Goal: Transaction & Acquisition: Book appointment/travel/reservation

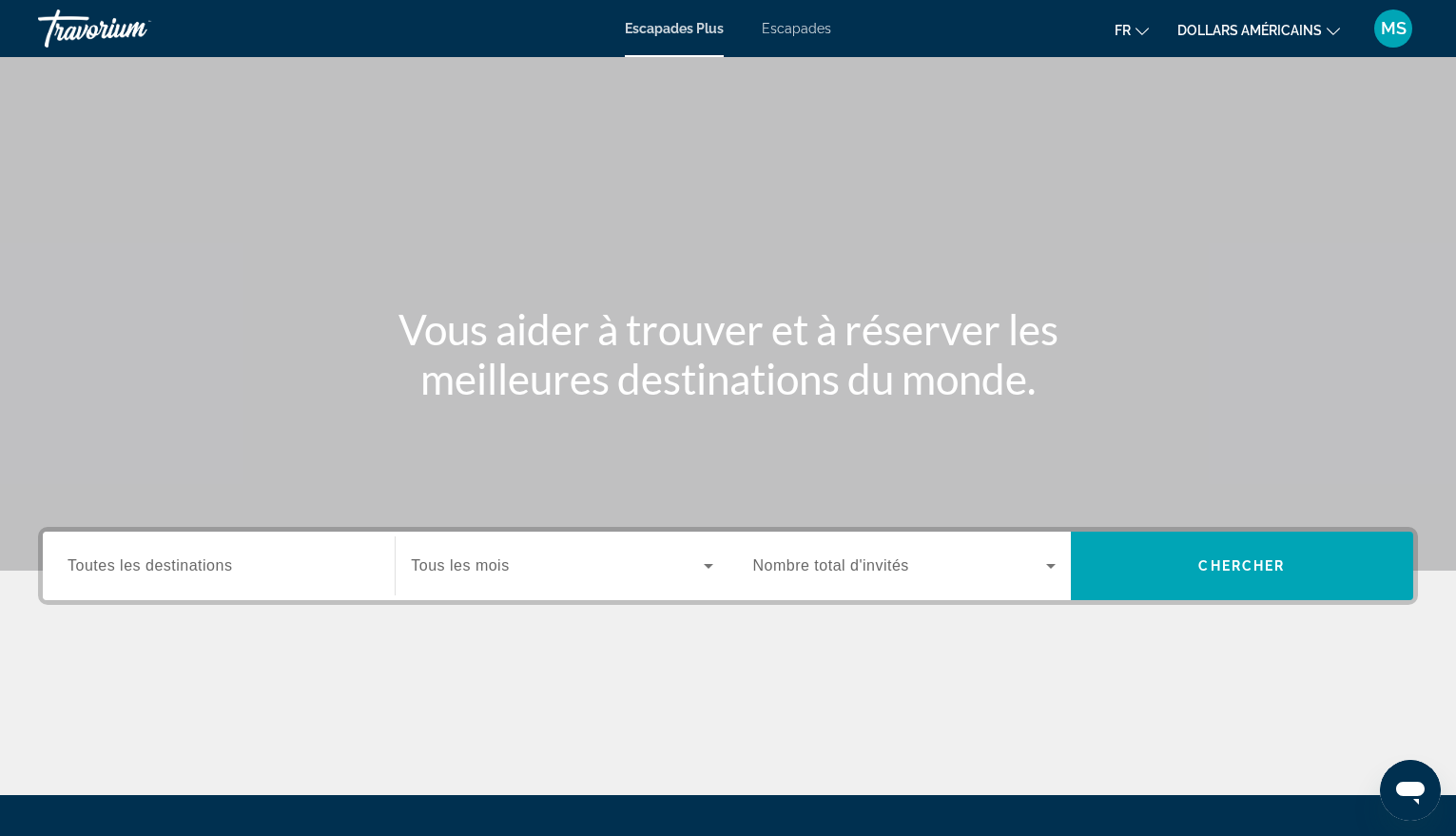
click at [178, 563] on span "Toutes les destinations" at bounding box center [150, 565] width 164 height 16
click at [178, 563] on input "Destination Toutes les destinations" at bounding box center [218, 567] width 302 height 23
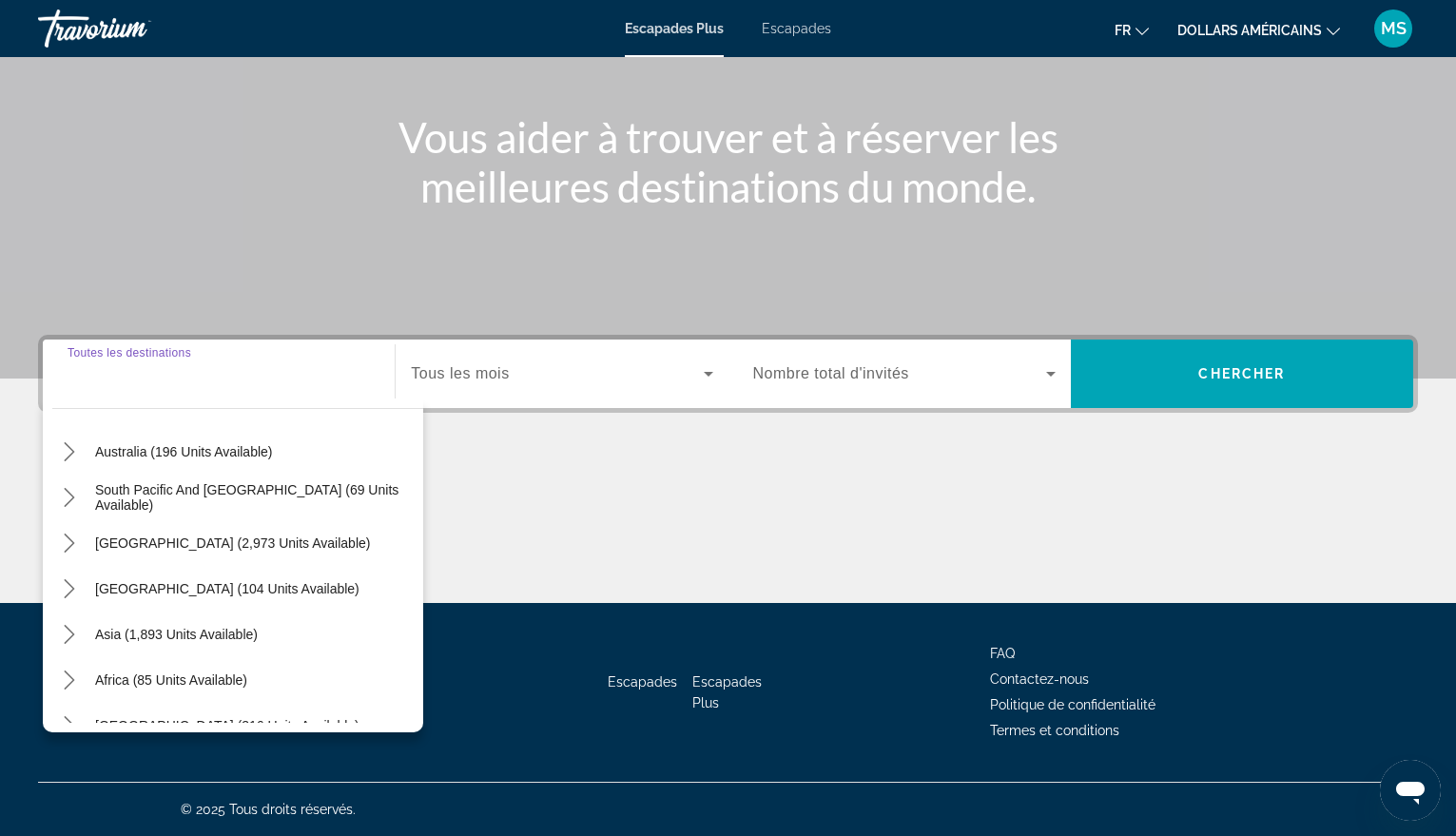
scroll to position [308, 0]
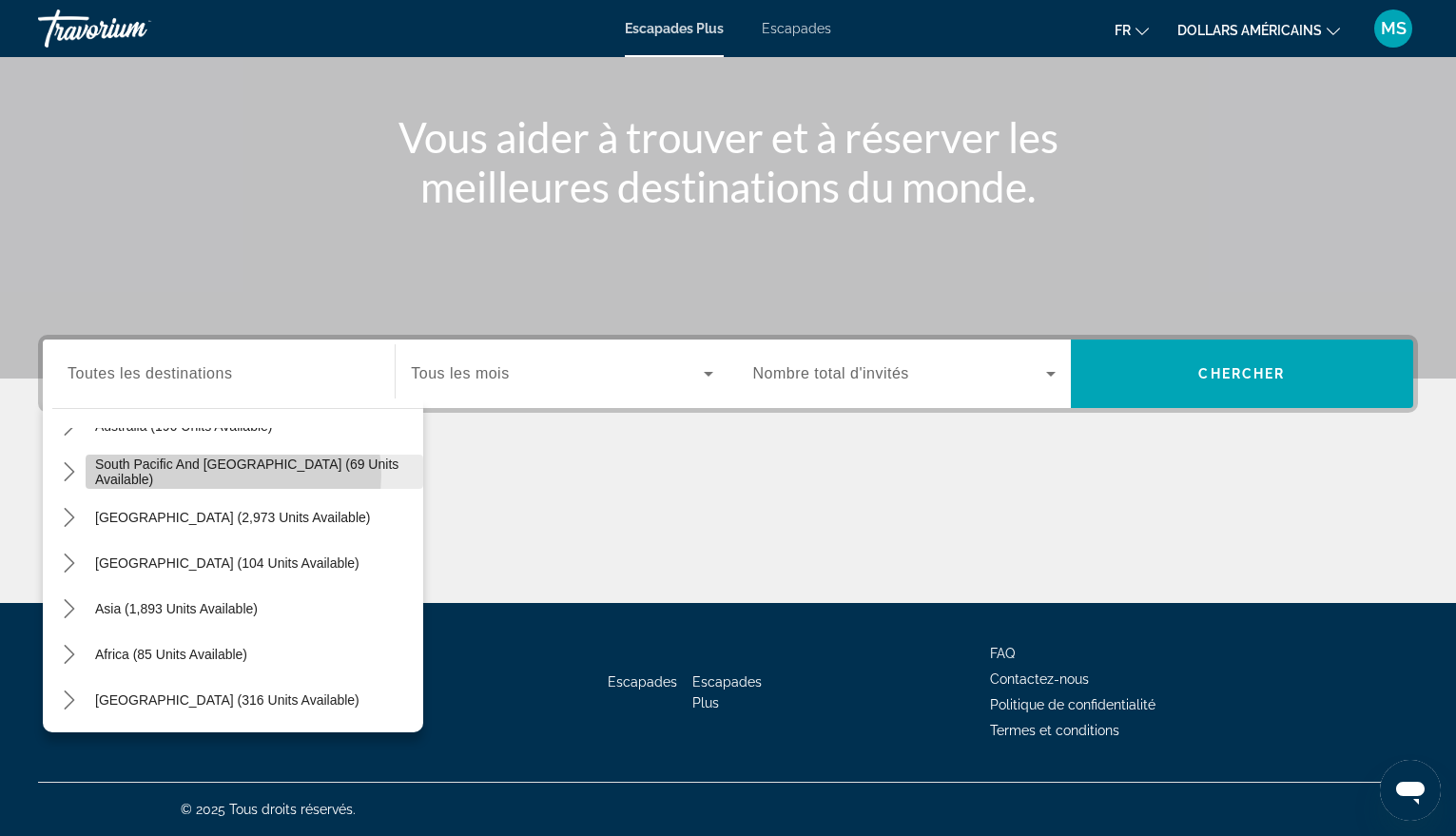
click at [233, 475] on span "South Pacific and [GEOGRAPHIC_DATA] (69 units available)" at bounding box center [254, 473] width 319 height 31
type input "**********"
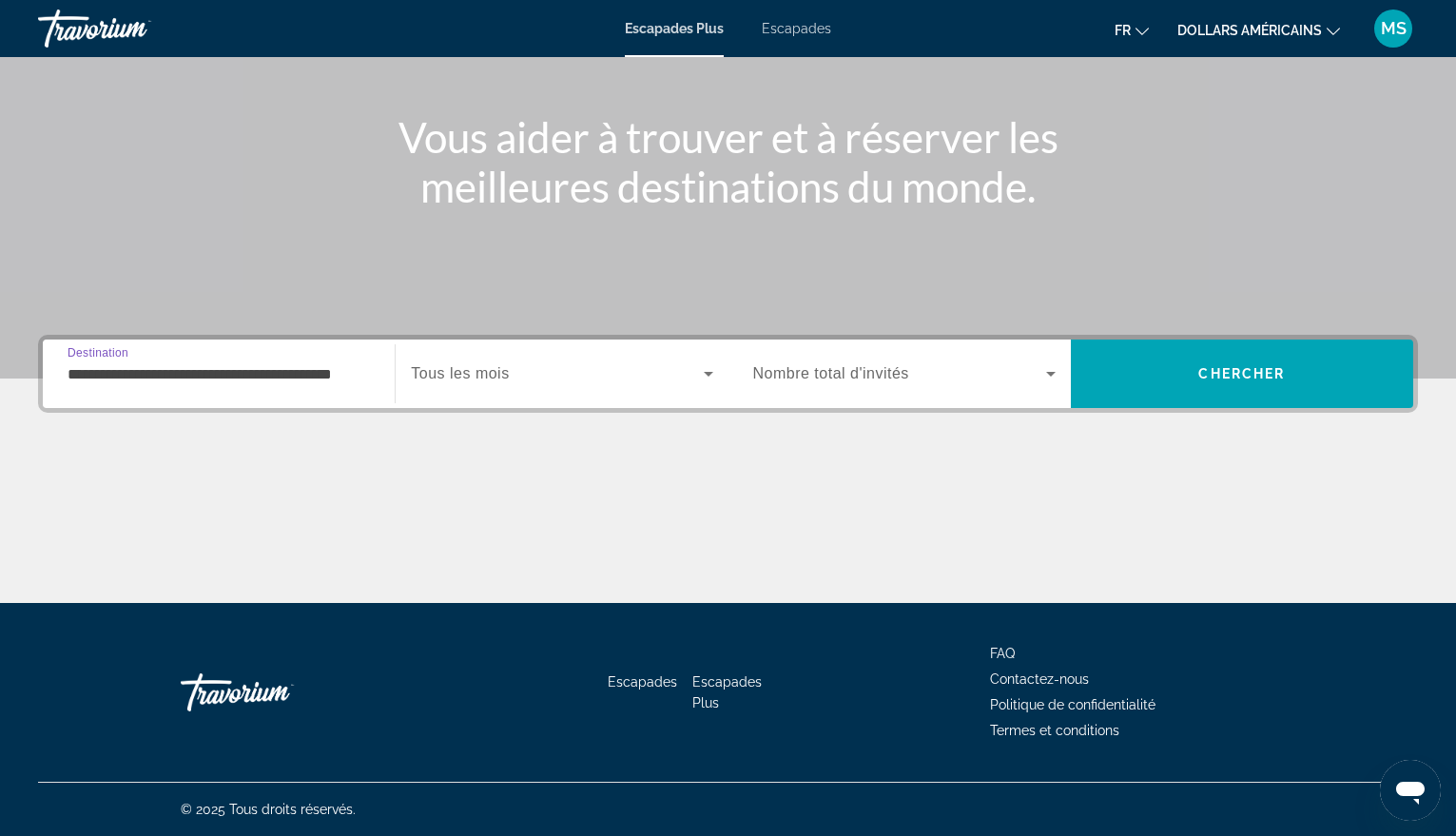
click at [229, 374] on input "**********" at bounding box center [218, 375] width 302 height 23
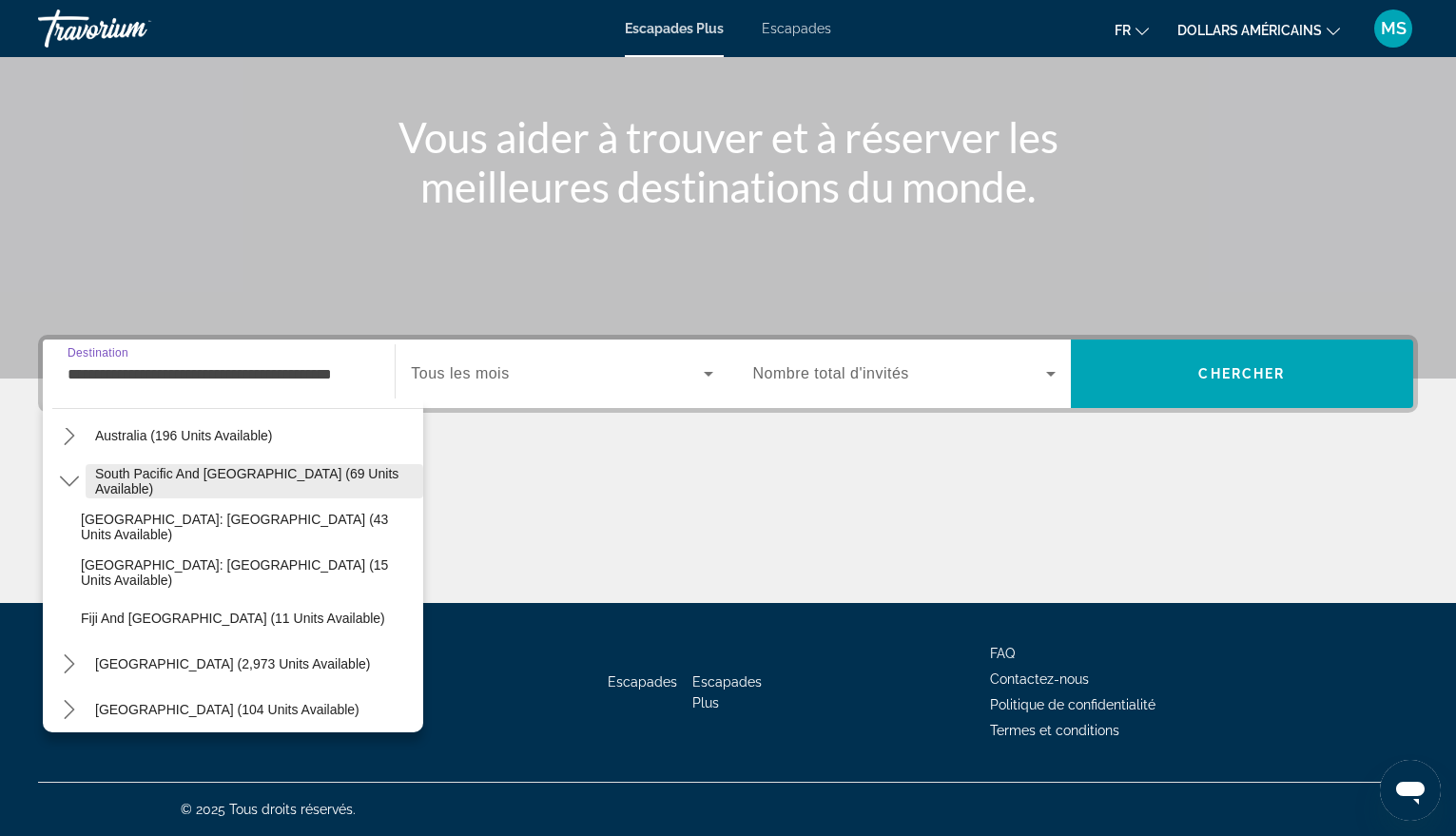
scroll to position [300, 0]
click at [210, 481] on span "South Pacific and [GEOGRAPHIC_DATA] (69 units available)" at bounding box center [254, 480] width 319 height 31
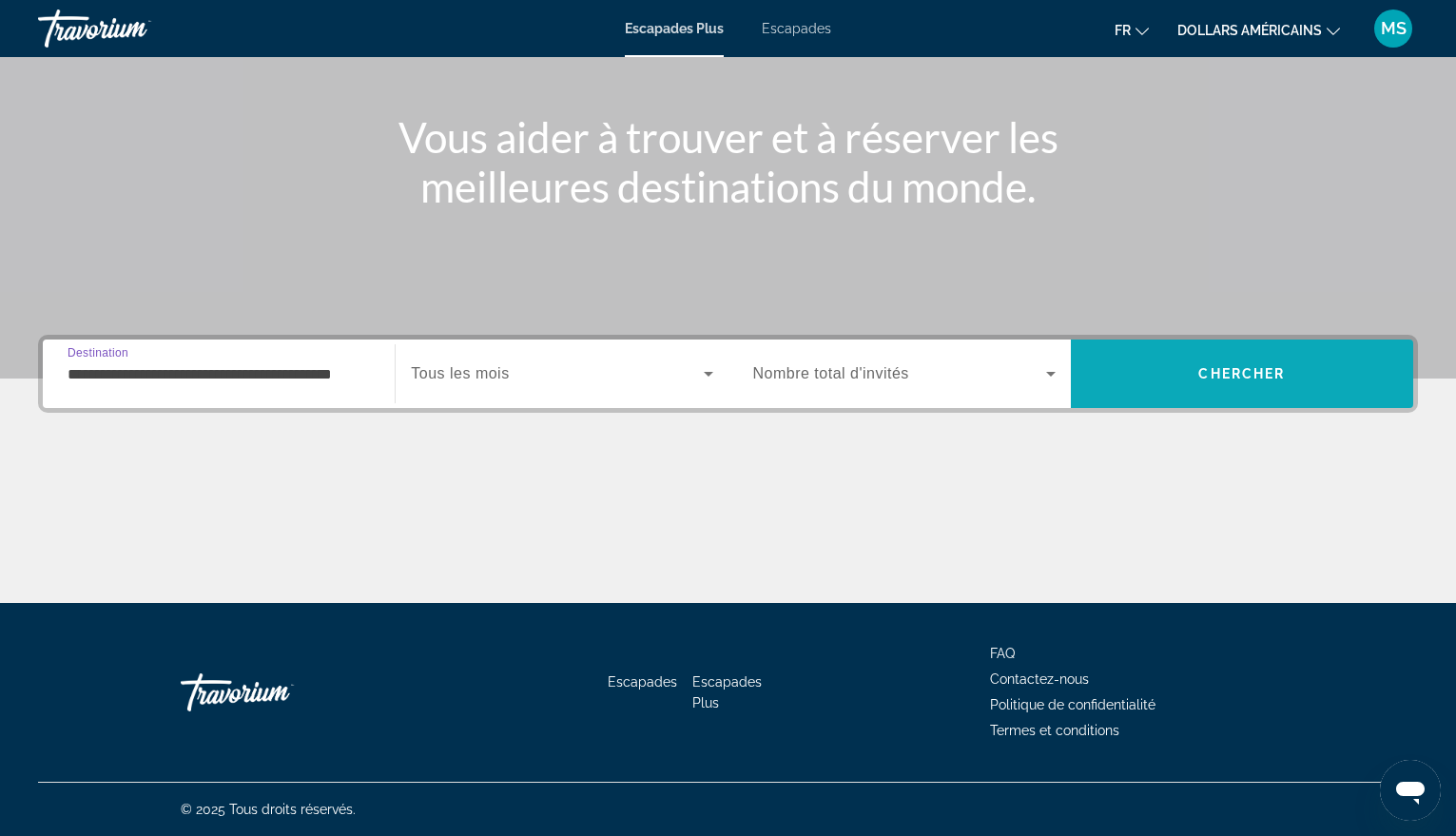
click at [1192, 365] on span "Recherche" at bounding box center [1242, 373] width 342 height 45
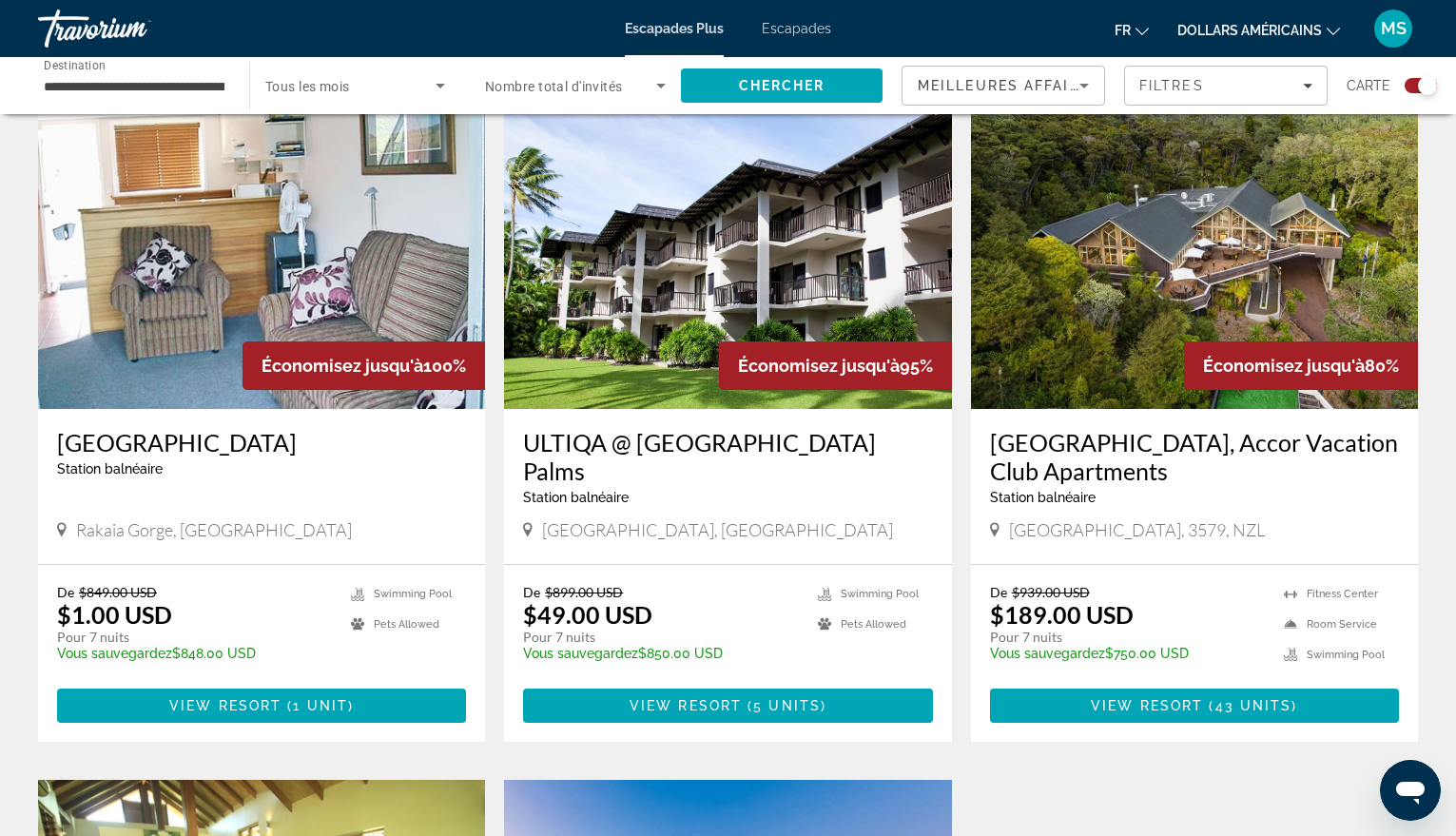
scroll to position [571, 0]
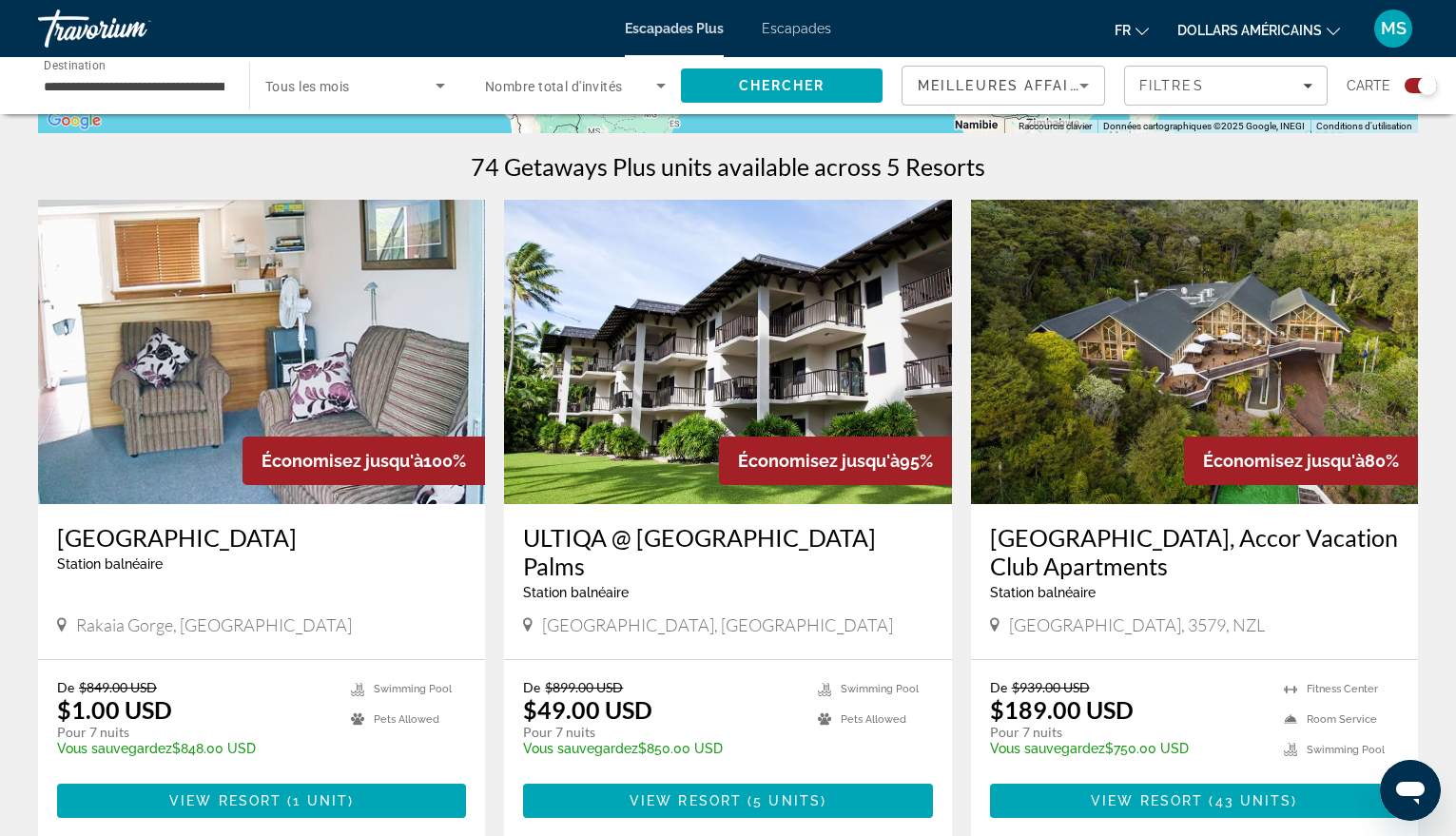
click at [263, 349] on img "Contenu principal" at bounding box center [261, 352] width 447 height 304
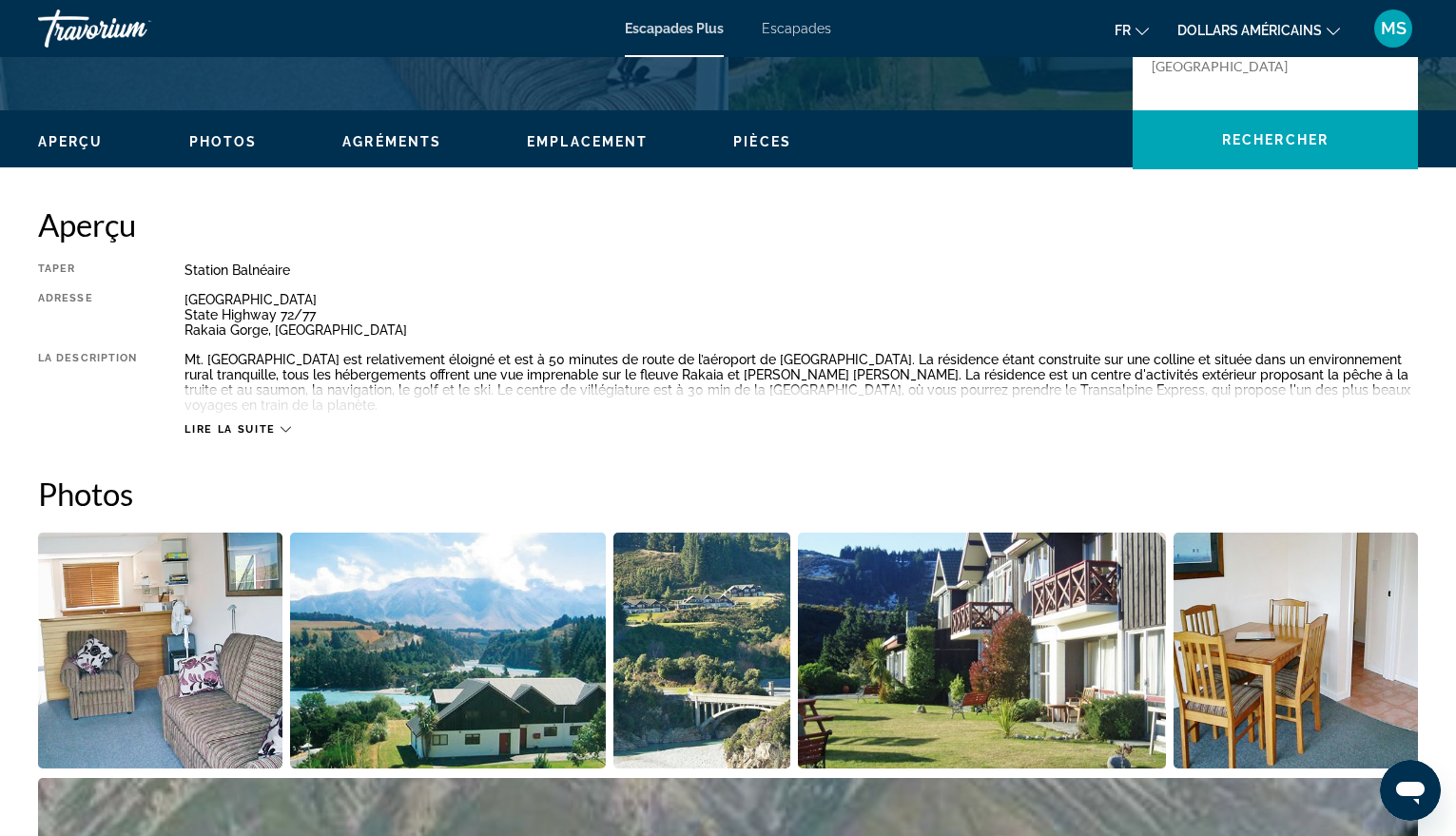
scroll to position [666, 0]
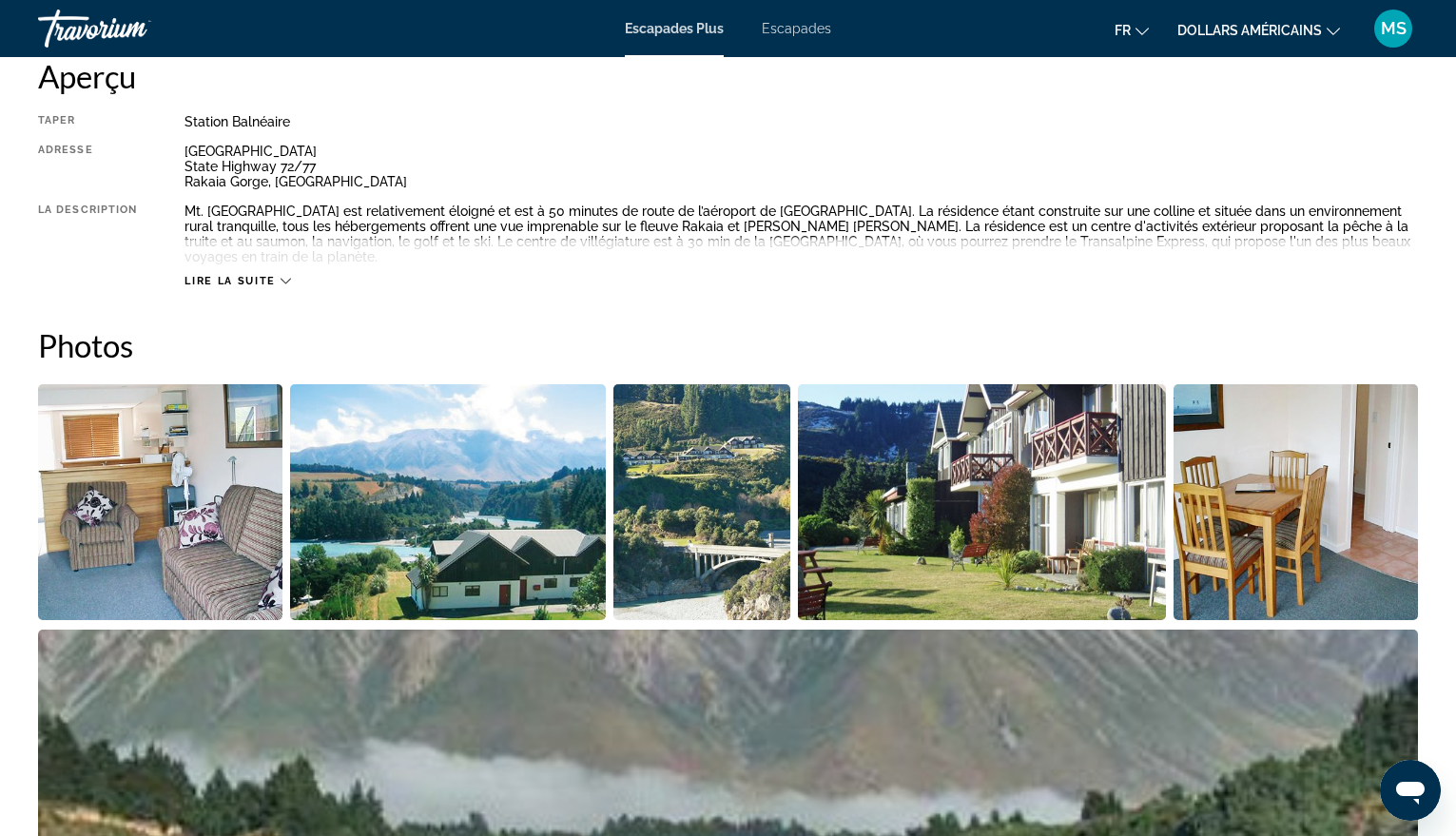
click at [144, 461] on img "Open full-screen image slider" at bounding box center [159, 503] width 244 height 236
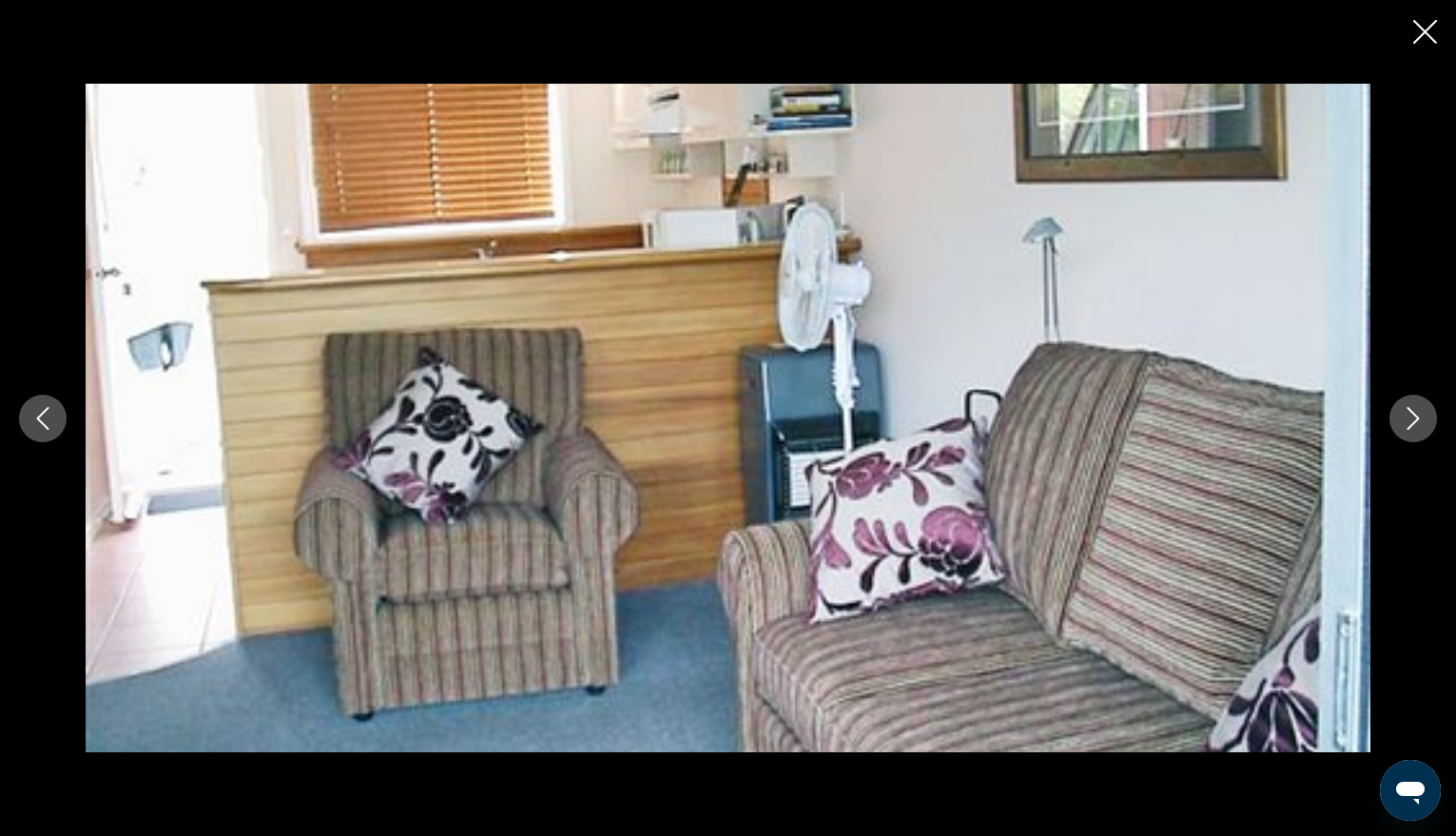
click at [1416, 419] on icon "Next image" at bounding box center [1413, 418] width 13 height 23
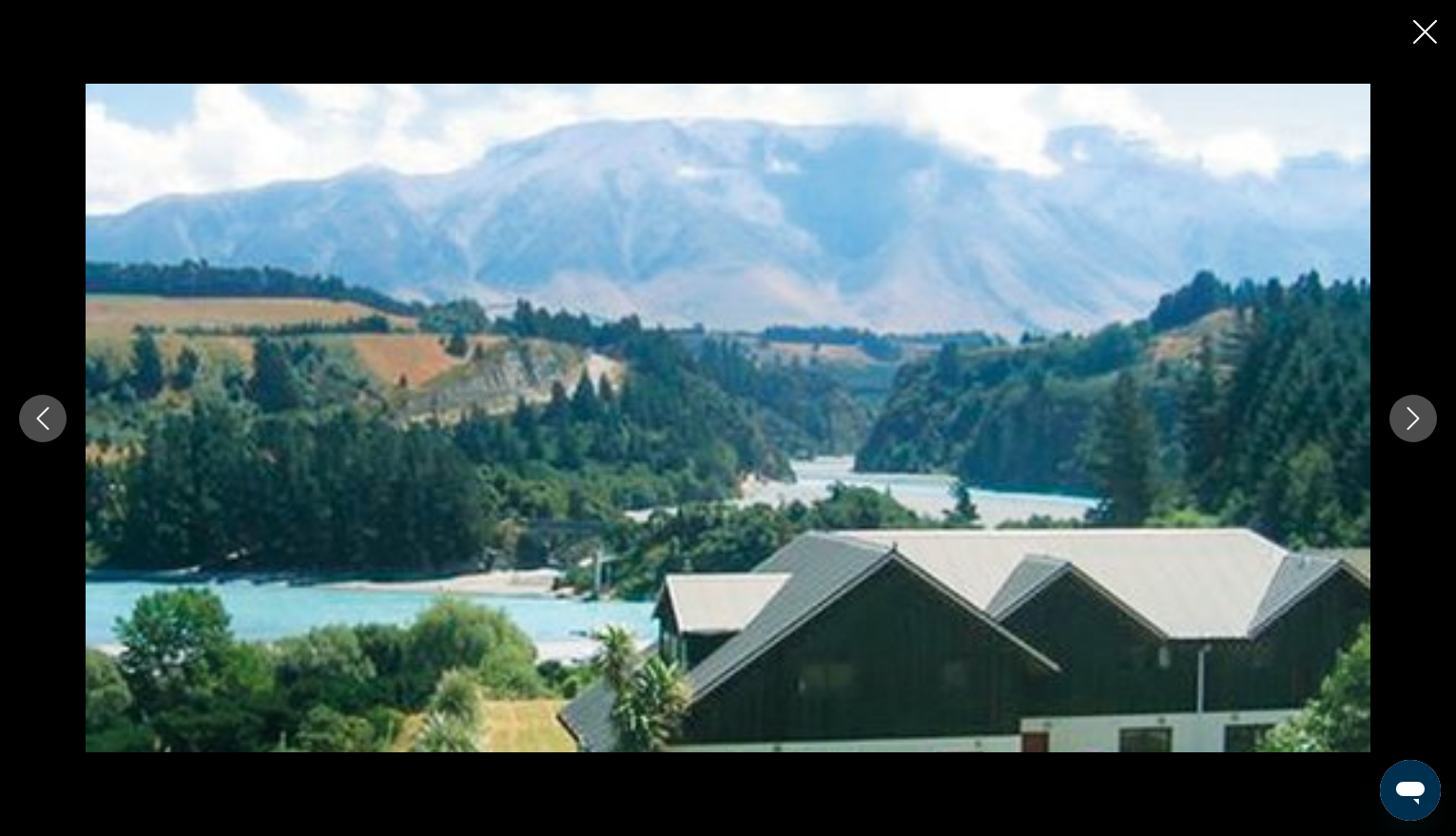
click at [1416, 419] on icon "Next image" at bounding box center [1413, 418] width 13 height 23
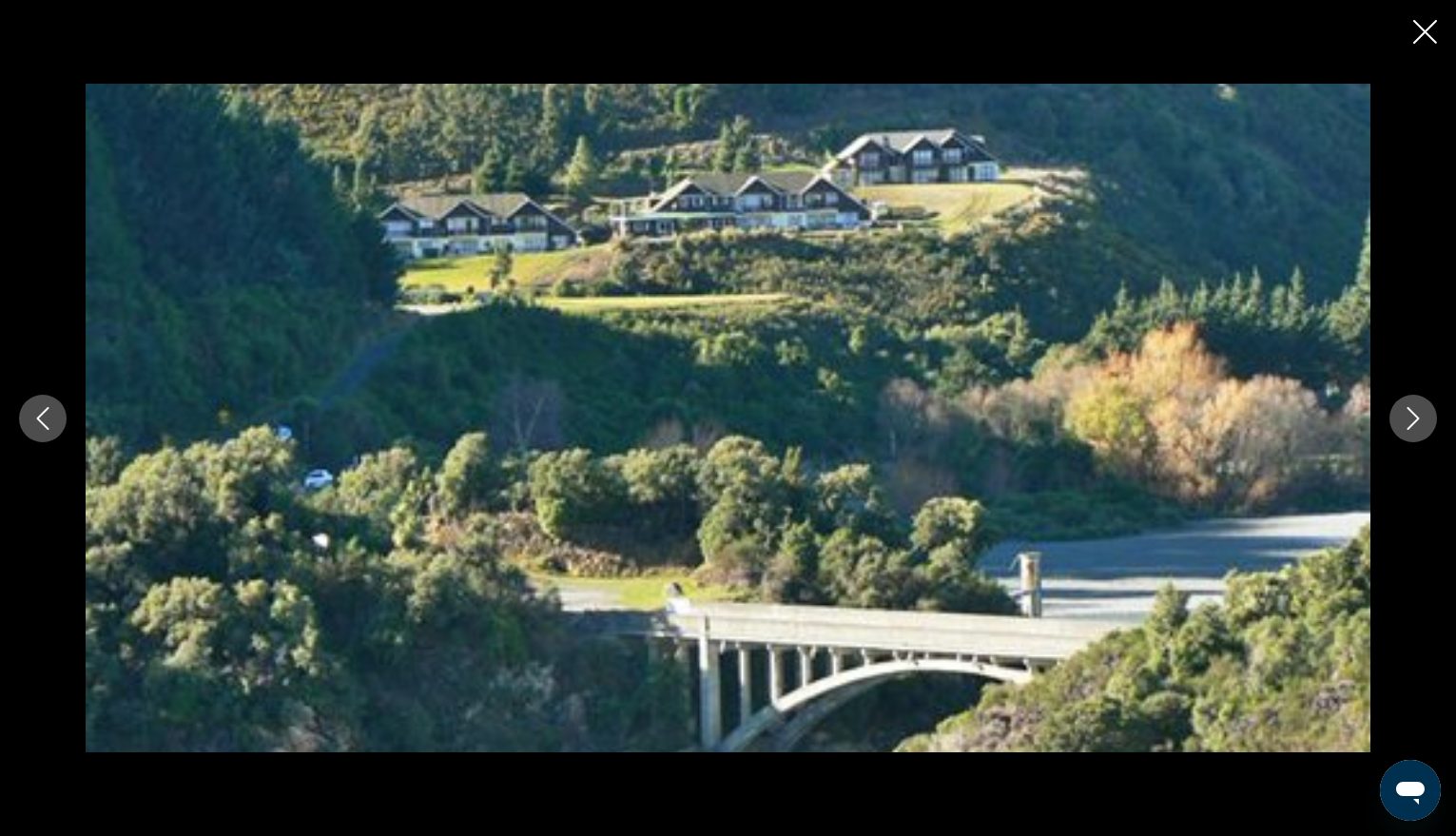
click at [1416, 418] on icon "Next image" at bounding box center [1413, 418] width 23 height 23
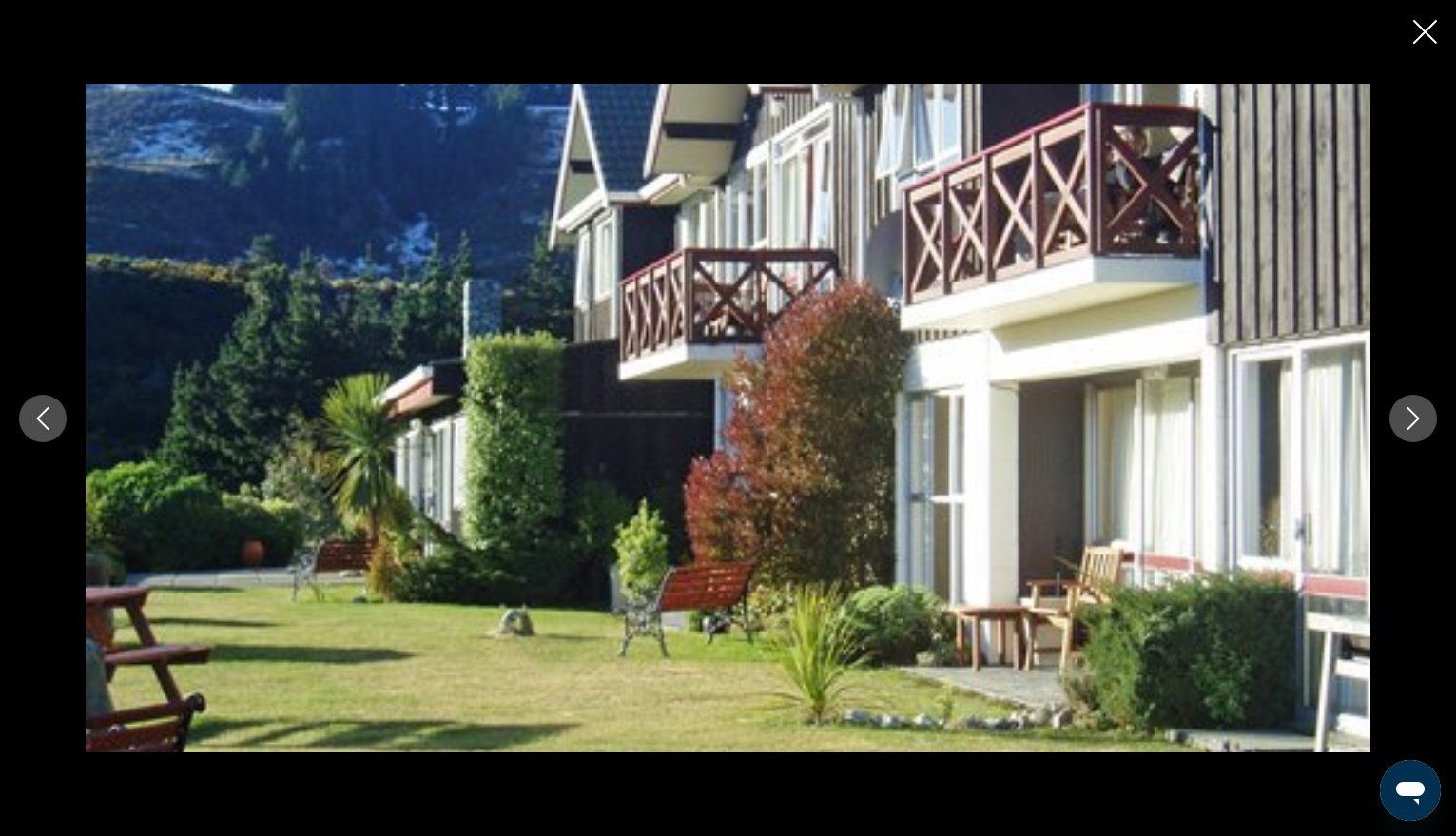
click at [1416, 418] on icon "Next image" at bounding box center [1413, 418] width 23 height 23
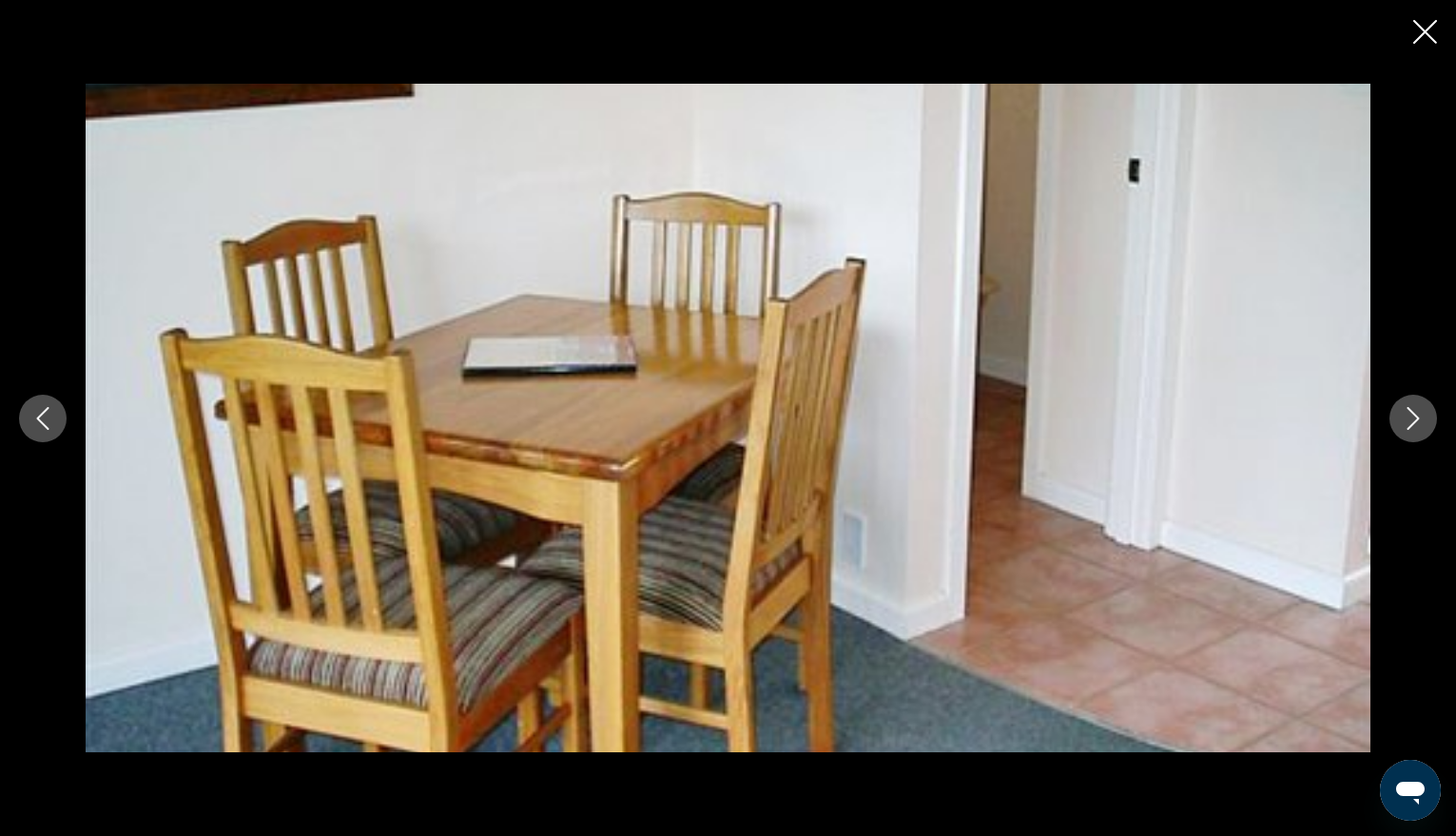
click at [1416, 418] on icon "Next image" at bounding box center [1413, 418] width 23 height 23
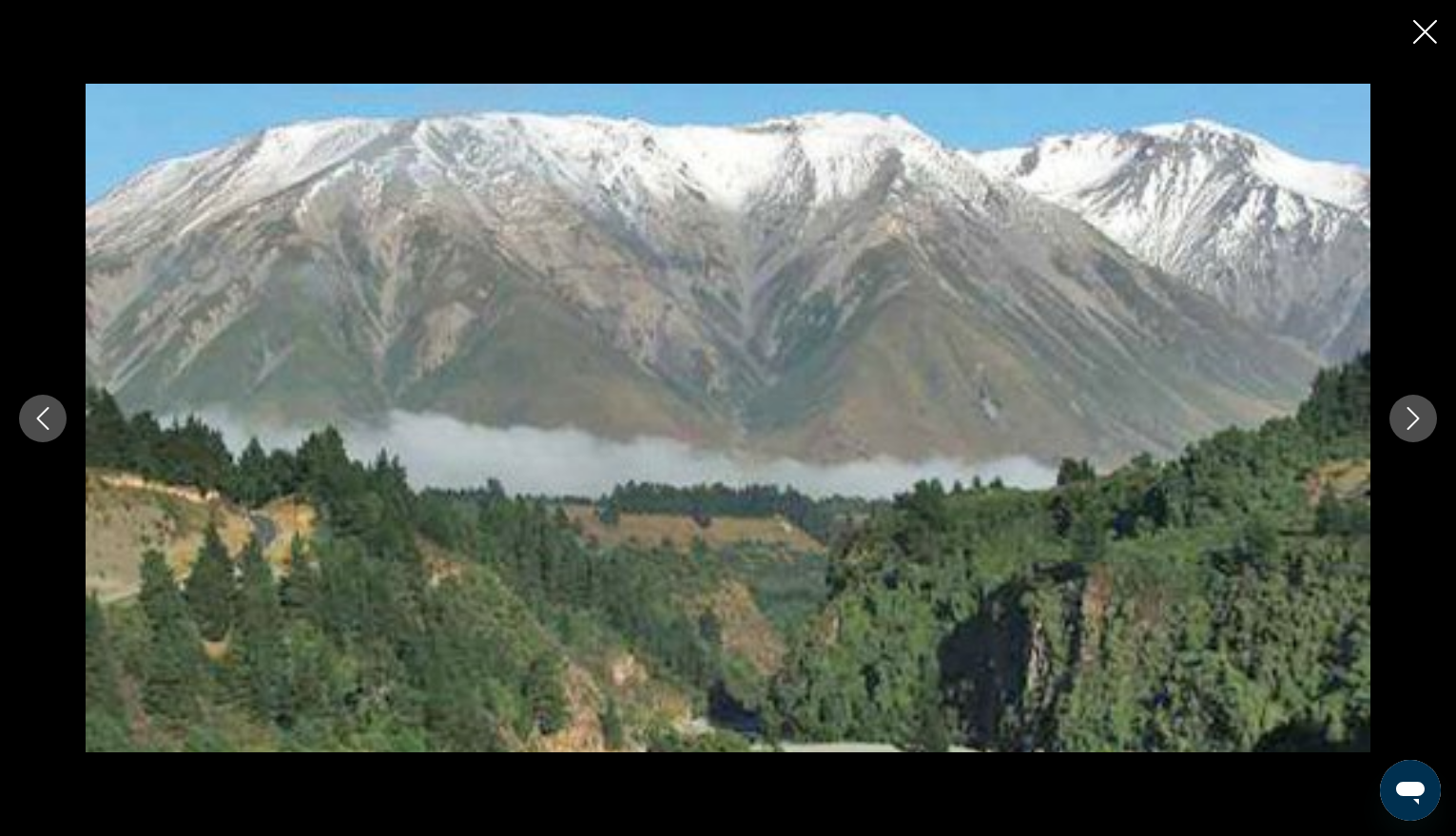
click at [1416, 418] on icon "Next image" at bounding box center [1413, 418] width 23 height 23
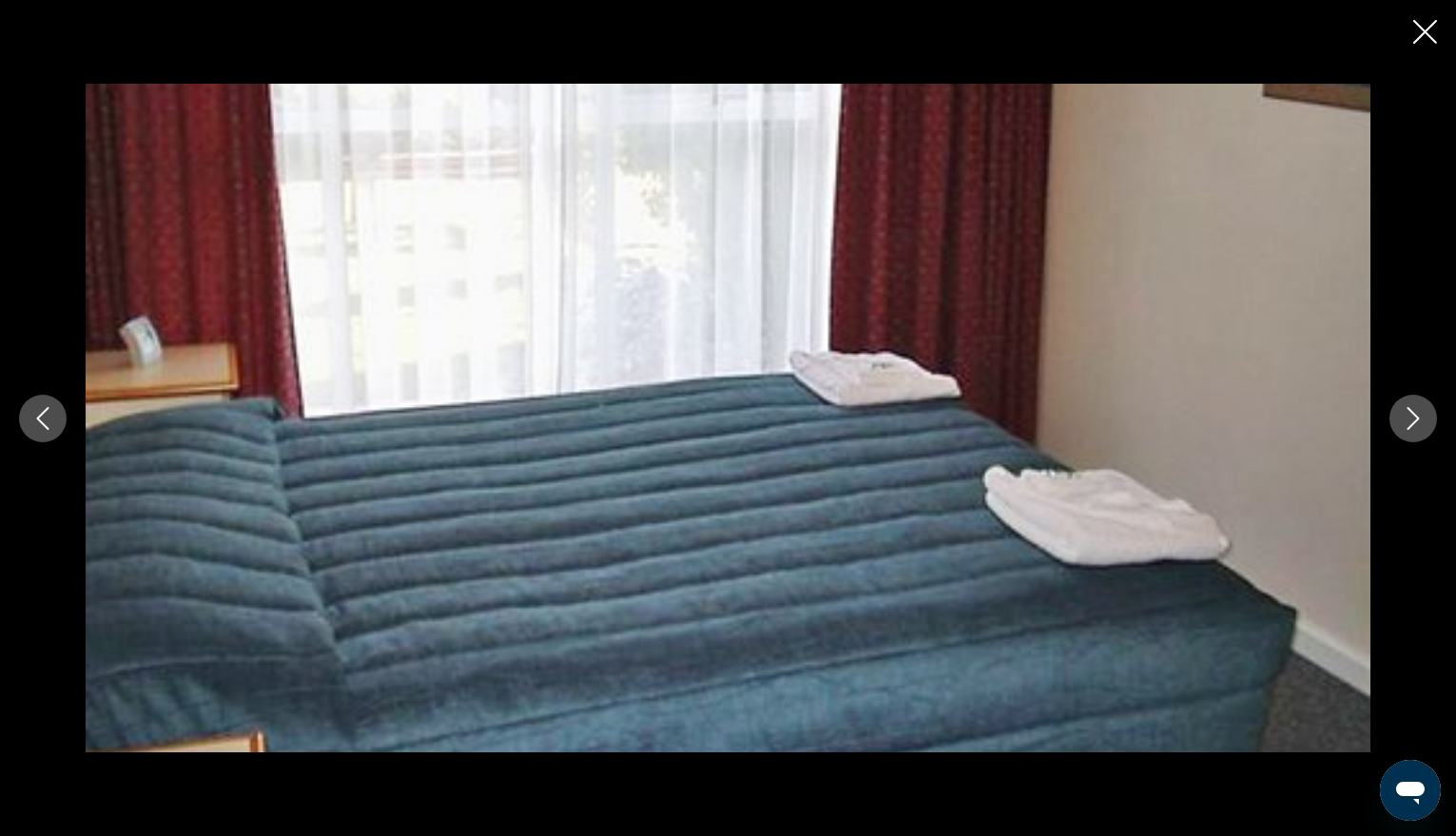
click at [1416, 418] on icon "Next image" at bounding box center [1413, 418] width 23 height 23
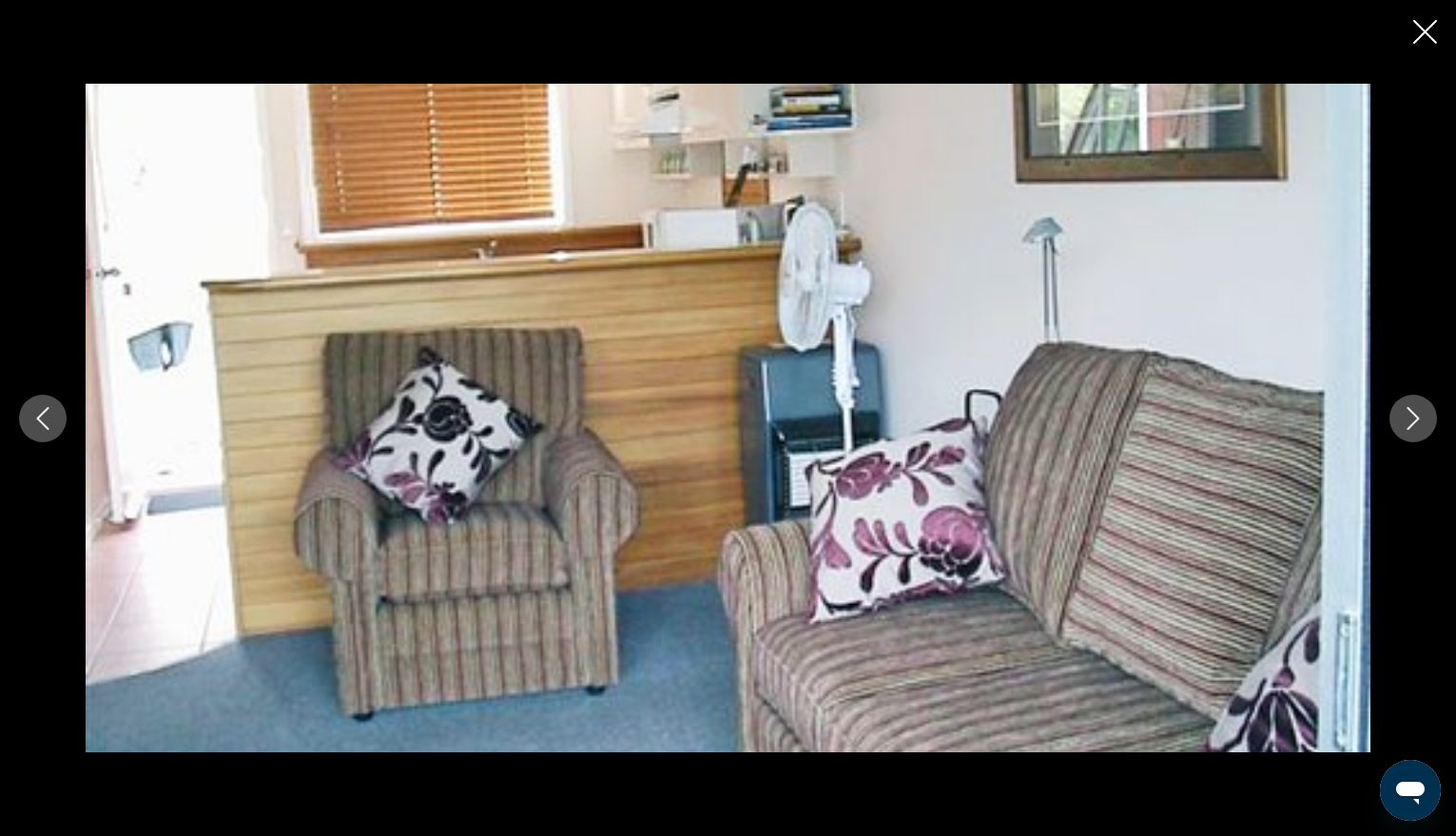
click at [1421, 37] on icon "Close slideshow" at bounding box center [1425, 32] width 24 height 24
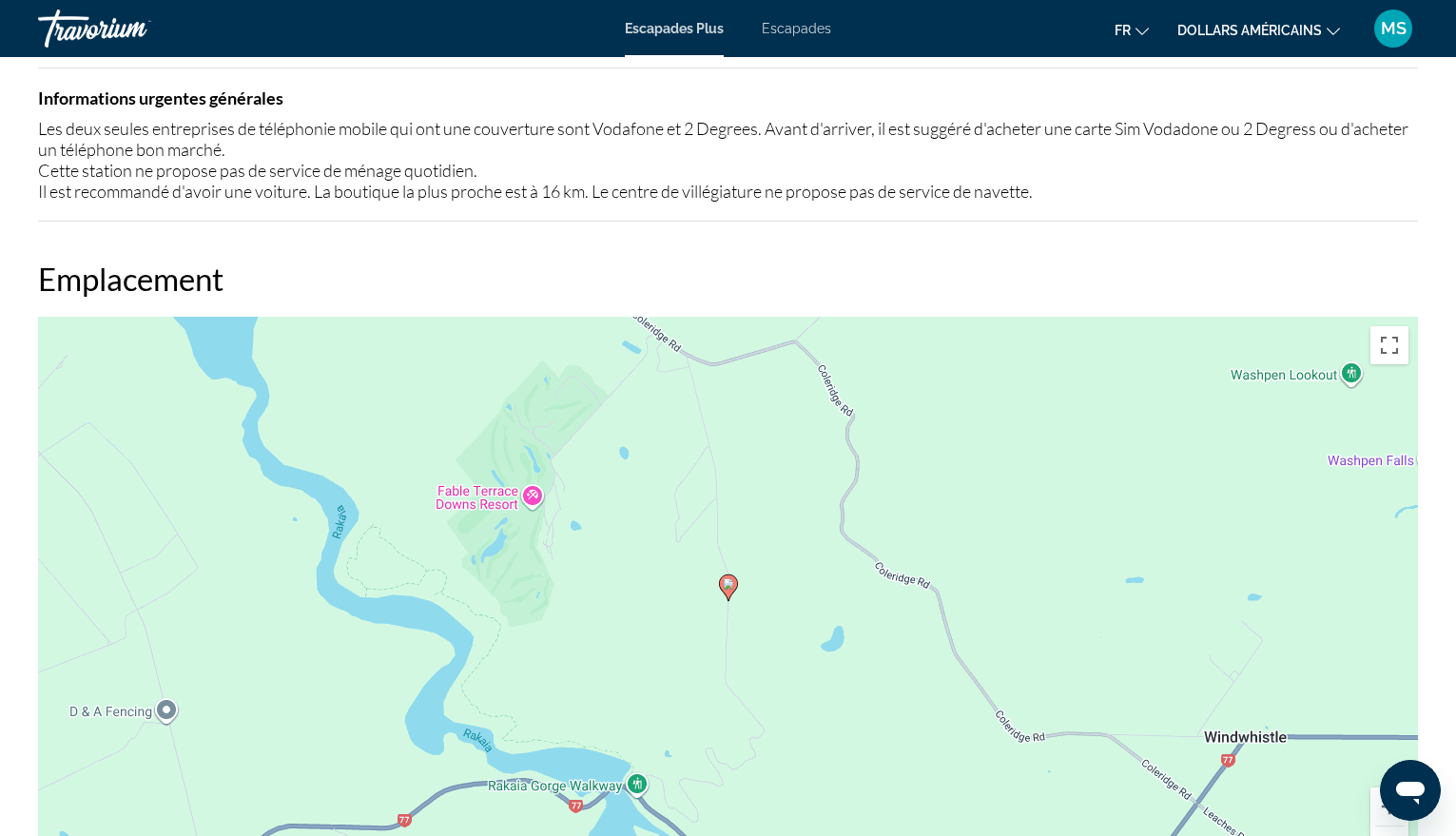
scroll to position [2284, 0]
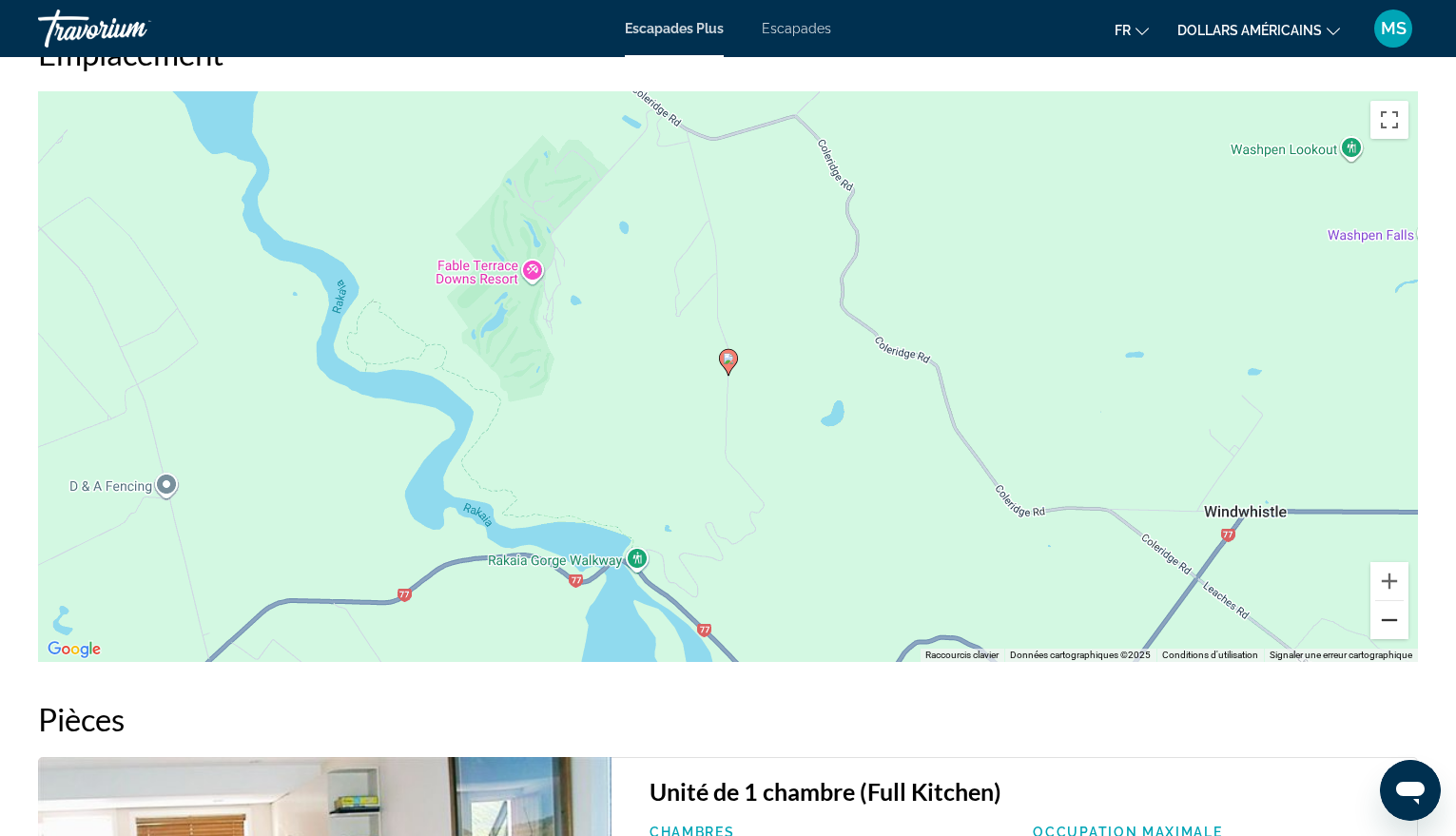
click at [1389, 603] on button "Zoom arrière" at bounding box center [1389, 620] width 38 height 38
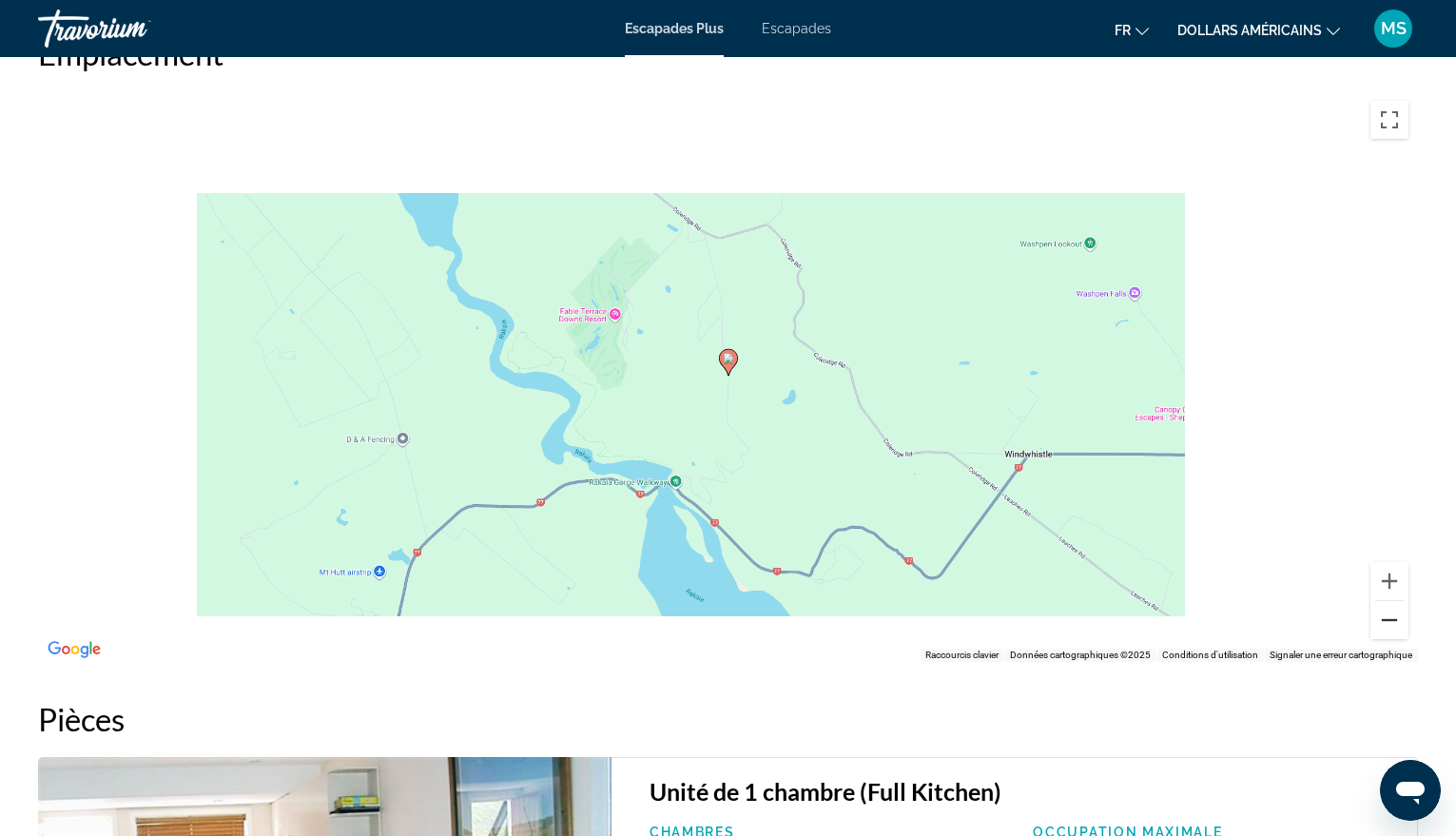
click at [1389, 603] on button "Zoom arrière" at bounding box center [1389, 620] width 38 height 38
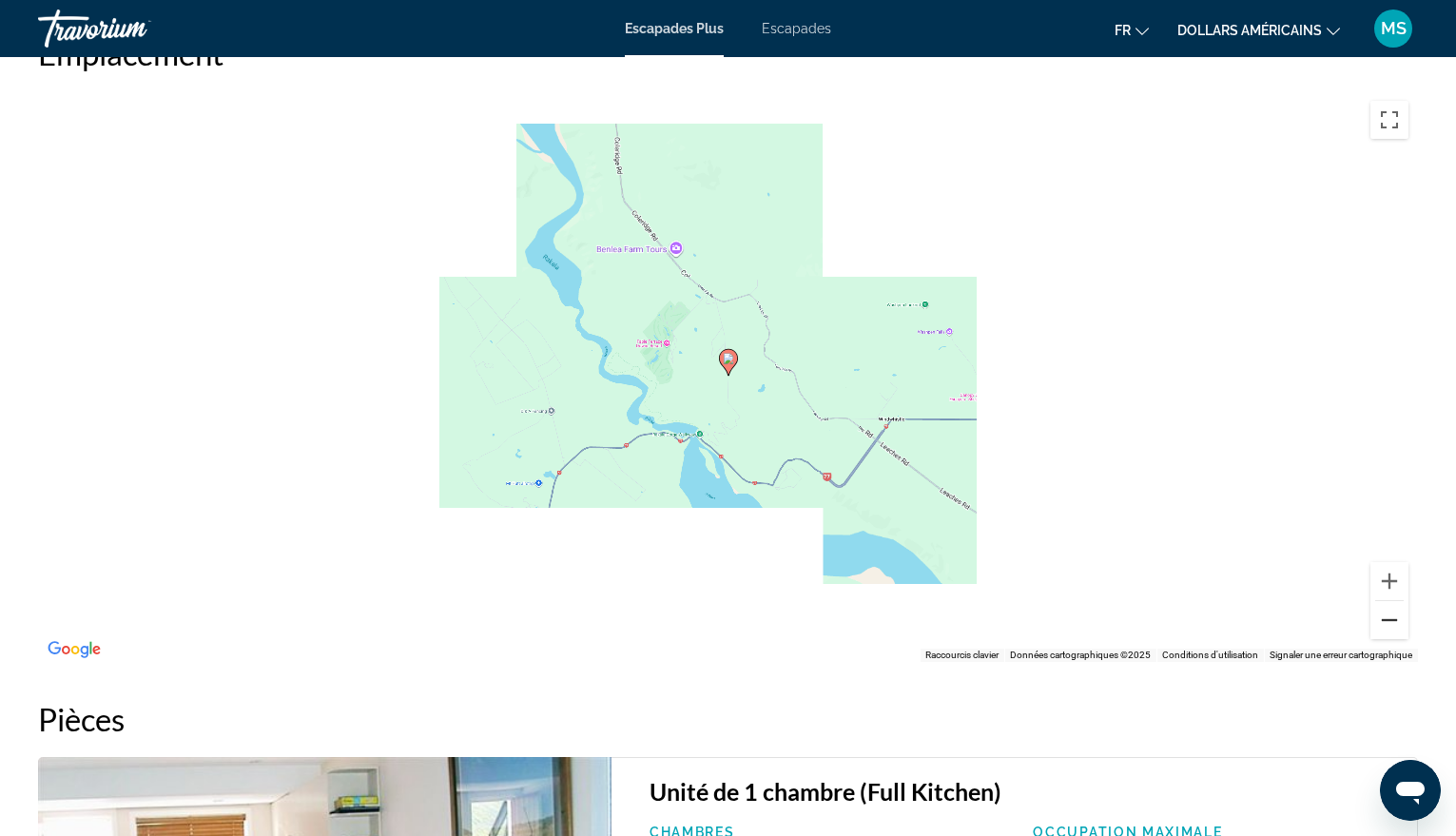
click at [1389, 603] on button "Zoom arrière" at bounding box center [1389, 620] width 38 height 38
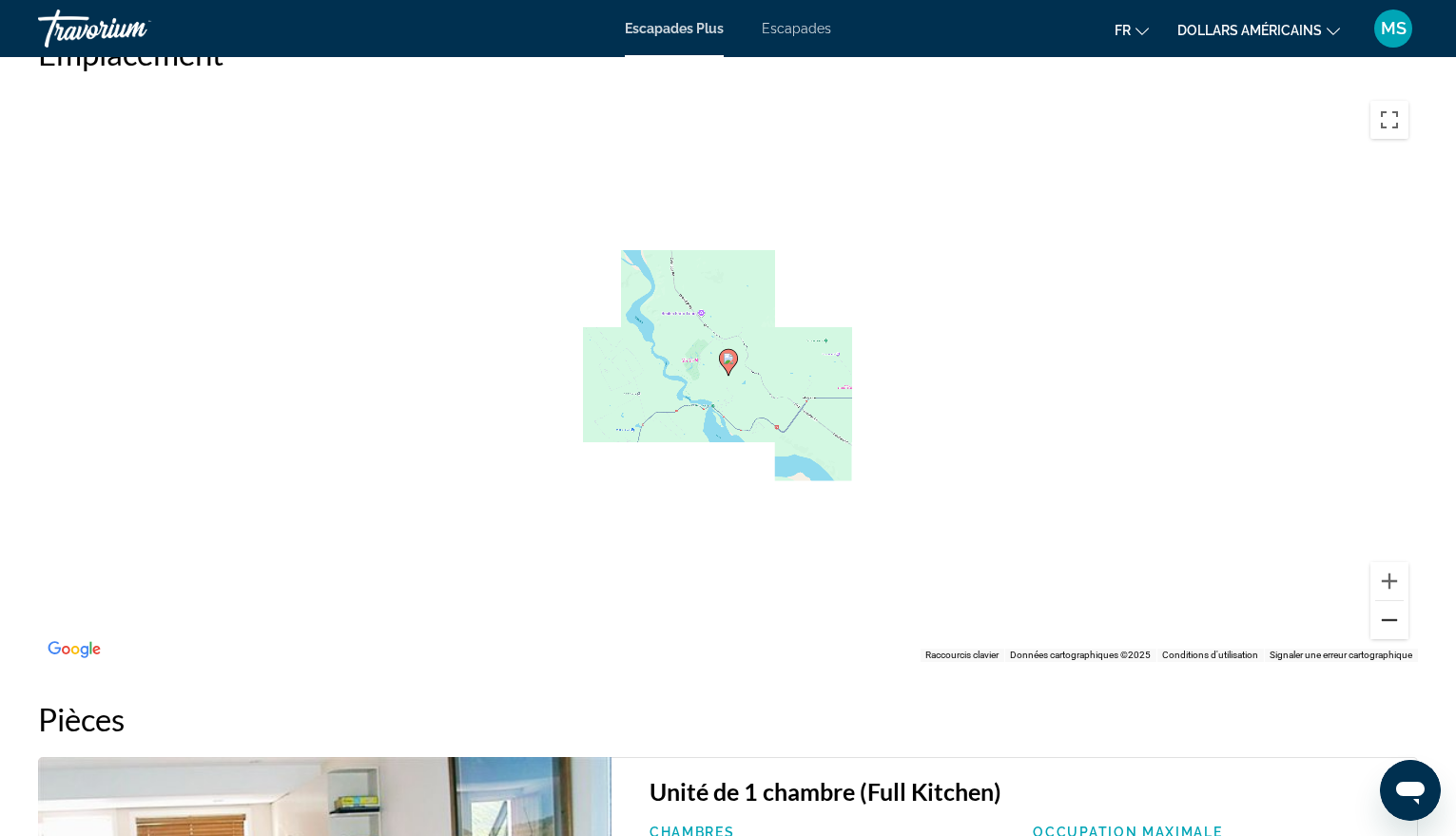
click at [1389, 603] on button "Zoom arrière" at bounding box center [1389, 620] width 38 height 38
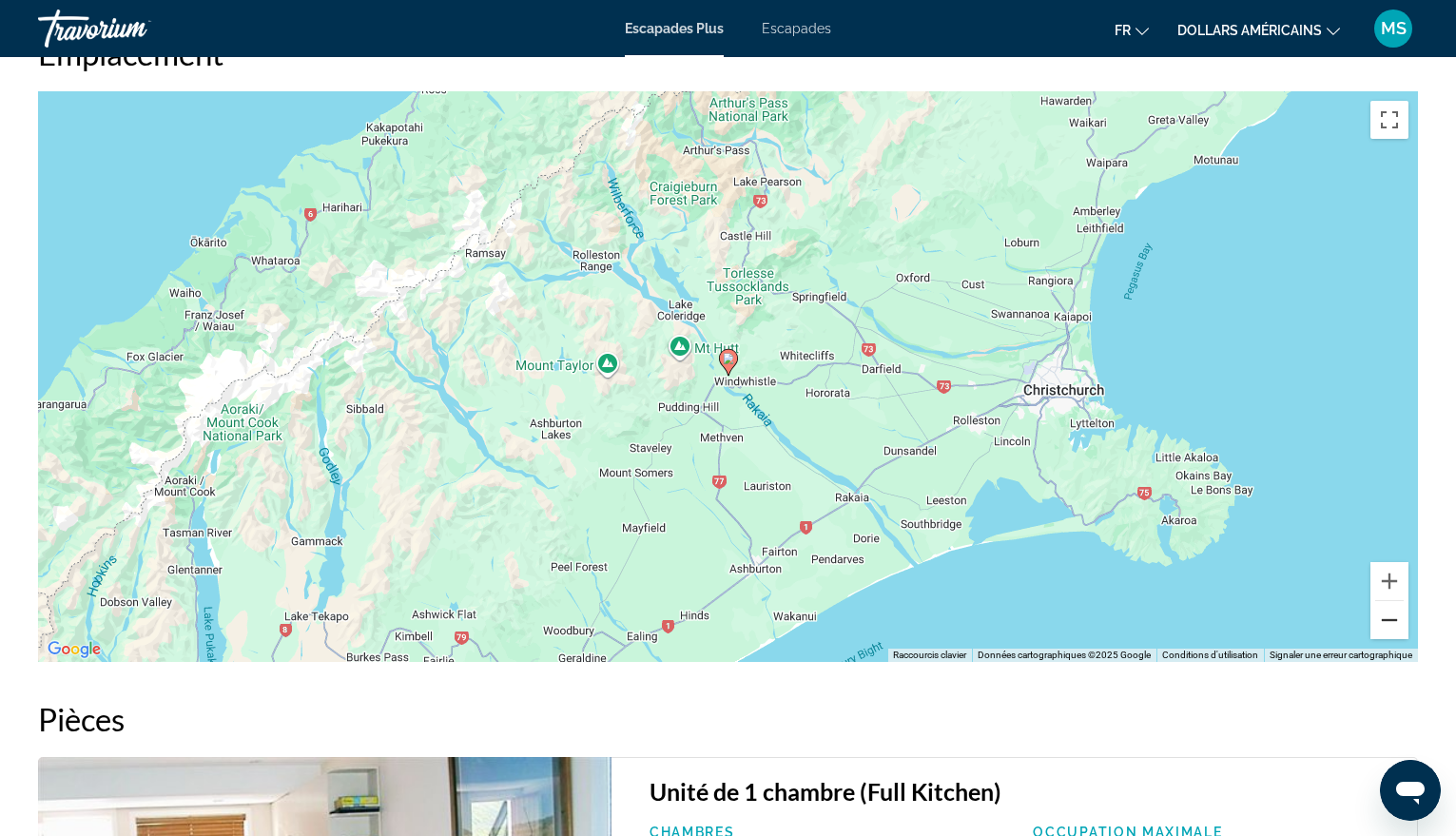
click at [1389, 603] on button "Zoom arrière" at bounding box center [1389, 620] width 38 height 38
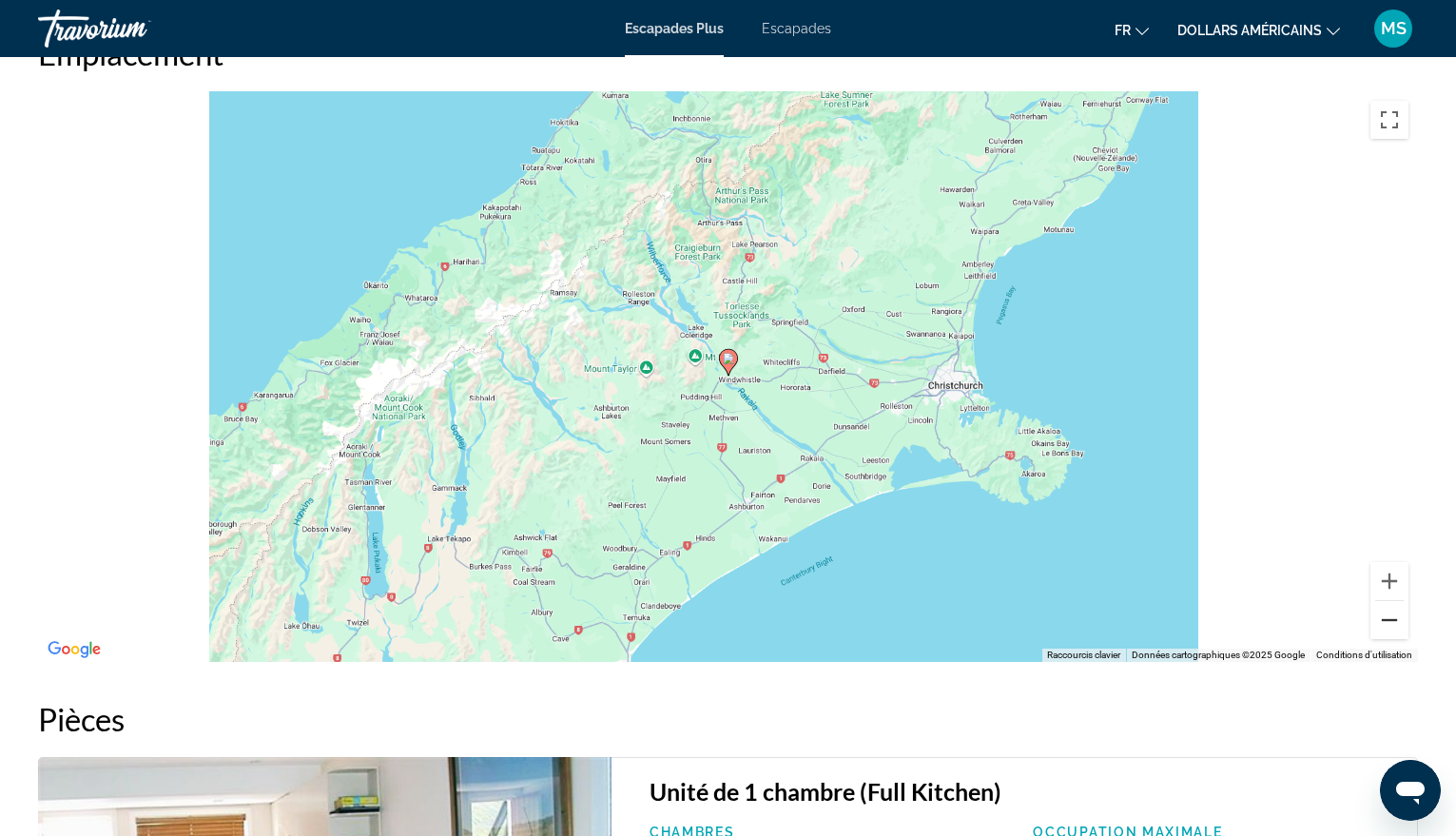
click at [1389, 603] on button "Zoom arrière" at bounding box center [1389, 620] width 38 height 38
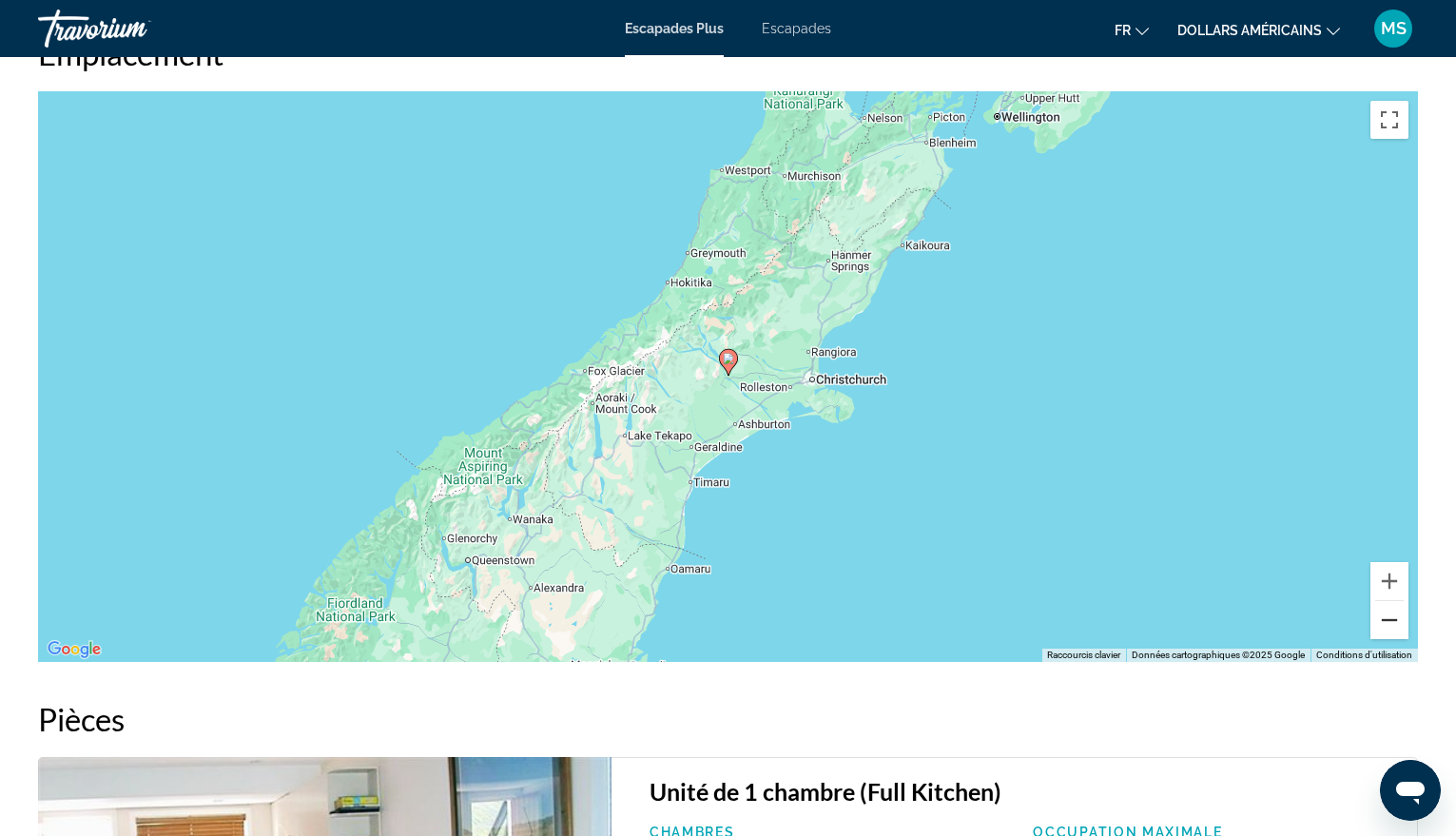
click at [1389, 603] on button "Zoom arrière" at bounding box center [1389, 620] width 38 height 38
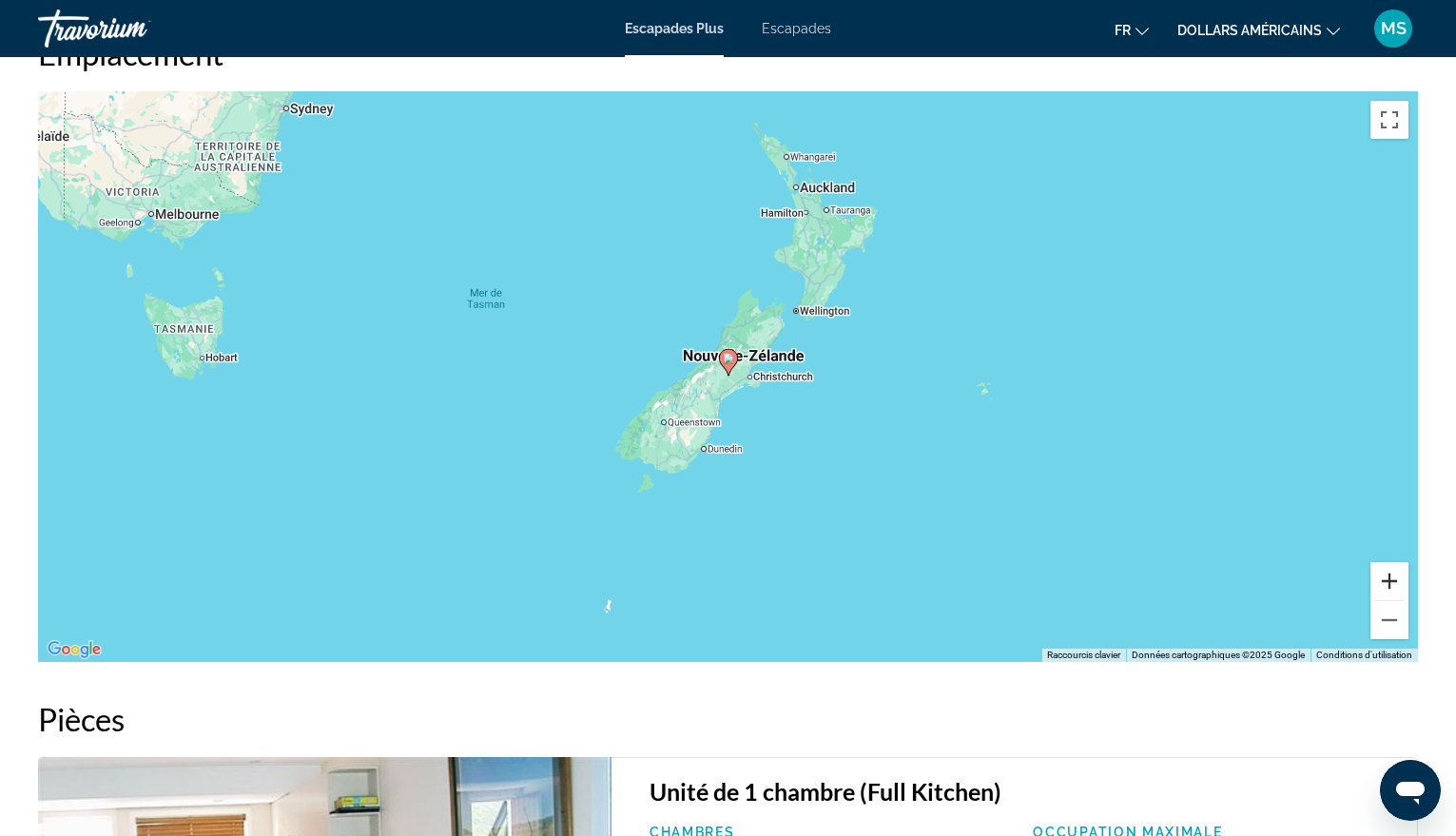
click at [1385, 562] on button "Zoom avant" at bounding box center [1389, 581] width 38 height 38
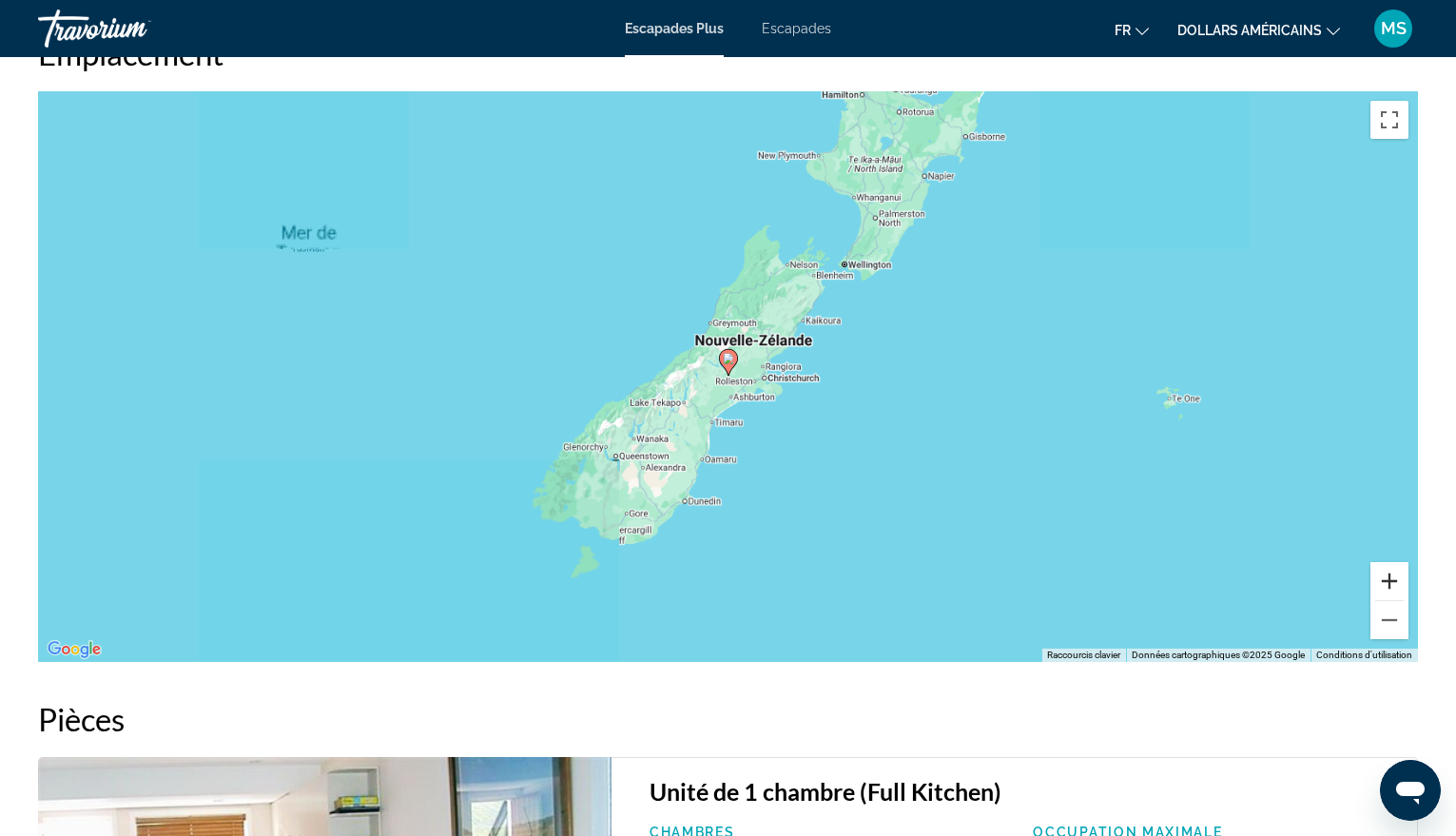
click at [1385, 562] on button "Zoom avant" at bounding box center [1389, 581] width 38 height 38
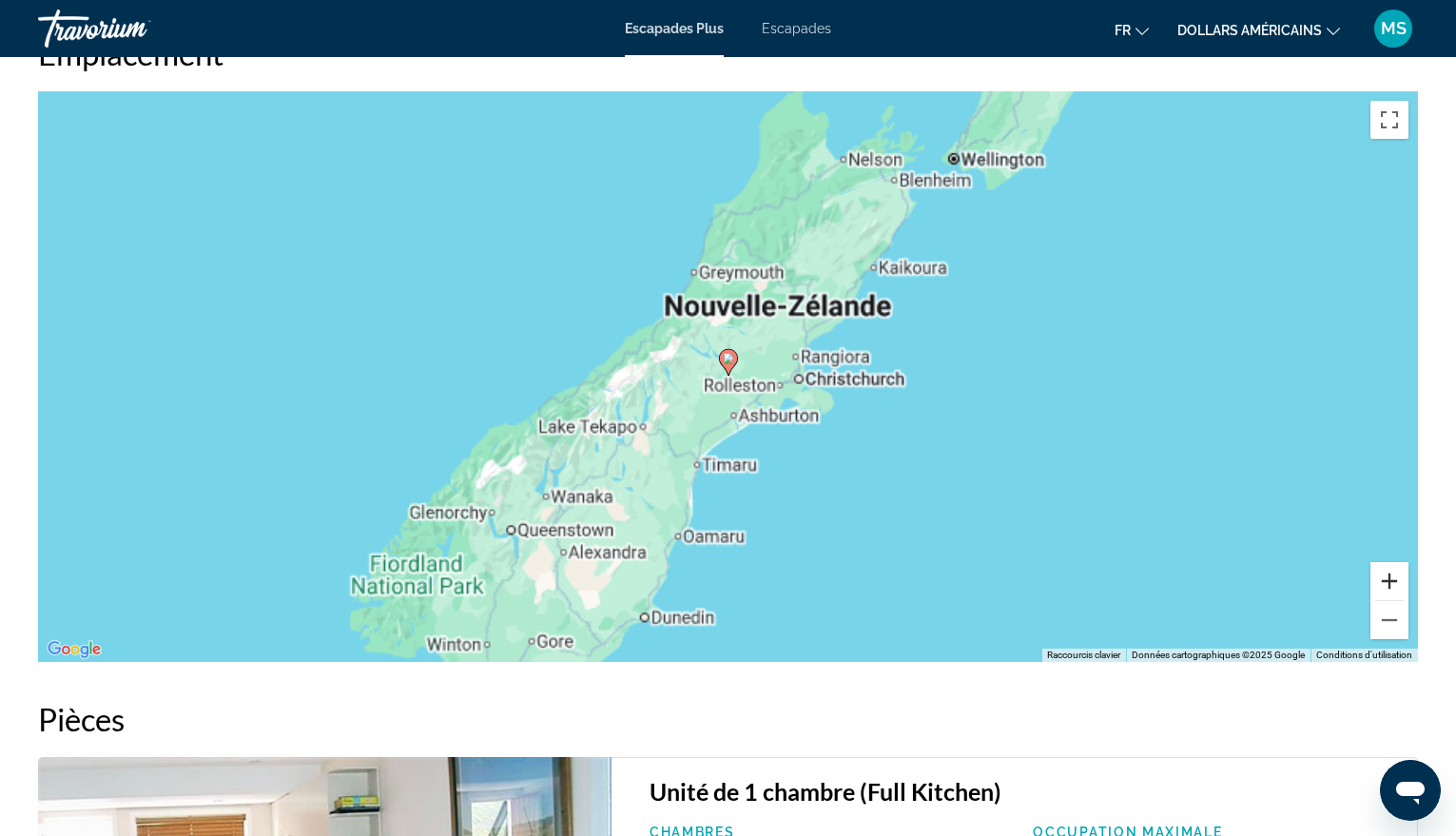
click at [1385, 562] on button "Zoom avant" at bounding box center [1389, 581] width 38 height 38
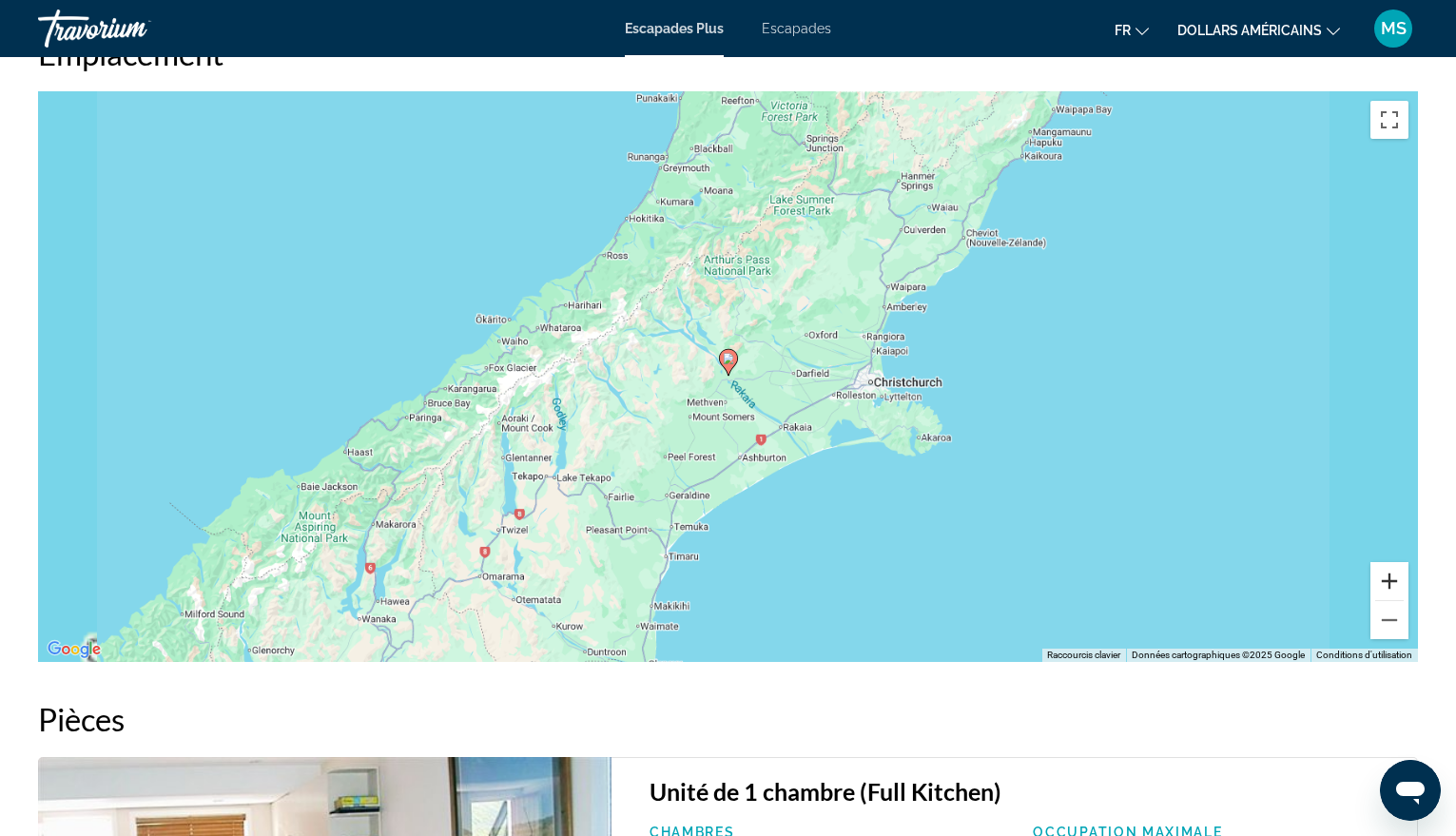
click at [1385, 562] on button "Zoom avant" at bounding box center [1389, 581] width 38 height 38
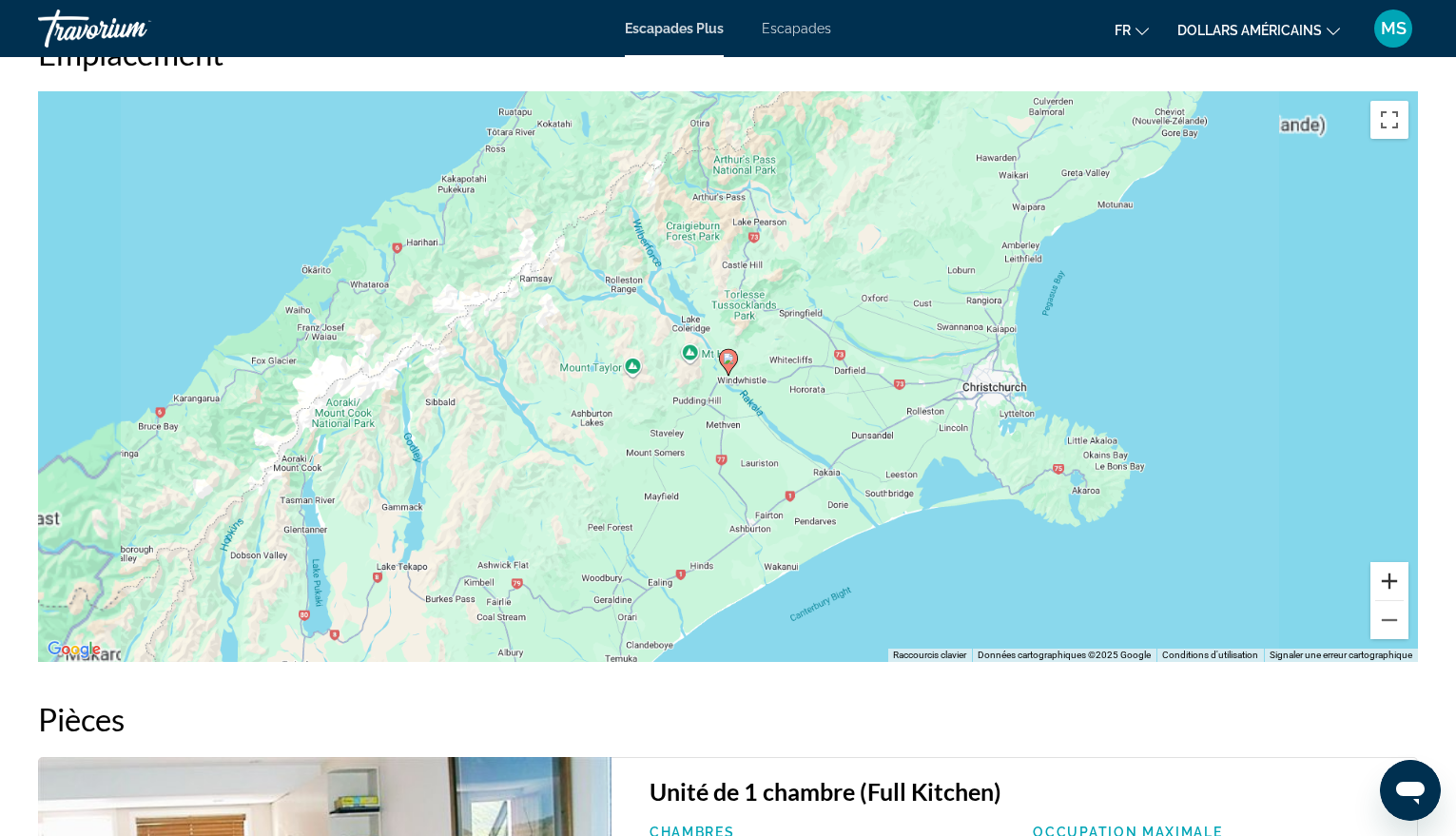
click at [1385, 562] on button "Zoom avant" at bounding box center [1389, 581] width 38 height 38
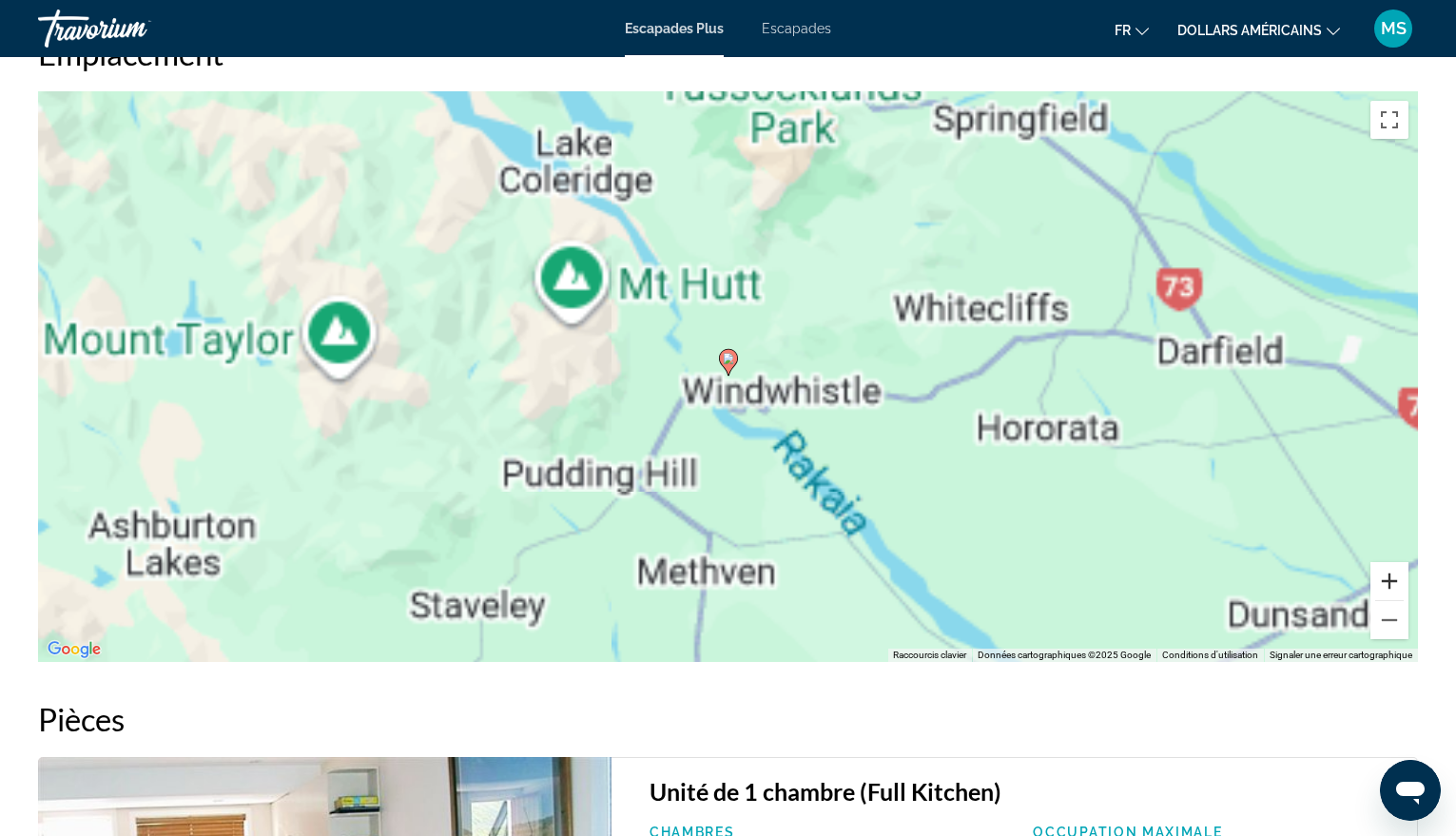
click at [1385, 562] on button "Zoom avant" at bounding box center [1389, 581] width 38 height 38
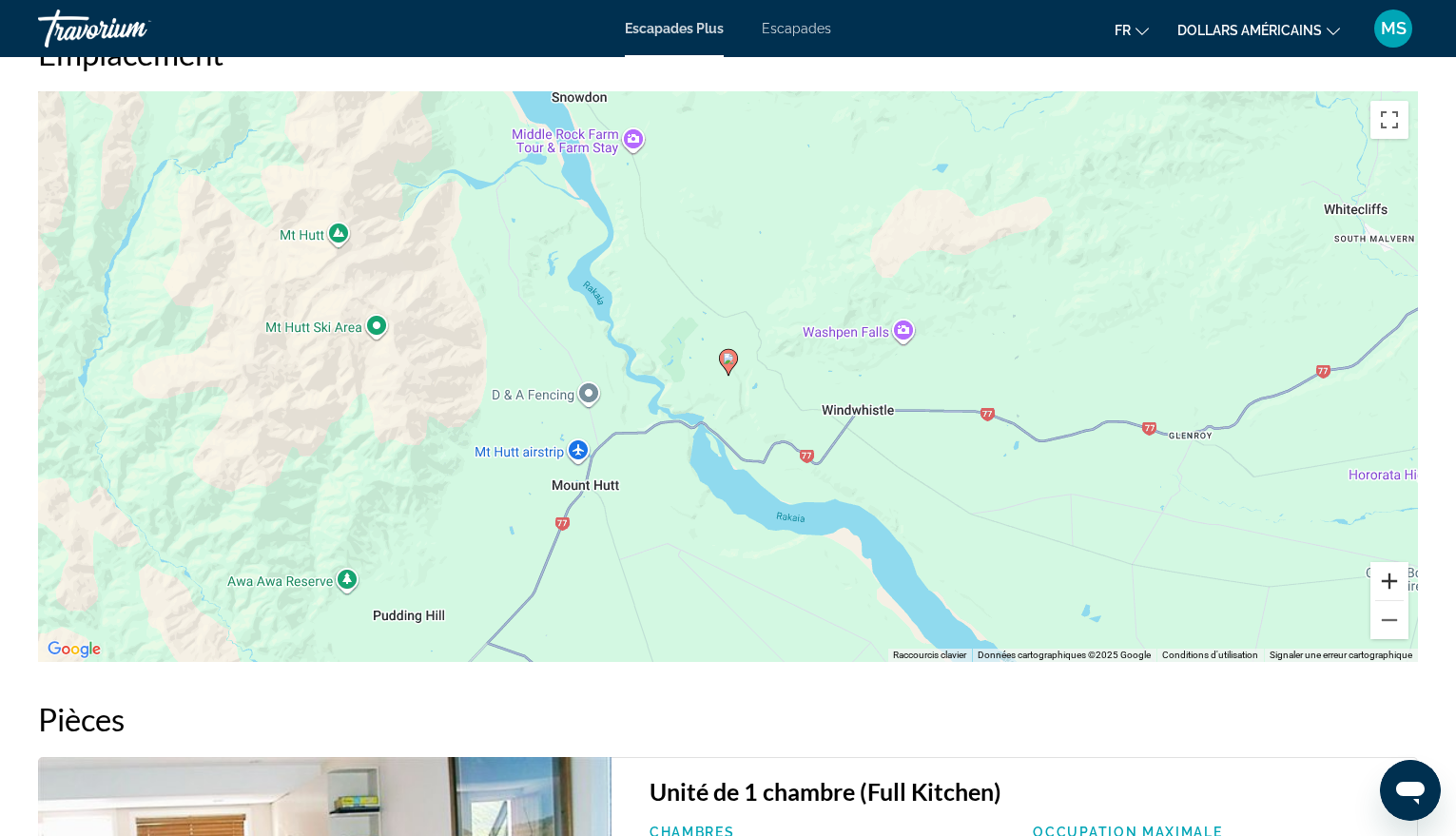
click at [1385, 562] on button "Zoom avant" at bounding box center [1389, 581] width 38 height 38
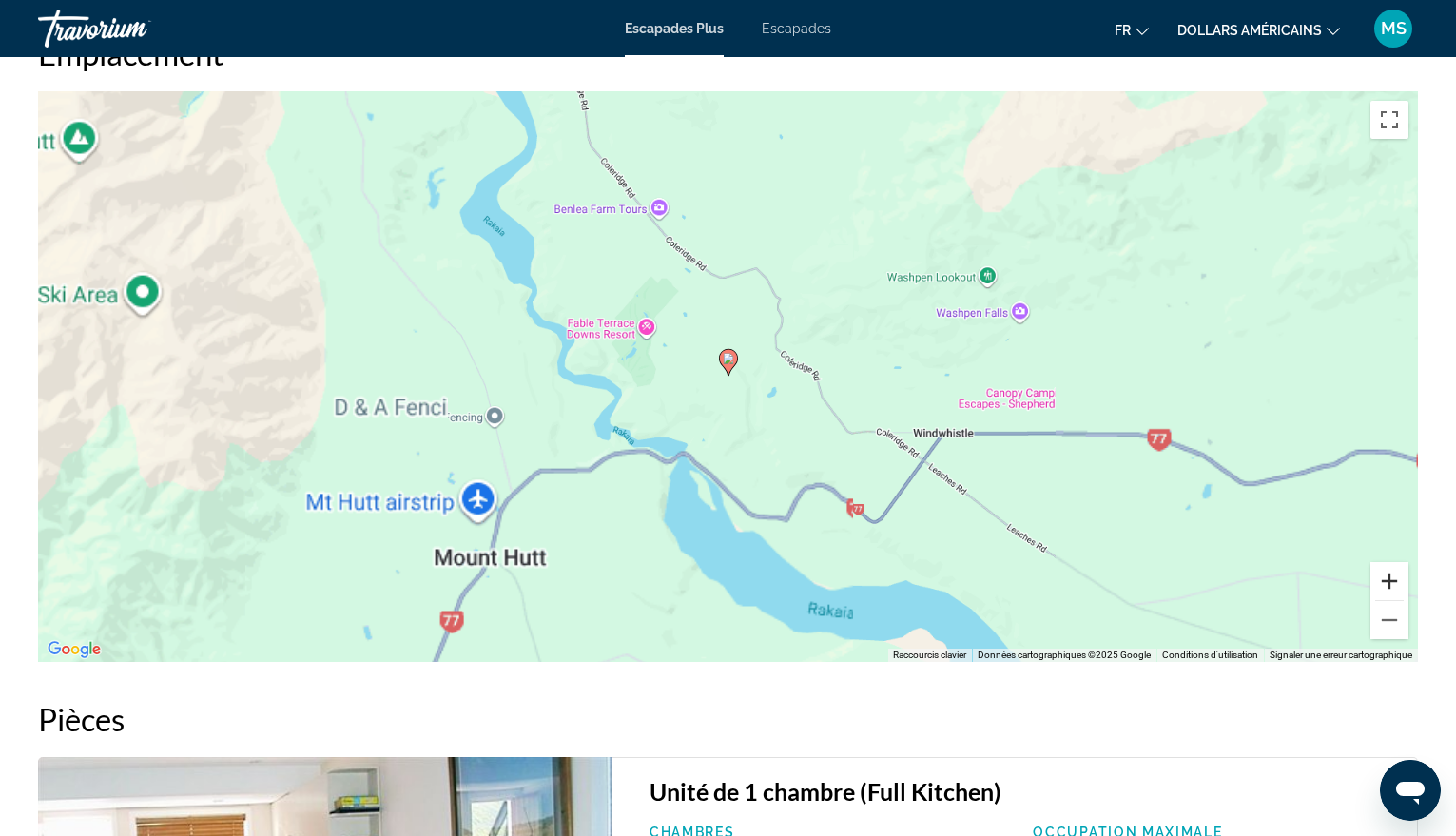
click at [1385, 562] on button "Zoom avant" at bounding box center [1389, 581] width 38 height 38
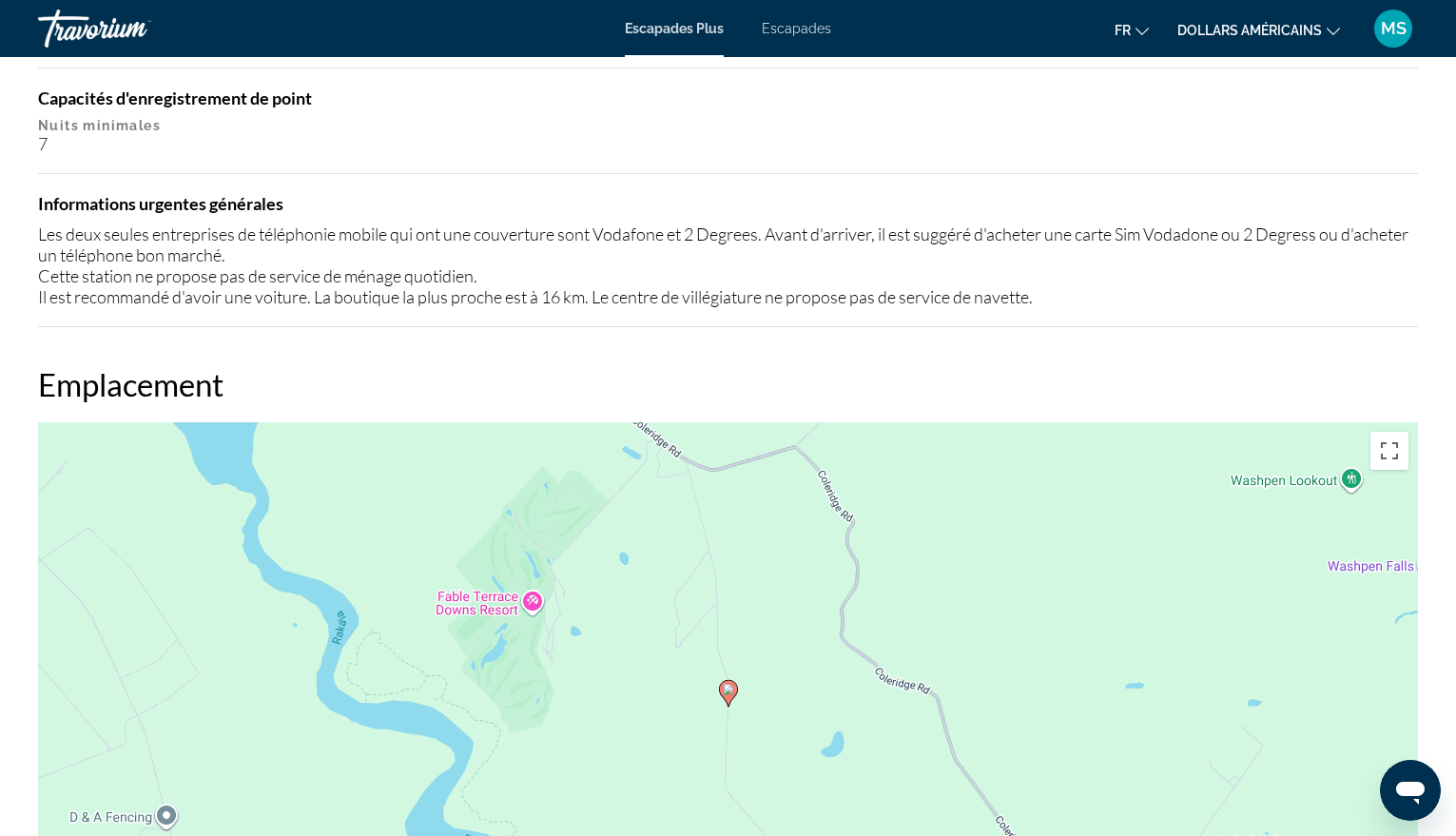
scroll to position [1286, 0]
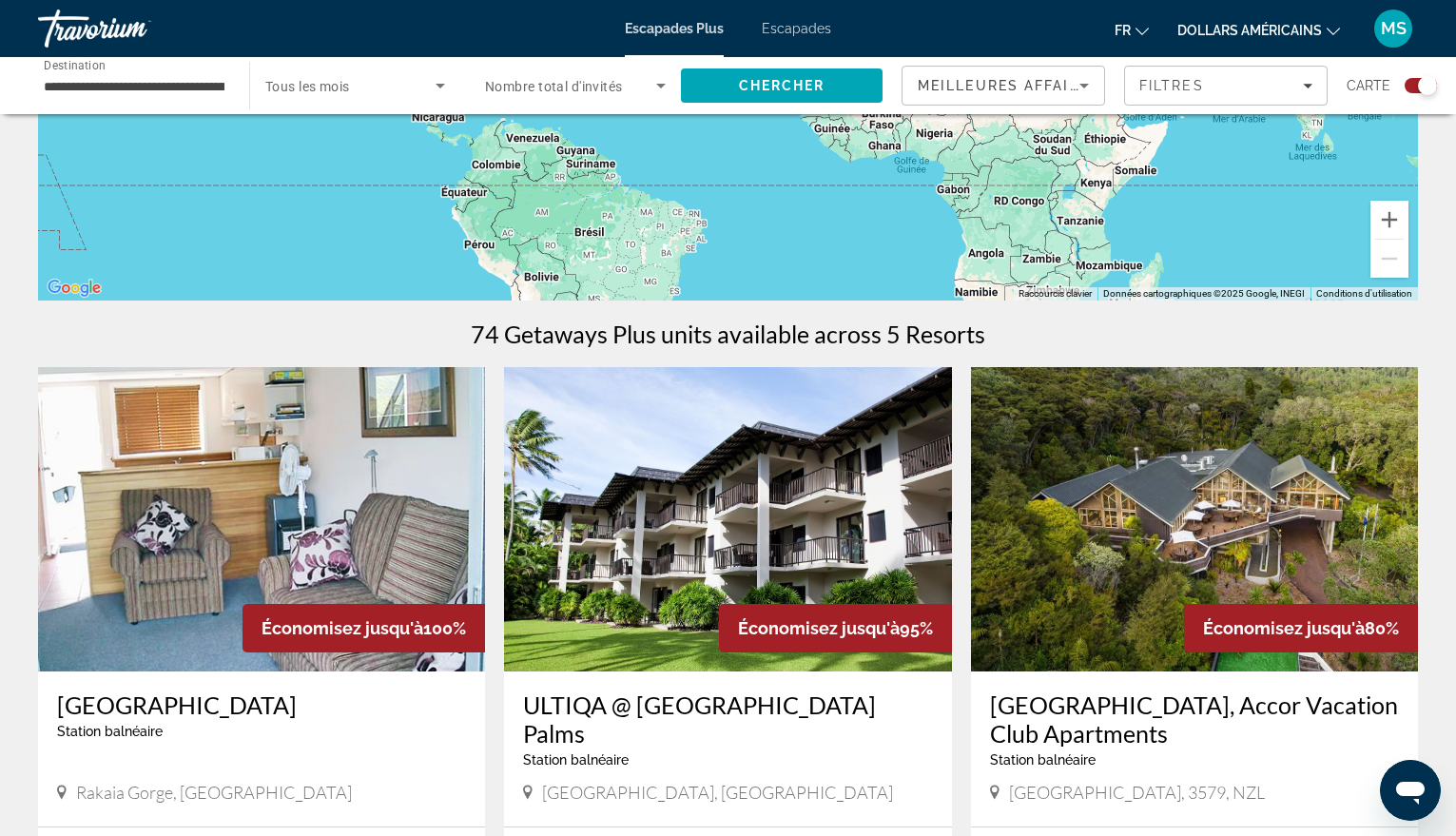
scroll to position [666, 0]
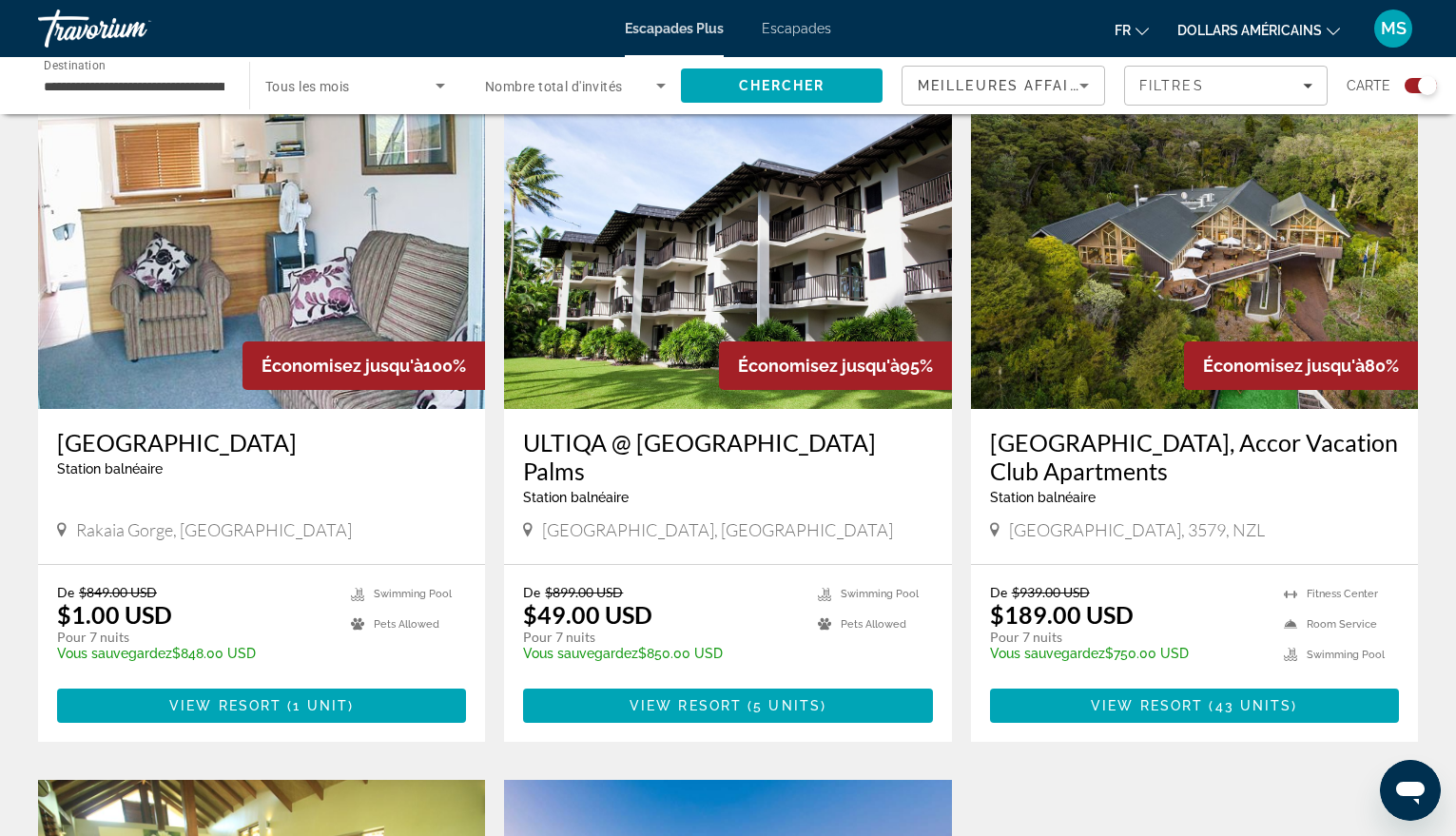
click at [1108, 315] on img "Contenu principal" at bounding box center [1194, 256] width 447 height 304
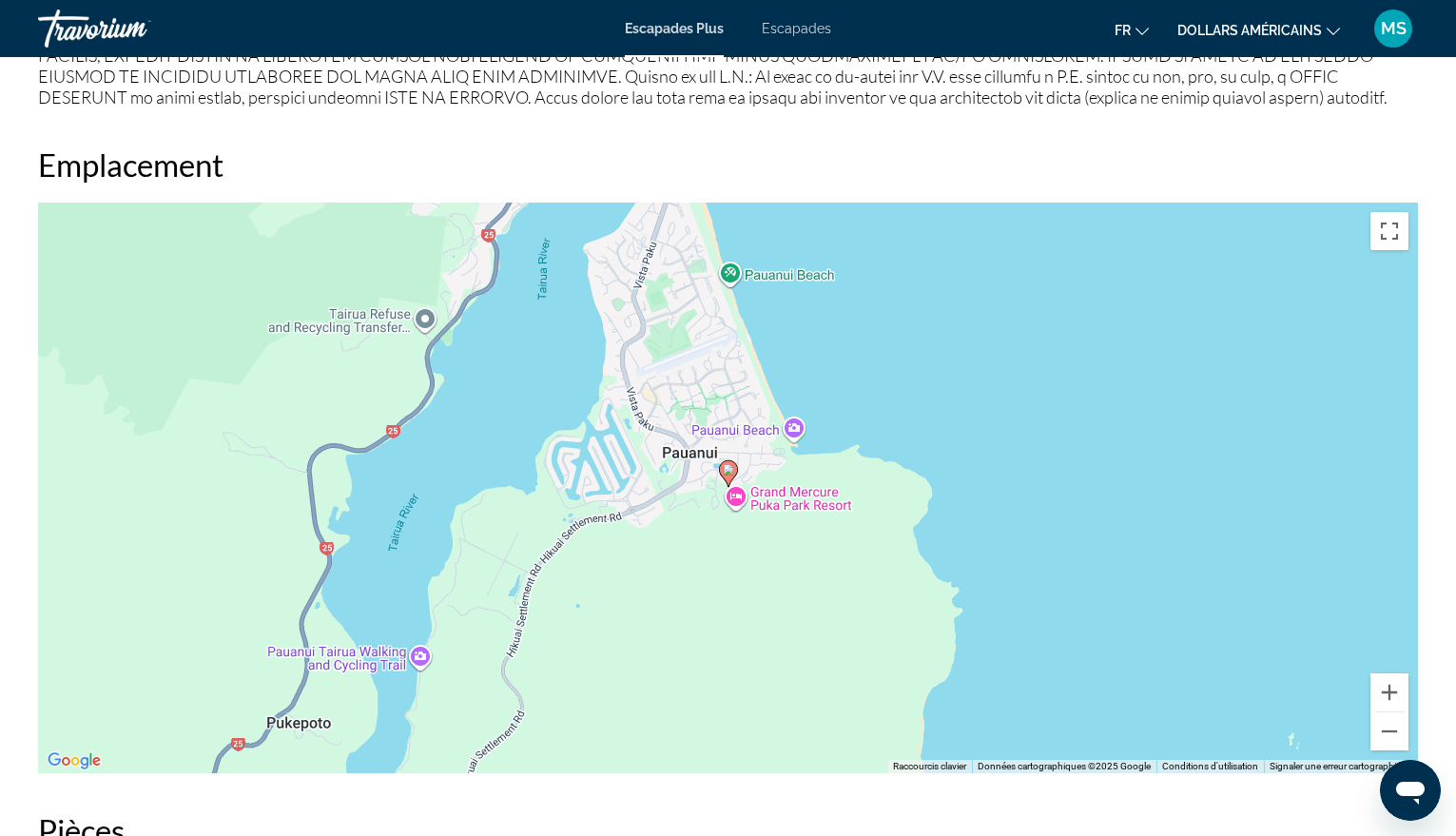
scroll to position [2284, 0]
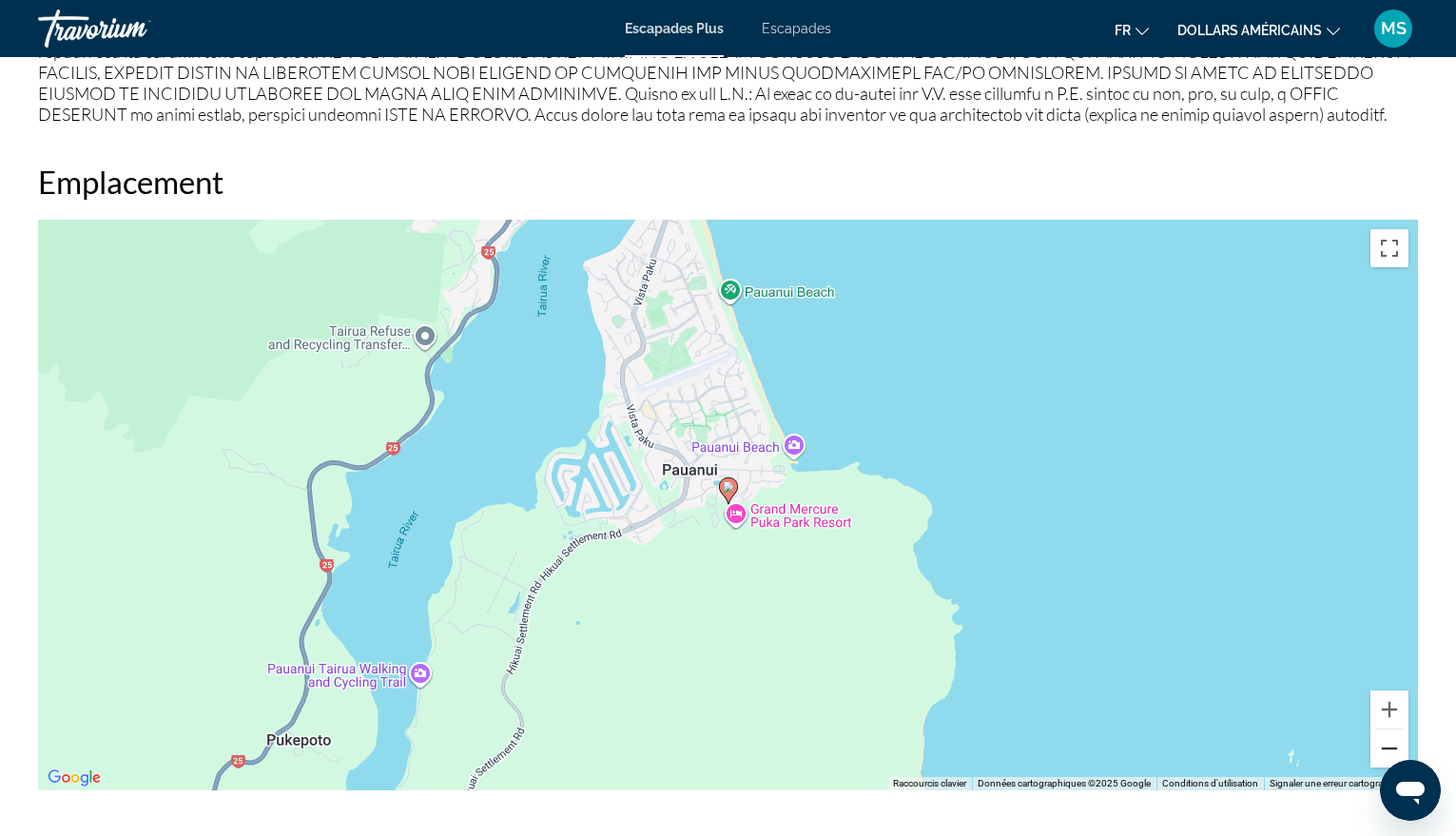
click at [1399, 737] on button "Zoom arrière" at bounding box center [1389, 748] width 38 height 38
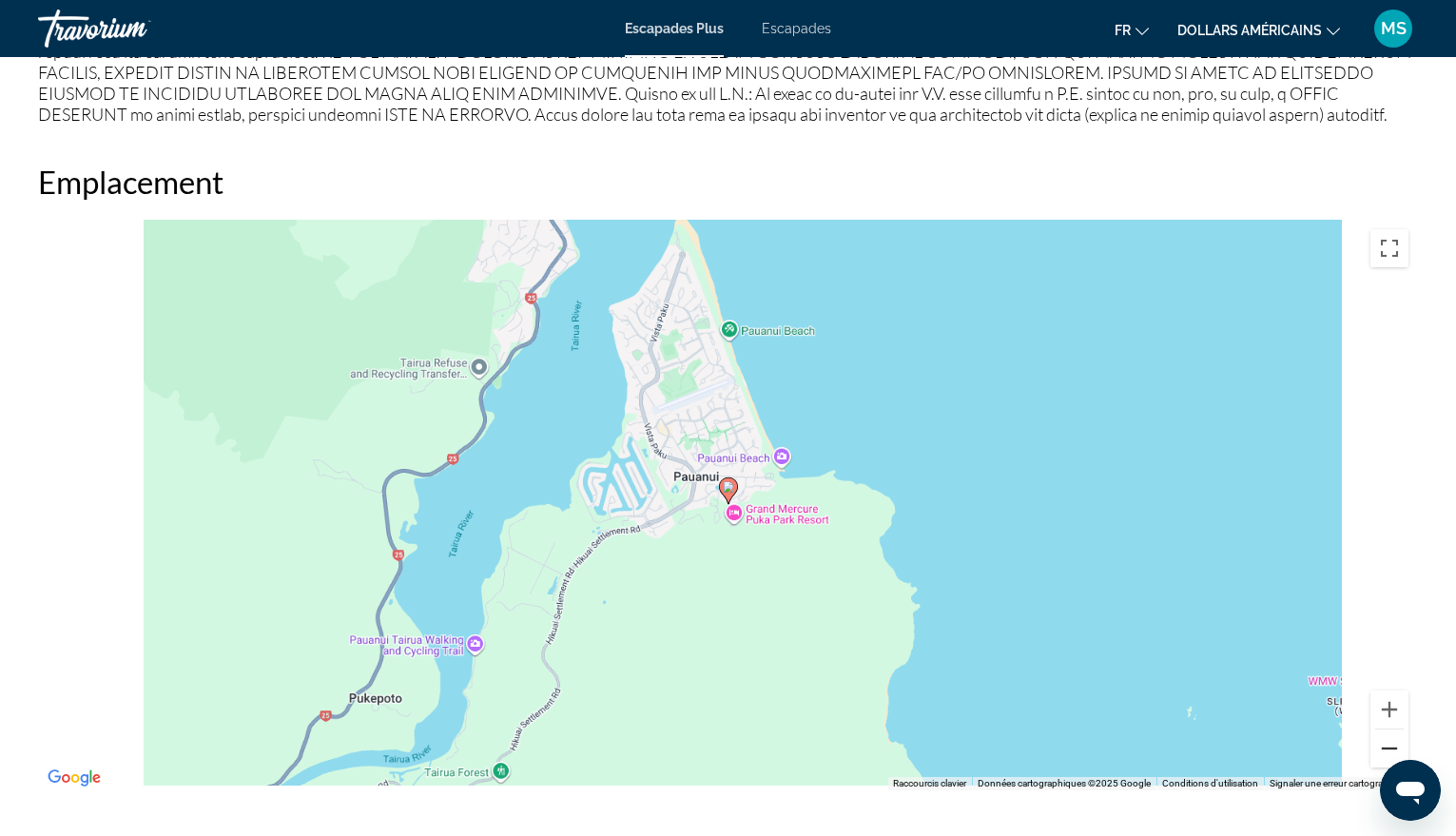
click at [1399, 737] on button "Zoom arrière" at bounding box center [1389, 748] width 38 height 38
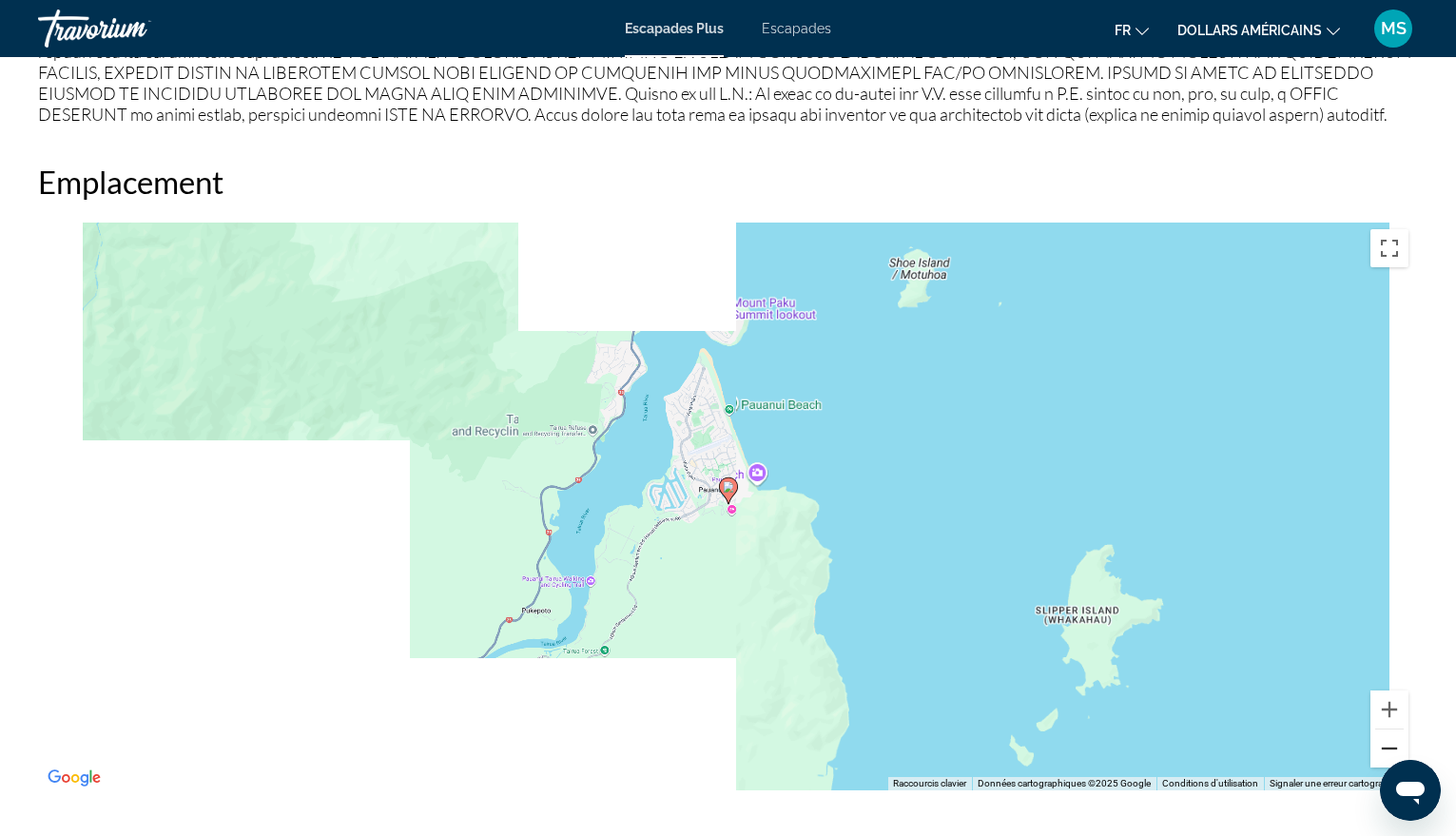
click at [1399, 737] on button "Zoom arrière" at bounding box center [1389, 748] width 38 height 38
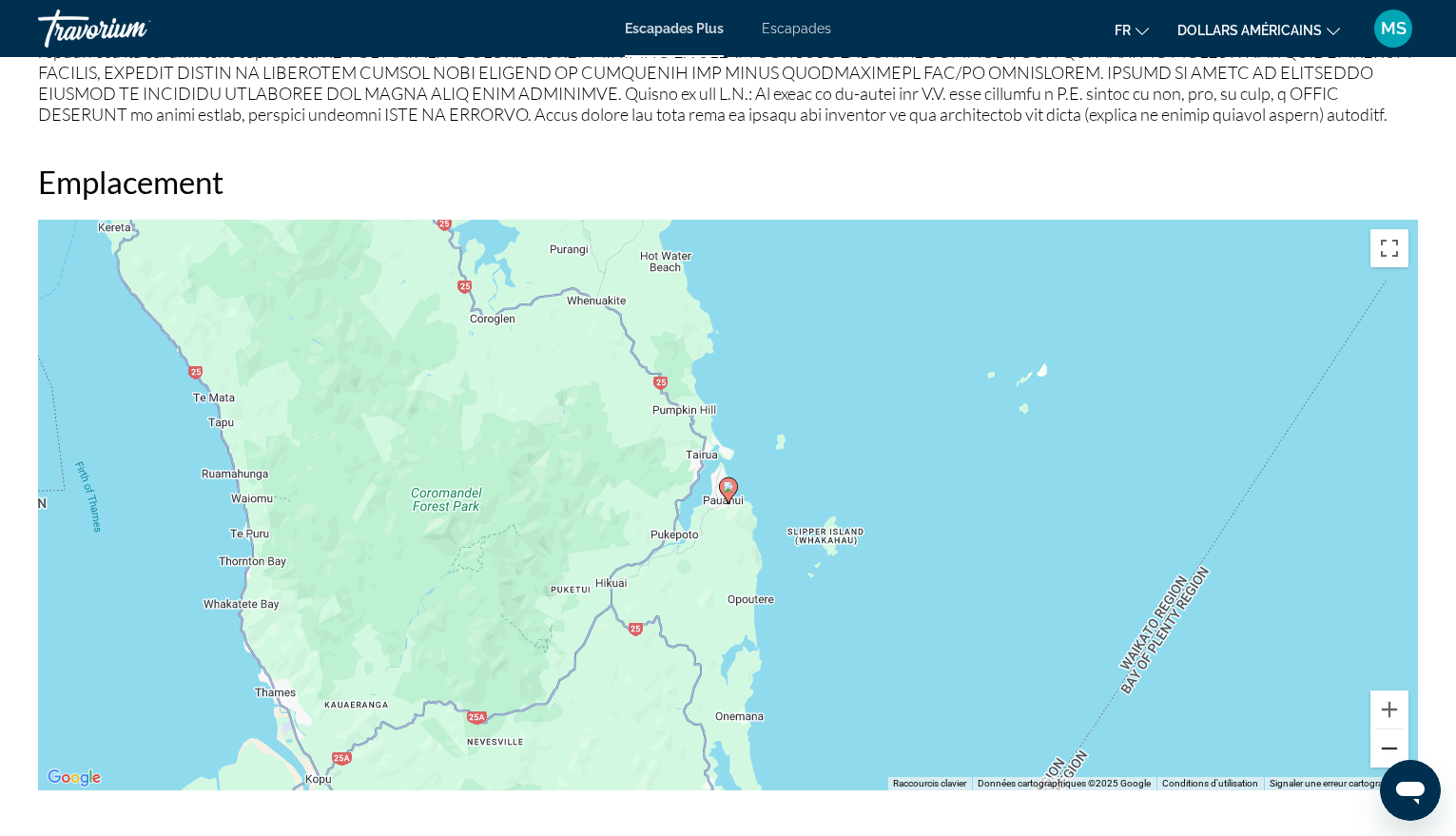
click at [1399, 737] on button "Zoom arrière" at bounding box center [1389, 748] width 38 height 38
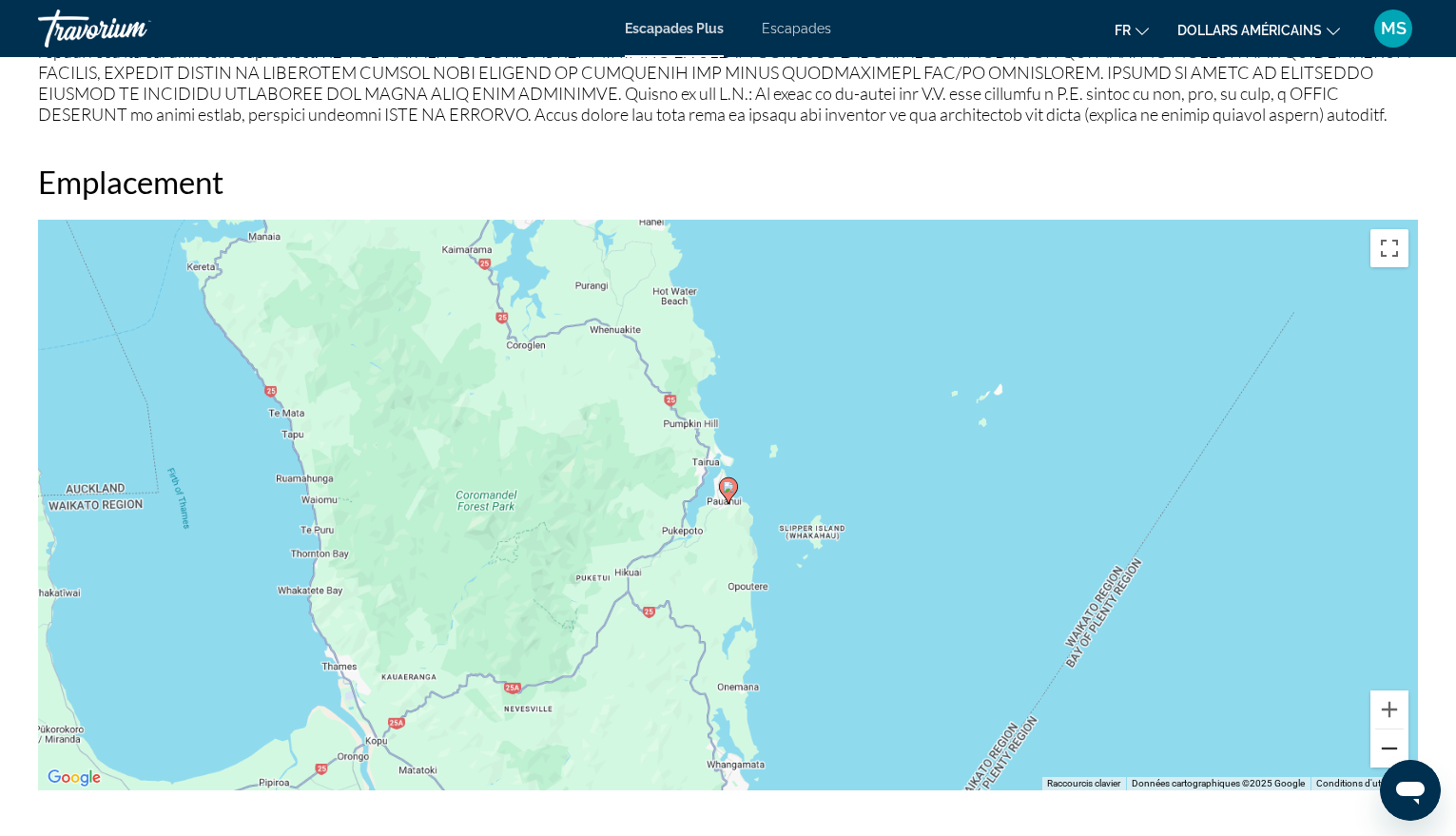
click at [1399, 737] on button "Zoom arrière" at bounding box center [1389, 748] width 38 height 38
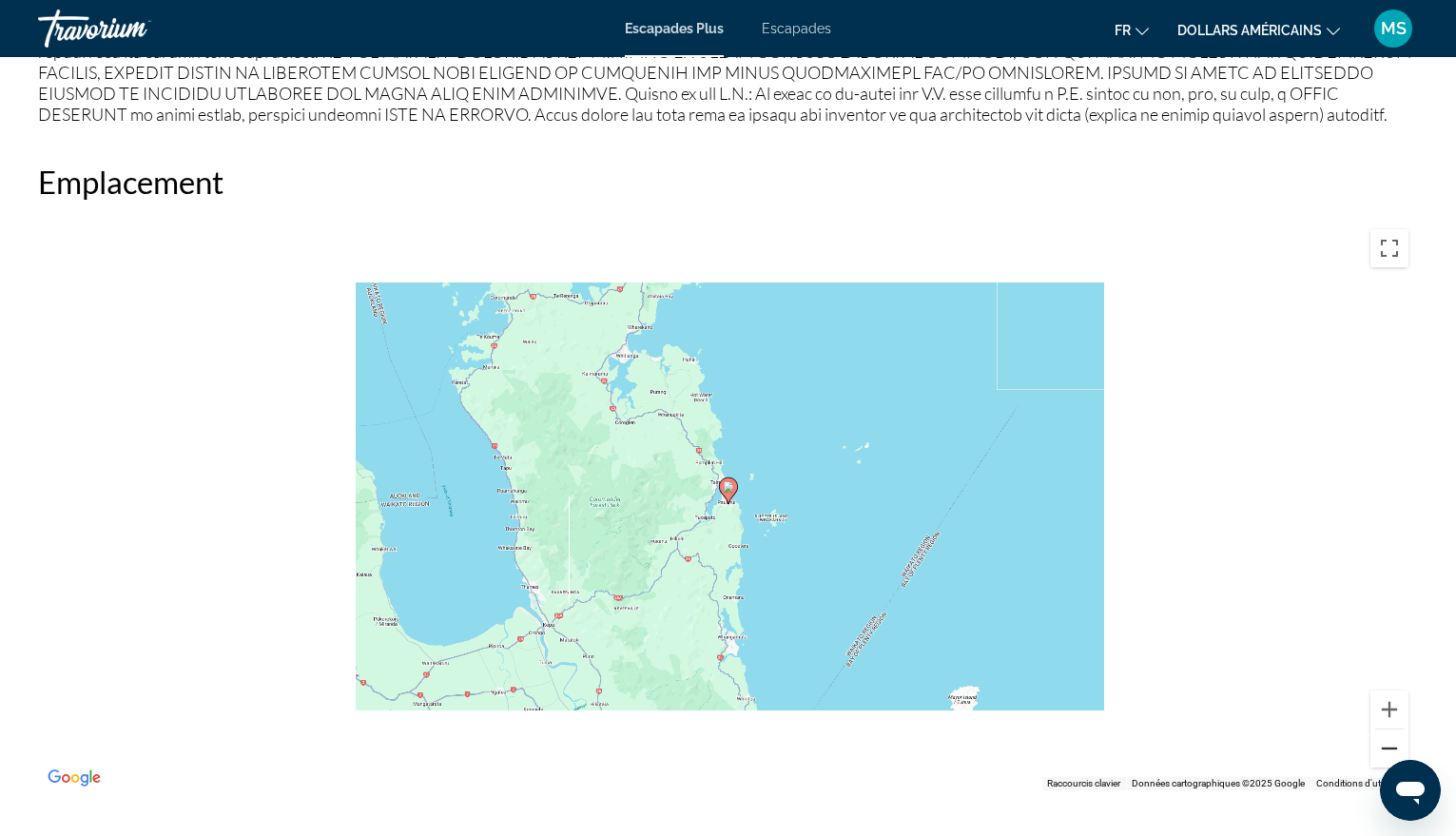
click at [1399, 737] on button "Zoom arrière" at bounding box center [1389, 748] width 38 height 38
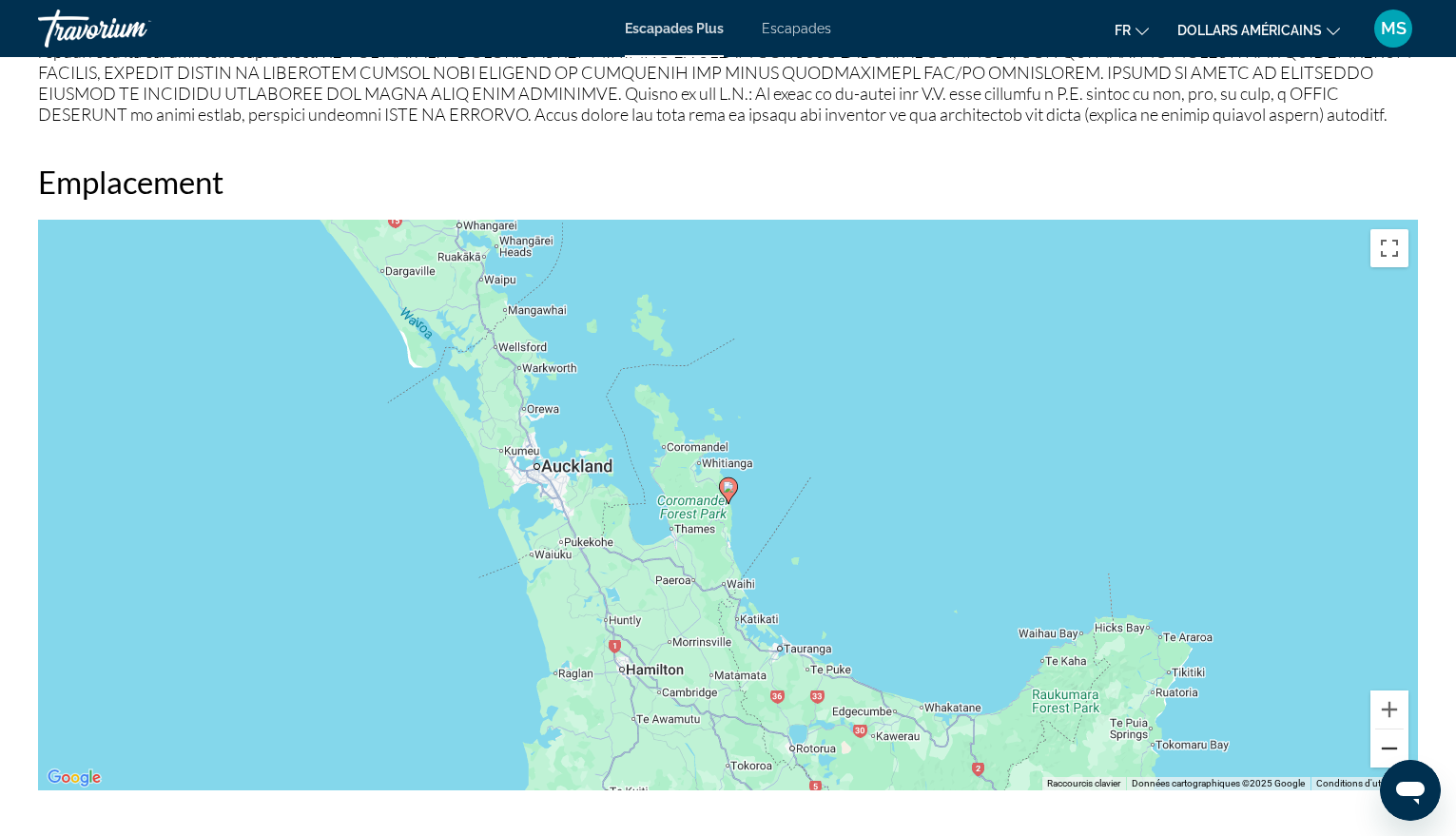
click at [1399, 737] on button "Zoom arrière" at bounding box center [1389, 748] width 38 height 38
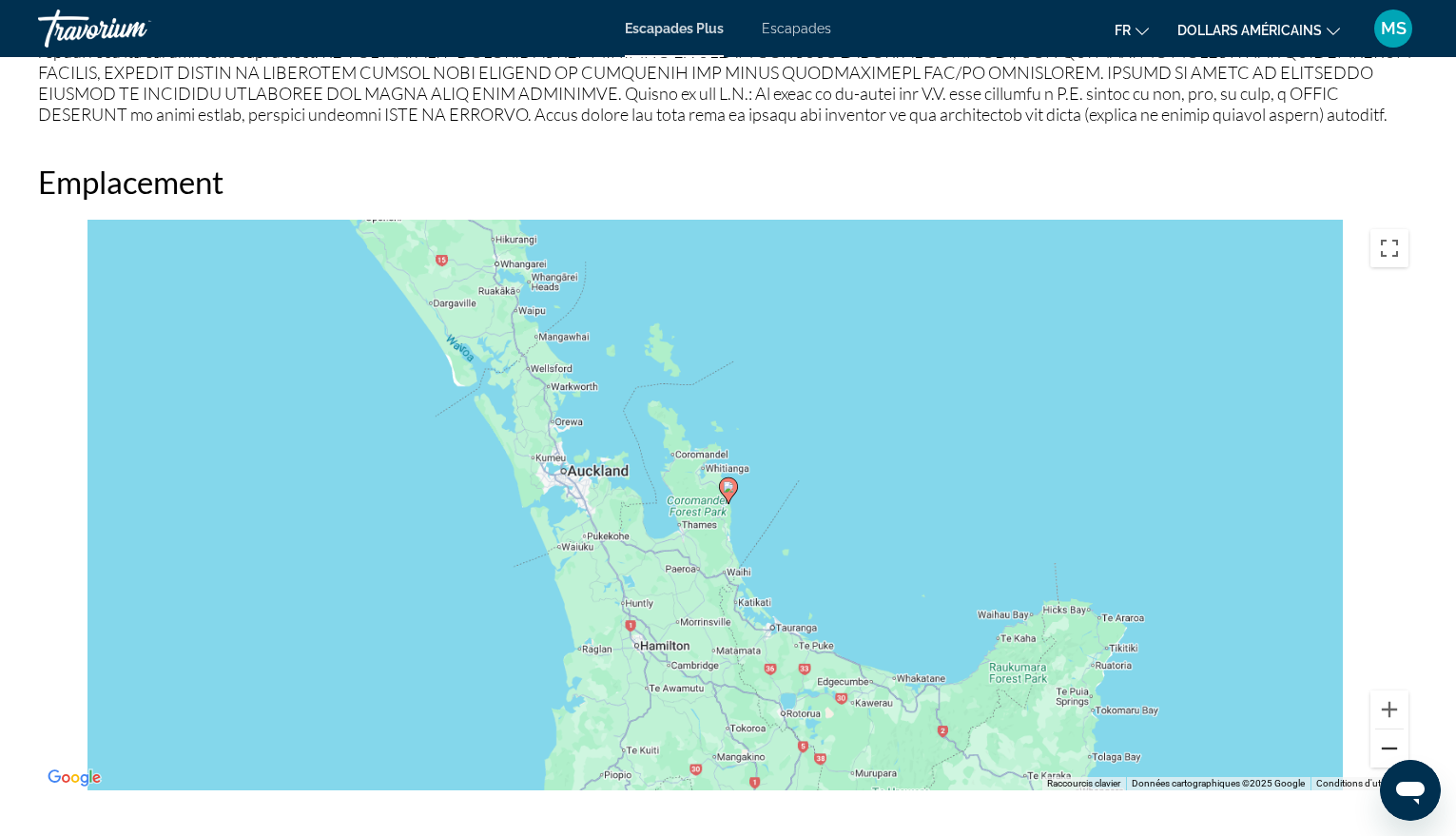
click at [1399, 737] on button "Zoom arrière" at bounding box center [1389, 748] width 38 height 38
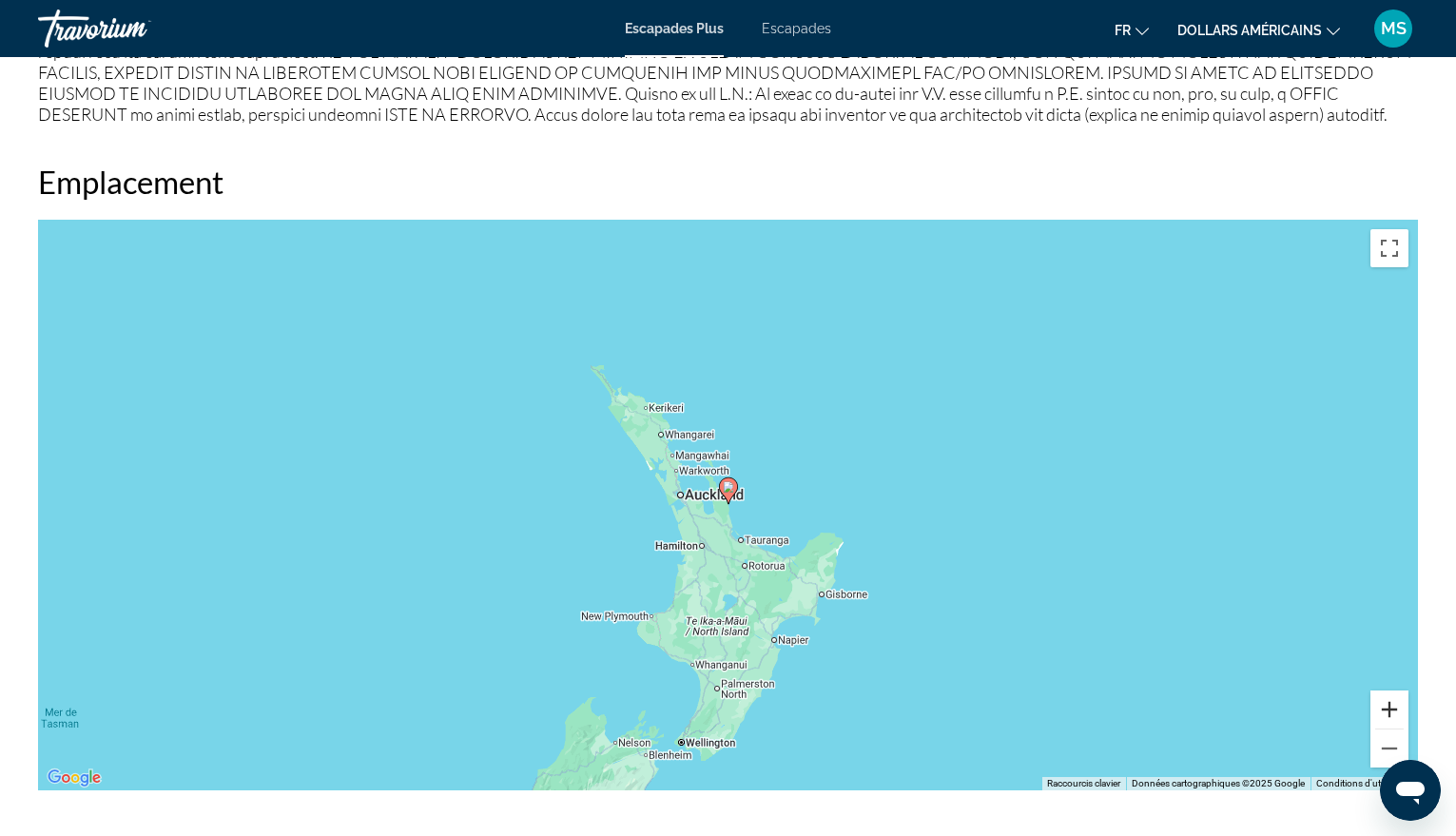
click at [1384, 696] on button "Zoom avant" at bounding box center [1389, 709] width 38 height 38
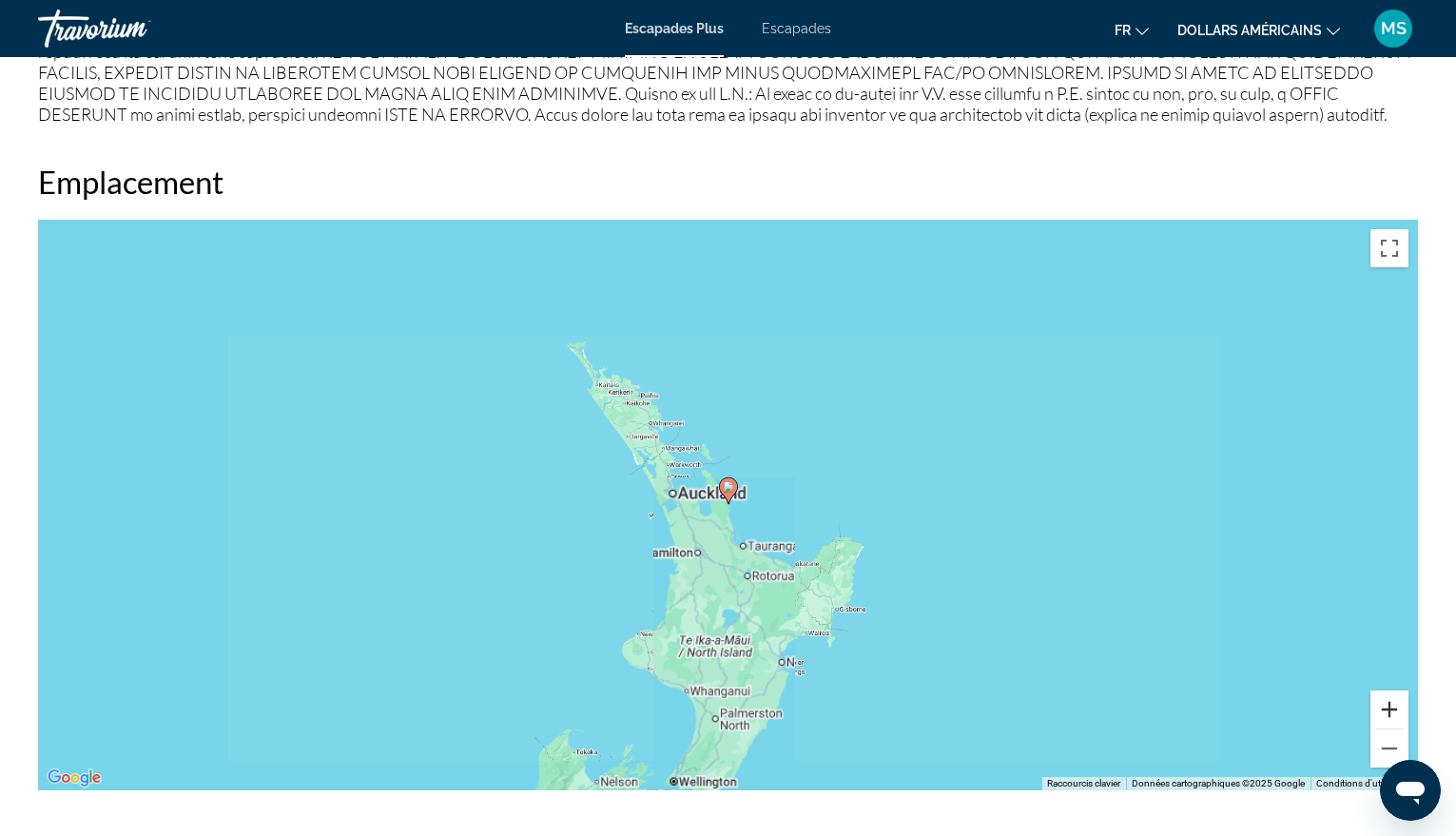
click at [1384, 696] on button "Zoom avant" at bounding box center [1389, 709] width 38 height 38
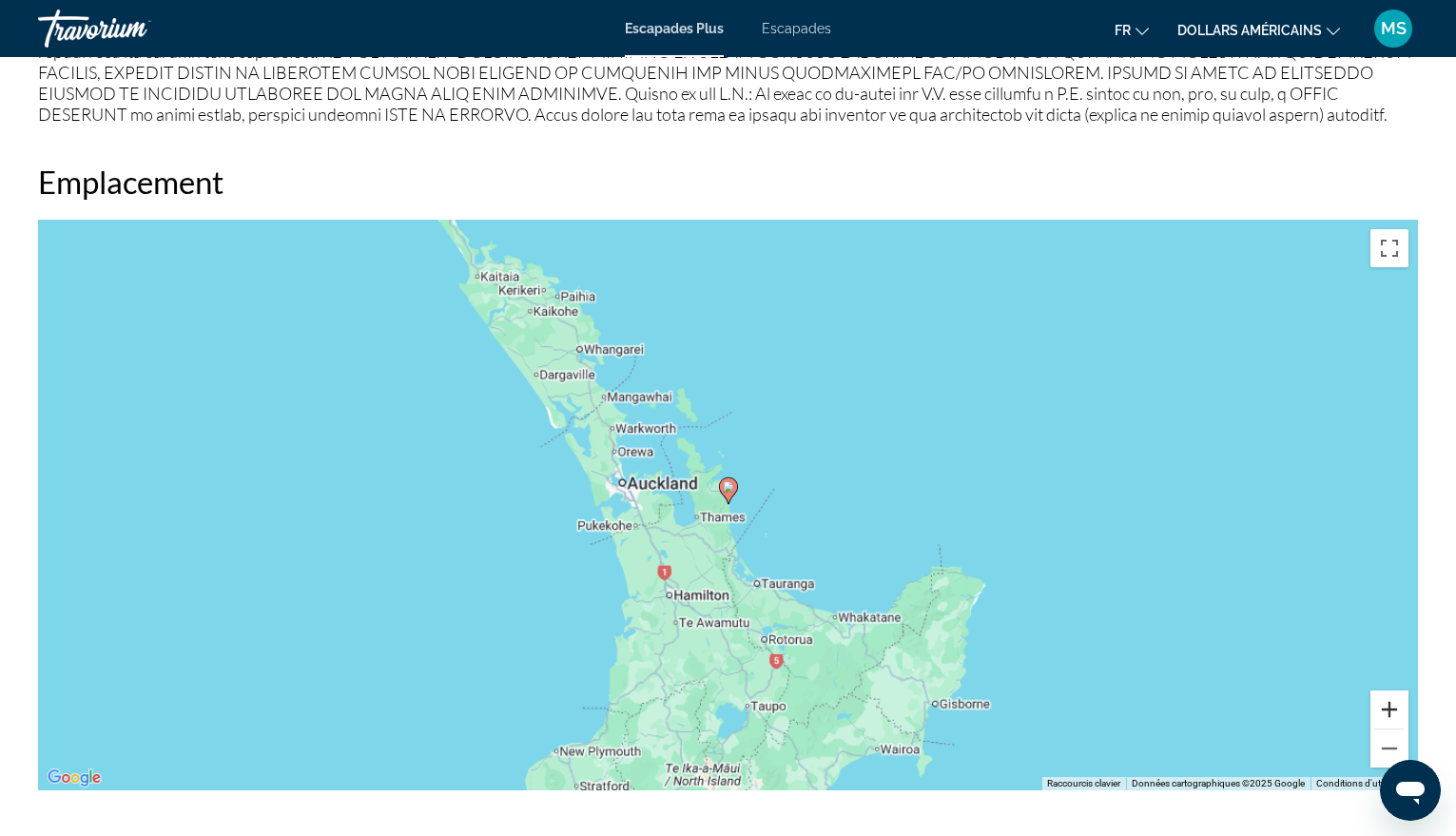
click at [1385, 695] on button "Zoom avant" at bounding box center [1389, 709] width 38 height 38
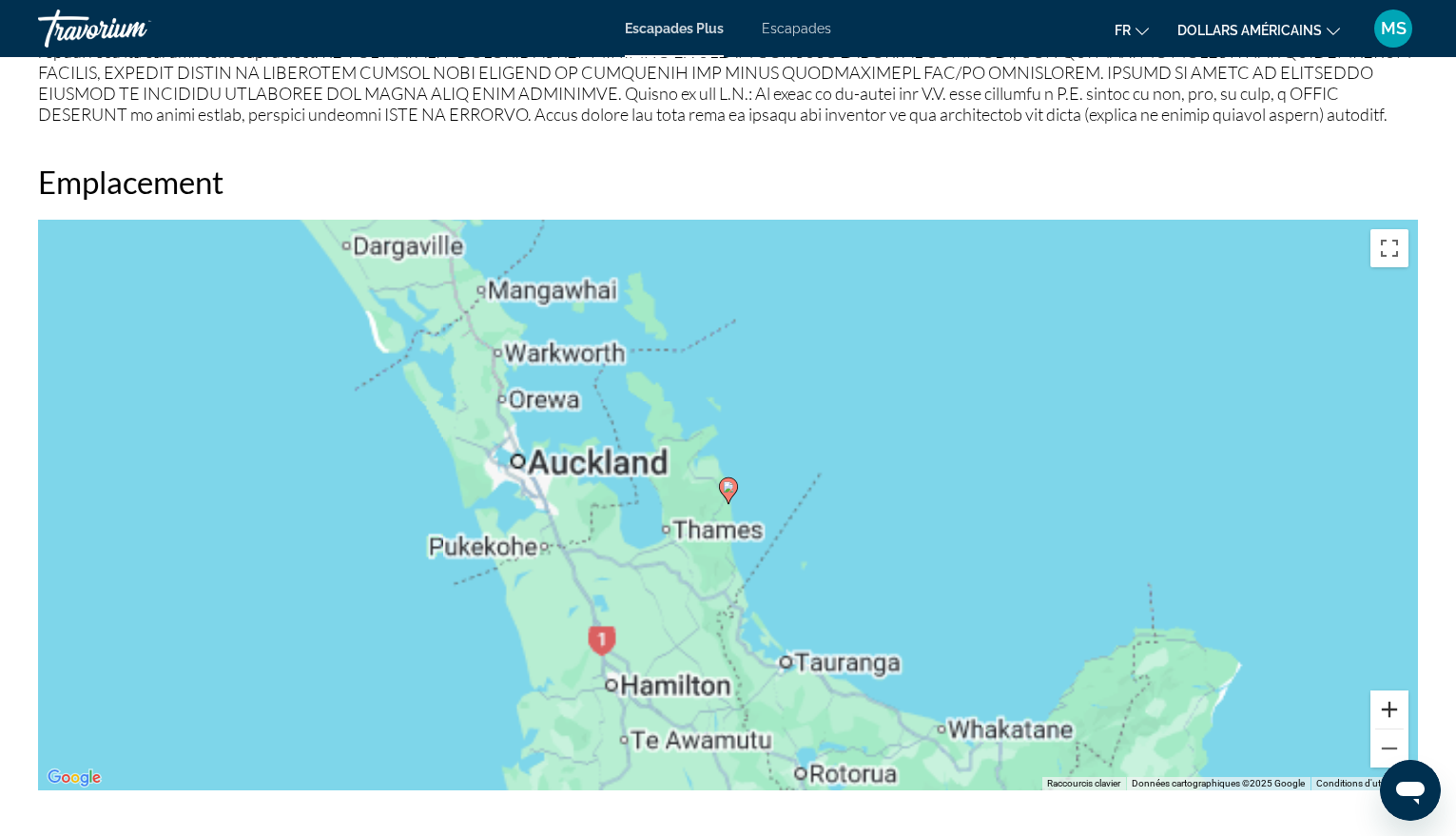
click at [1385, 695] on button "Zoom avant" at bounding box center [1389, 709] width 38 height 38
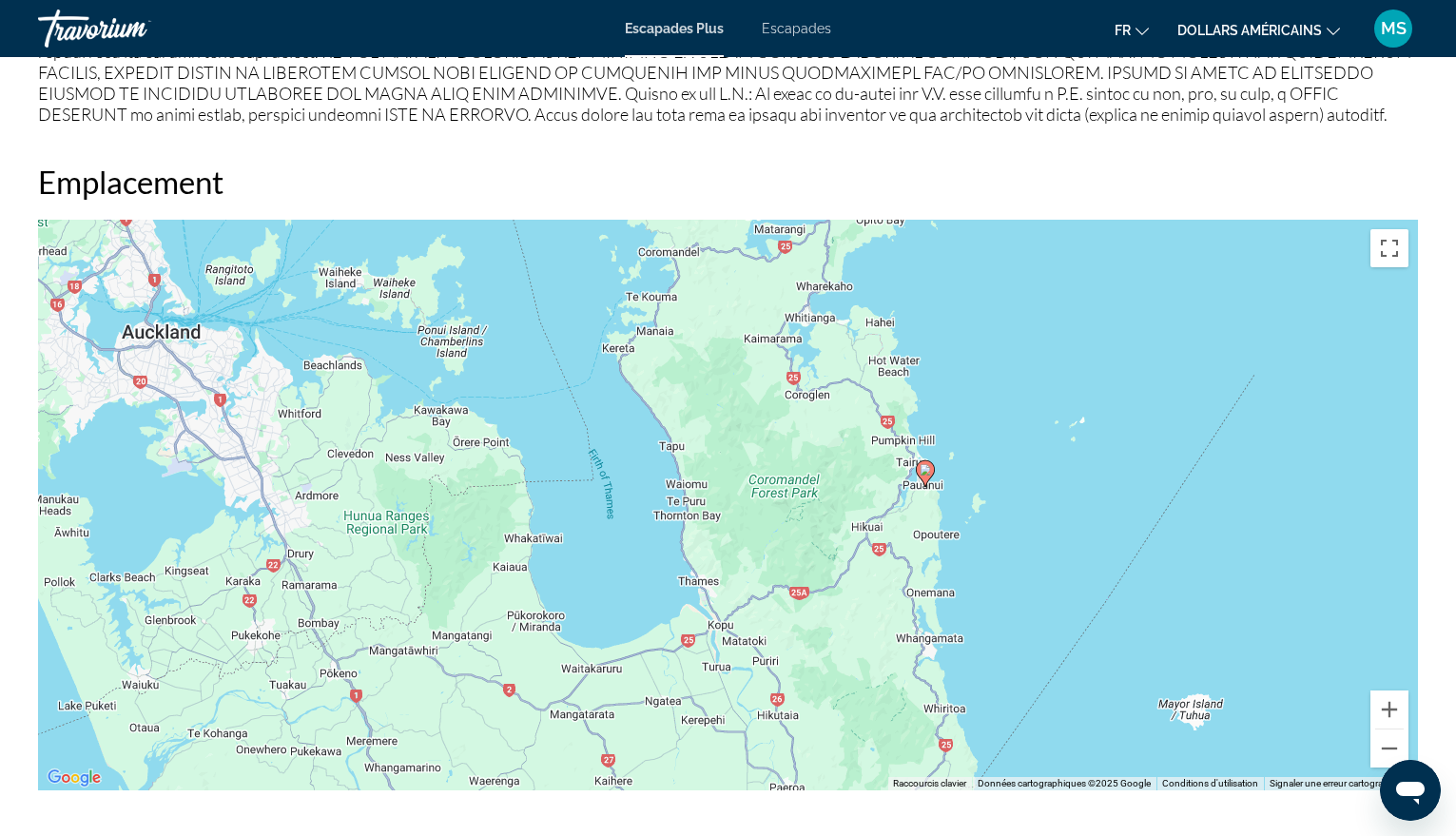
drag, startPoint x: 1070, startPoint y: 614, endPoint x: 1269, endPoint y: 596, distance: 199.8
click at [1269, 596] on div "Pour activer le glissement avec le clavier, appuyez sur Alt+Entrée. Une fois ce…" at bounding box center [728, 504] width 1380 height 571
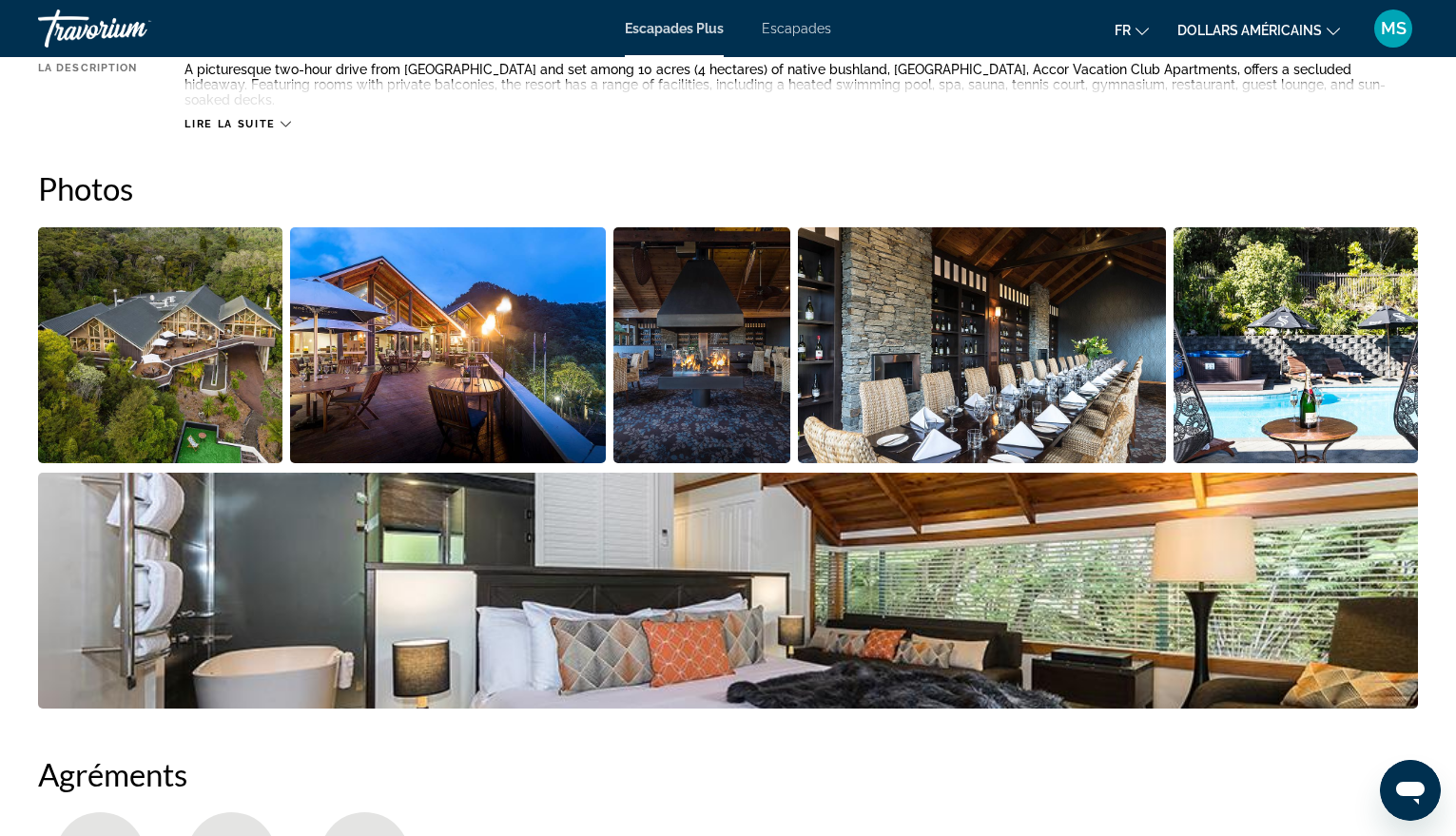
scroll to position [802, 0]
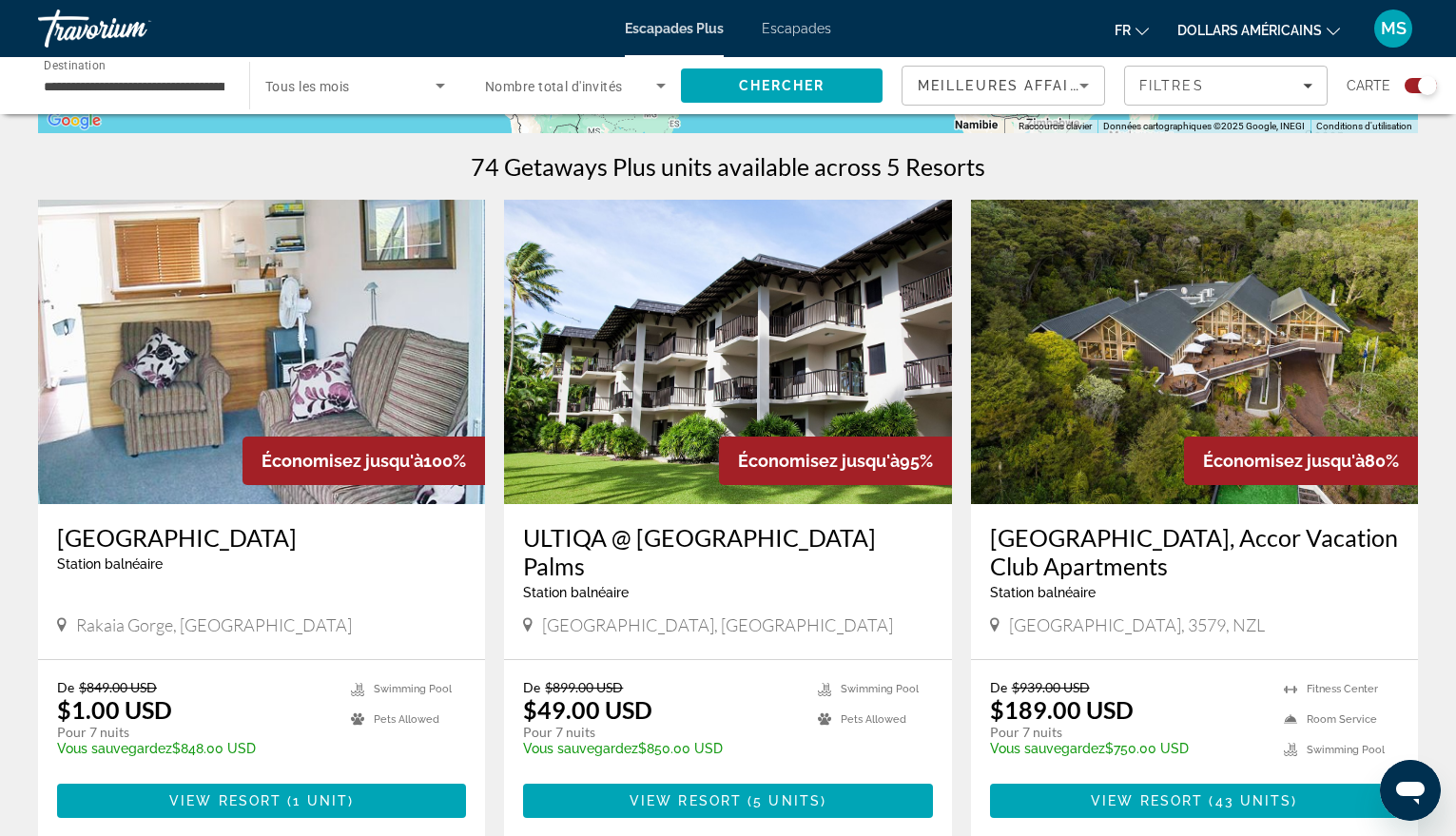
scroll to position [1141, 0]
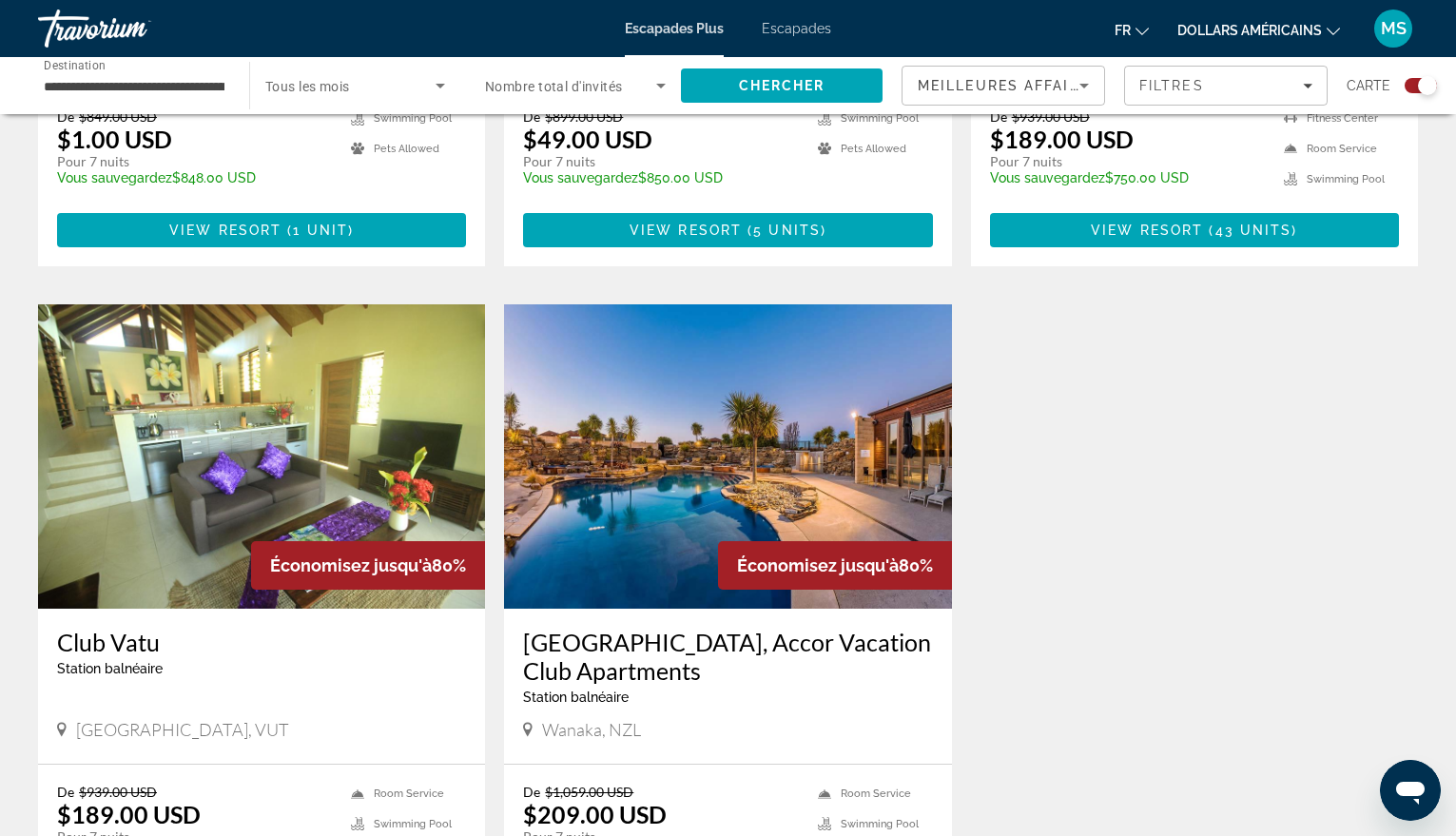
click at [657, 447] on img "Contenu principal" at bounding box center [728, 456] width 447 height 304
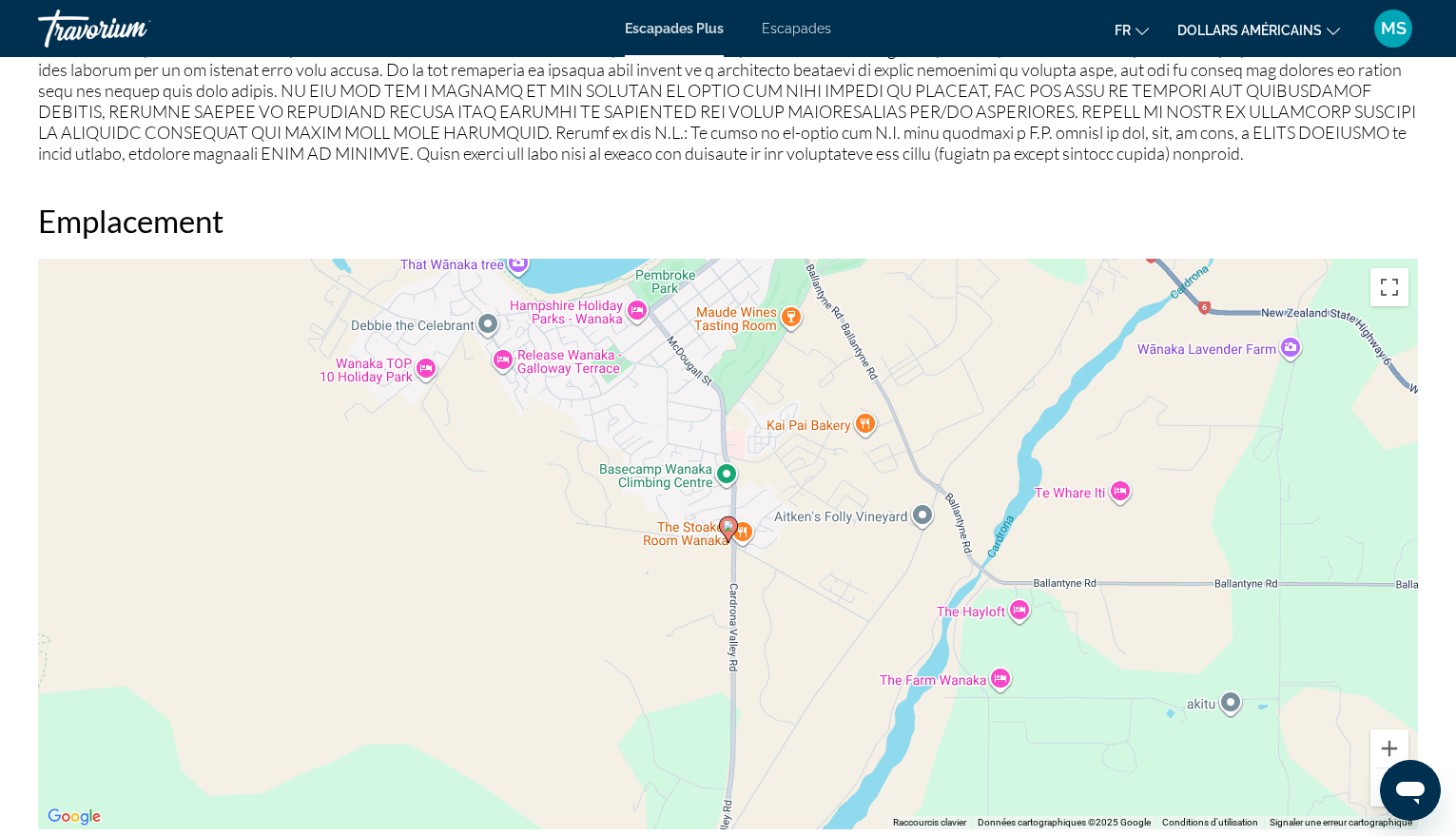
scroll to position [2284, 0]
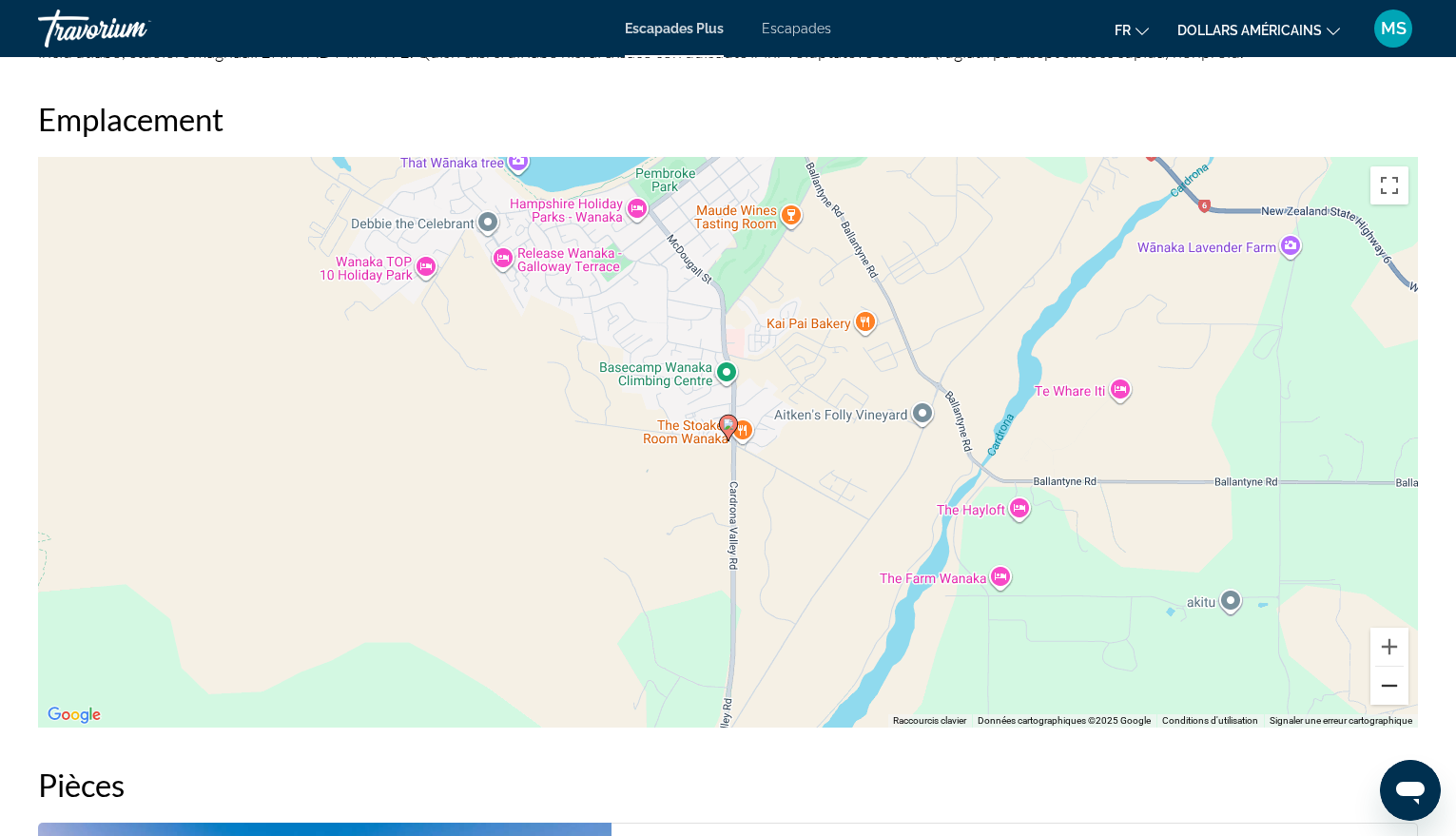
click at [1385, 705] on button "Zoom arrière" at bounding box center [1389, 685] width 38 height 38
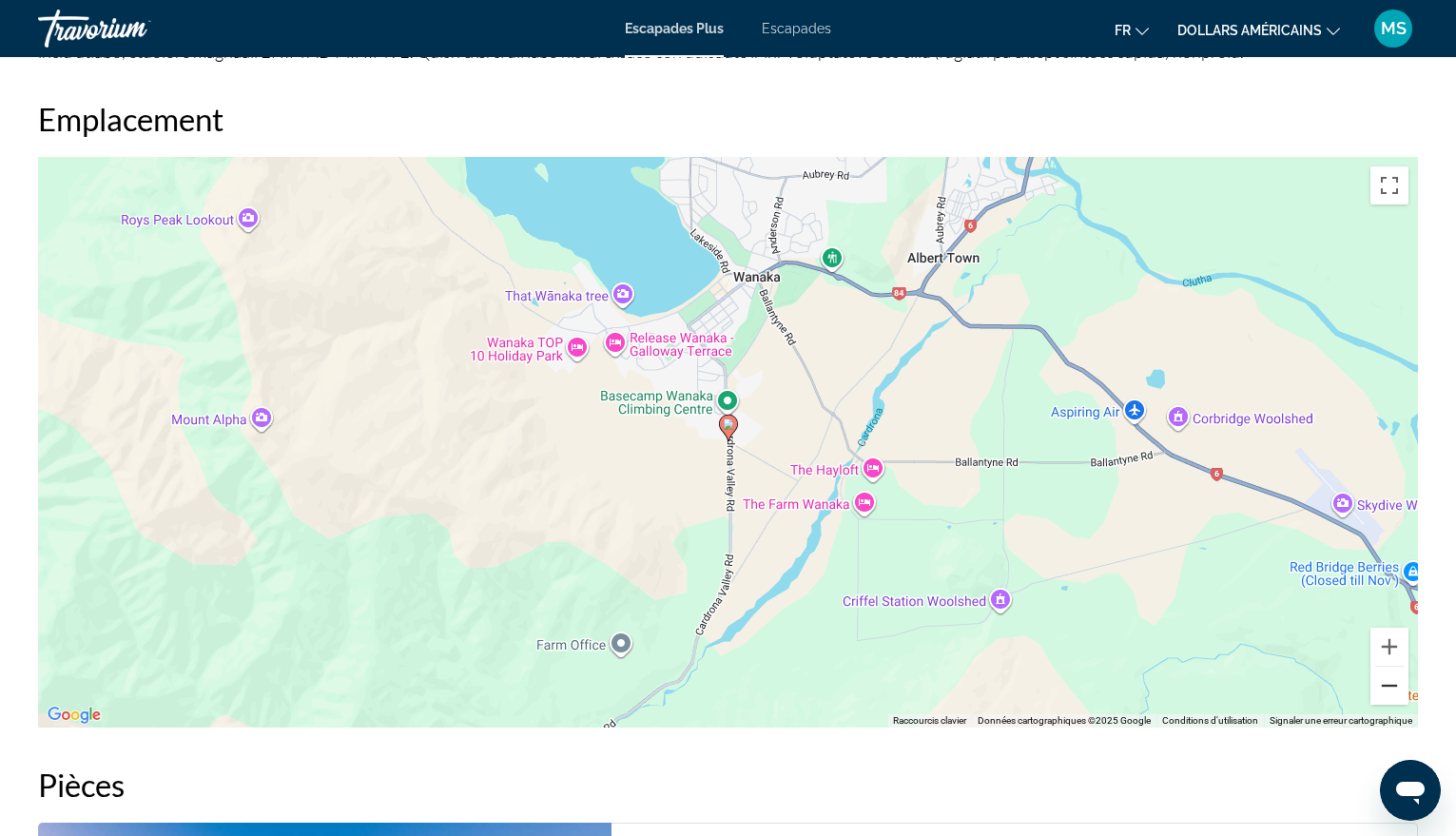
click at [1386, 705] on button "Zoom arrière" at bounding box center [1389, 685] width 38 height 38
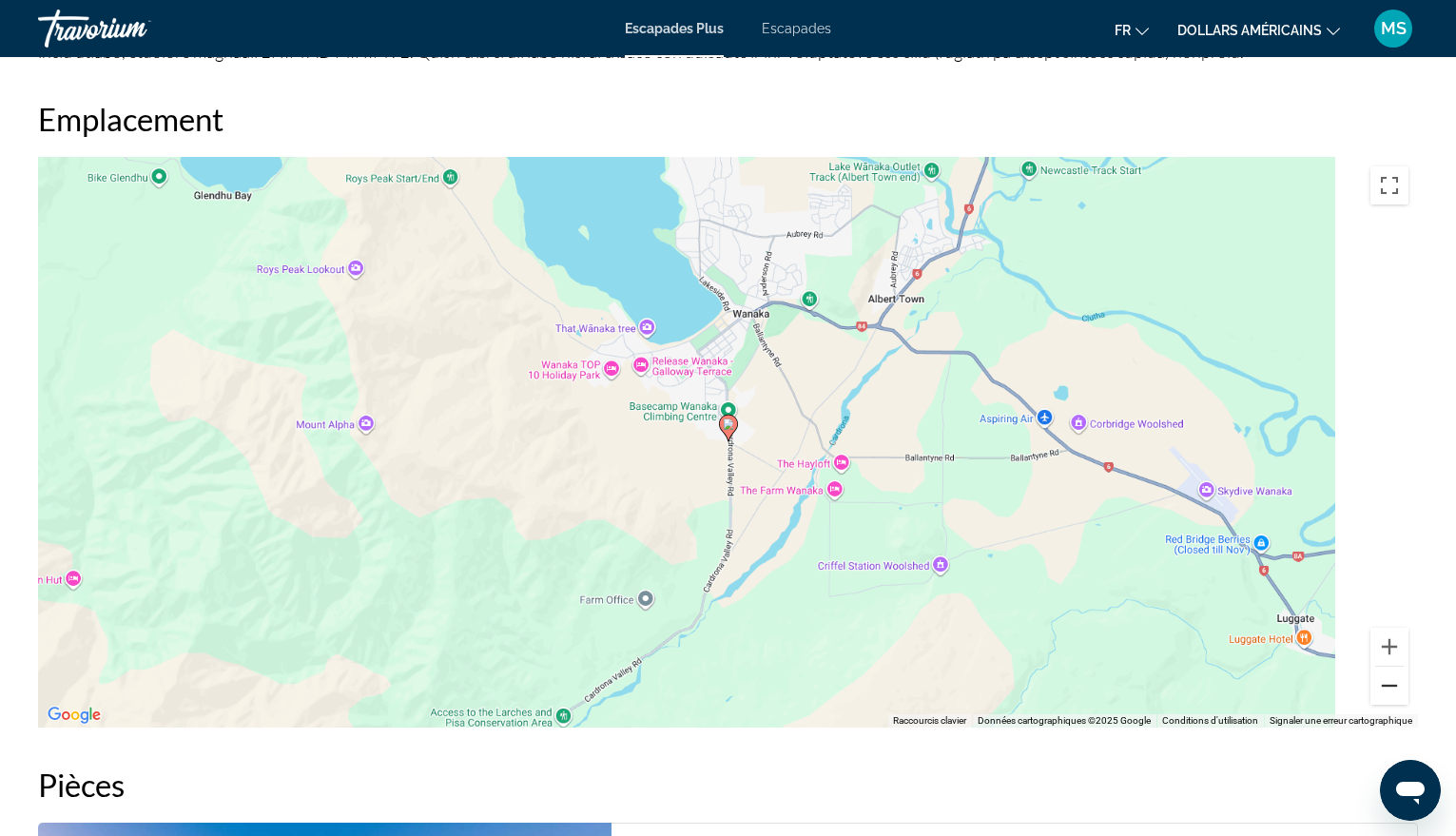
click at [1386, 705] on button "Zoom arrière" at bounding box center [1389, 685] width 38 height 38
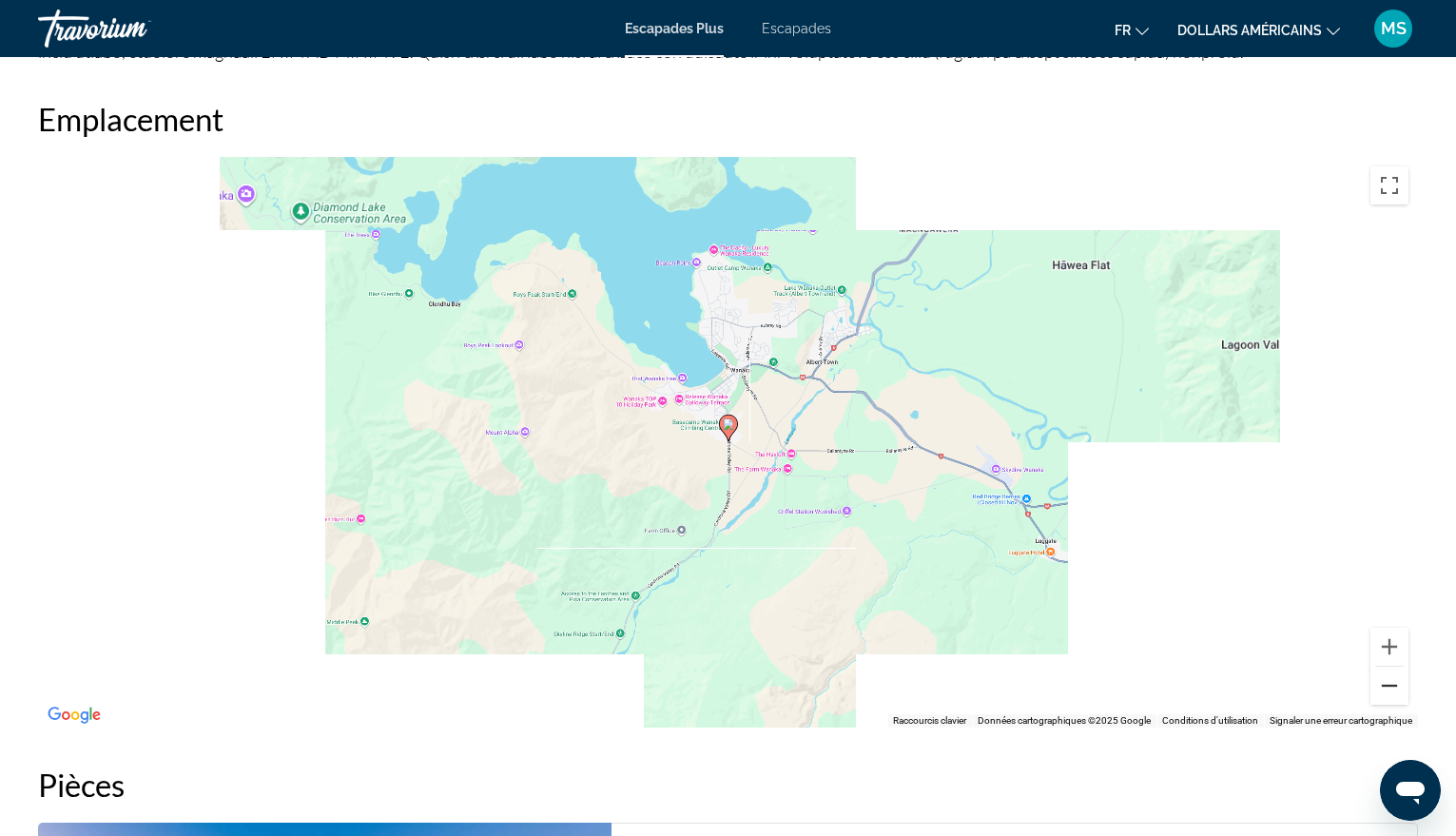
click at [1386, 705] on button "Zoom arrière" at bounding box center [1389, 685] width 38 height 38
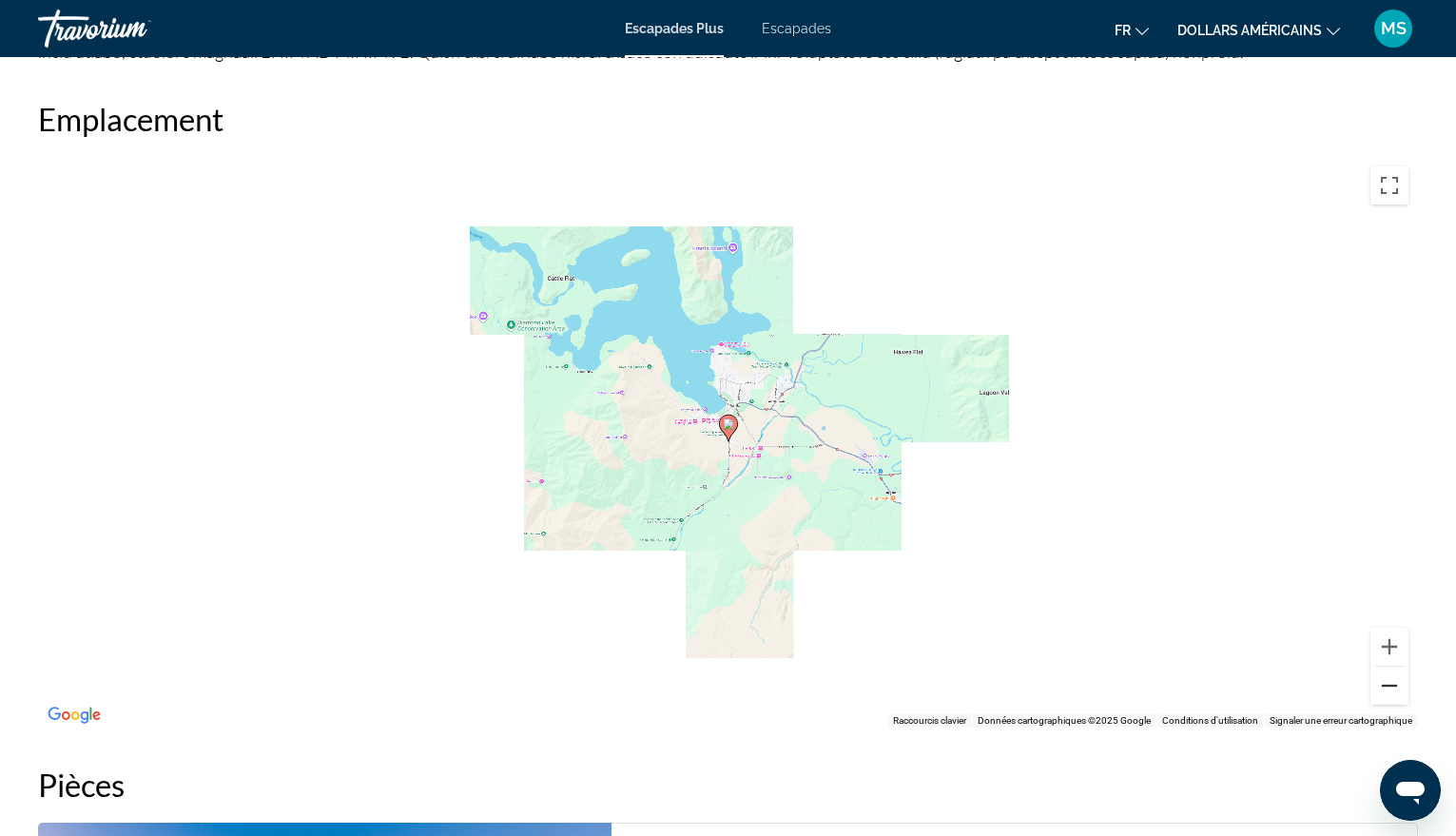
click at [1386, 705] on button "Zoom arrière" at bounding box center [1389, 685] width 38 height 38
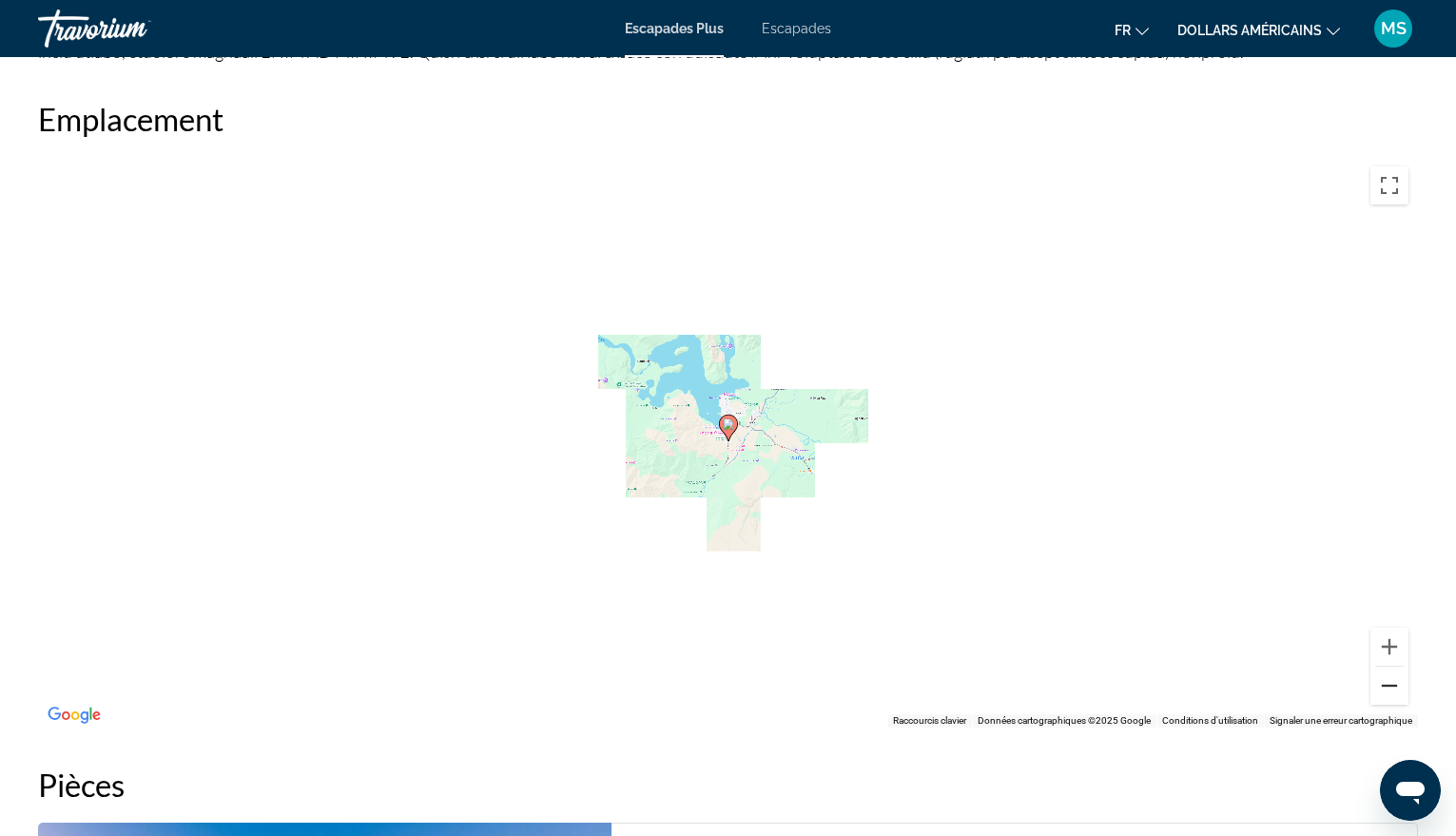
click at [1386, 705] on button "Zoom arrière" at bounding box center [1389, 685] width 38 height 38
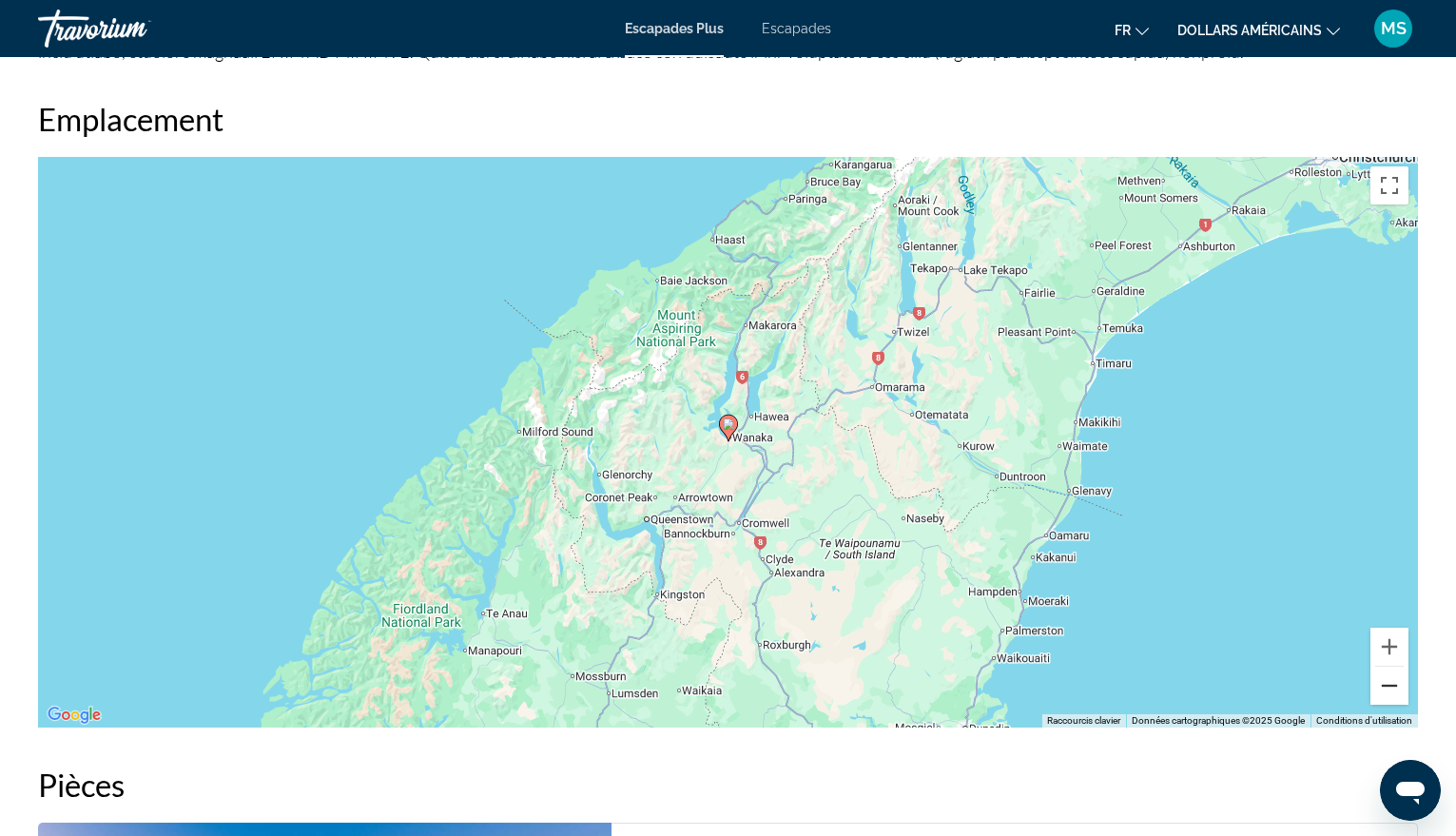
click at [1386, 705] on button "Zoom arrière" at bounding box center [1389, 685] width 38 height 38
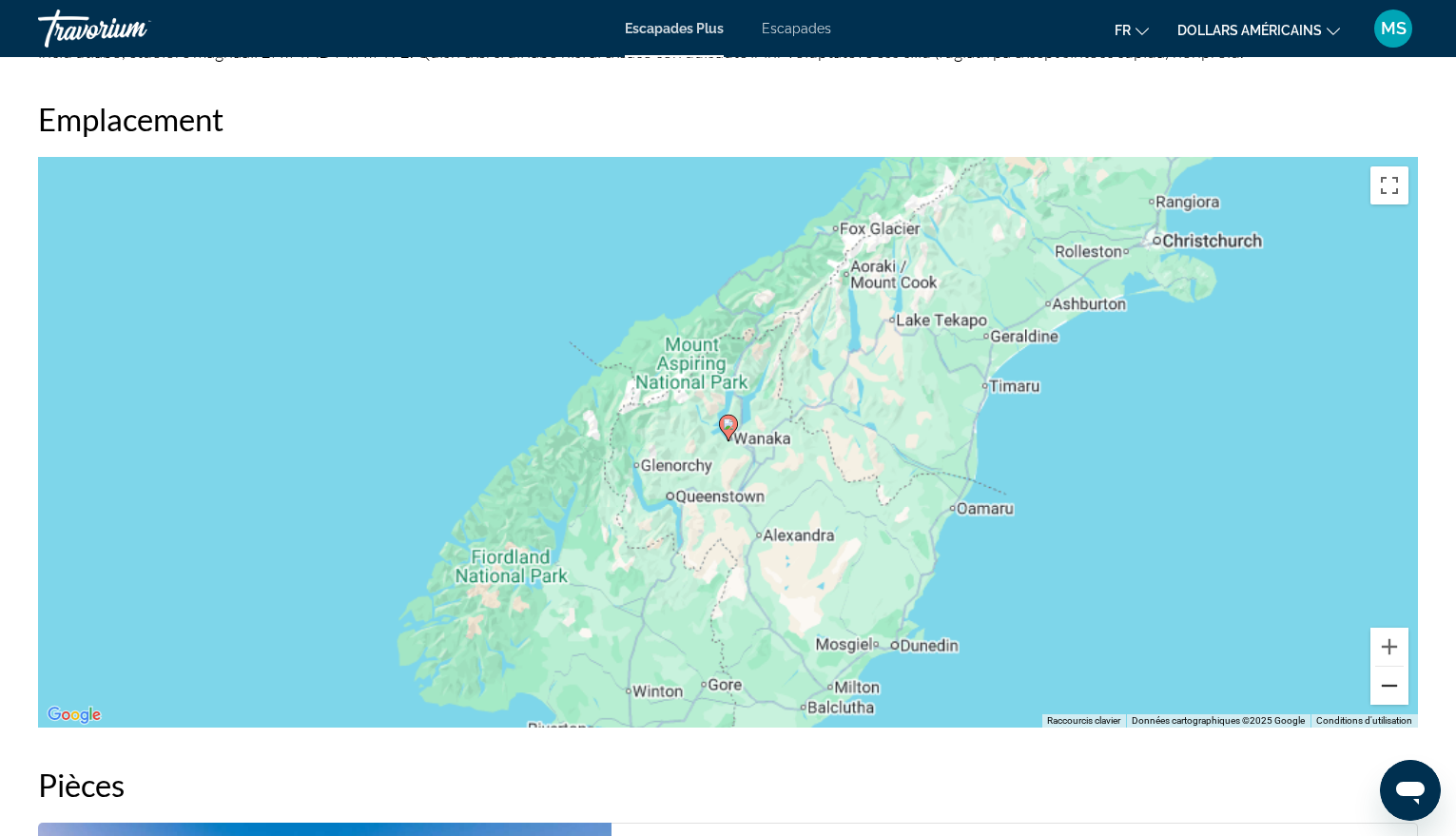
click at [1386, 705] on button "Zoom arrière" at bounding box center [1389, 685] width 38 height 38
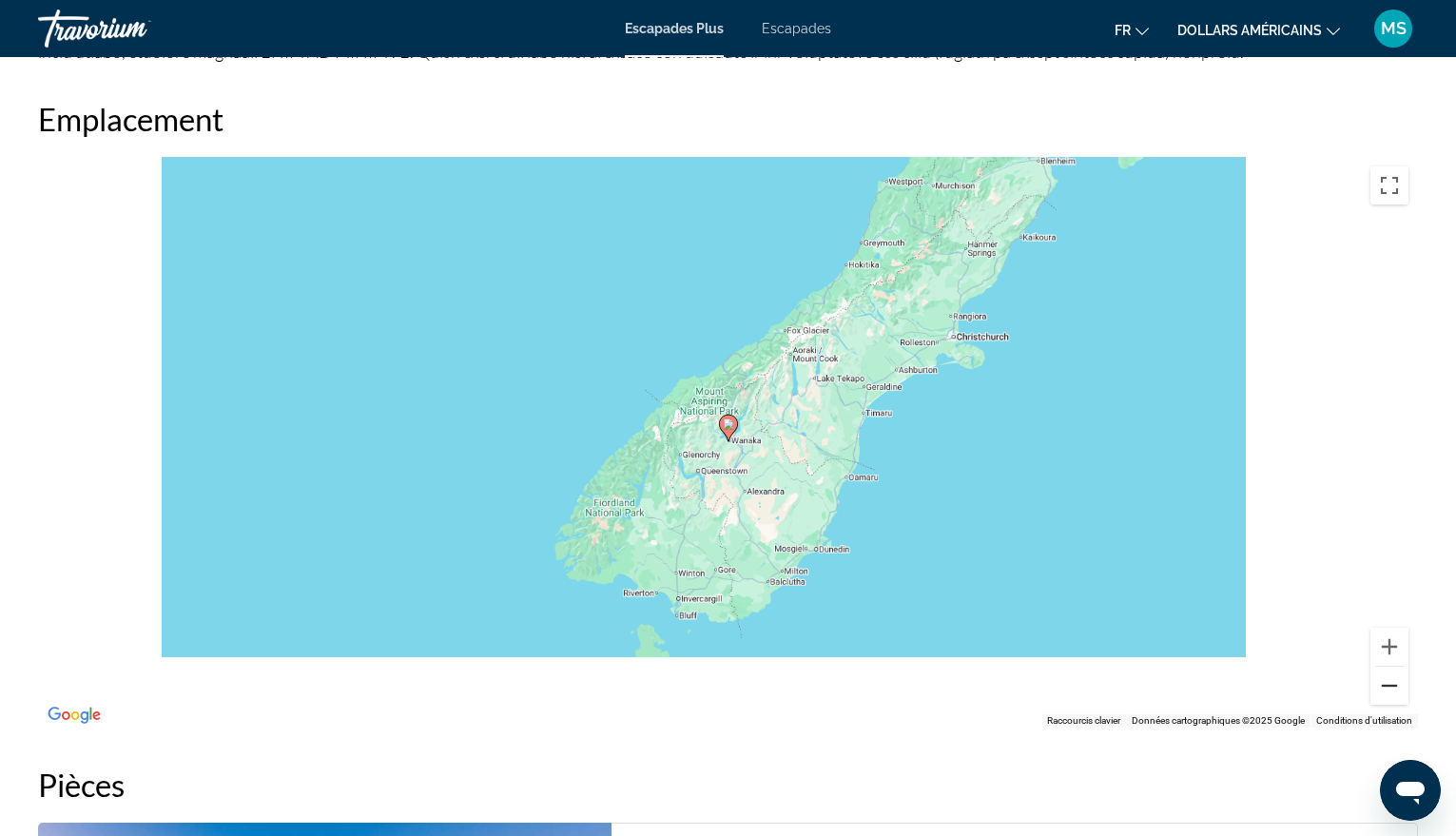
click at [1386, 705] on button "Zoom arrière" at bounding box center [1389, 685] width 38 height 38
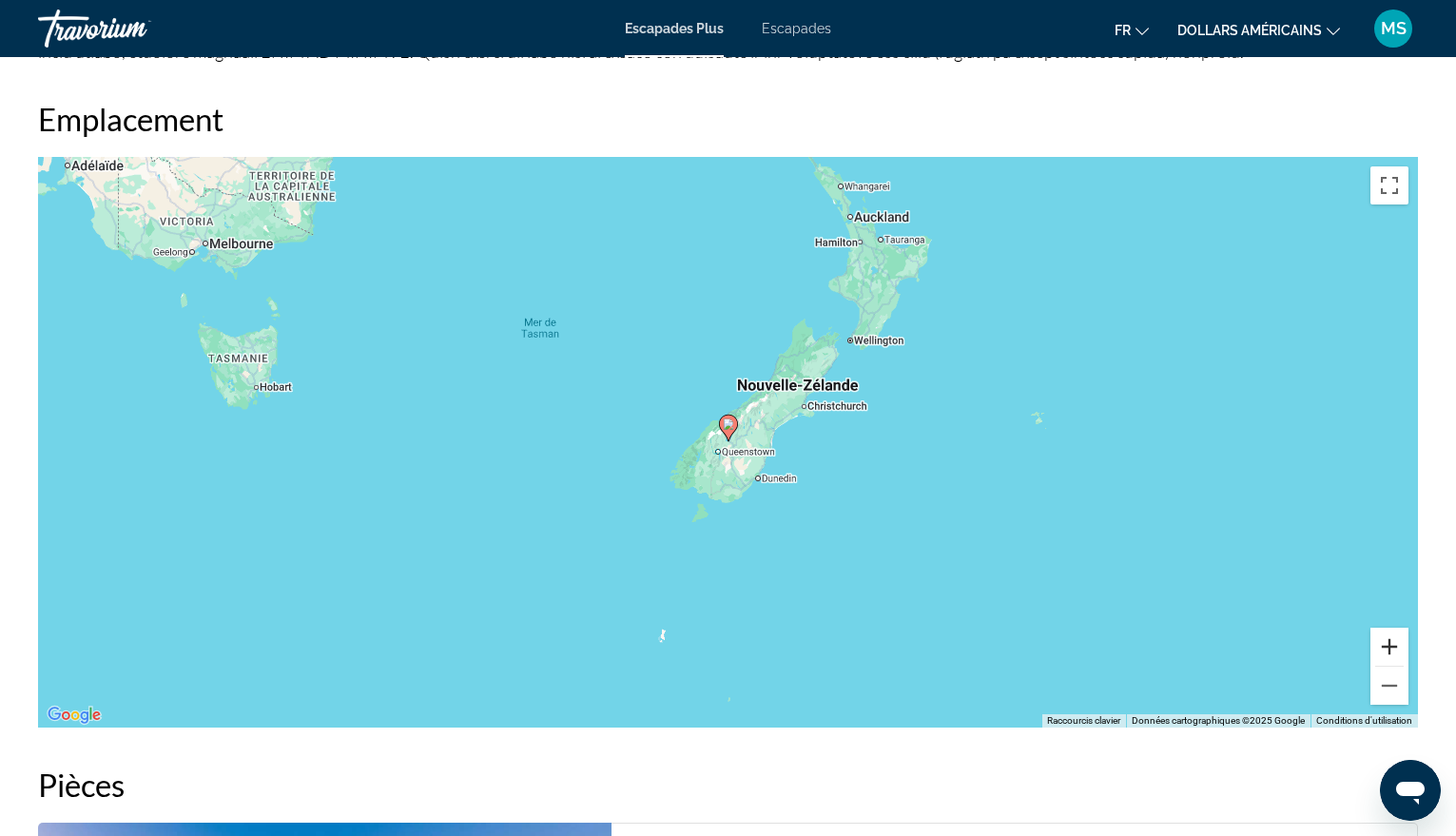
click at [1391, 658] on button "Zoom avant" at bounding box center [1389, 647] width 38 height 38
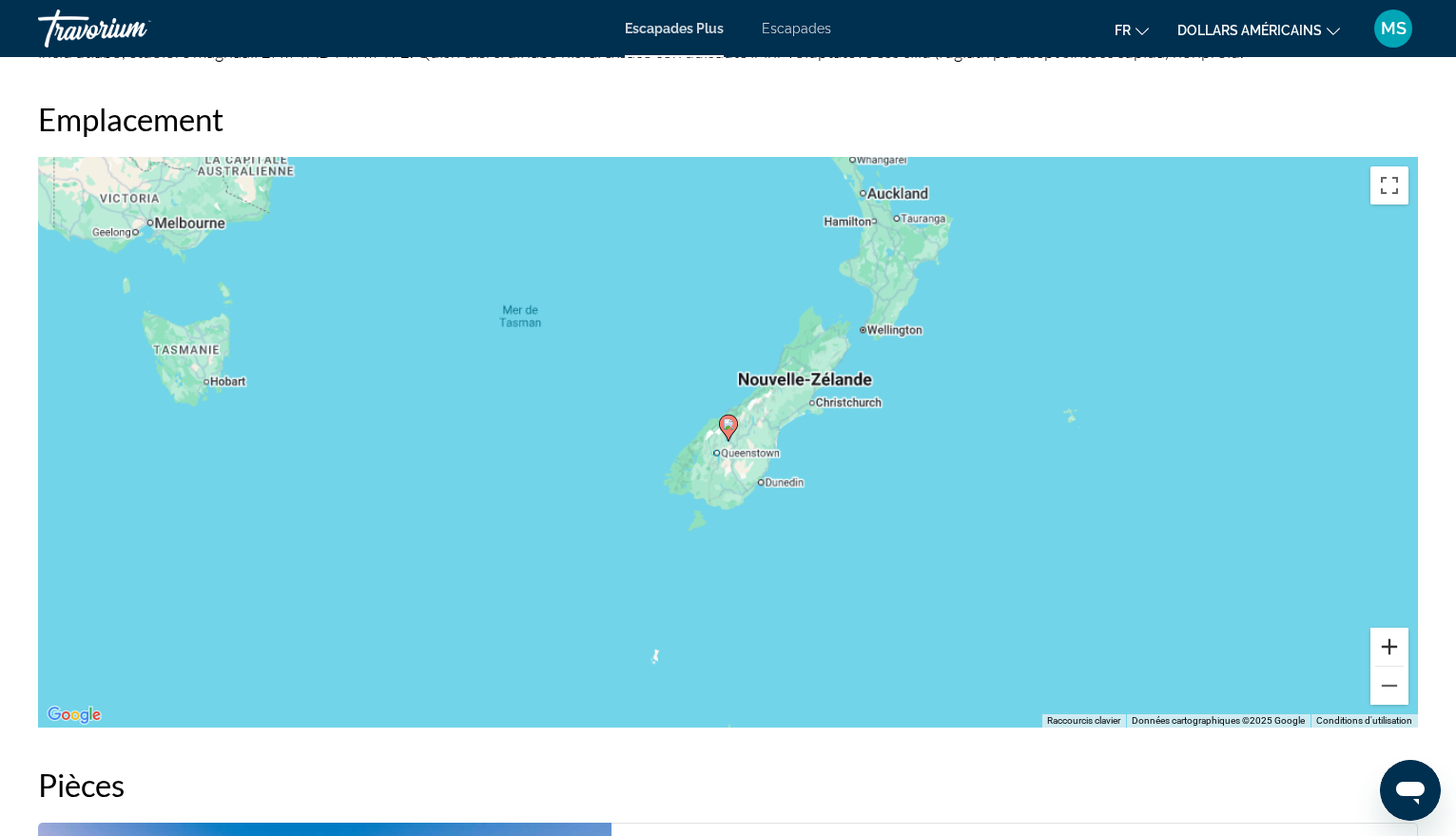
click at [1391, 658] on button "Zoom avant" at bounding box center [1389, 647] width 38 height 38
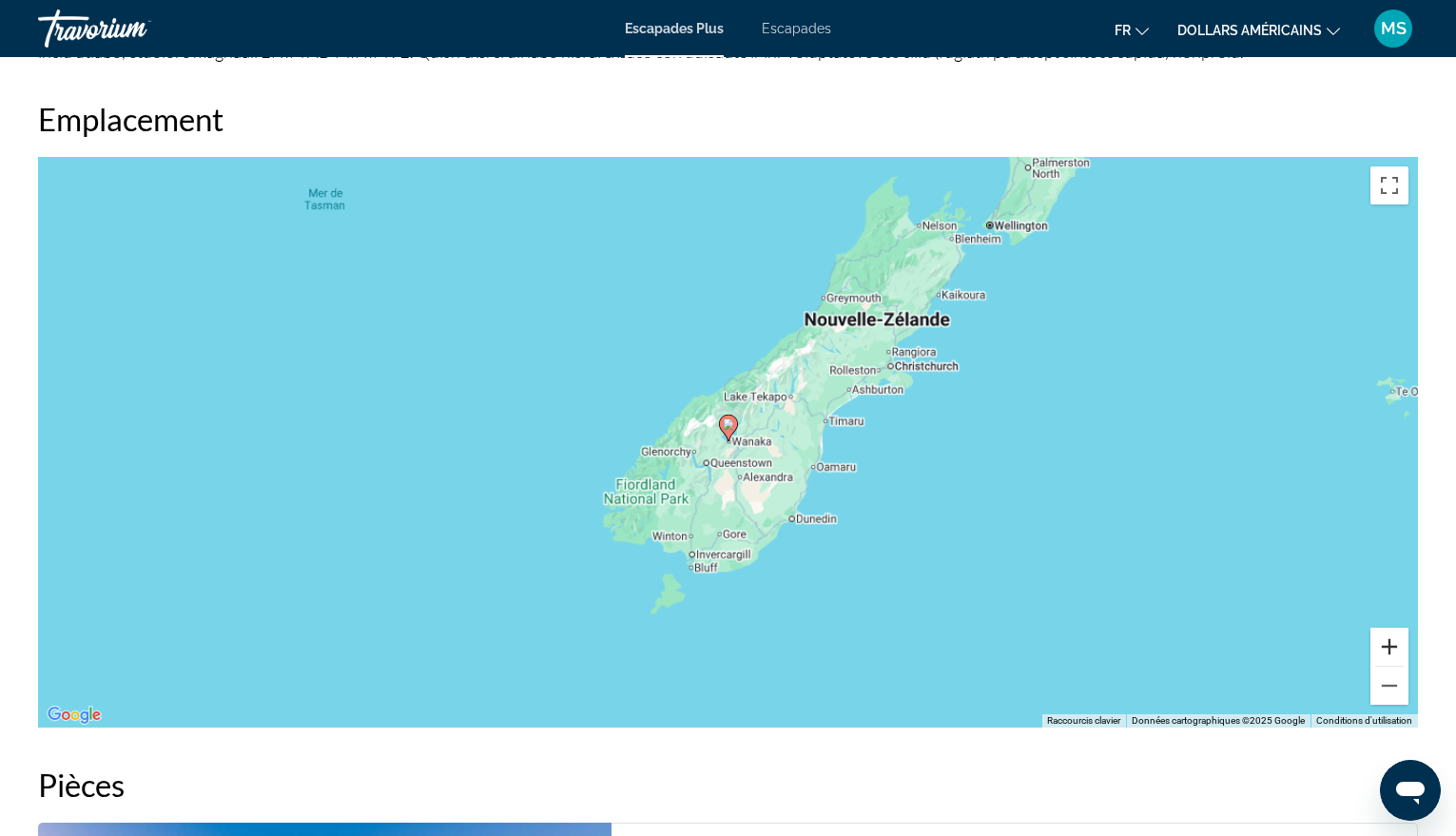
click at [1391, 658] on button "Zoom avant" at bounding box center [1389, 647] width 38 height 38
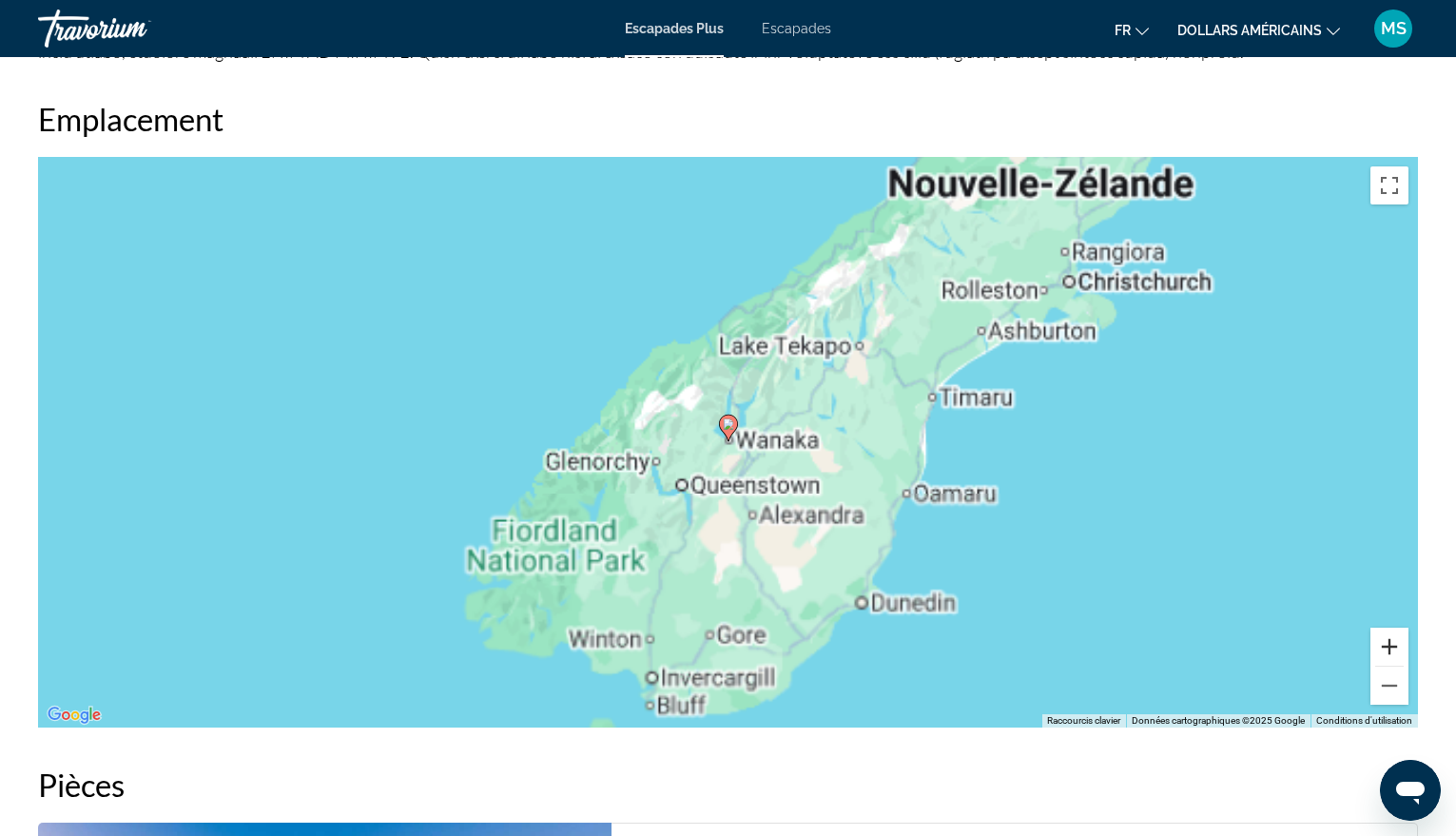
click at [1391, 658] on button "Zoom avant" at bounding box center [1389, 647] width 38 height 38
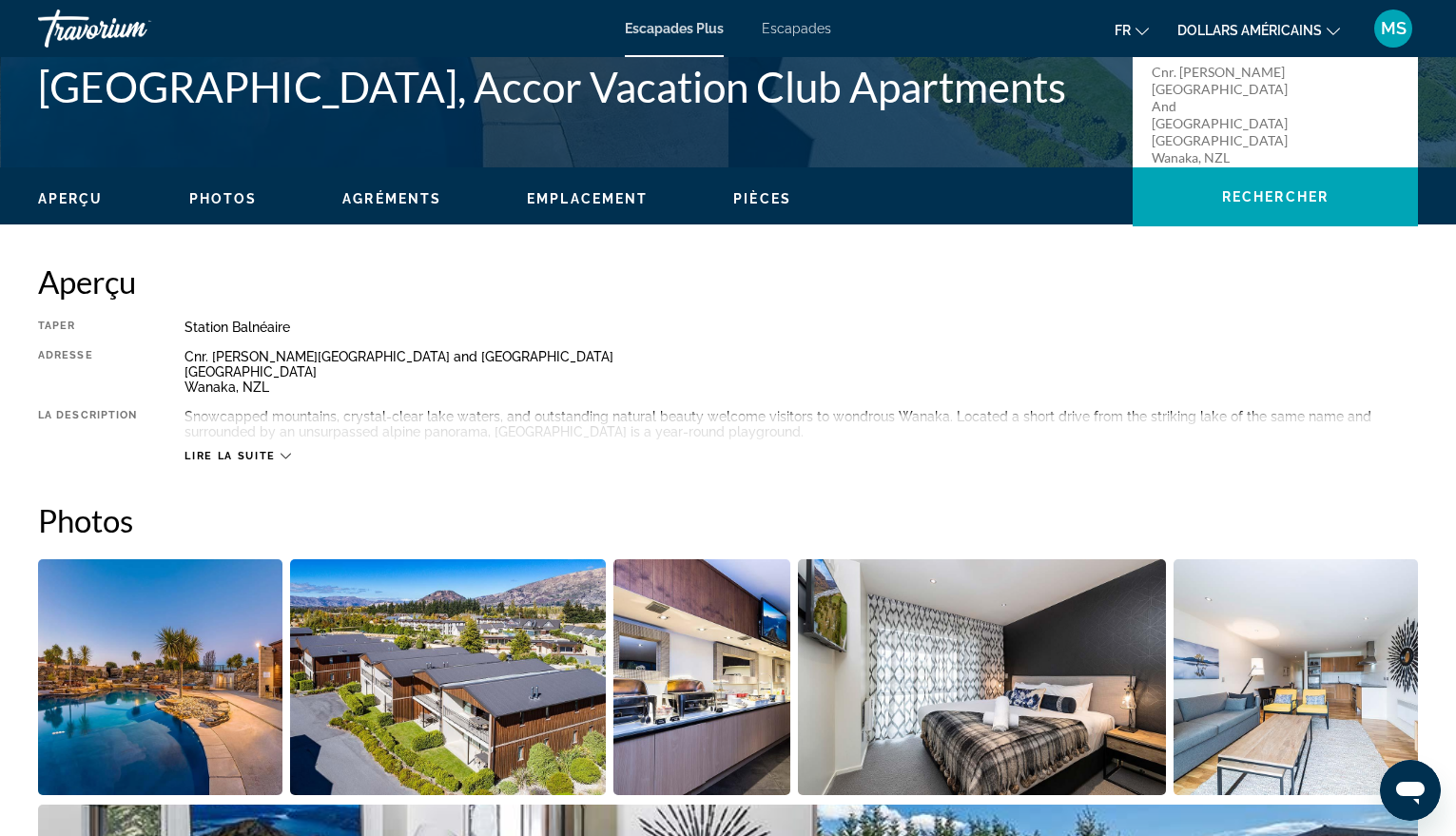
scroll to position [72, 0]
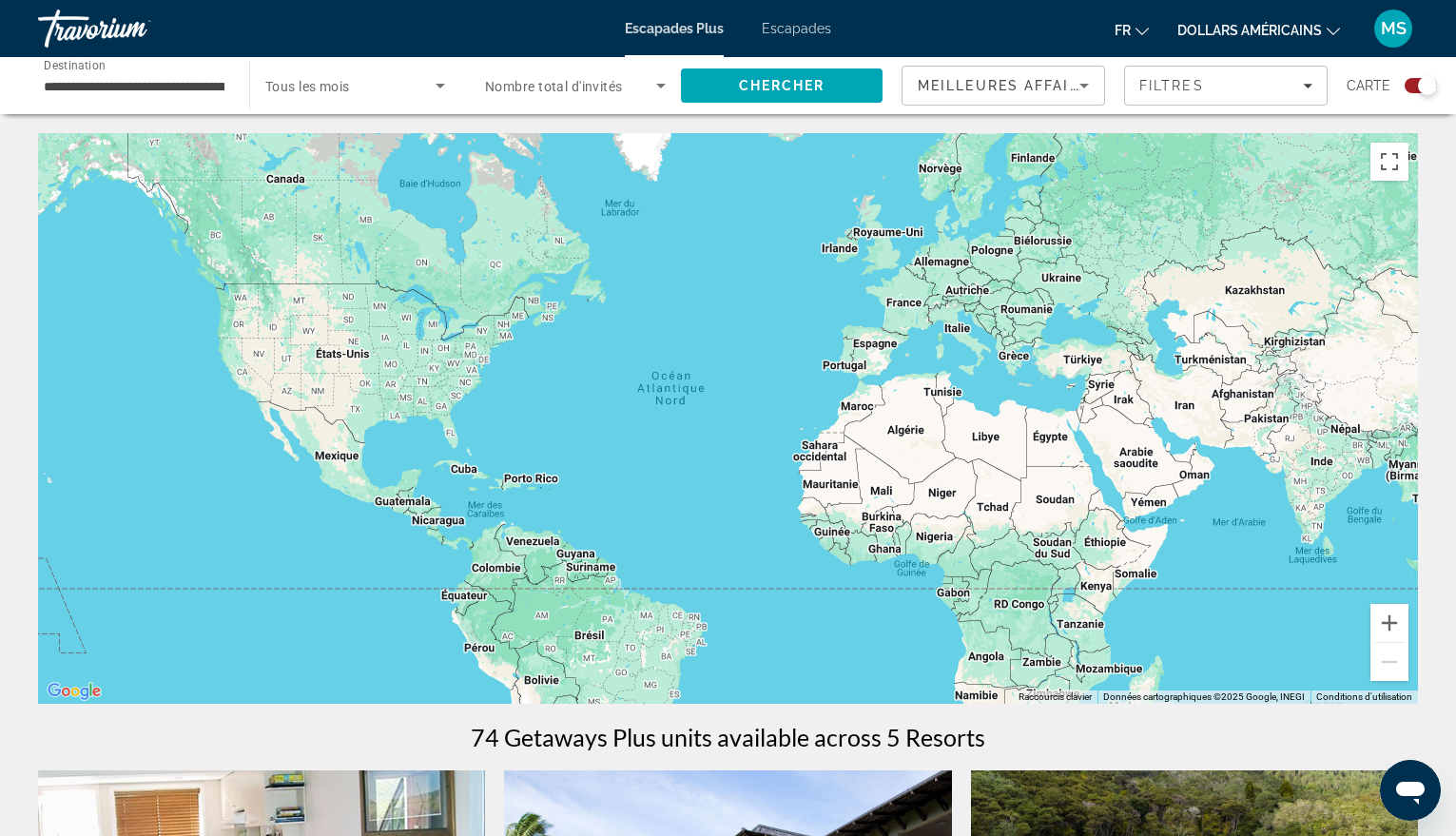
click at [219, 81] on input "**********" at bounding box center [133, 87] width 181 height 23
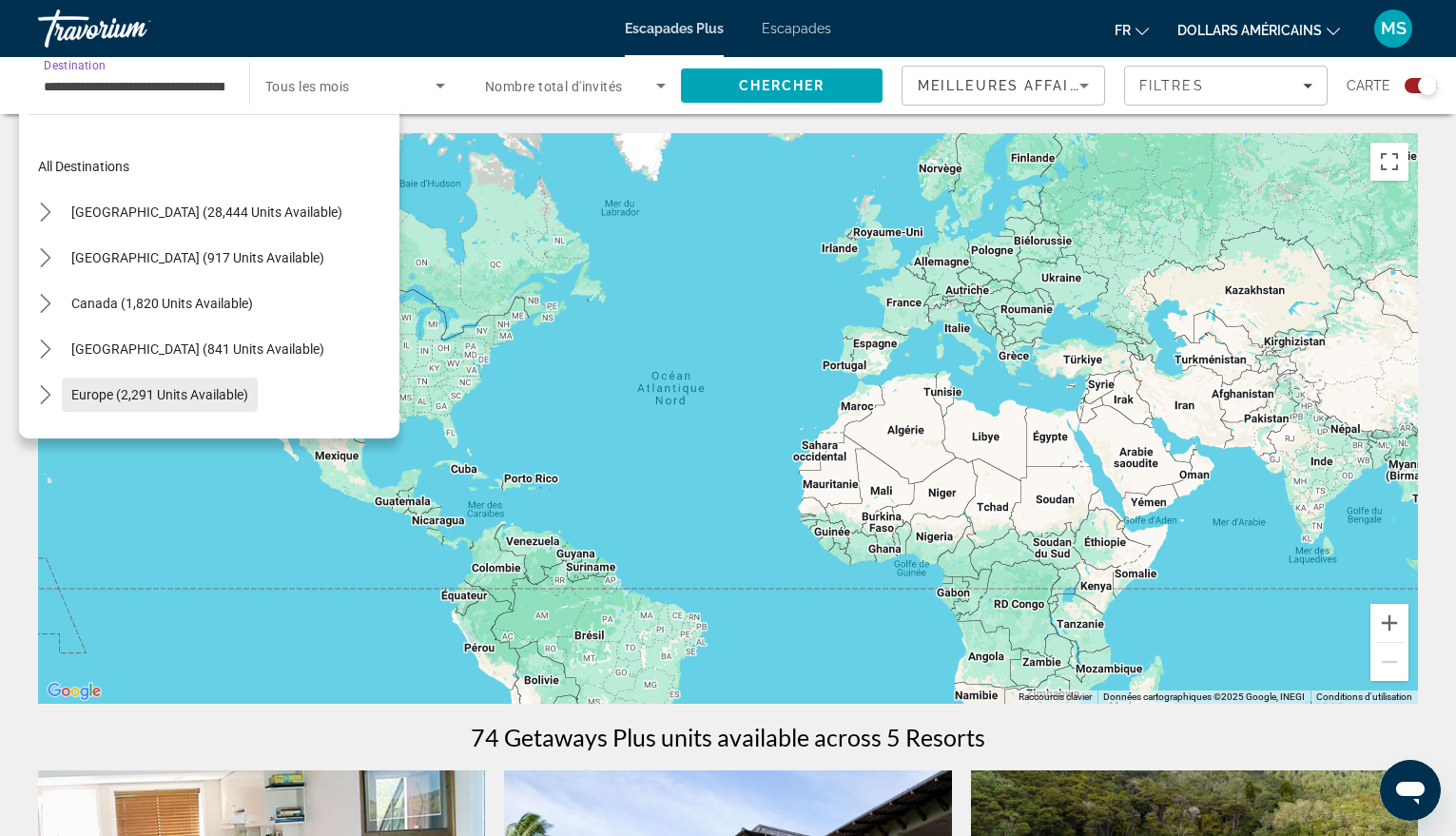
scroll to position [205, 0]
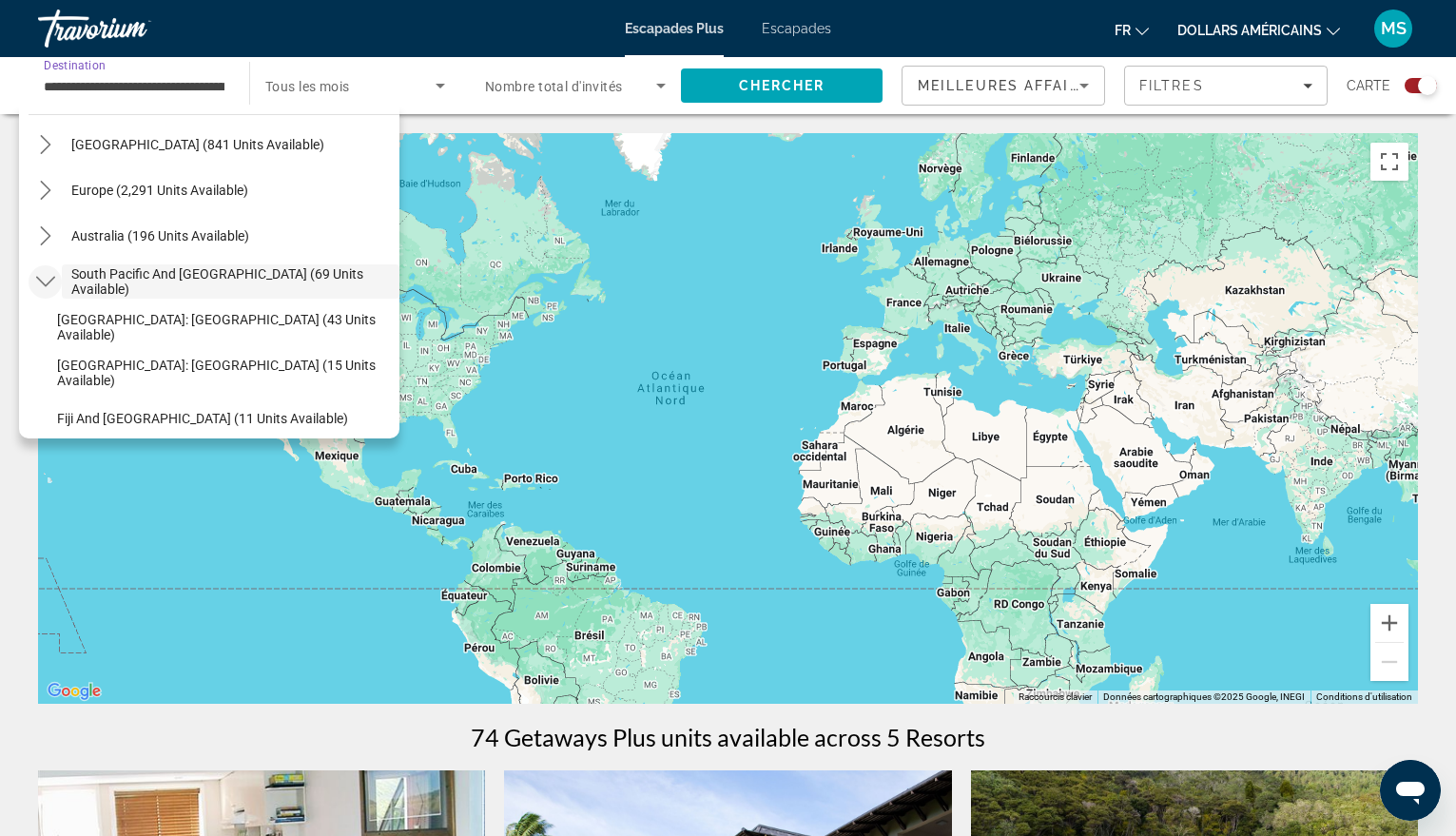
click at [47, 285] on icon "Toggle South Pacific and Oceania (69 units available) submenu" at bounding box center [45, 282] width 19 height 19
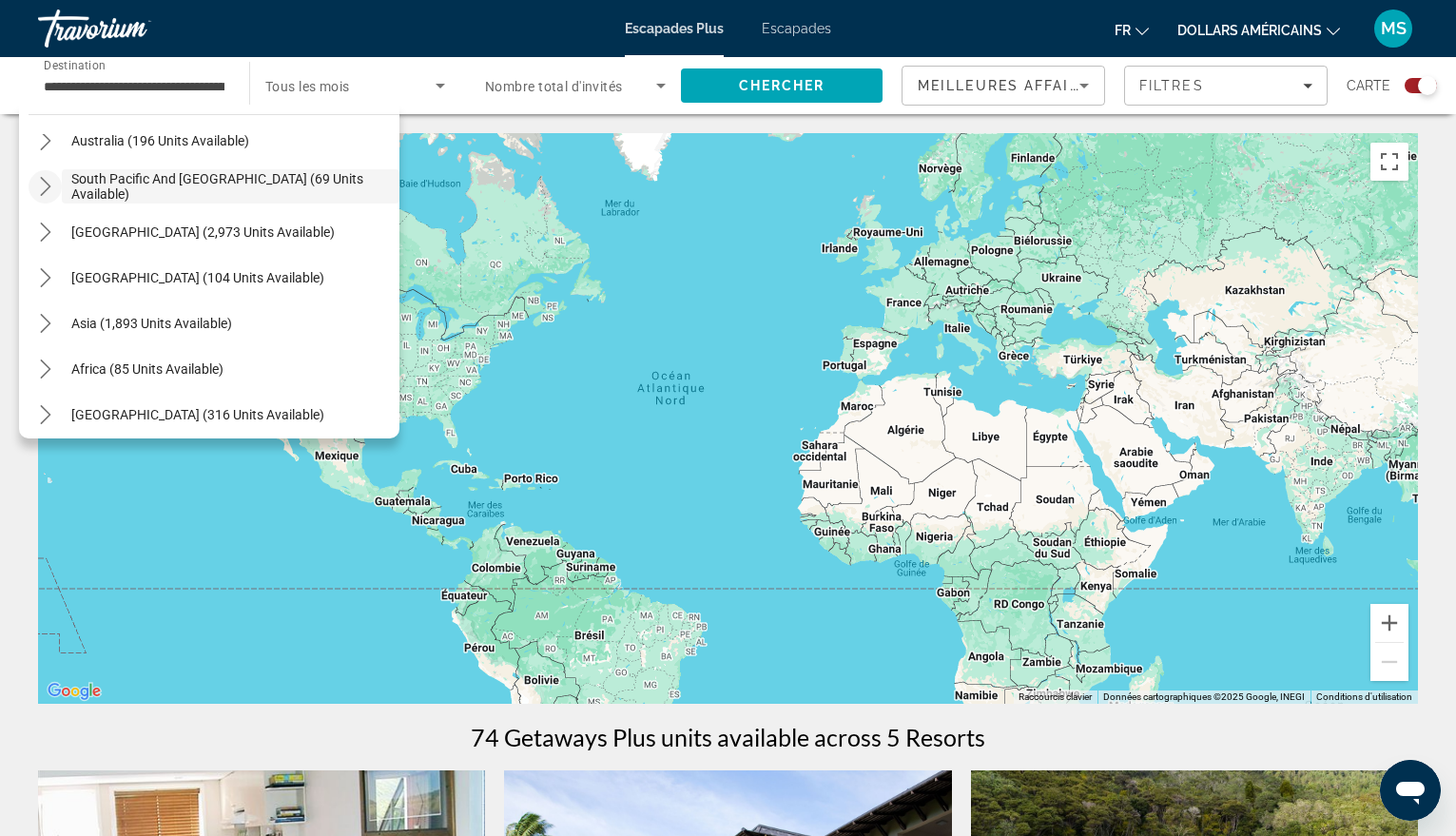
scroll to position [308, 0]
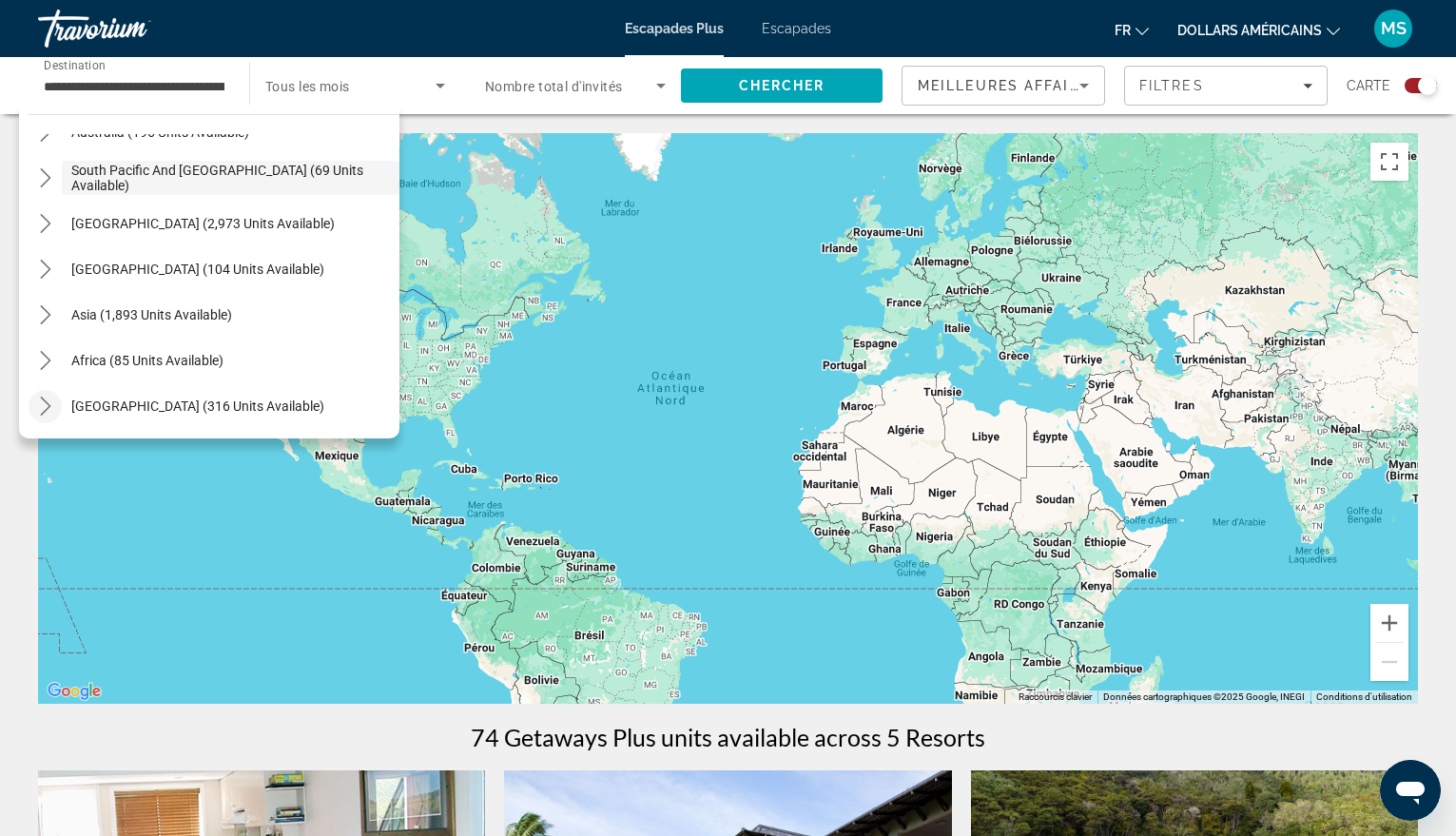
click at [43, 400] on icon "Toggle Middle East (316 units available) submenu" at bounding box center [44, 407] width 11 height 19
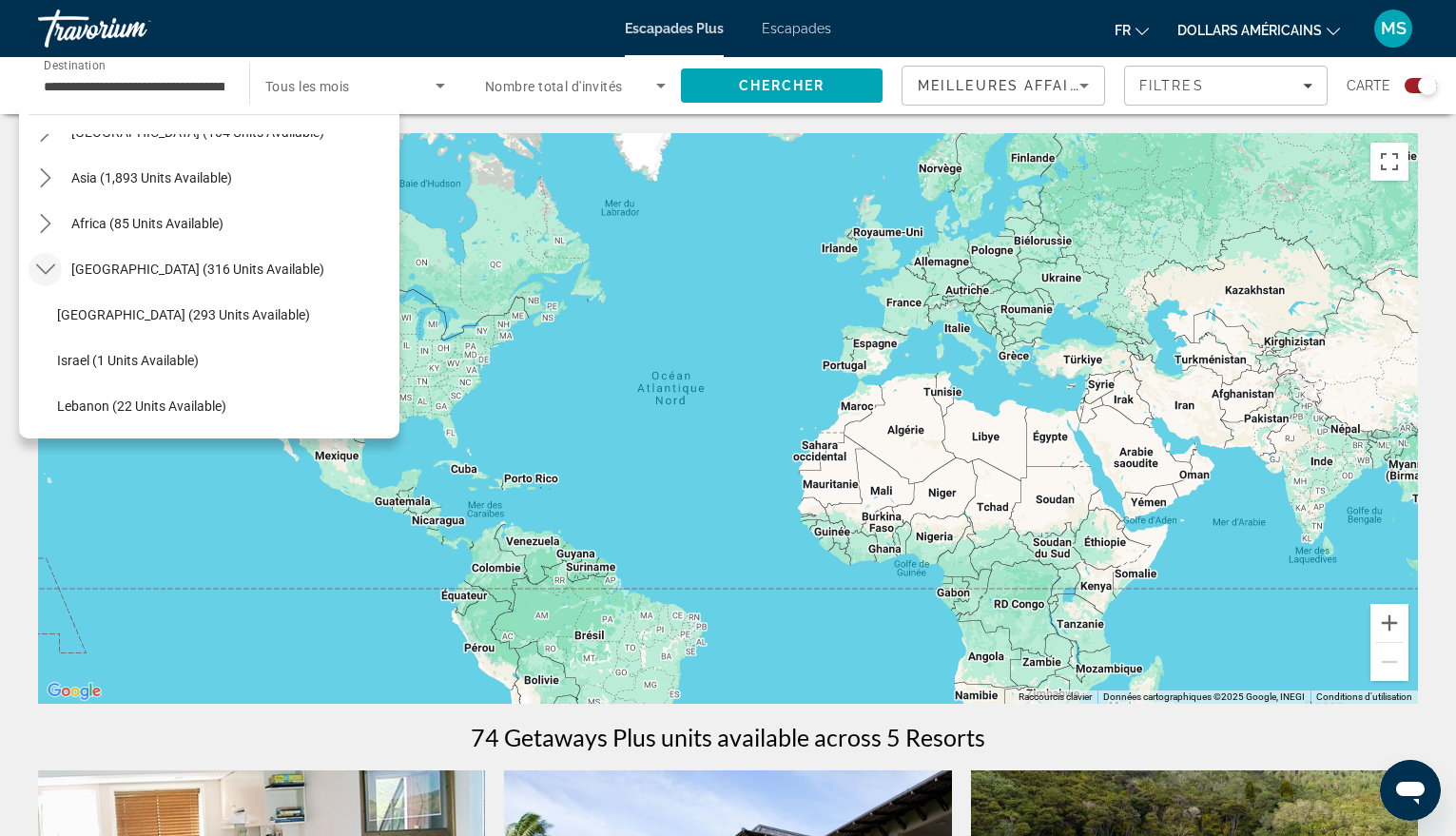
click at [45, 263] on icon "Toggle Middle East (316 units available) submenu" at bounding box center [45, 270] width 19 height 19
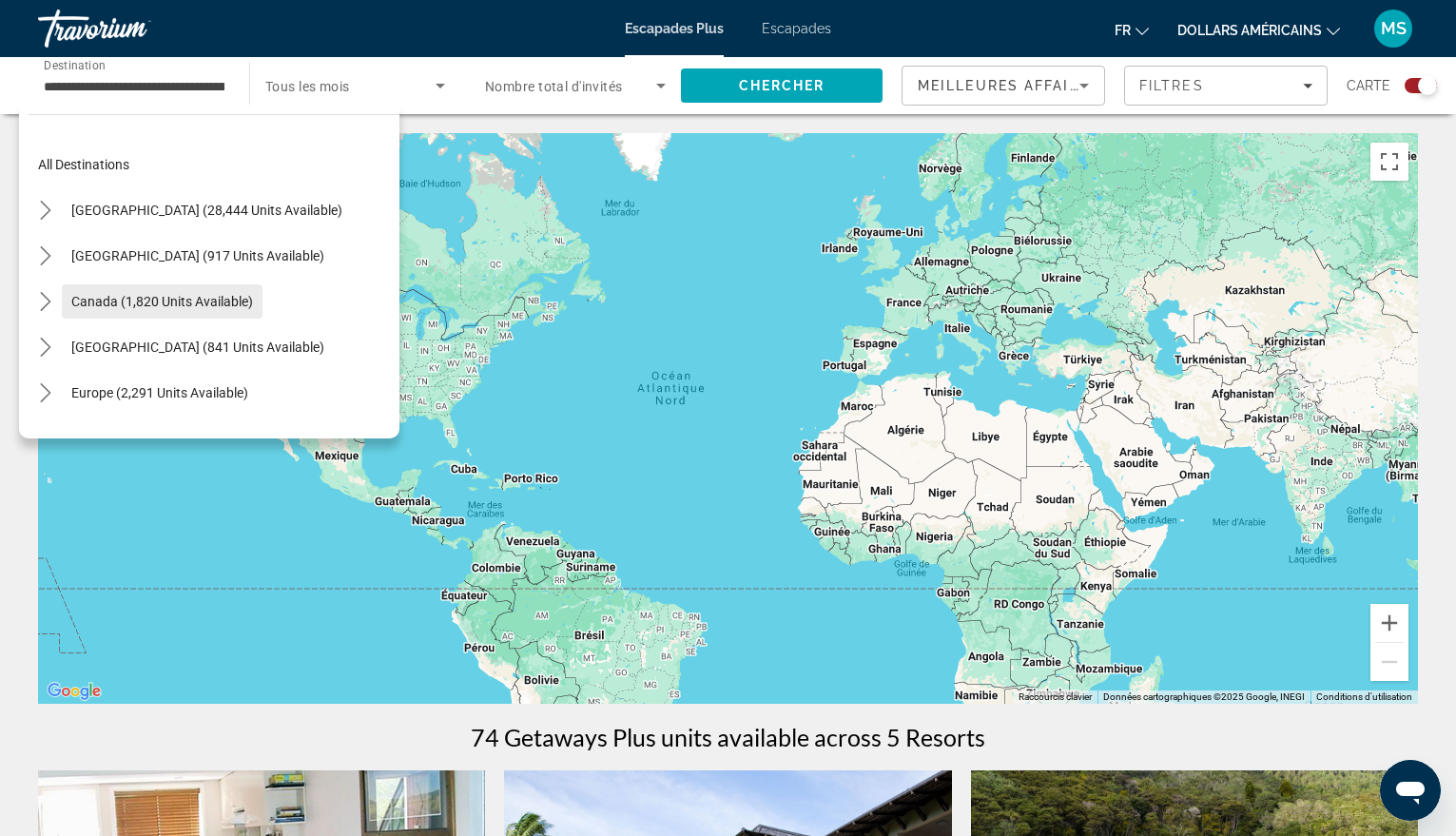
scroll to position [0, 0]
click at [44, 210] on icon "Toggle United States (28,444 units available) submenu" at bounding box center [45, 213] width 19 height 19
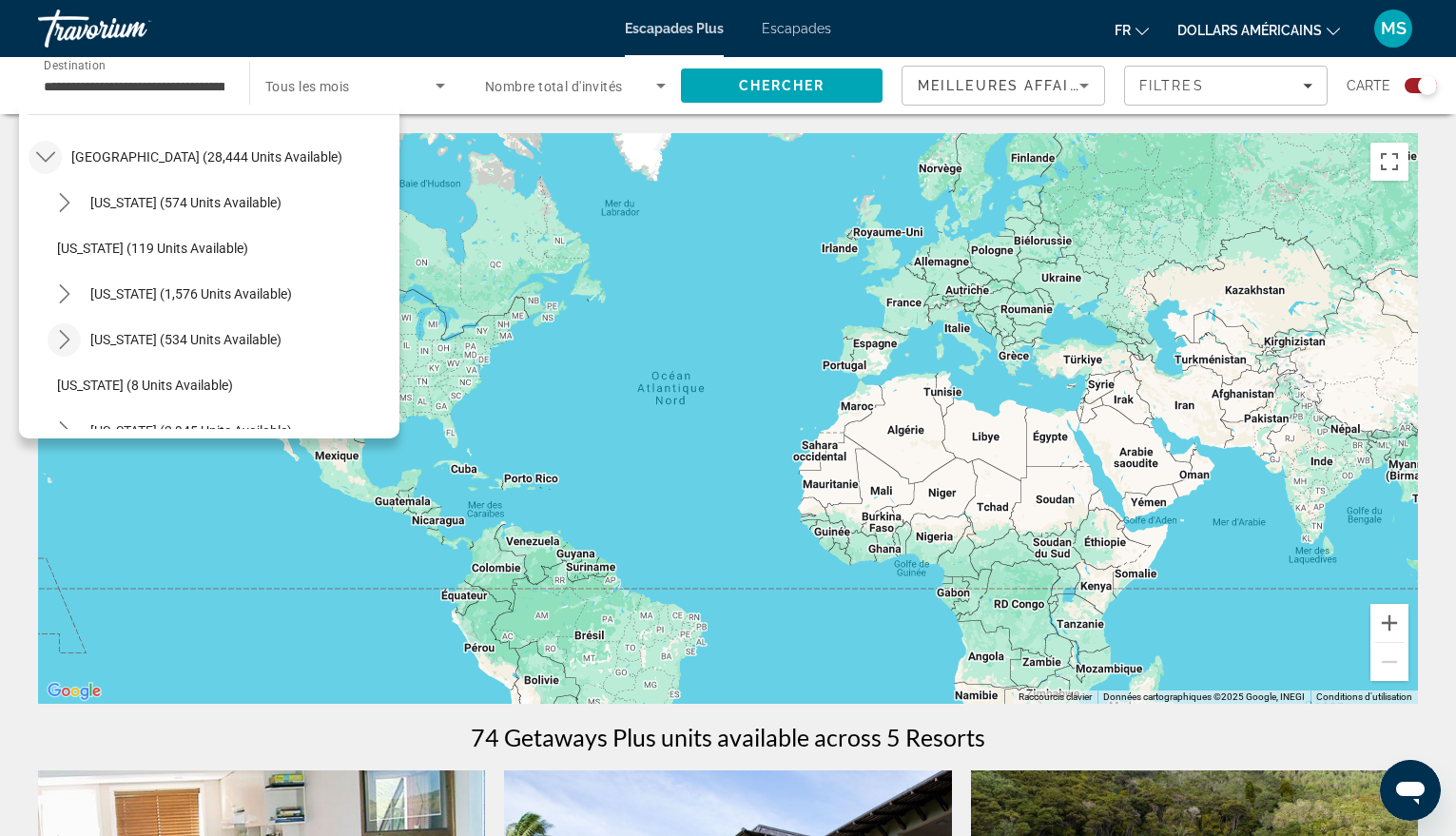
click at [67, 329] on mat-icon "Toggle Colorado (534 units available) submenu" at bounding box center [64, 340] width 33 height 33
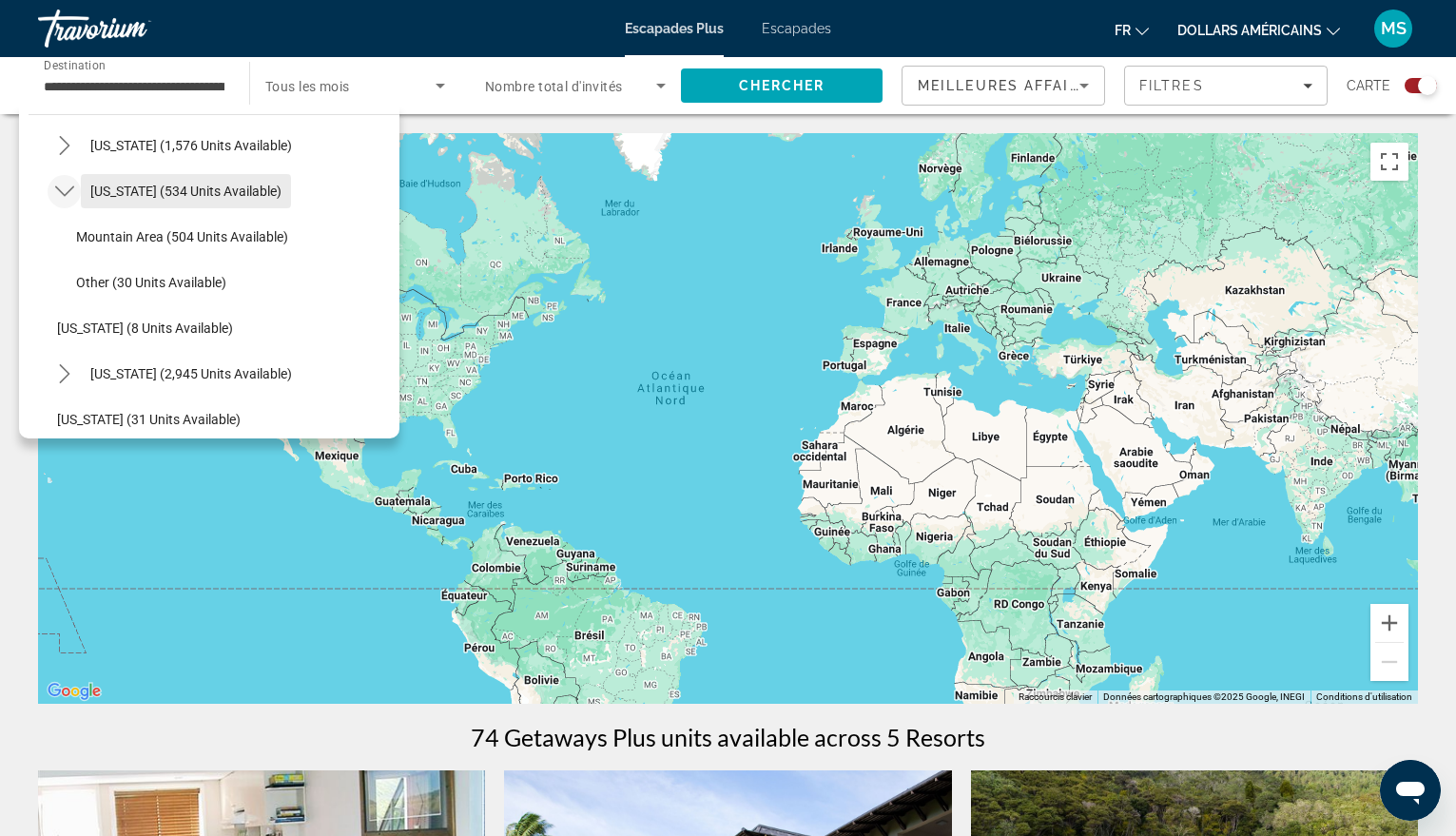
scroll to position [245, 0]
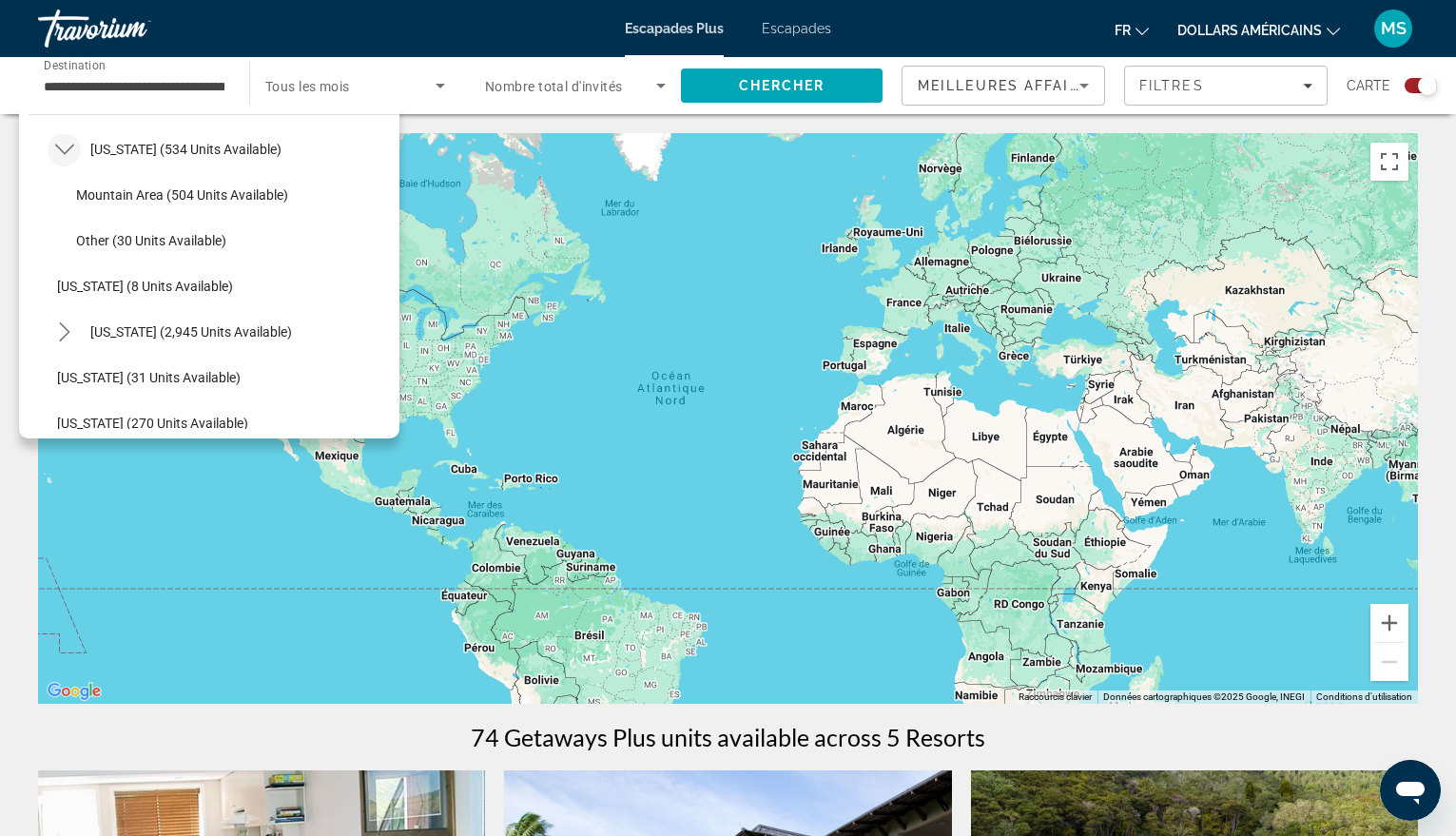
click at [139, 200] on span "Mountain Area (504 units available)" at bounding box center [183, 195] width 213 height 15
type input "**********"
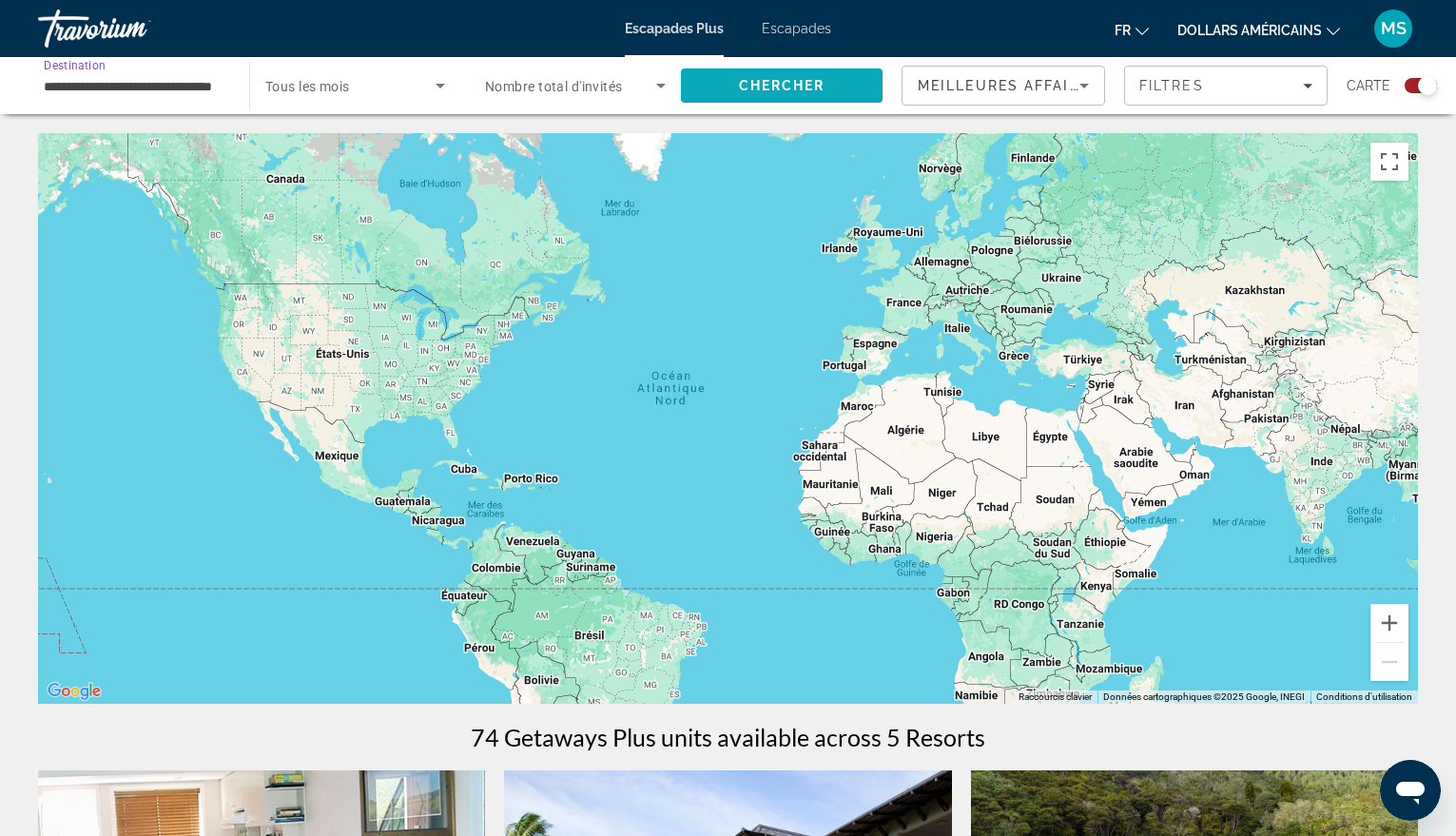
click at [788, 84] on span "Chercher" at bounding box center [783, 86] width 87 height 15
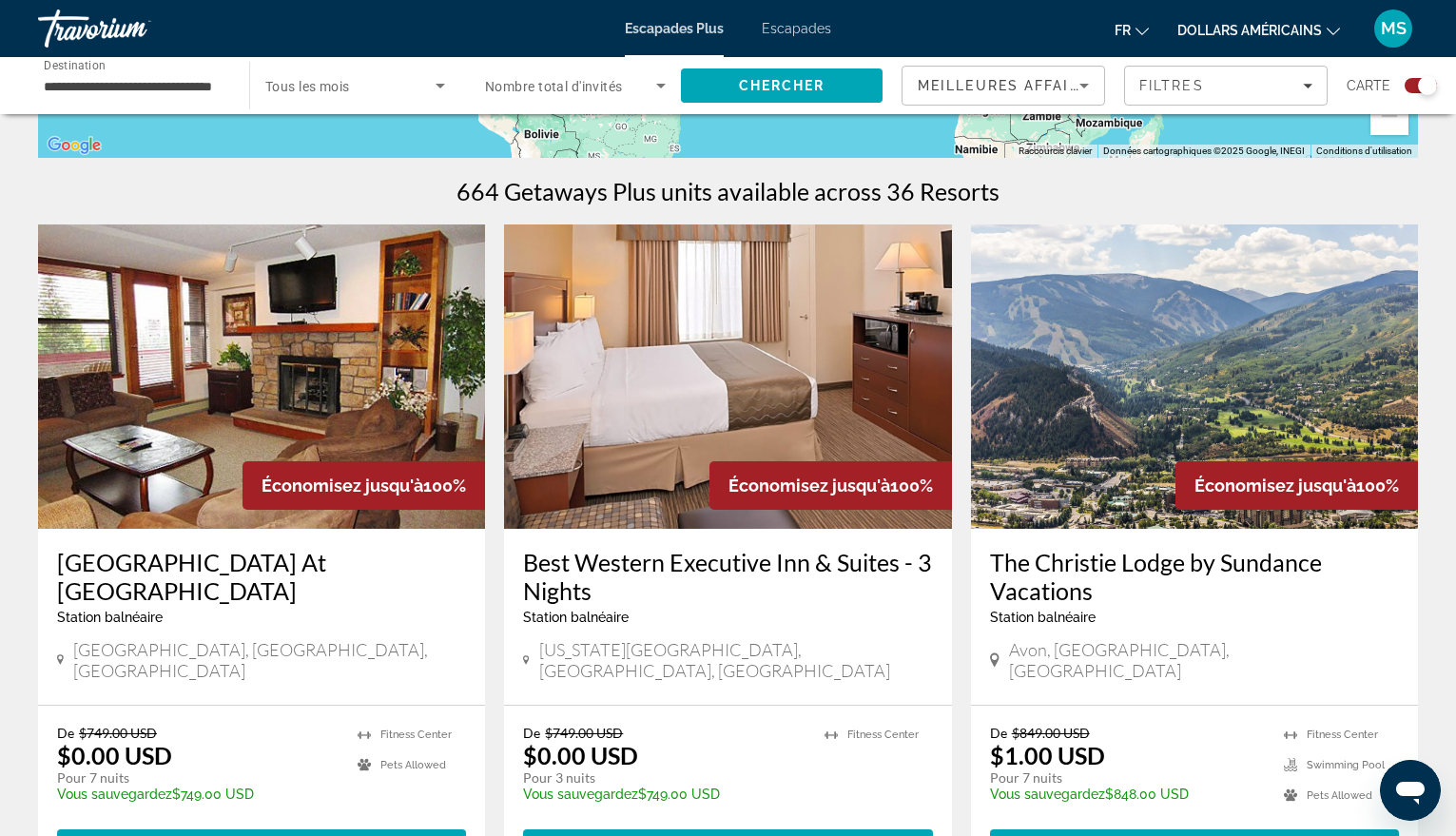
scroll to position [571, 0]
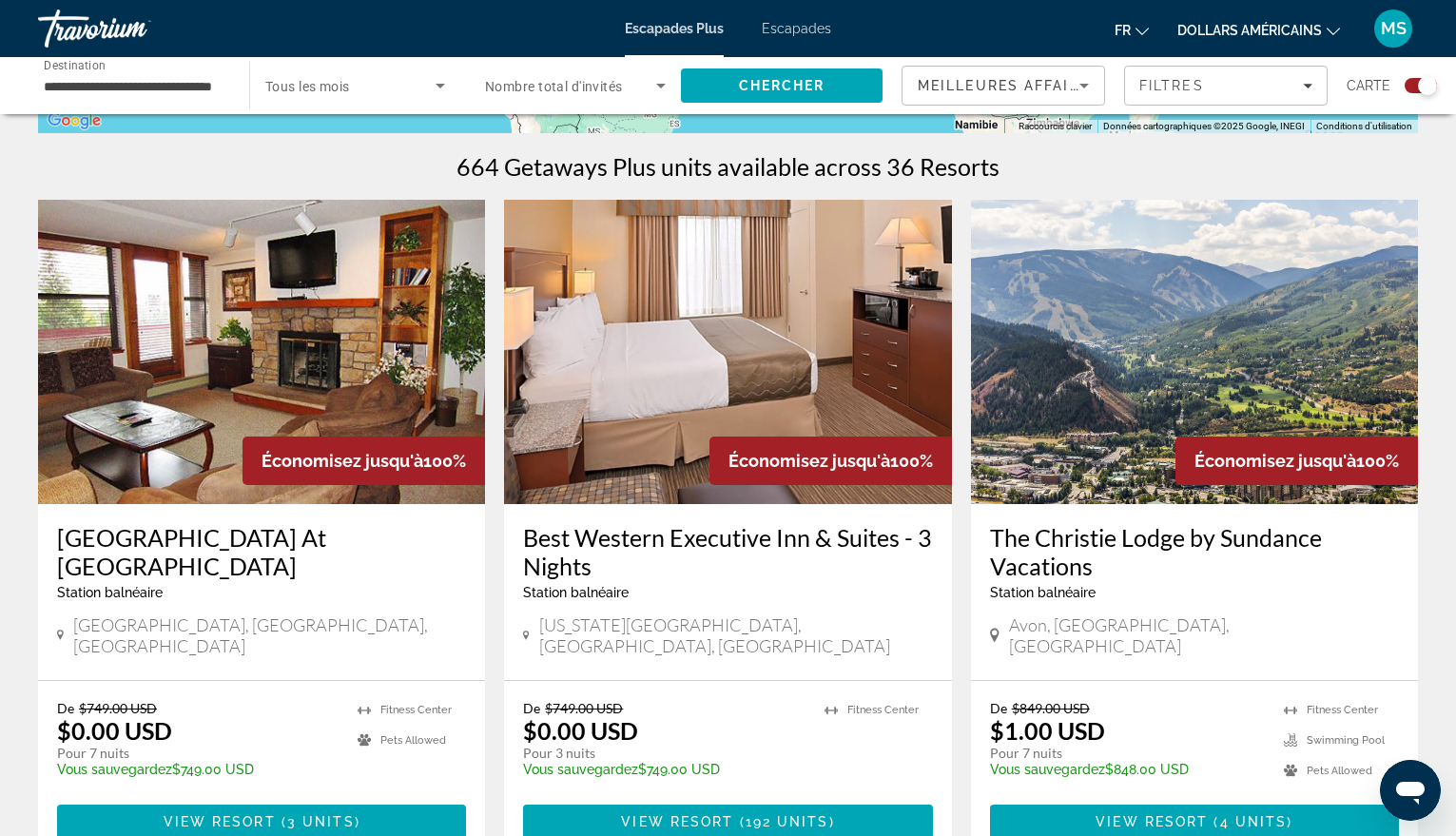
click at [1170, 361] on img "Contenu principal" at bounding box center [1194, 352] width 447 height 304
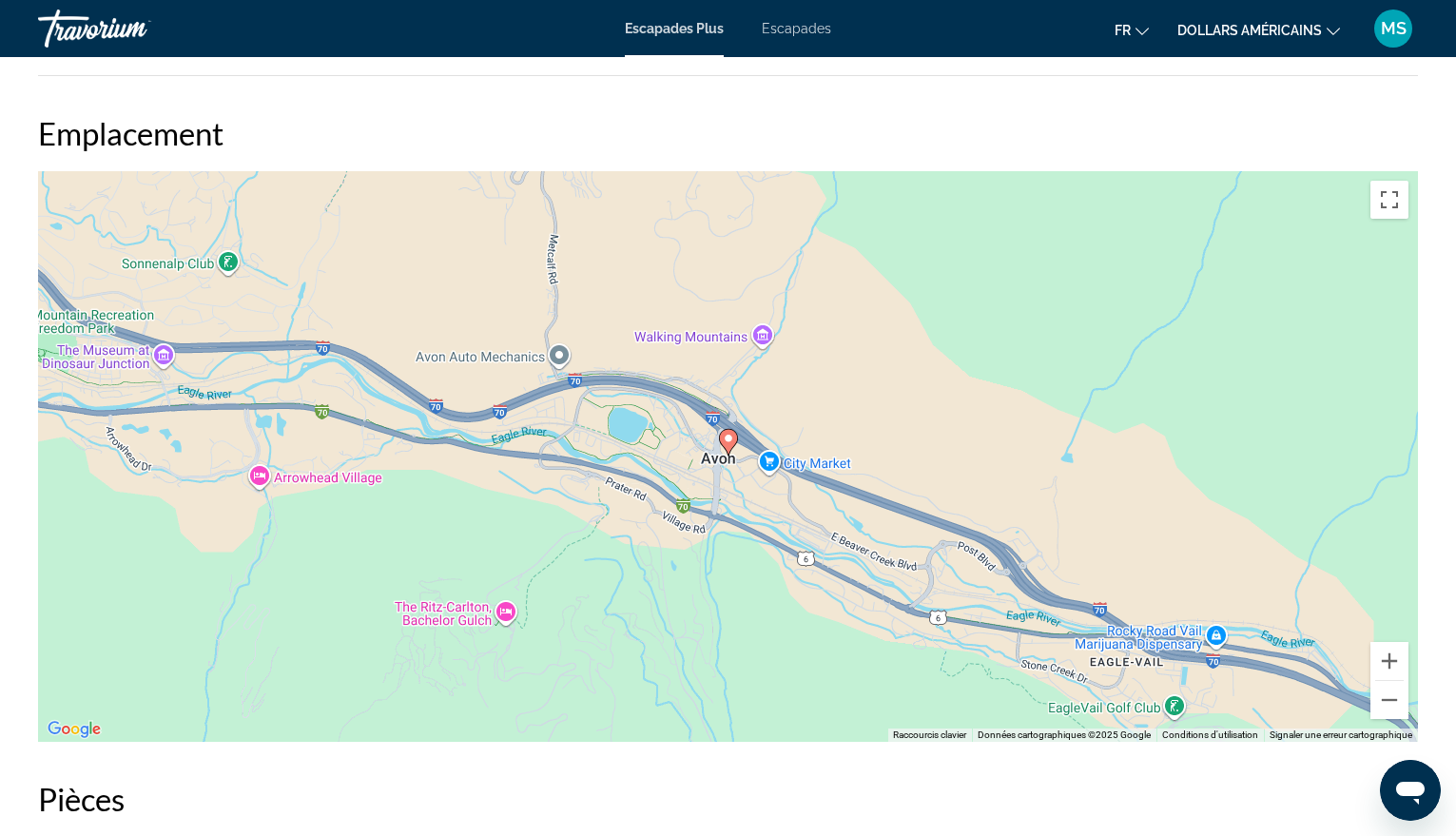
scroll to position [2759, 0]
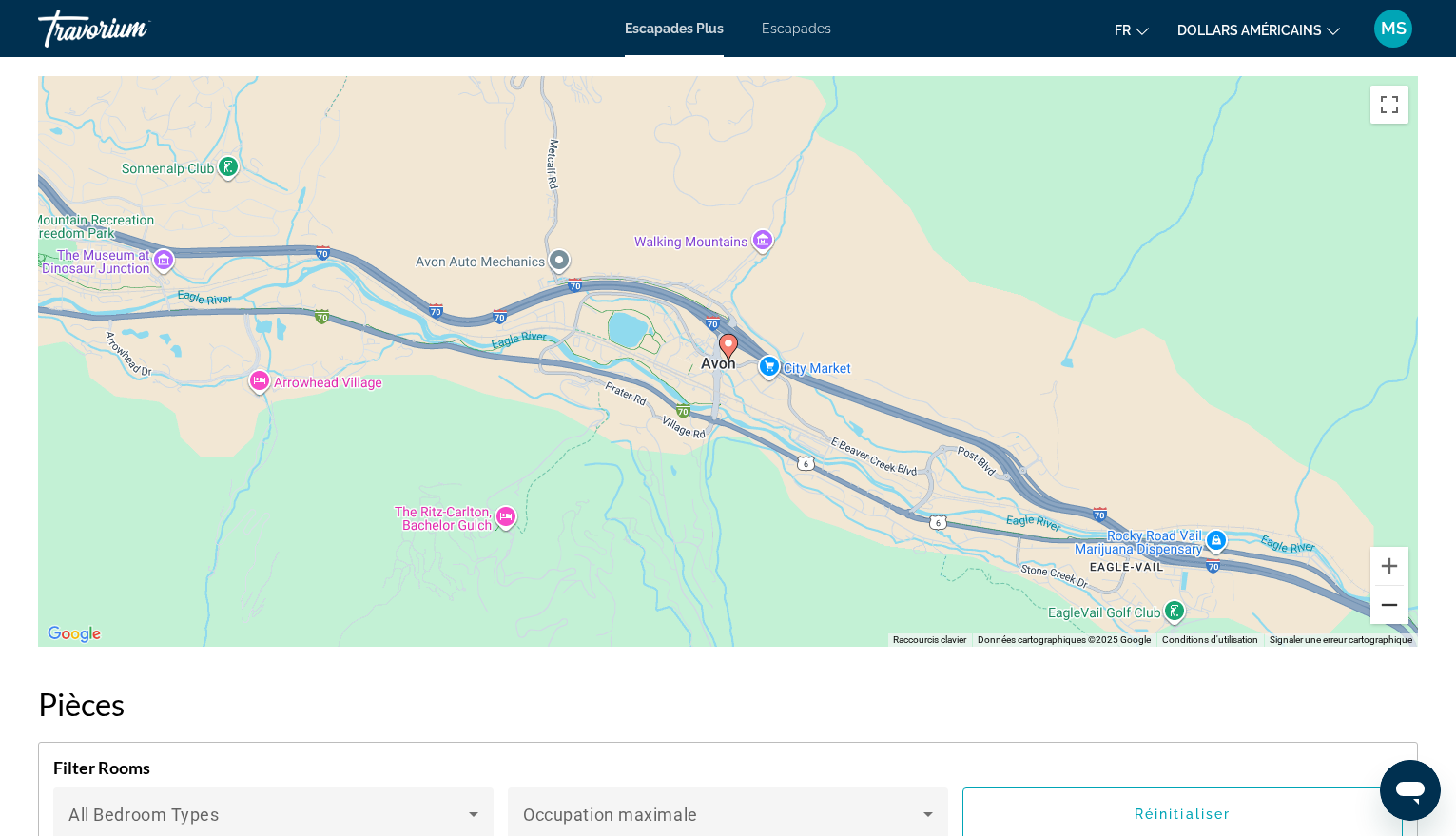
click at [1385, 608] on button "Zoom arrière" at bounding box center [1389, 604] width 38 height 38
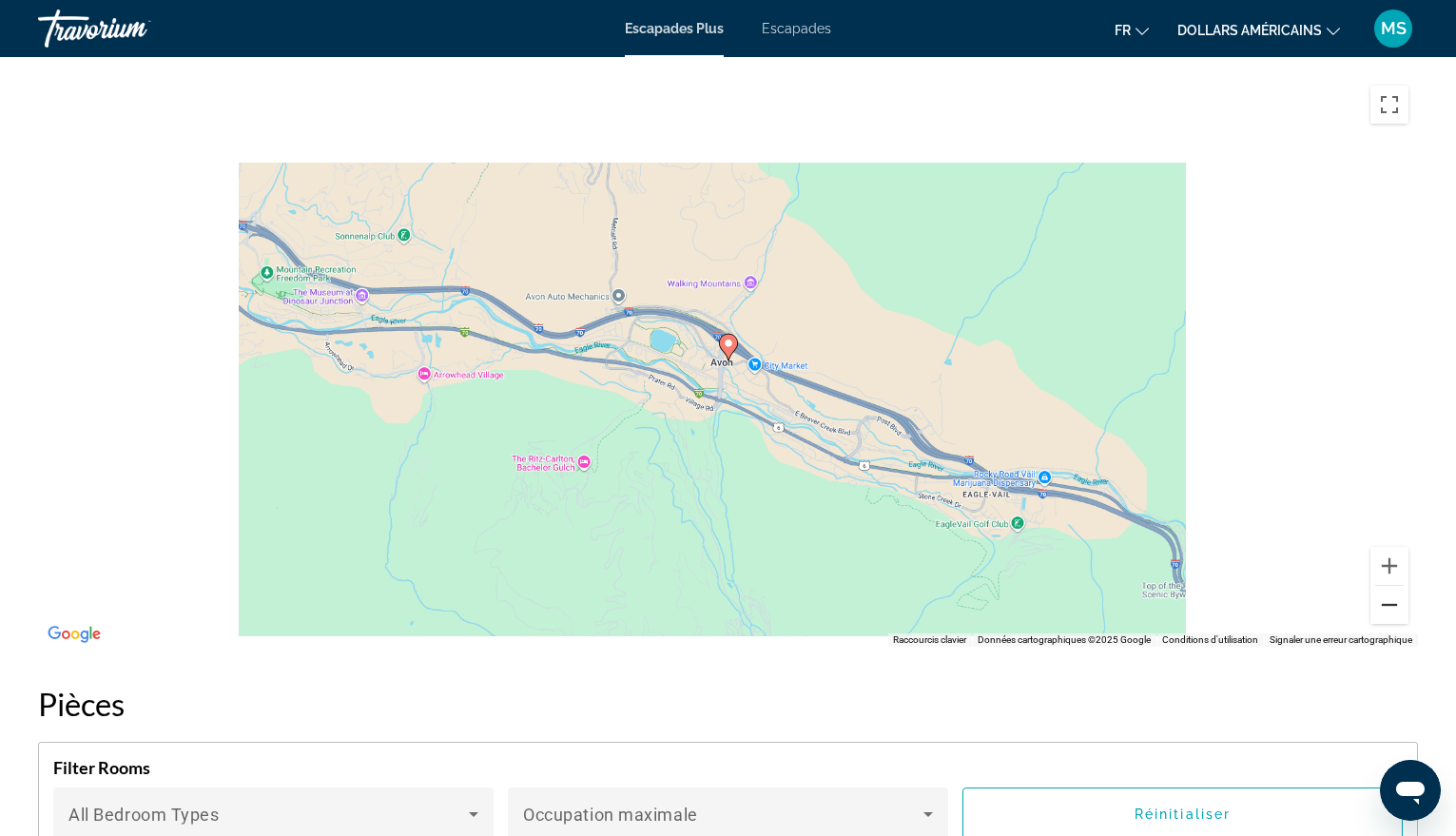
click at [1385, 608] on button "Zoom arrière" at bounding box center [1389, 604] width 38 height 38
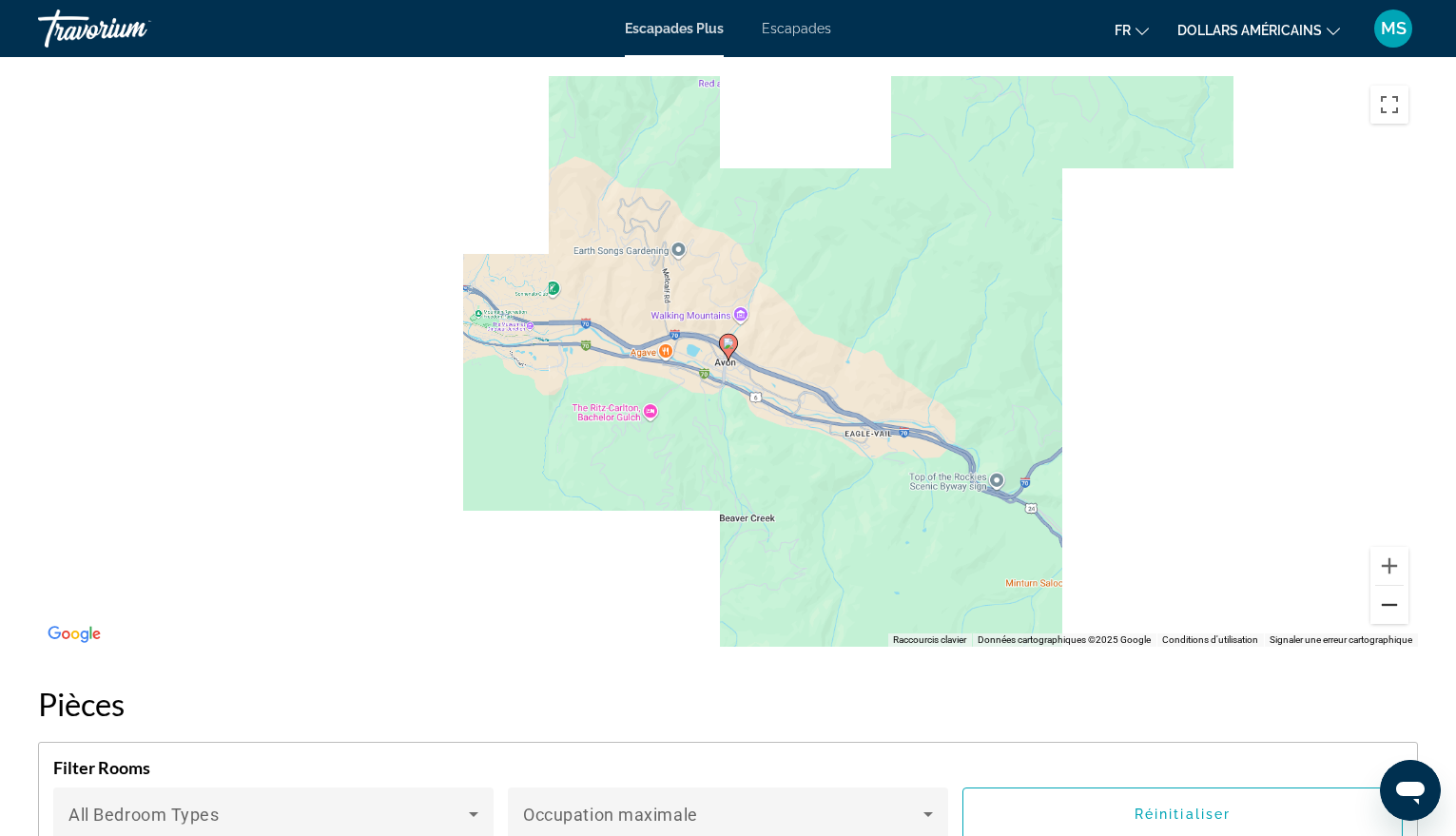
click at [1385, 608] on button "Zoom arrière" at bounding box center [1389, 604] width 38 height 38
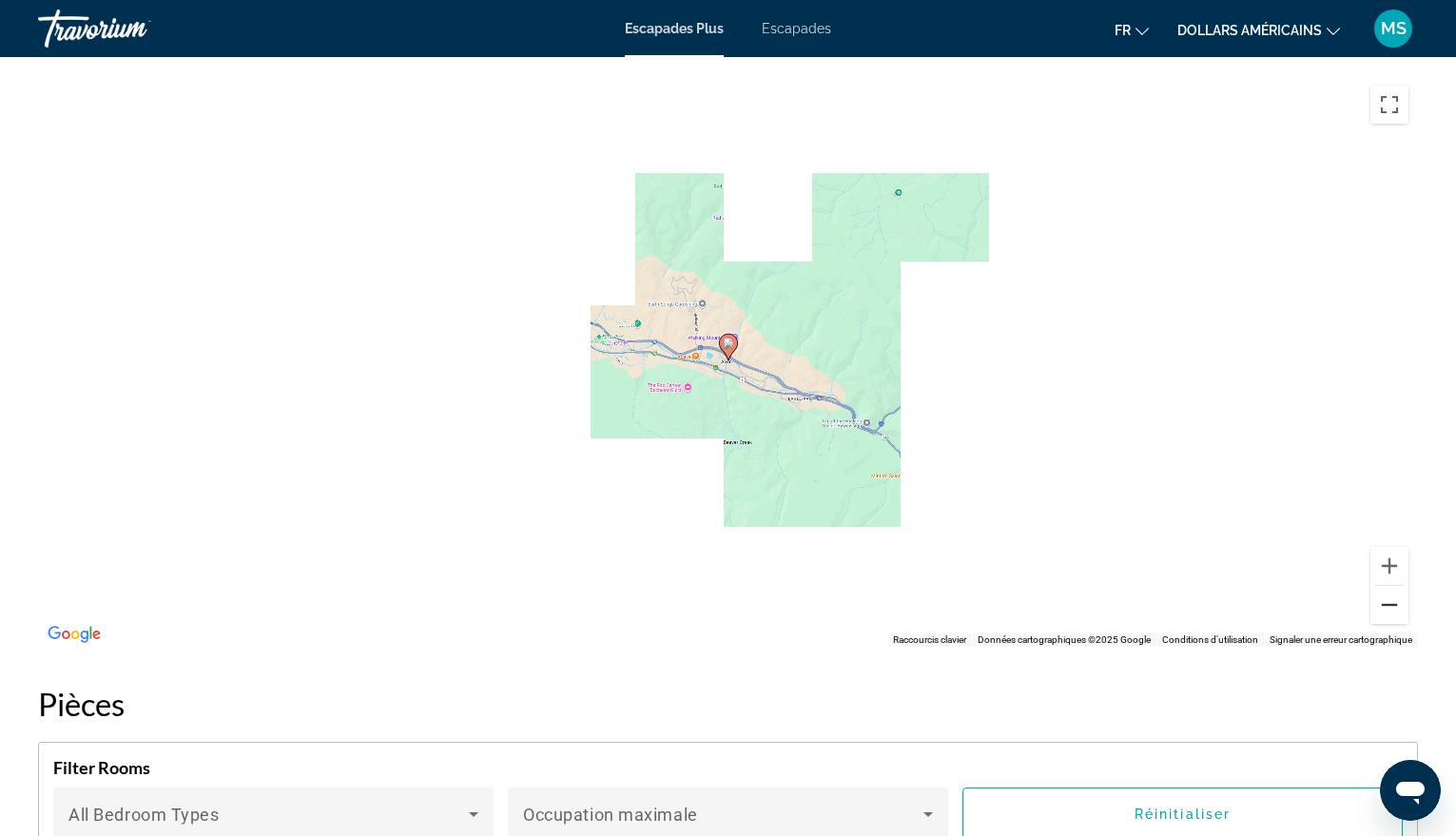
click at [1385, 608] on button "Zoom arrière" at bounding box center [1389, 604] width 38 height 38
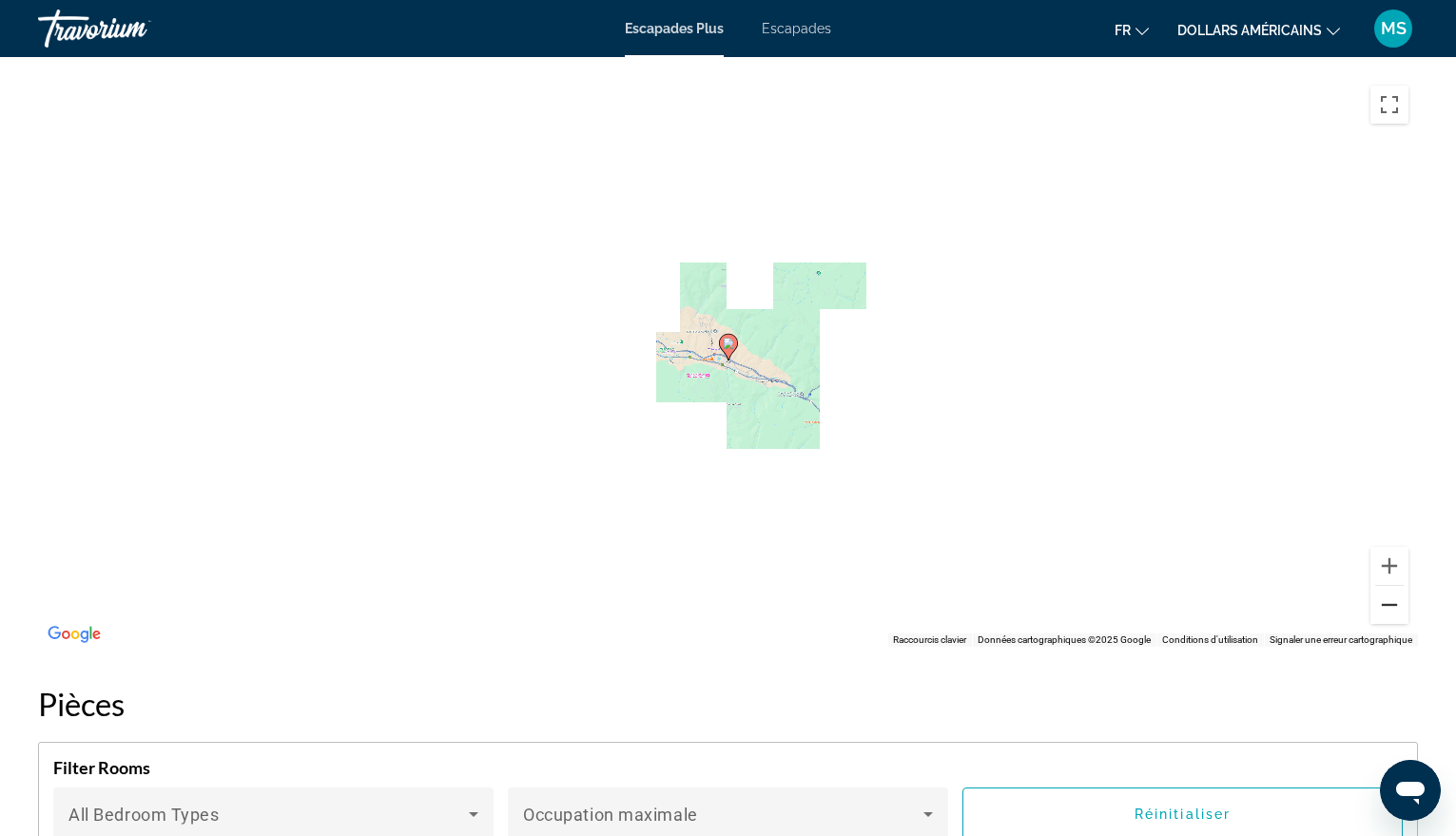
click at [1385, 608] on button "Zoom arrière" at bounding box center [1389, 604] width 38 height 38
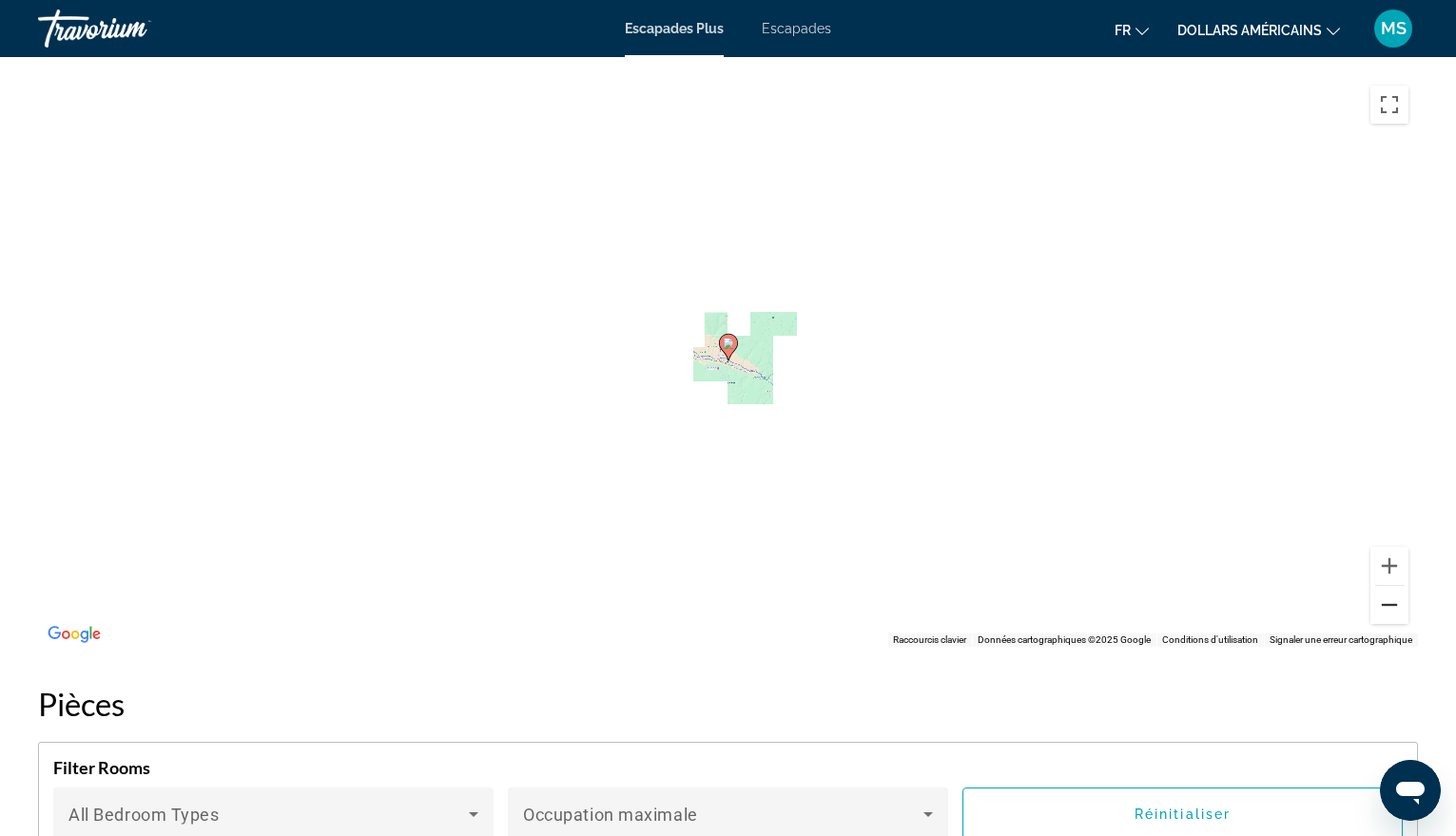
click at [1385, 607] on button "Zoom arrière" at bounding box center [1389, 604] width 38 height 38
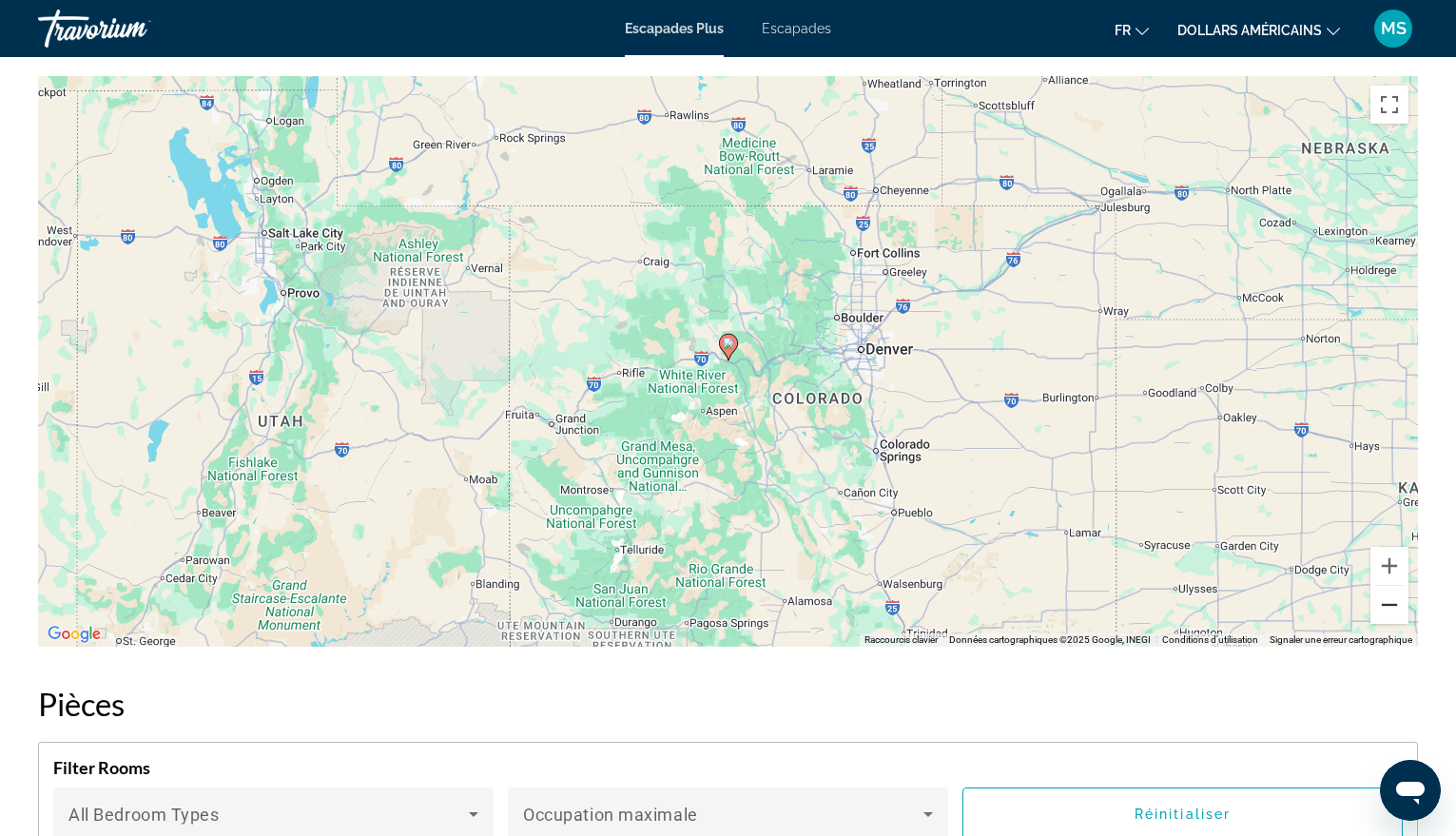
click at [1385, 607] on button "Zoom arrière" at bounding box center [1389, 604] width 38 height 38
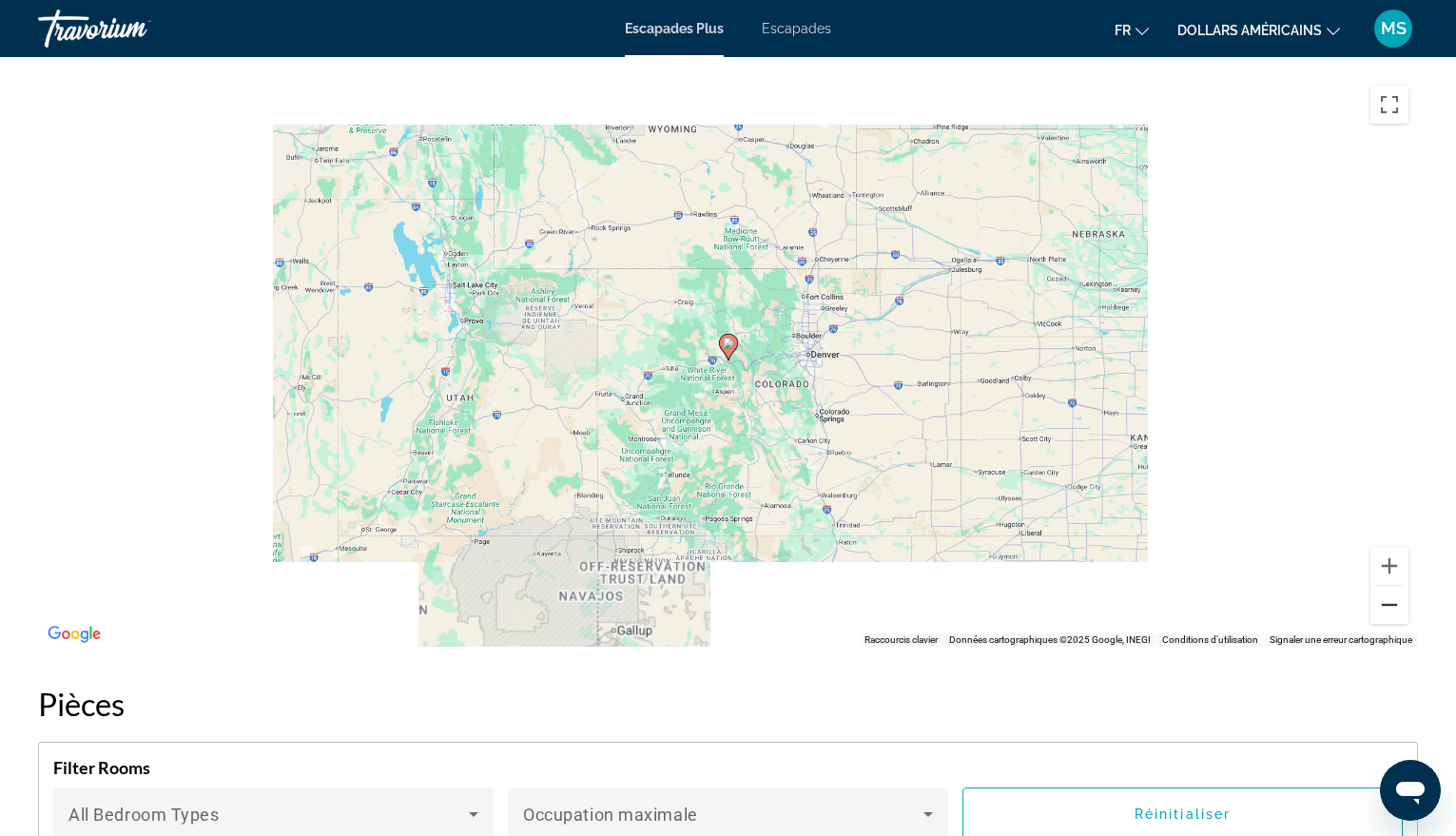
click at [1385, 607] on button "Zoom arrière" at bounding box center [1389, 604] width 38 height 38
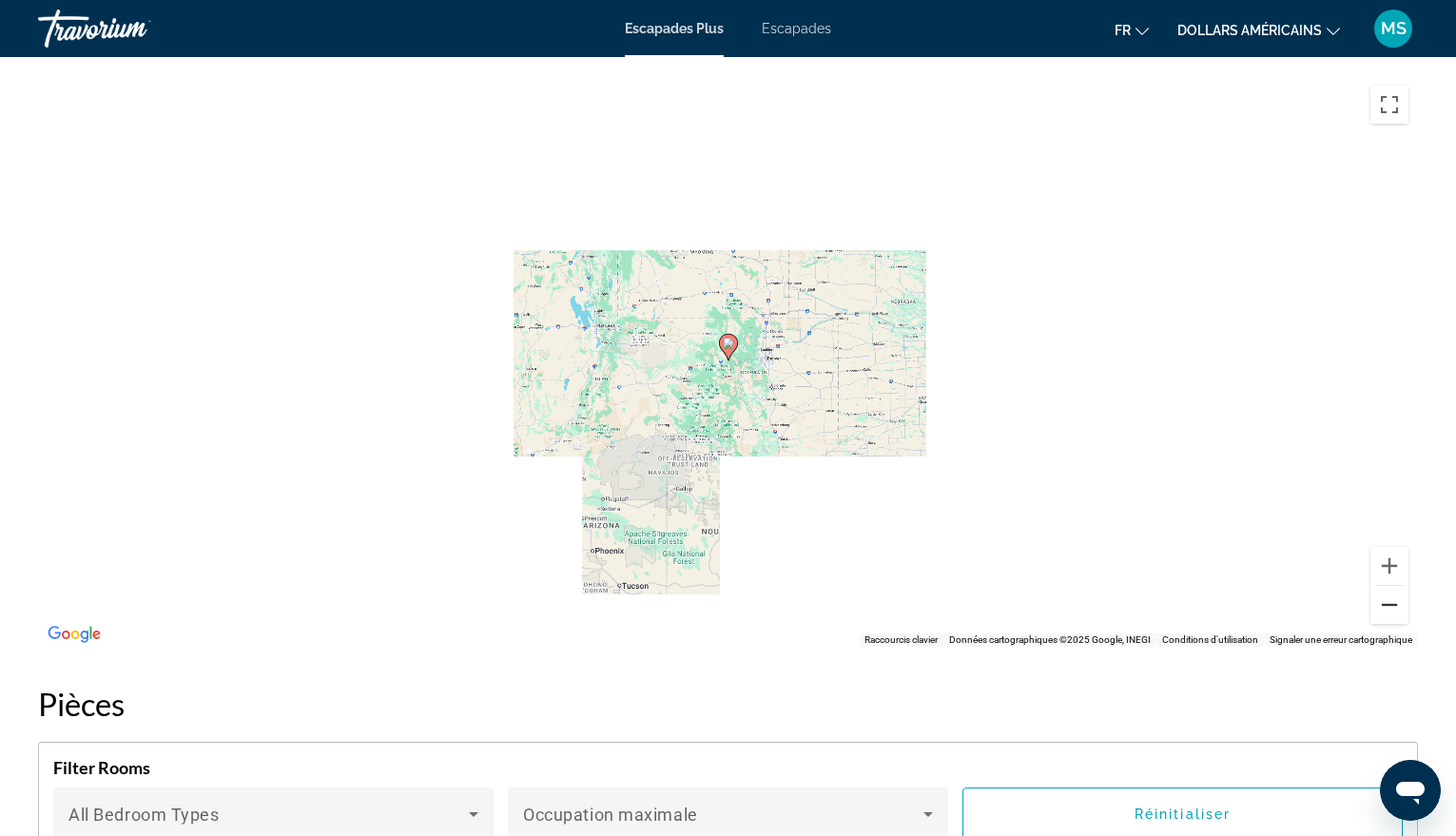
click at [1385, 607] on button "Zoom arrière" at bounding box center [1389, 604] width 38 height 38
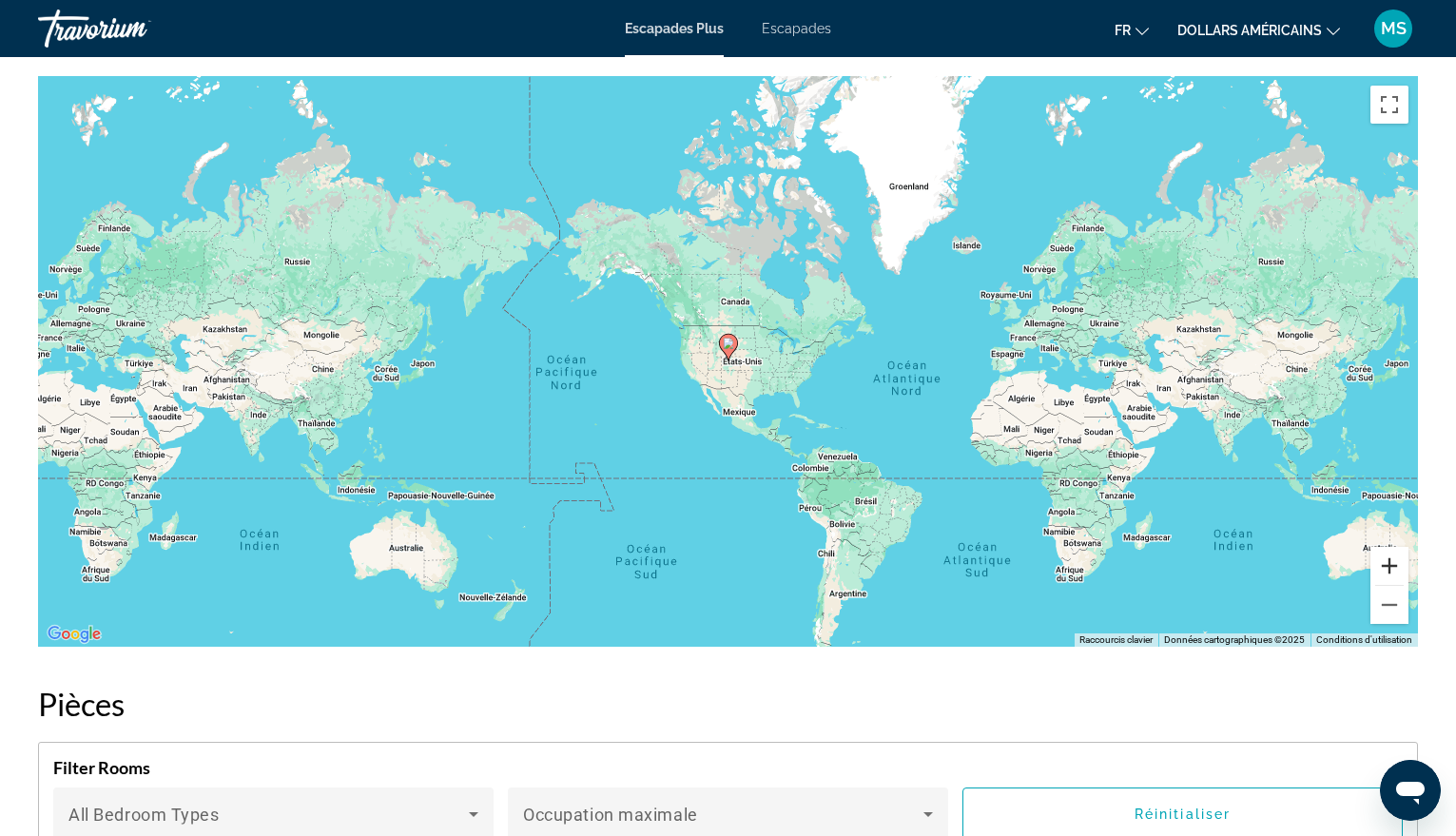
click at [1385, 569] on button "Zoom avant" at bounding box center [1389, 565] width 38 height 38
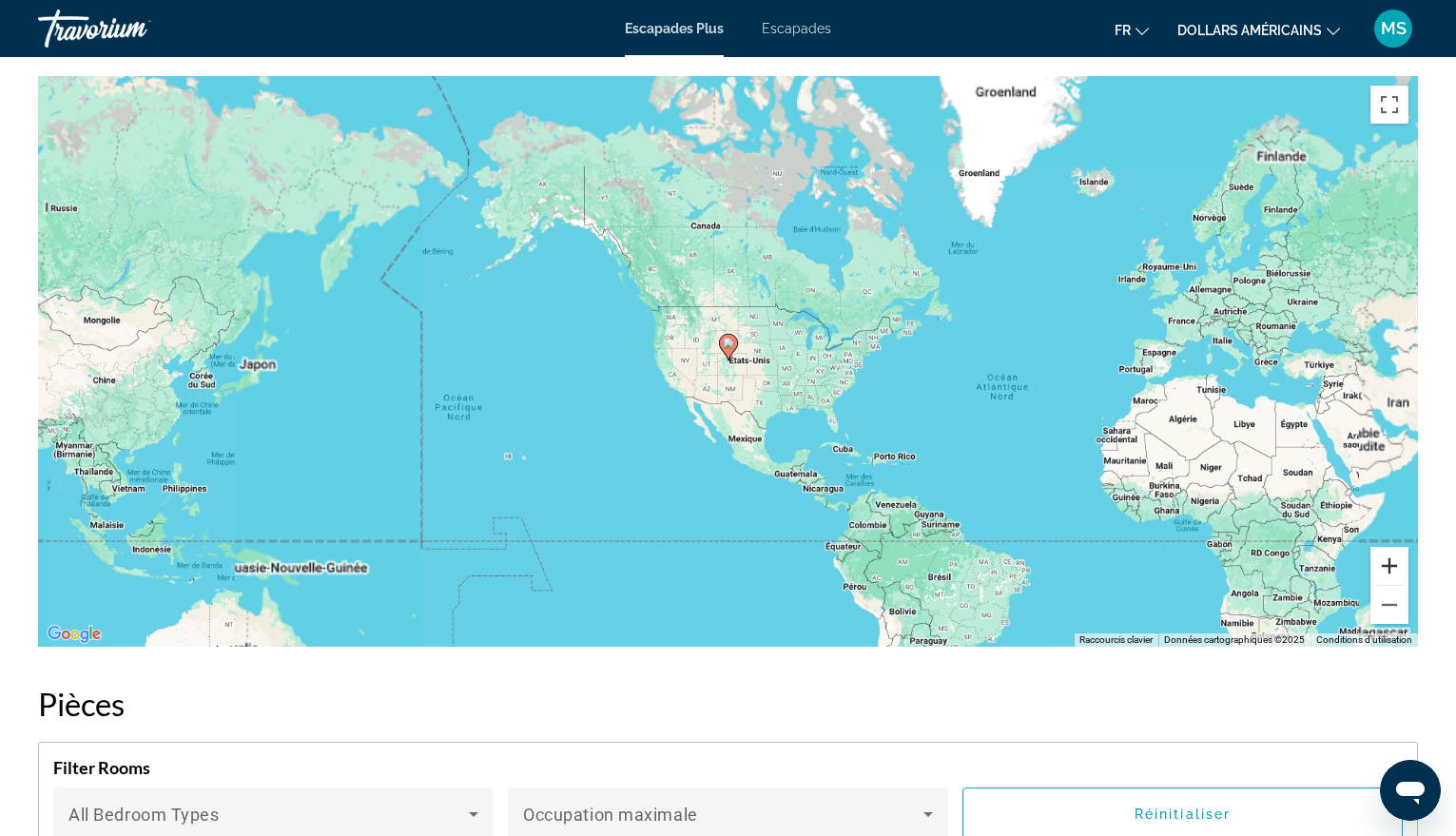
click at [1385, 569] on button "Zoom avant" at bounding box center [1389, 565] width 38 height 38
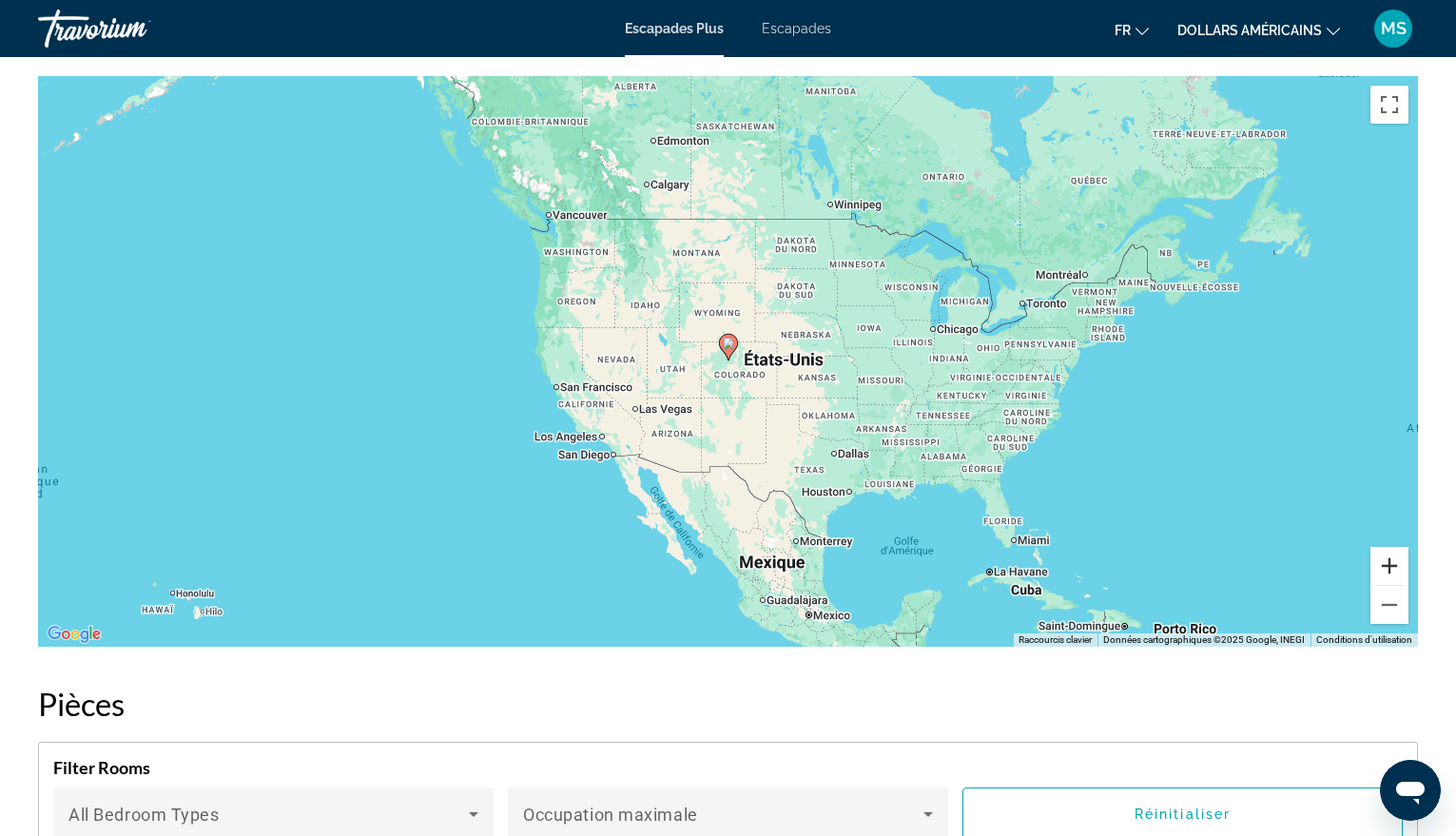
click at [1386, 569] on button "Zoom avant" at bounding box center [1389, 565] width 38 height 38
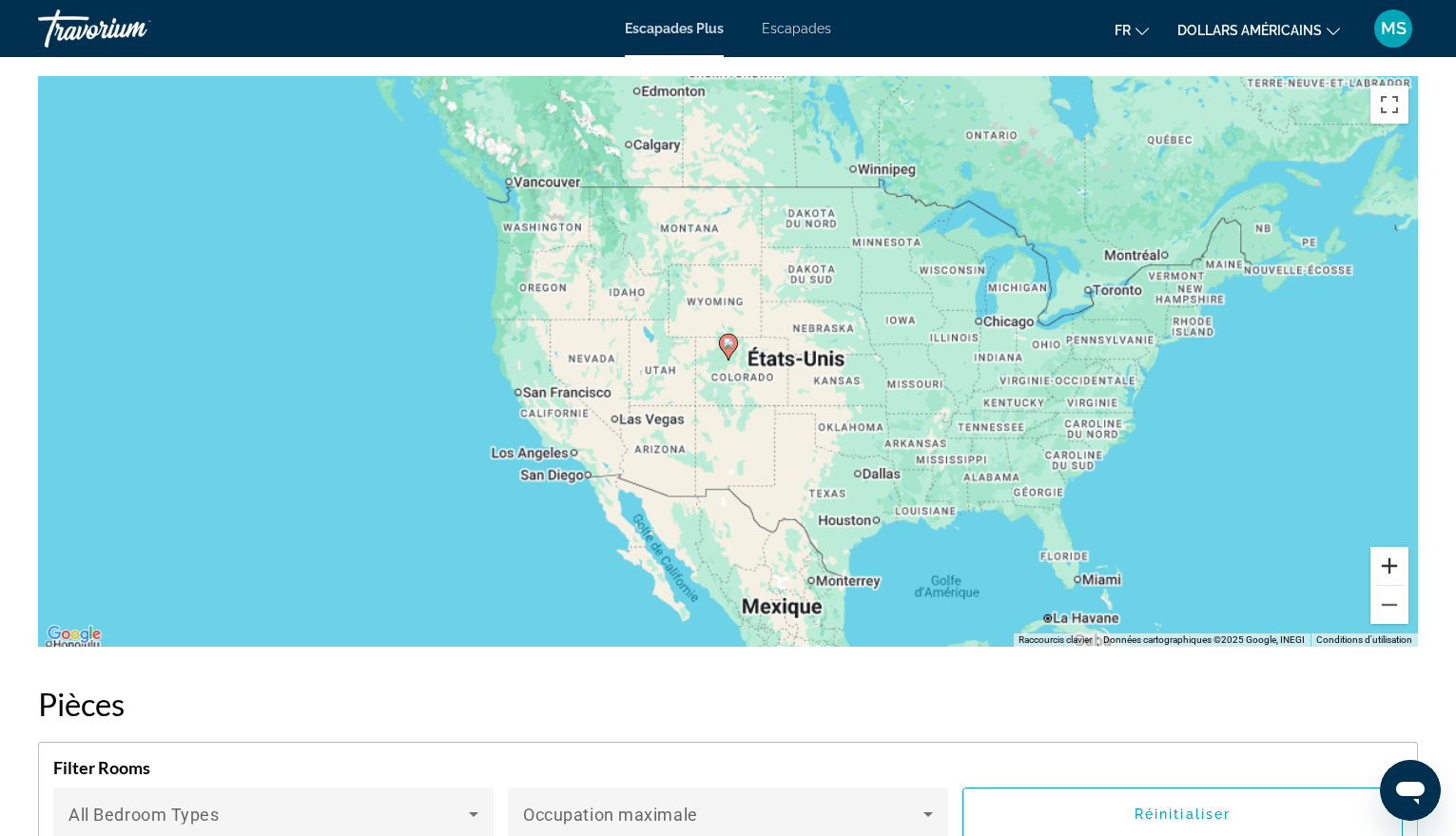
click at [1386, 569] on button "Zoom avant" at bounding box center [1389, 565] width 38 height 38
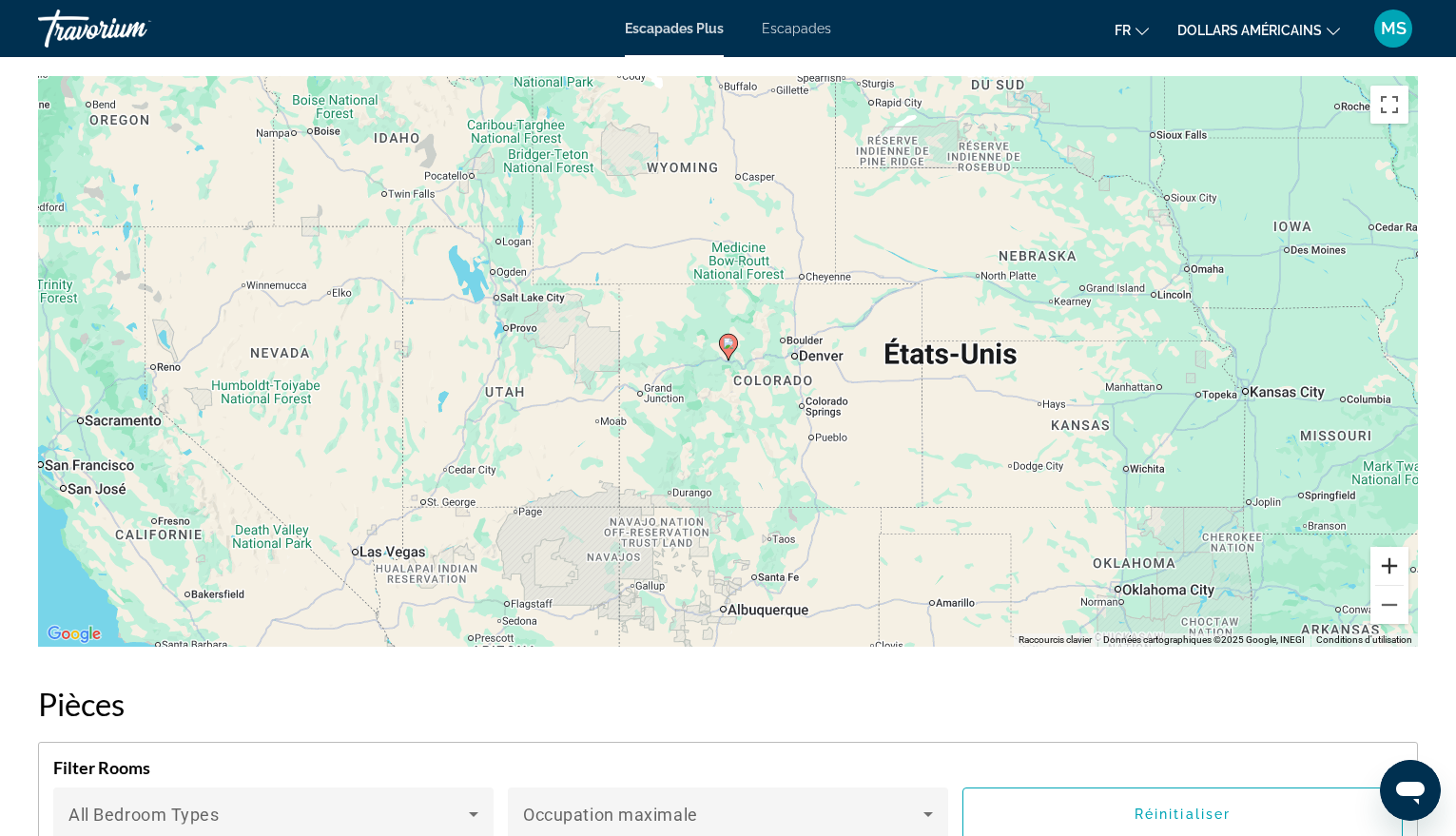
click at [1386, 569] on button "Zoom avant" at bounding box center [1389, 565] width 38 height 38
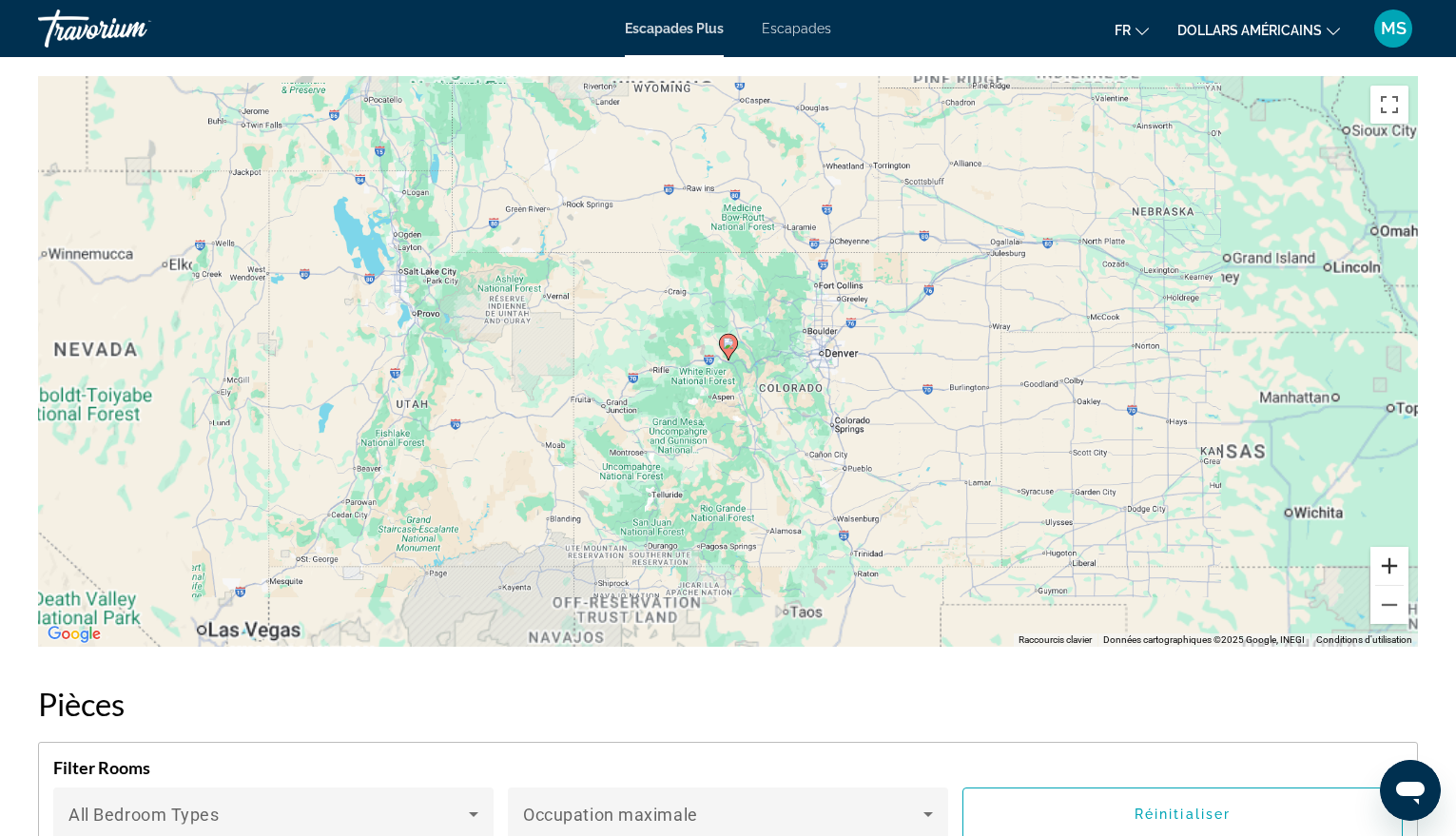
click at [1386, 569] on button "Zoom avant" at bounding box center [1389, 565] width 38 height 38
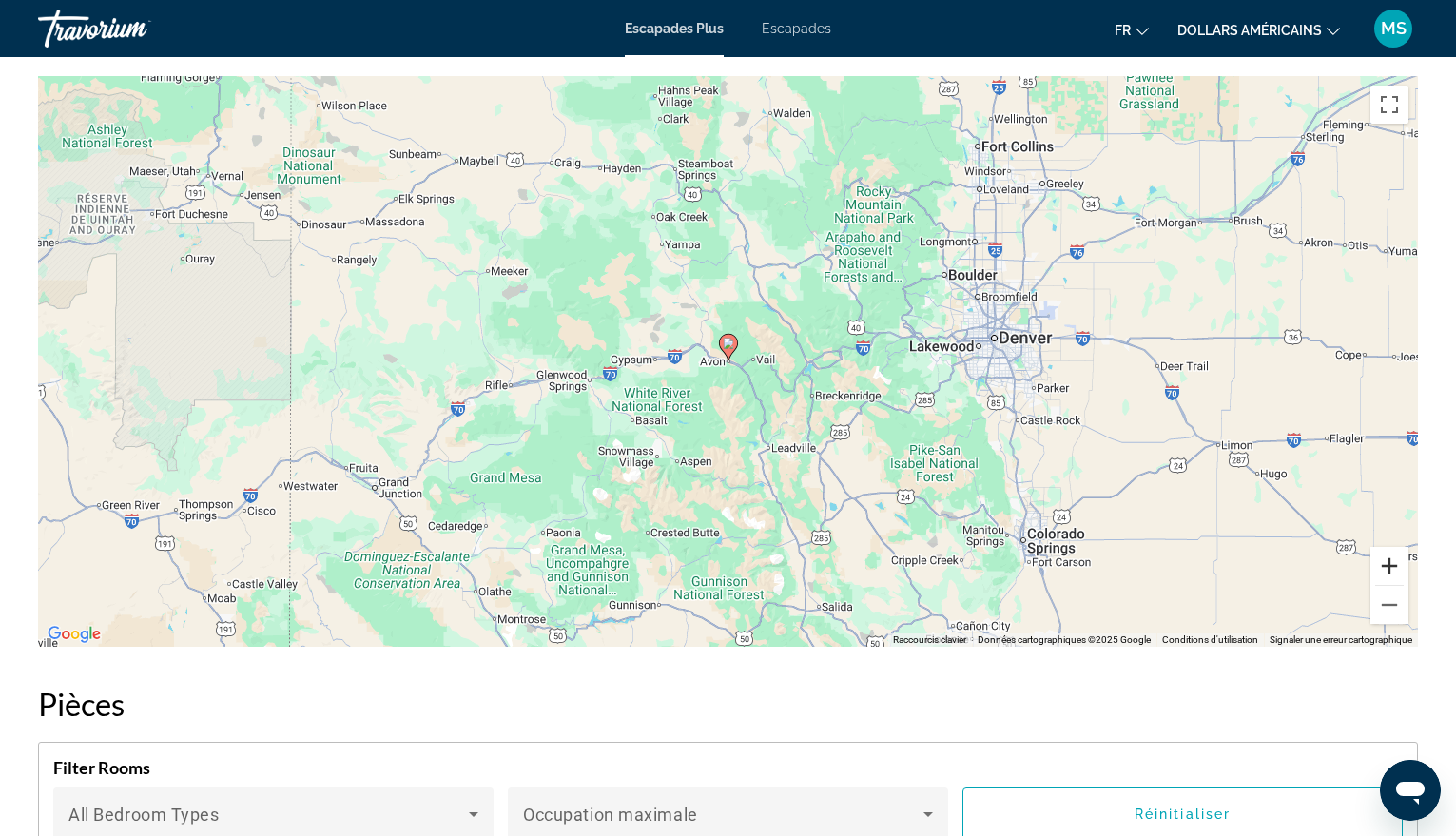
click at [1386, 569] on button "Zoom avant" at bounding box center [1389, 565] width 38 height 38
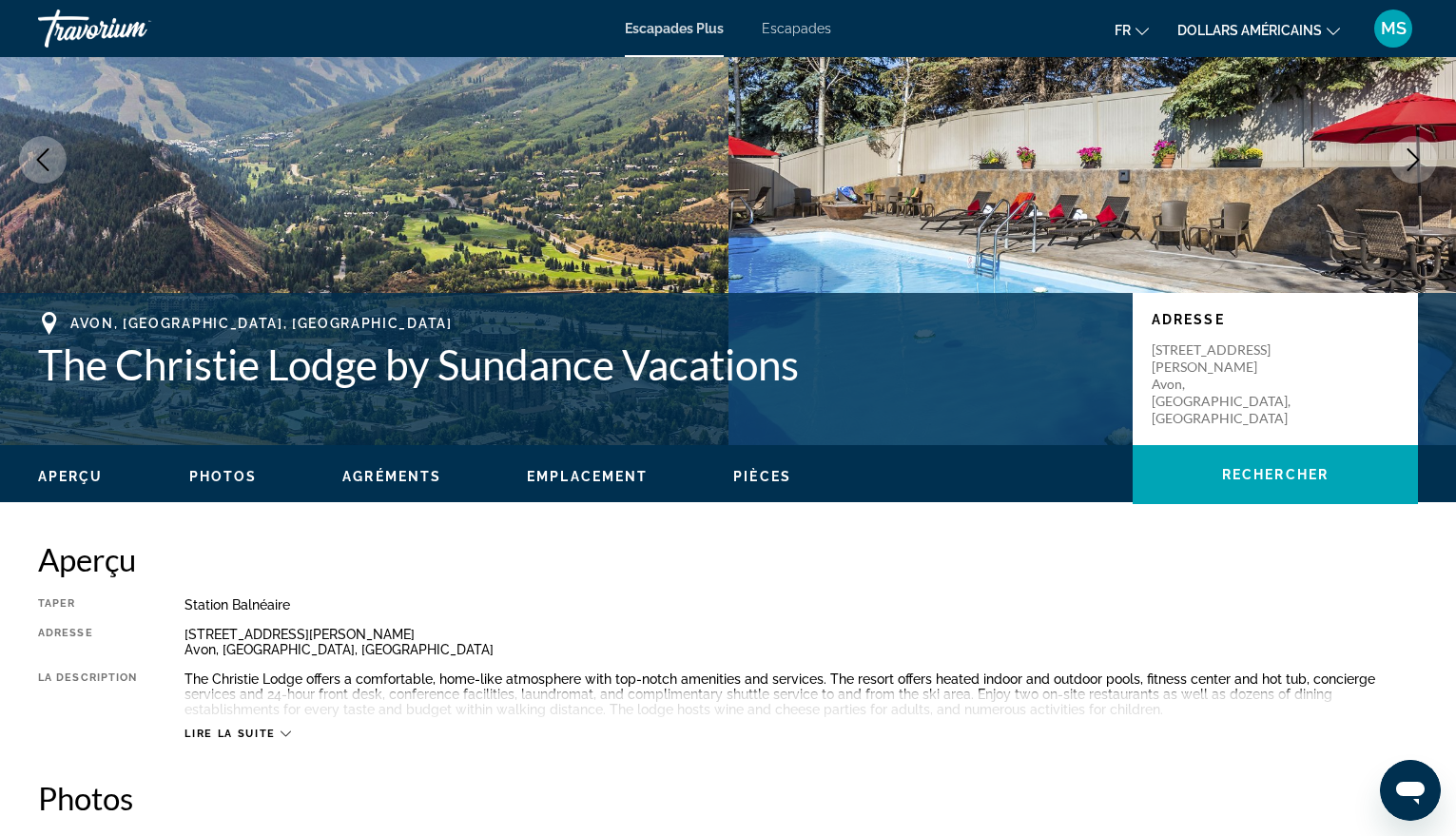
scroll to position [0, 0]
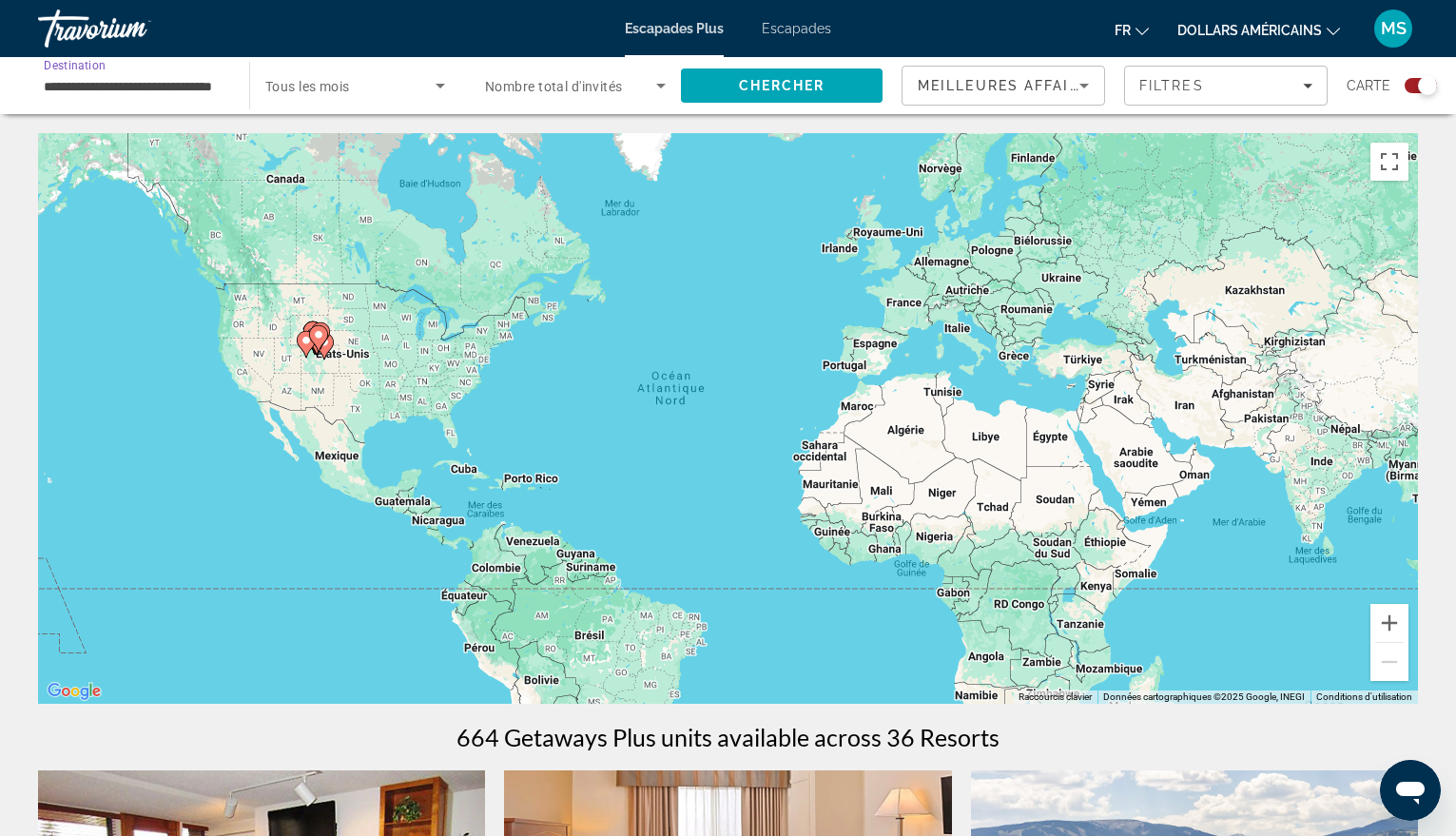
click at [126, 80] on input "**********" at bounding box center [133, 87] width 181 height 23
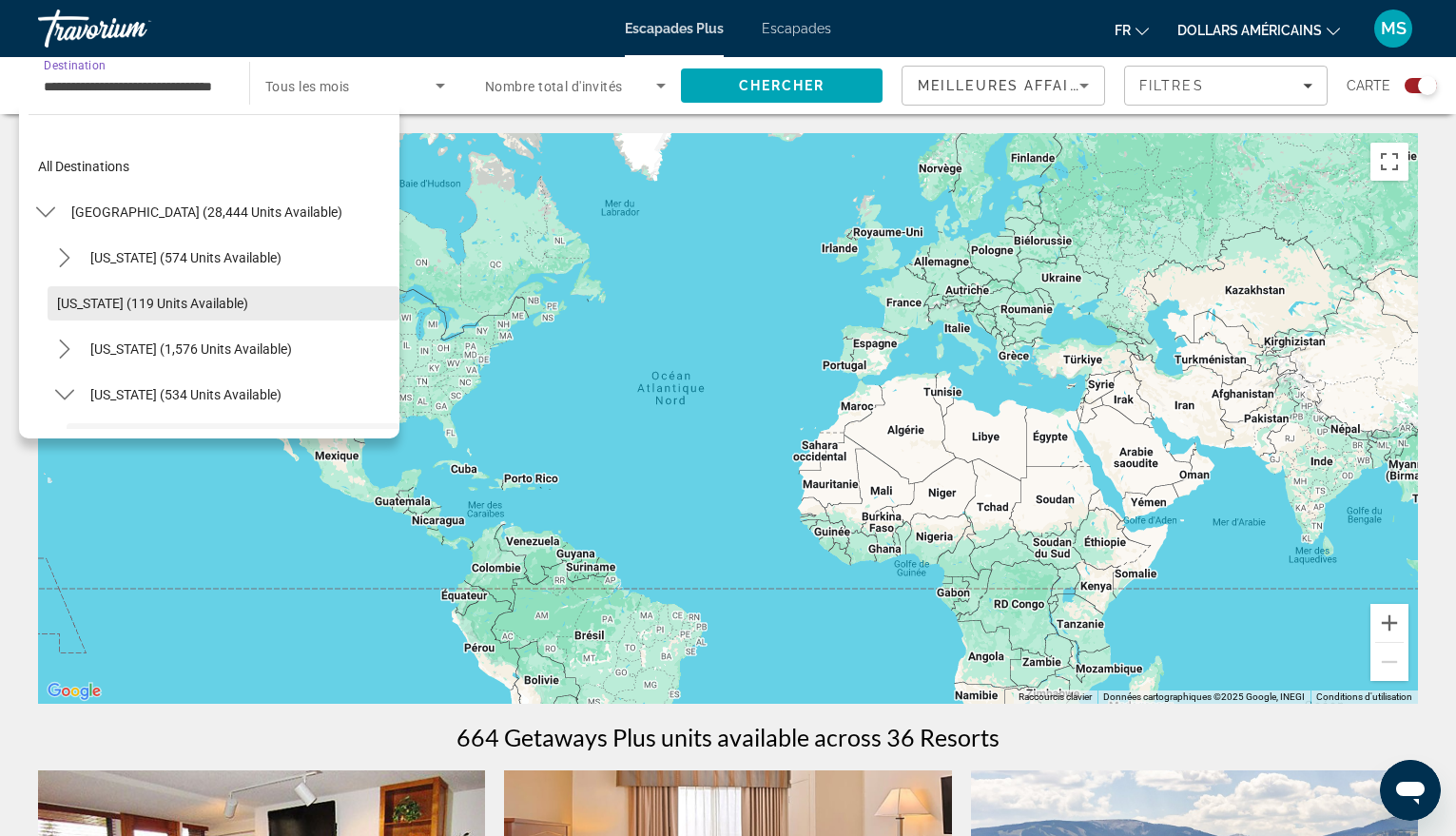
scroll to position [159, 0]
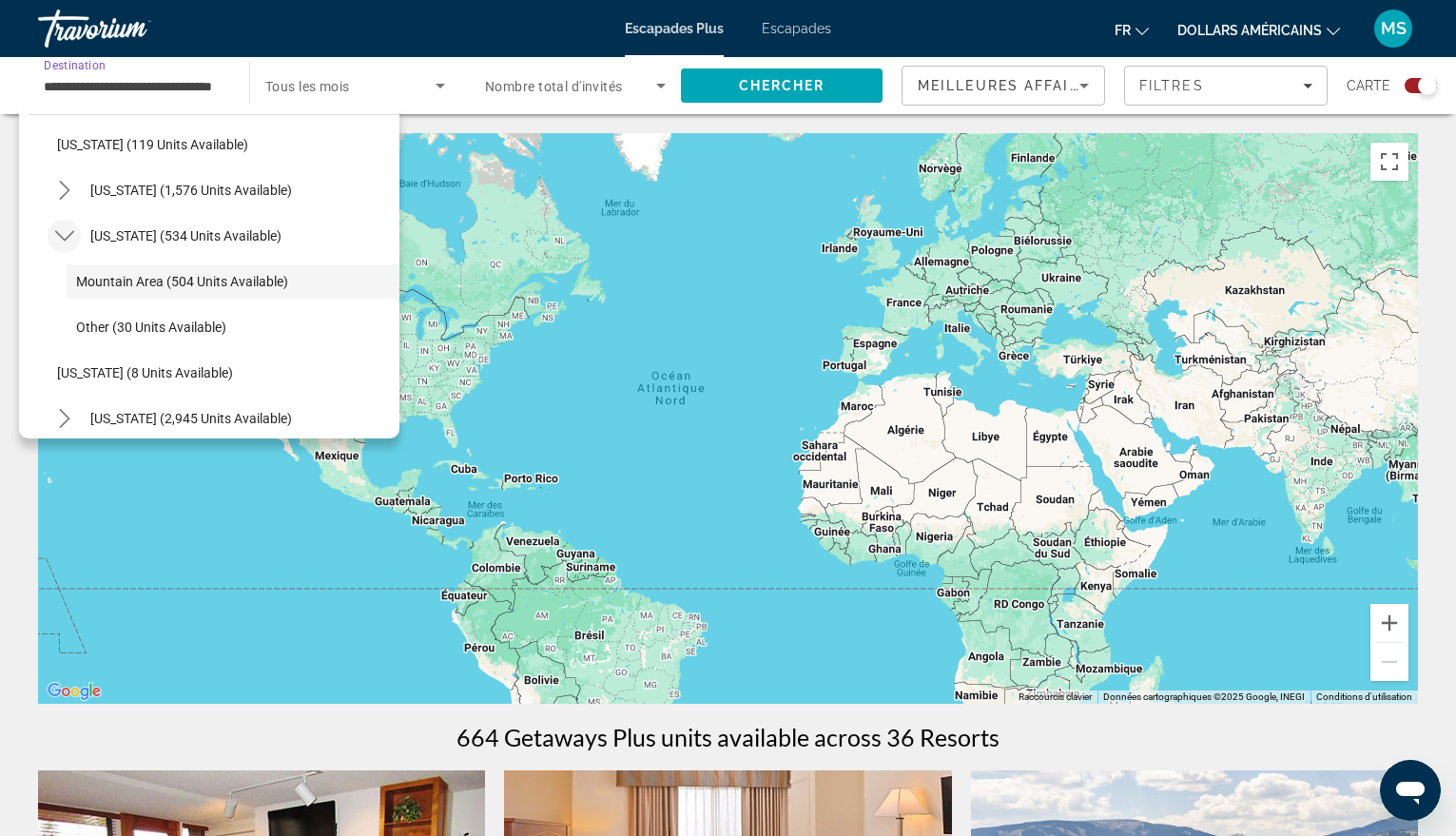
click at [62, 239] on icon "Toggle Colorado (534 units available) submenu" at bounding box center [64, 236] width 19 height 11
click at [64, 187] on icon "Toggle California (1,576 units available) submenu" at bounding box center [65, 190] width 19 height 19
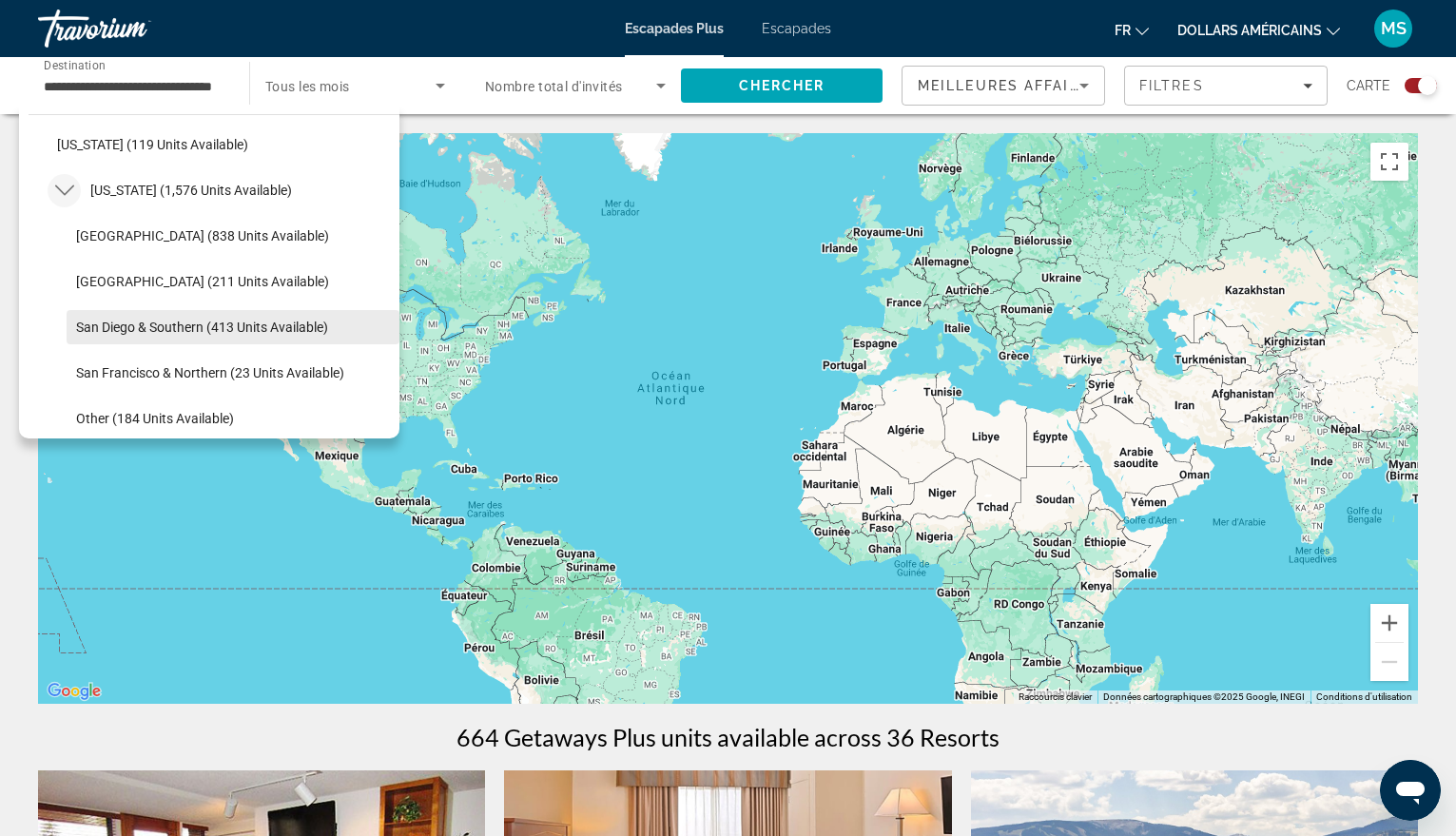
click at [186, 332] on span "San Diego & Southern (413 units available)" at bounding box center [202, 328] width 252 height 15
type input "**********"
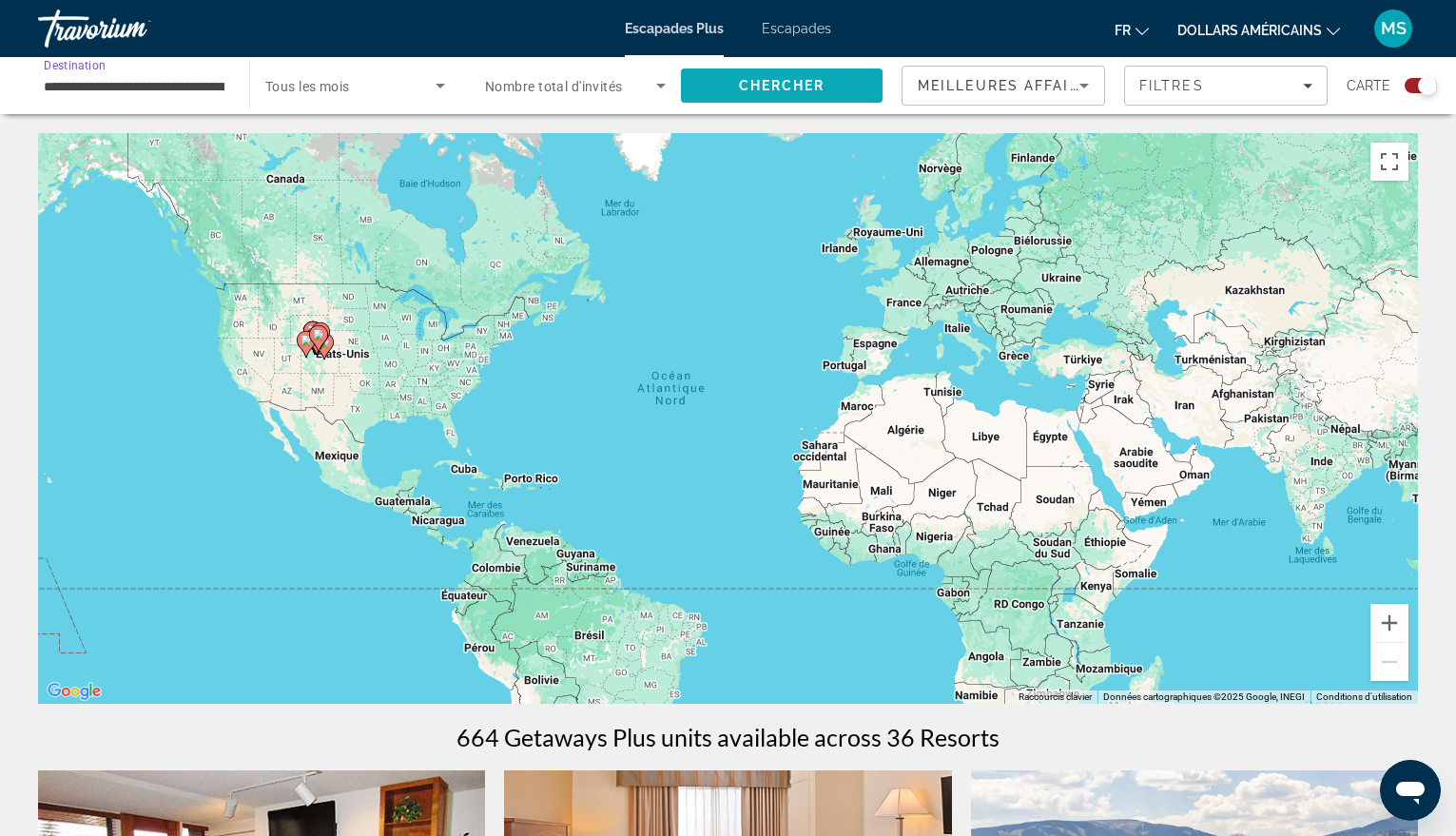
click at [827, 94] on span "Search" at bounding box center [782, 85] width 202 height 45
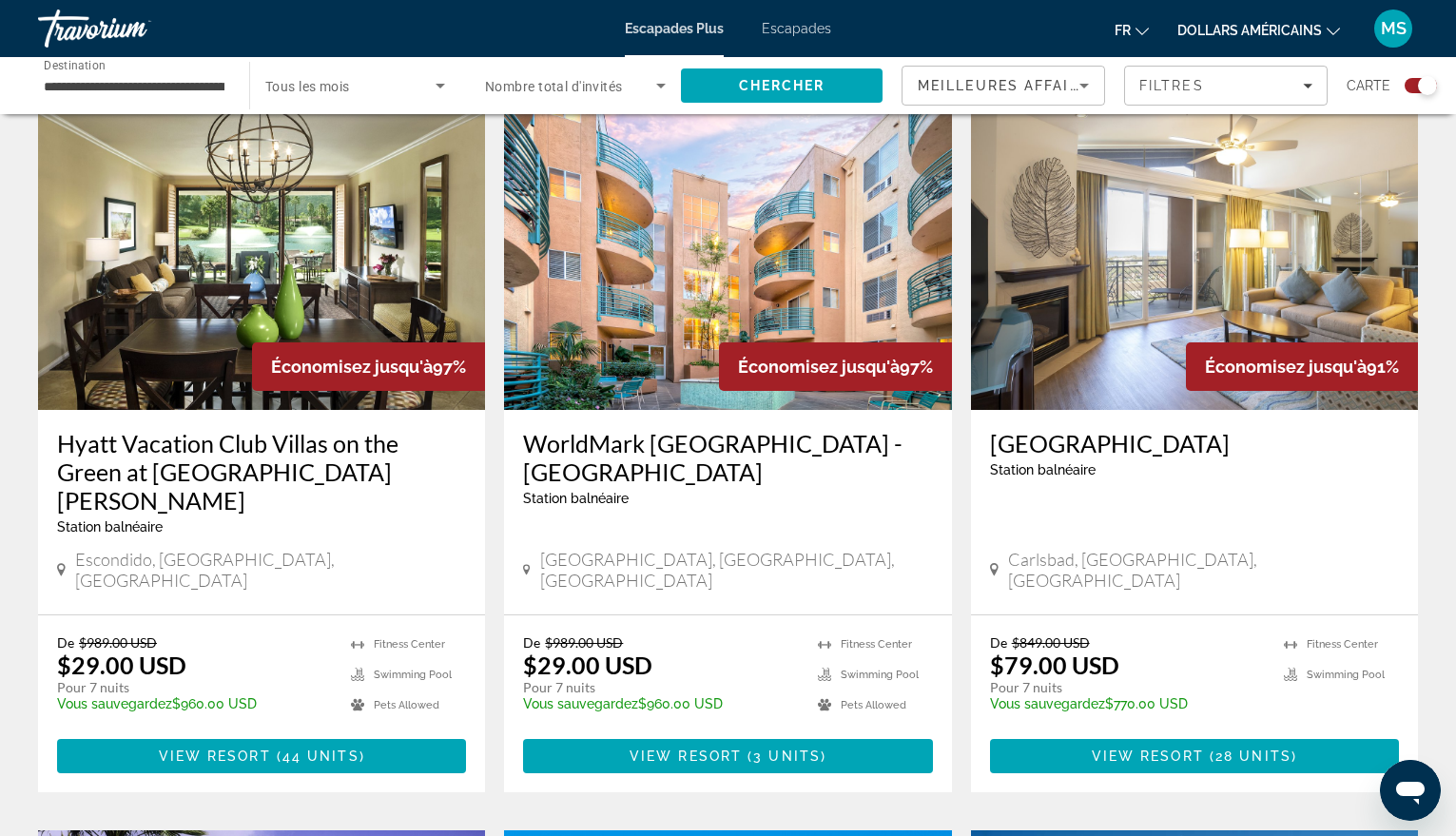
scroll to position [666, 0]
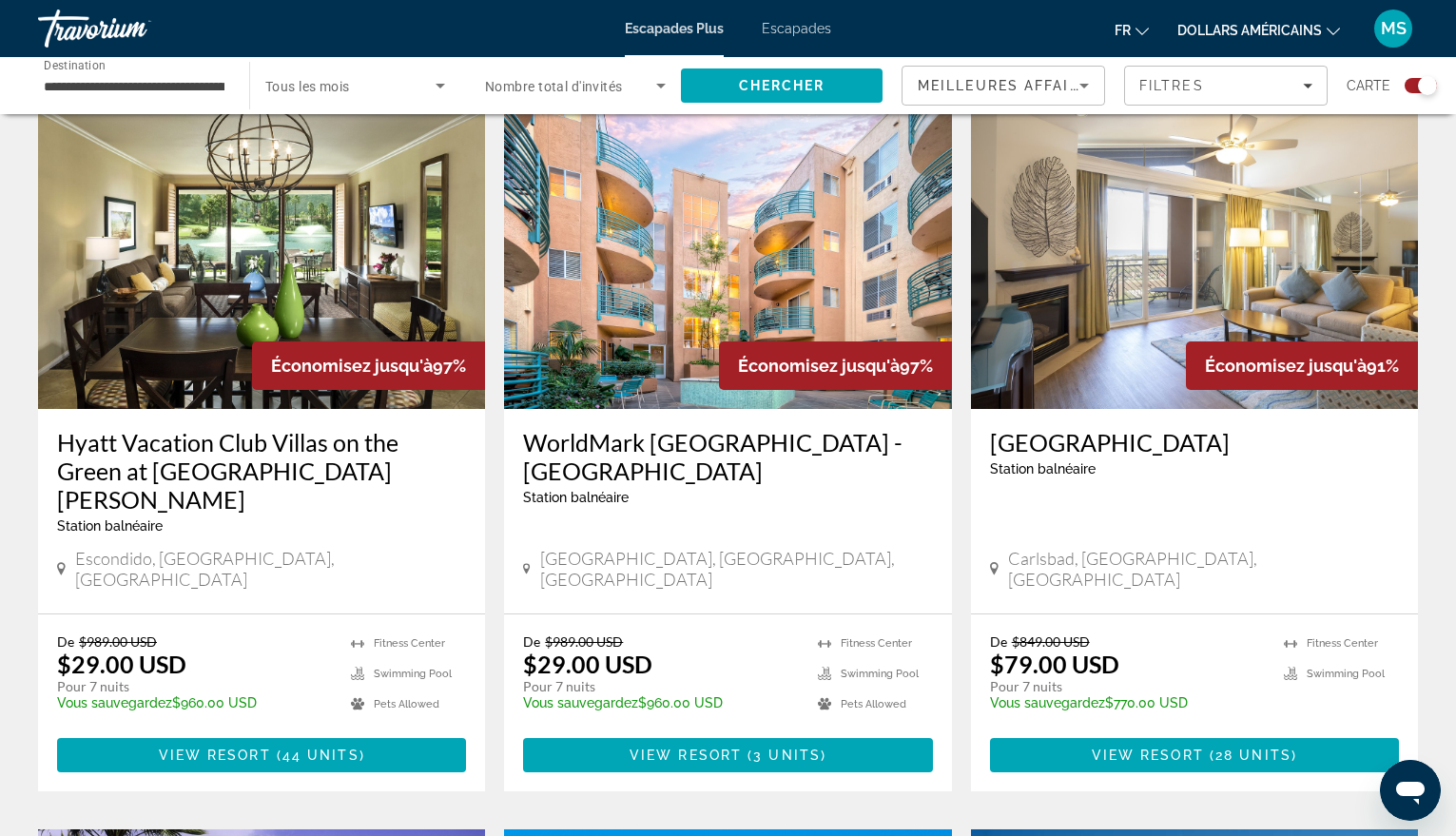
click at [336, 255] on img "Contenu principal" at bounding box center [261, 256] width 447 height 304
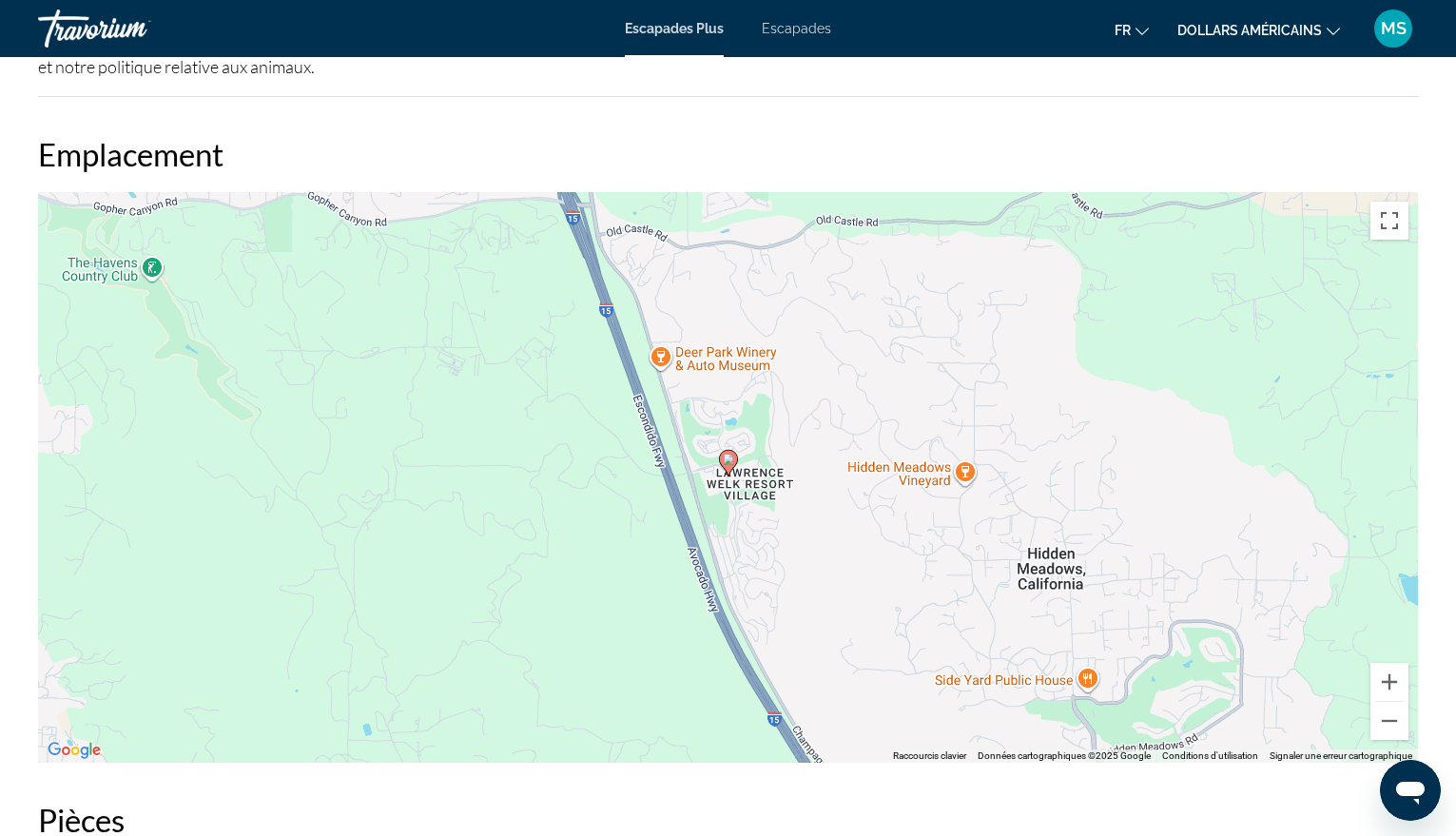
scroll to position [2759, 0]
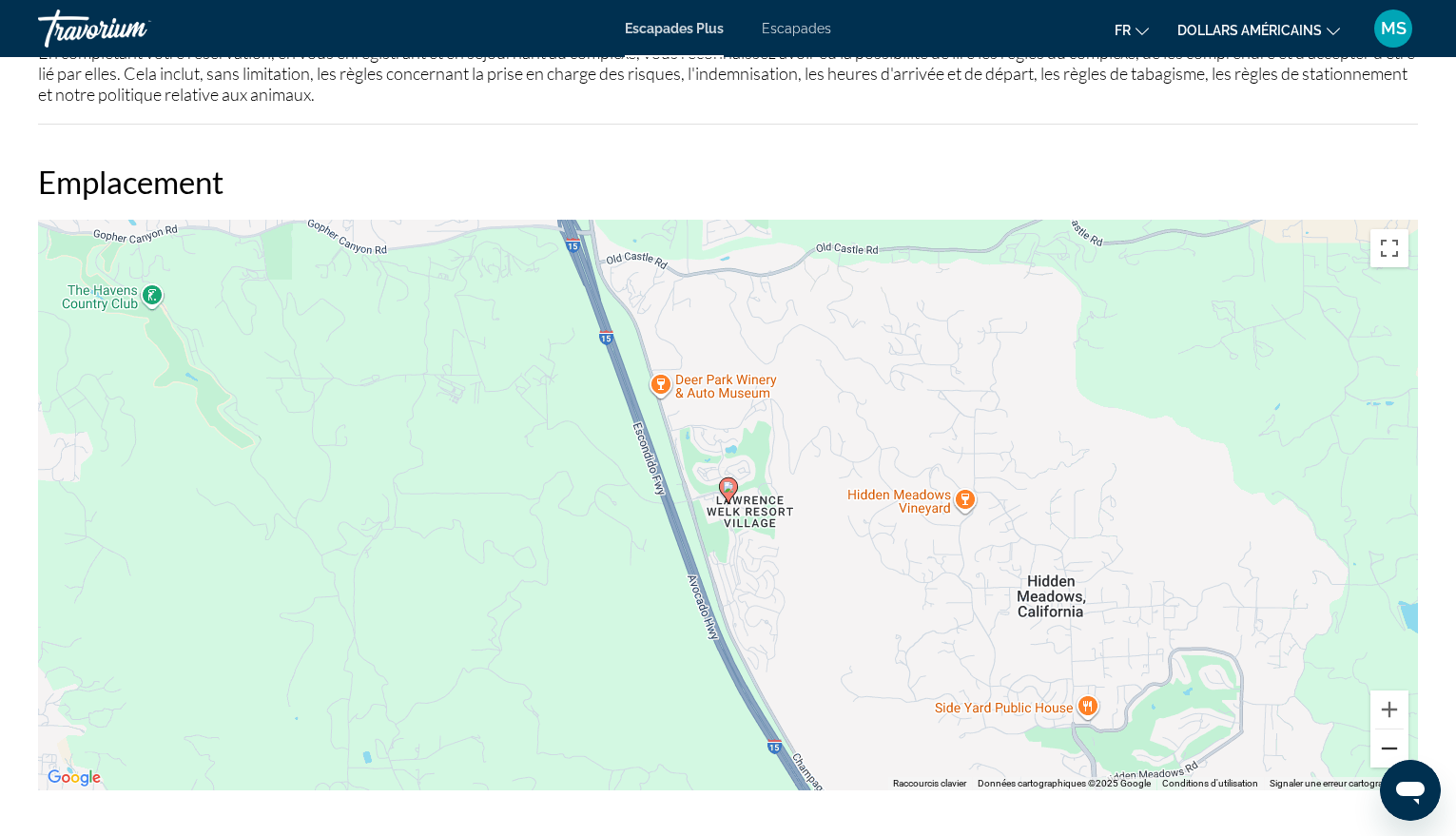
click at [1385, 730] on button "Zoom arrière" at bounding box center [1389, 748] width 38 height 38
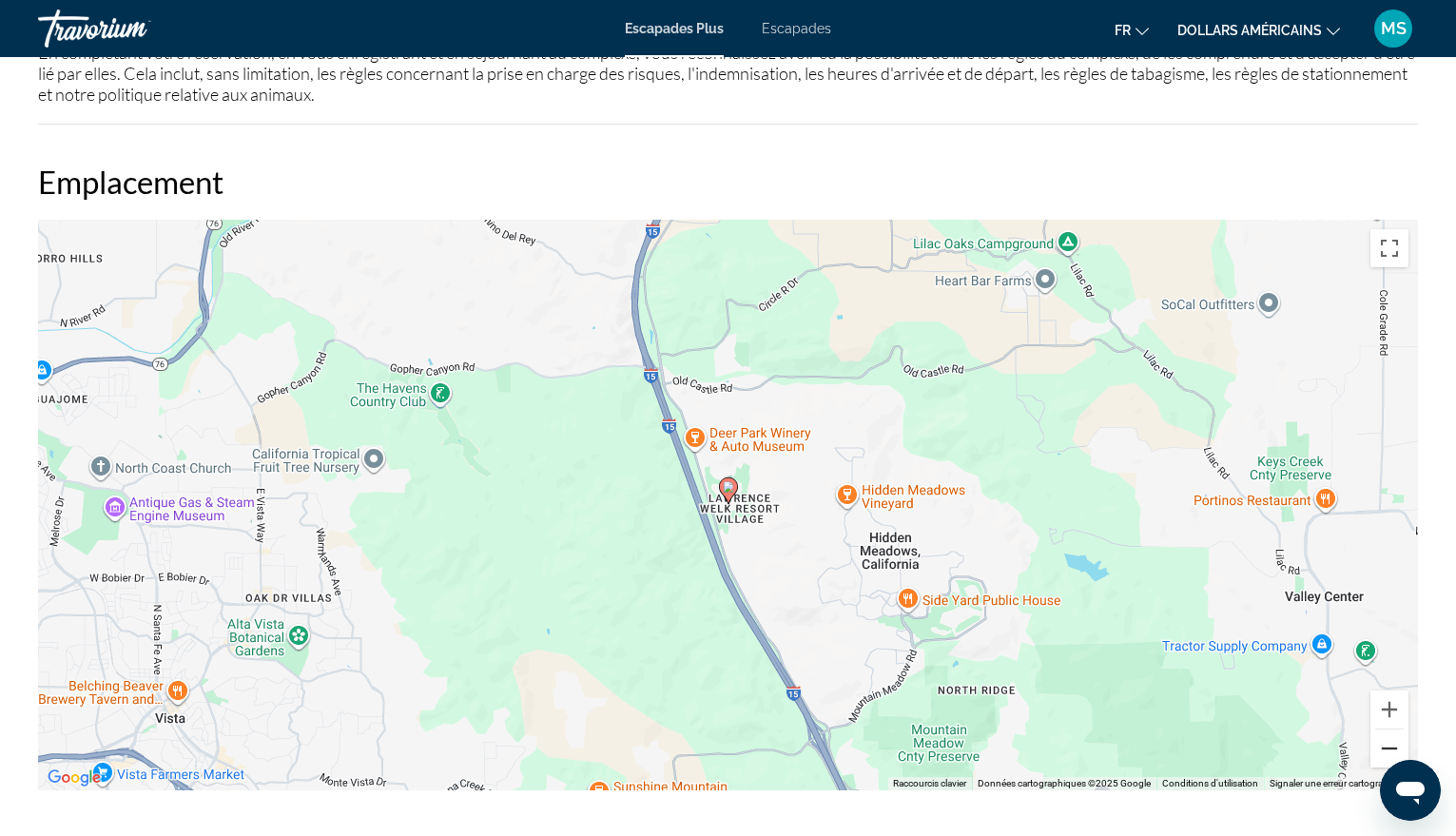
click at [1385, 730] on button "Zoom arrière" at bounding box center [1389, 748] width 38 height 38
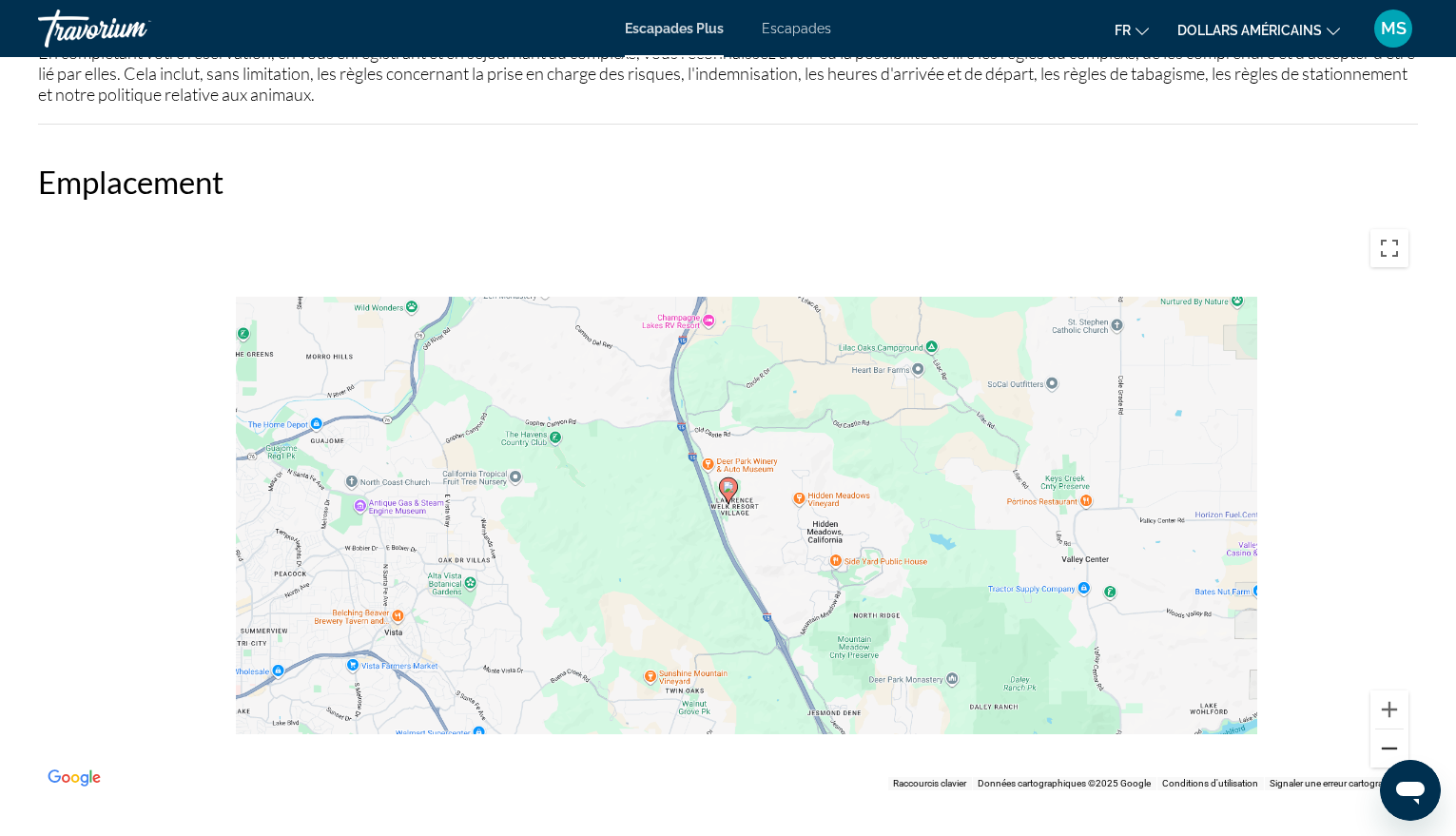
click at [1385, 730] on button "Zoom arrière" at bounding box center [1389, 748] width 38 height 38
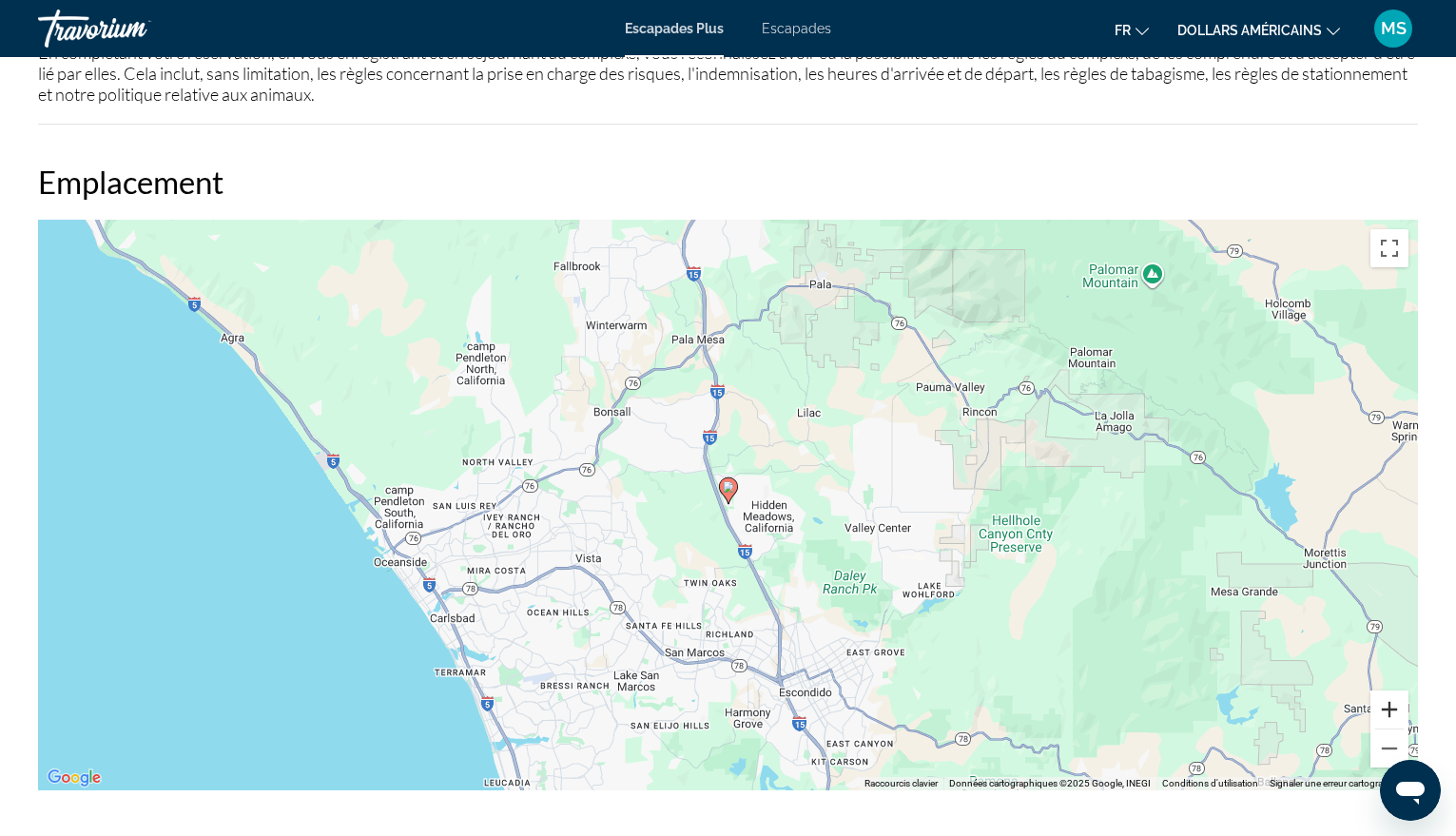
click at [1385, 696] on button "Zoom avant" at bounding box center [1389, 709] width 38 height 38
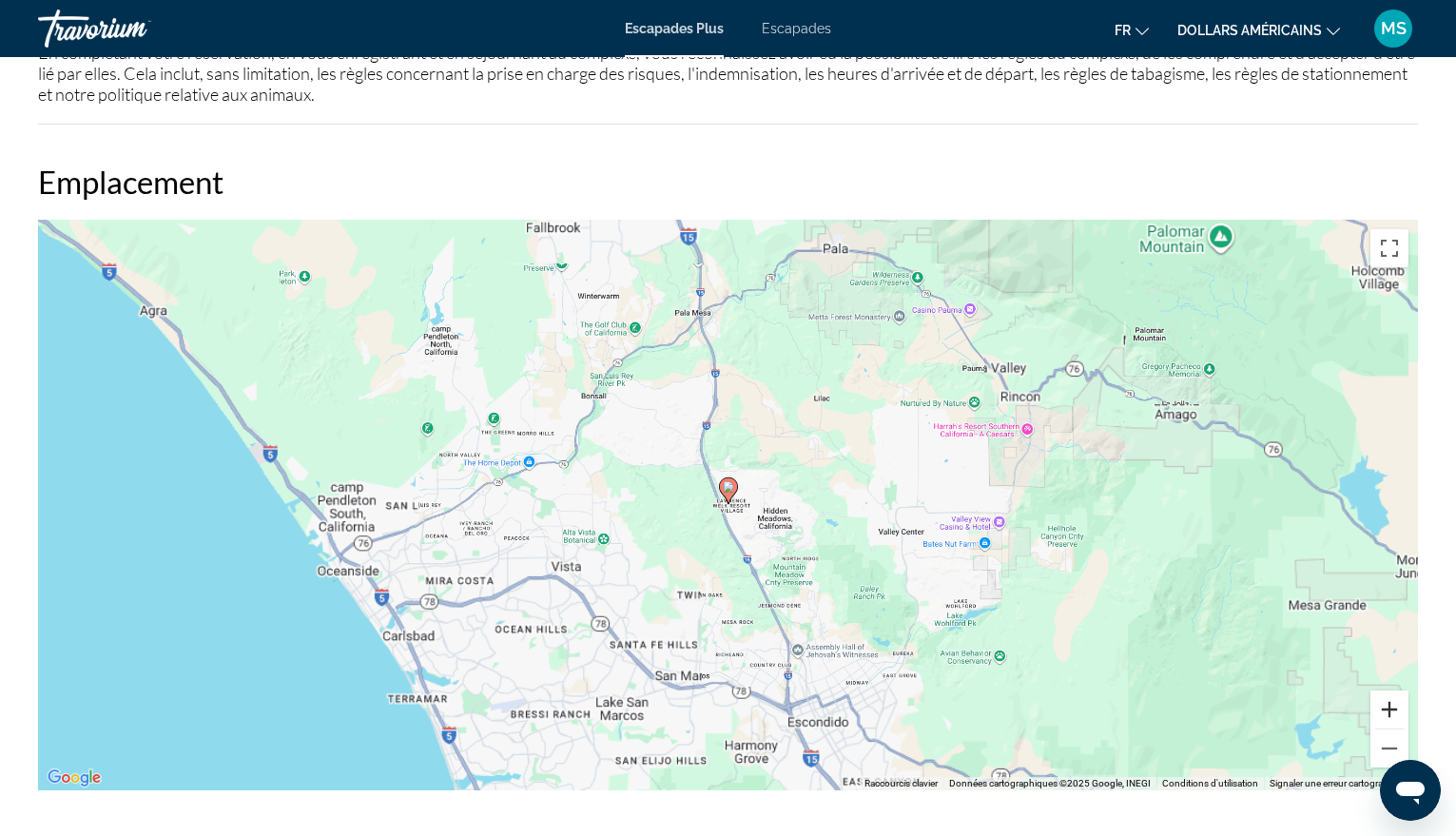
click at [1385, 696] on button "Zoom avant" at bounding box center [1389, 709] width 38 height 38
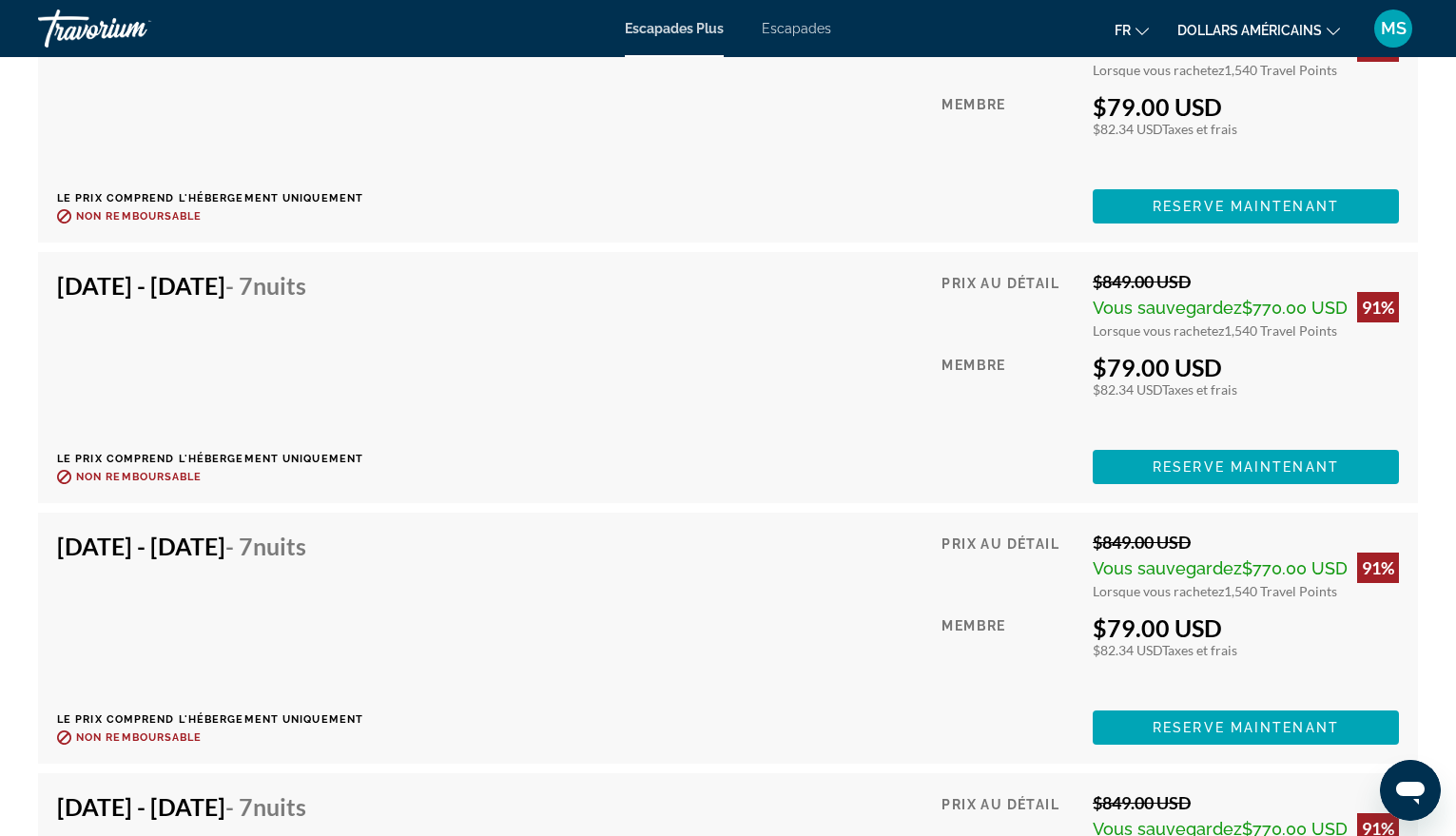
scroll to position [8888, 0]
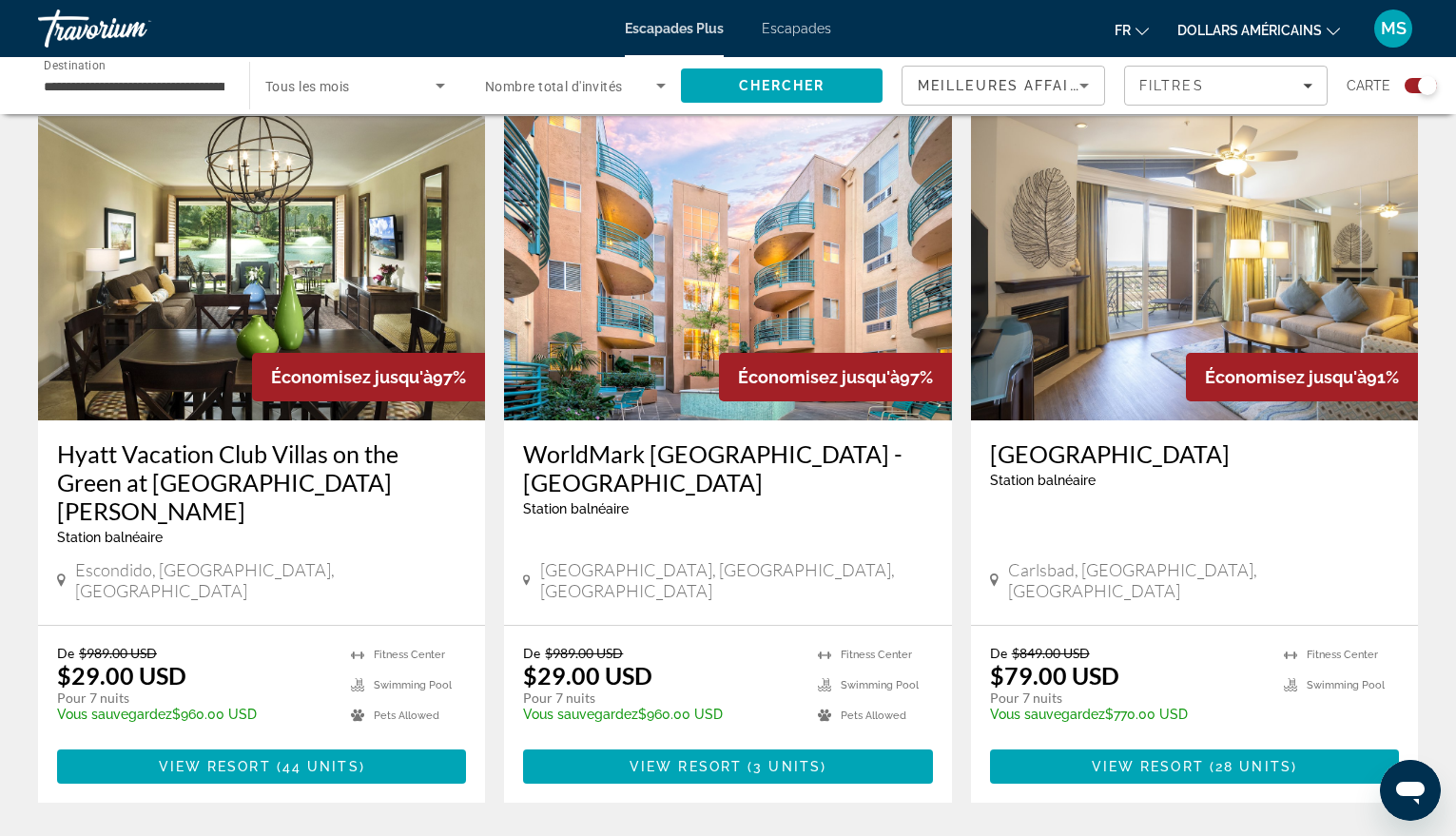
scroll to position [666, 0]
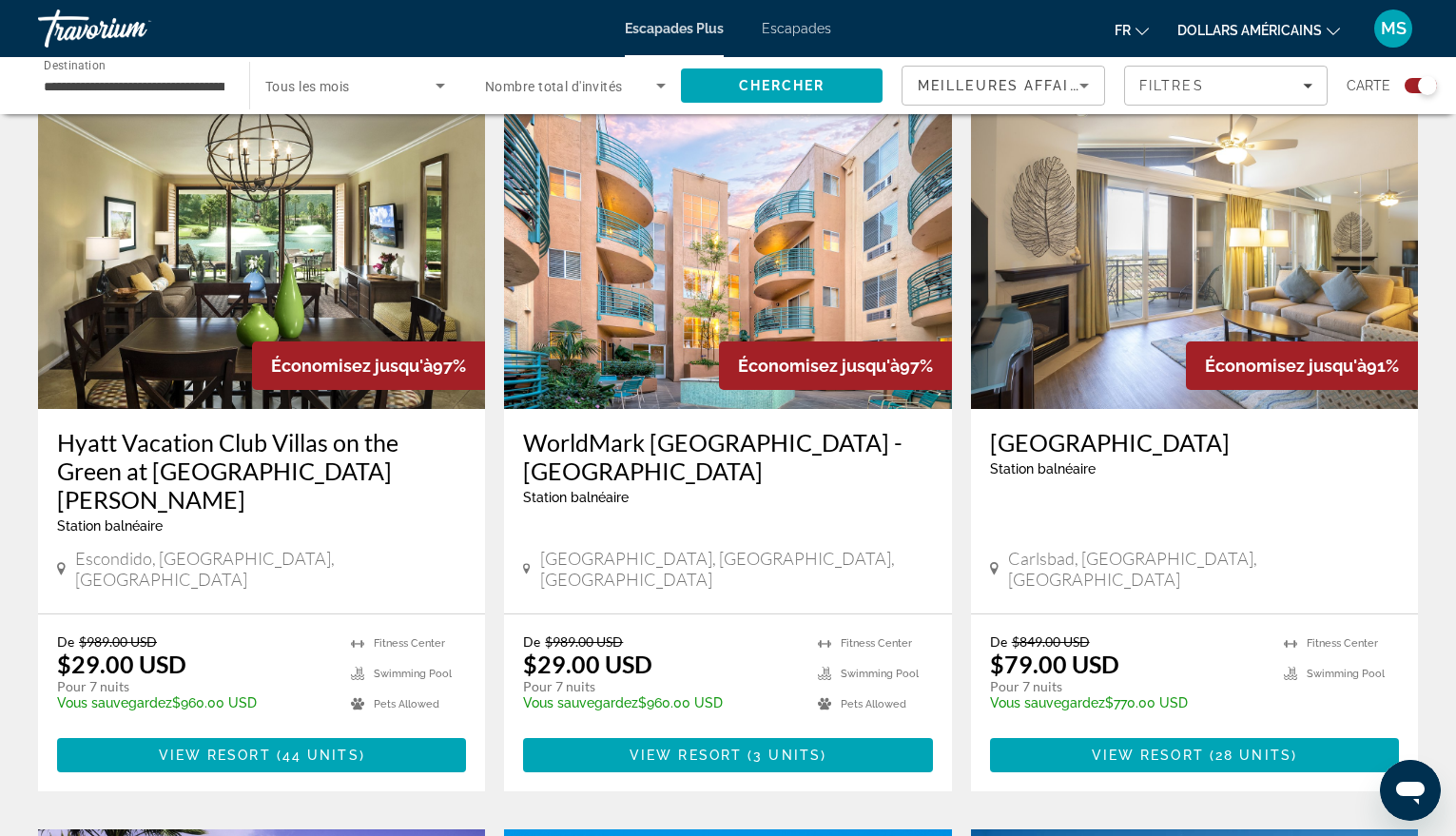
click at [210, 238] on img "Contenu principal" at bounding box center [261, 256] width 447 height 304
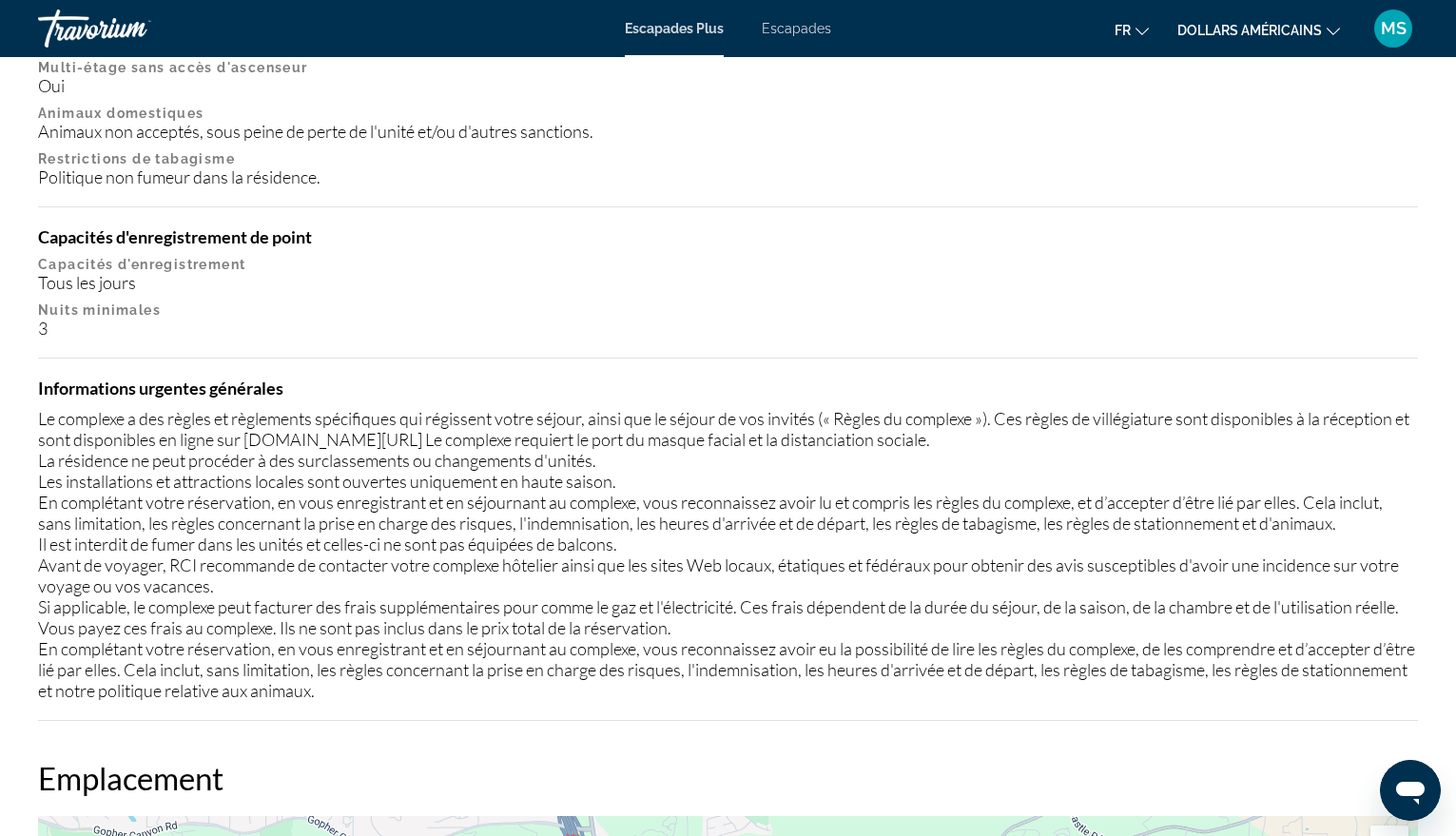
scroll to position [1807, 0]
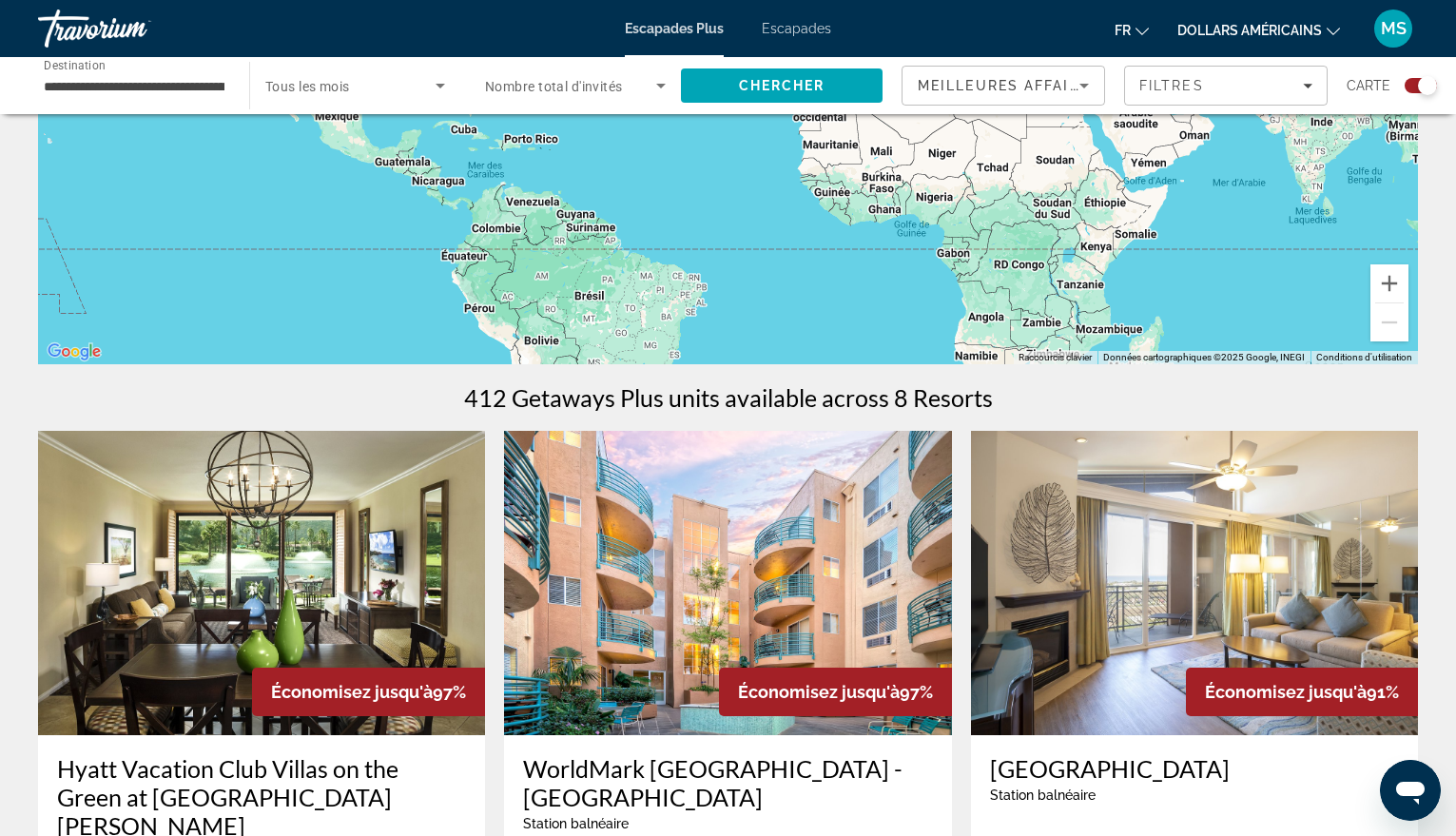
scroll to position [476, 0]
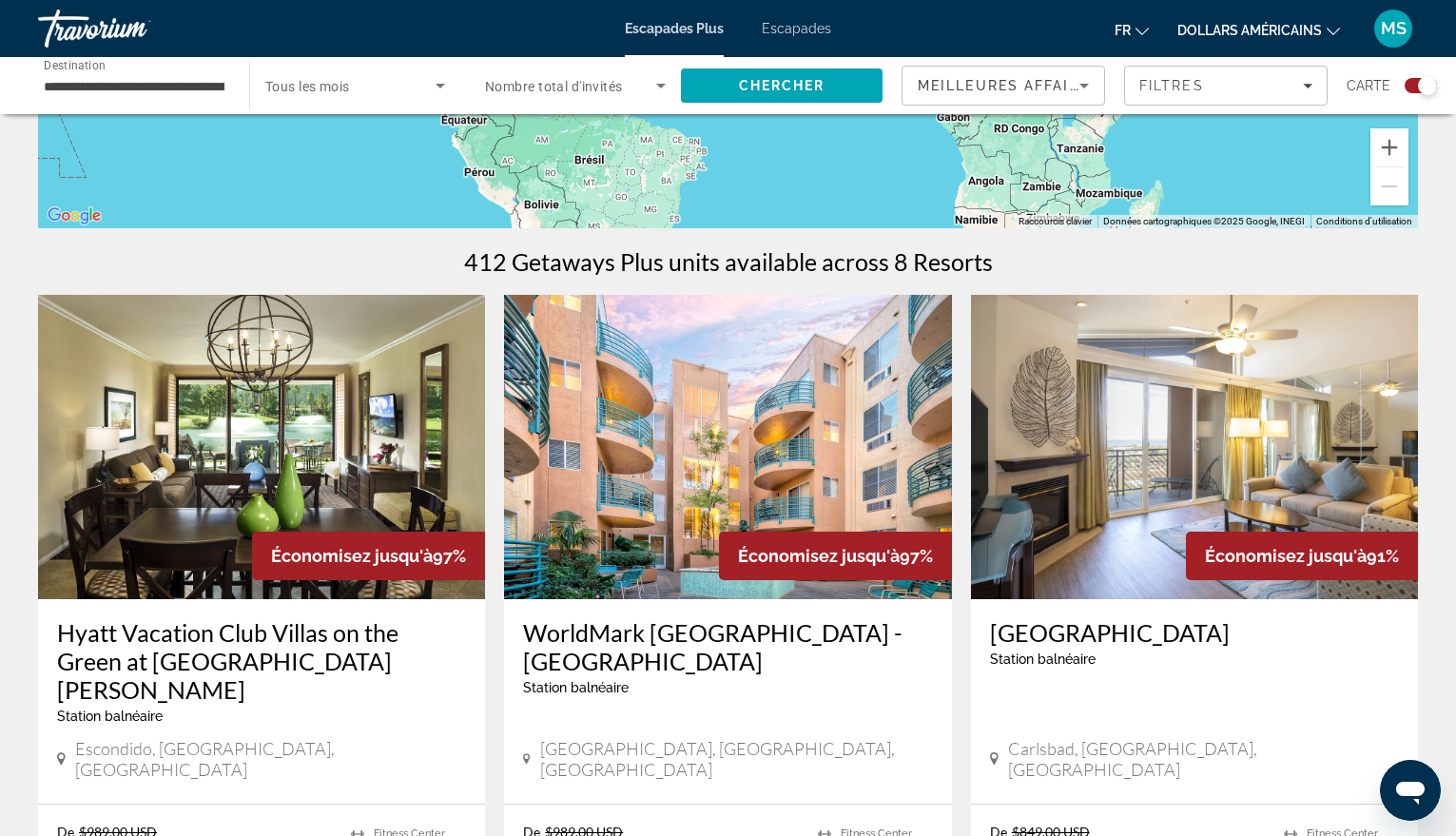
click at [747, 470] on img "Contenu principal" at bounding box center [728, 447] width 447 height 304
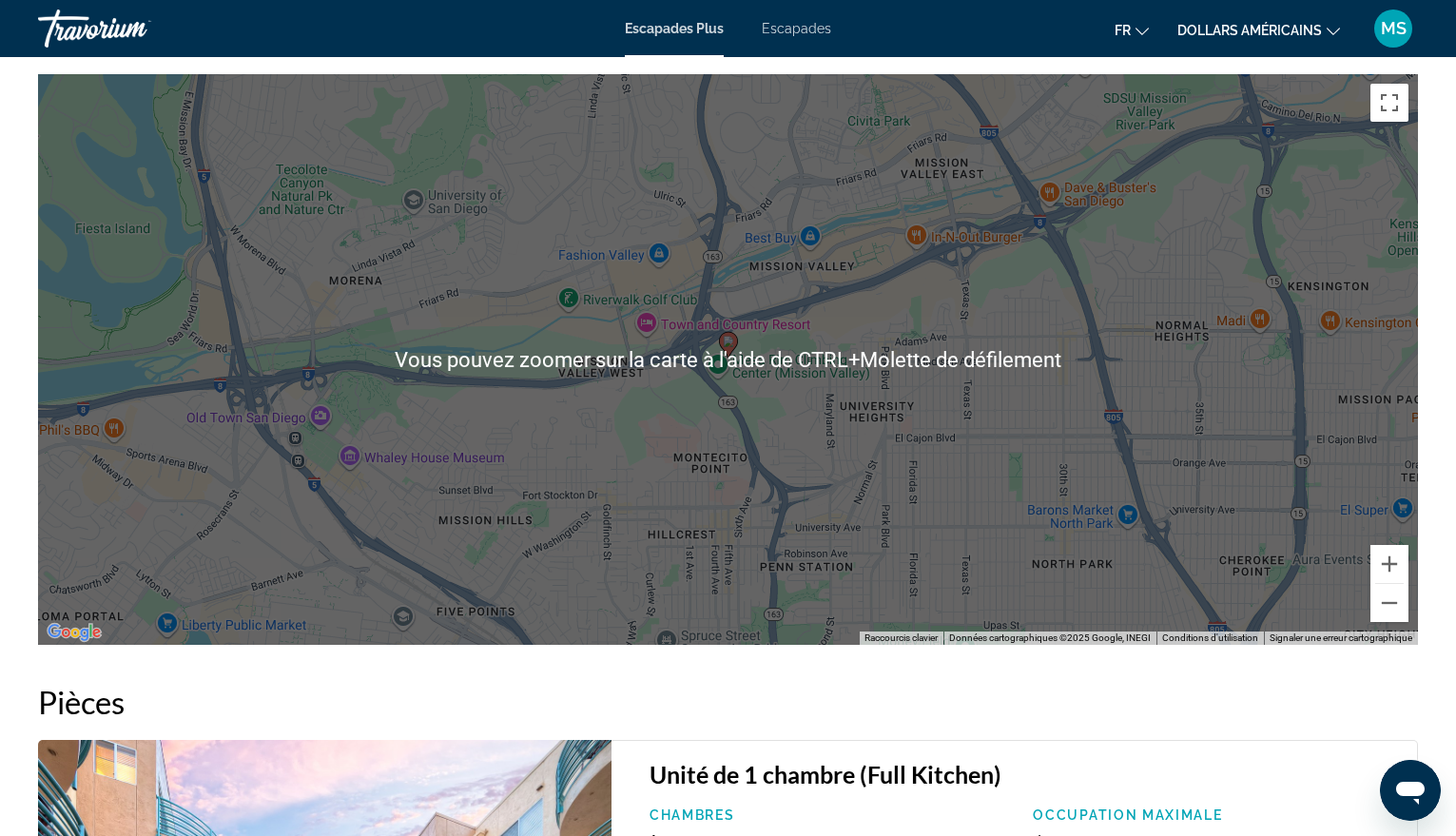
scroll to position [3044, 0]
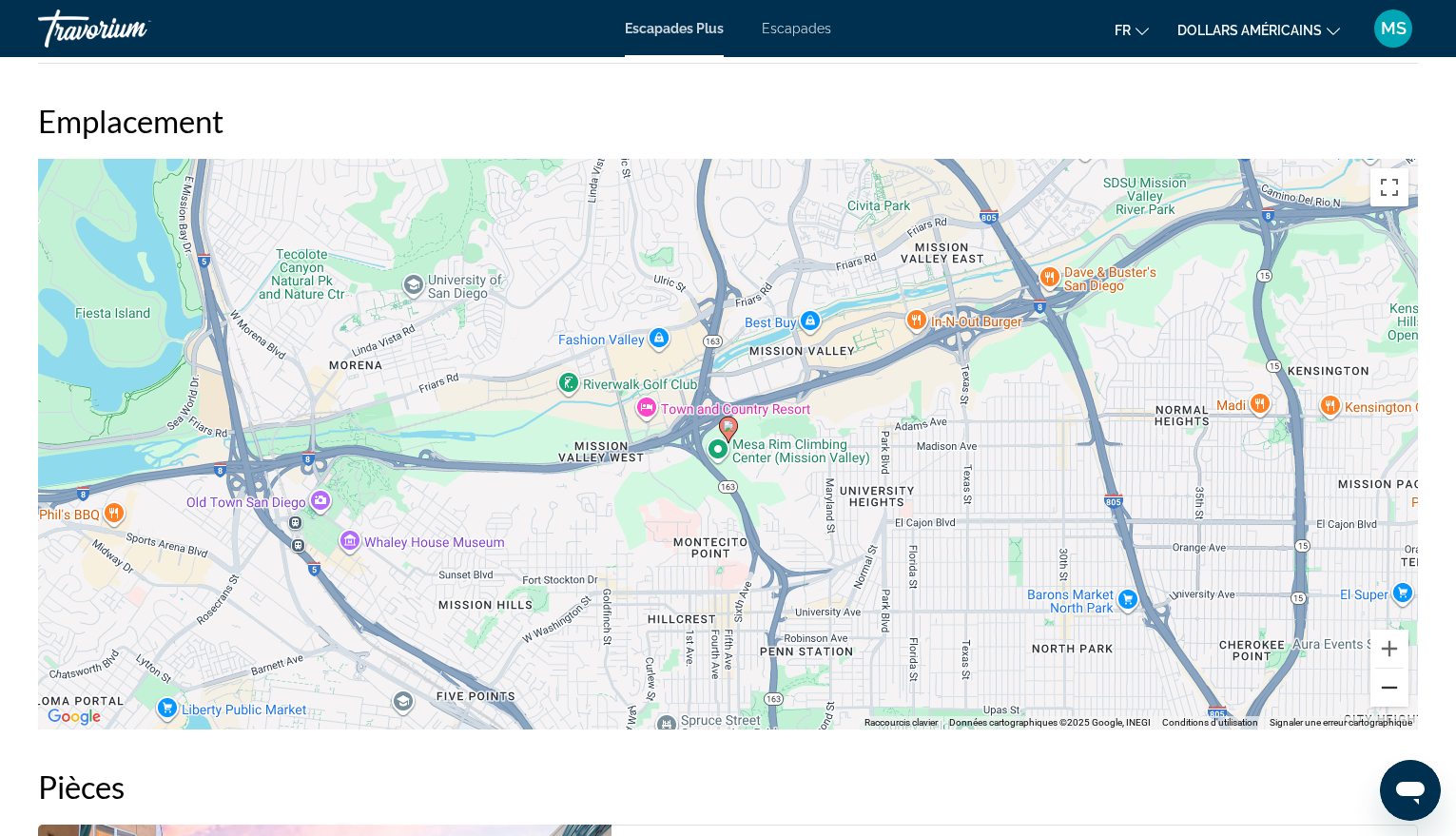
click at [1390, 689] on button "Zoom arrière" at bounding box center [1389, 687] width 38 height 38
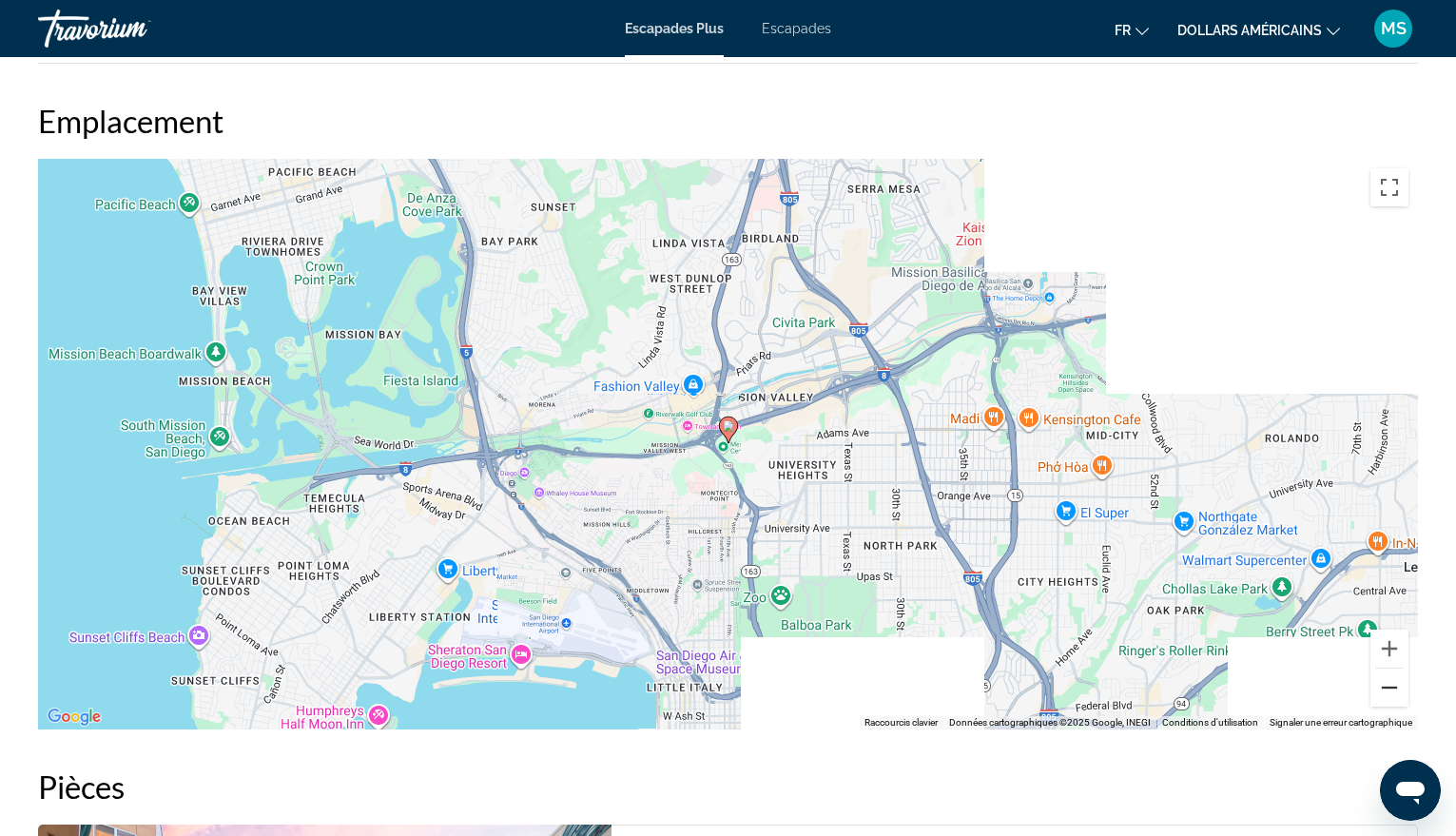
click at [1390, 689] on button "Zoom arrière" at bounding box center [1389, 687] width 38 height 38
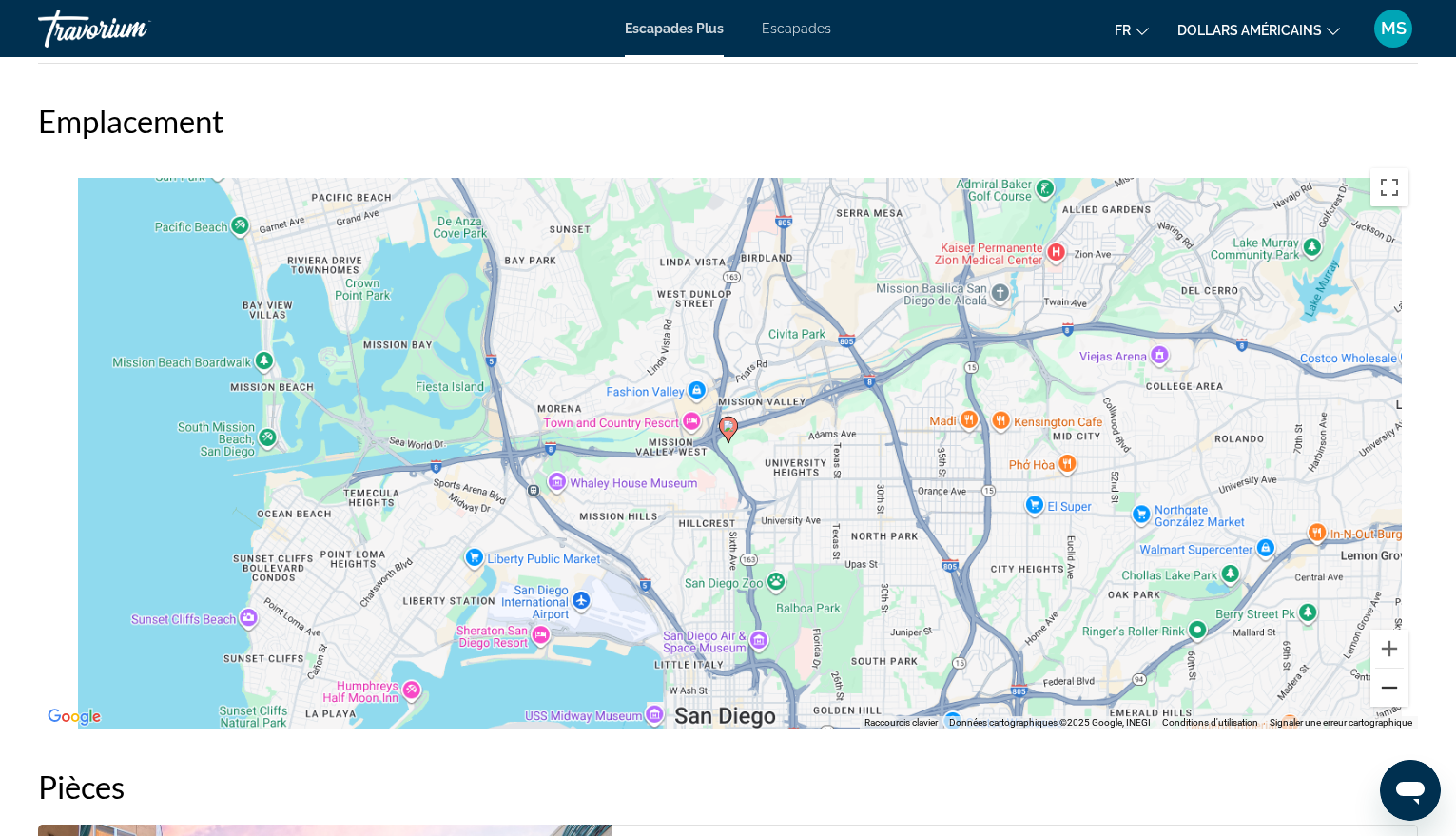
click at [1390, 689] on button "Zoom arrière" at bounding box center [1389, 687] width 38 height 38
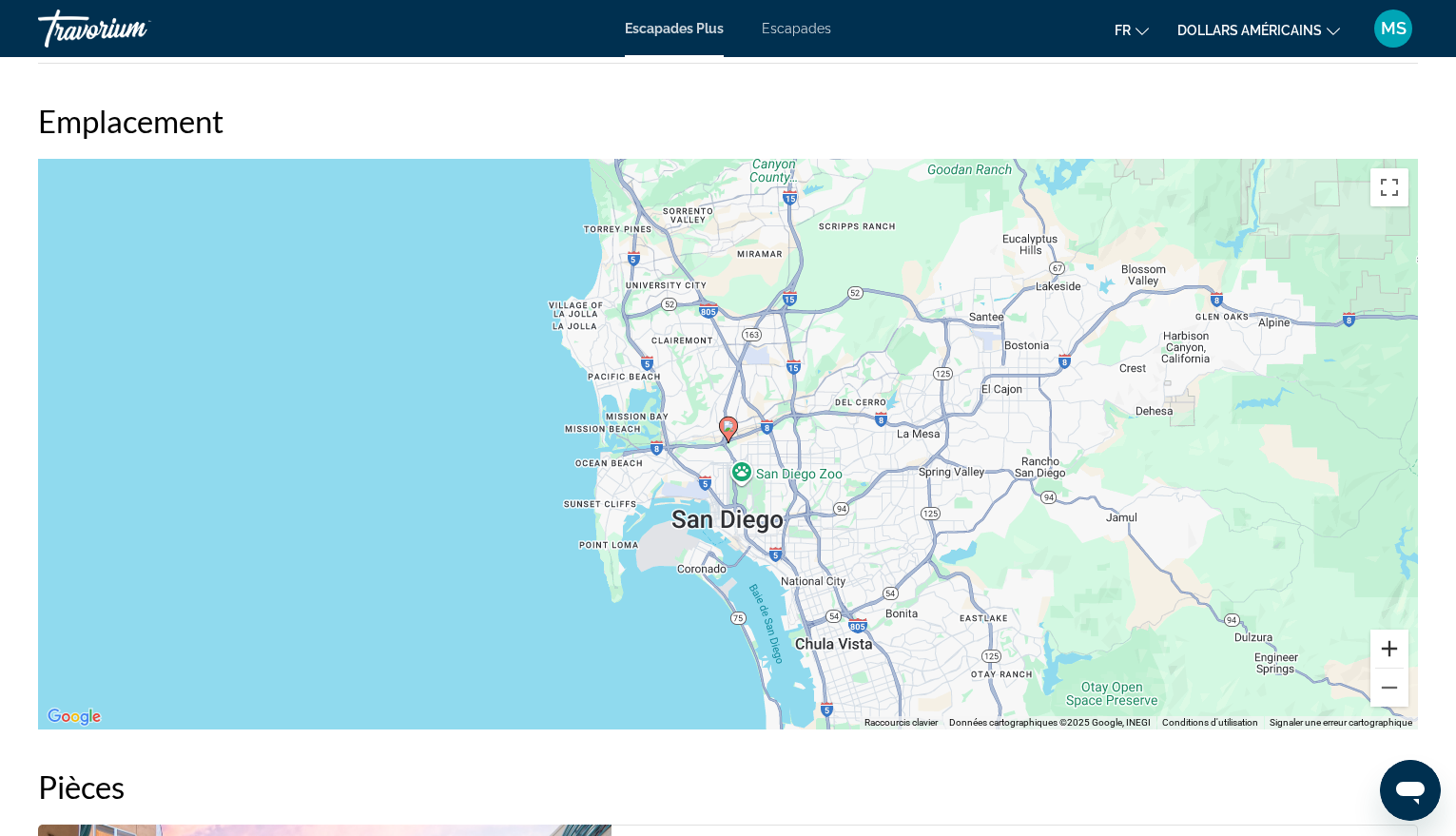
click at [1385, 644] on button "Zoom avant" at bounding box center [1389, 649] width 38 height 38
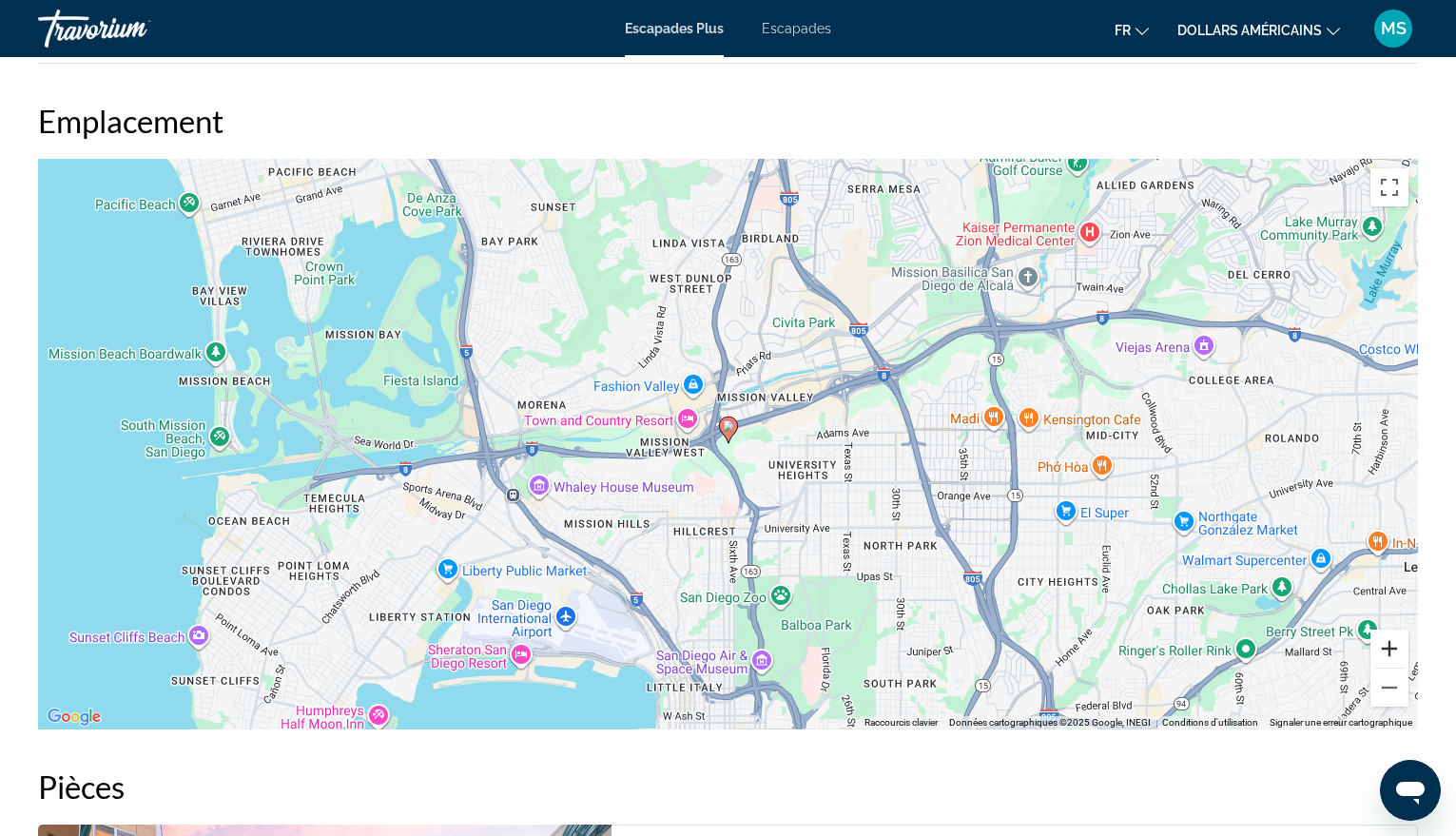
click at [1383, 642] on button "Zoom avant" at bounding box center [1389, 649] width 38 height 38
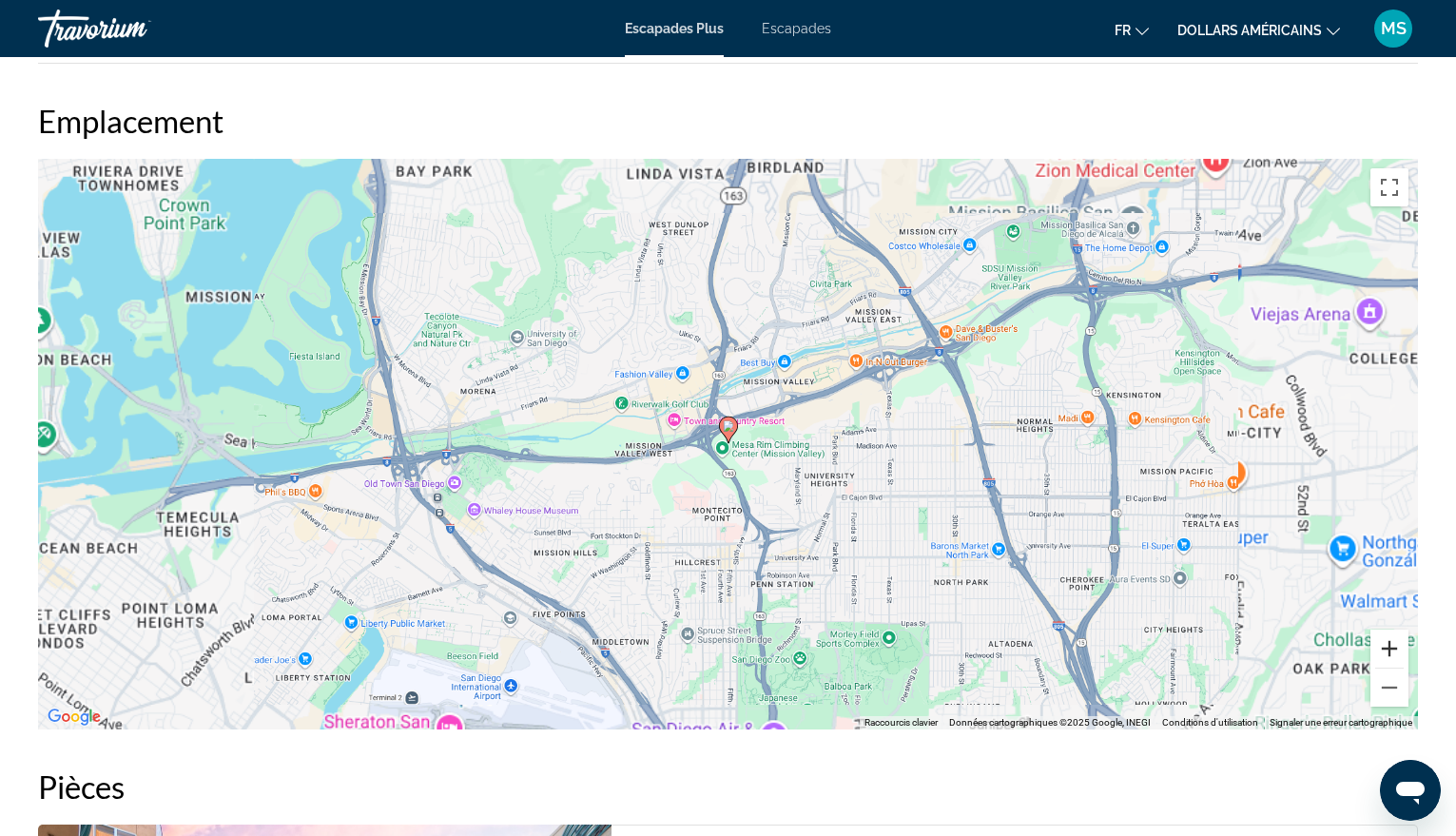
click at [1383, 642] on button "Zoom avant" at bounding box center [1389, 649] width 38 height 38
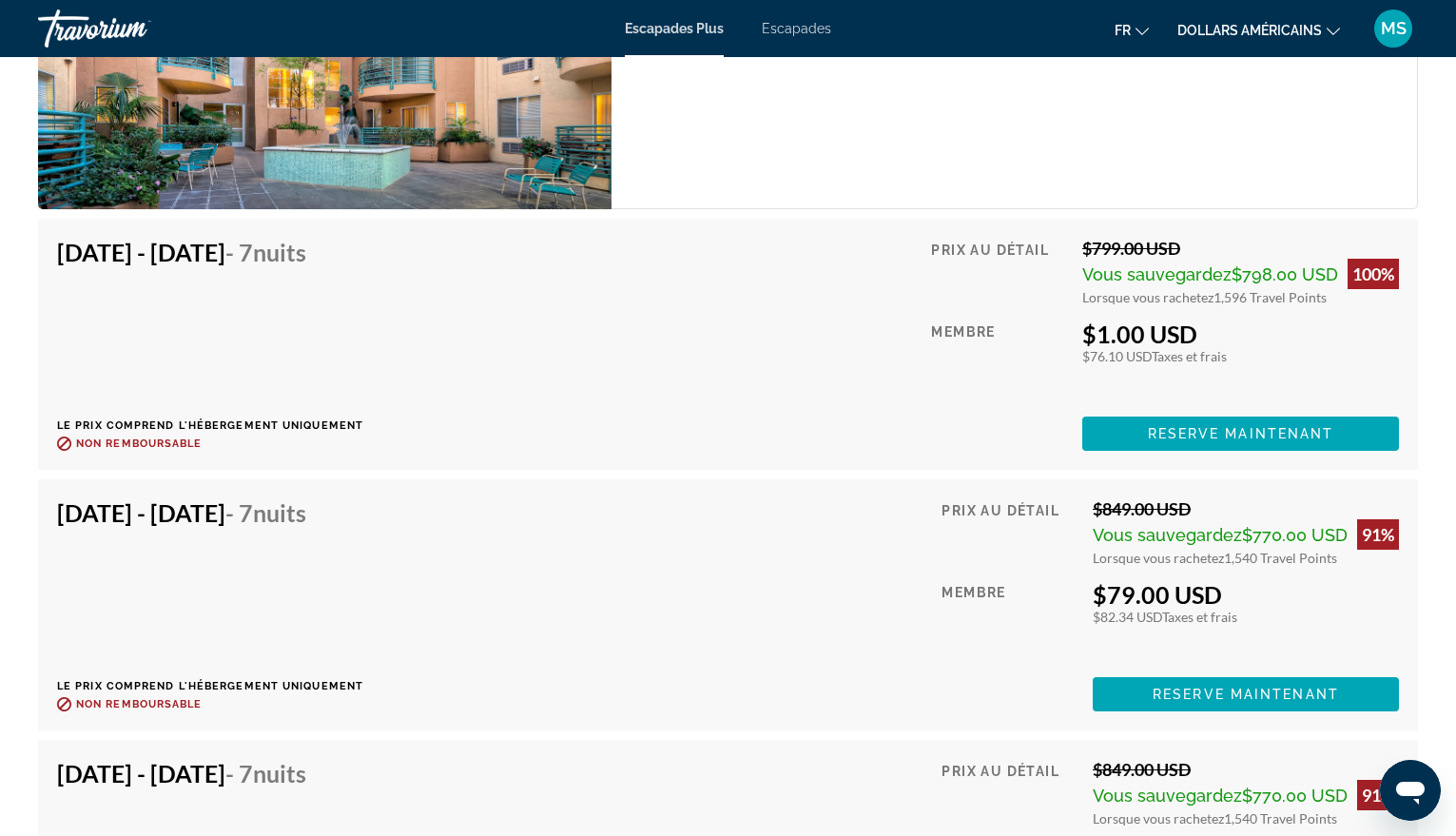
scroll to position [3962, 0]
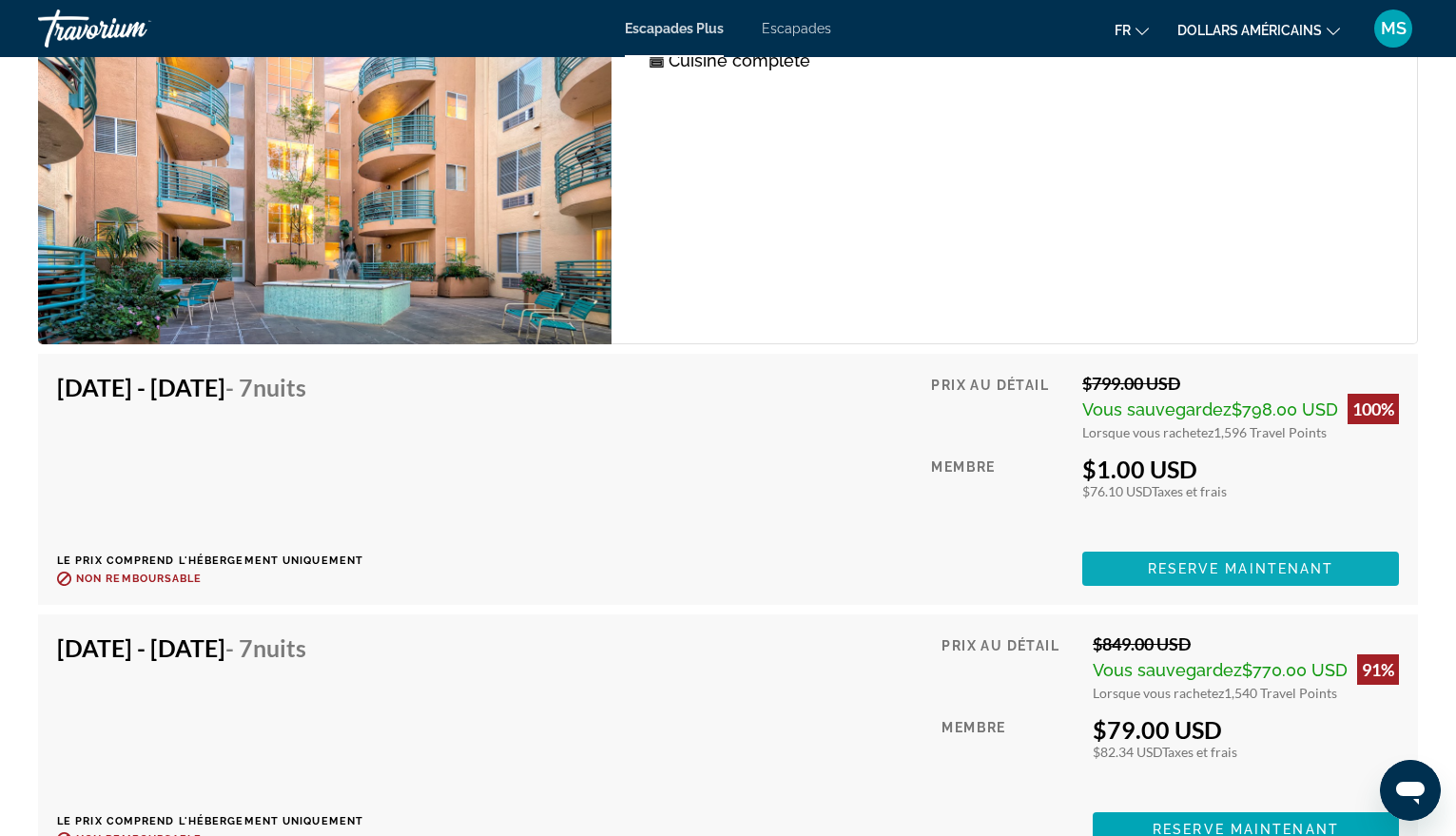
click at [1216, 568] on span "Reserve maintenant" at bounding box center [1241, 569] width 186 height 15
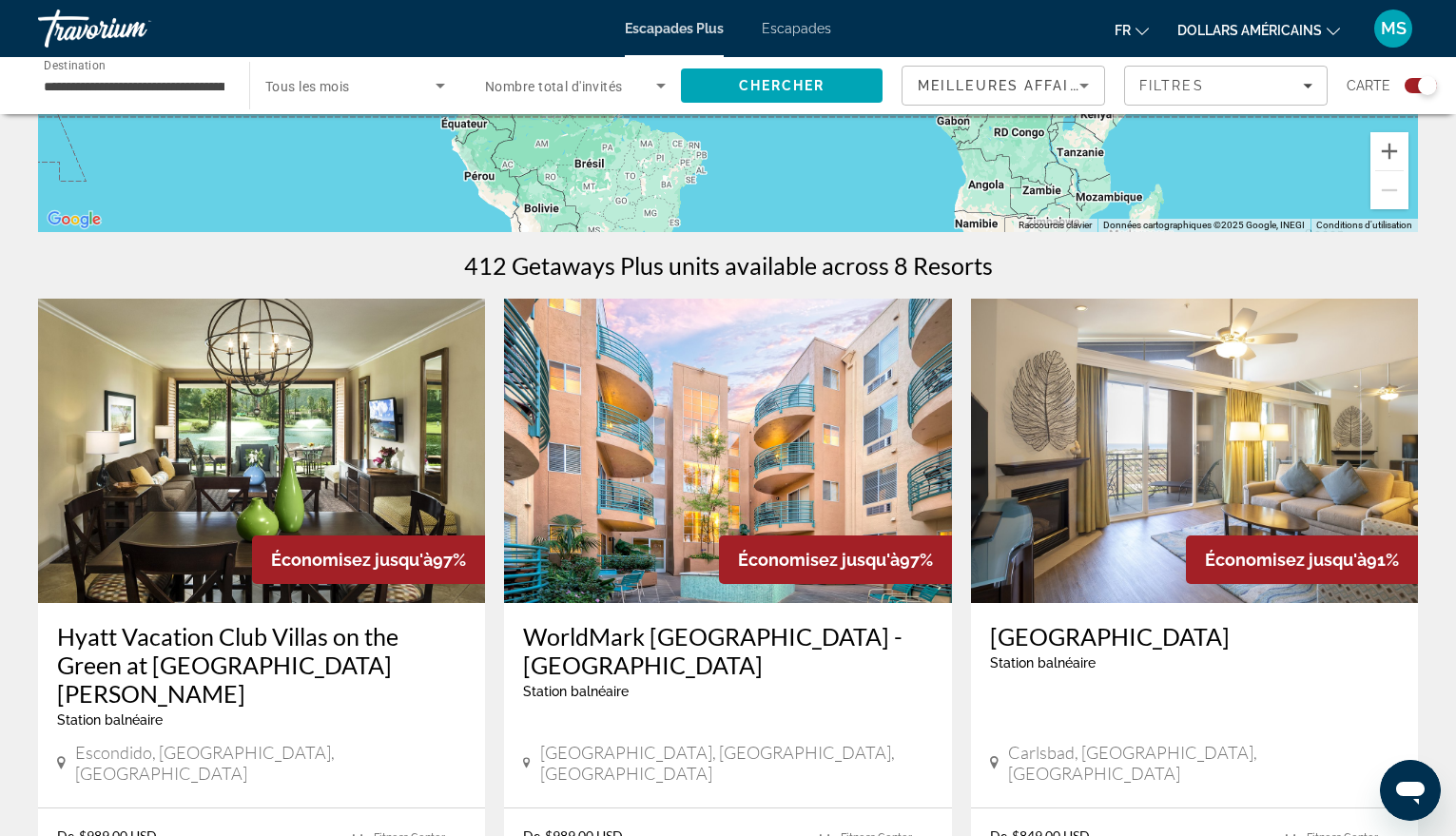
scroll to position [476, 0]
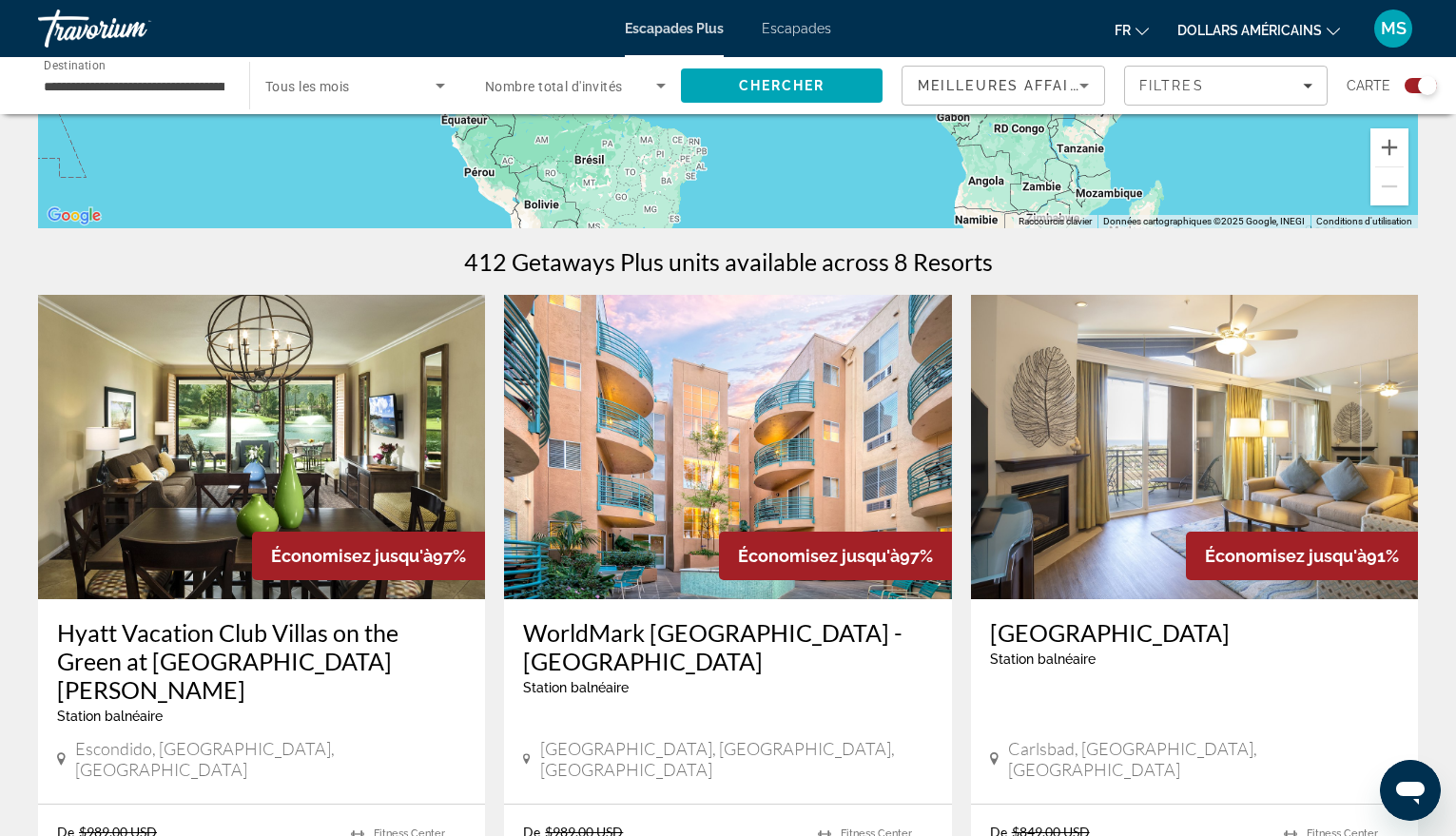
click at [1225, 418] on img "Contenu principal" at bounding box center [1194, 447] width 447 height 304
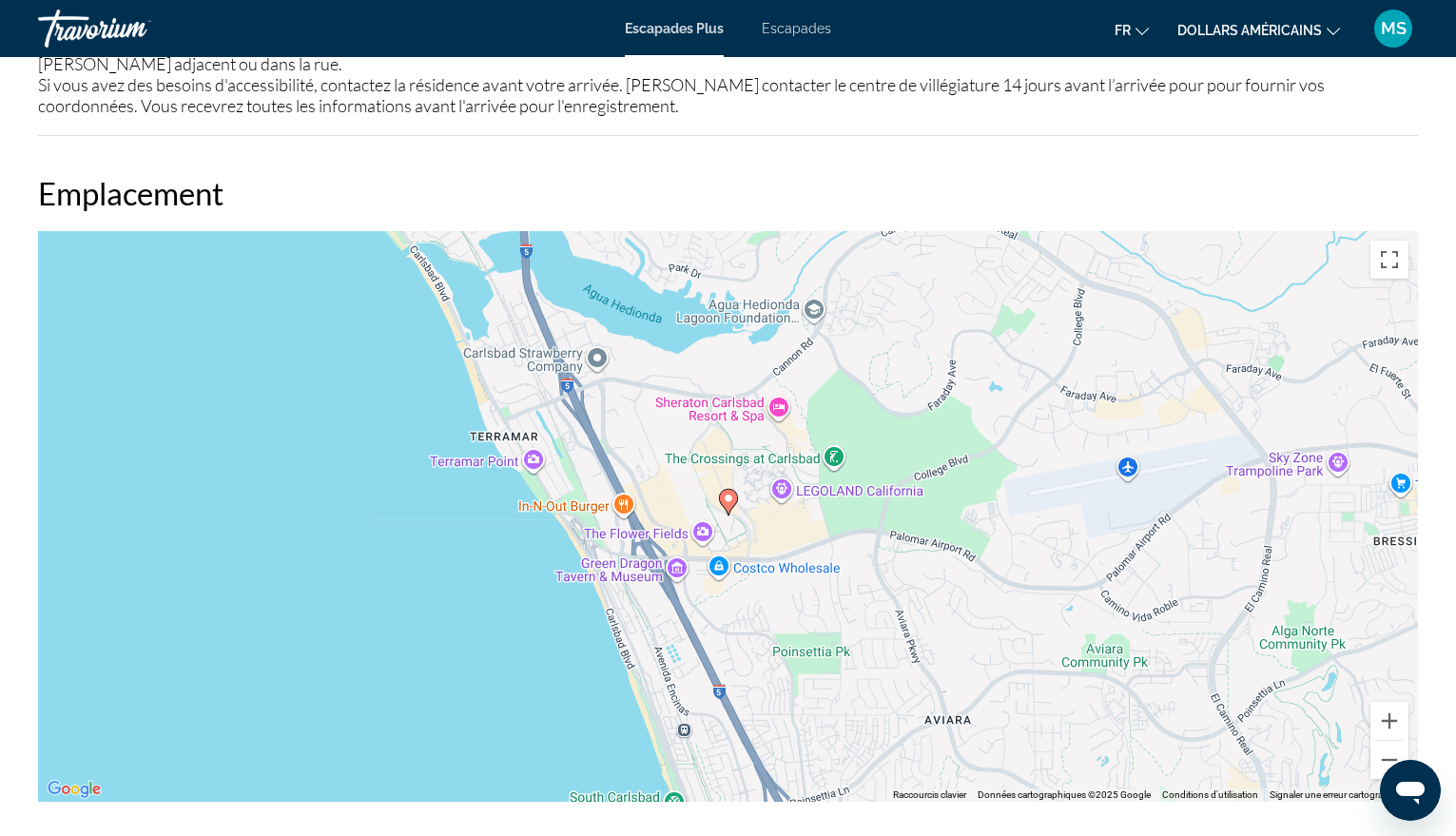
scroll to position [2188, 0]
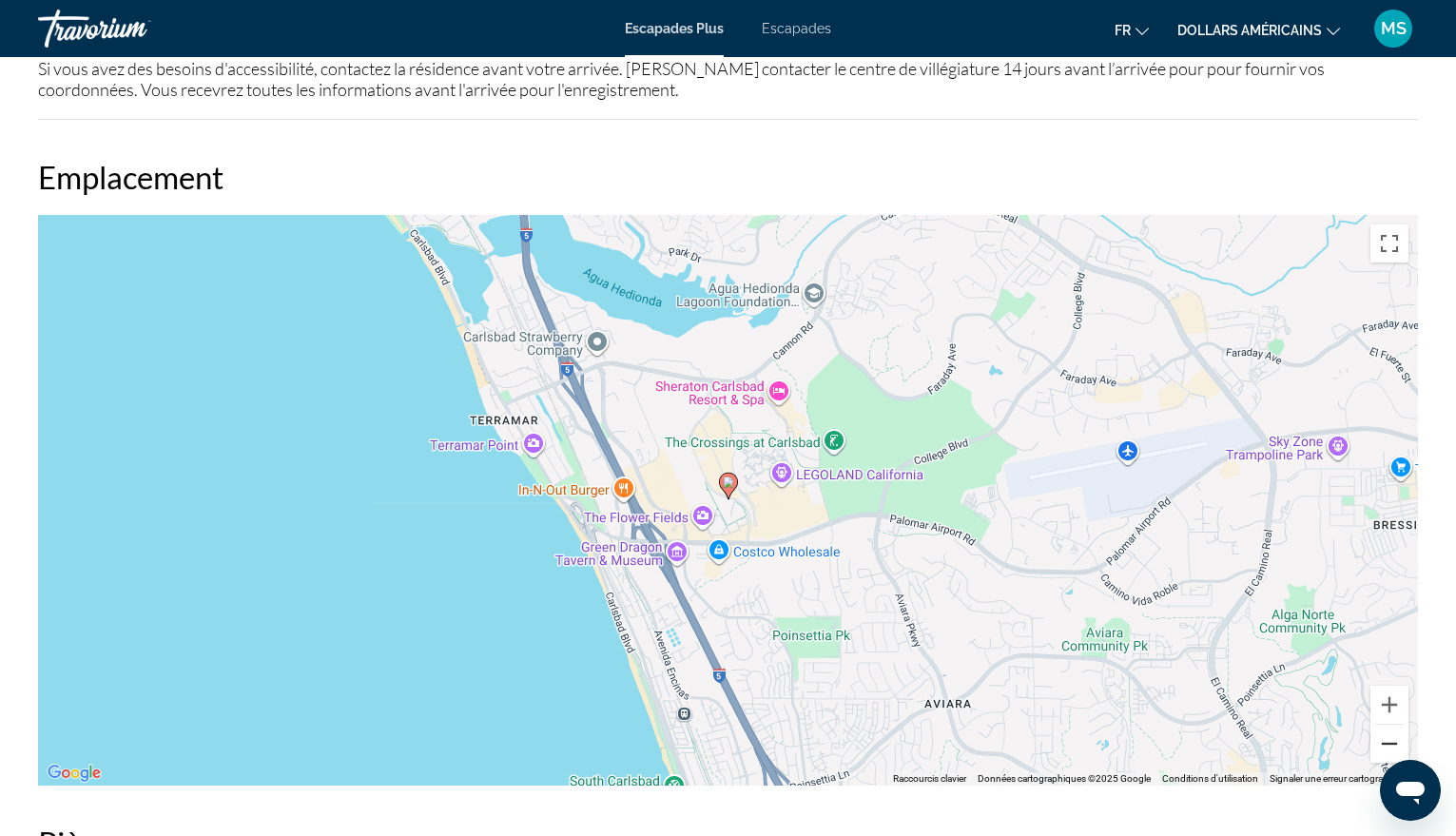
click at [1387, 725] on button "Zoom arrière" at bounding box center [1389, 743] width 38 height 38
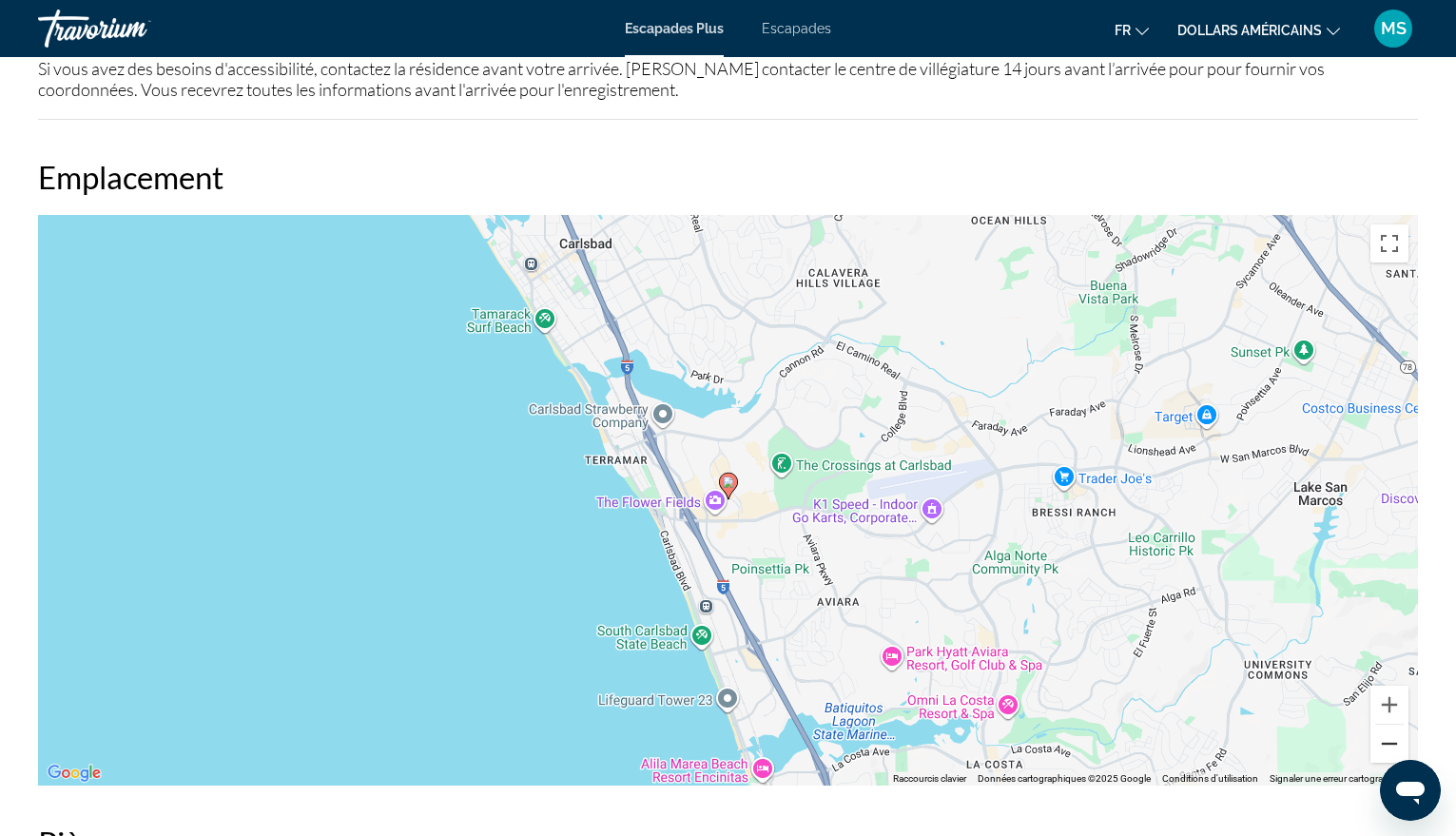
click at [1387, 725] on button "Zoom arrière" at bounding box center [1389, 743] width 38 height 38
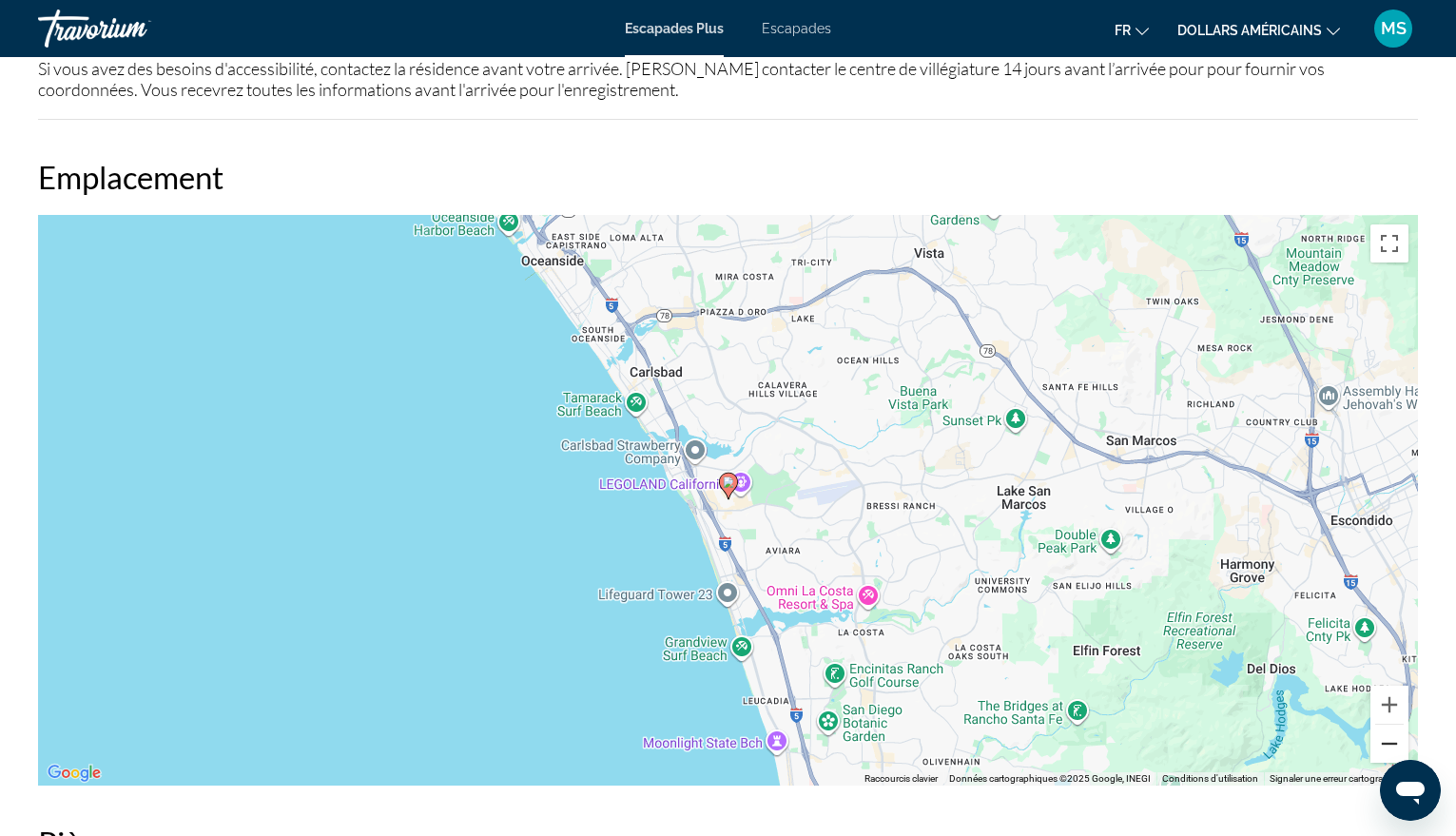
click at [1387, 725] on button "Zoom arrière" at bounding box center [1389, 743] width 38 height 38
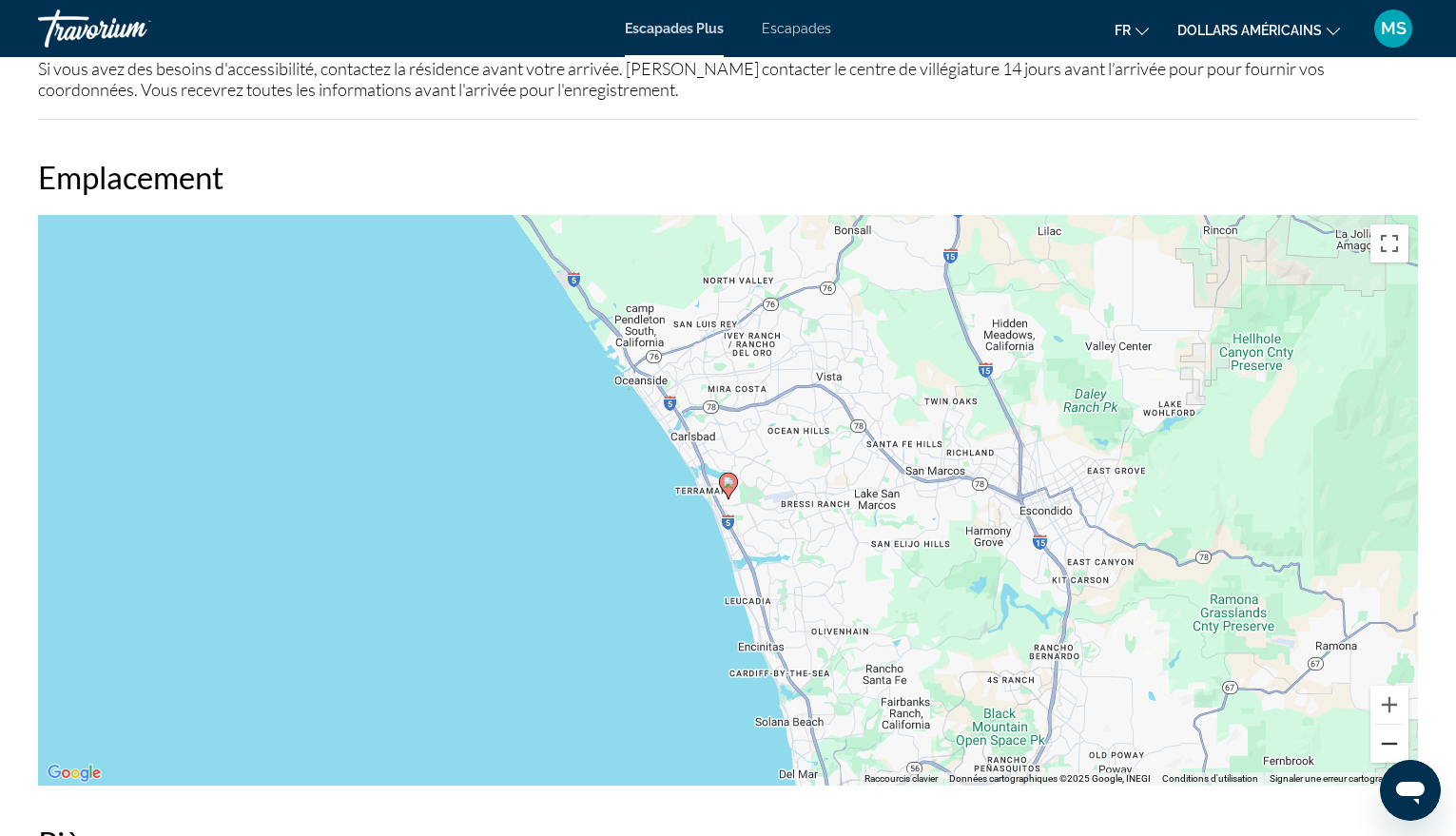
click at [1387, 725] on button "Zoom arrière" at bounding box center [1389, 743] width 38 height 38
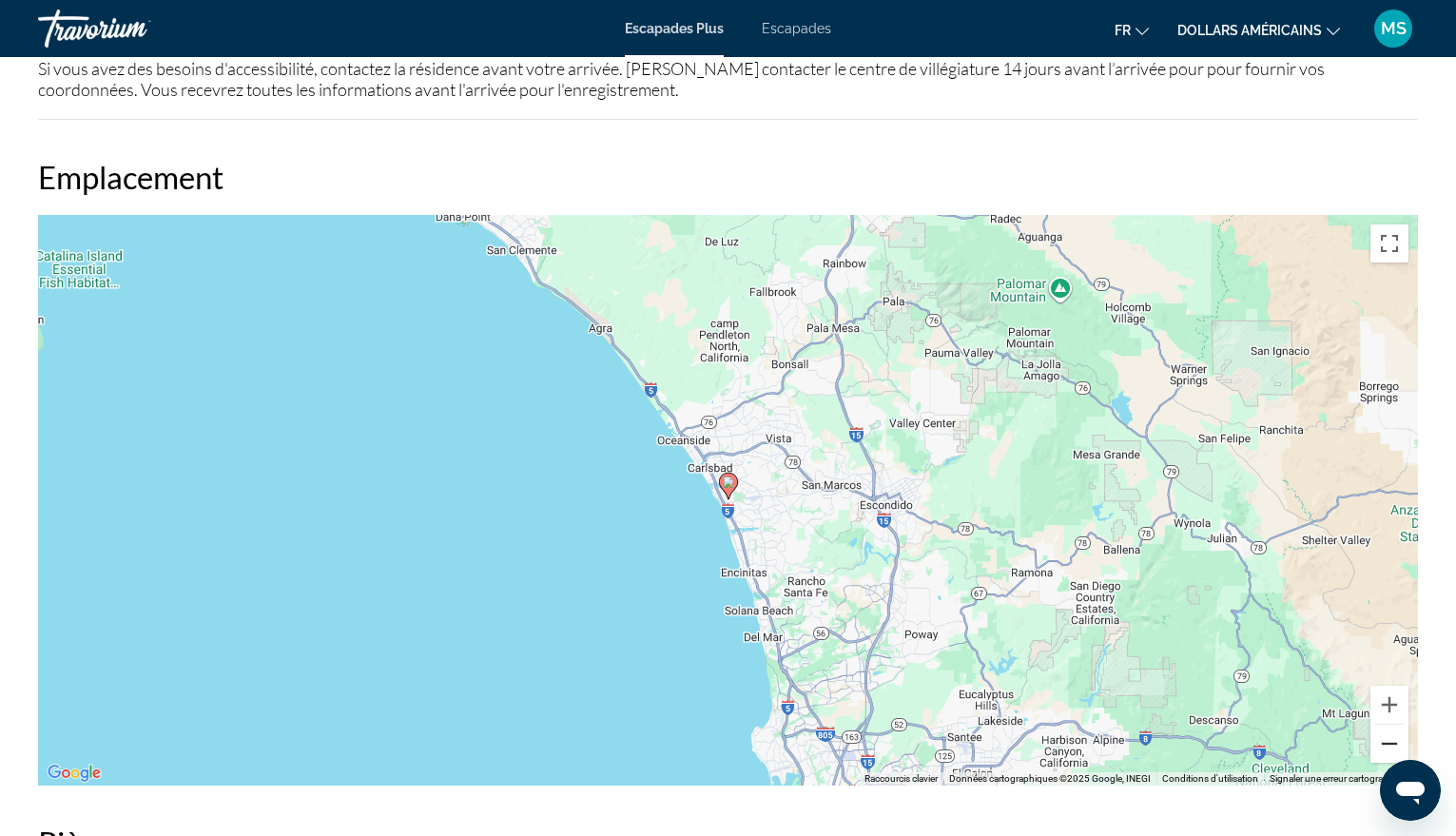
click at [1387, 725] on button "Zoom arrière" at bounding box center [1389, 743] width 38 height 38
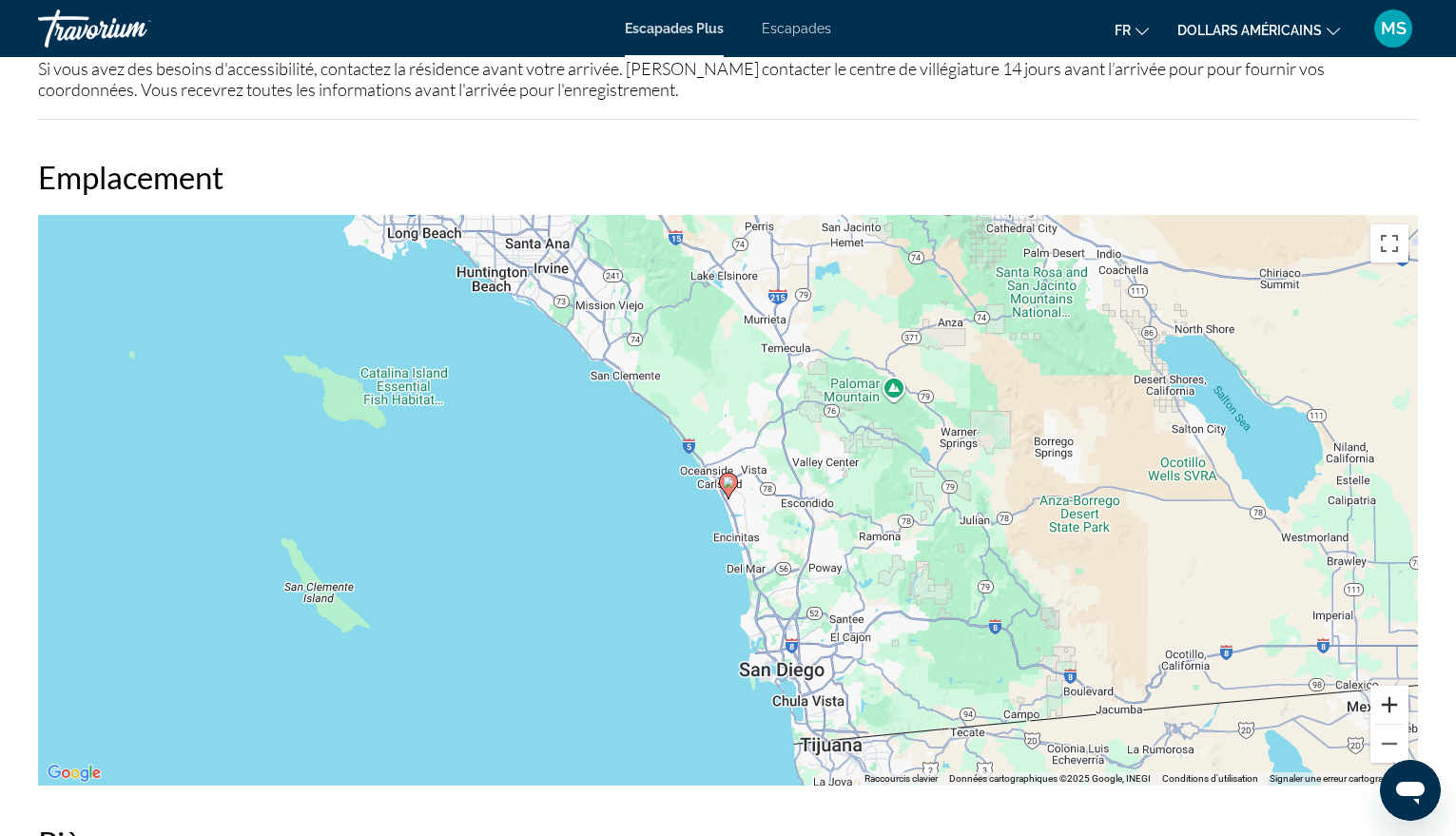
click at [1390, 688] on button "Zoom avant" at bounding box center [1389, 705] width 38 height 38
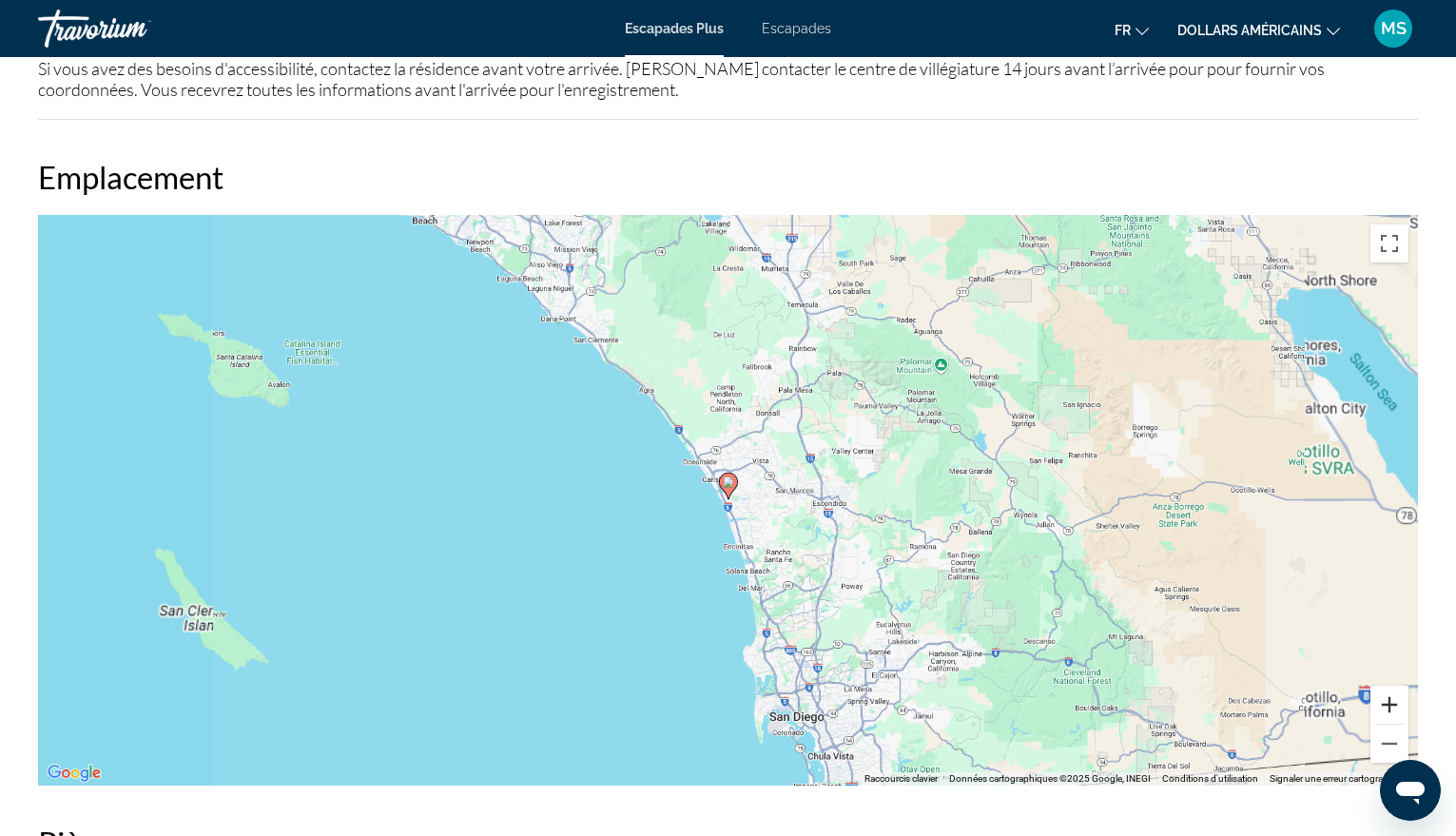
click at [1390, 688] on button "Zoom avant" at bounding box center [1389, 705] width 38 height 38
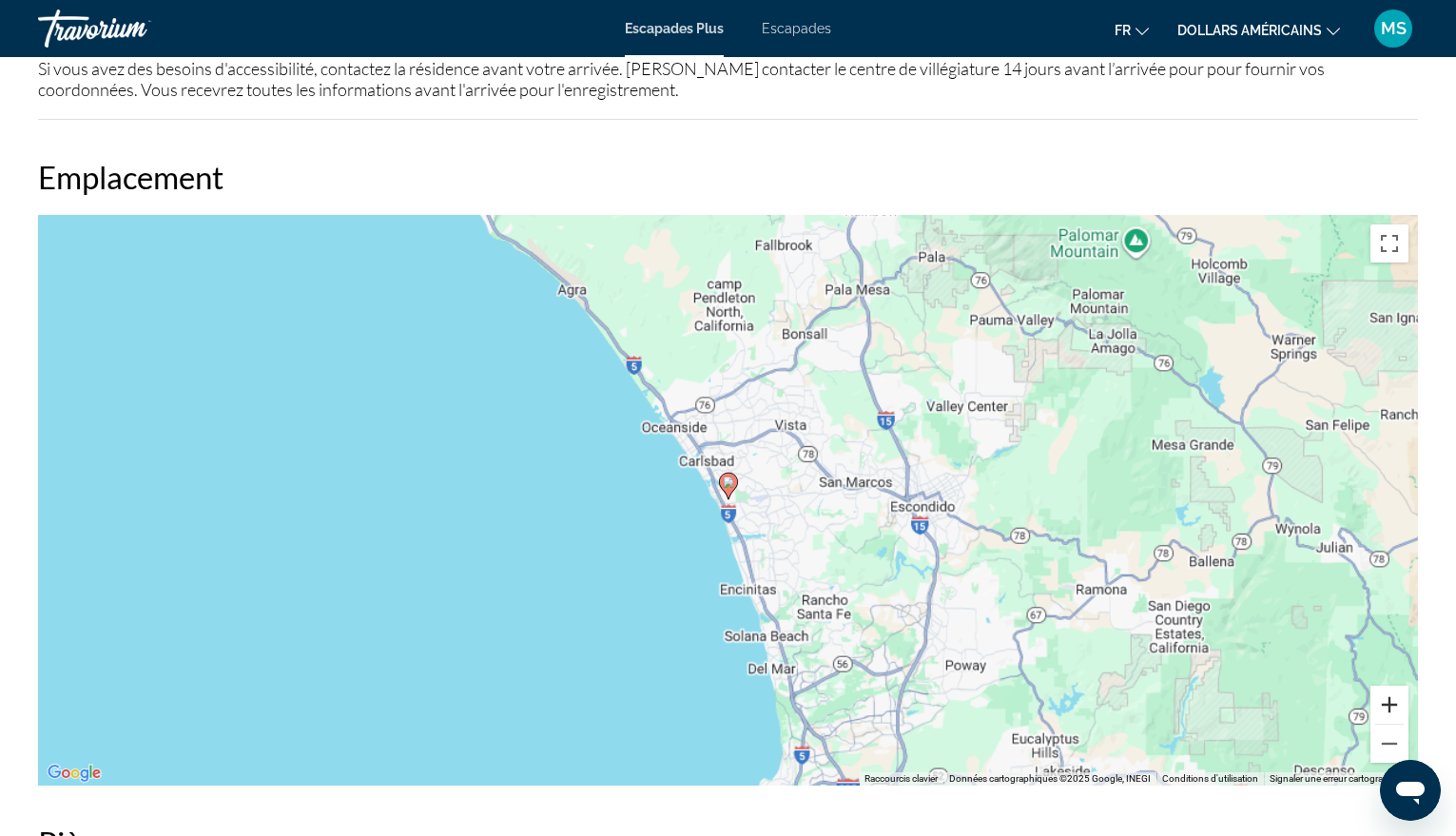
click at [1389, 689] on button "Zoom avant" at bounding box center [1389, 705] width 38 height 38
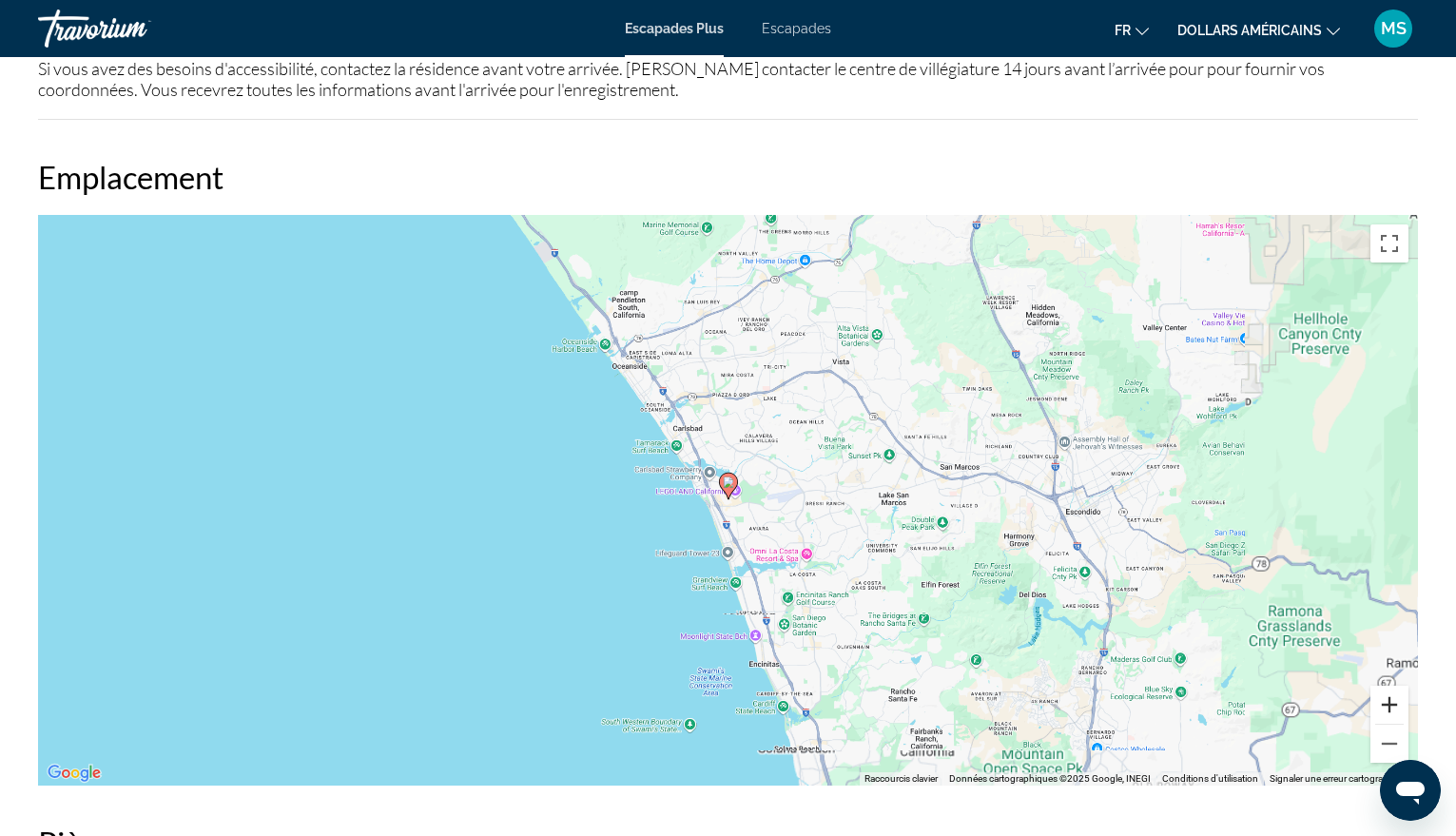
click at [1389, 689] on button "Zoom avant" at bounding box center [1389, 705] width 38 height 38
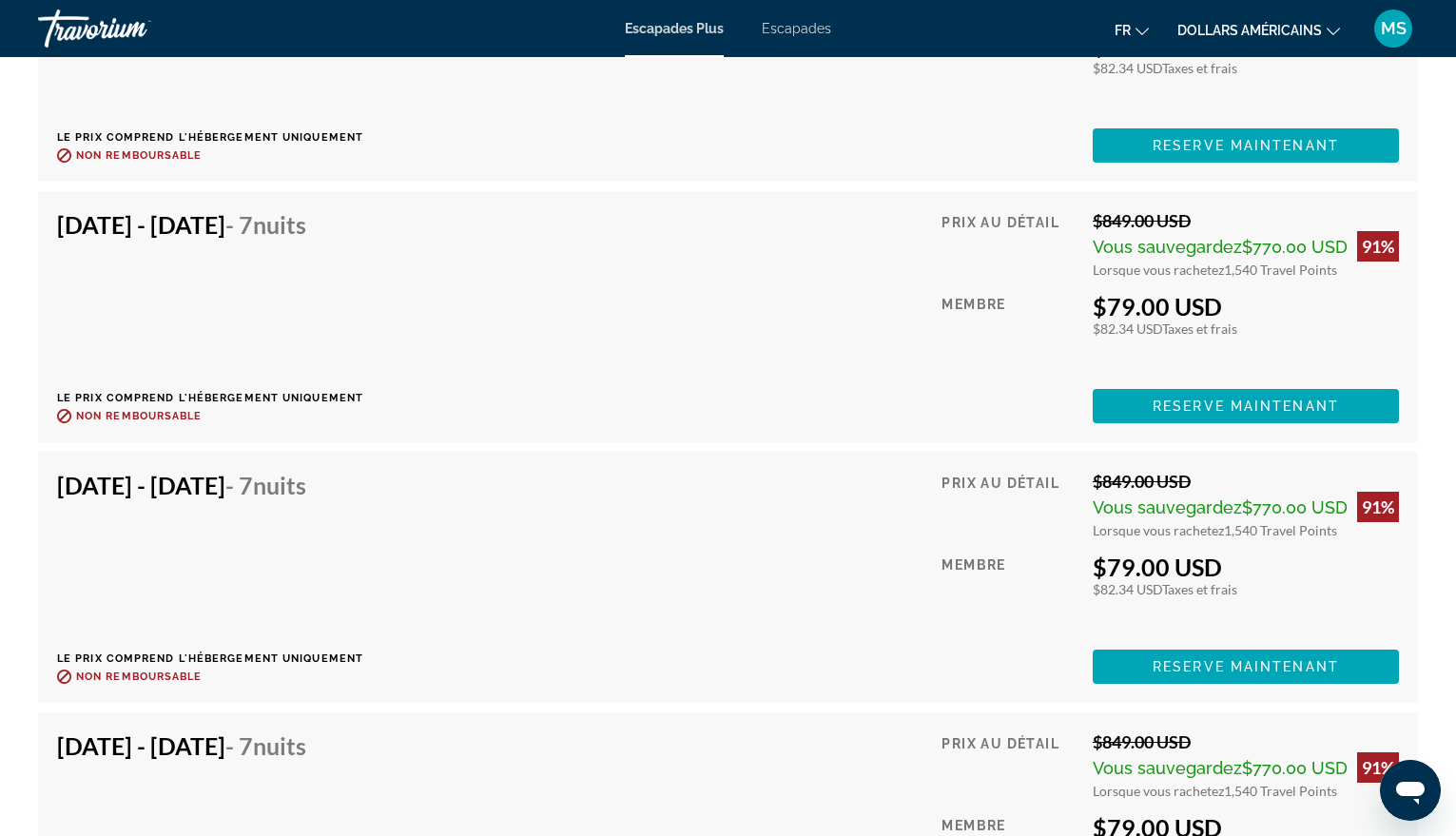
scroll to position [5043, 0]
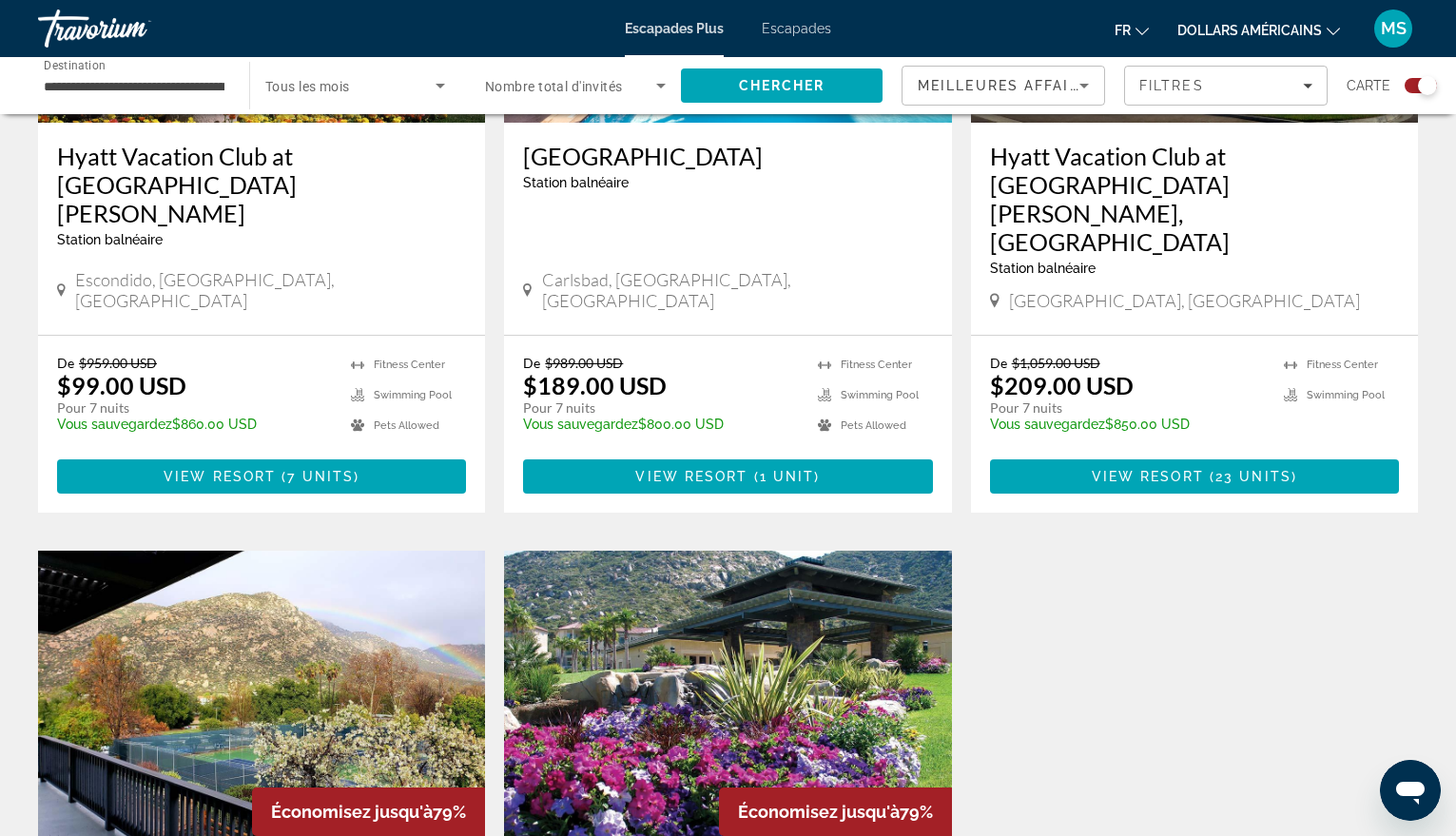
scroll to position [1332, 0]
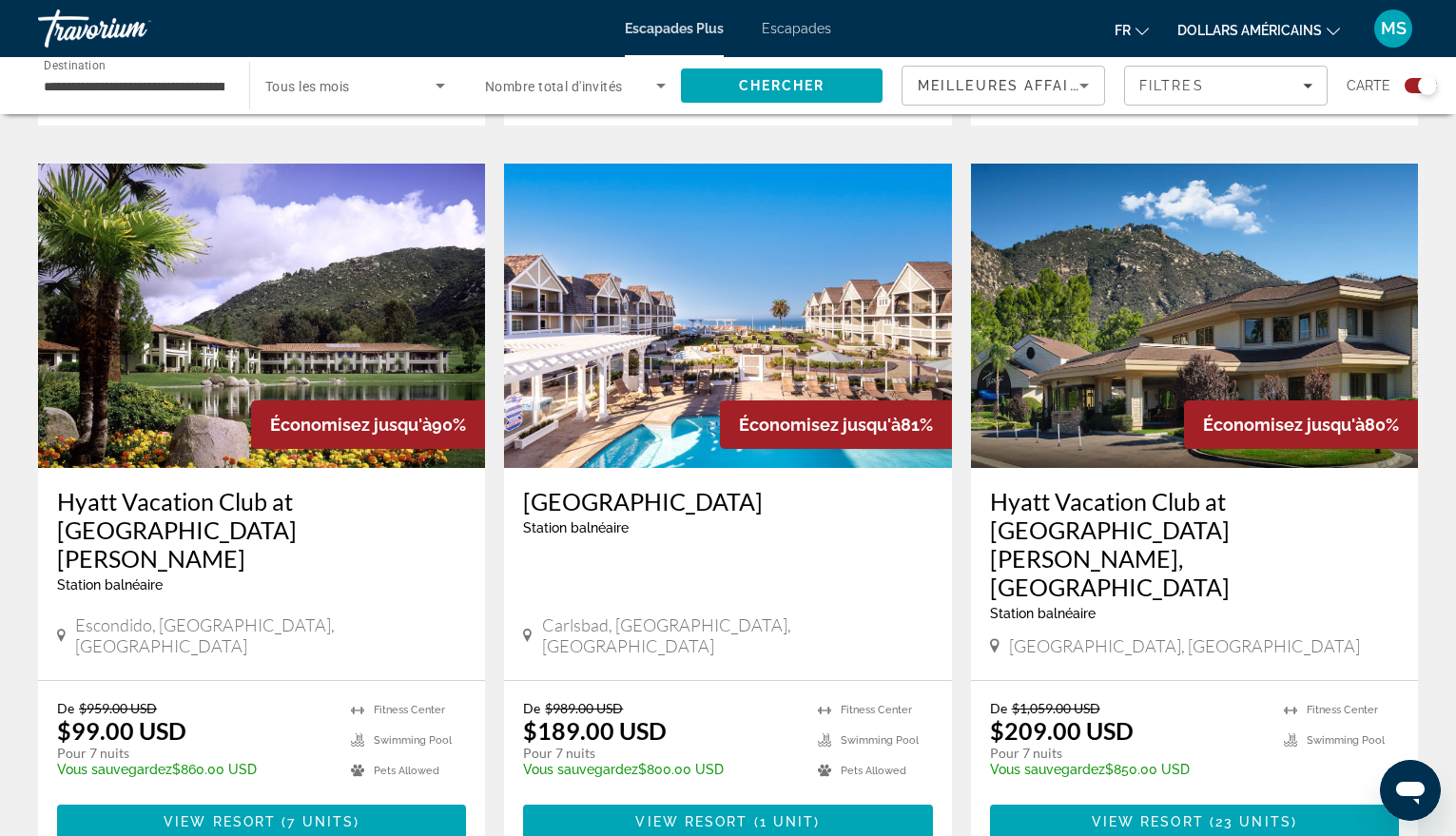
click at [277, 305] on img "Contenu principal" at bounding box center [261, 315] width 447 height 304
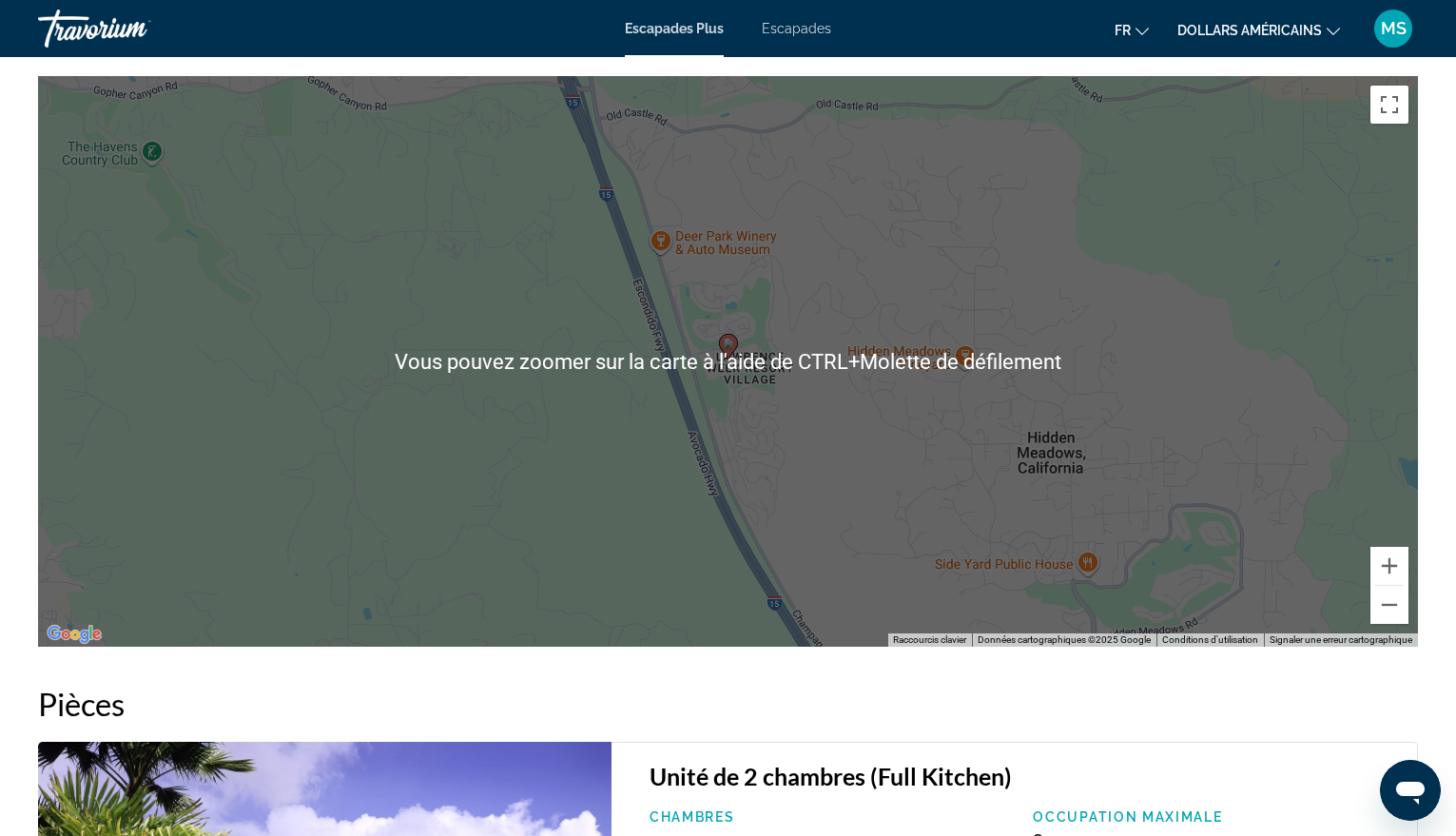
scroll to position [2759, 0]
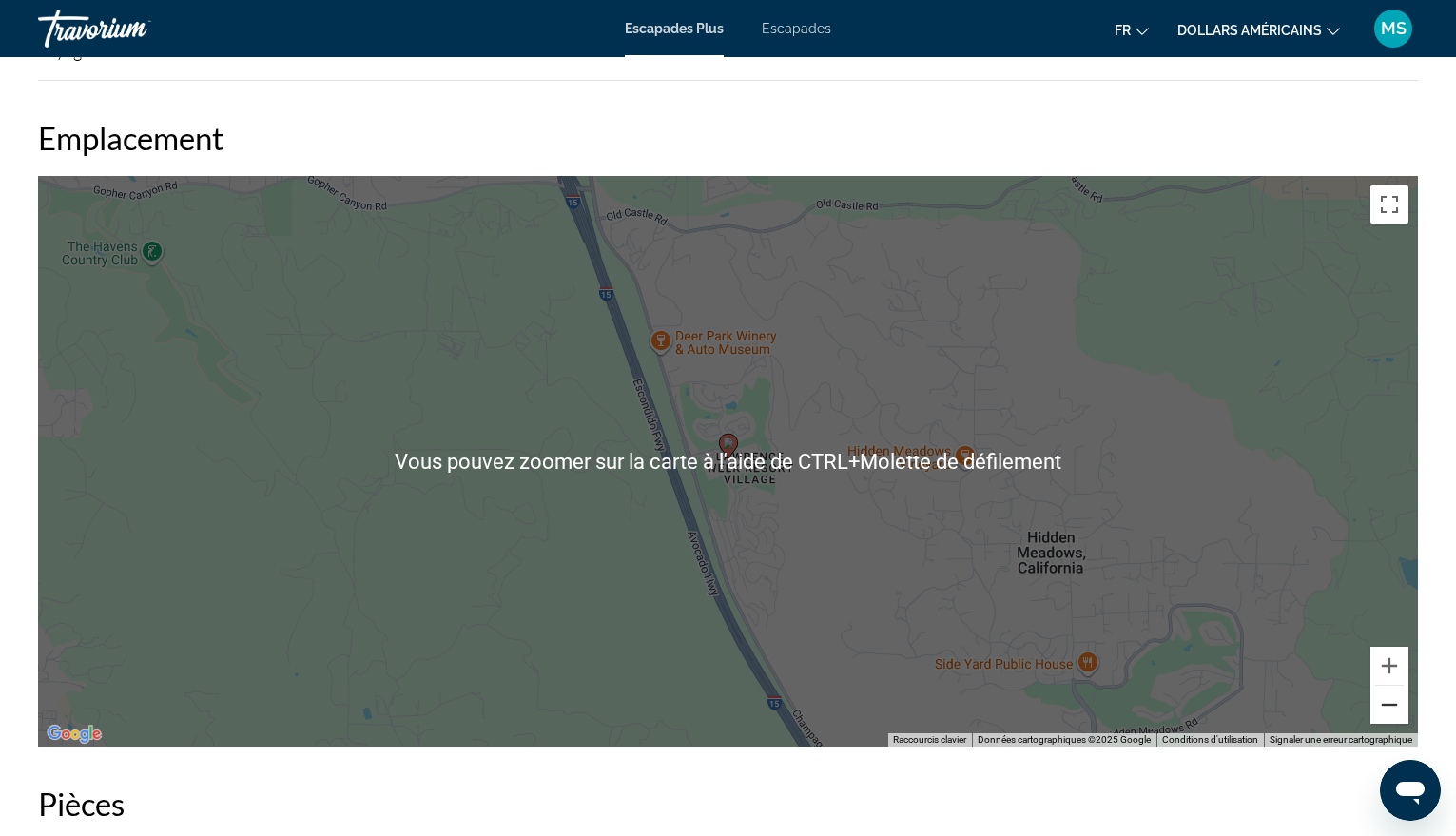
click at [1385, 701] on button "Zoom arrière" at bounding box center [1389, 705] width 38 height 38
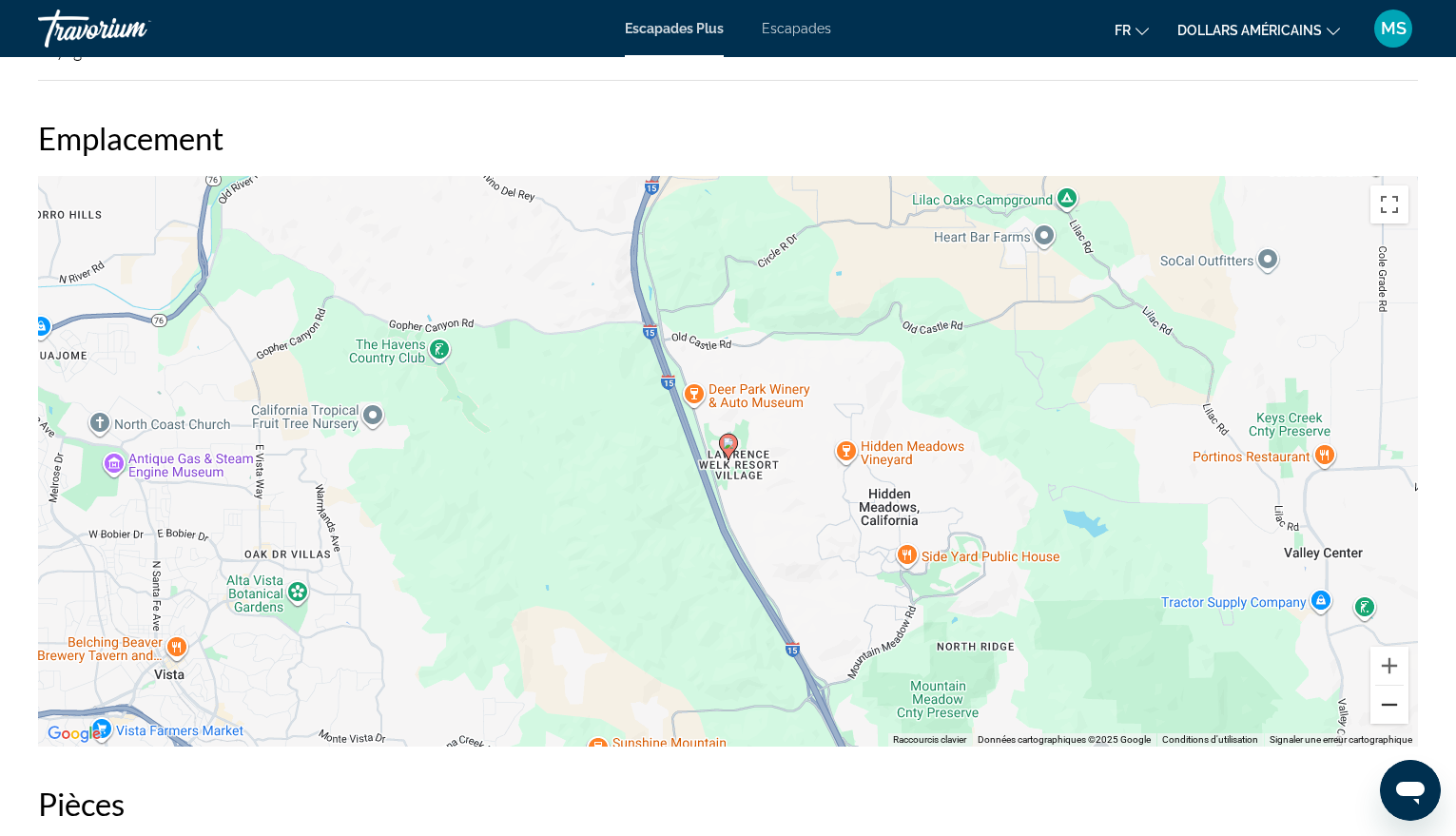
click at [1385, 701] on button "Zoom arrière" at bounding box center [1389, 705] width 38 height 38
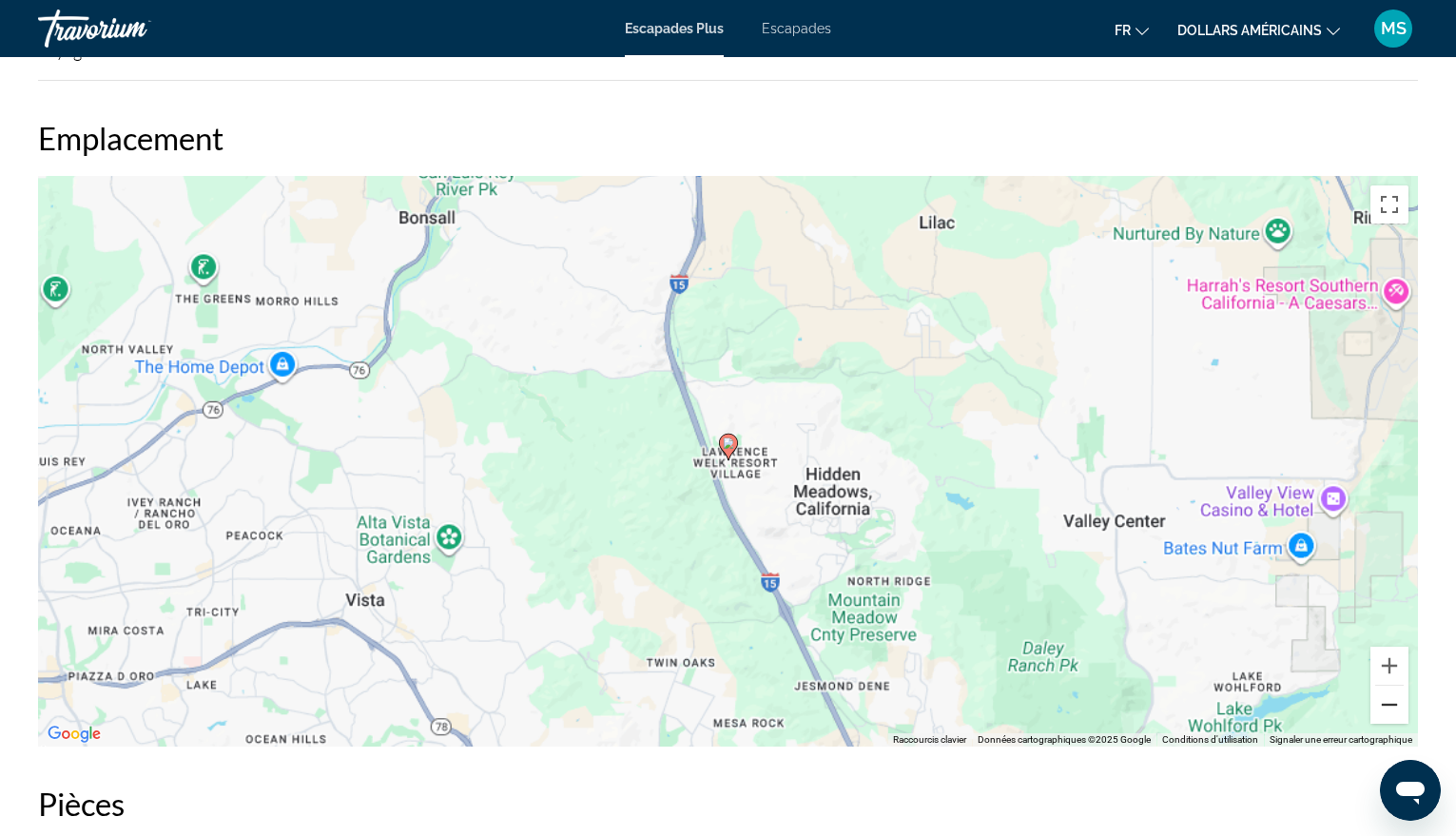
click at [1385, 701] on button "Zoom arrière" at bounding box center [1389, 705] width 38 height 38
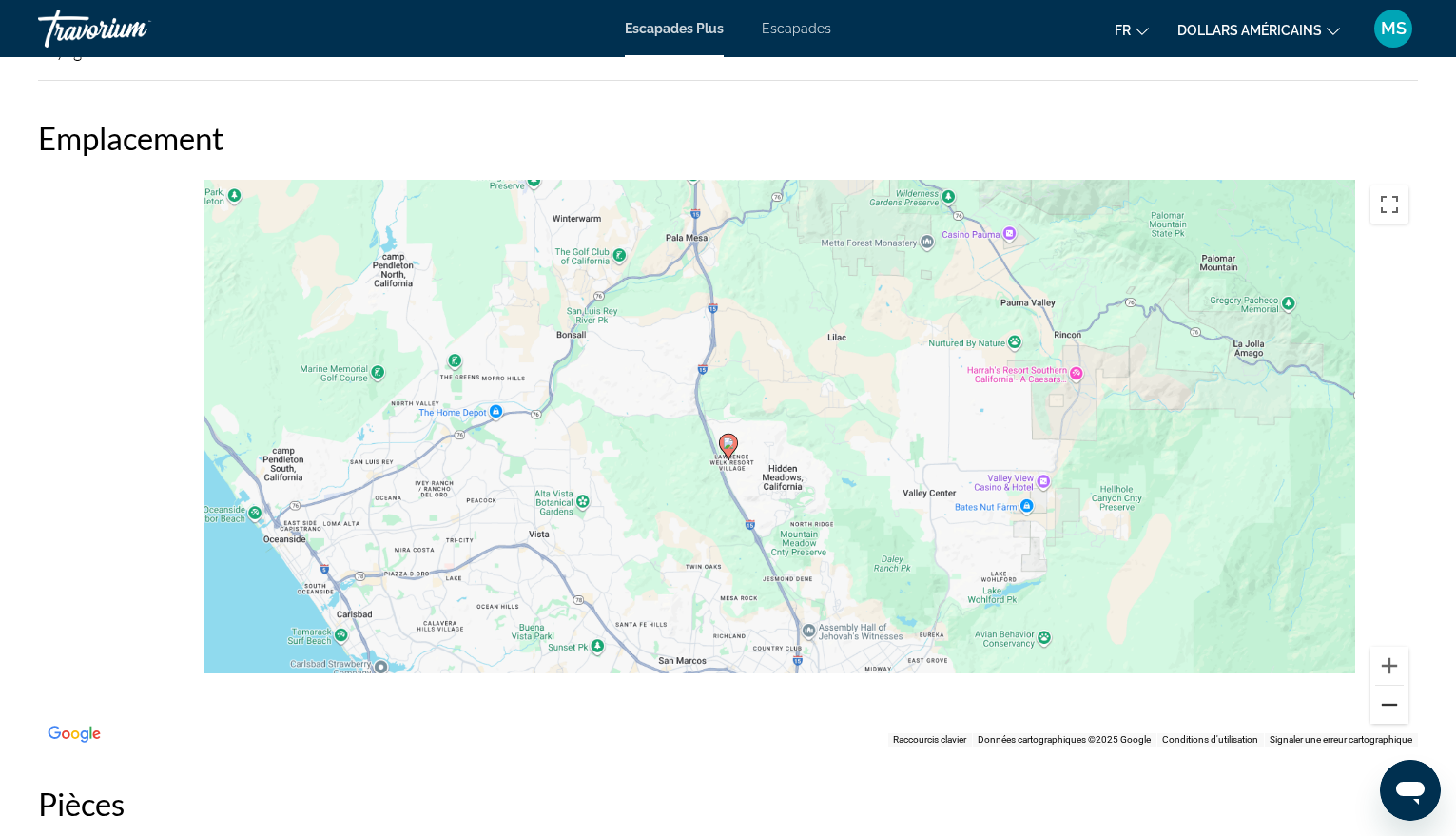
click at [1385, 701] on button "Zoom arrière" at bounding box center [1389, 705] width 38 height 38
click at [1386, 701] on button "Zoom arrière" at bounding box center [1389, 705] width 38 height 38
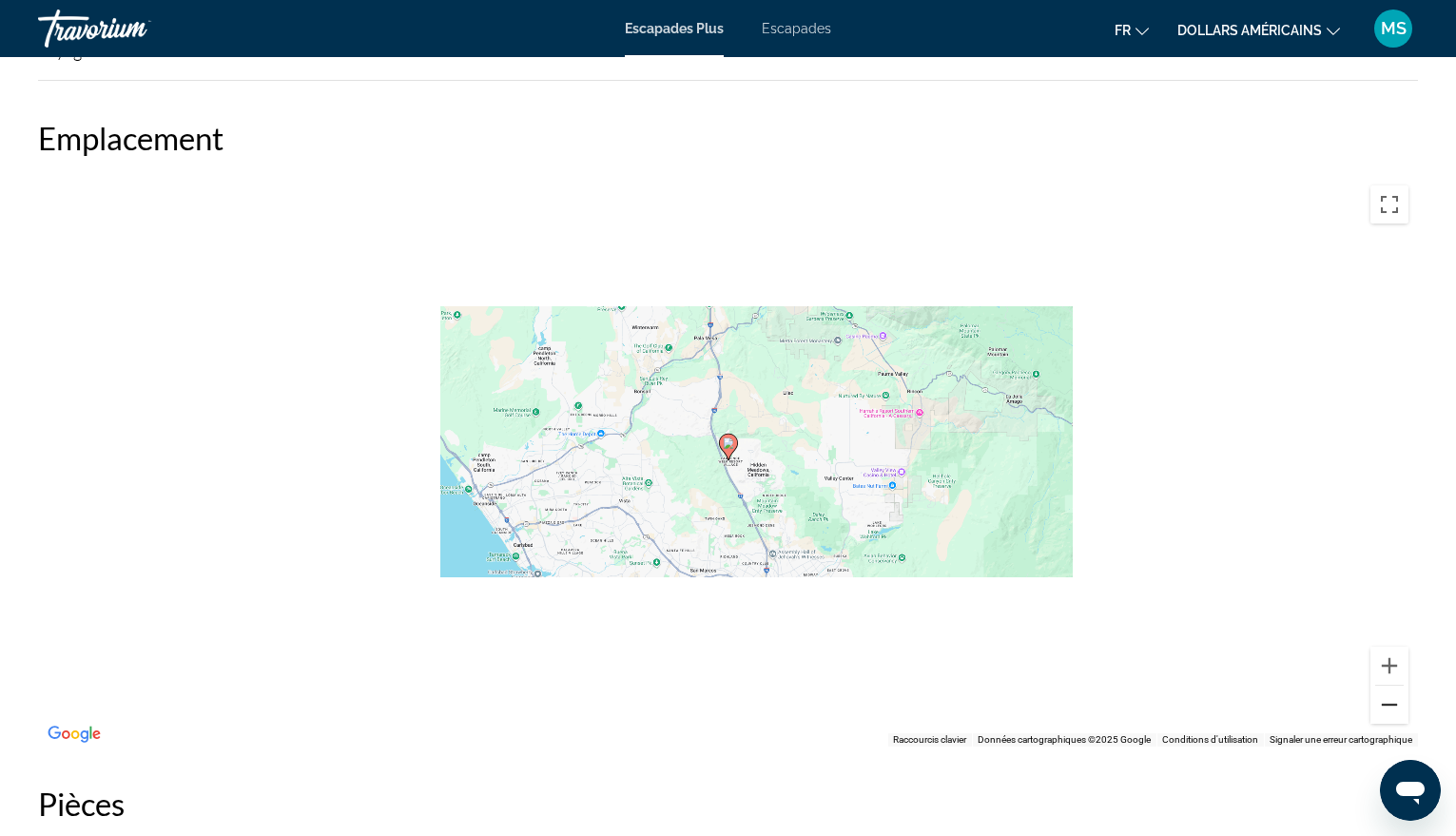
click at [1386, 701] on button "Zoom arrière" at bounding box center [1389, 705] width 38 height 38
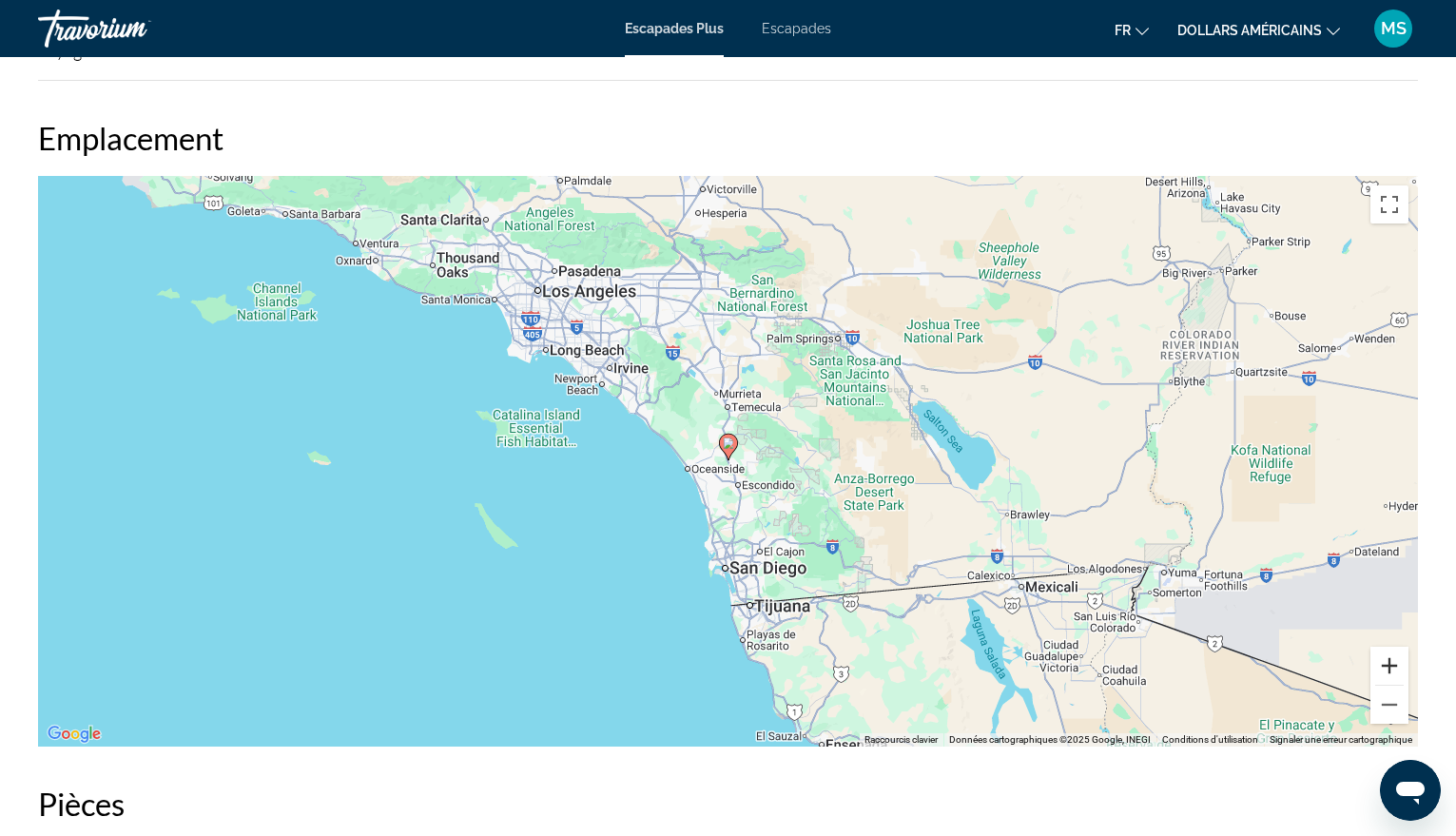
click at [1390, 665] on button "Zoom avant" at bounding box center [1389, 665] width 38 height 38
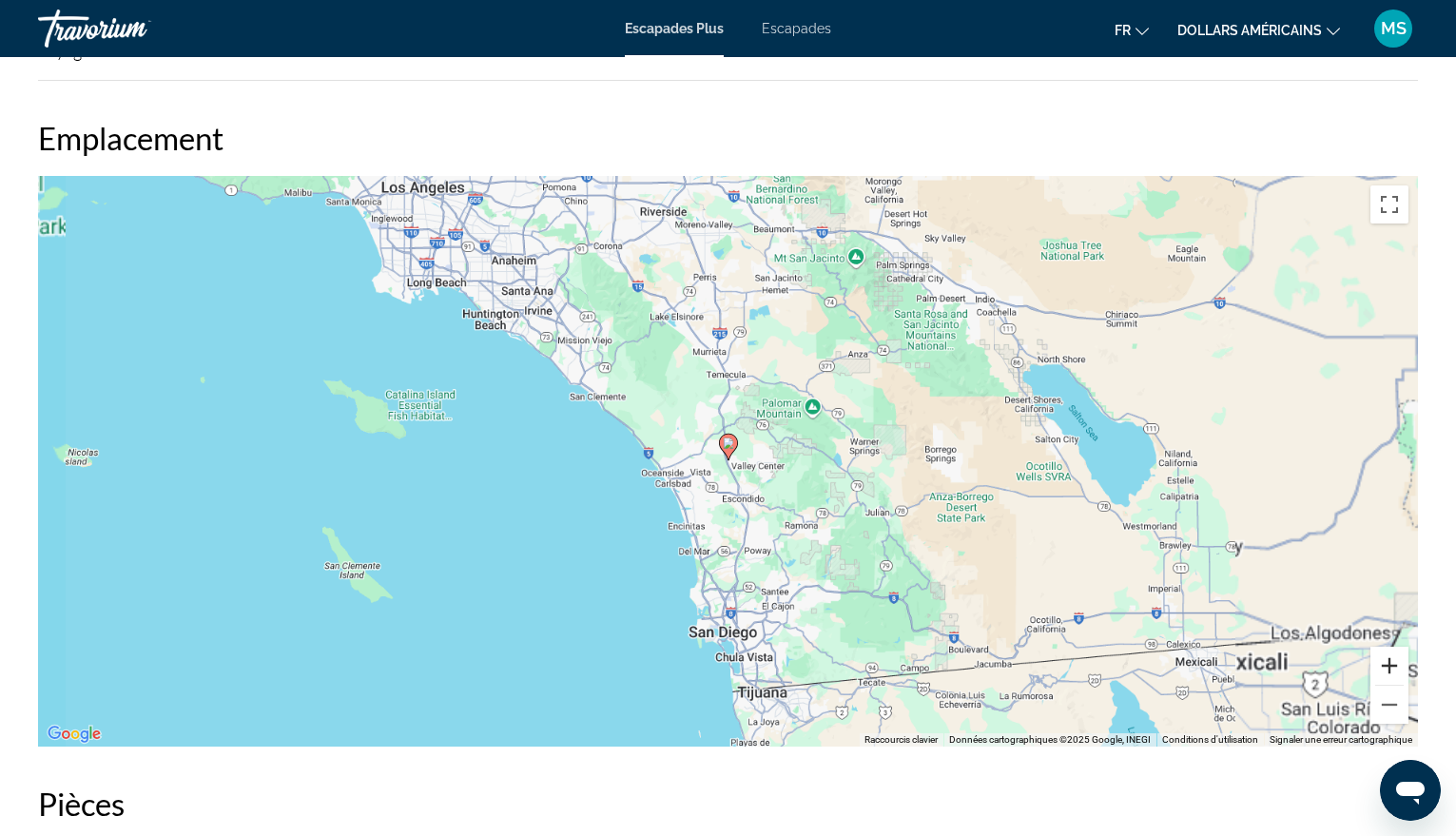
click at [1390, 665] on button "Zoom avant" at bounding box center [1389, 665] width 38 height 38
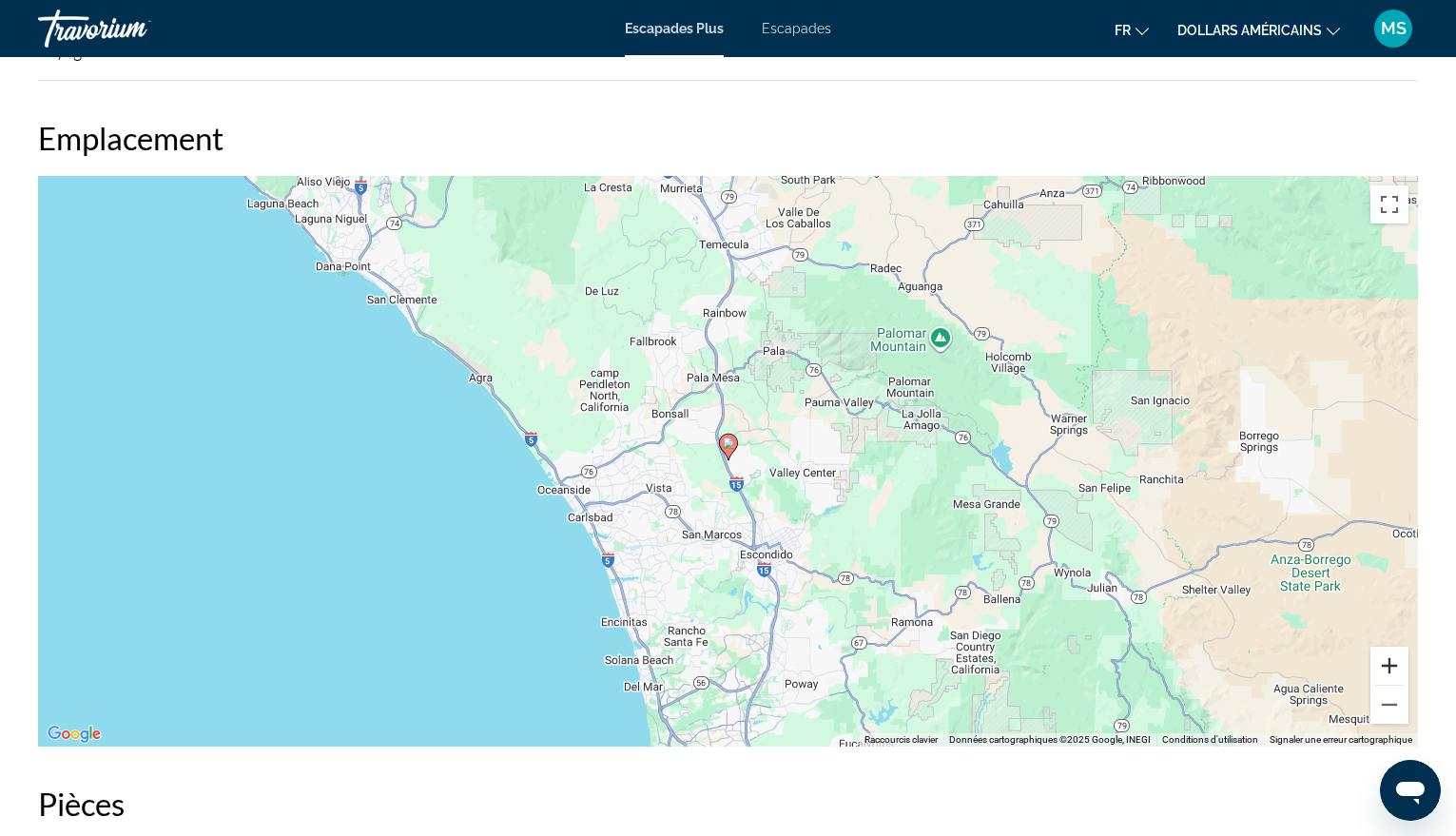
click at [1390, 665] on button "Zoom avant" at bounding box center [1389, 665] width 38 height 38
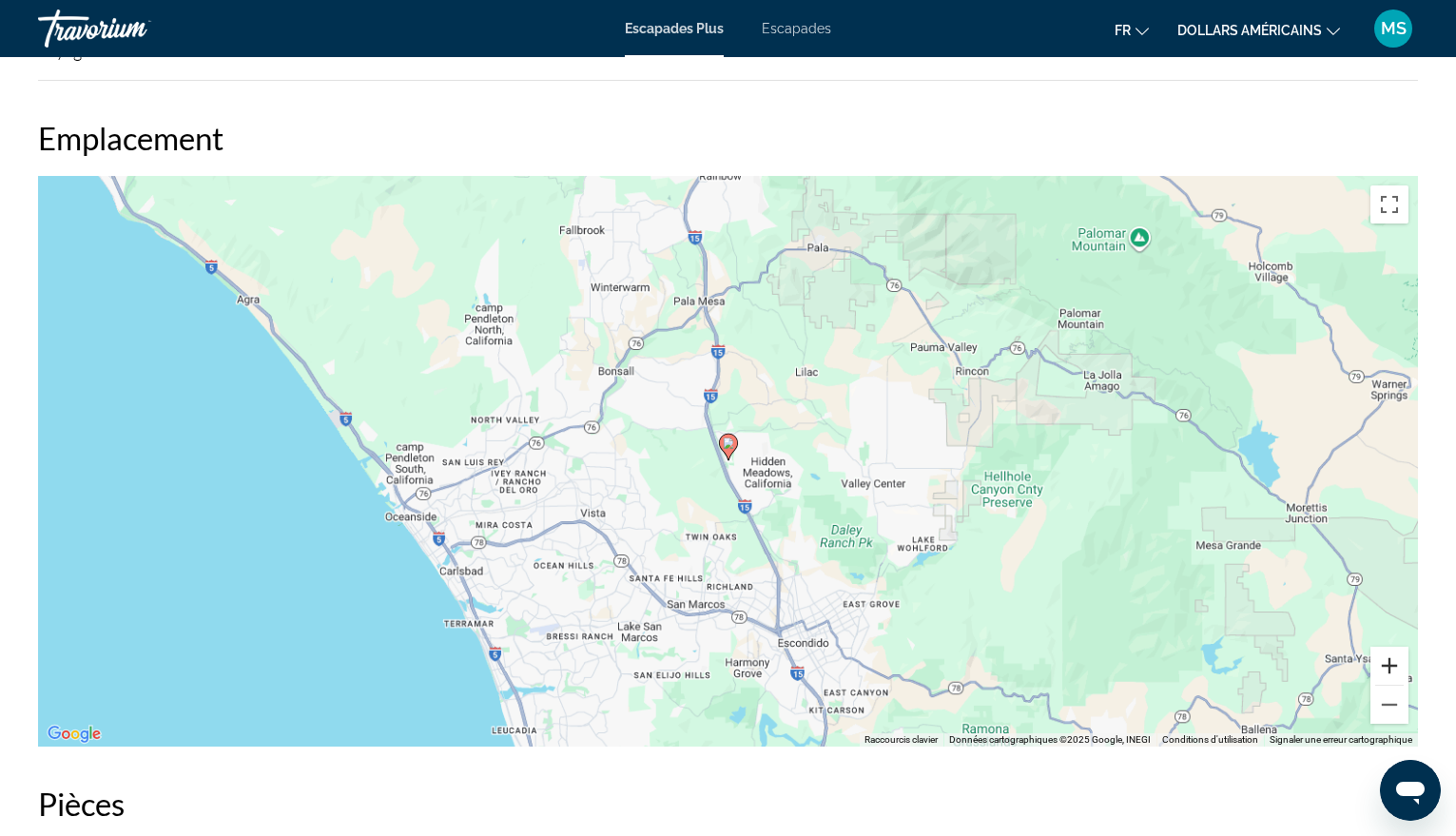
click at [1390, 665] on button "Zoom avant" at bounding box center [1389, 665] width 38 height 38
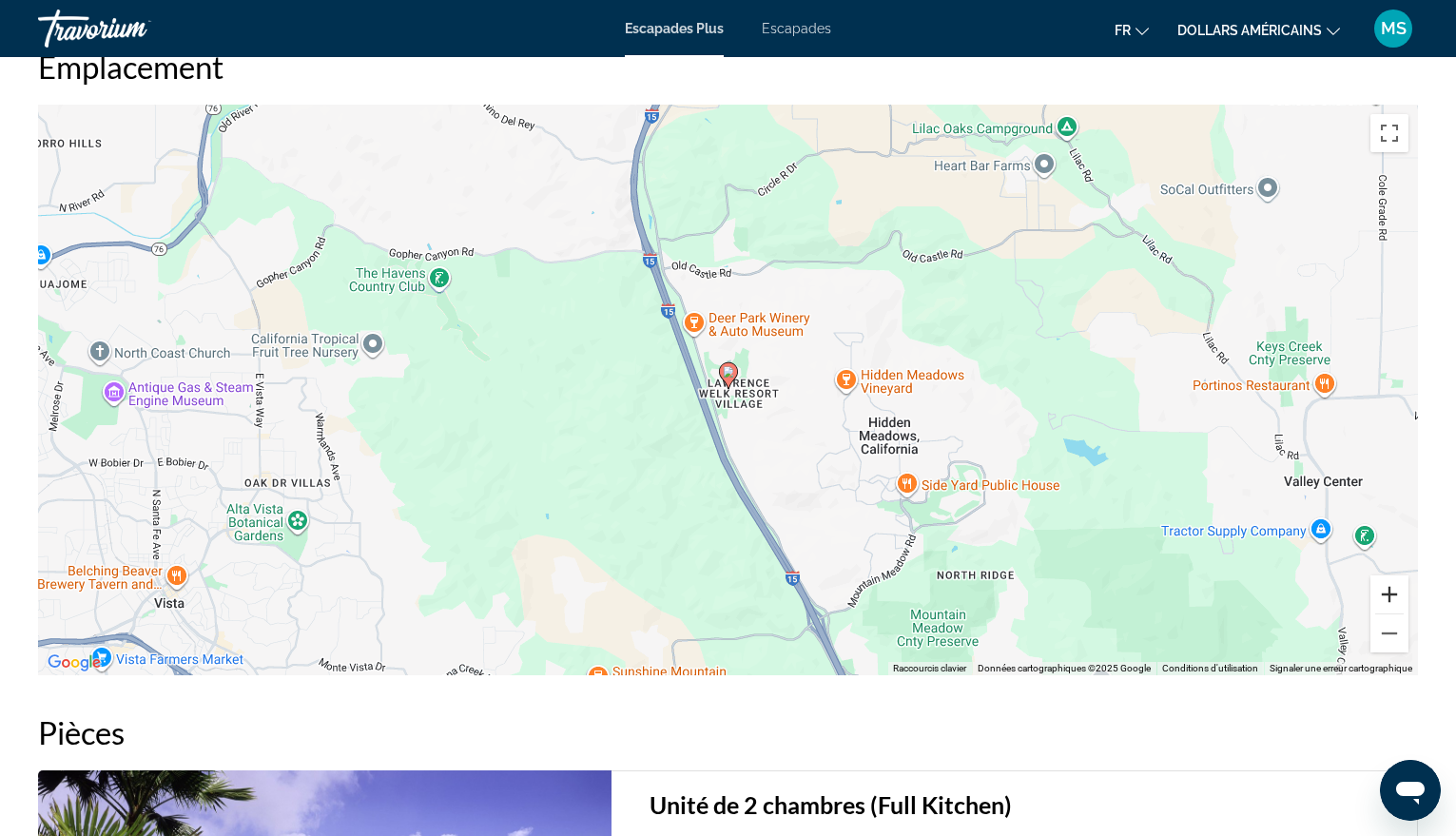
scroll to position [2527, 0]
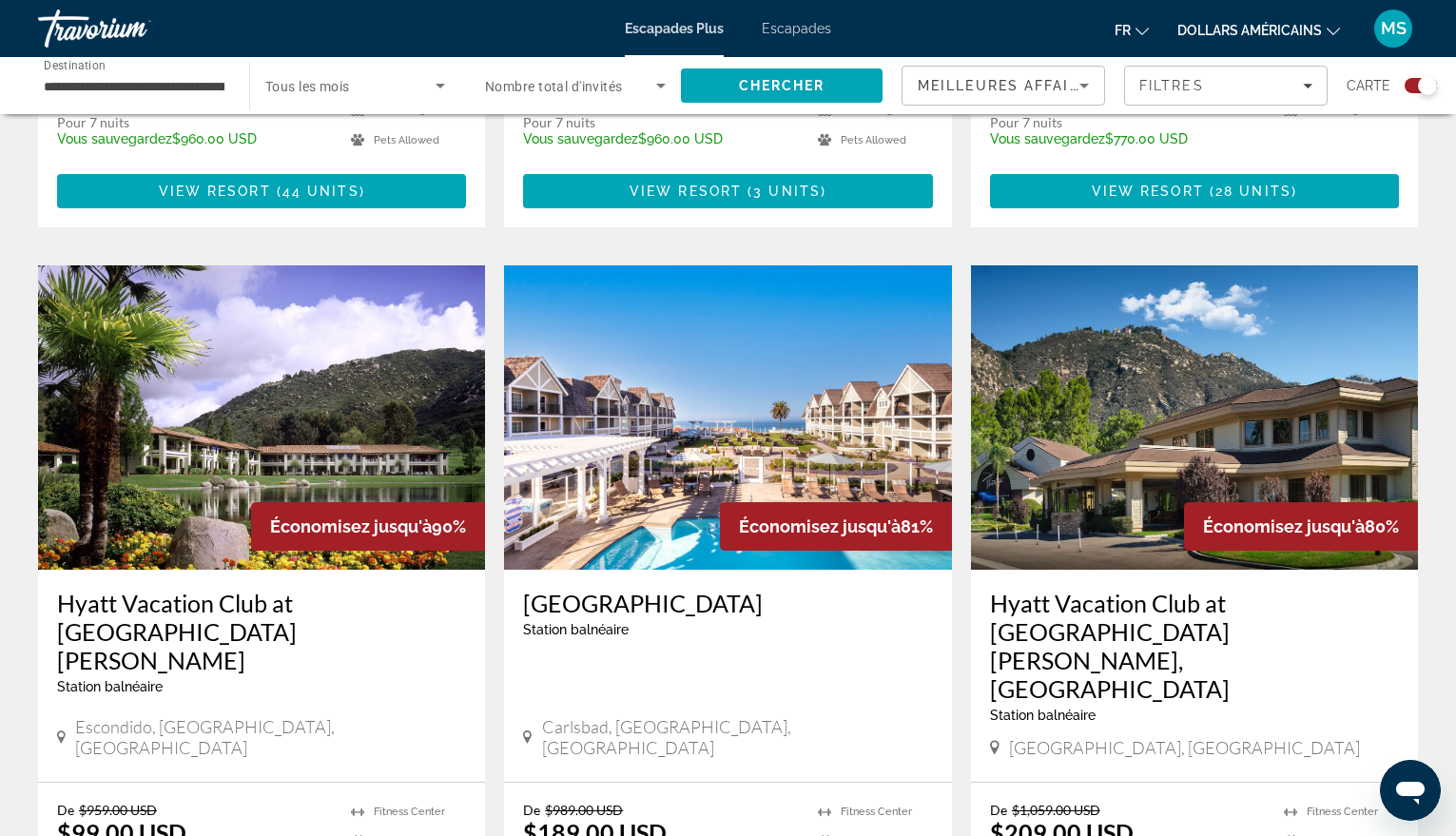
scroll to position [1237, 0]
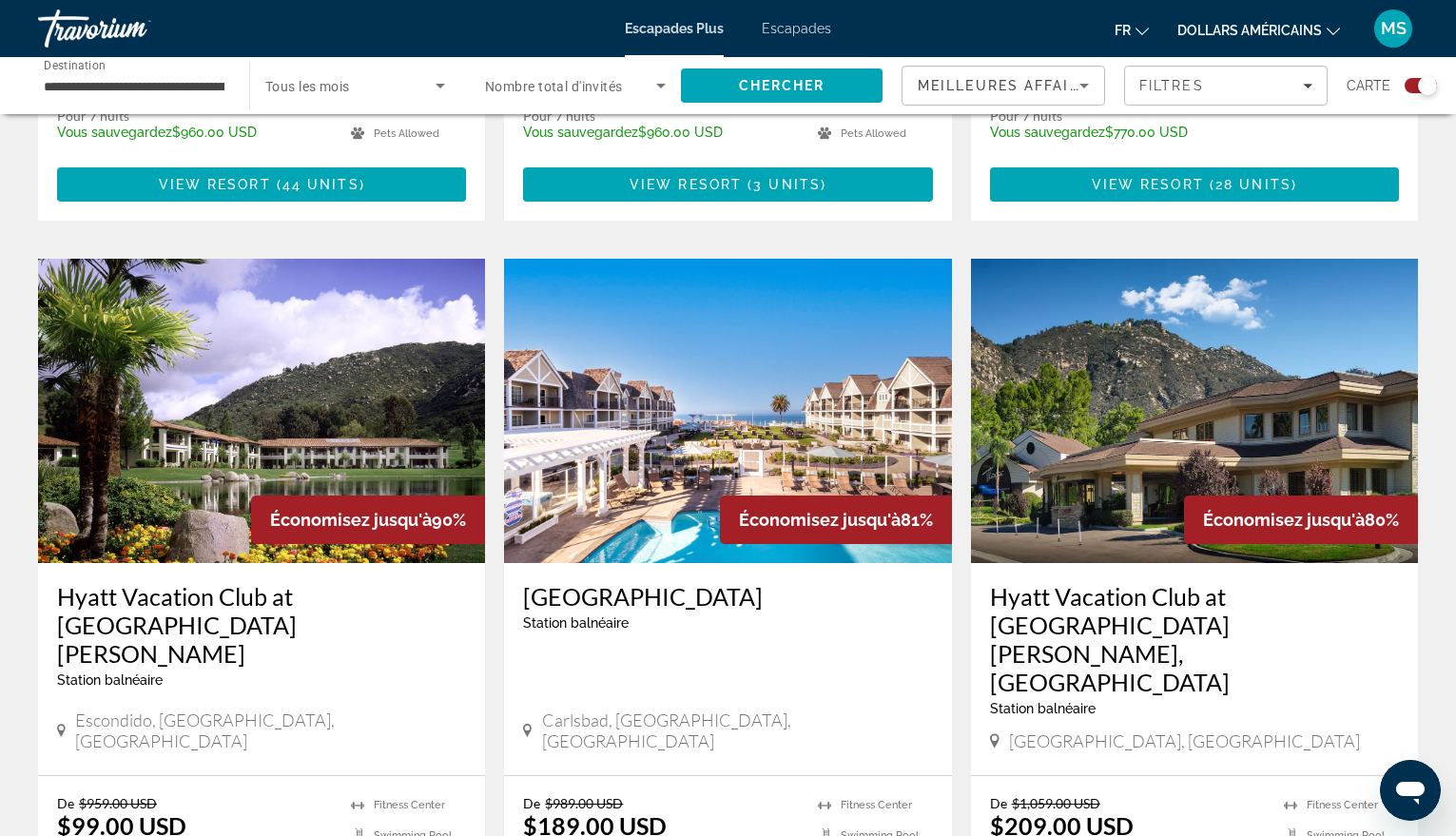
click at [754, 376] on img "Contenu principal" at bounding box center [728, 411] width 447 height 304
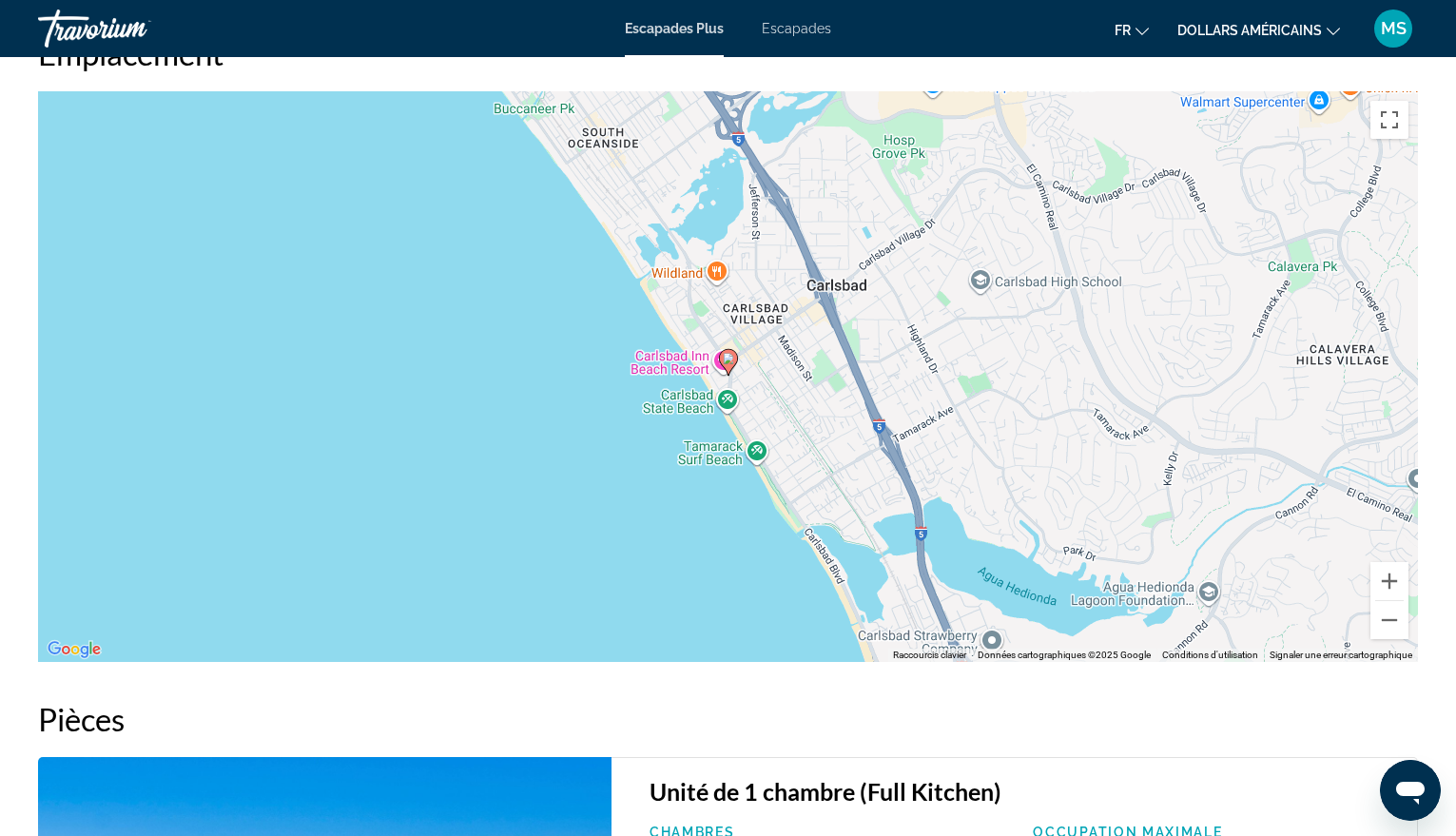
scroll to position [2759, 0]
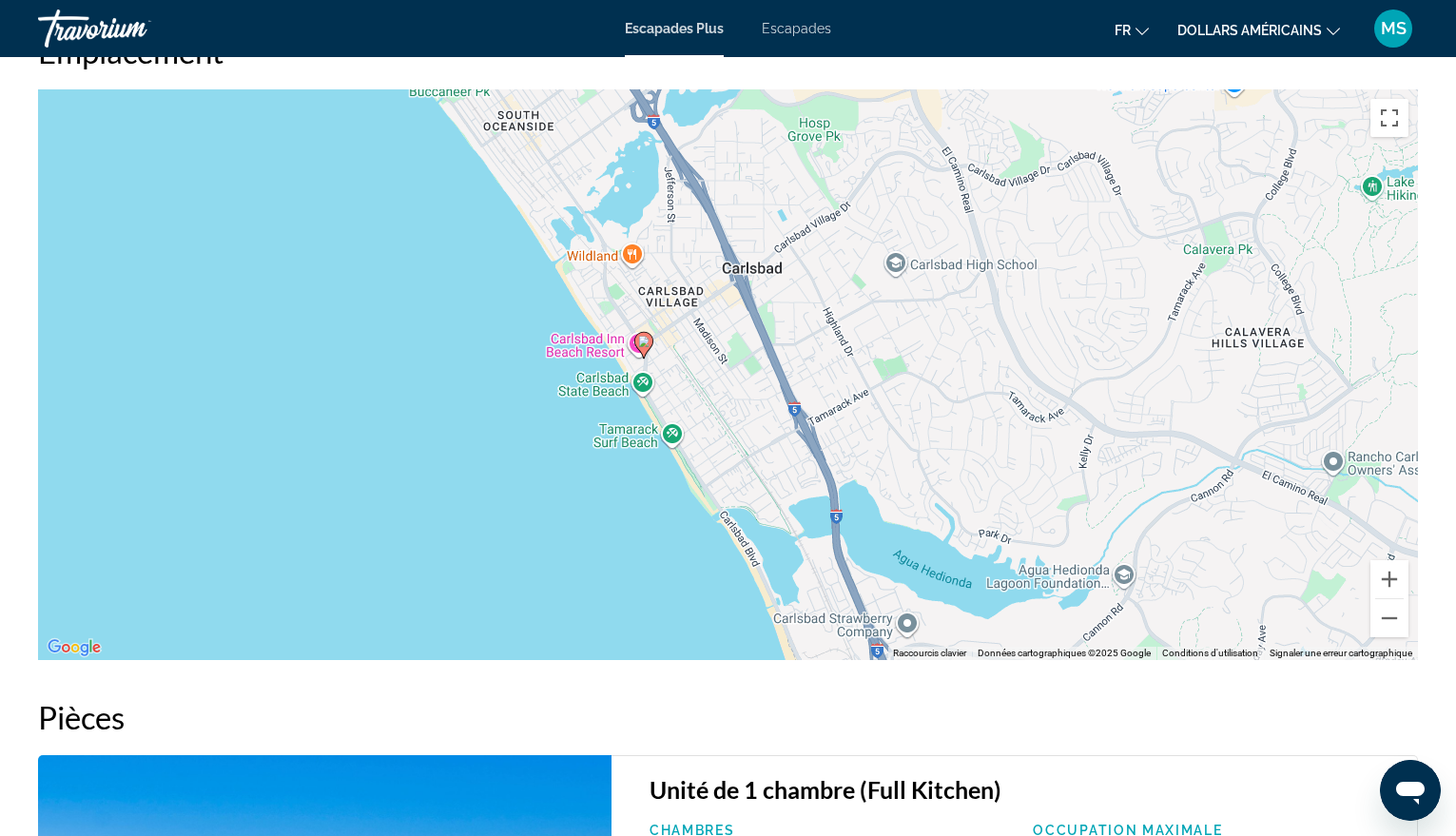
drag, startPoint x: 1126, startPoint y: 571, endPoint x: 1075, endPoint y: 595, distance: 56.4
click at [1070, 593] on div "Pour activer le glissement avec le clavier, appuyez sur Alt+Entrée. Une fois ce…" at bounding box center [728, 375] width 1380 height 571
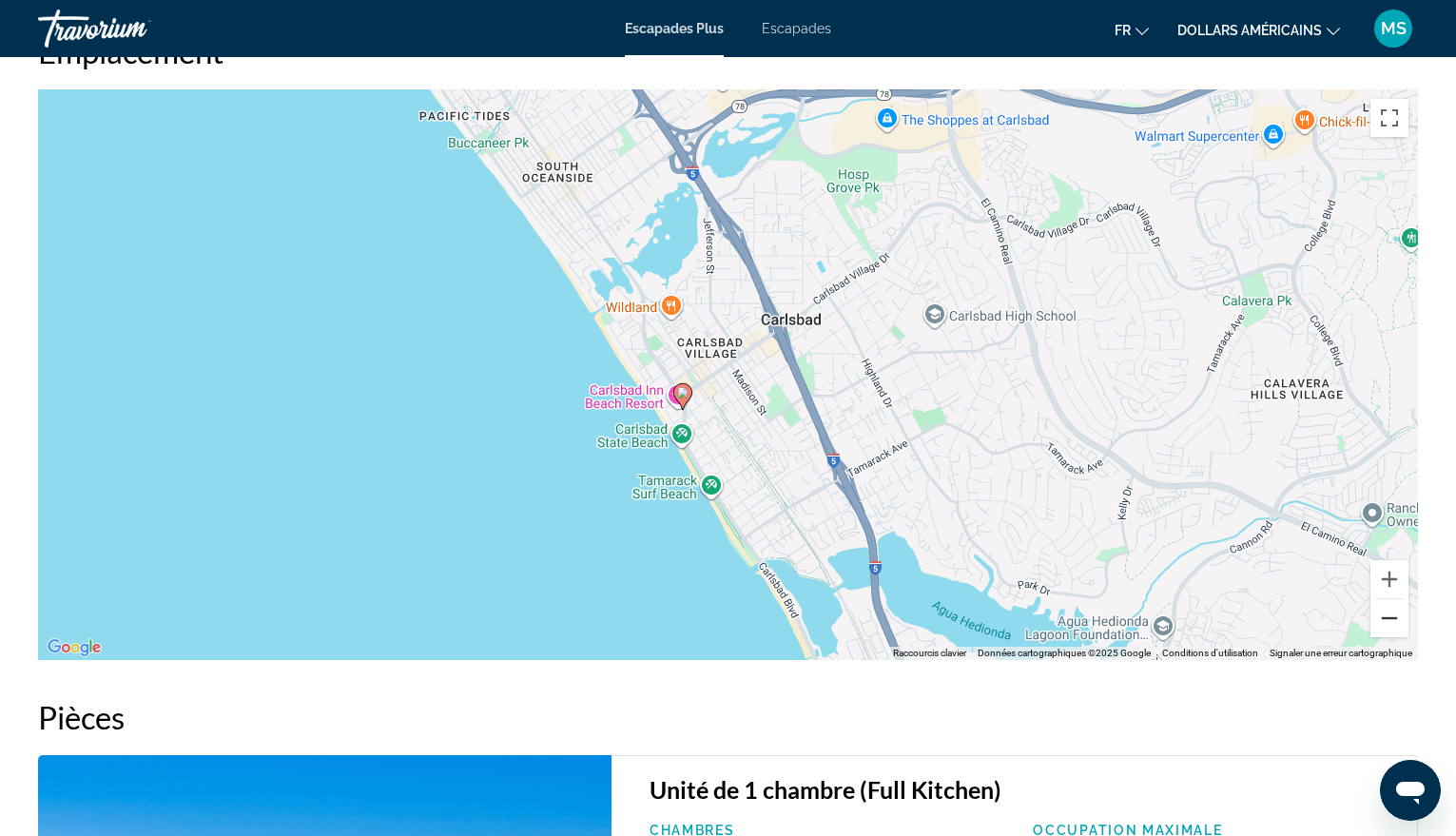
click at [1389, 617] on button "Zoom arrière" at bounding box center [1389, 618] width 38 height 38
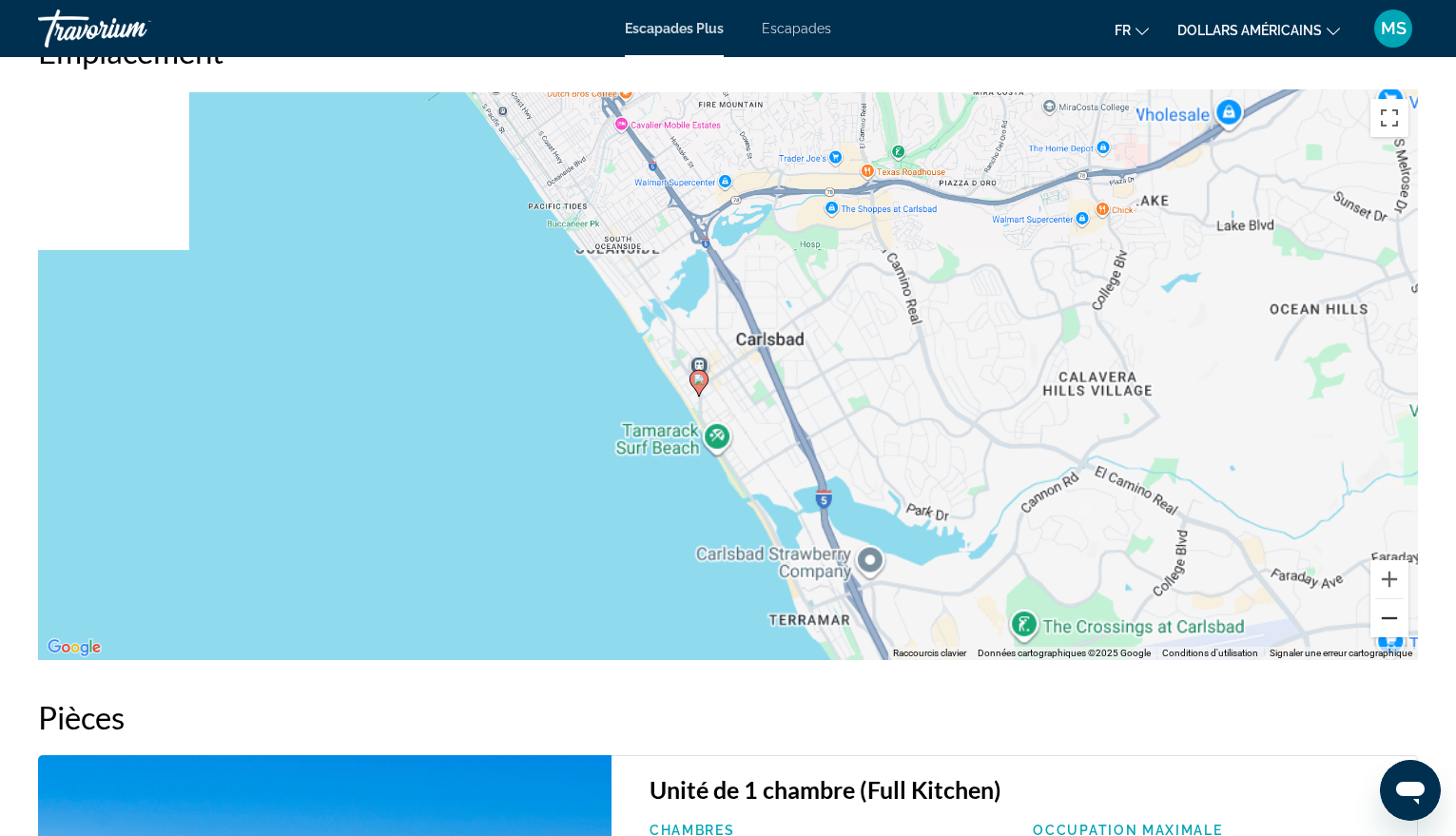
click at [1389, 617] on button "Zoom arrière" at bounding box center [1389, 618] width 38 height 38
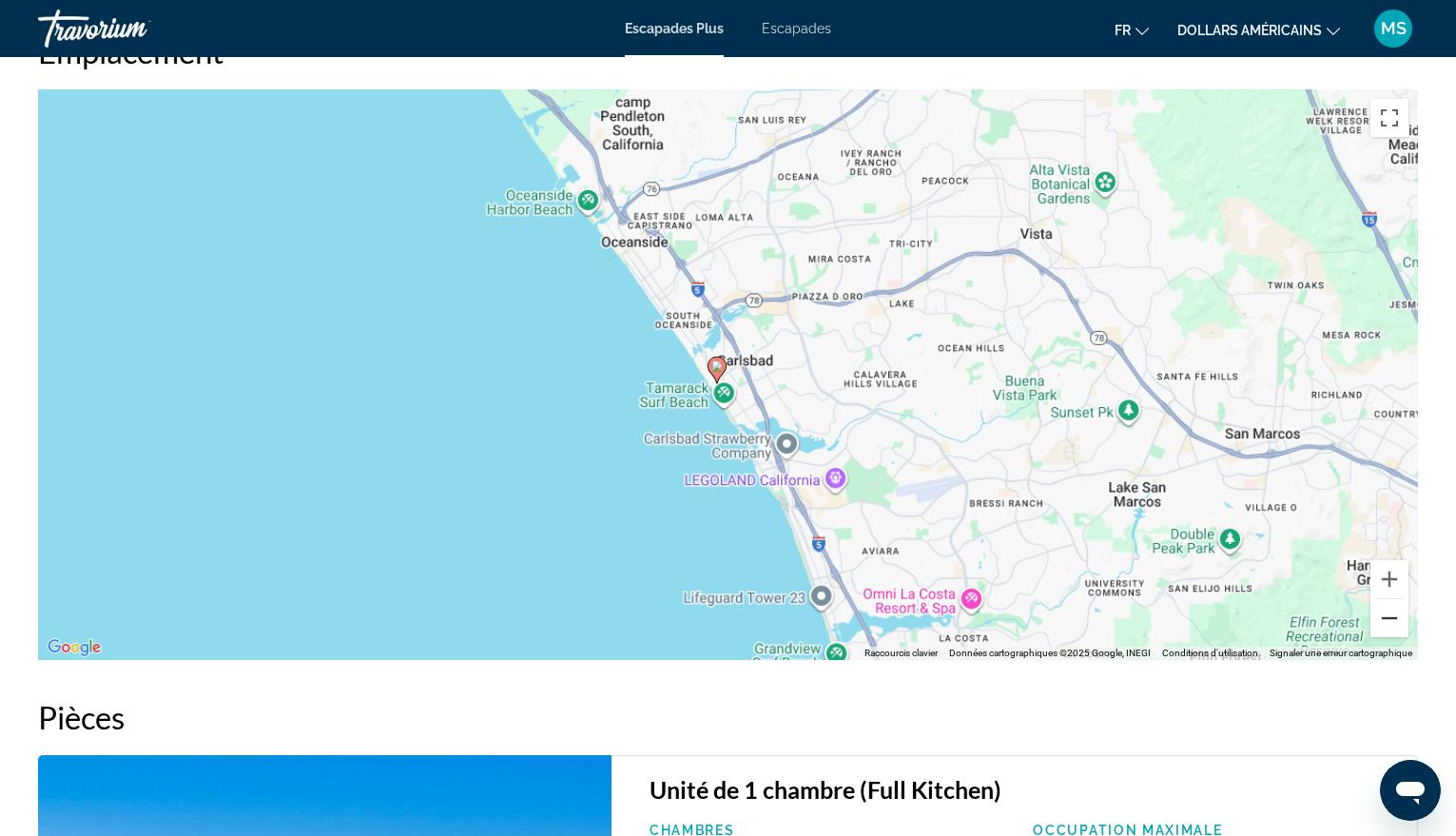
click at [1389, 617] on button "Zoom arrière" at bounding box center [1389, 618] width 38 height 38
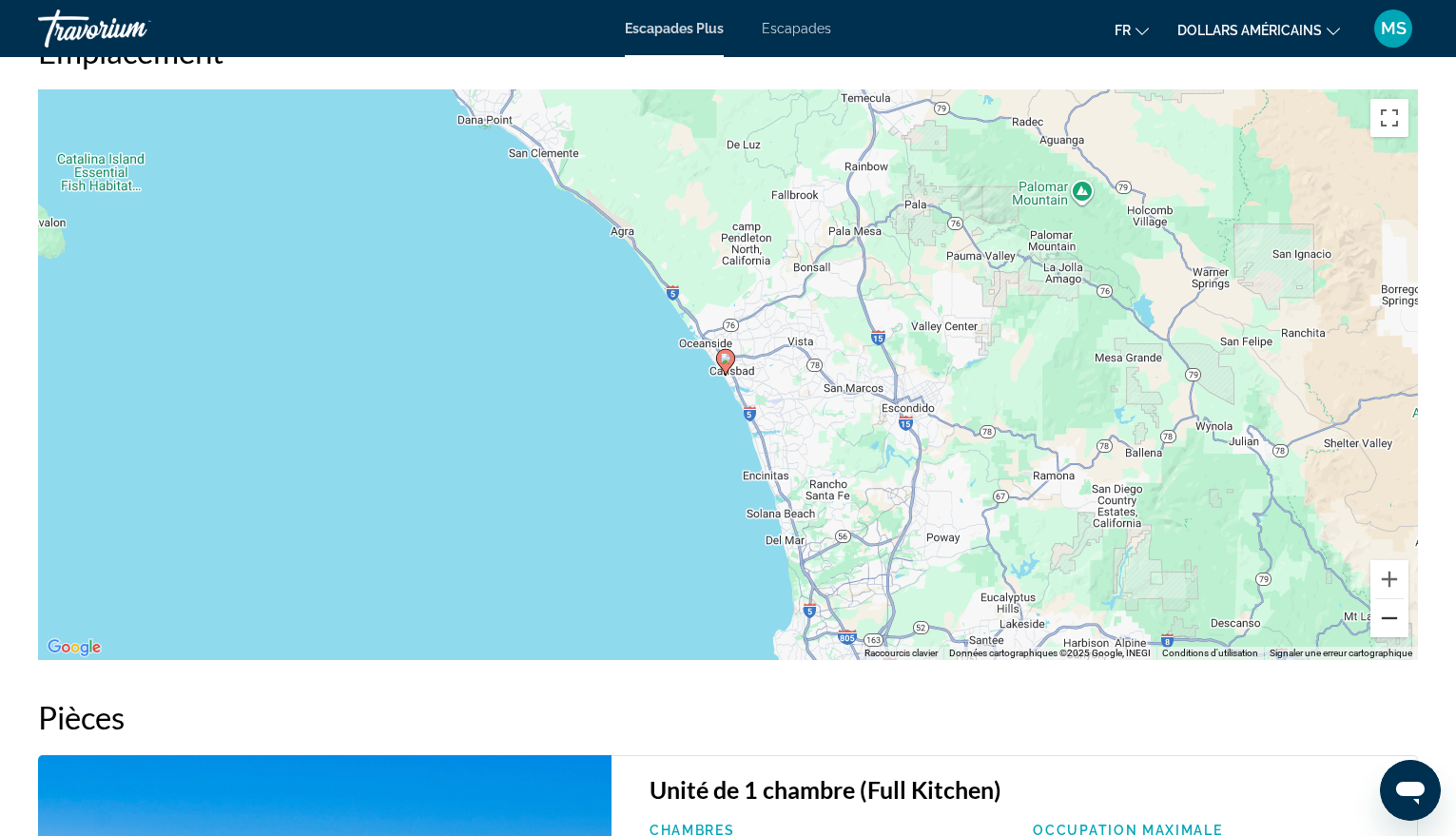
click at [1391, 617] on button "Zoom arrière" at bounding box center [1389, 618] width 38 height 38
click at [1392, 617] on button "Zoom arrière" at bounding box center [1389, 618] width 38 height 38
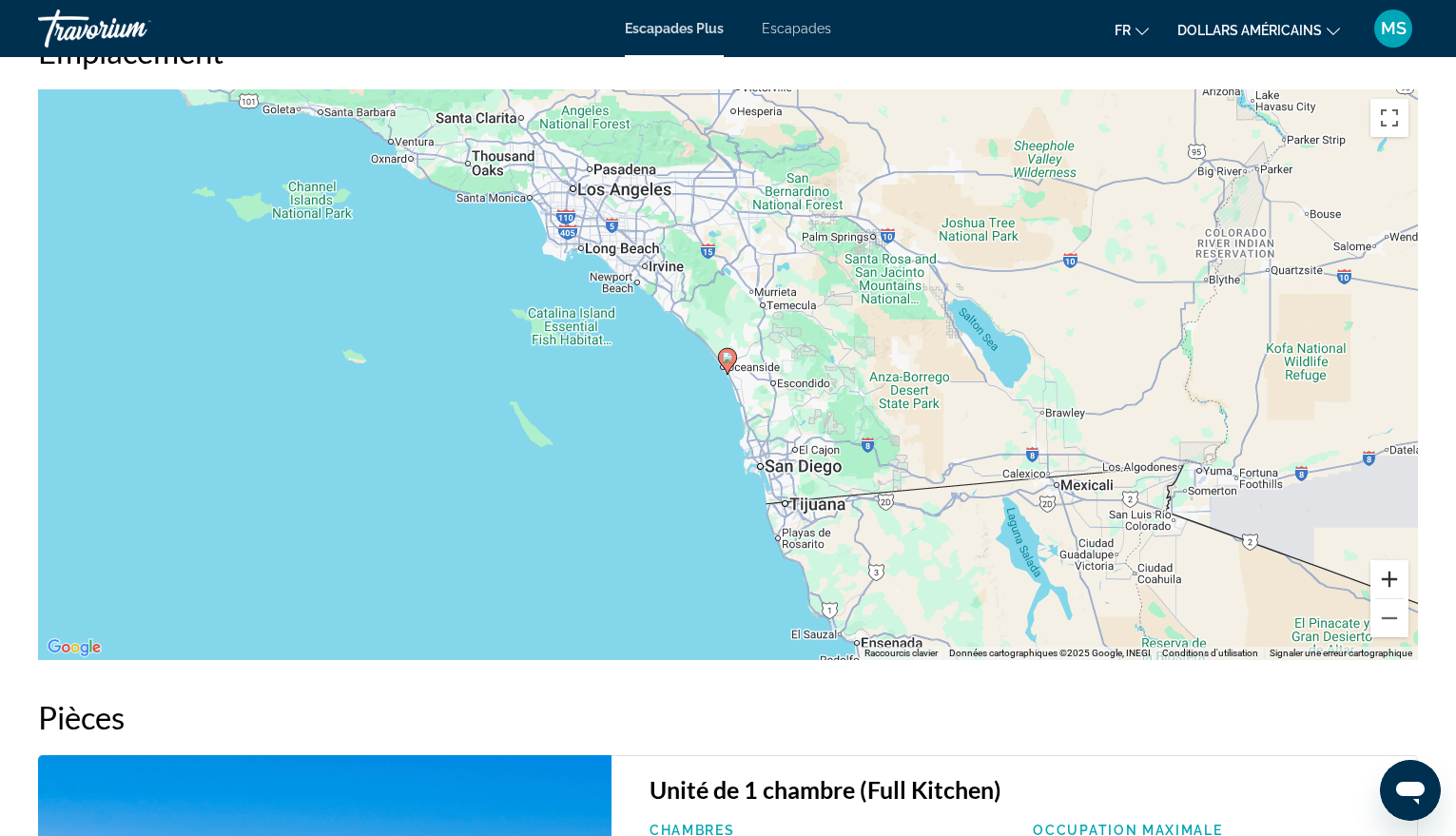
click at [1394, 581] on button "Zoom avant" at bounding box center [1389, 579] width 38 height 38
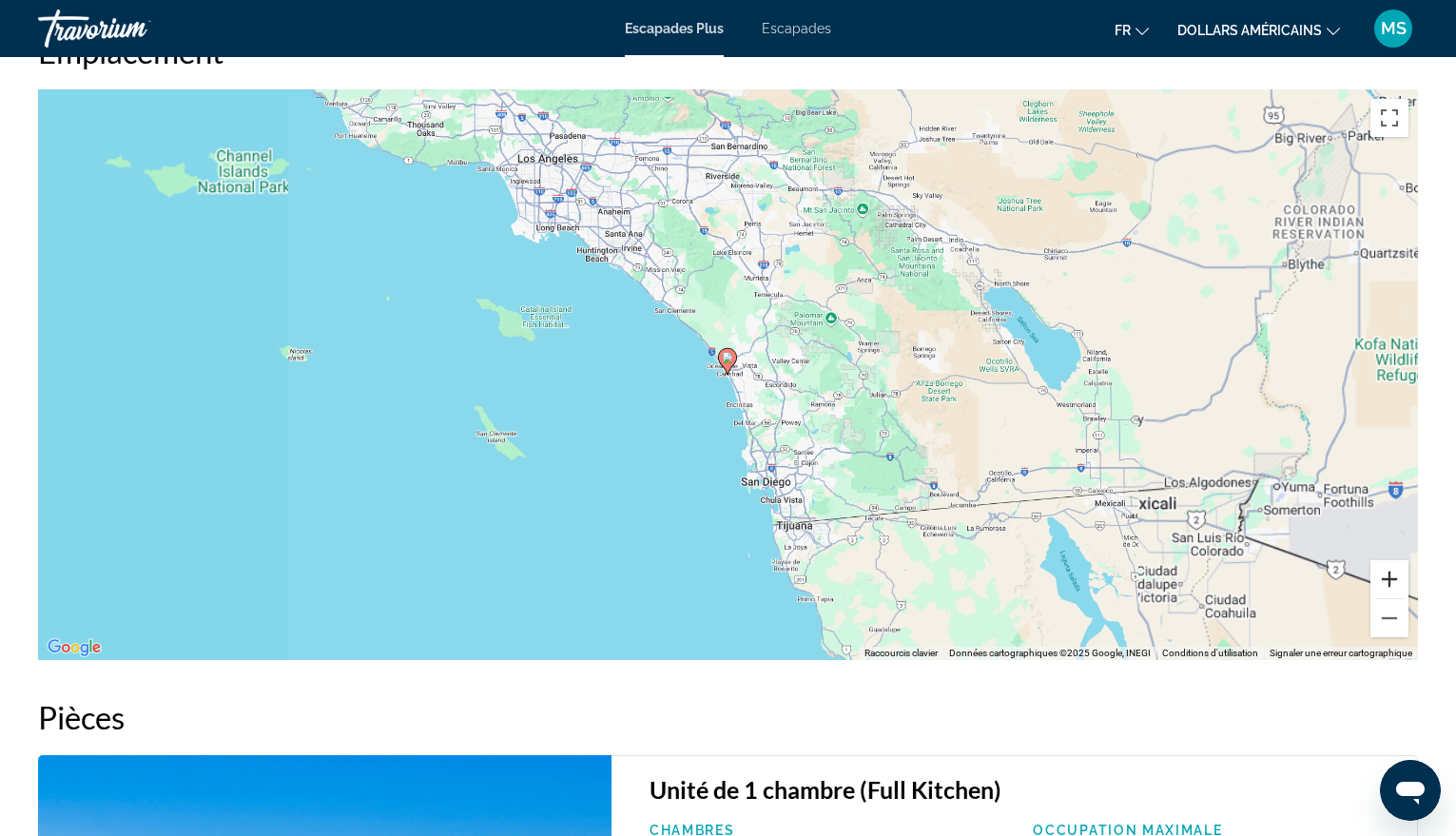
click at [1394, 581] on button "Zoom avant" at bounding box center [1389, 579] width 38 height 38
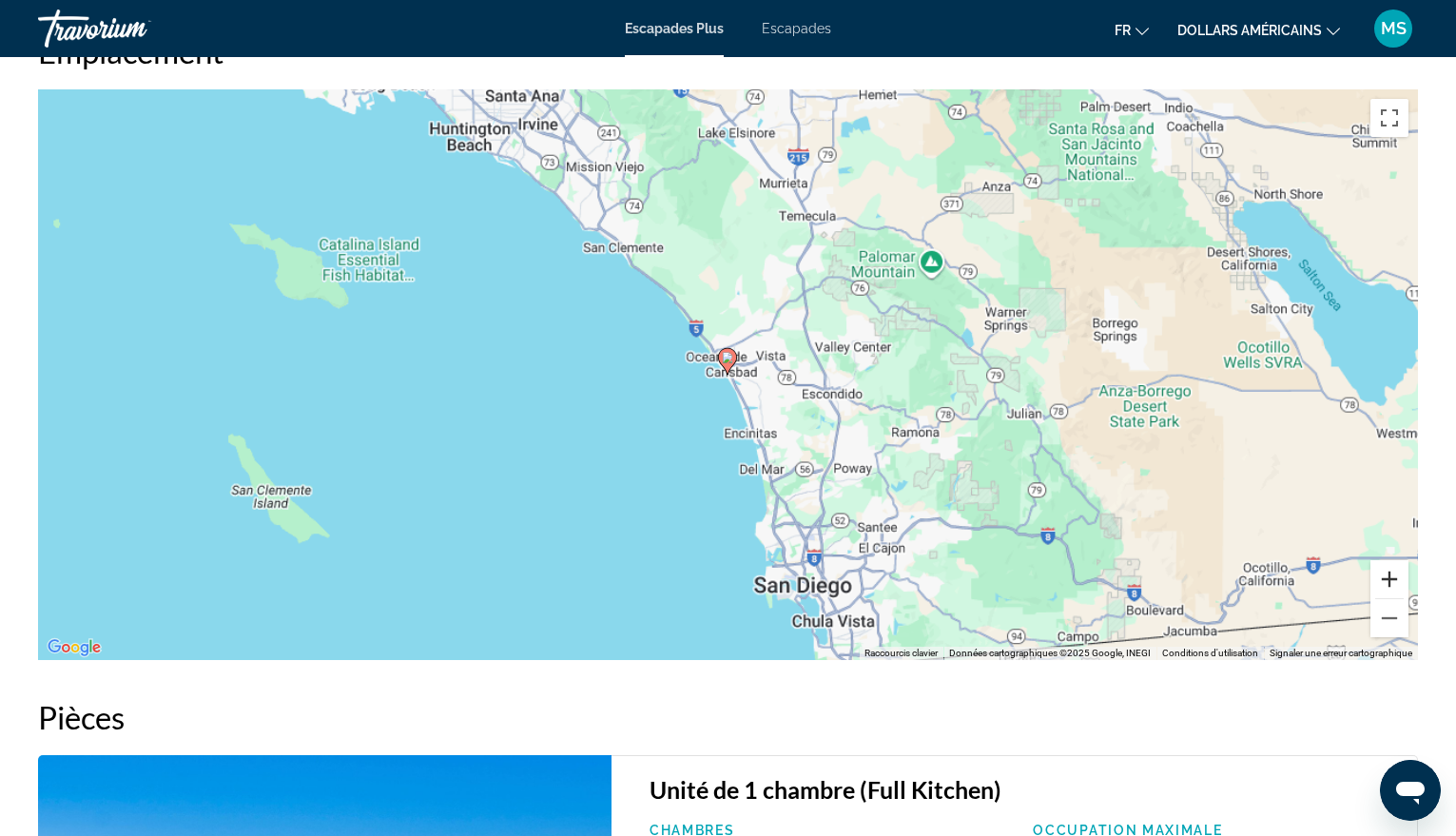
click at [1394, 581] on button "Zoom avant" at bounding box center [1389, 579] width 38 height 38
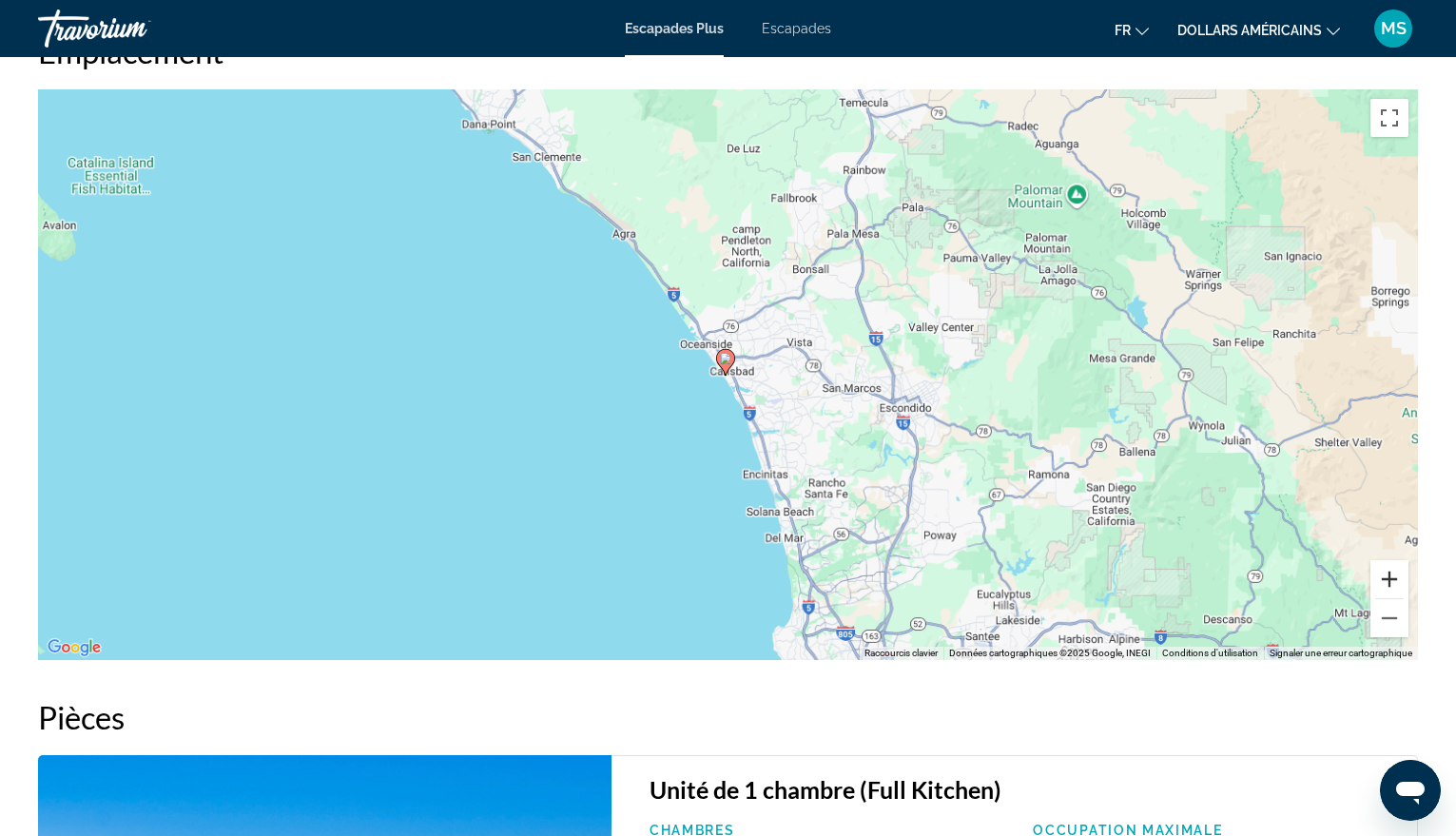
click at [1394, 581] on button "Zoom avant" at bounding box center [1389, 579] width 38 height 38
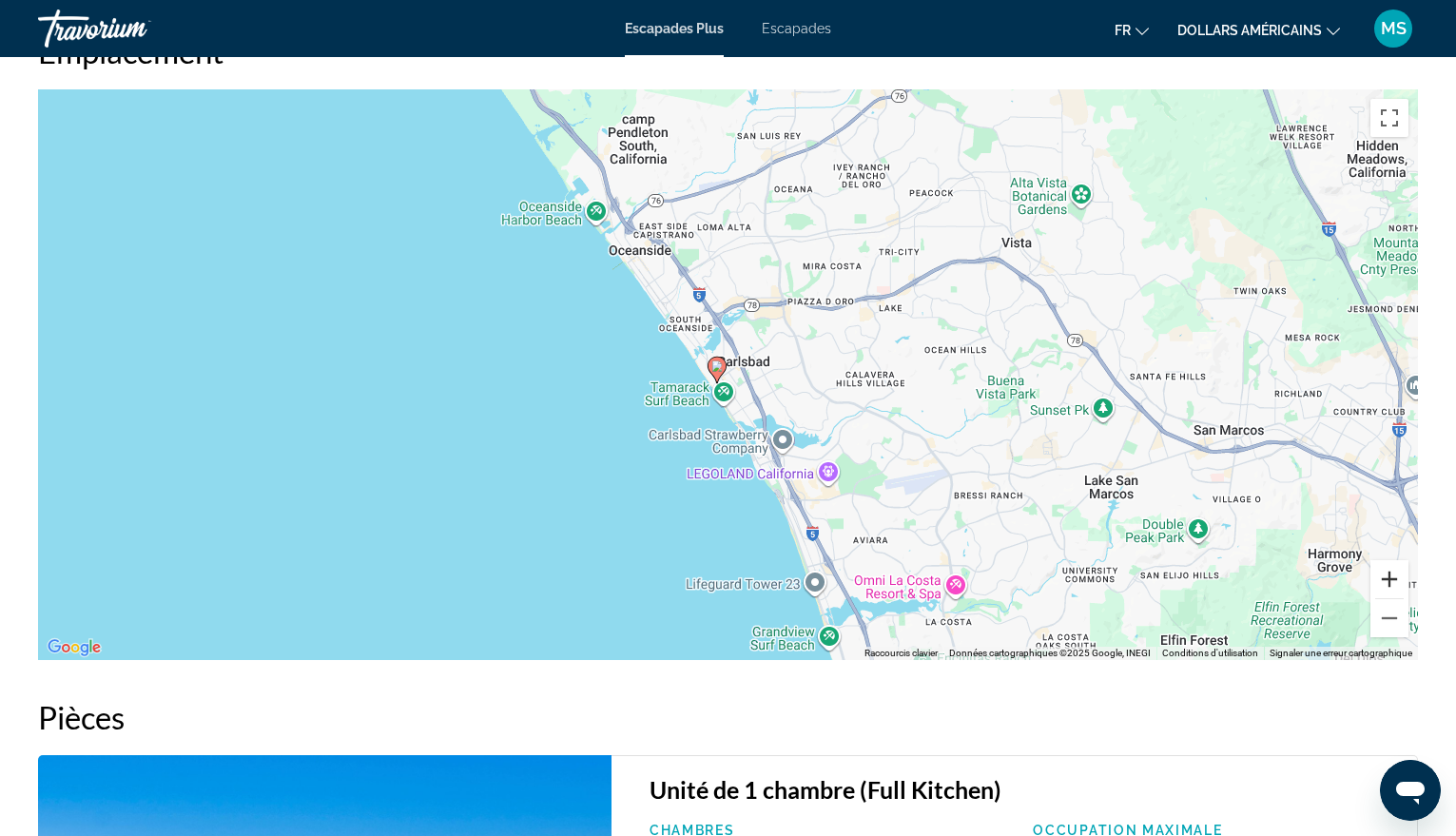
click at [1394, 581] on button "Zoom avant" at bounding box center [1389, 579] width 38 height 38
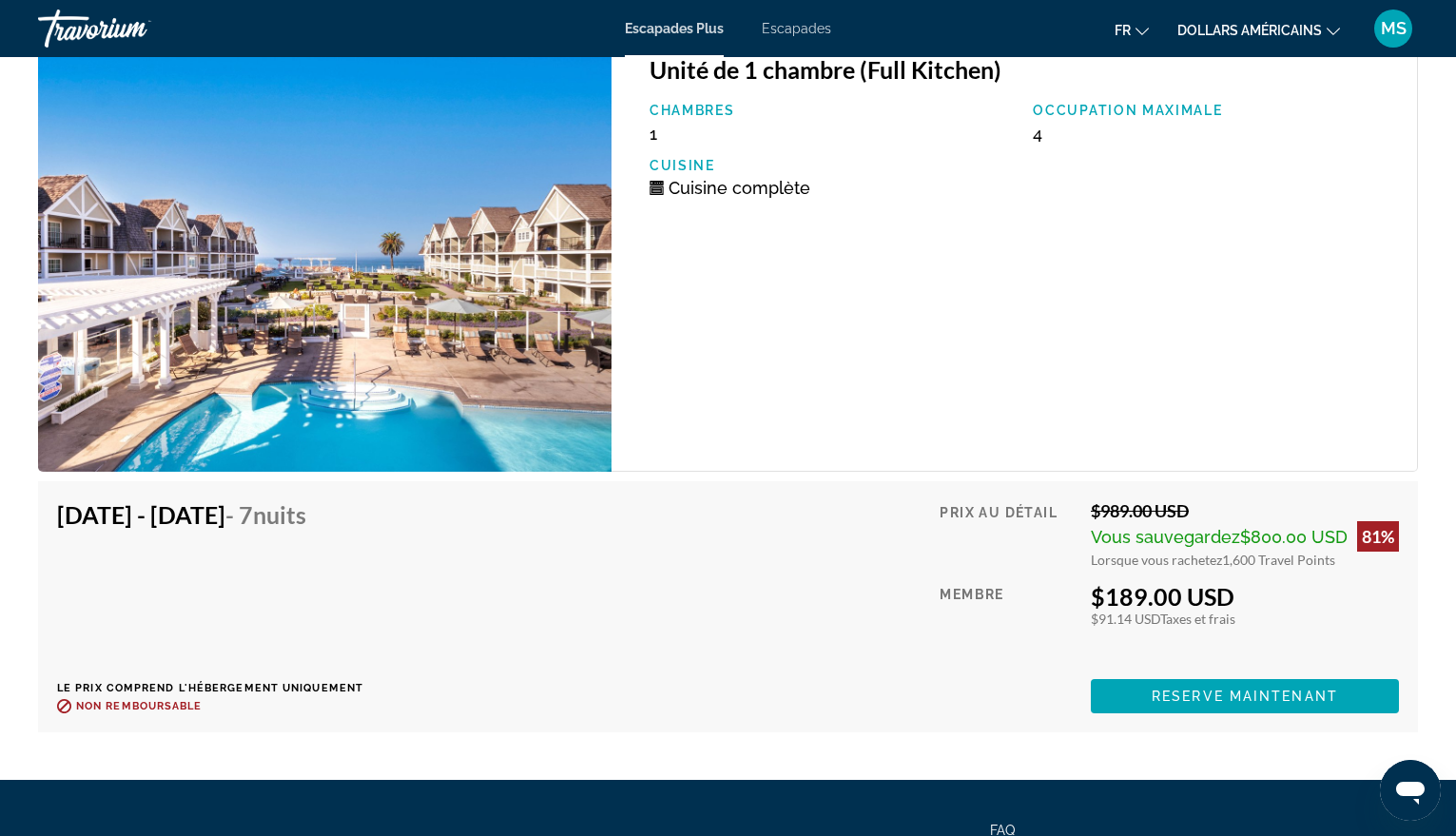
scroll to position [3086, 0]
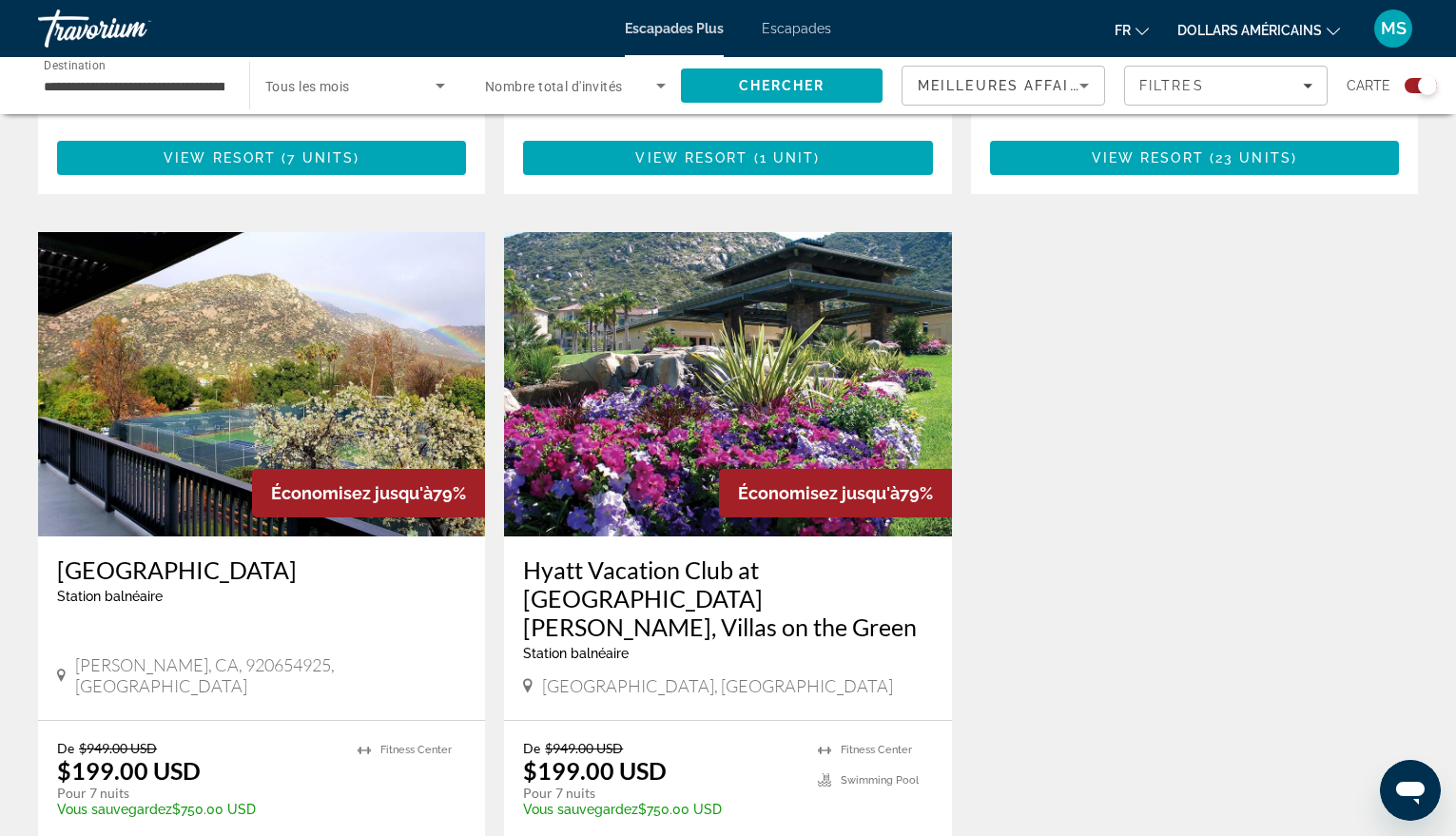
scroll to position [1998, 0]
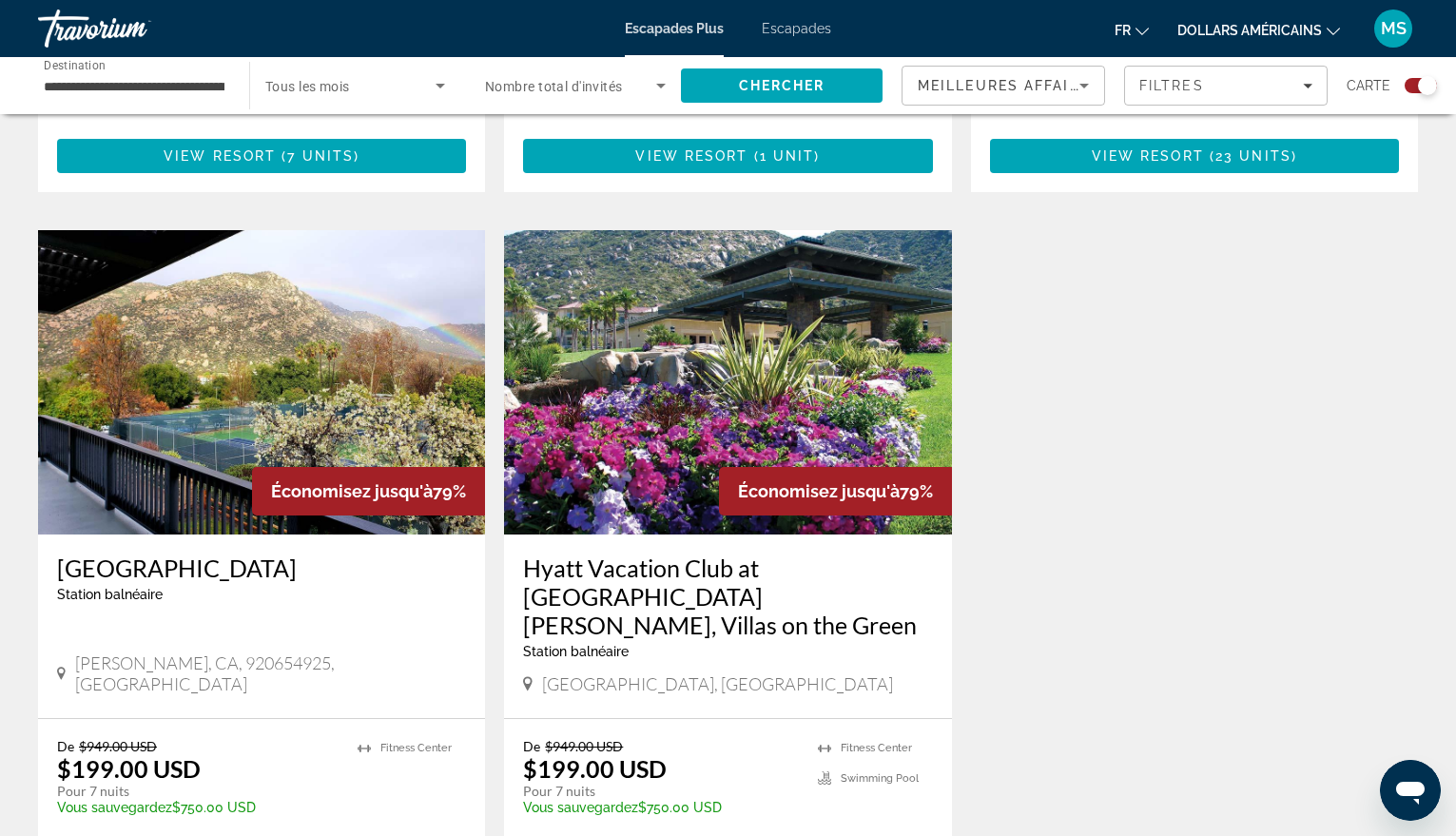
click at [358, 265] on img "Contenu principal" at bounding box center [261, 382] width 447 height 304
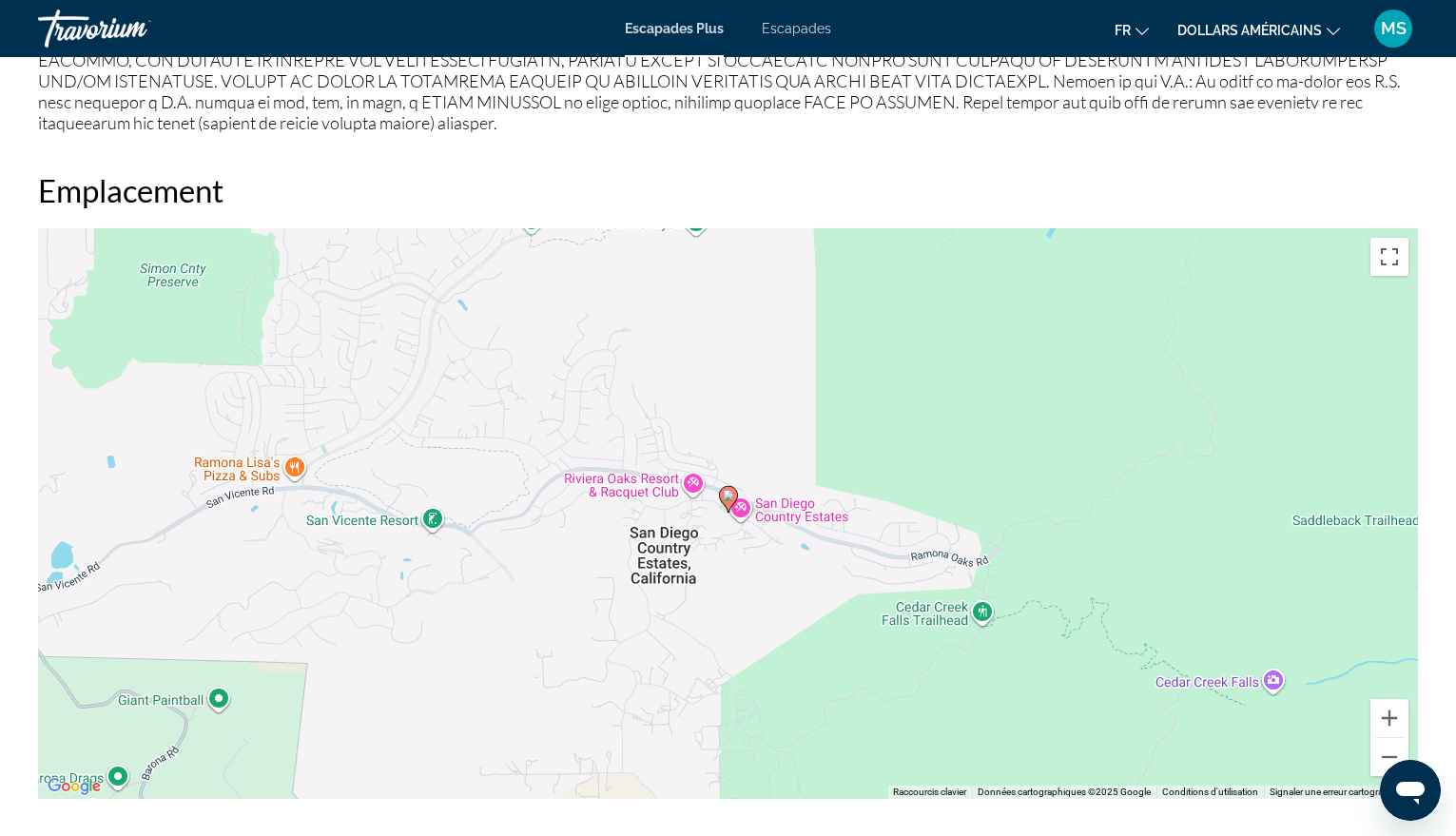
scroll to position [2569, 0]
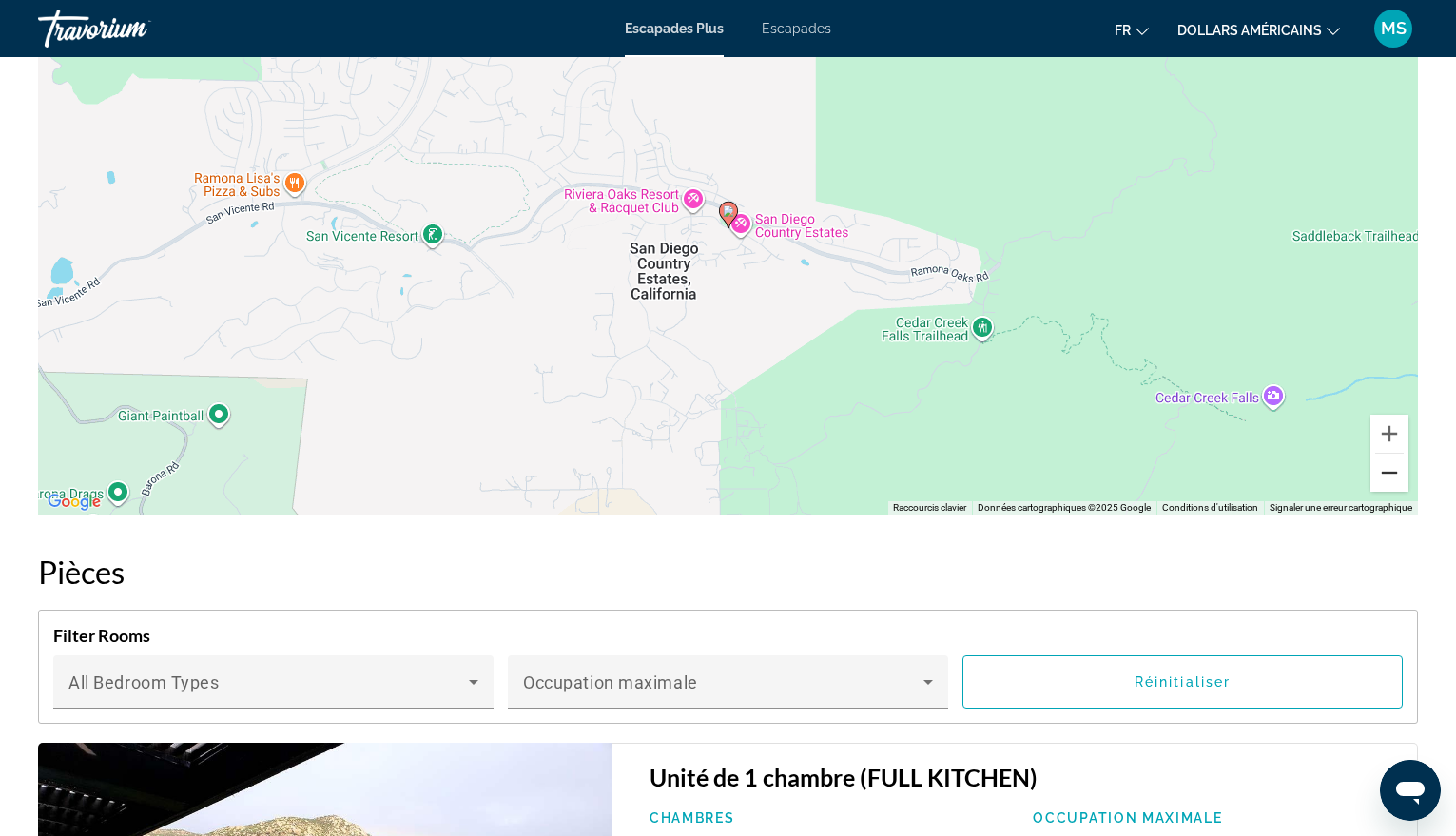
click at [1391, 458] on button "Zoom arrière" at bounding box center [1389, 473] width 38 height 38
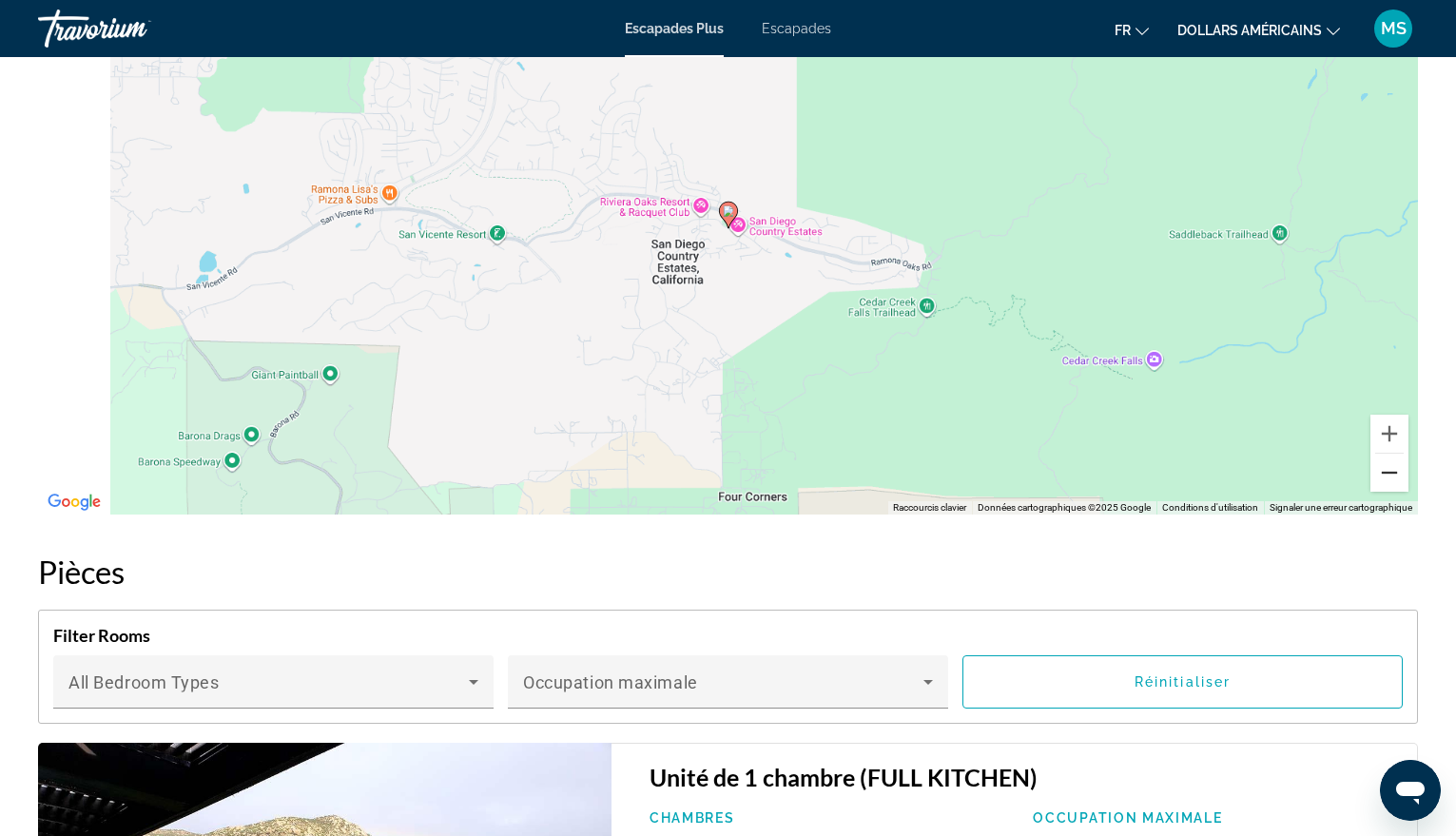
click at [1391, 458] on button "Zoom arrière" at bounding box center [1389, 473] width 38 height 38
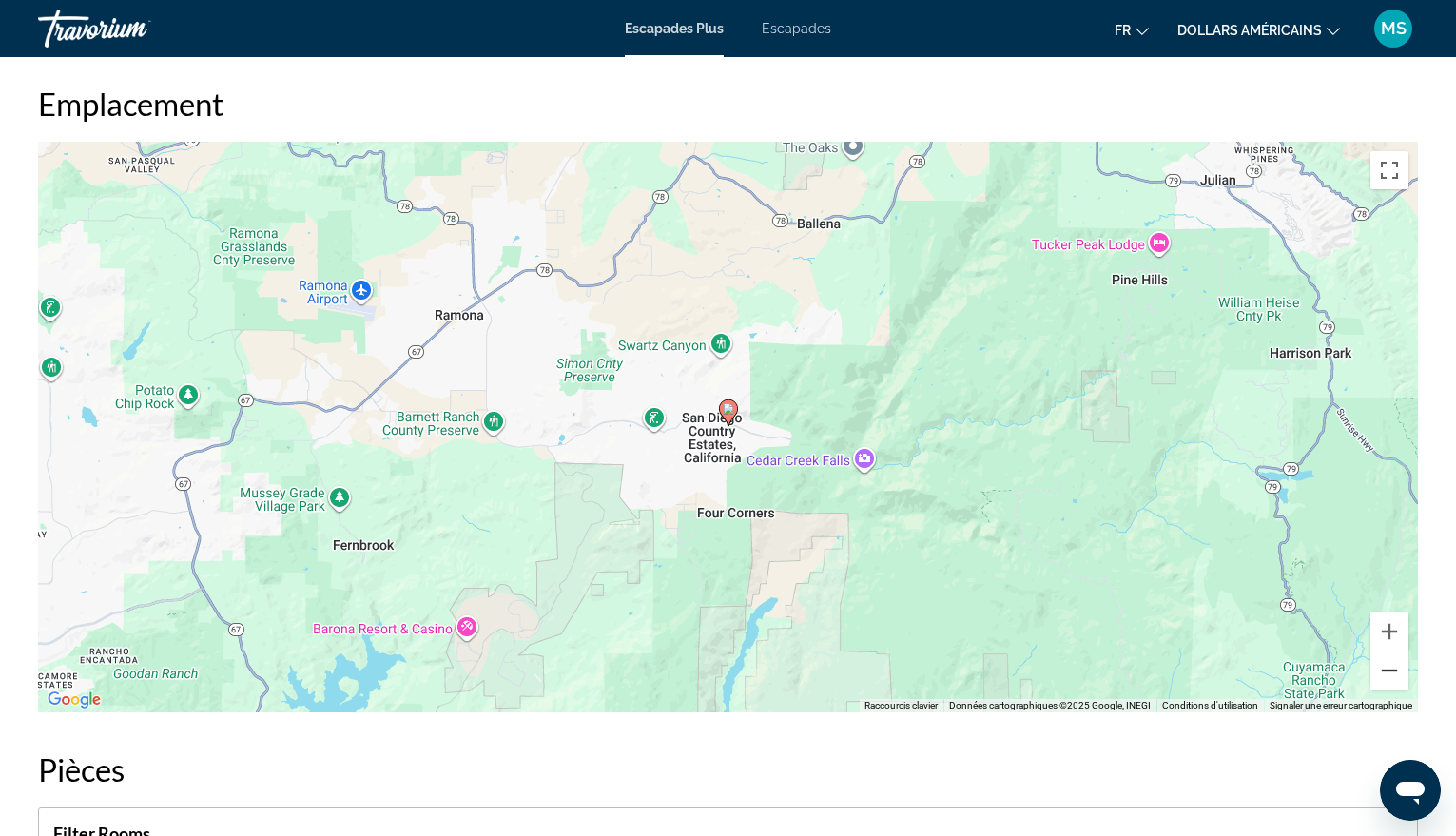
scroll to position [2284, 0]
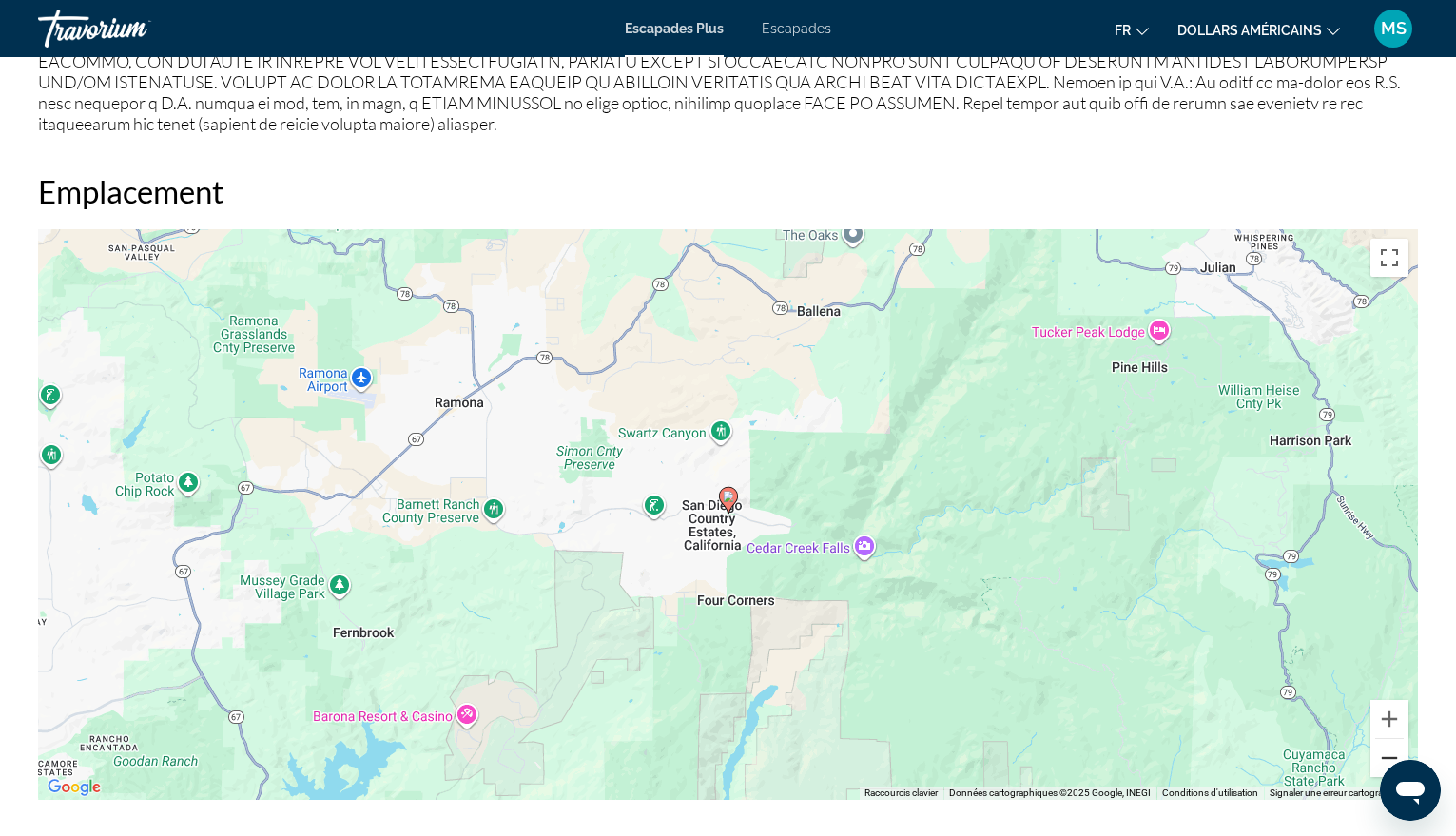
click at [1380, 757] on button "Zoom arrière" at bounding box center [1389, 758] width 38 height 38
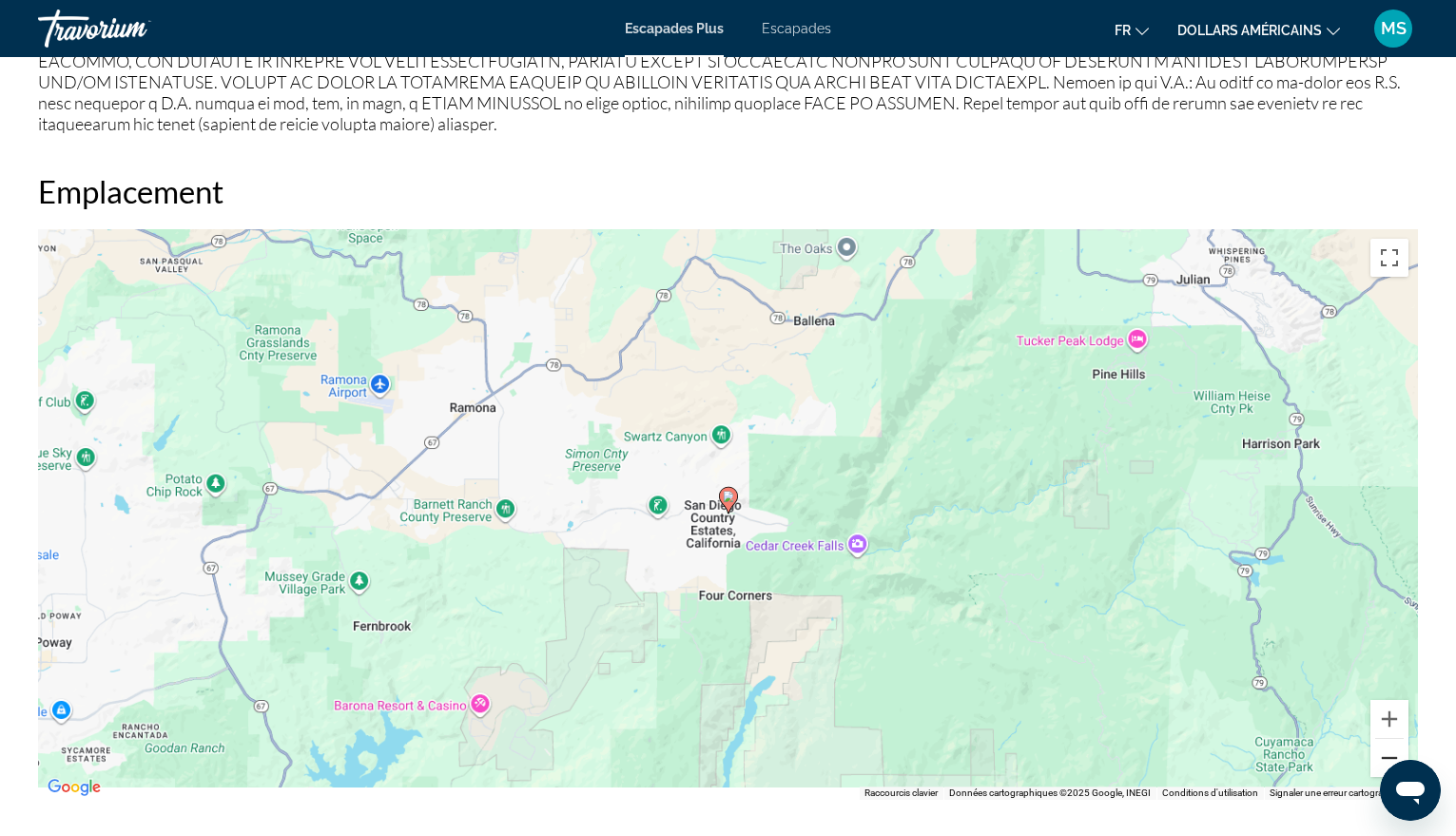
click at [1380, 757] on button "Zoom arrière" at bounding box center [1389, 758] width 38 height 38
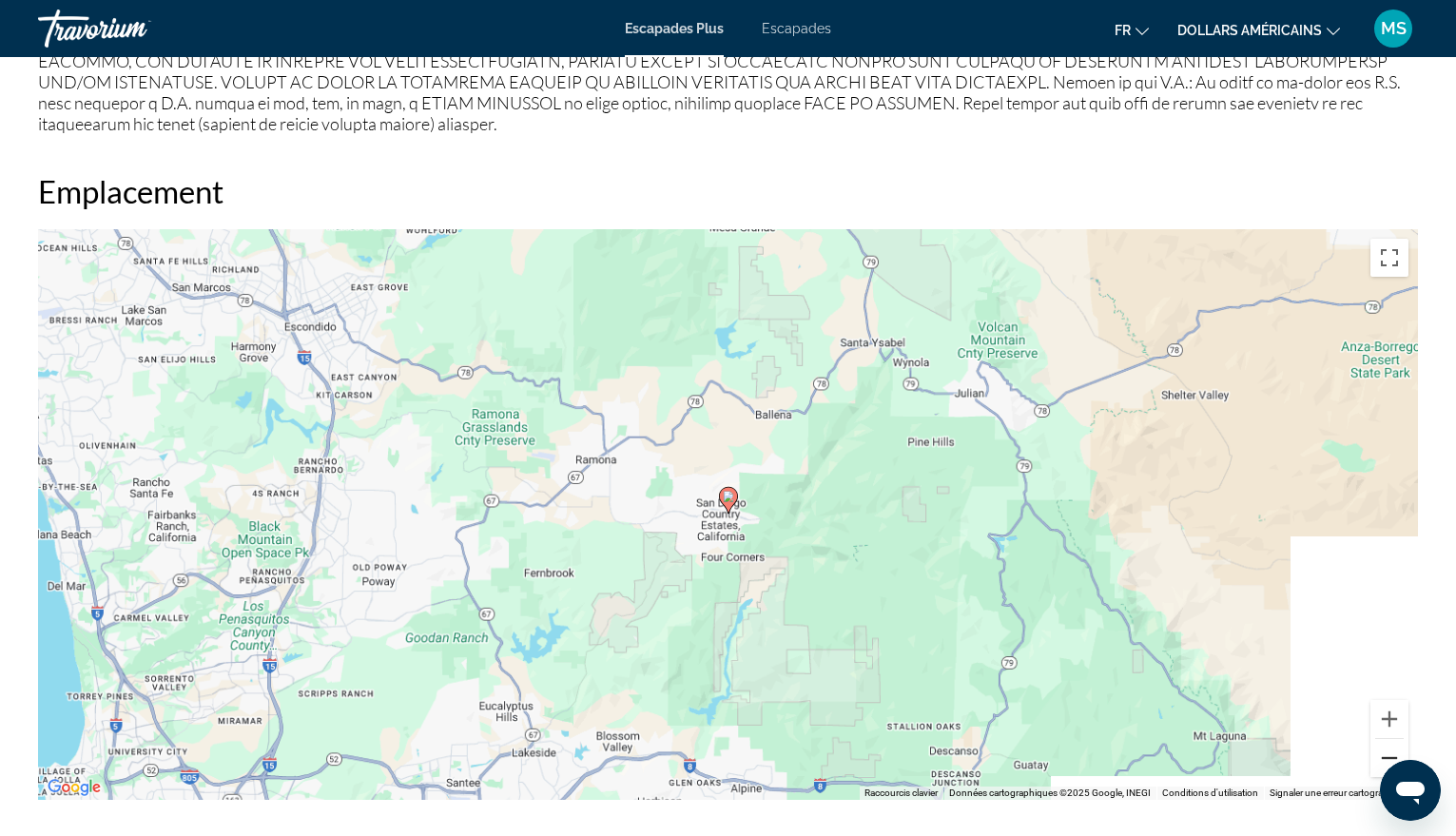
click at [1380, 757] on button "Zoom arrière" at bounding box center [1389, 758] width 38 height 38
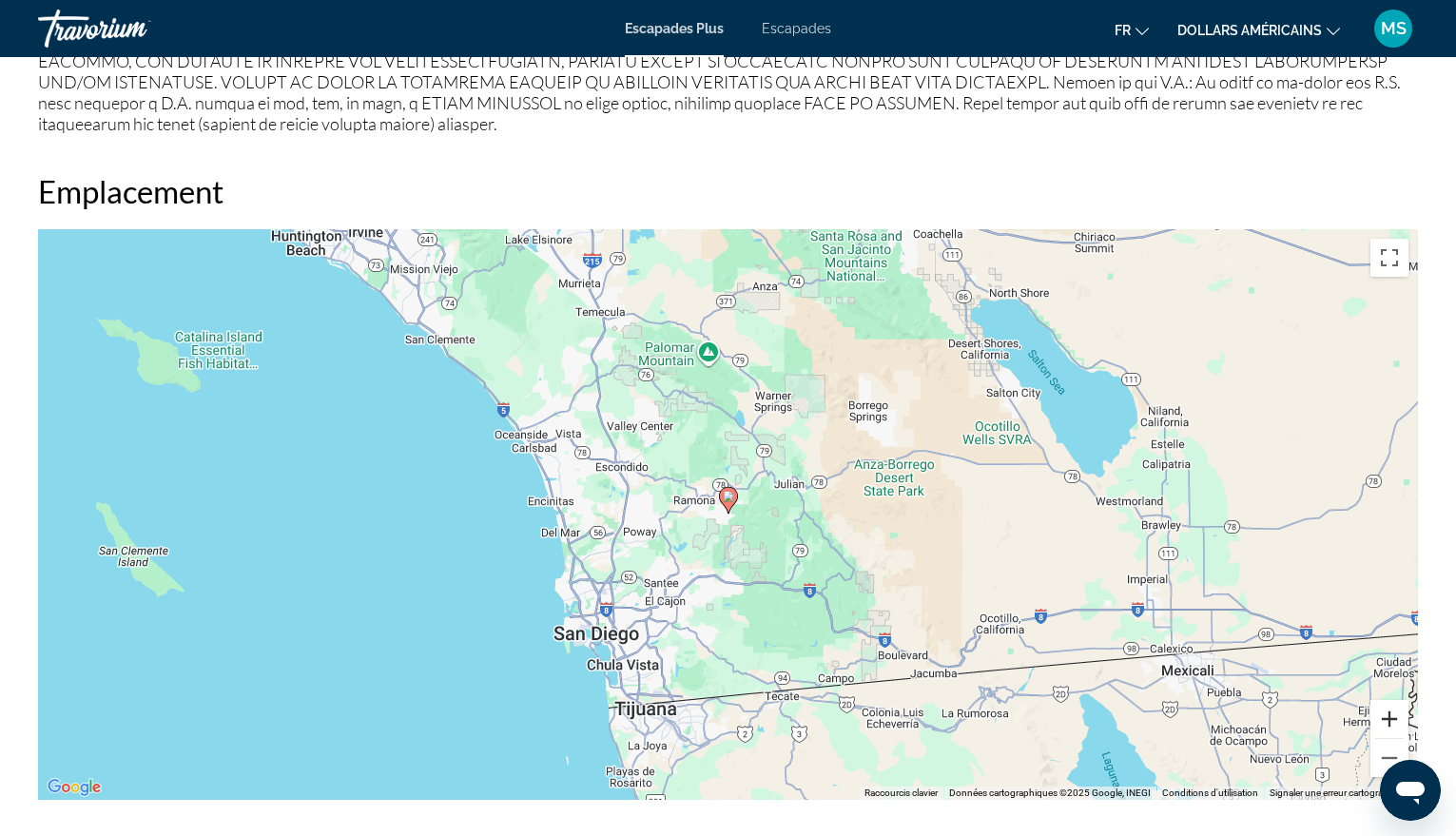
click at [1395, 714] on button "Zoom avant" at bounding box center [1389, 719] width 38 height 38
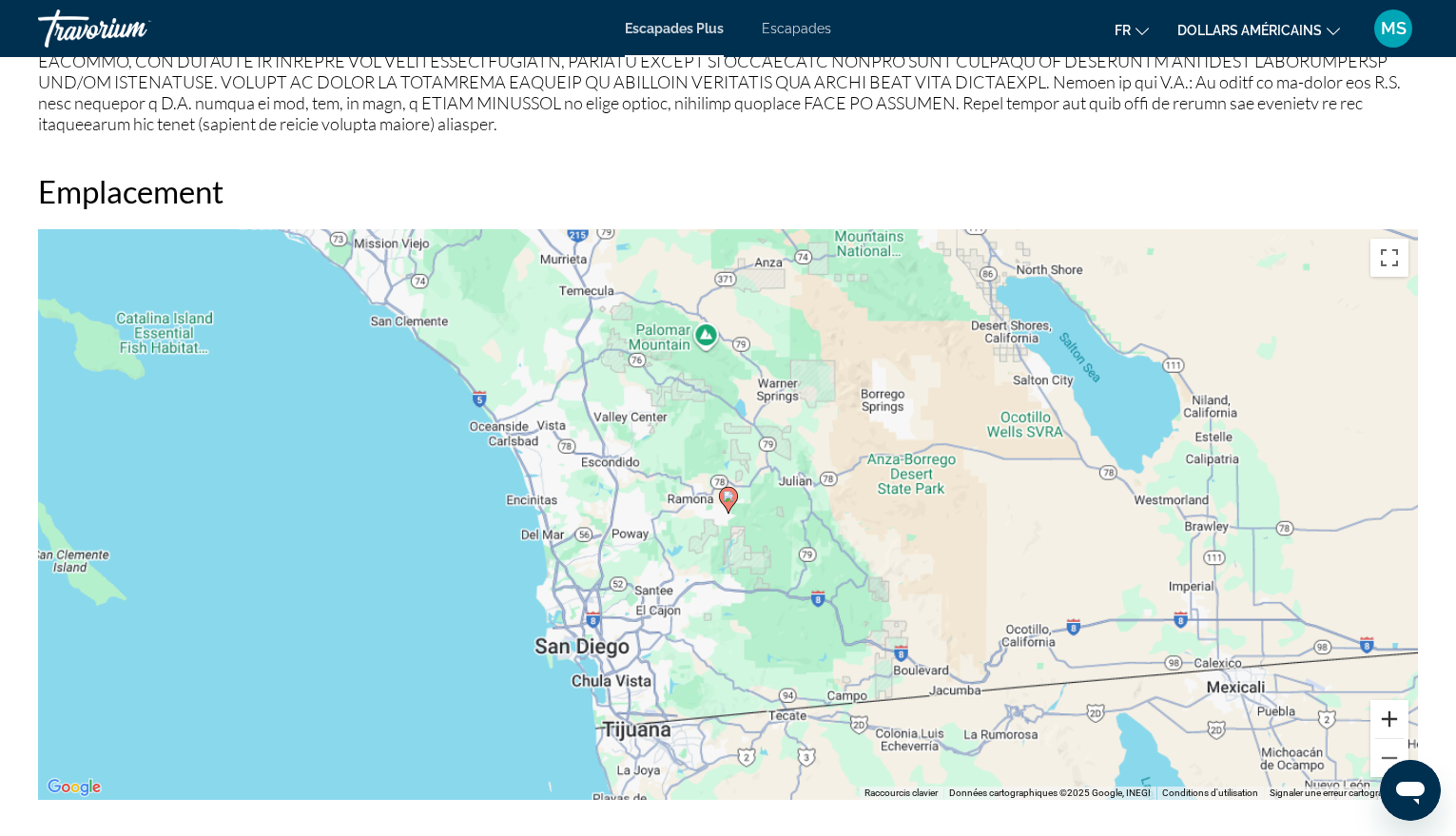
click at [1395, 714] on button "Zoom avant" at bounding box center [1389, 719] width 38 height 38
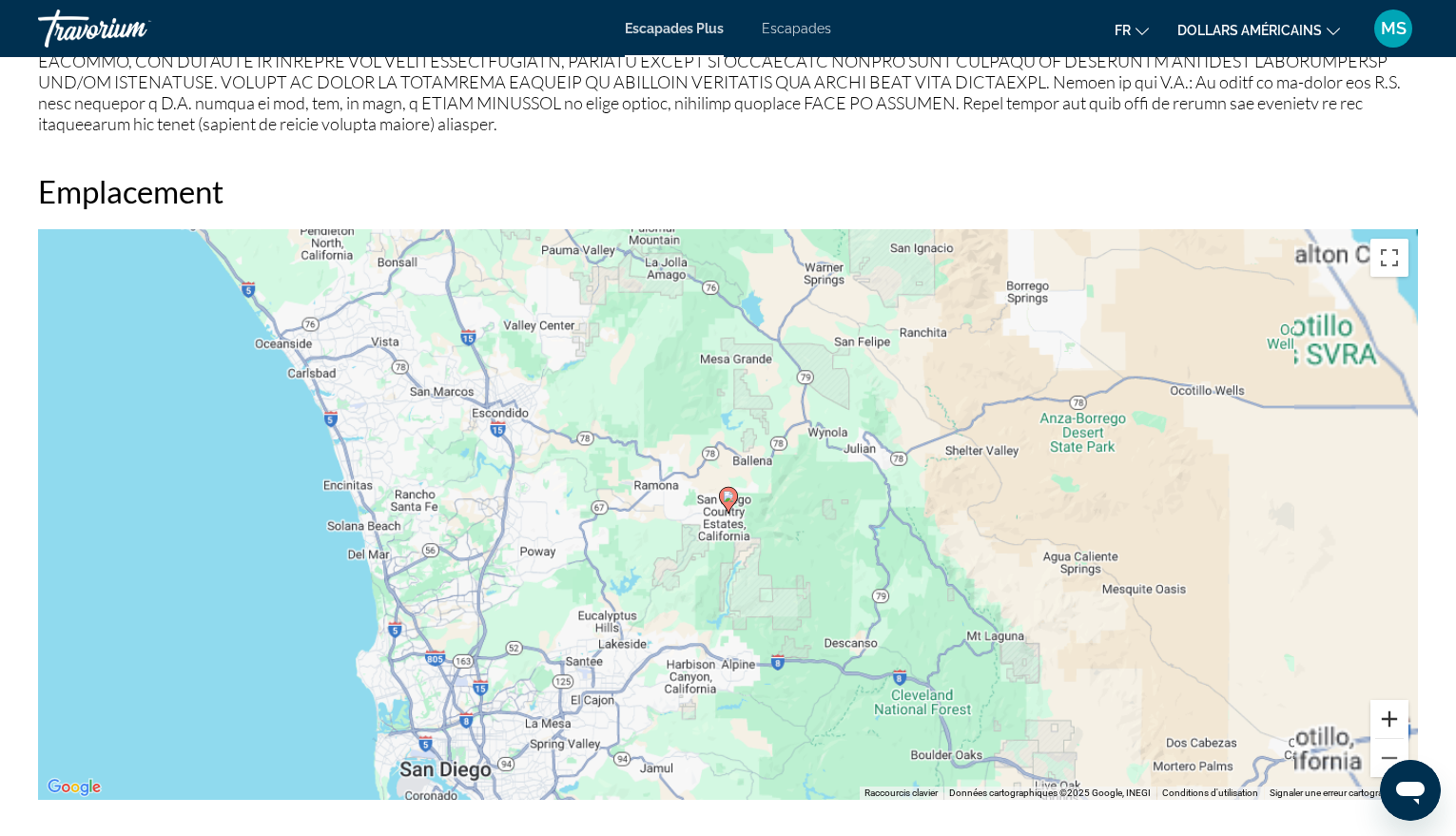
click at [1395, 714] on button "Zoom avant" at bounding box center [1389, 719] width 38 height 38
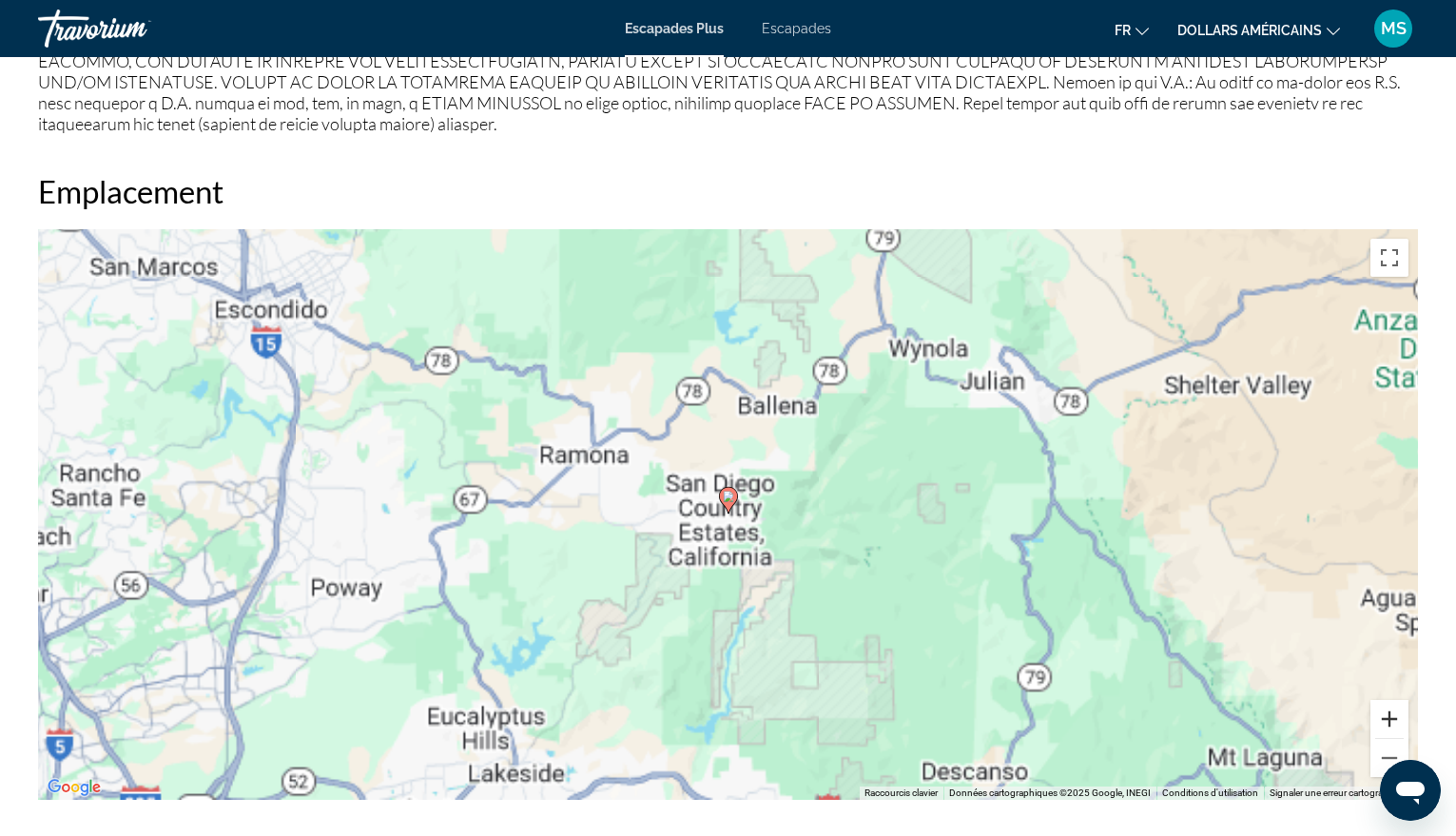
click at [1395, 714] on button "Zoom avant" at bounding box center [1389, 719] width 38 height 38
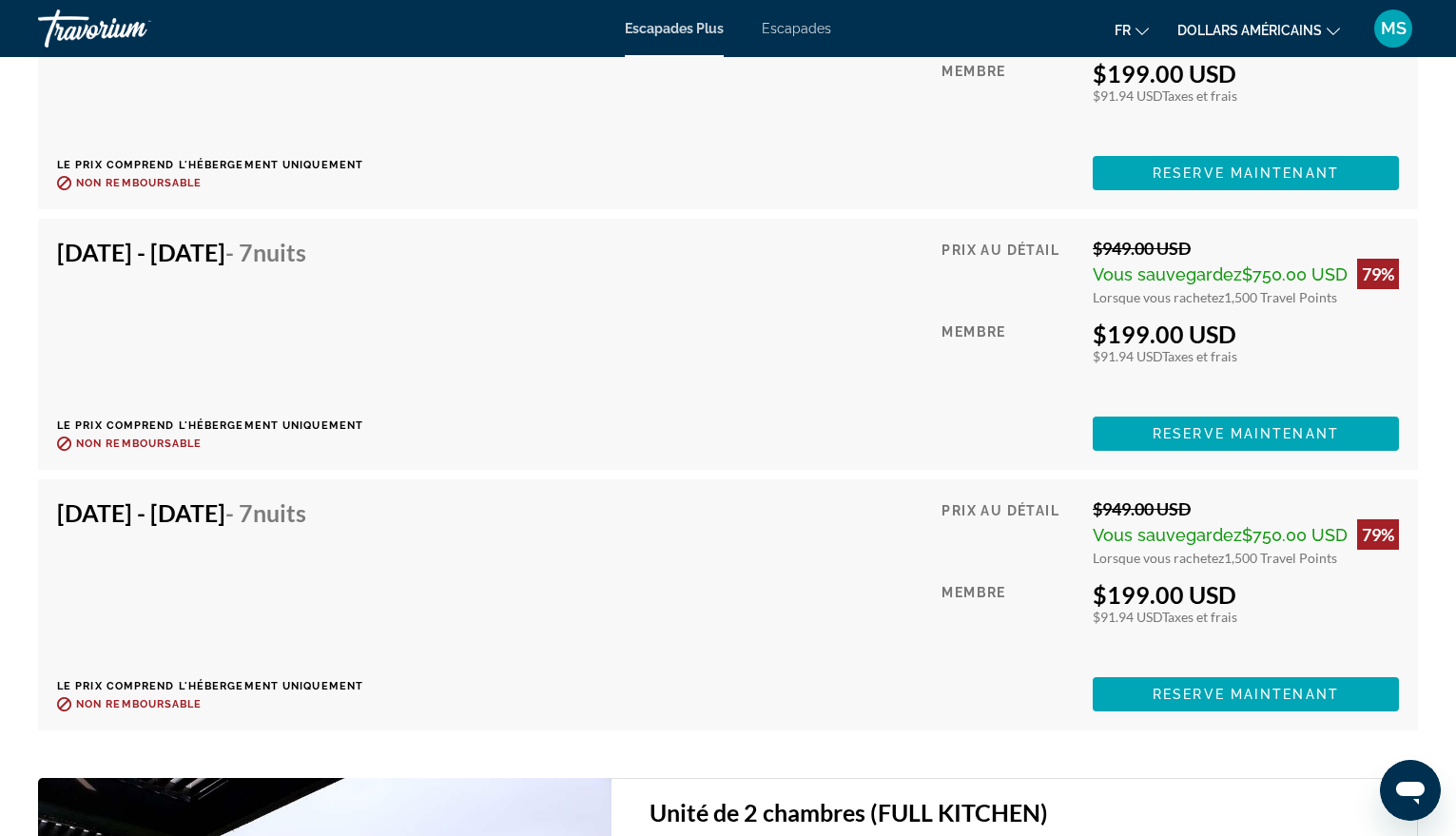
scroll to position [3756, 0]
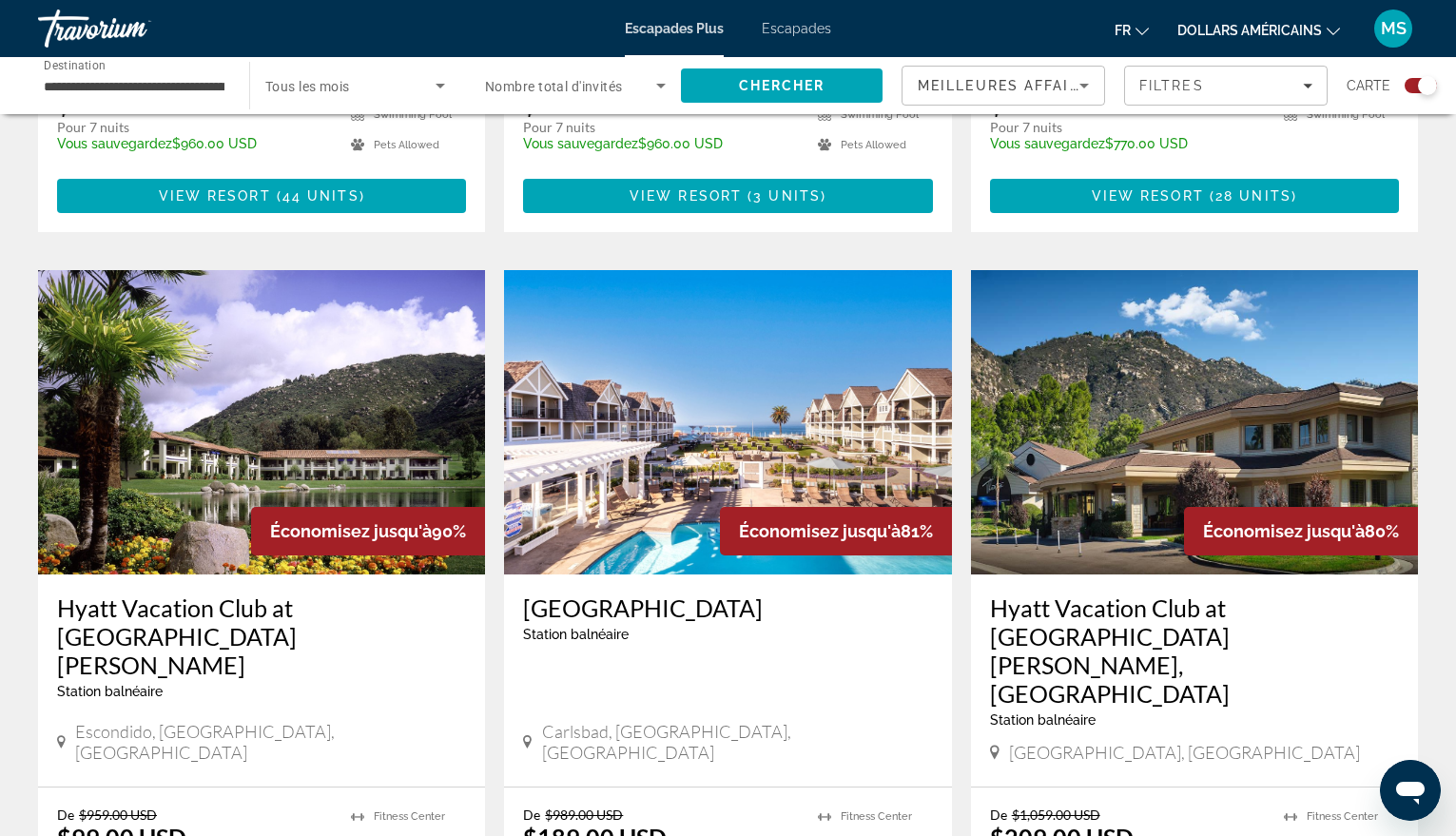
scroll to position [1237, 0]
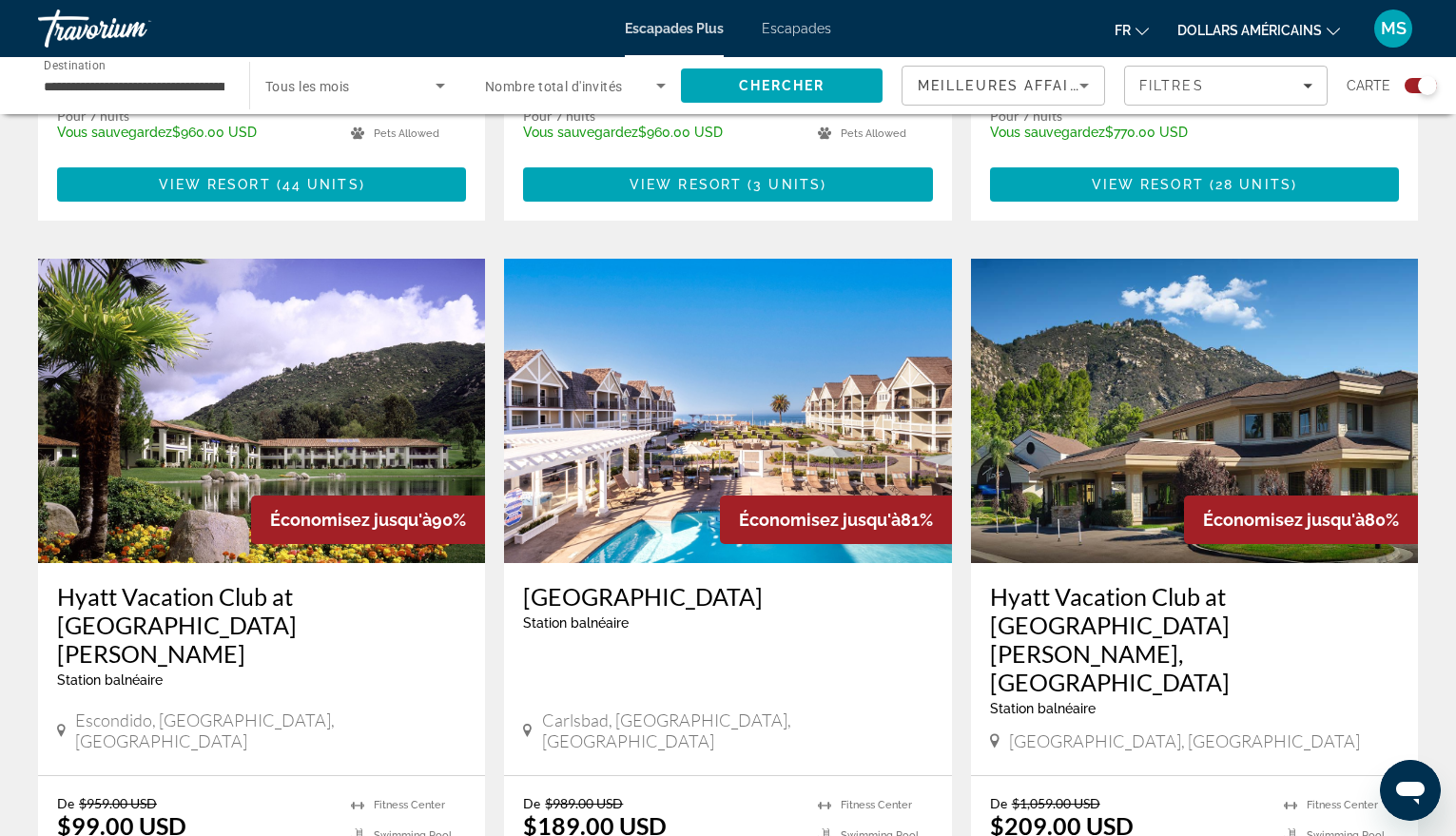
click at [1155, 399] on img "Contenu principal" at bounding box center [1194, 411] width 447 height 304
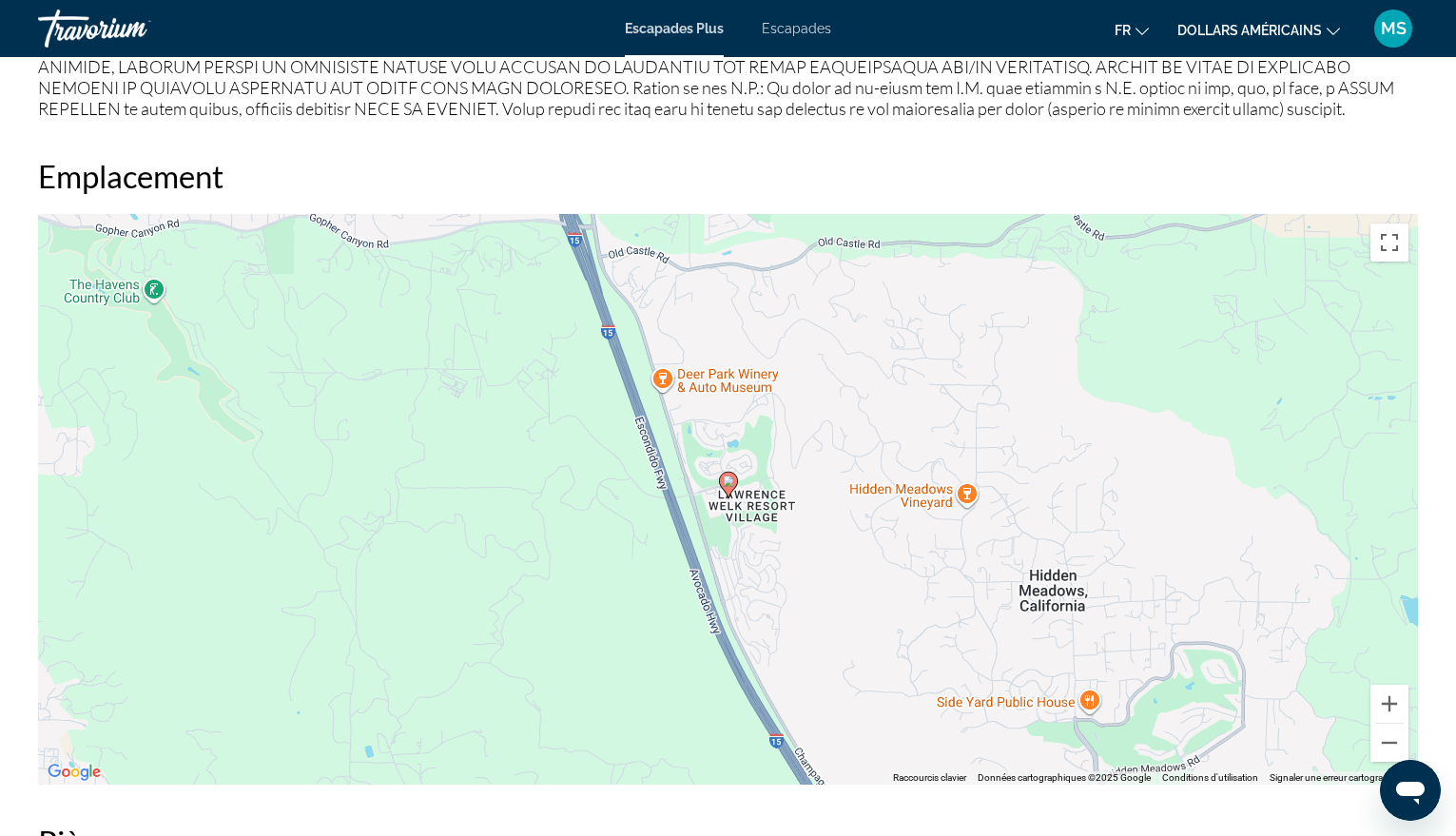
scroll to position [2378, 0]
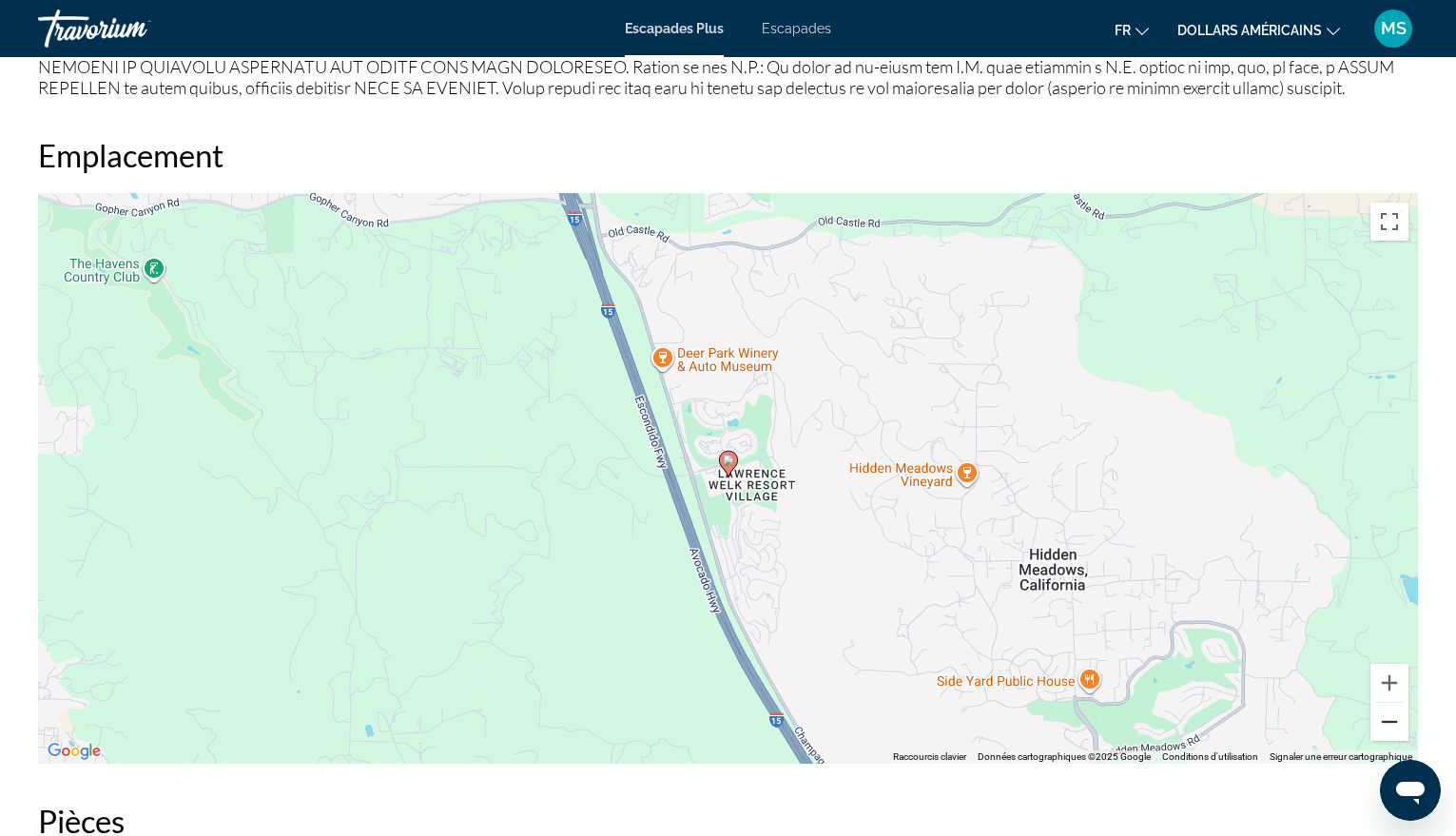
click at [1390, 703] on button "Zoom arrière" at bounding box center [1389, 721] width 38 height 38
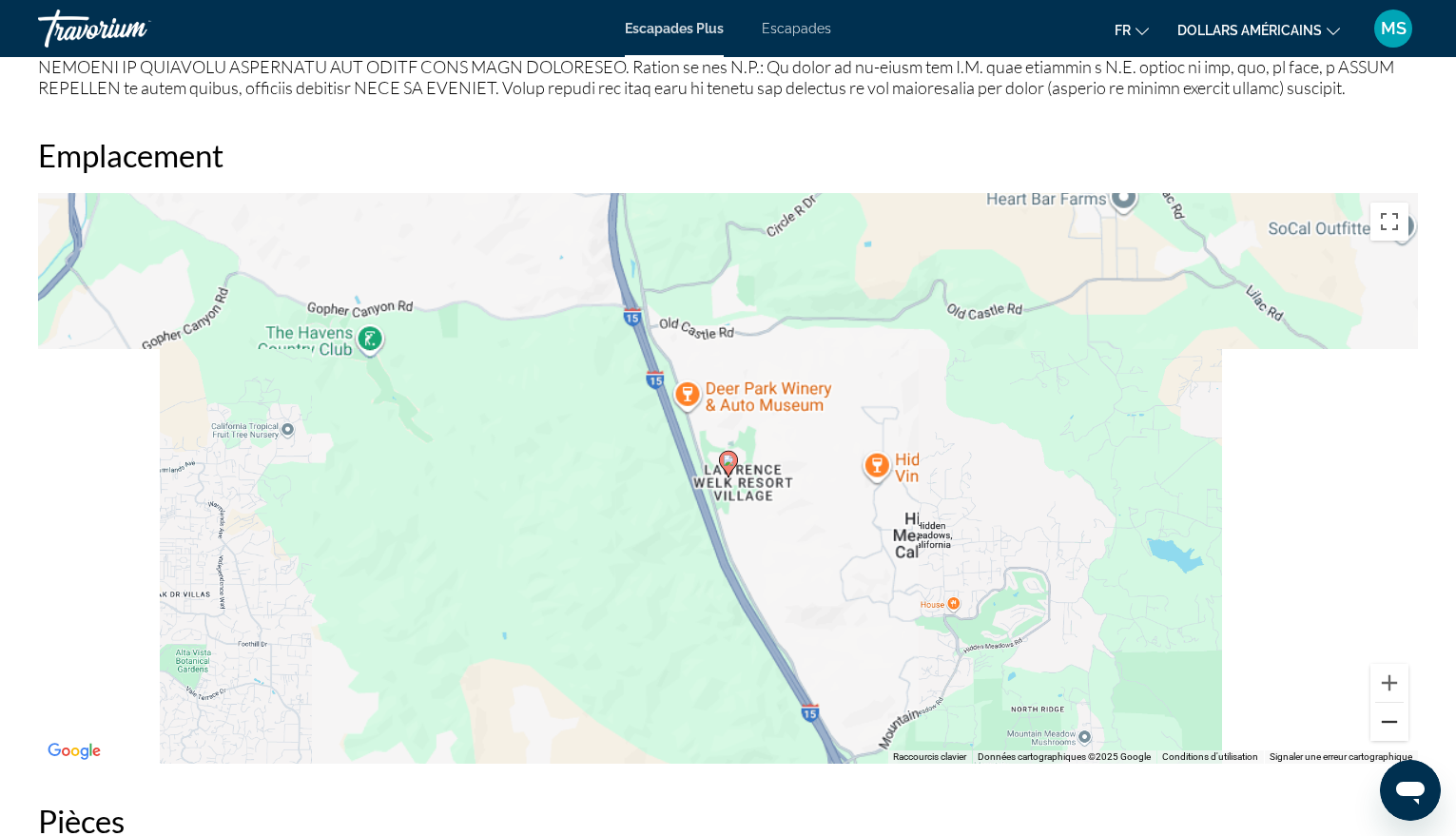
click at [1390, 703] on button "Zoom arrière" at bounding box center [1389, 721] width 38 height 38
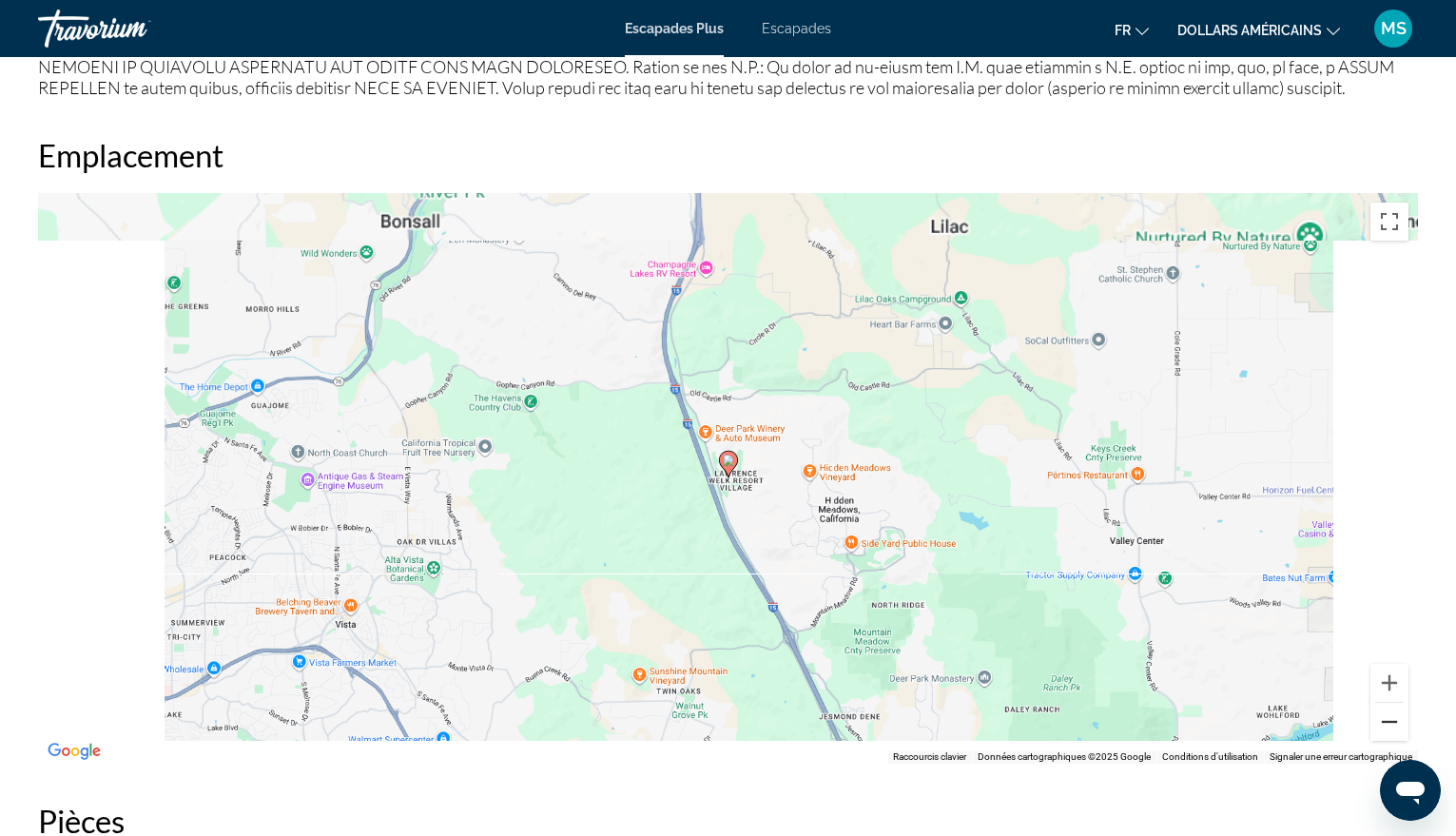
click at [1390, 703] on button "Zoom arrière" at bounding box center [1389, 721] width 38 height 38
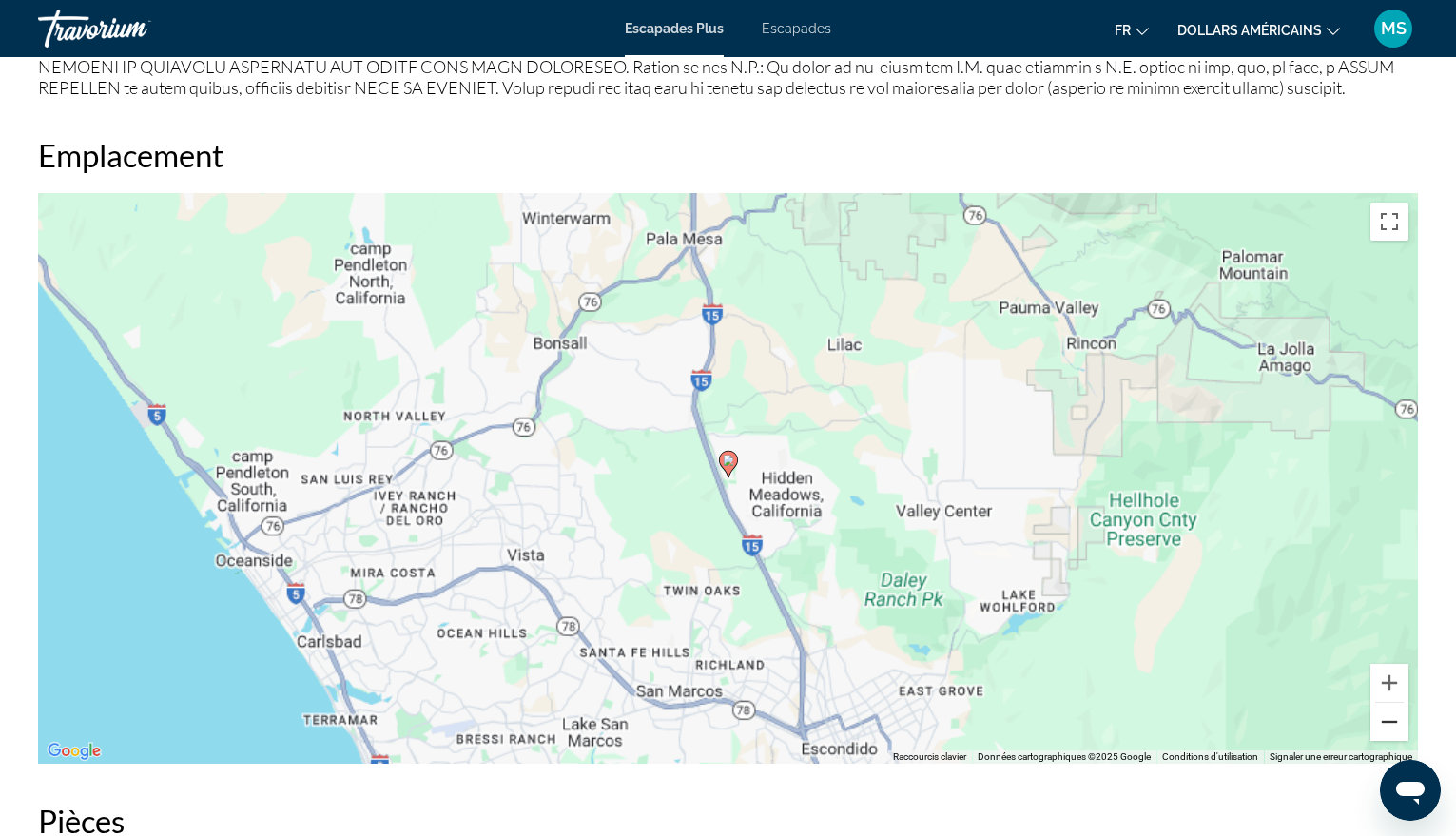
click at [1390, 703] on button "Zoom arrière" at bounding box center [1389, 721] width 38 height 38
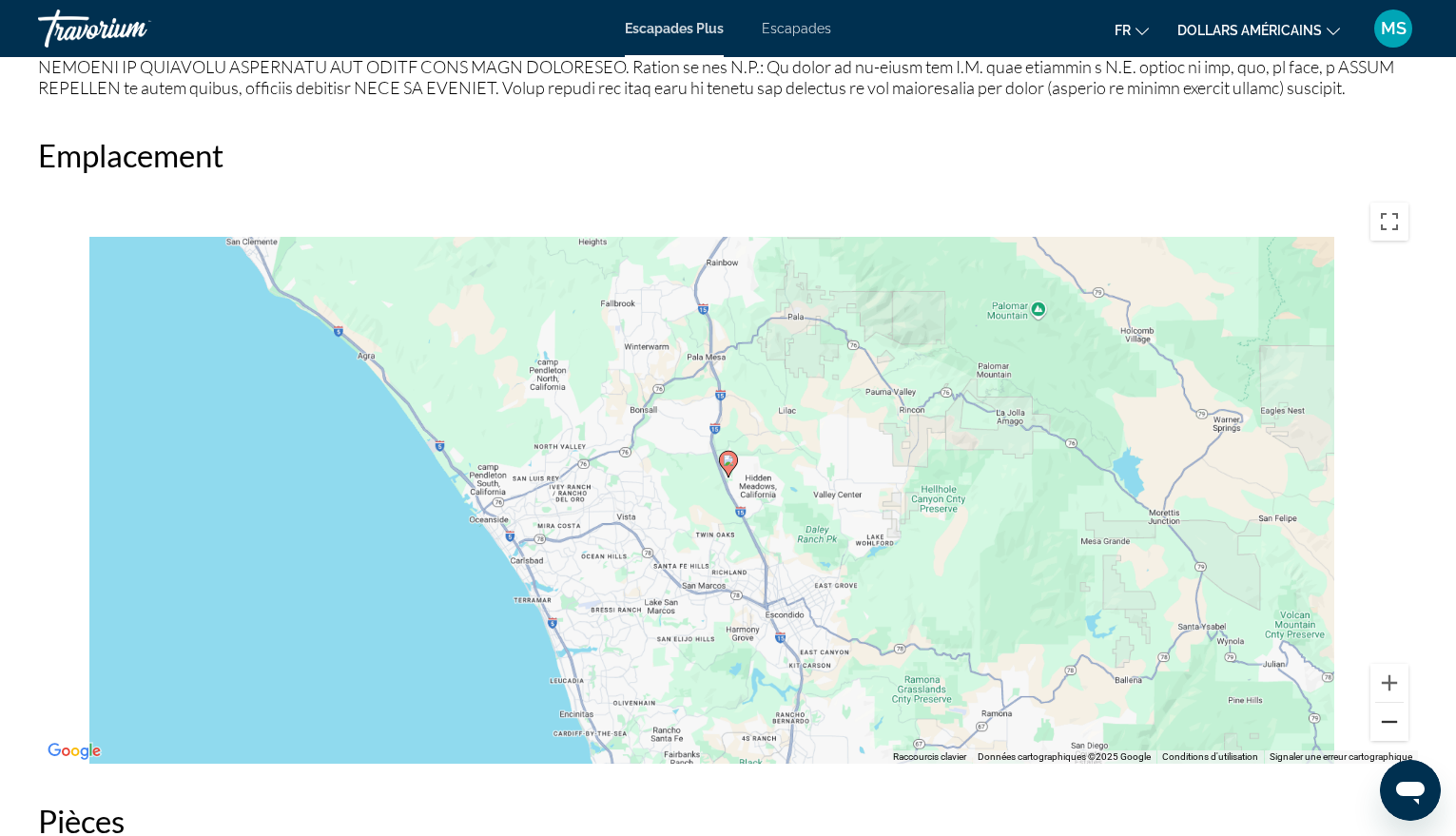
click at [1390, 703] on button "Zoom arrière" at bounding box center [1389, 721] width 38 height 38
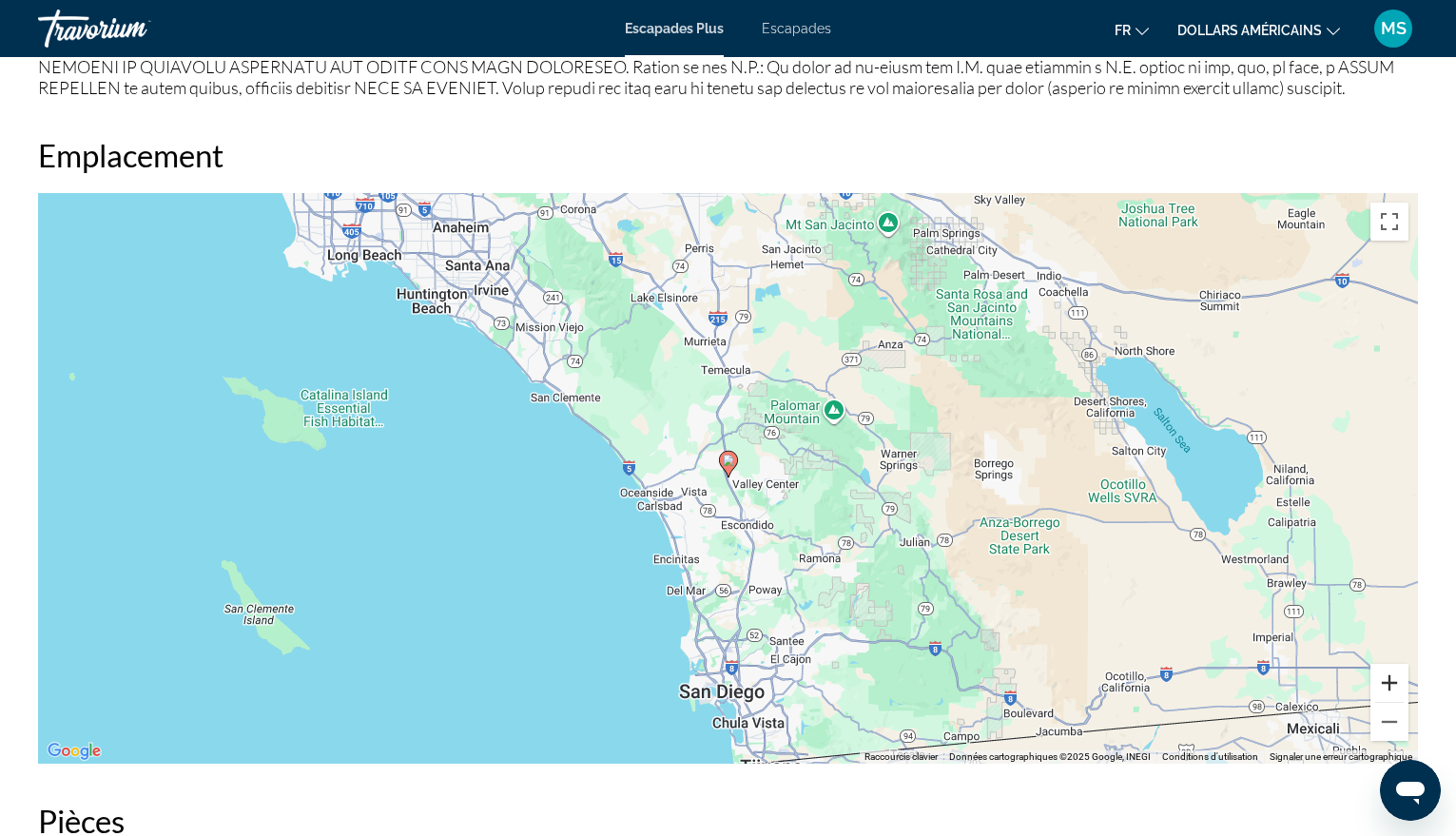
click at [1384, 664] on button "Zoom avant" at bounding box center [1389, 682] width 38 height 38
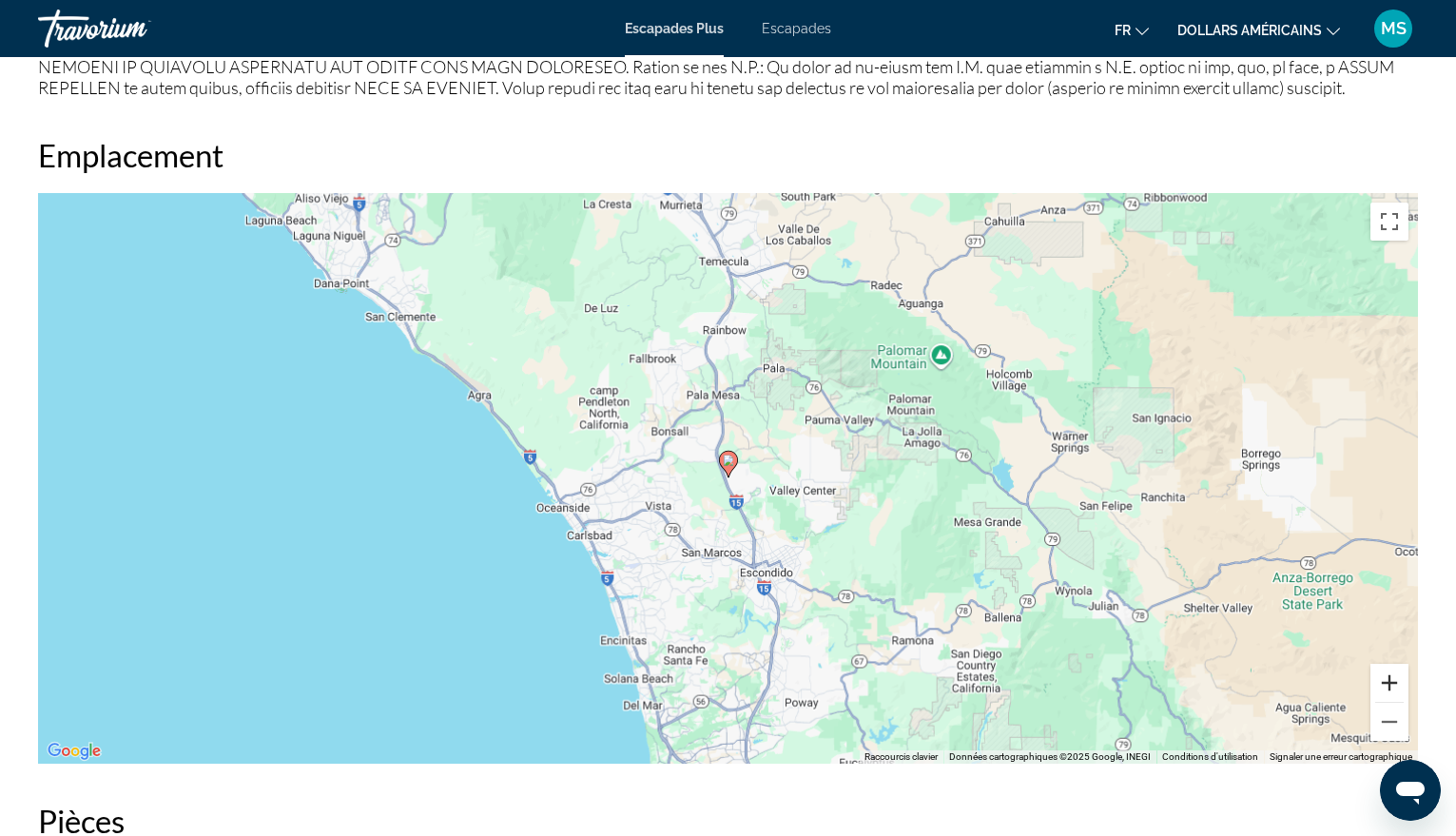
click at [1384, 664] on button "Zoom avant" at bounding box center [1389, 682] width 38 height 38
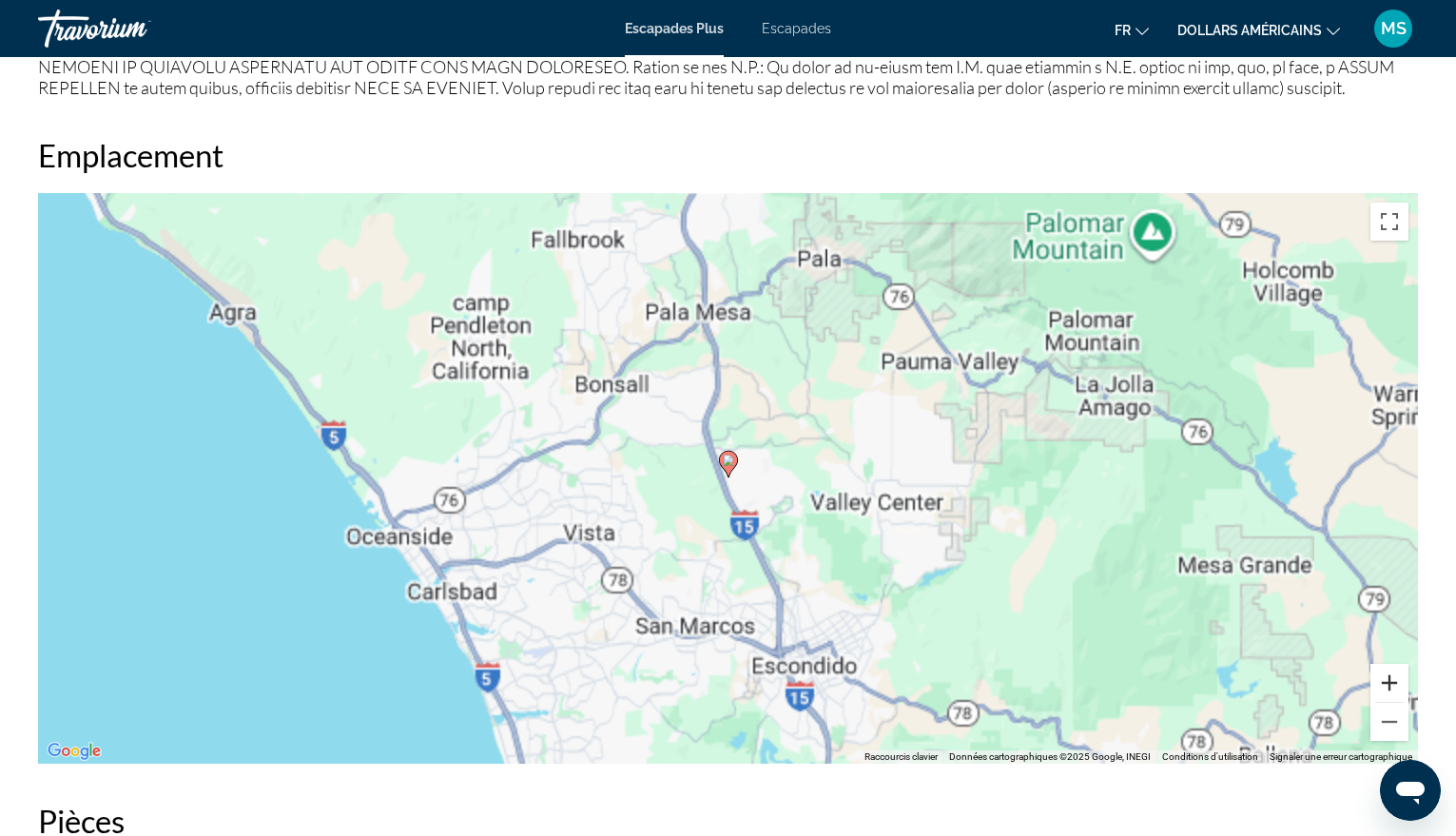
click at [1384, 664] on button "Zoom avant" at bounding box center [1389, 682] width 38 height 38
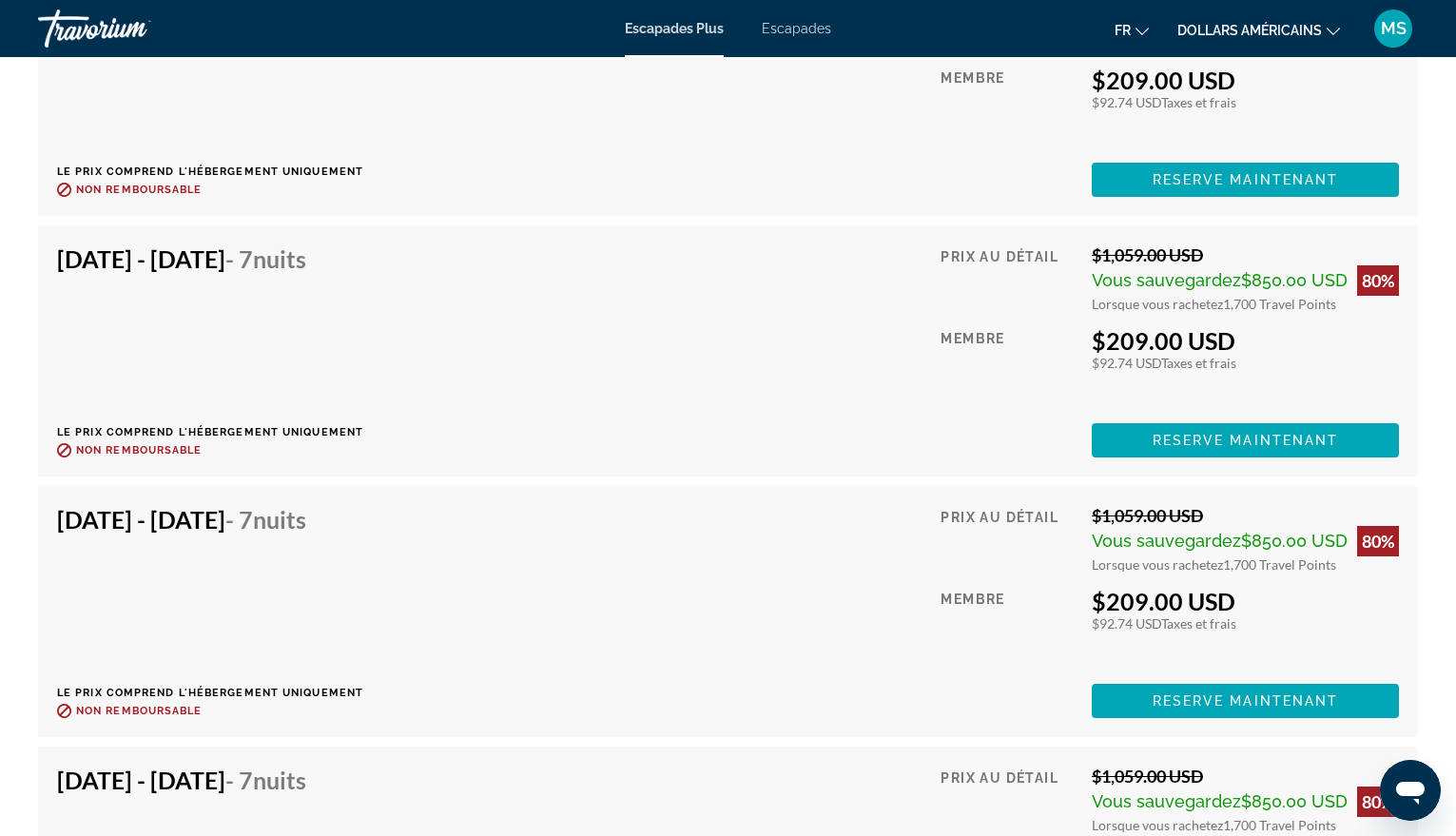
scroll to position [4187, 0]
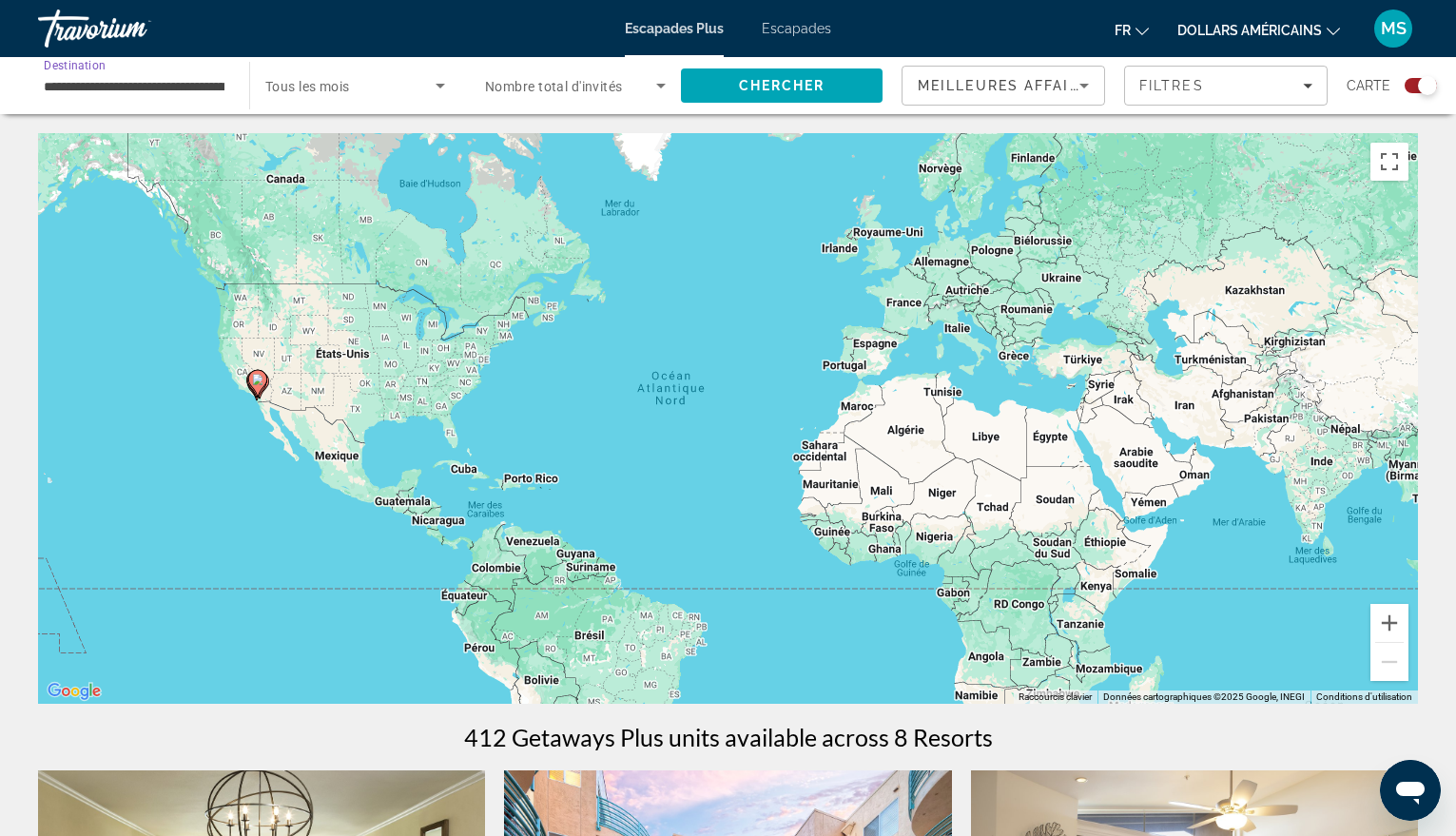
click at [173, 91] on input "**********" at bounding box center [133, 87] width 181 height 23
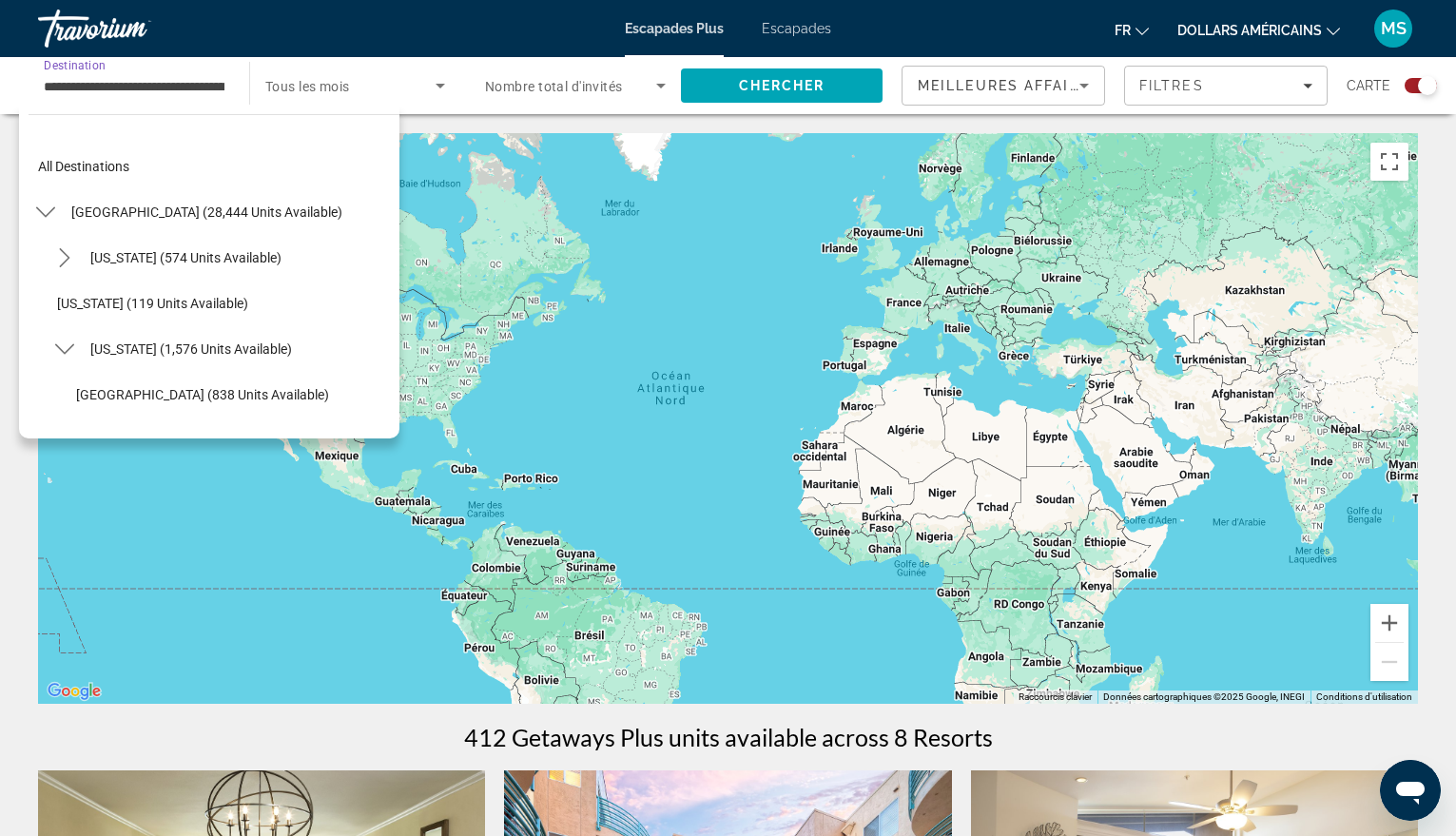
scroll to position [205, 0]
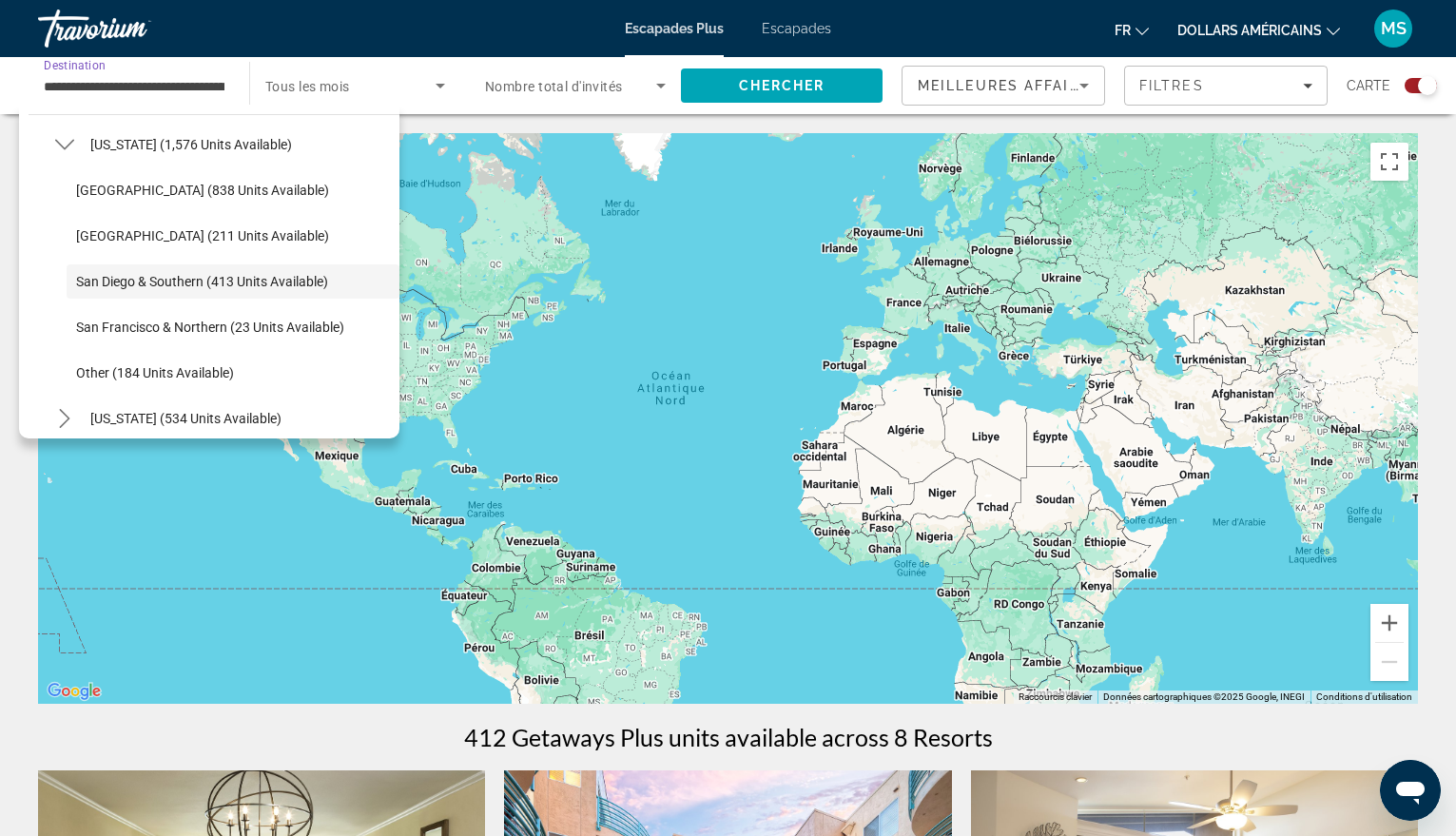
click at [117, 191] on span "[GEOGRAPHIC_DATA] (838 units available)" at bounding box center [203, 190] width 253 height 15
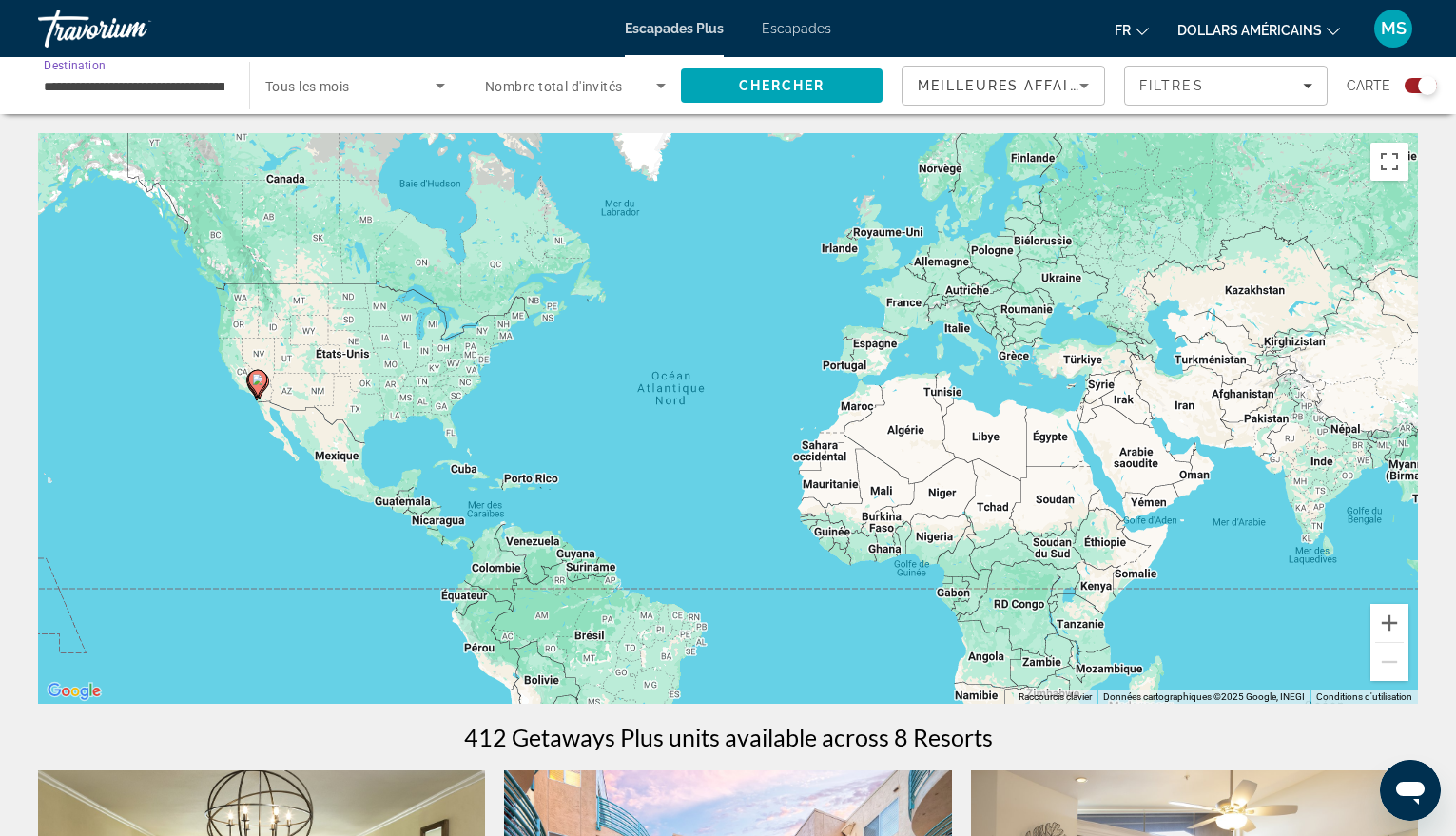
type input "**********"
click at [805, 86] on span "Chercher" at bounding box center [783, 86] width 87 height 15
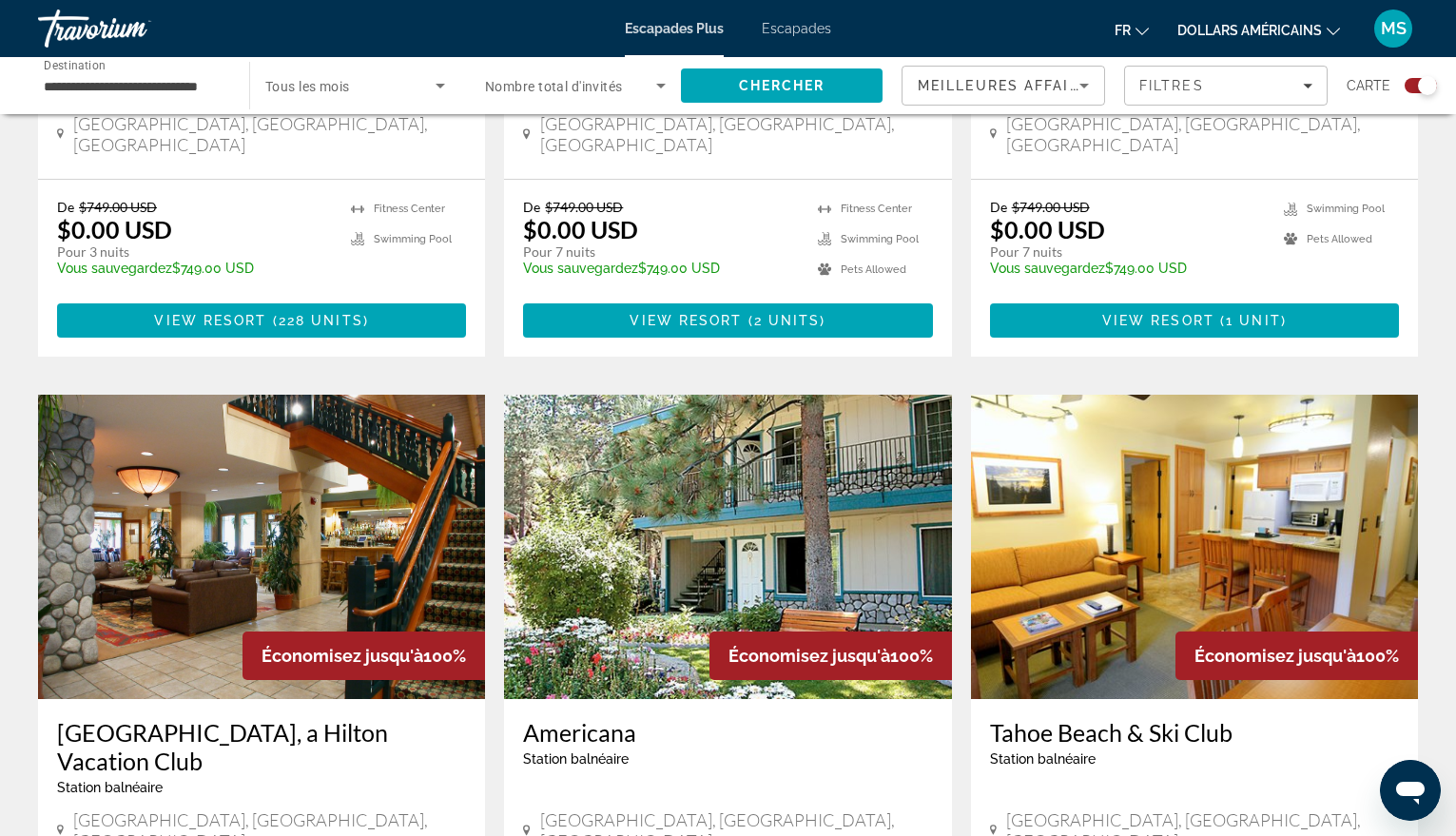
scroll to position [1141, 0]
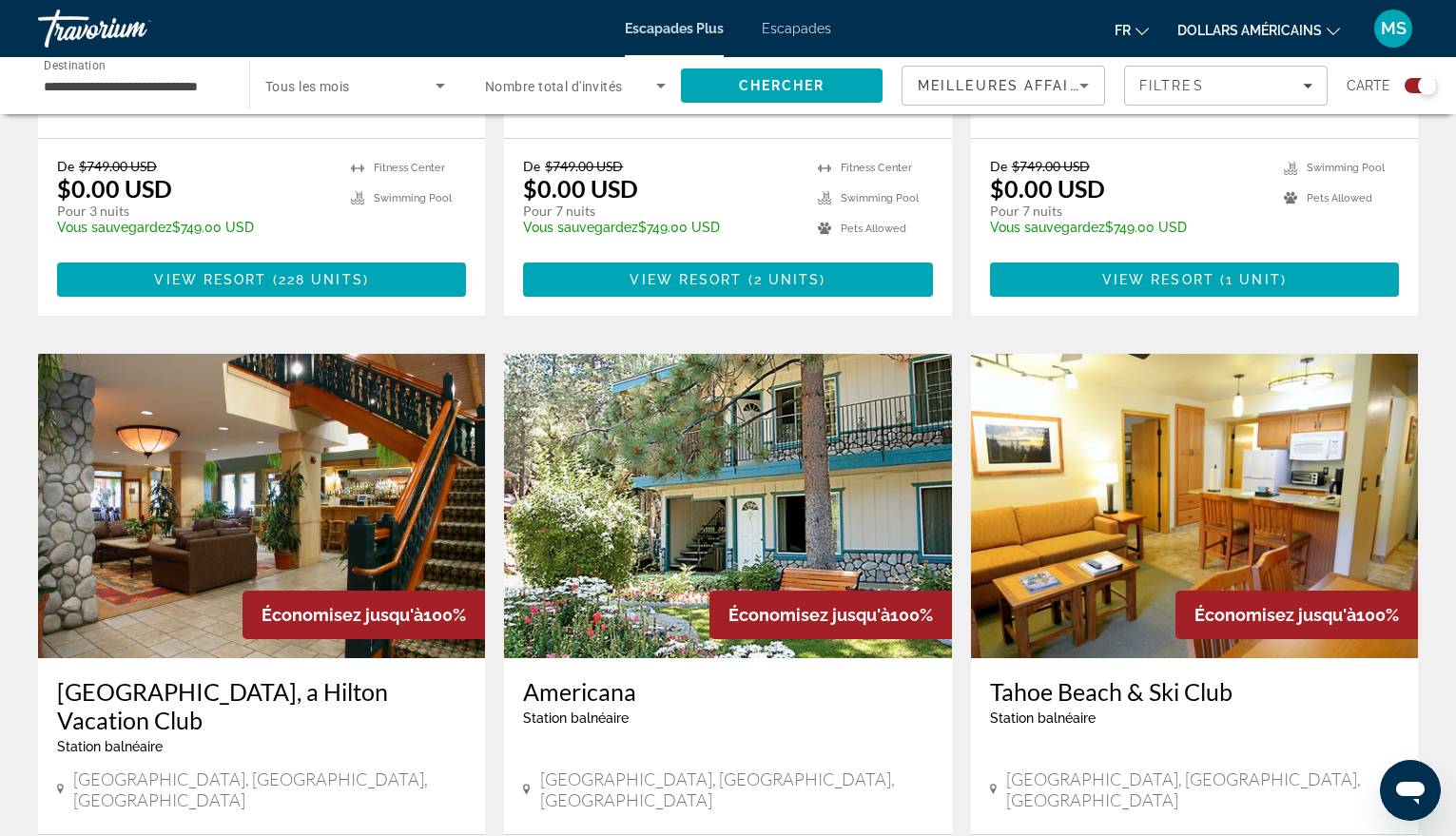
click at [1227, 407] on img "Contenu principal" at bounding box center [1194, 505] width 447 height 304
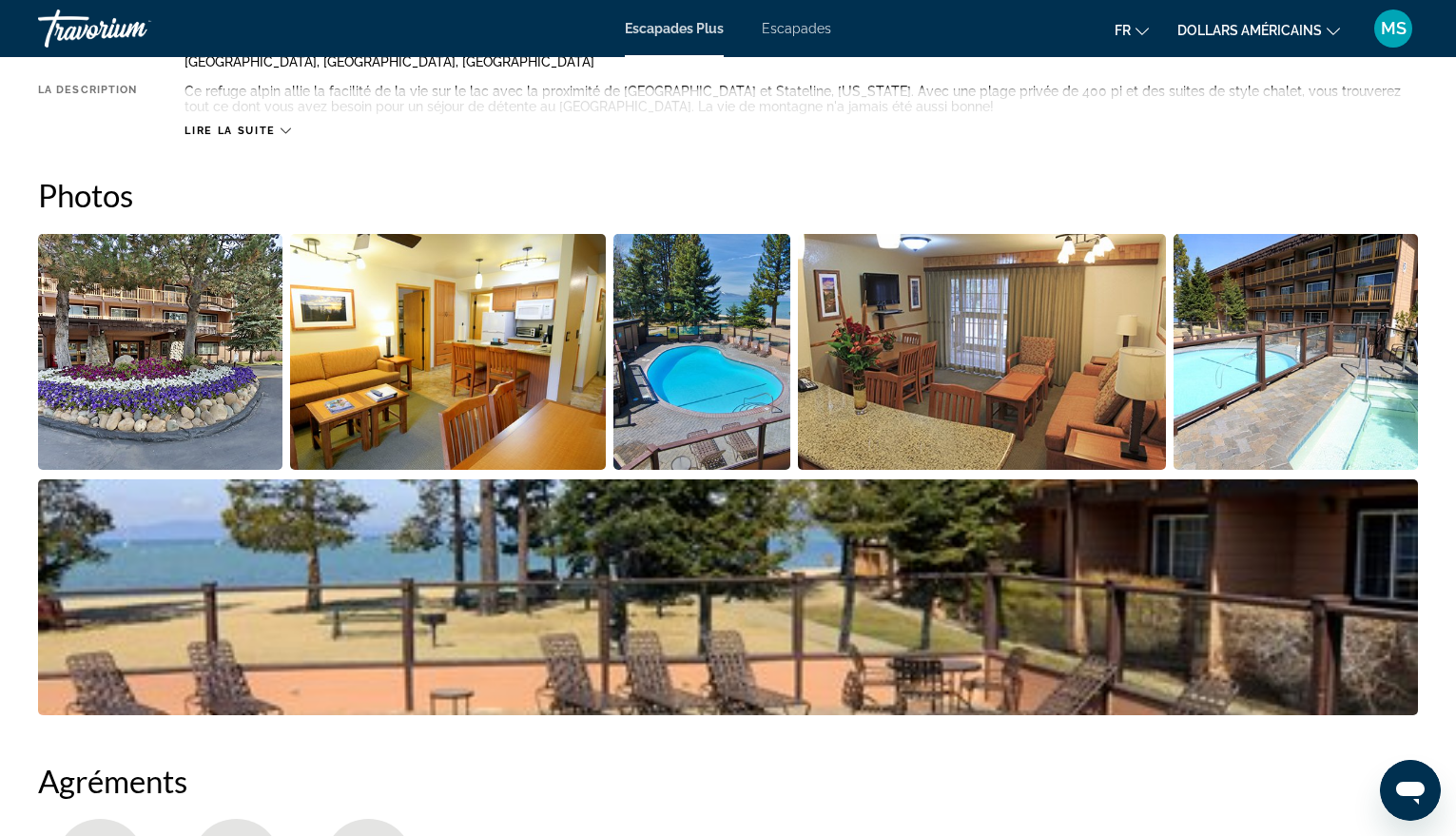
scroll to position [476, 0]
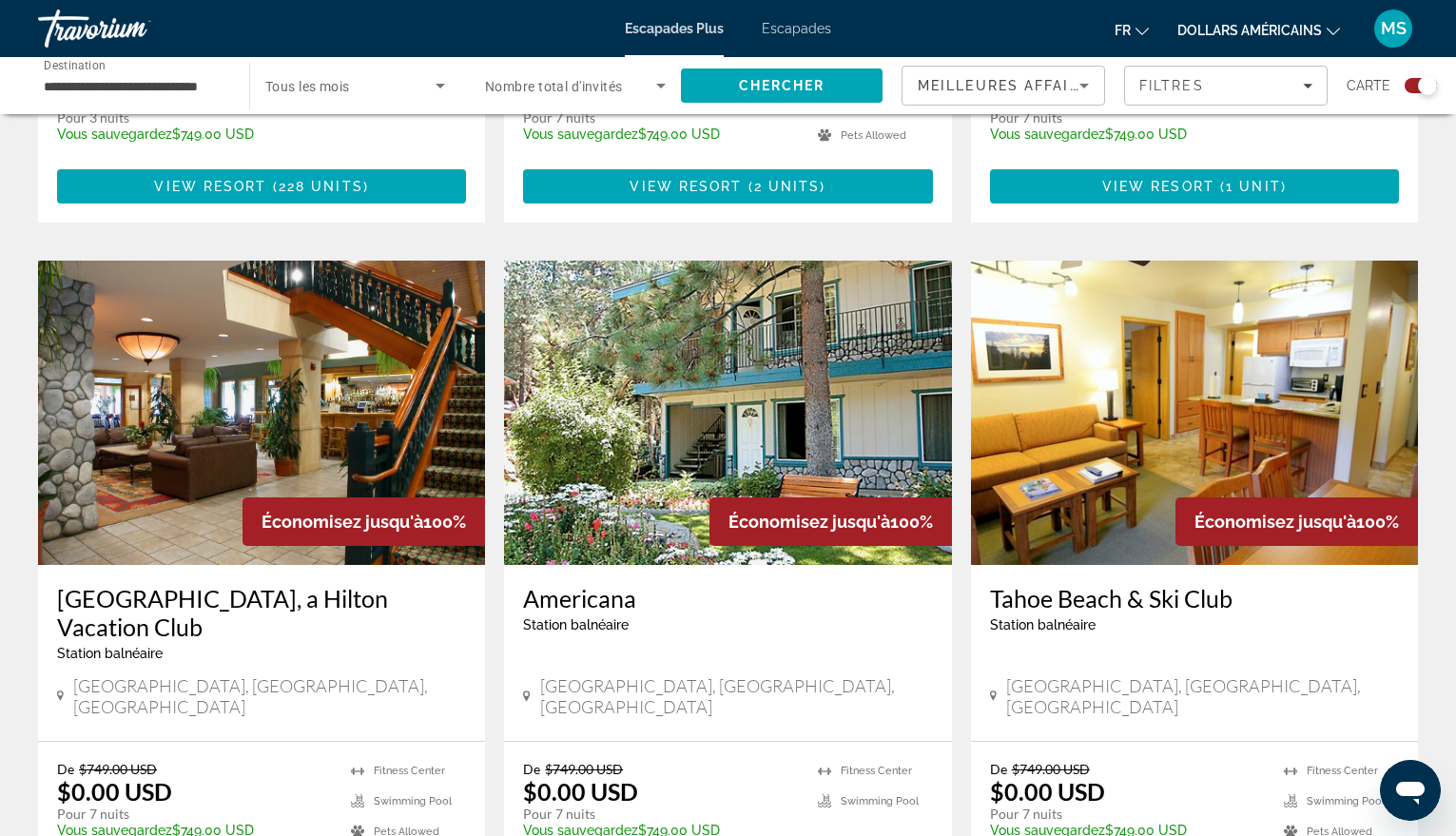
scroll to position [1237, 0]
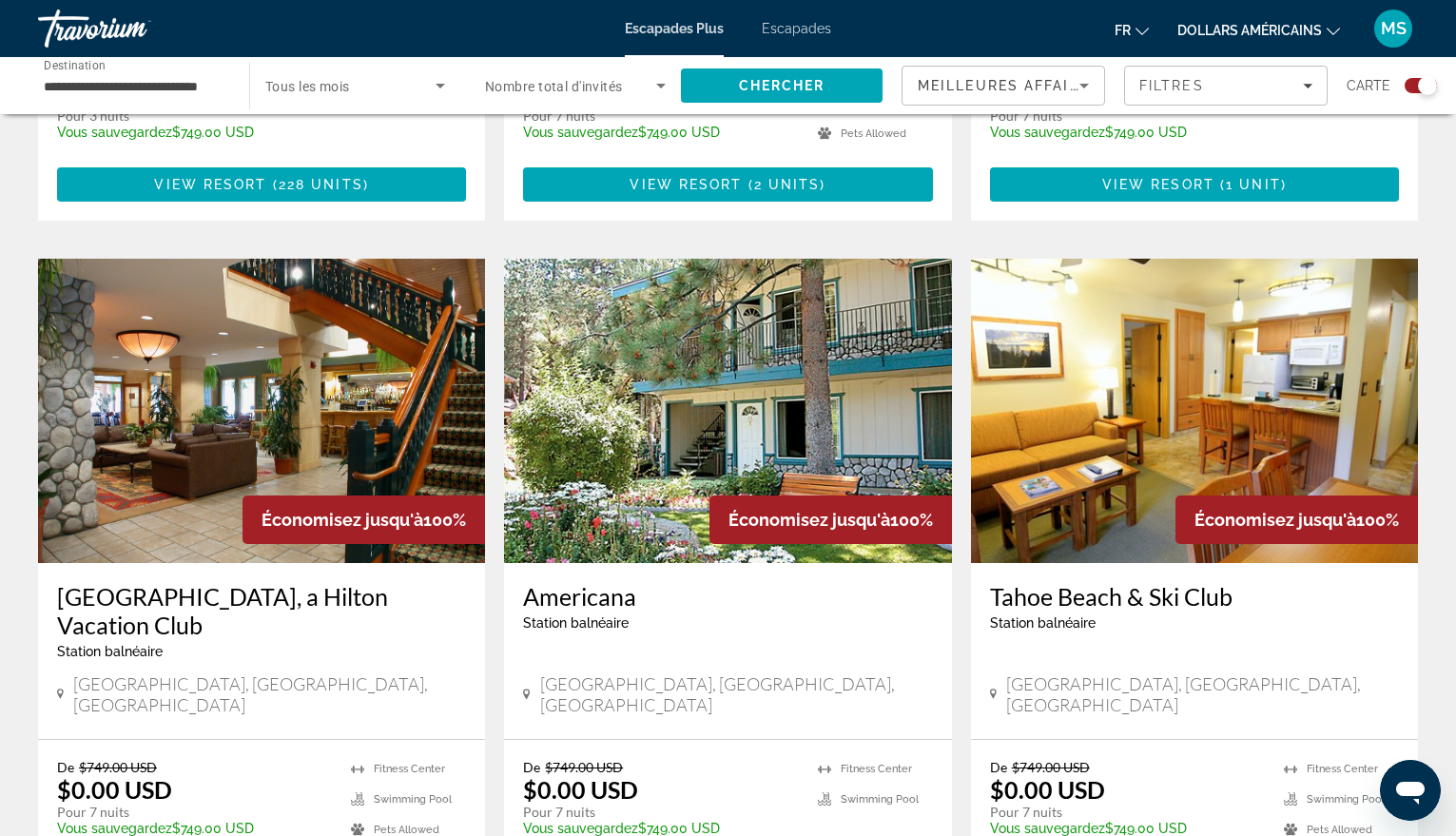
click at [229, 389] on img "Contenu principal" at bounding box center [261, 411] width 447 height 304
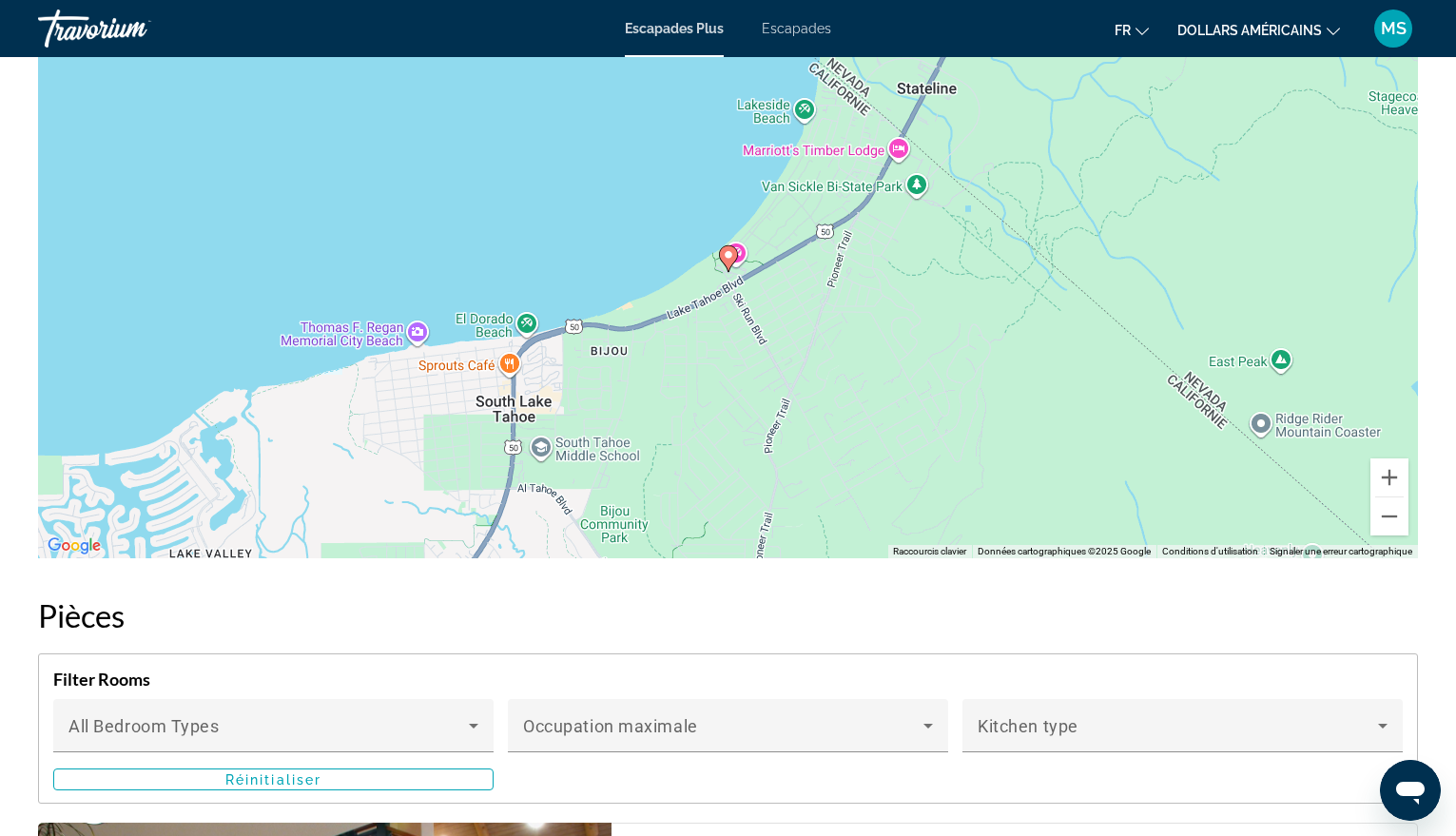
scroll to position [2664, 0]
click at [1395, 518] on button "Zoom arrière" at bounding box center [1389, 515] width 38 height 38
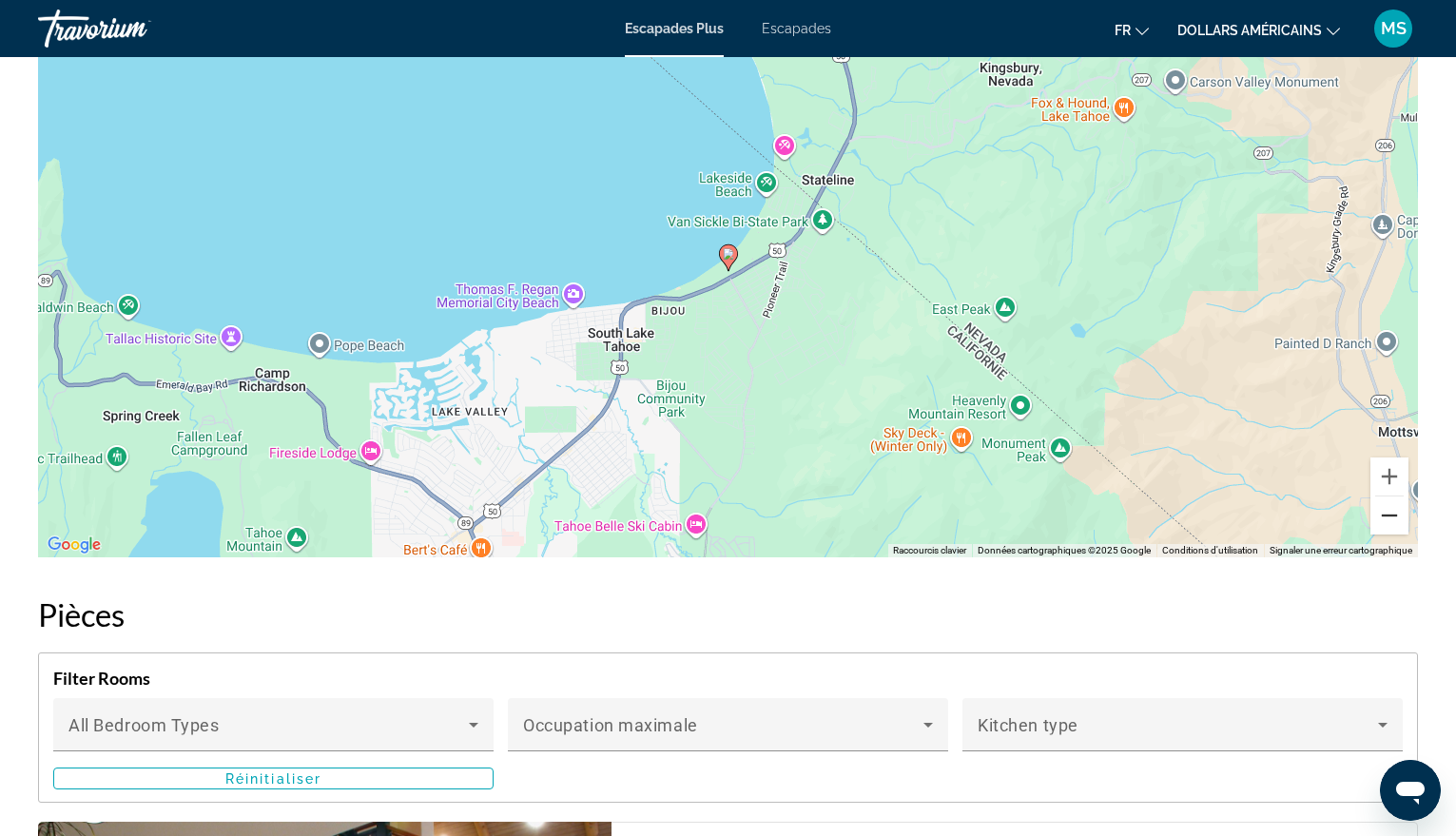
click at [1395, 518] on button "Zoom arrière" at bounding box center [1389, 515] width 38 height 38
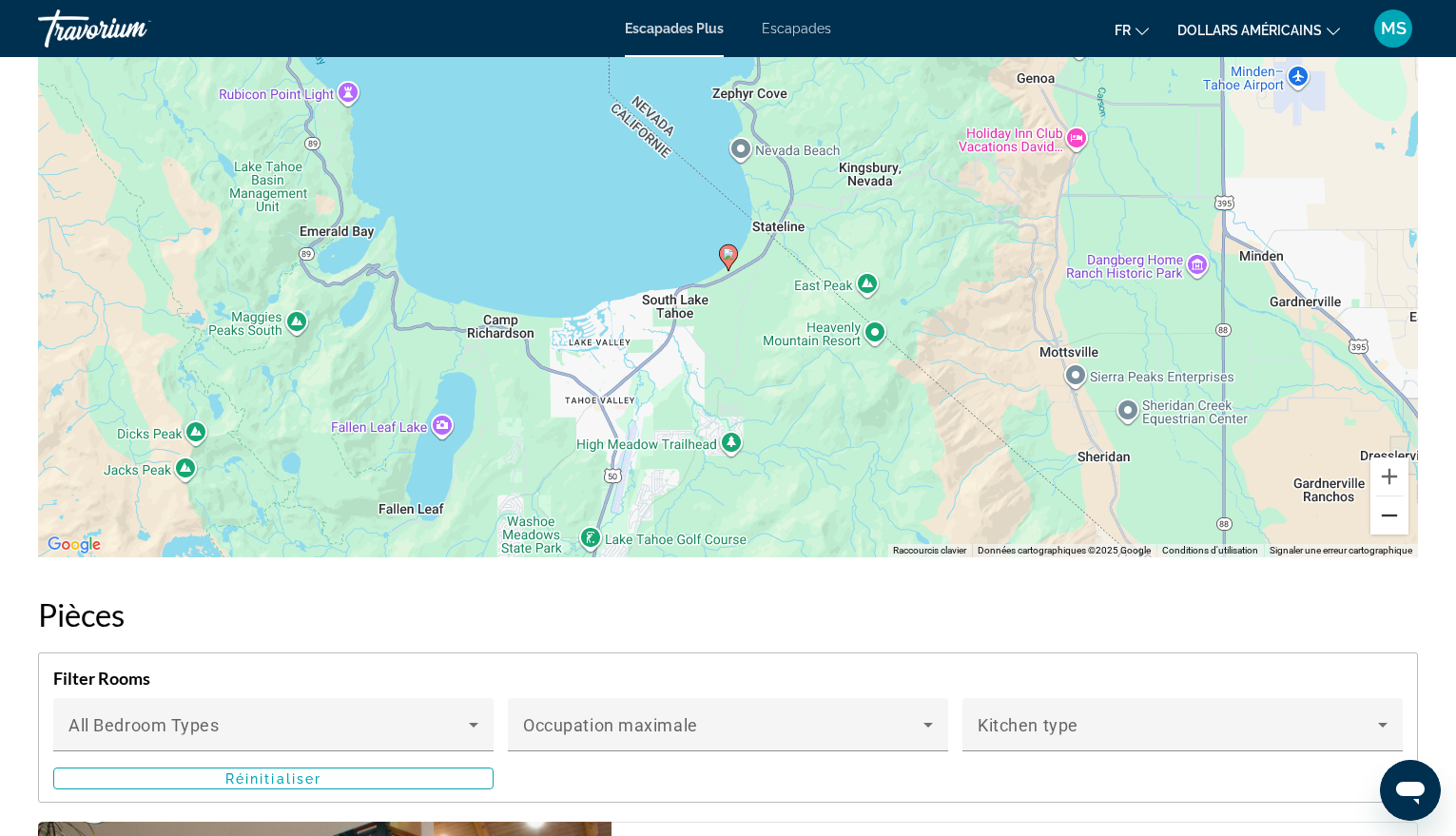
click at [1395, 518] on button "Zoom arrière" at bounding box center [1389, 515] width 38 height 38
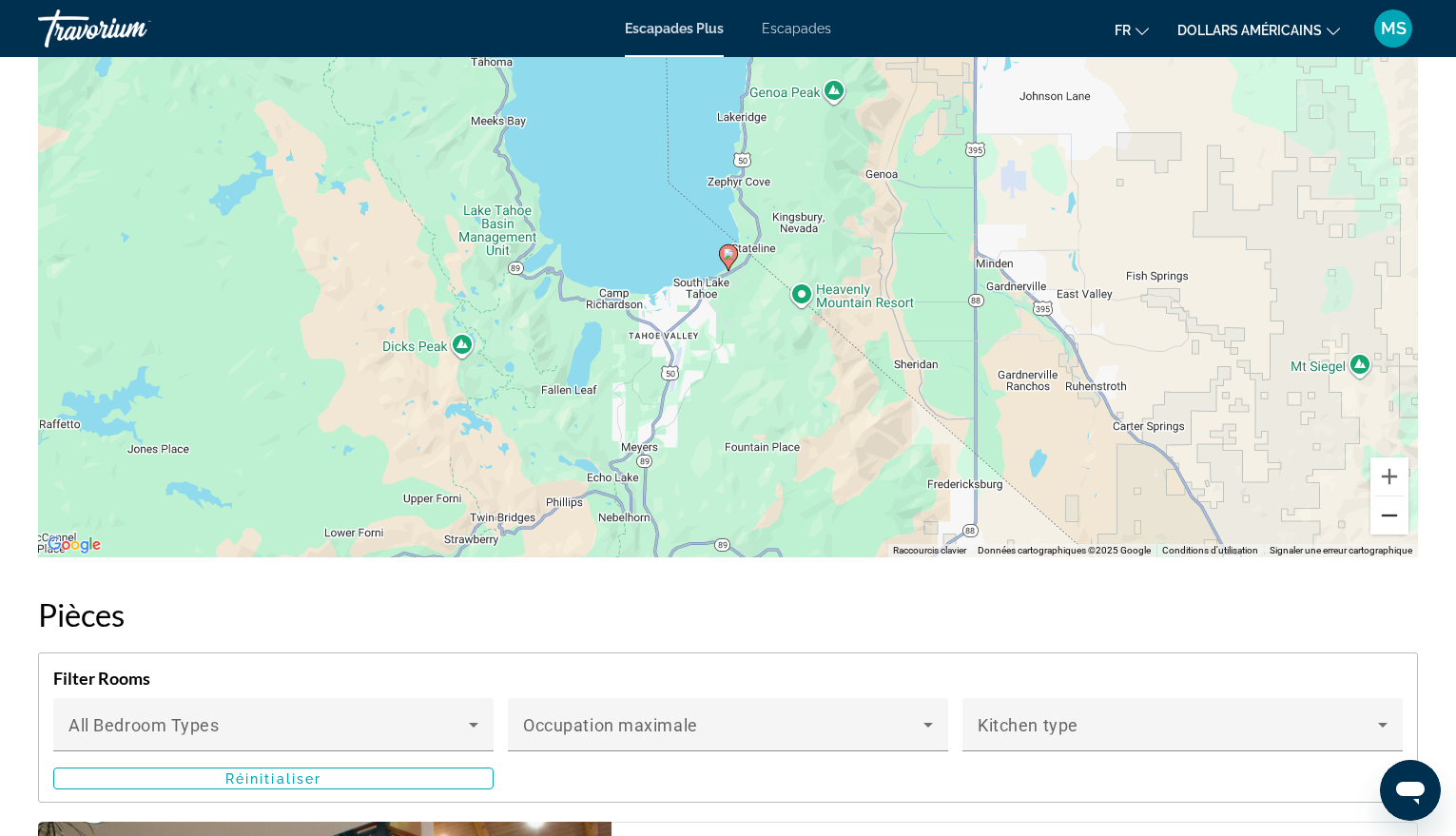
click at [1395, 518] on button "Zoom arrière" at bounding box center [1389, 515] width 38 height 38
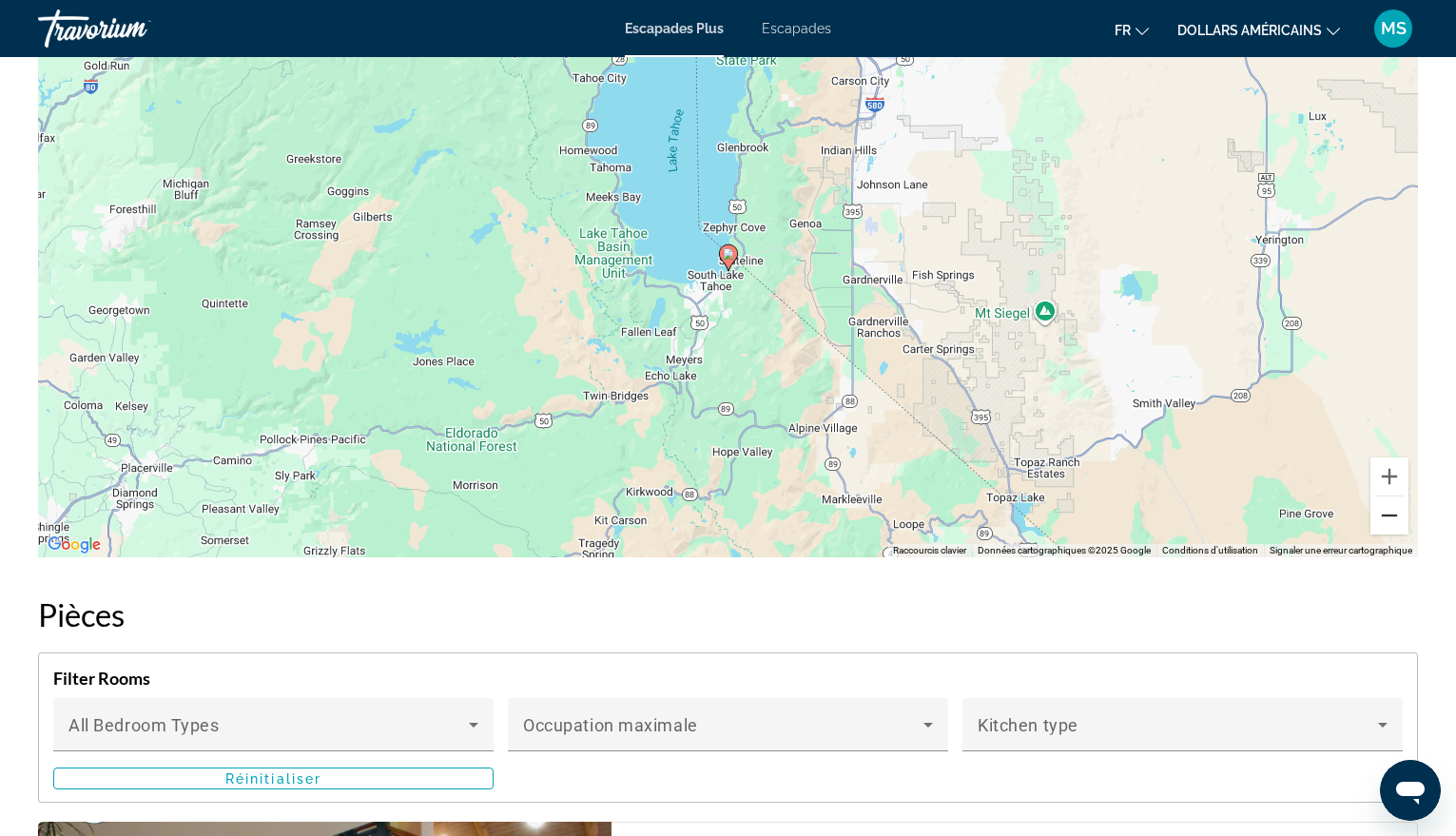
click at [1381, 518] on button "Zoom arrière" at bounding box center [1389, 515] width 38 height 38
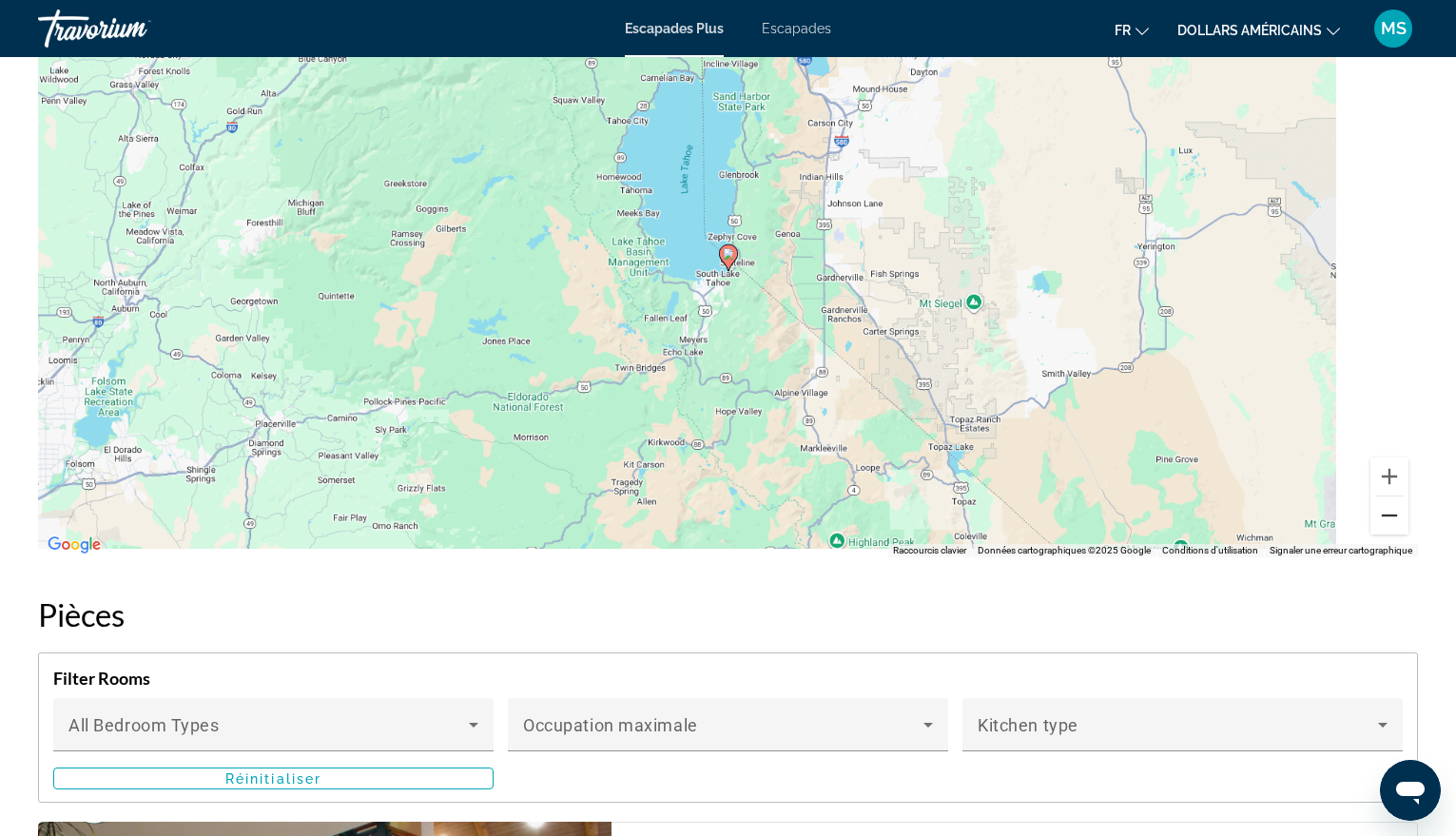
click at [1381, 517] on button "Zoom arrière" at bounding box center [1389, 515] width 38 height 38
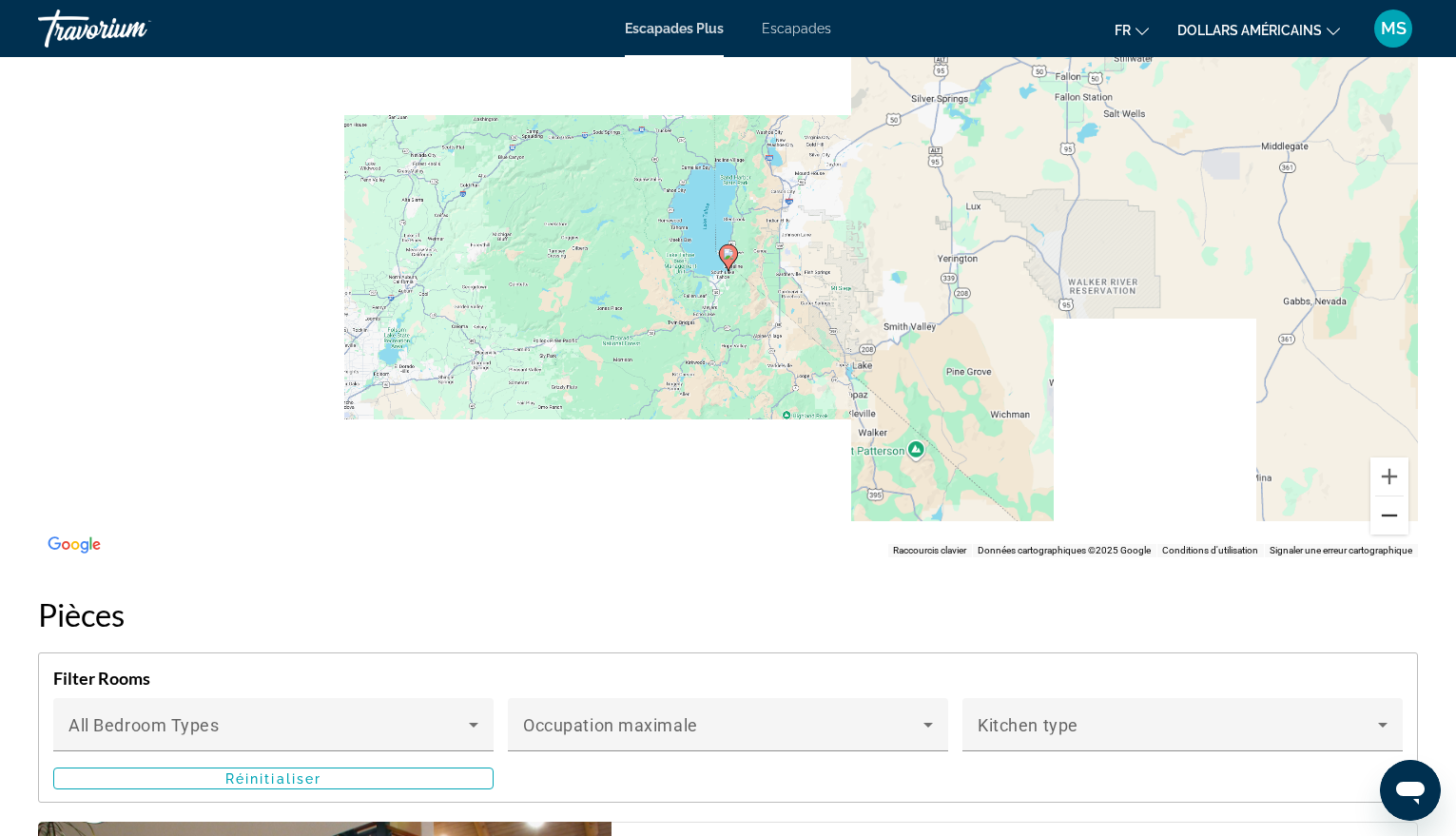
click at [1381, 517] on button "Zoom arrière" at bounding box center [1389, 515] width 38 height 38
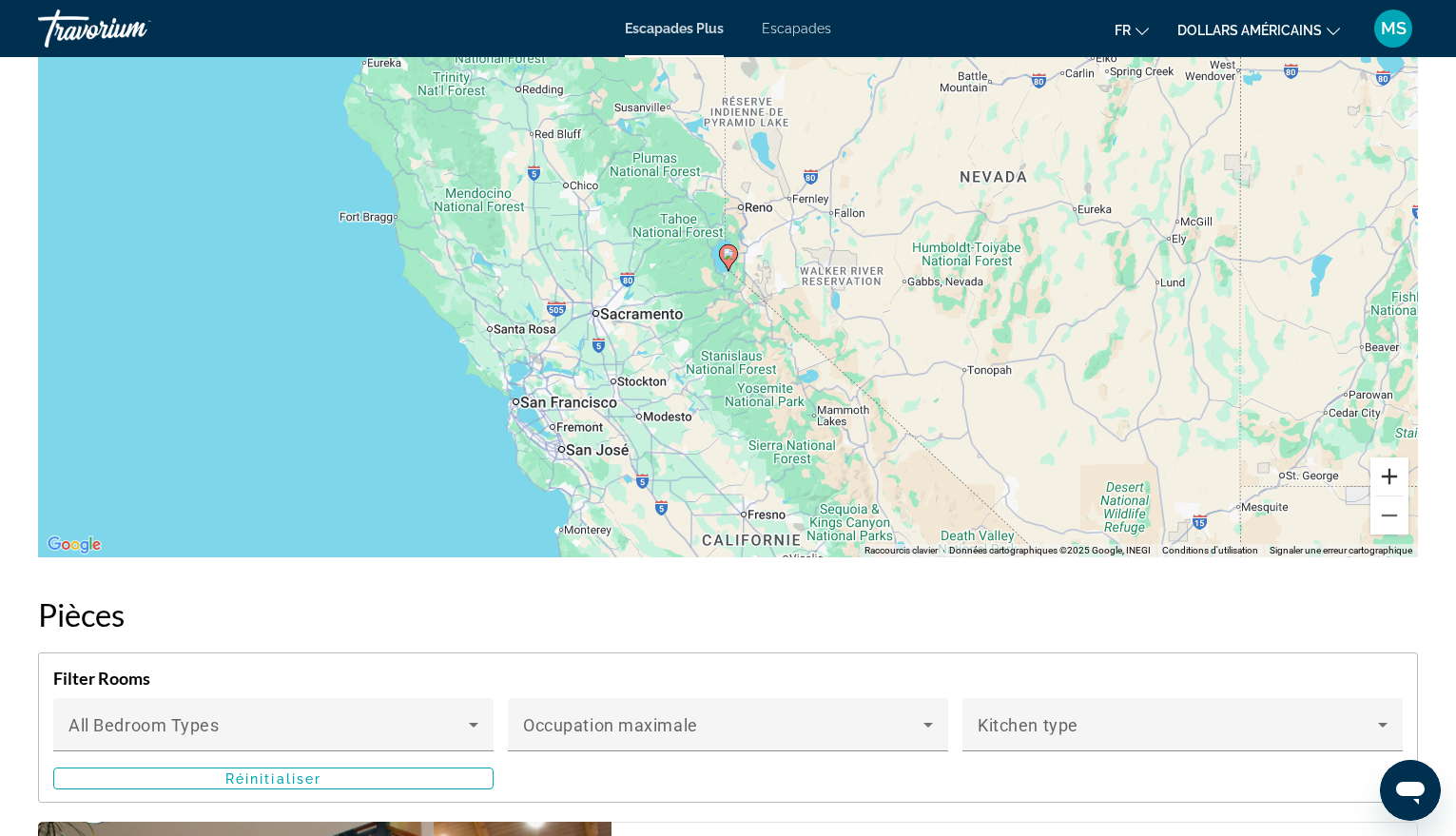
click at [1387, 473] on button "Zoom avant" at bounding box center [1389, 476] width 38 height 38
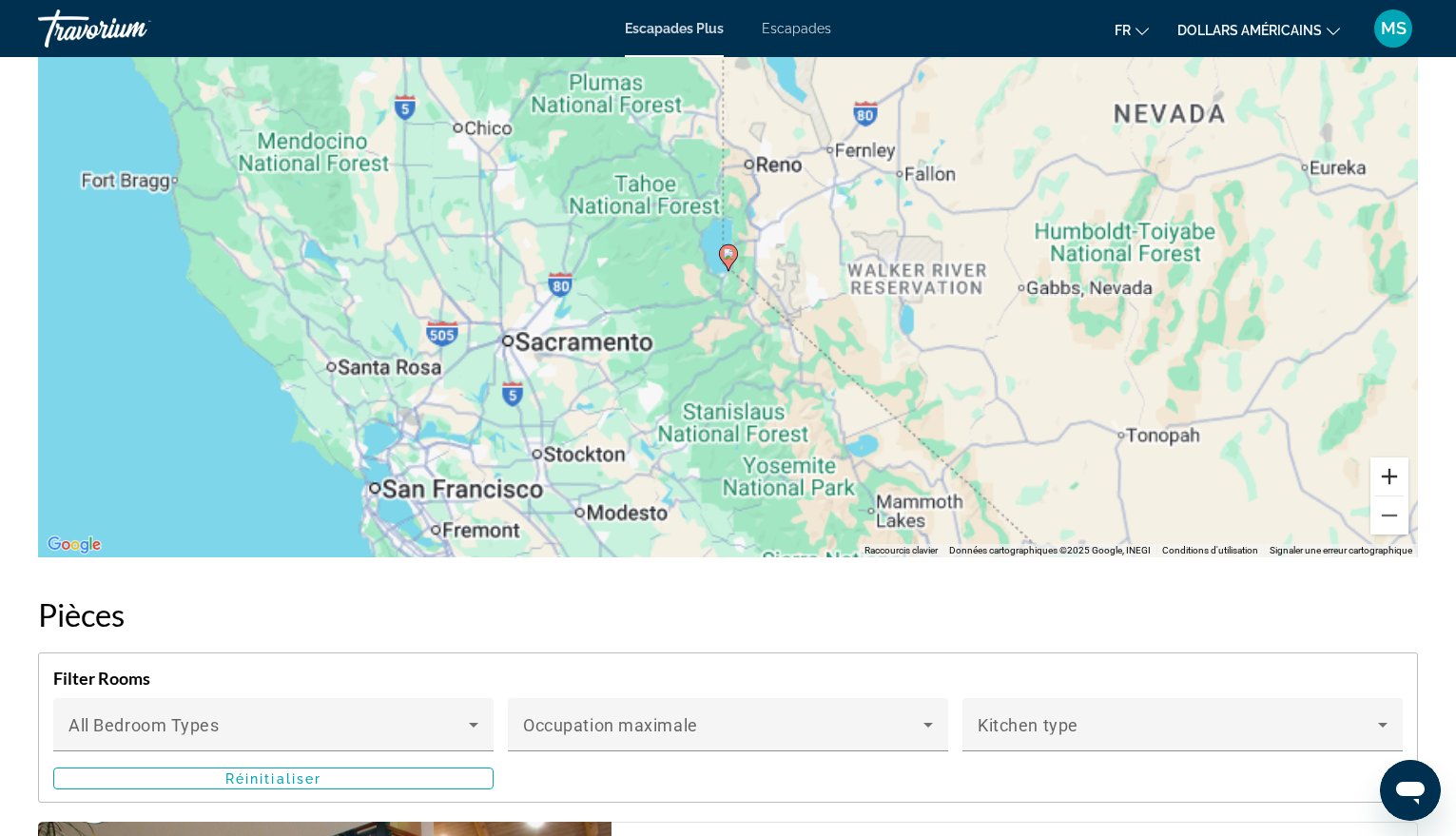
click at [1387, 473] on button "Zoom avant" at bounding box center [1389, 476] width 38 height 38
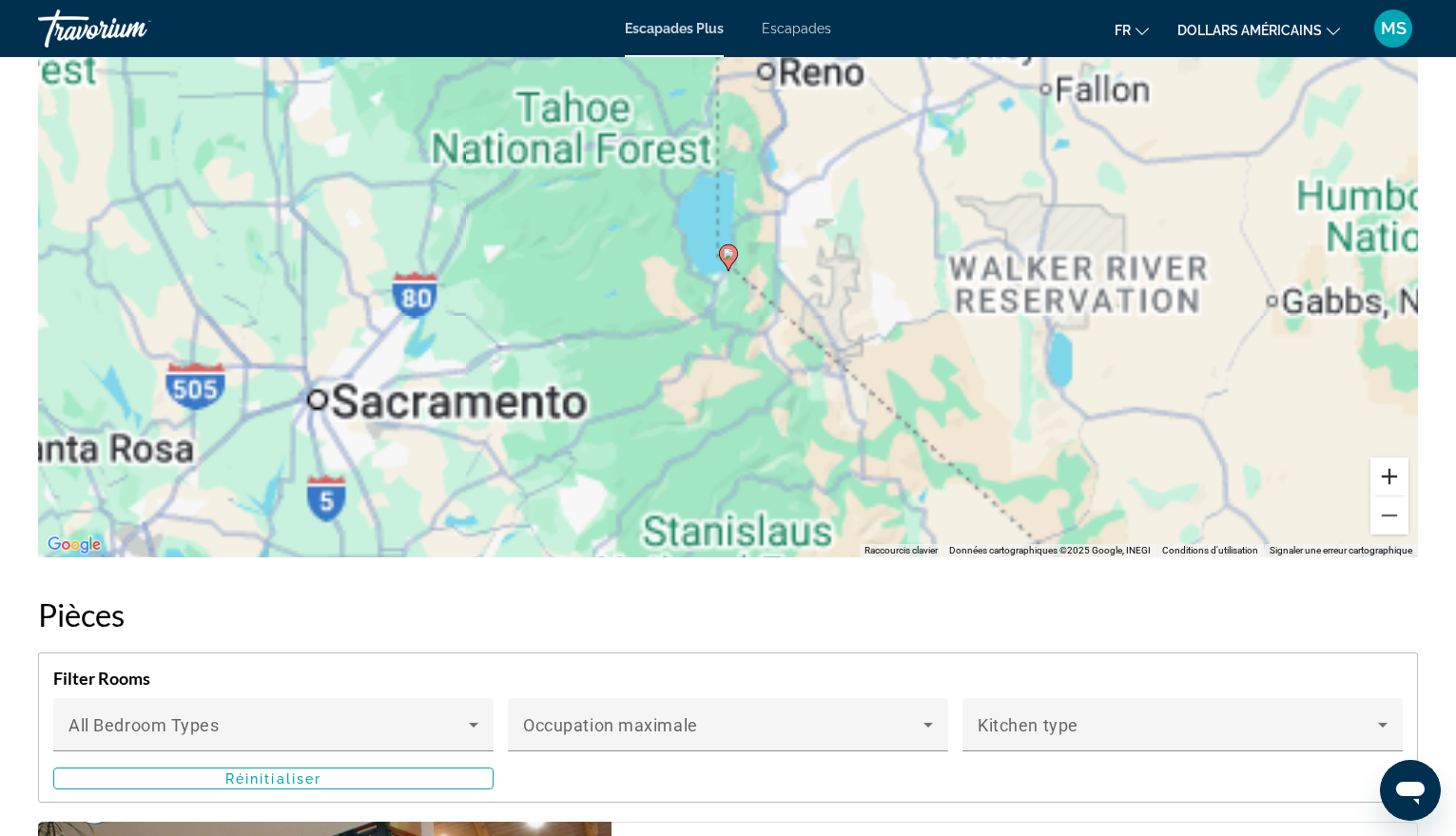
click at [1387, 473] on button "Zoom avant" at bounding box center [1389, 476] width 38 height 38
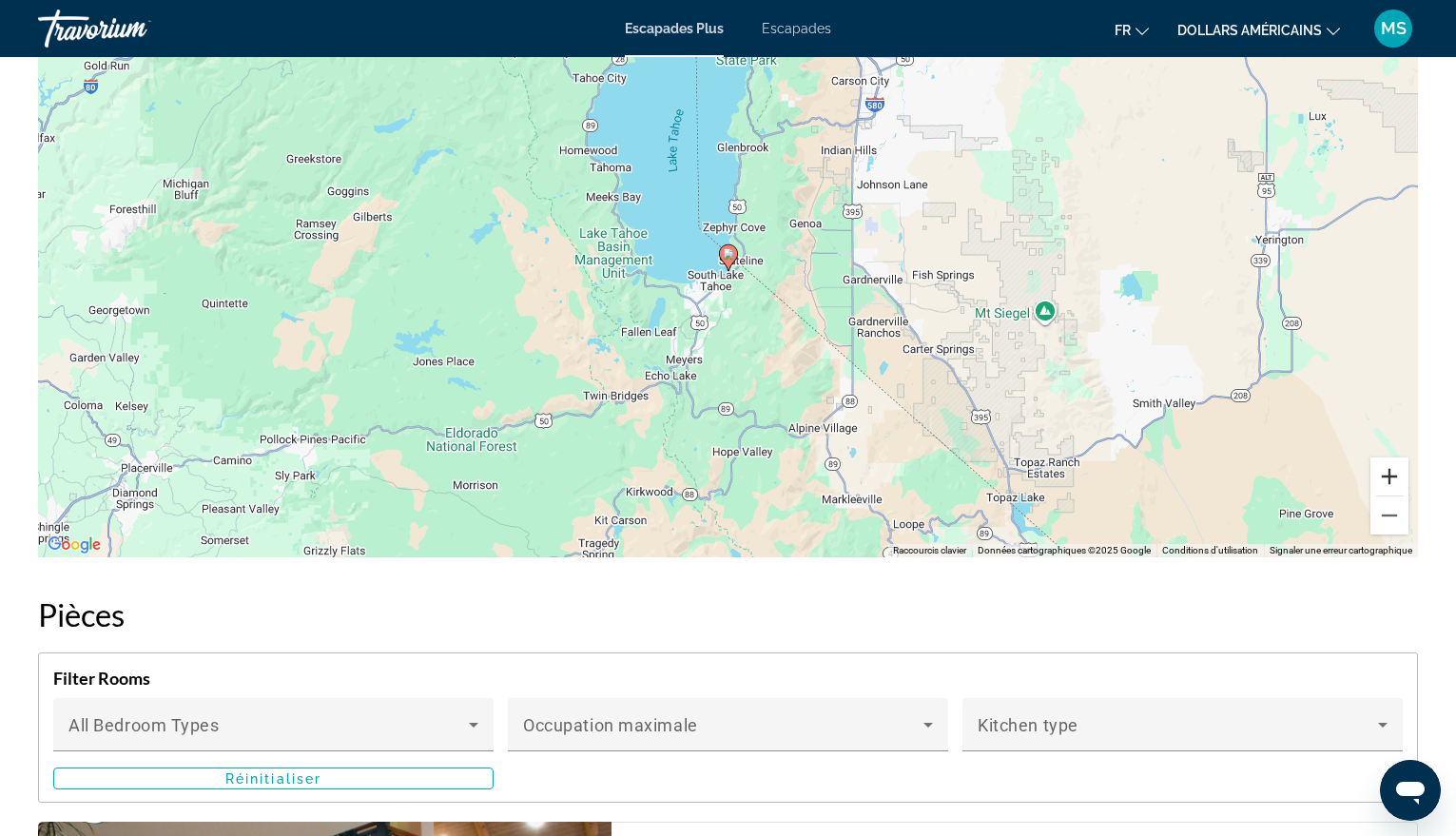
click at [1387, 473] on button "Zoom avant" at bounding box center [1389, 476] width 38 height 38
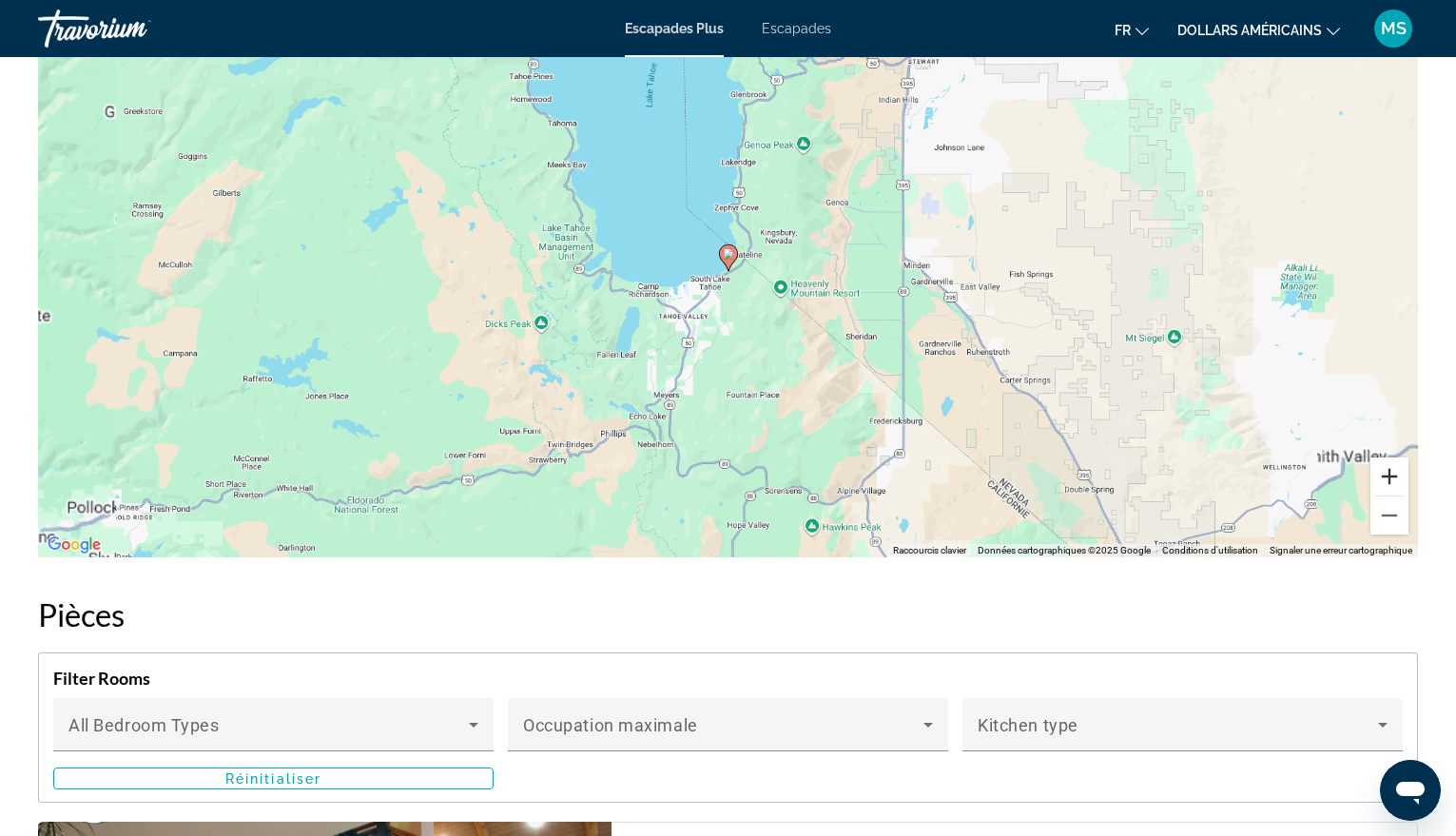
click at [1387, 473] on button "Zoom avant" at bounding box center [1389, 476] width 38 height 38
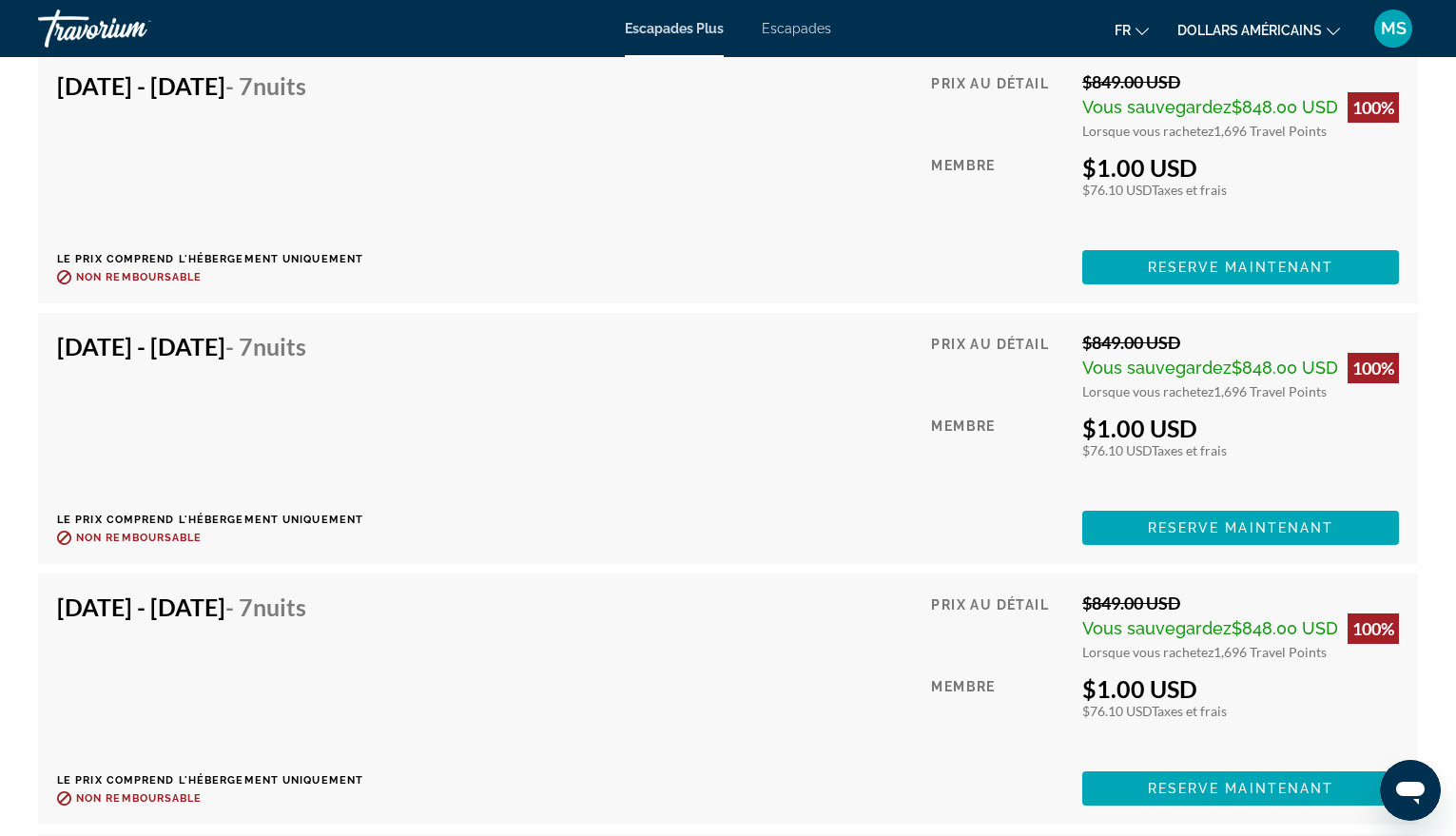
scroll to position [10180, 0]
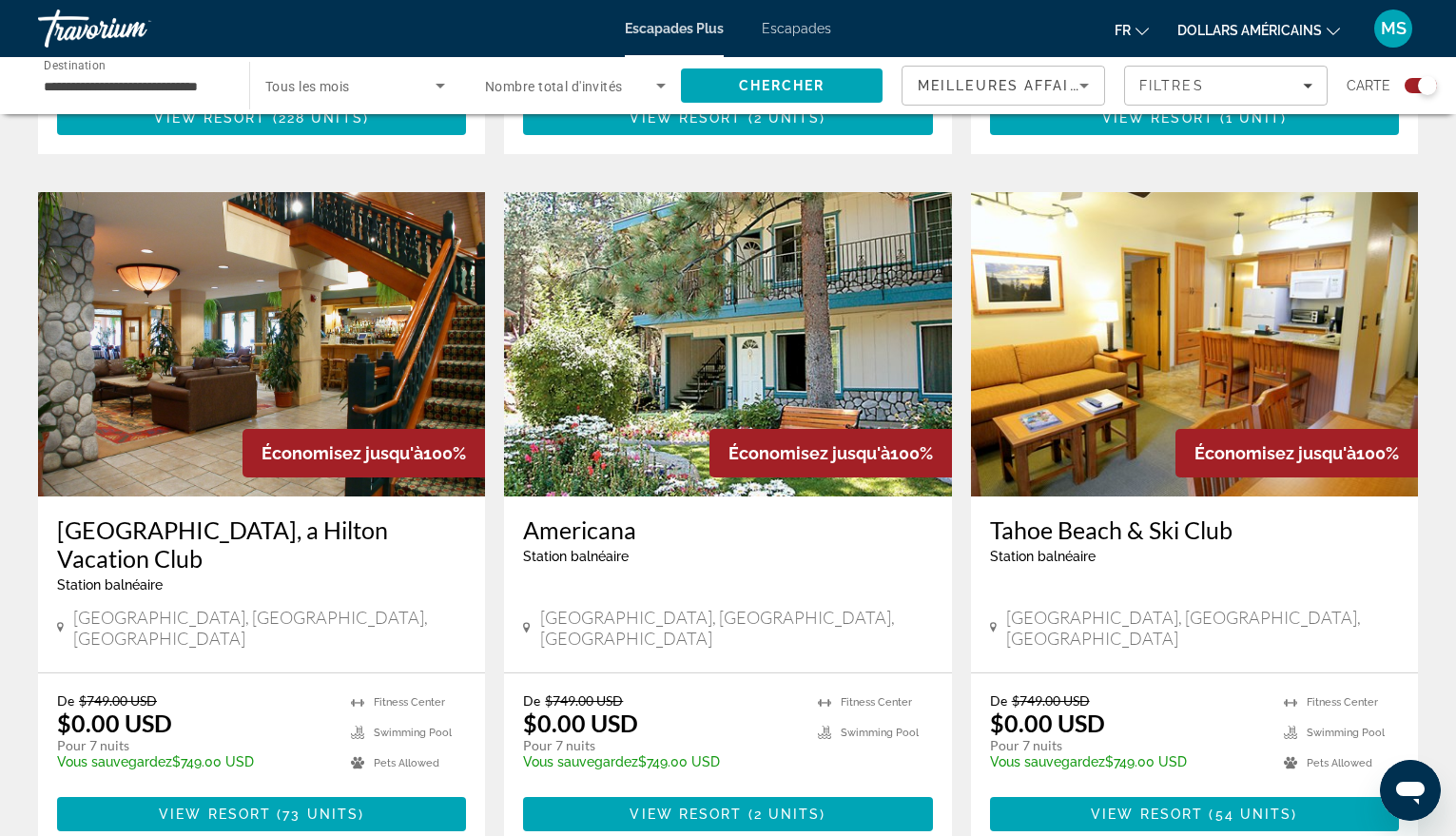
scroll to position [1427, 0]
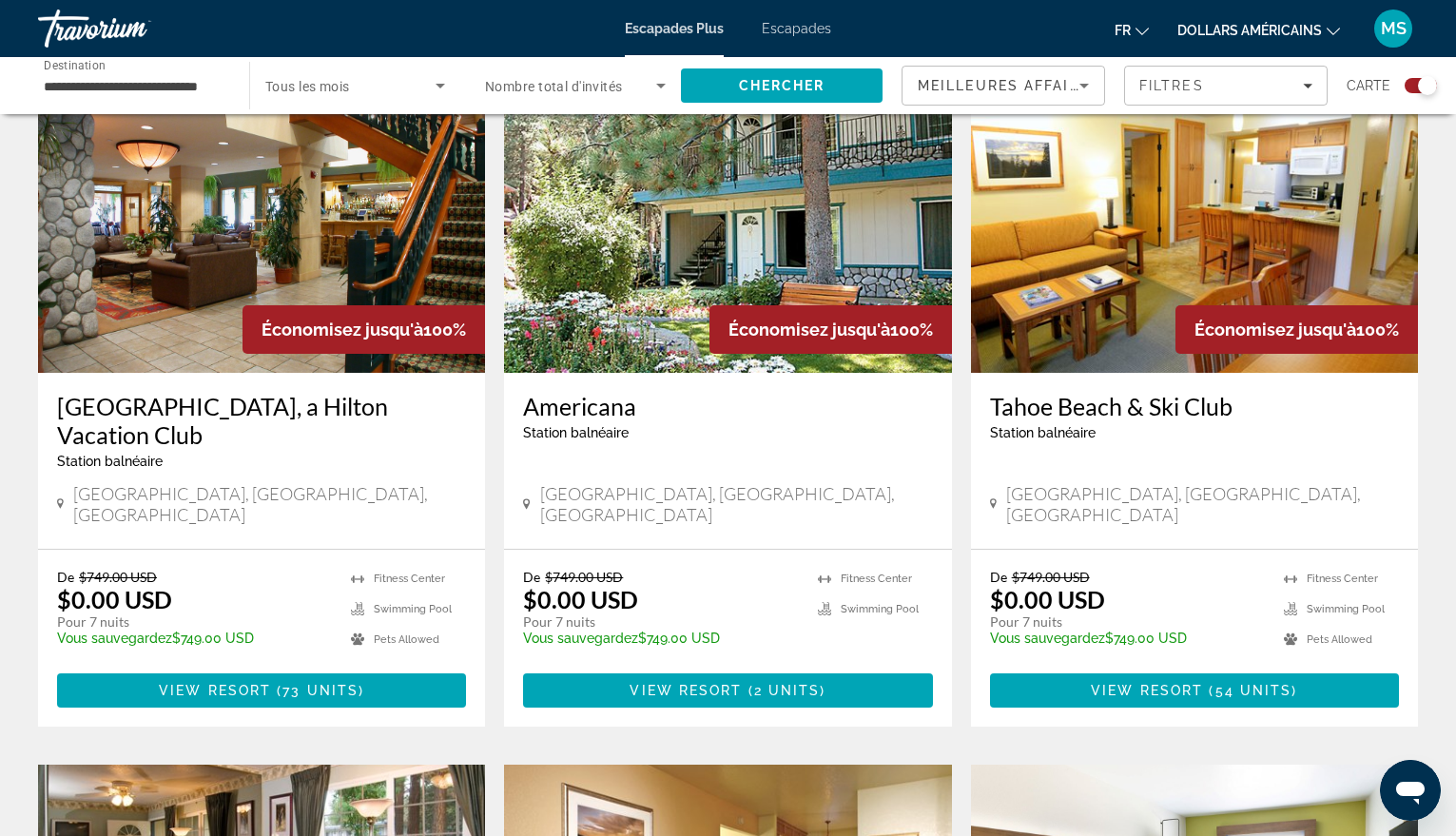
click at [1150, 226] on img "Contenu principal" at bounding box center [1194, 220] width 447 height 304
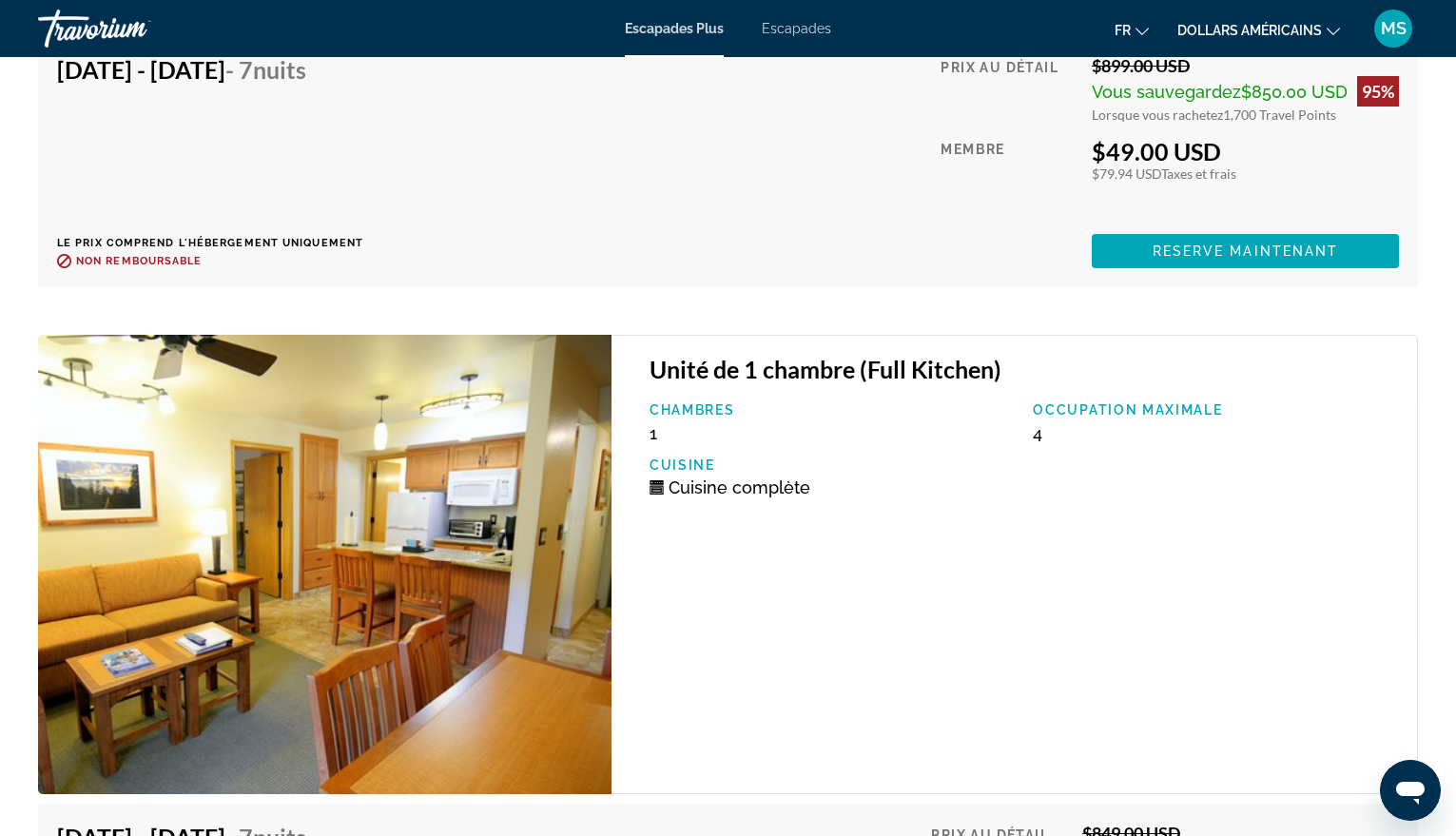
scroll to position [12143, 0]
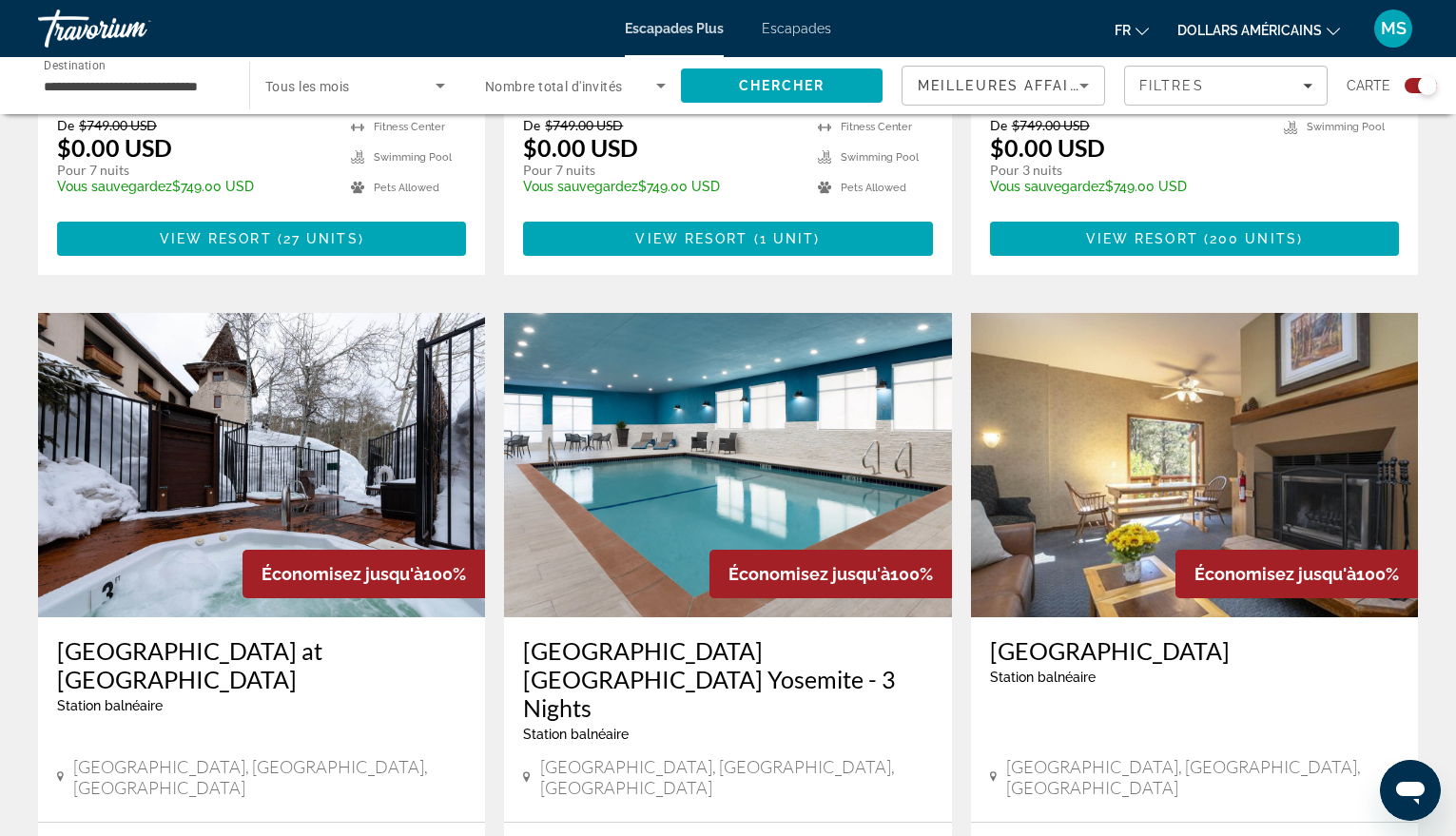
scroll to position [2664, 0]
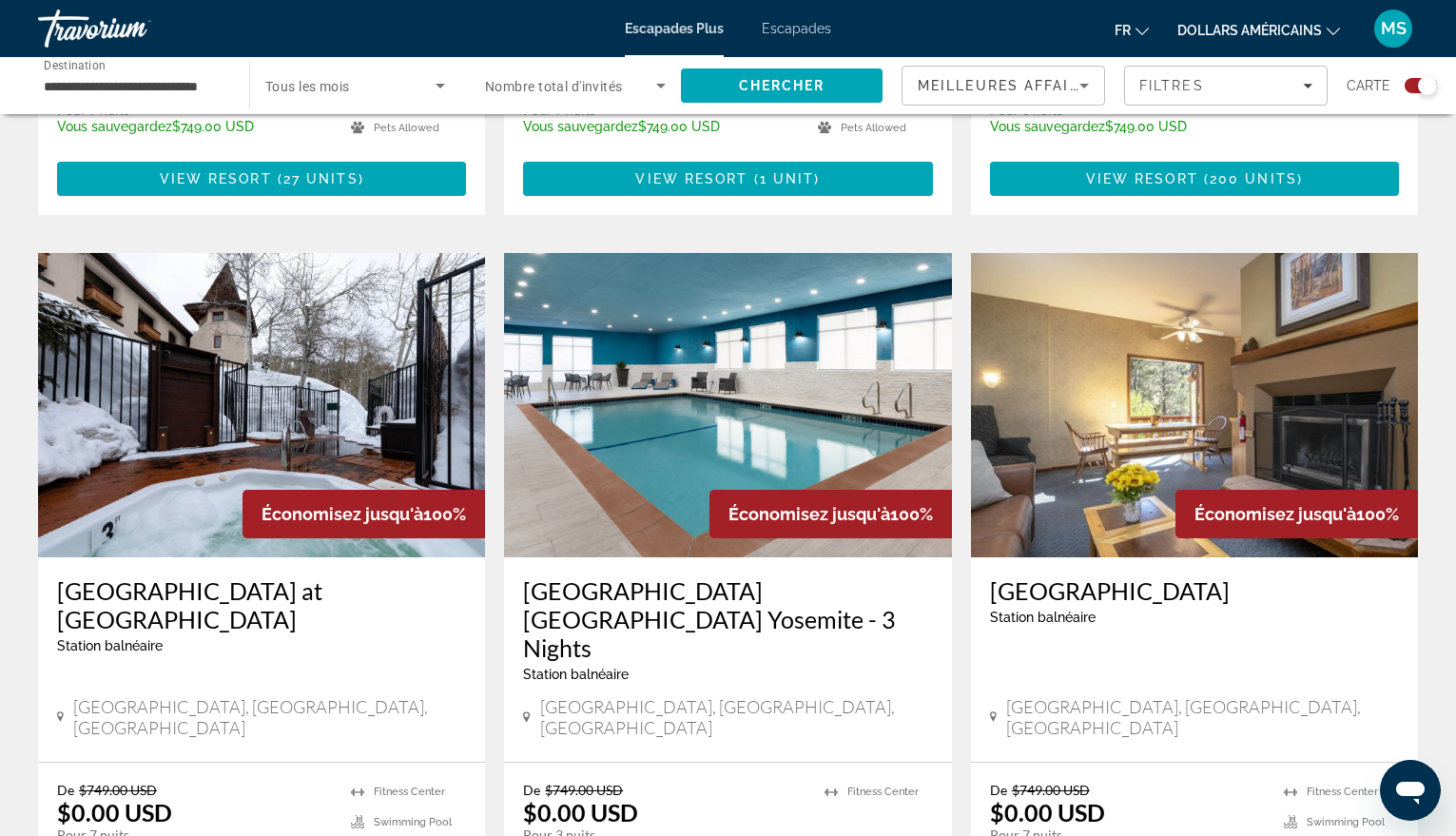
click at [204, 254] on img "Contenu principal" at bounding box center [261, 405] width 447 height 304
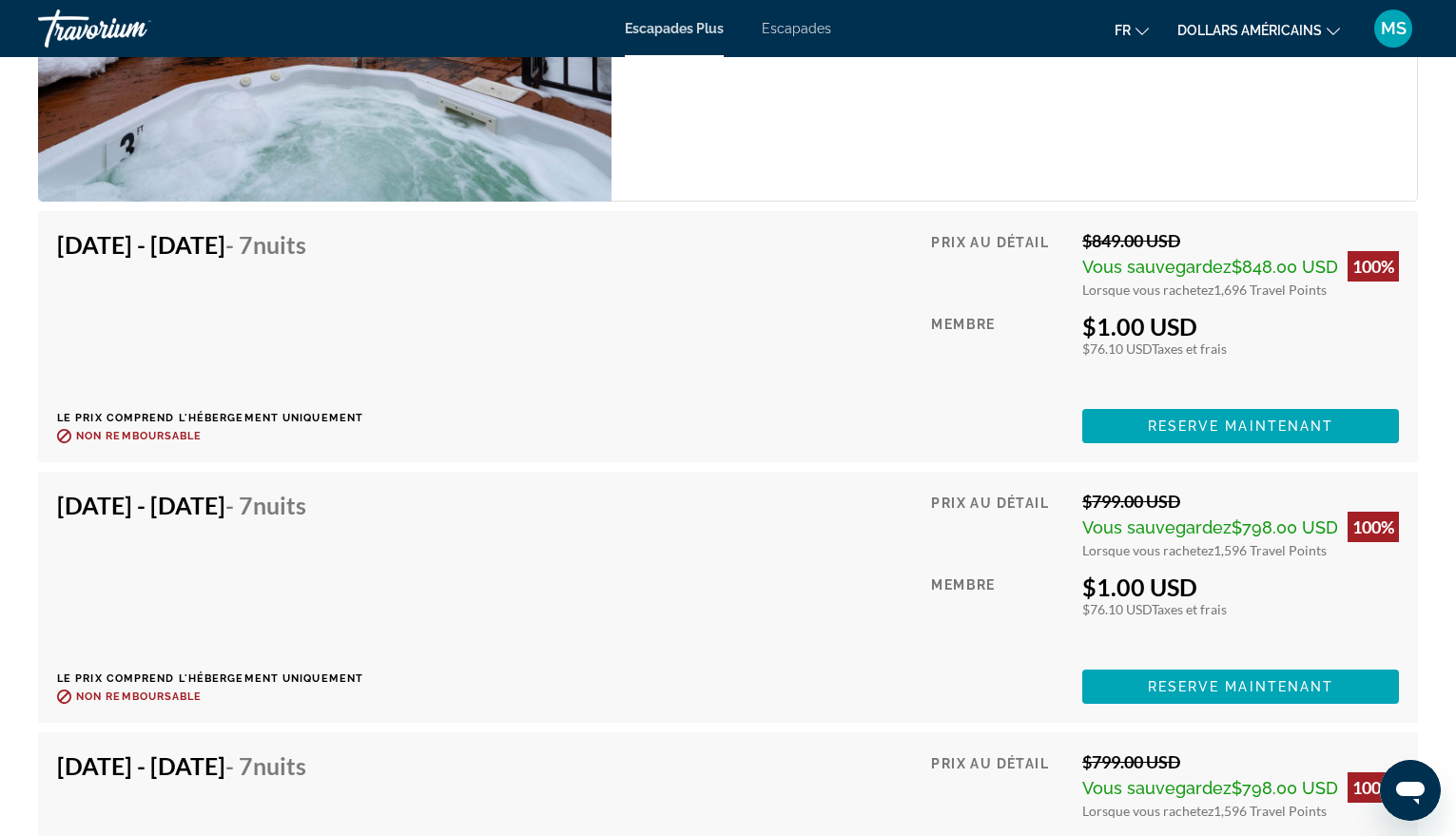
scroll to position [3402, 0]
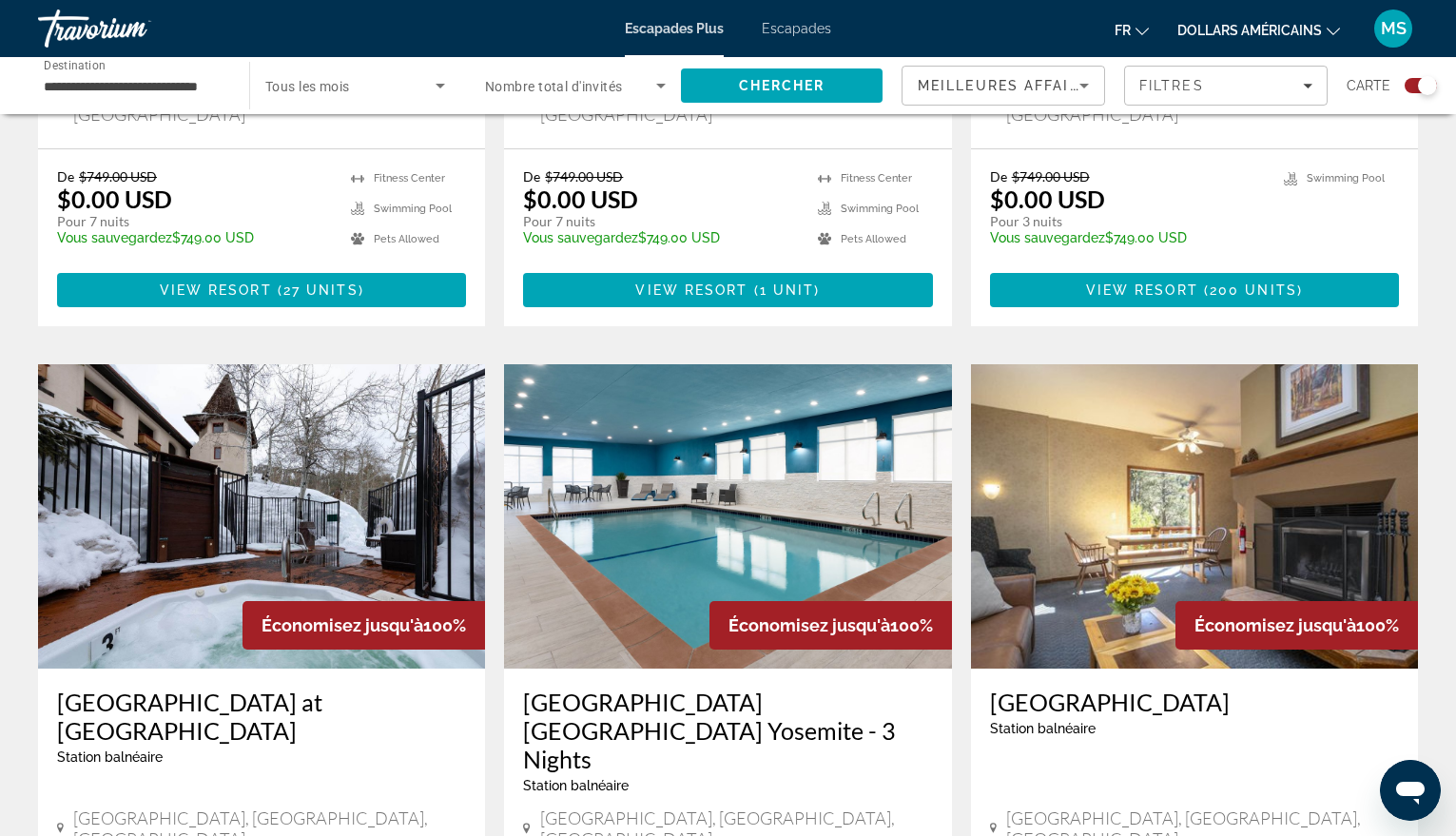
scroll to position [2470, 0]
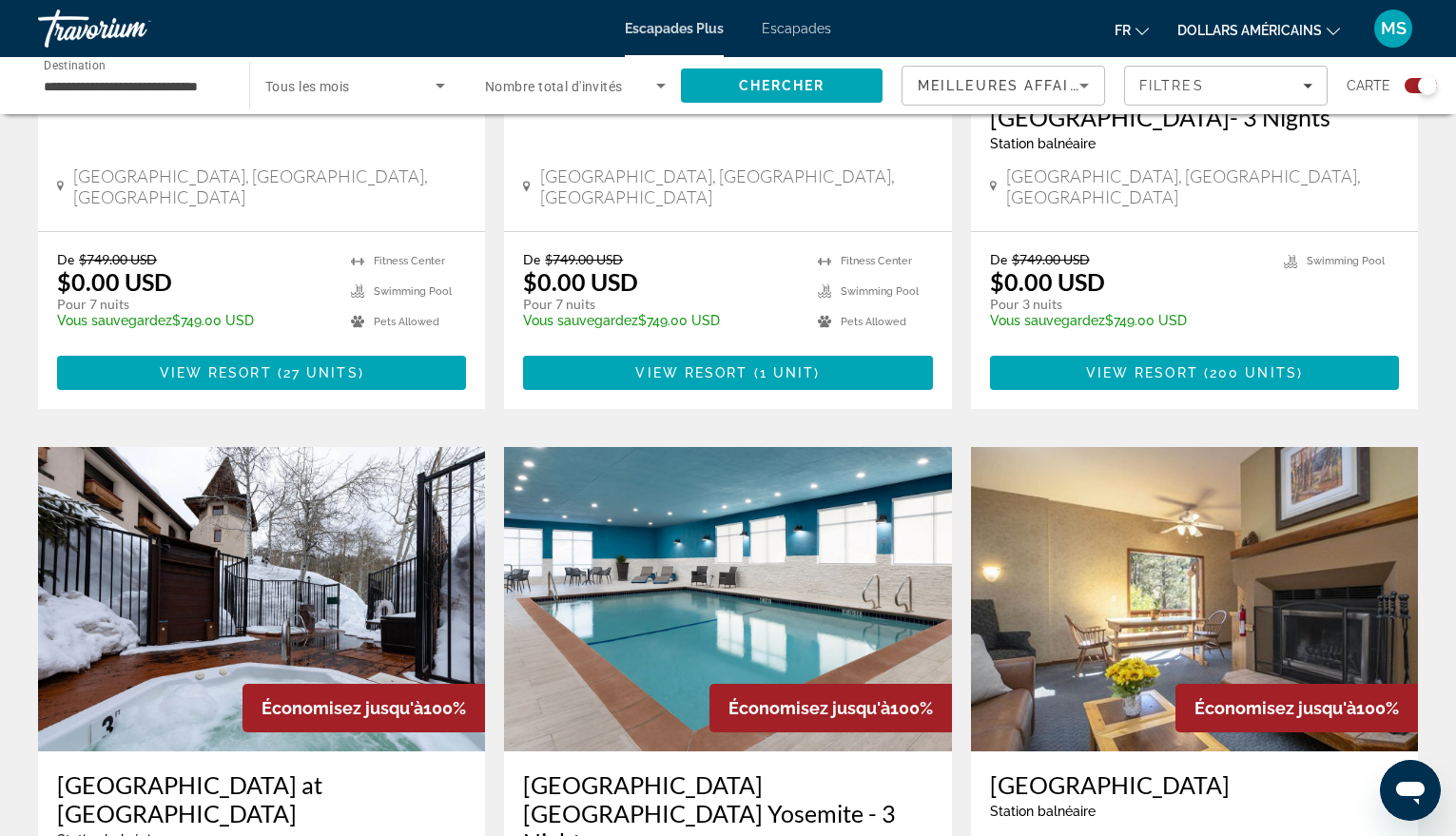
click at [1112, 518] on img "Contenu principal" at bounding box center [1194, 599] width 447 height 304
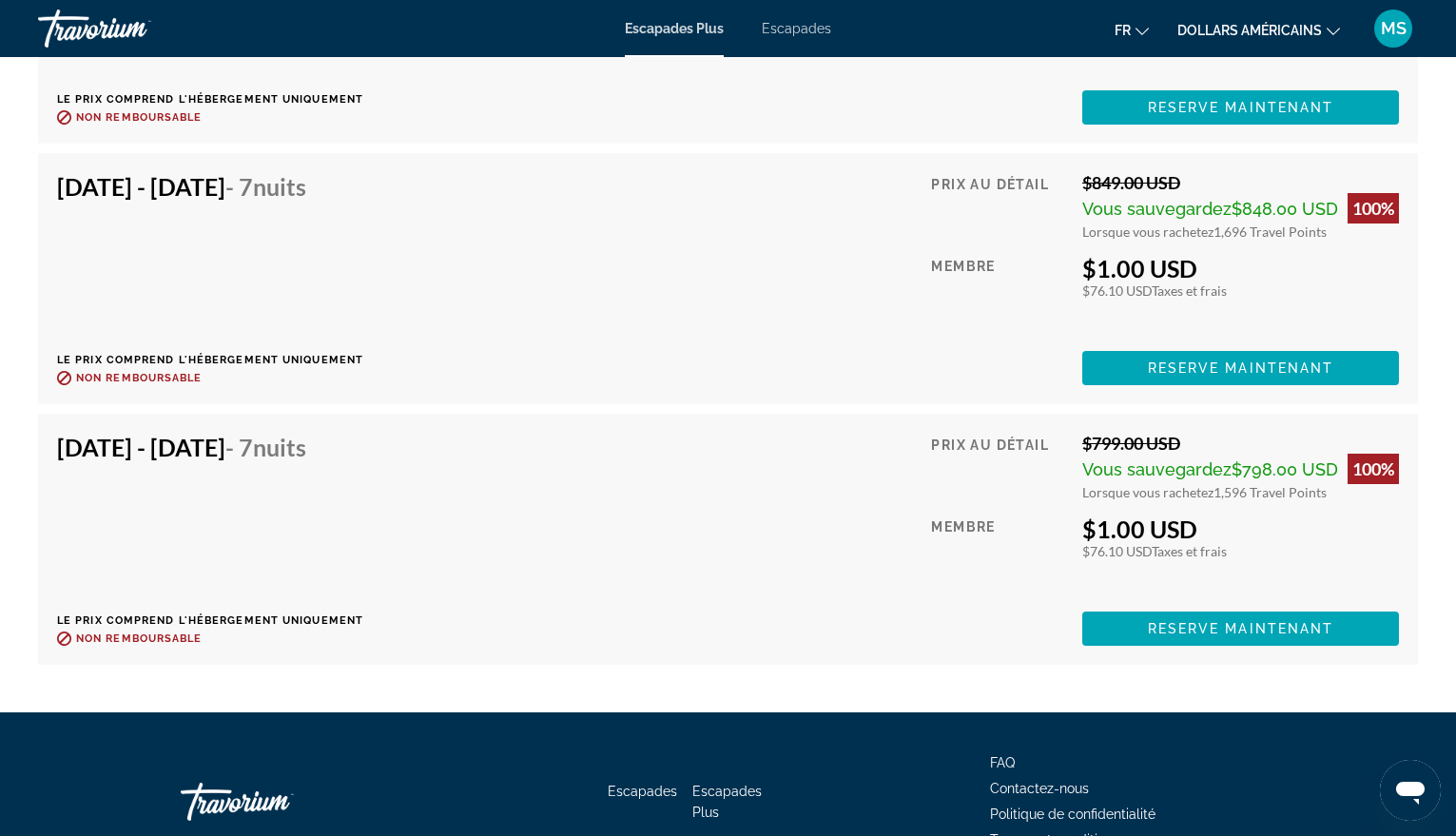
scroll to position [3883, 0]
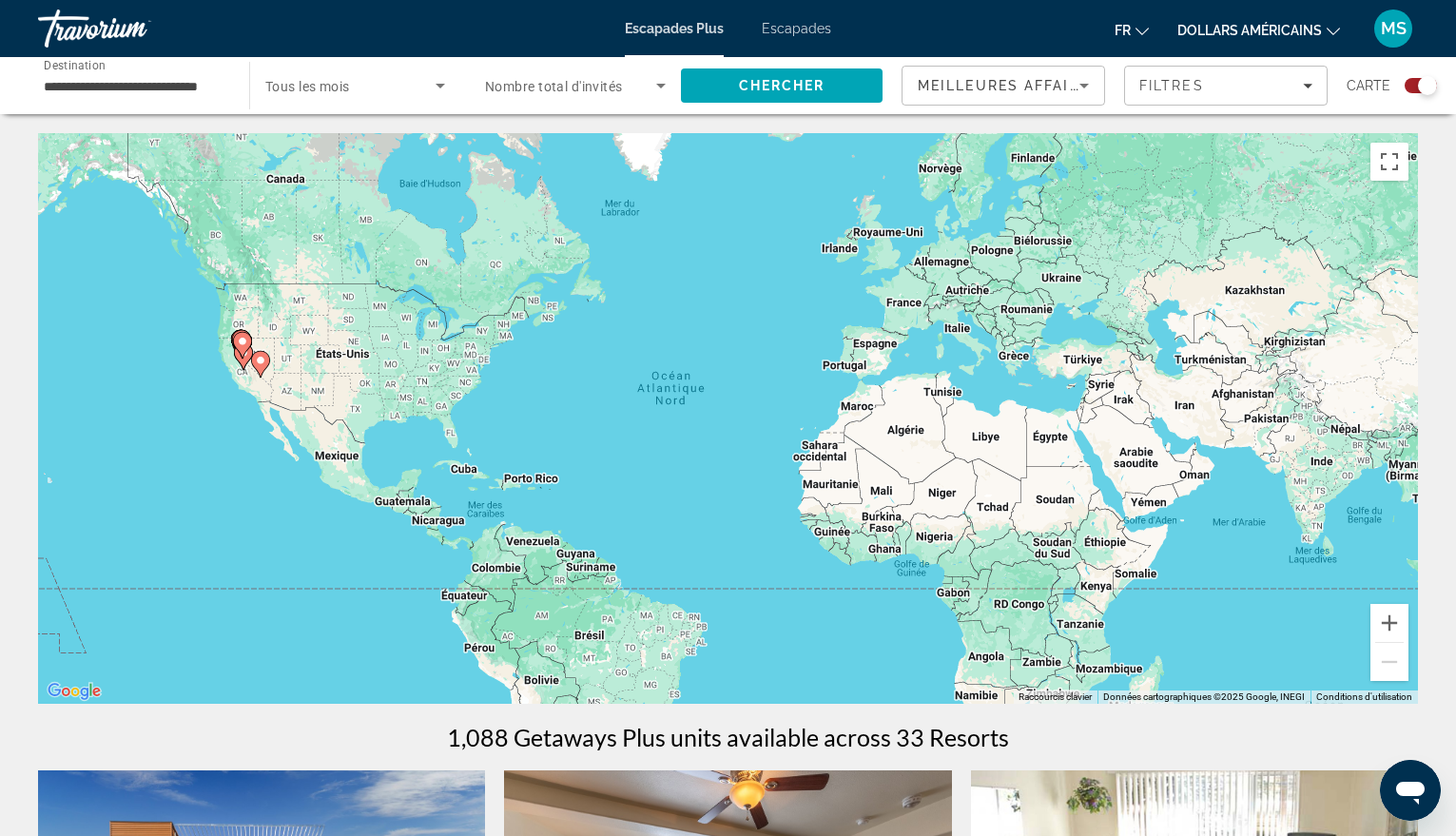
click at [120, 85] on input "**********" at bounding box center [133, 87] width 181 height 23
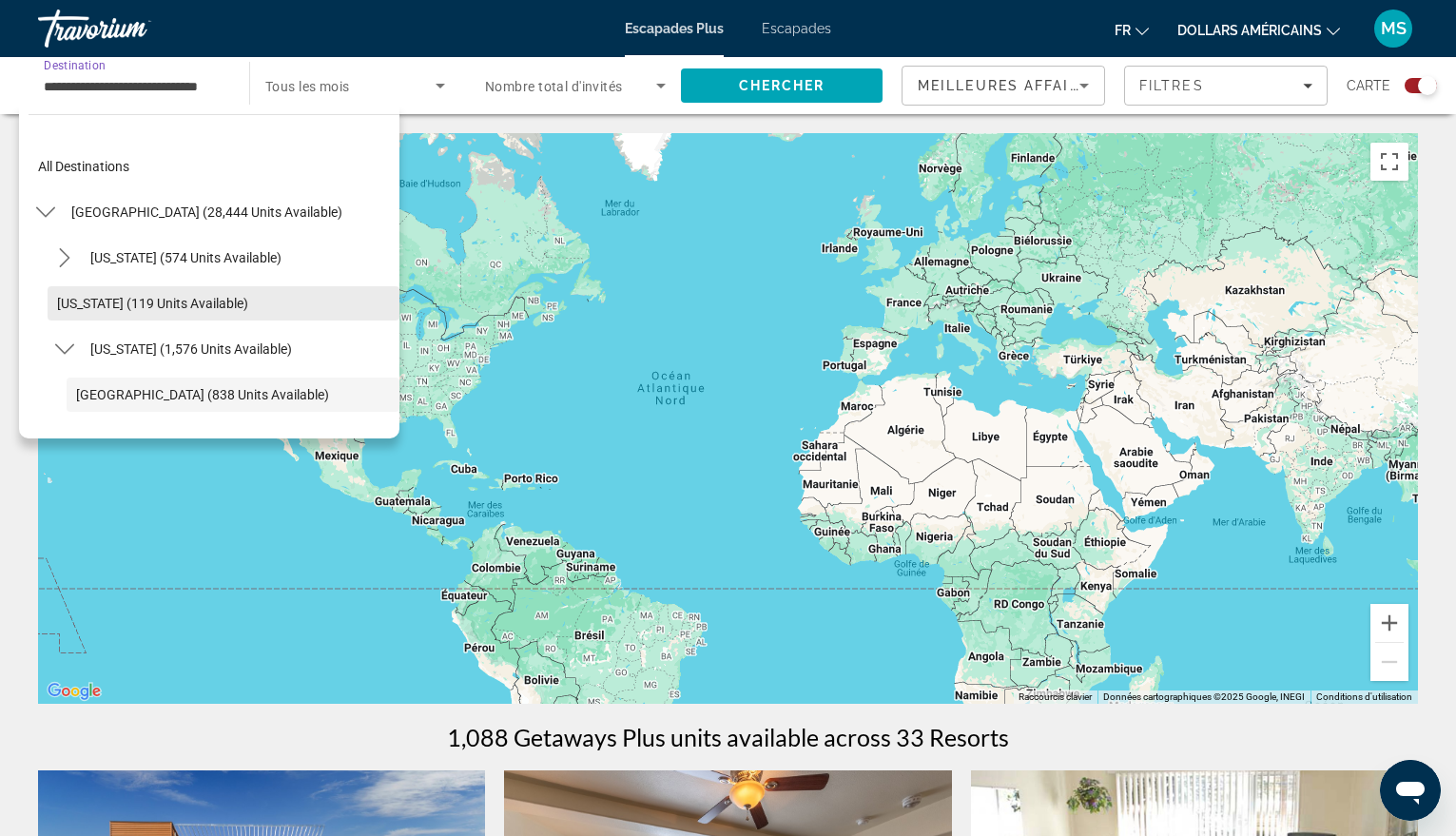
scroll to position [113, 0]
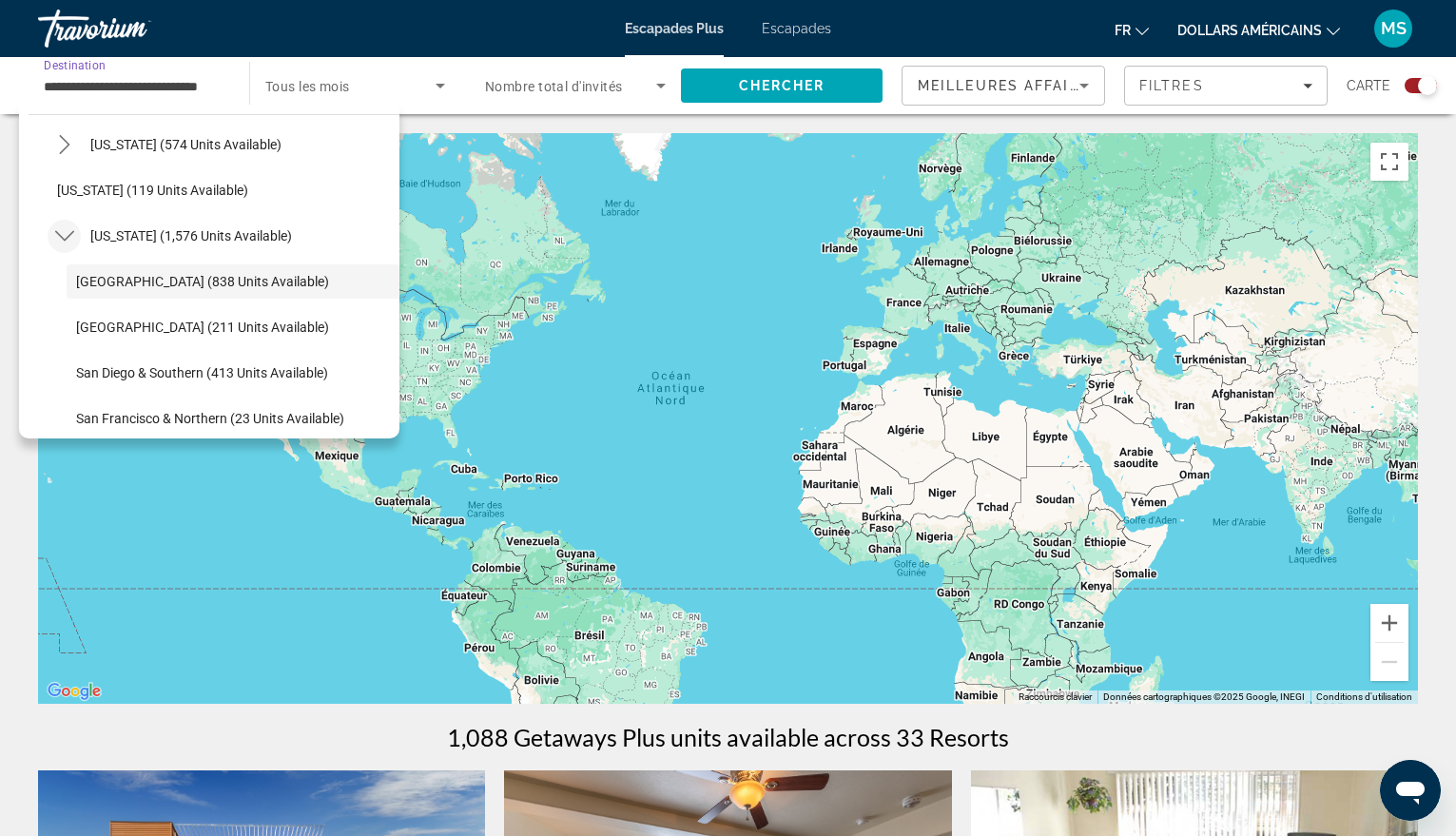
click at [59, 234] on icon "Toggle California (1,576 units available) submenu" at bounding box center [64, 236] width 19 height 11
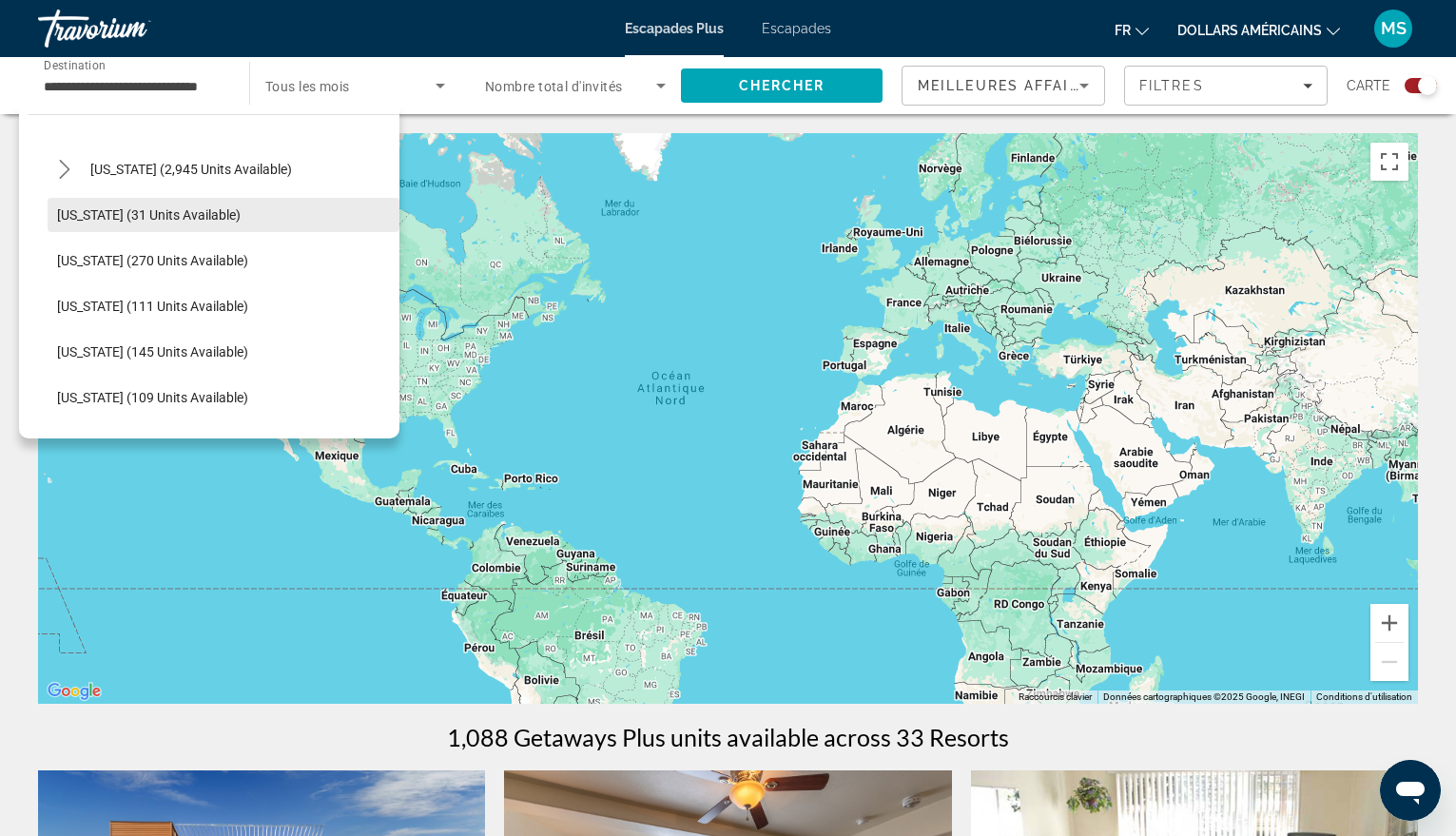
scroll to position [209, 0]
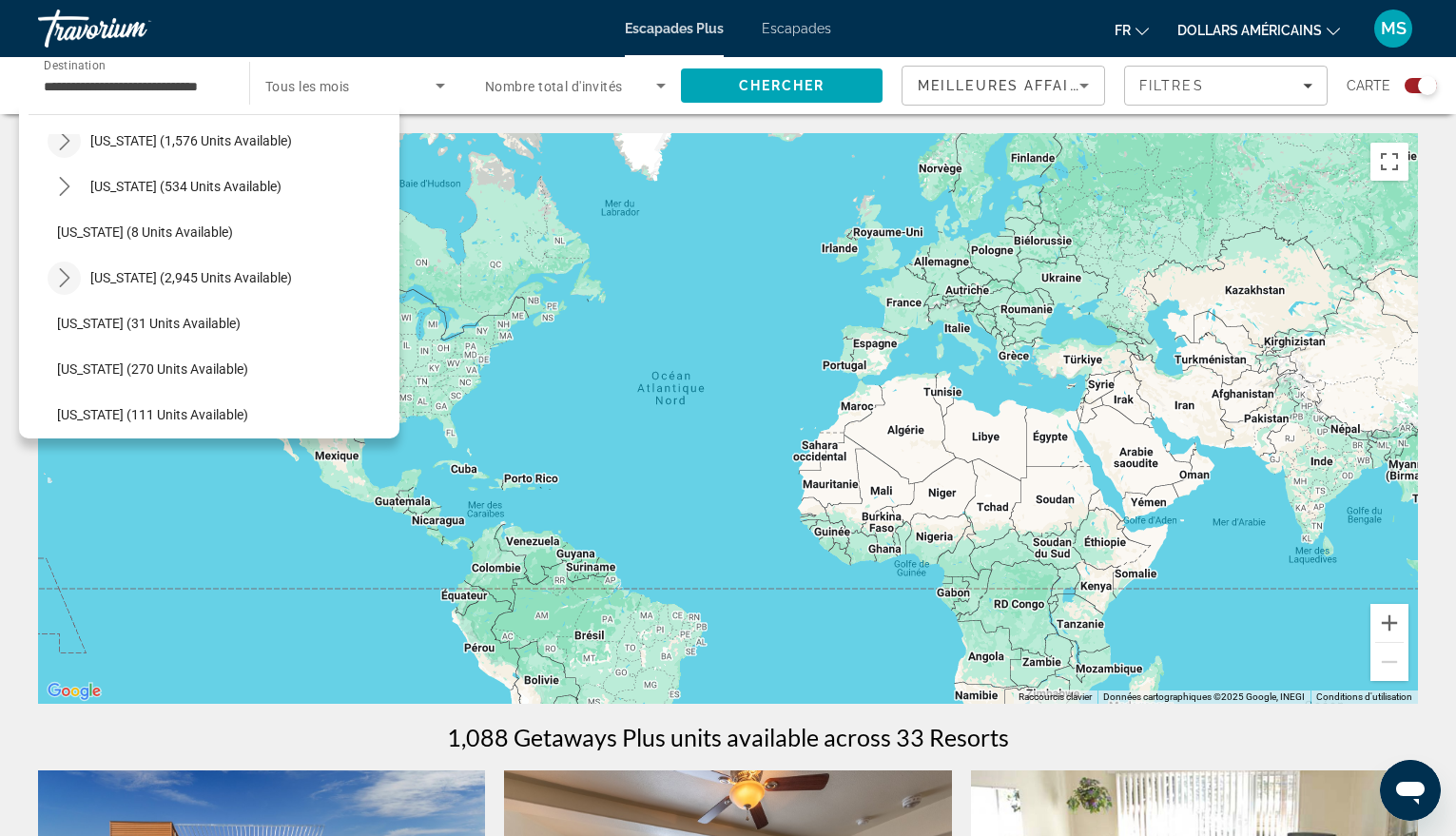
click at [59, 275] on icon "Toggle Florida (2,945 units available) submenu" at bounding box center [65, 278] width 19 height 19
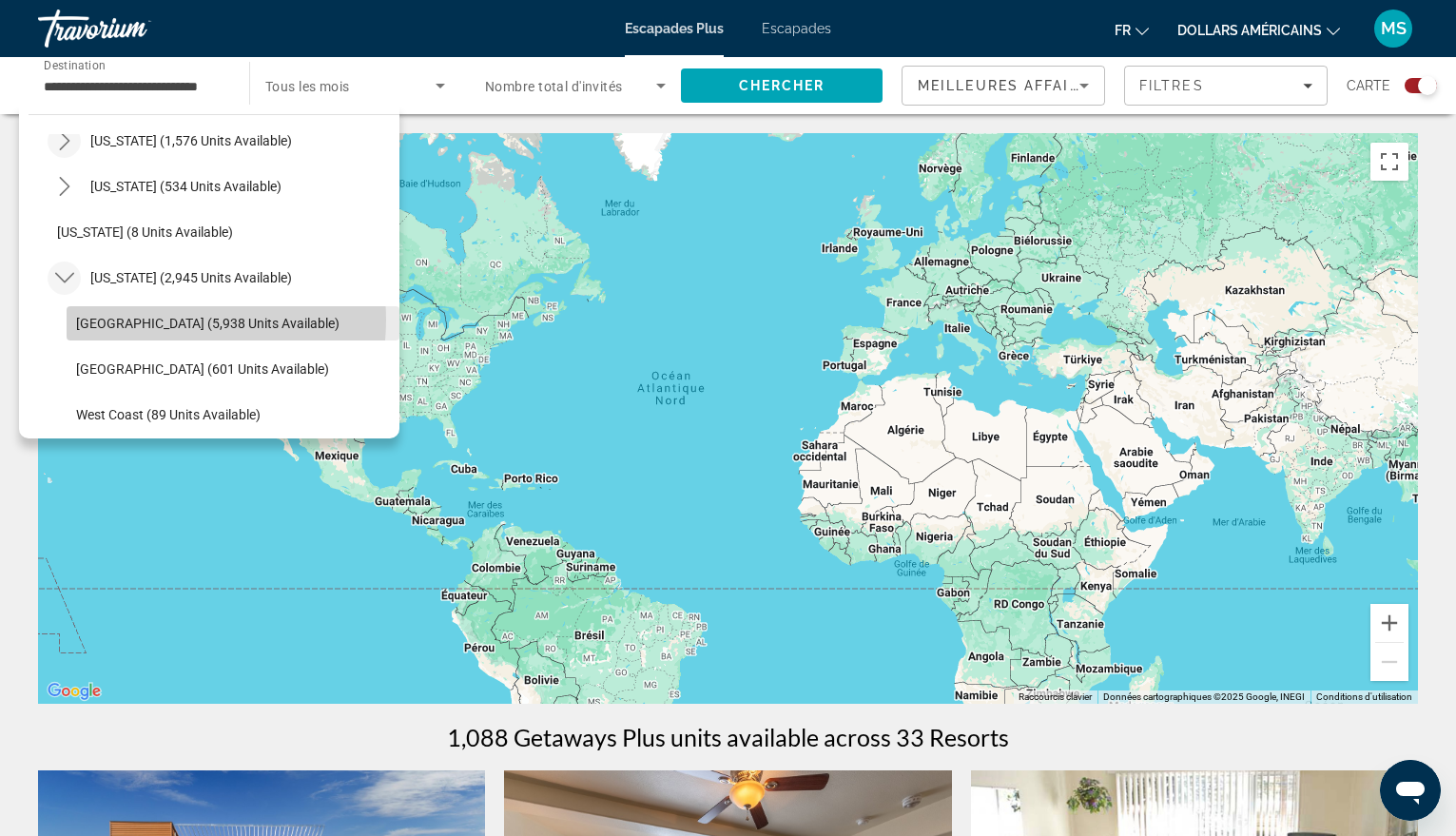
click at [161, 320] on span "[GEOGRAPHIC_DATA] (5,938 units available)" at bounding box center [208, 324] width 264 height 15
type input "**********"
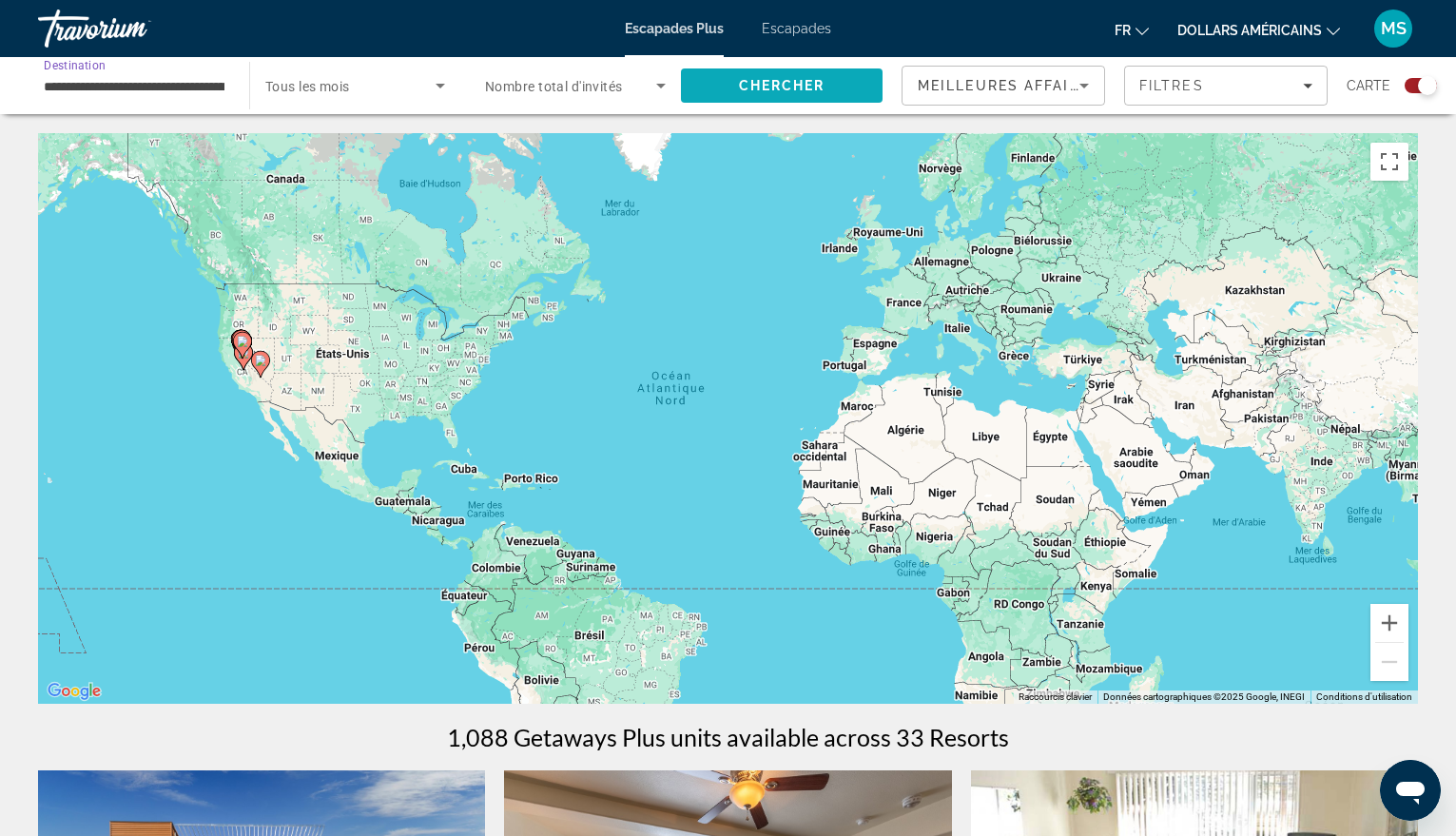
click at [871, 79] on span "Search" at bounding box center [782, 85] width 202 height 45
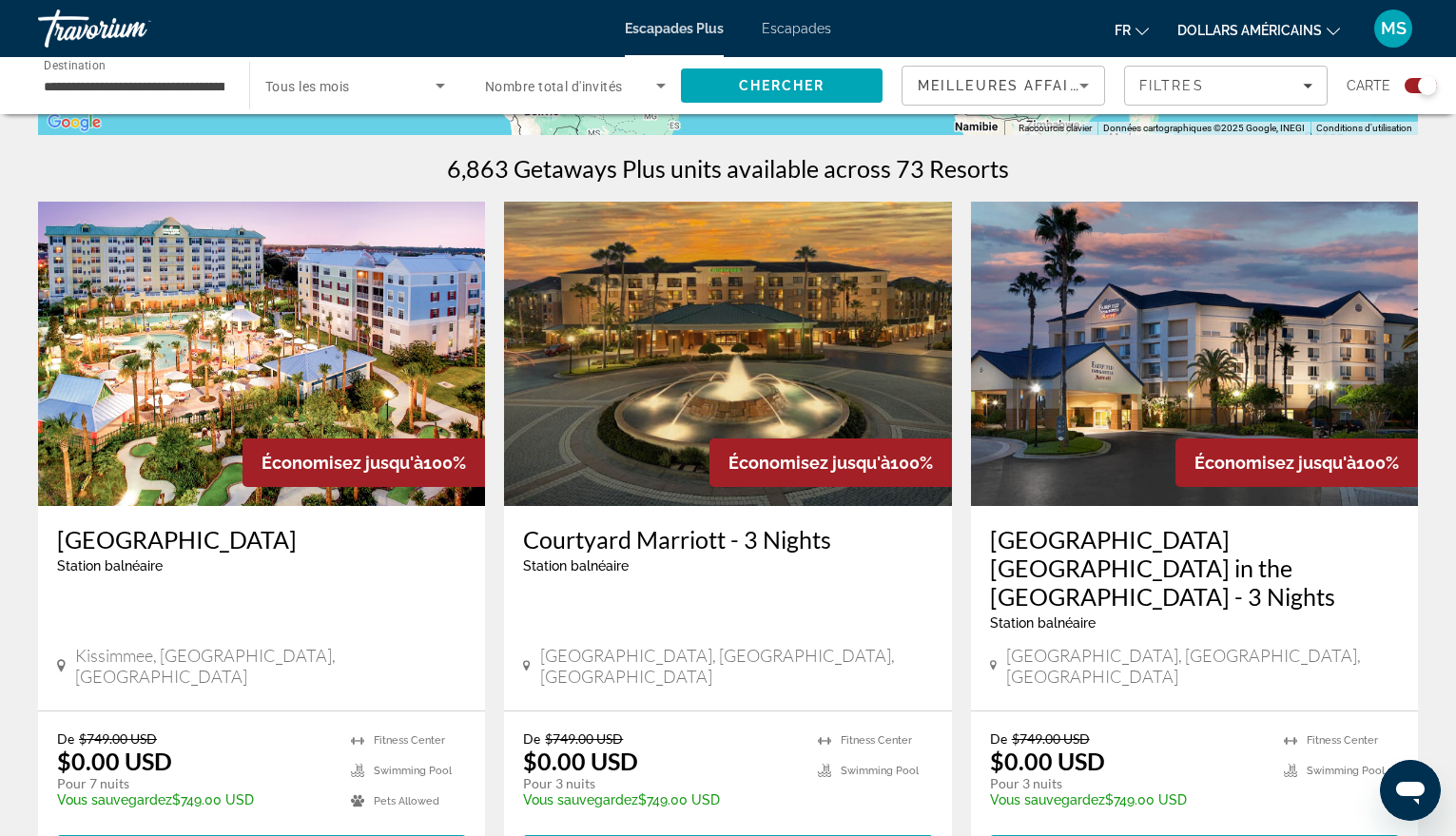
scroll to position [571, 0]
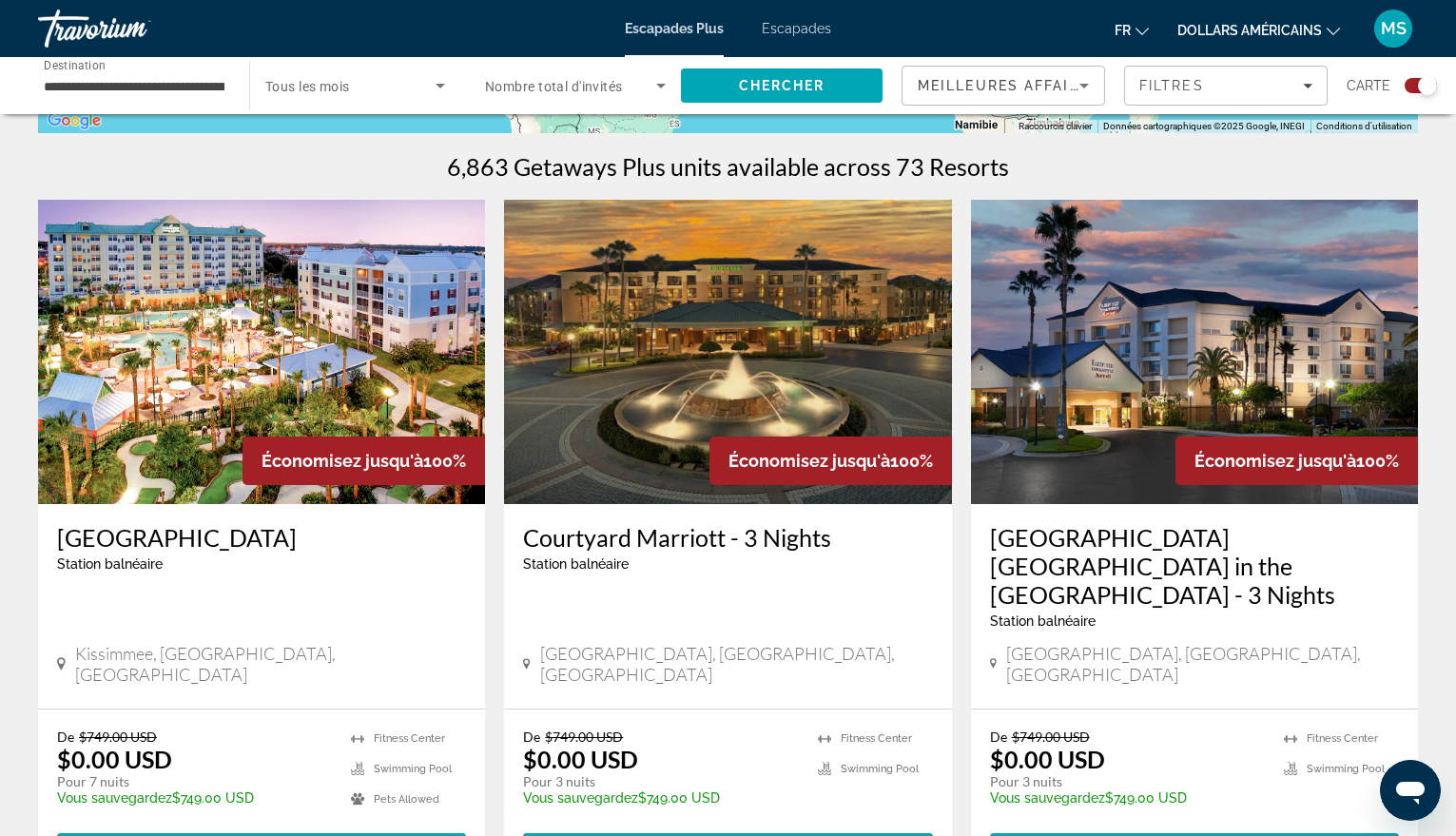
click at [319, 333] on img "Contenu principal" at bounding box center [261, 352] width 447 height 304
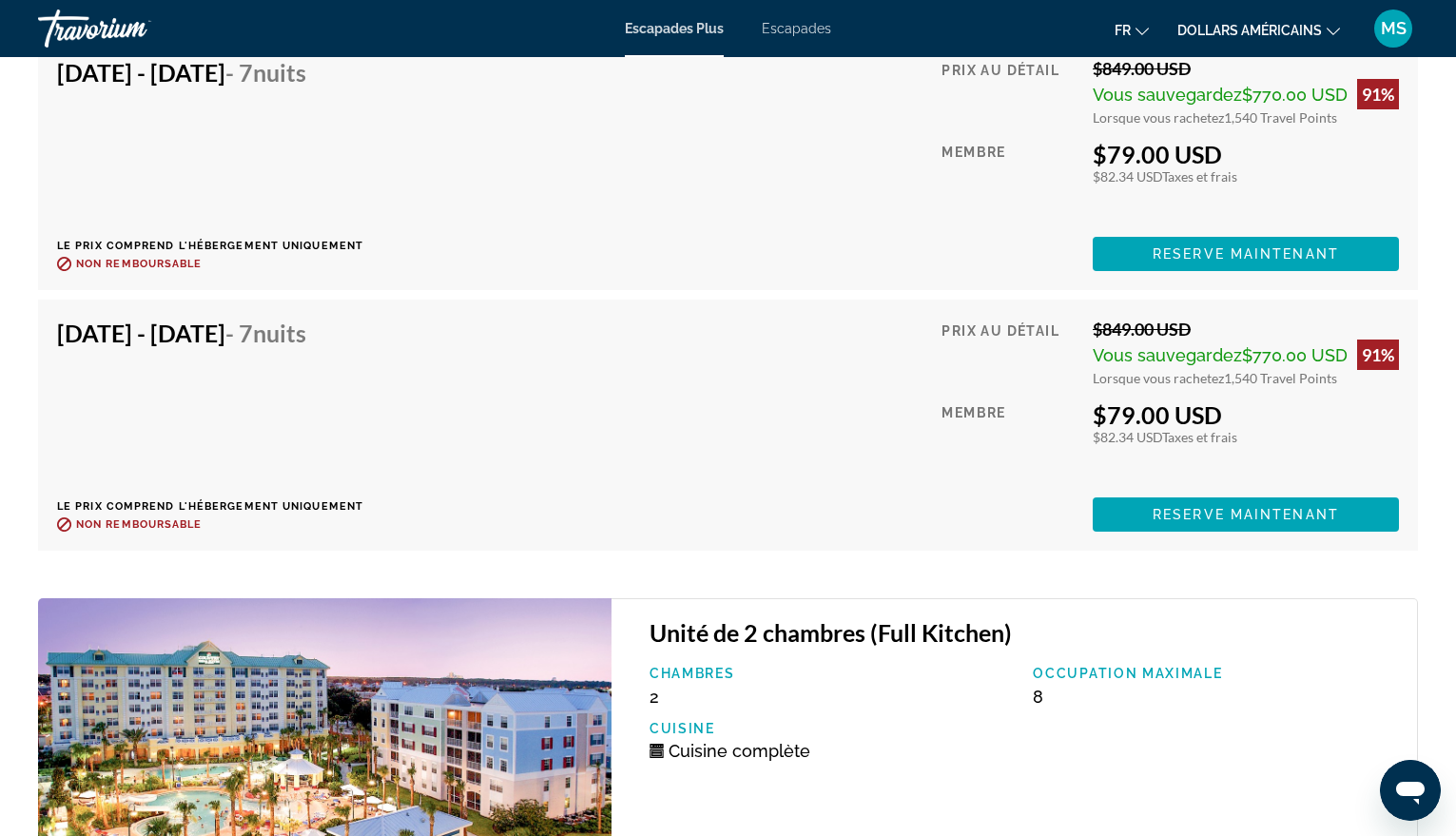
scroll to position [8486, 0]
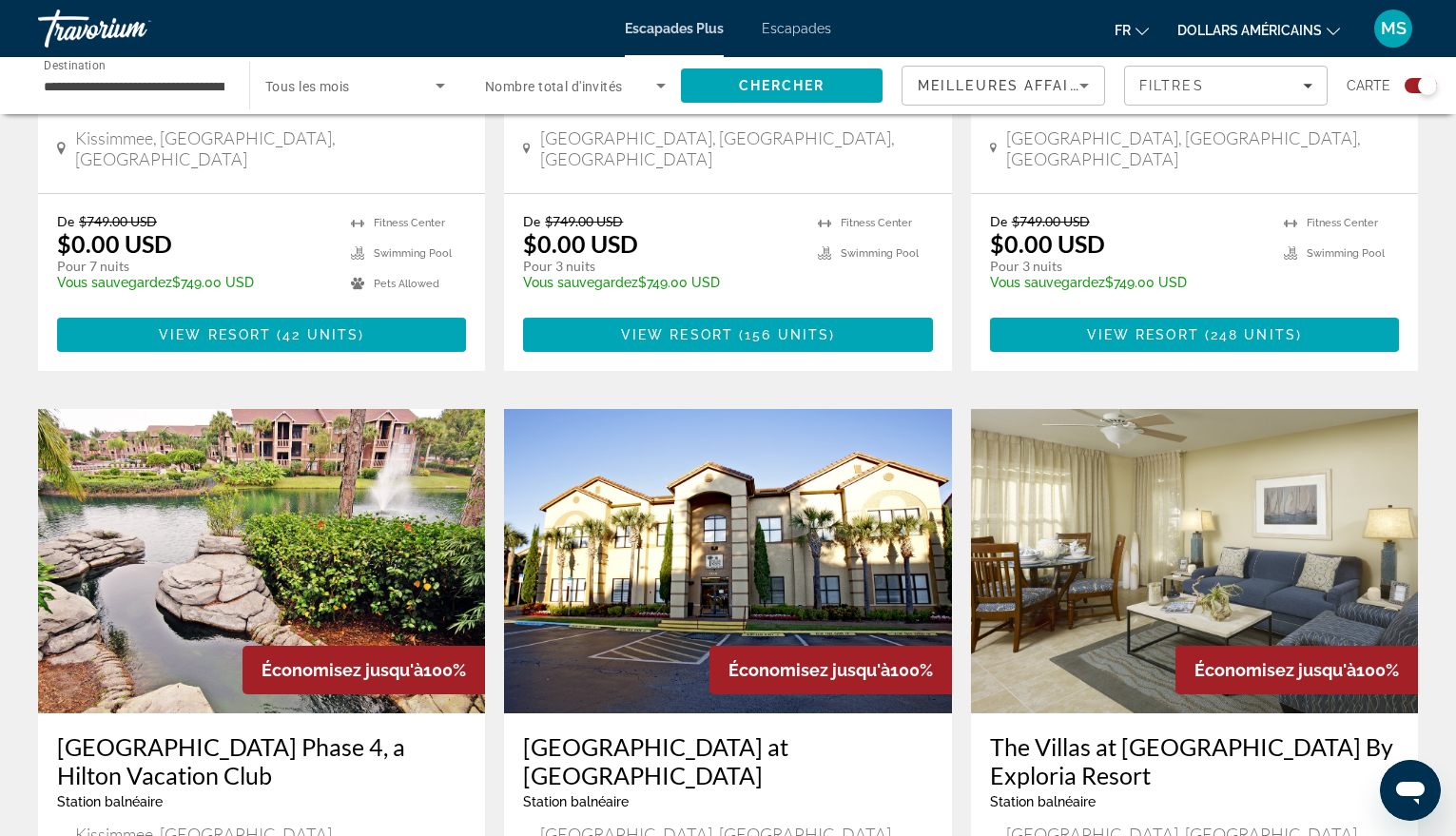
scroll to position [1141, 0]
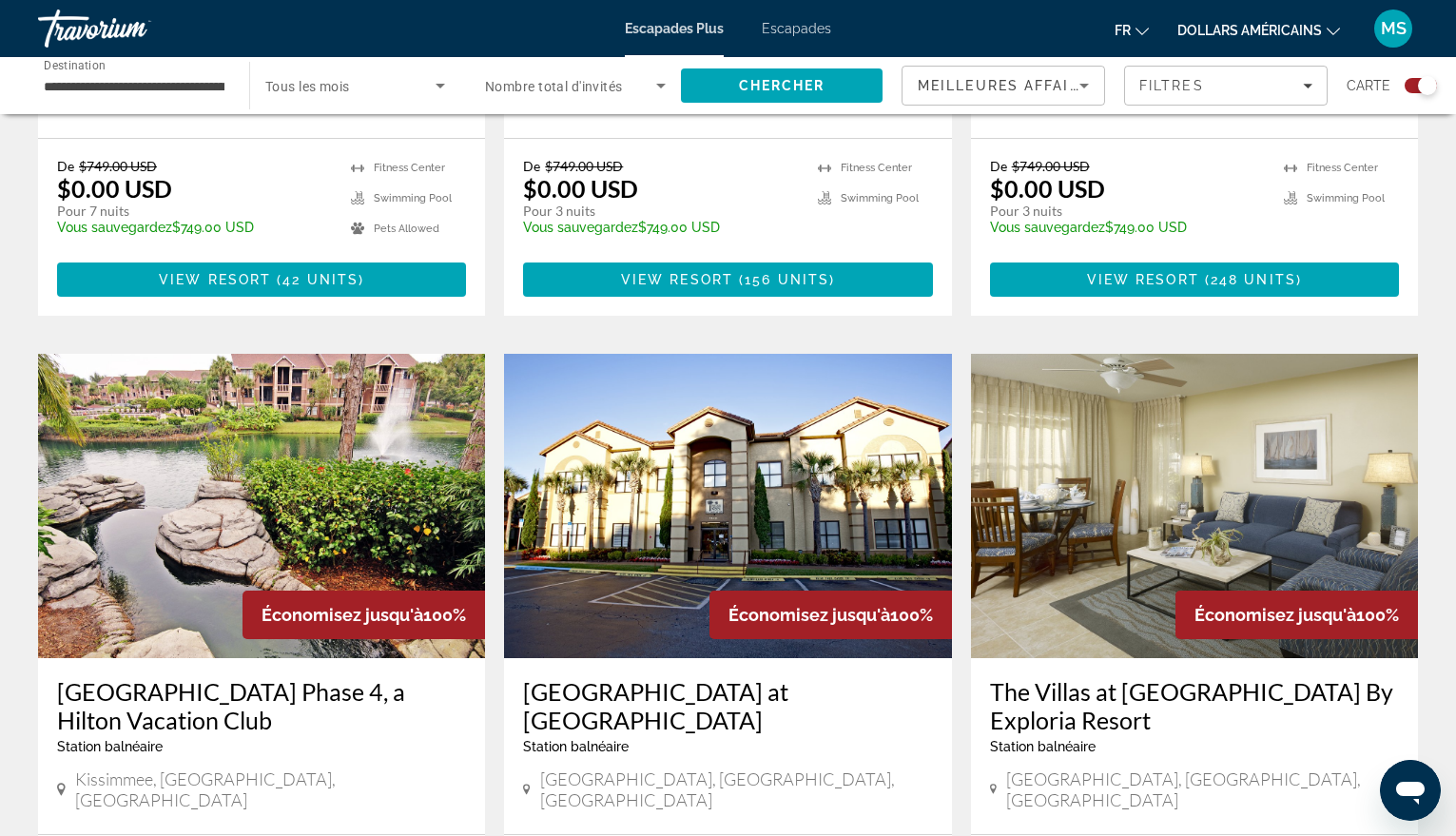
click at [292, 426] on img "Contenu principal" at bounding box center [261, 505] width 447 height 304
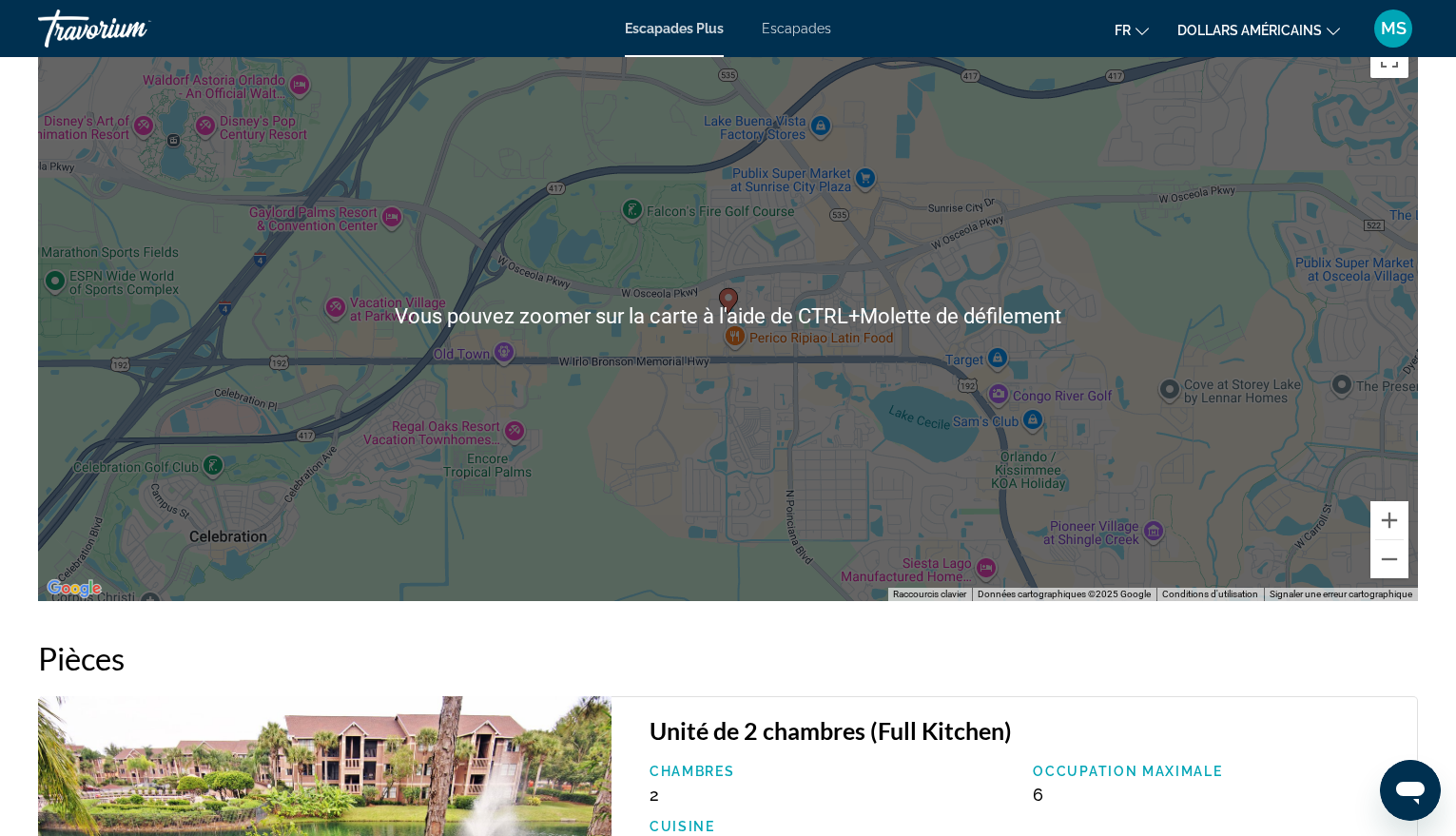
scroll to position [2119, 0]
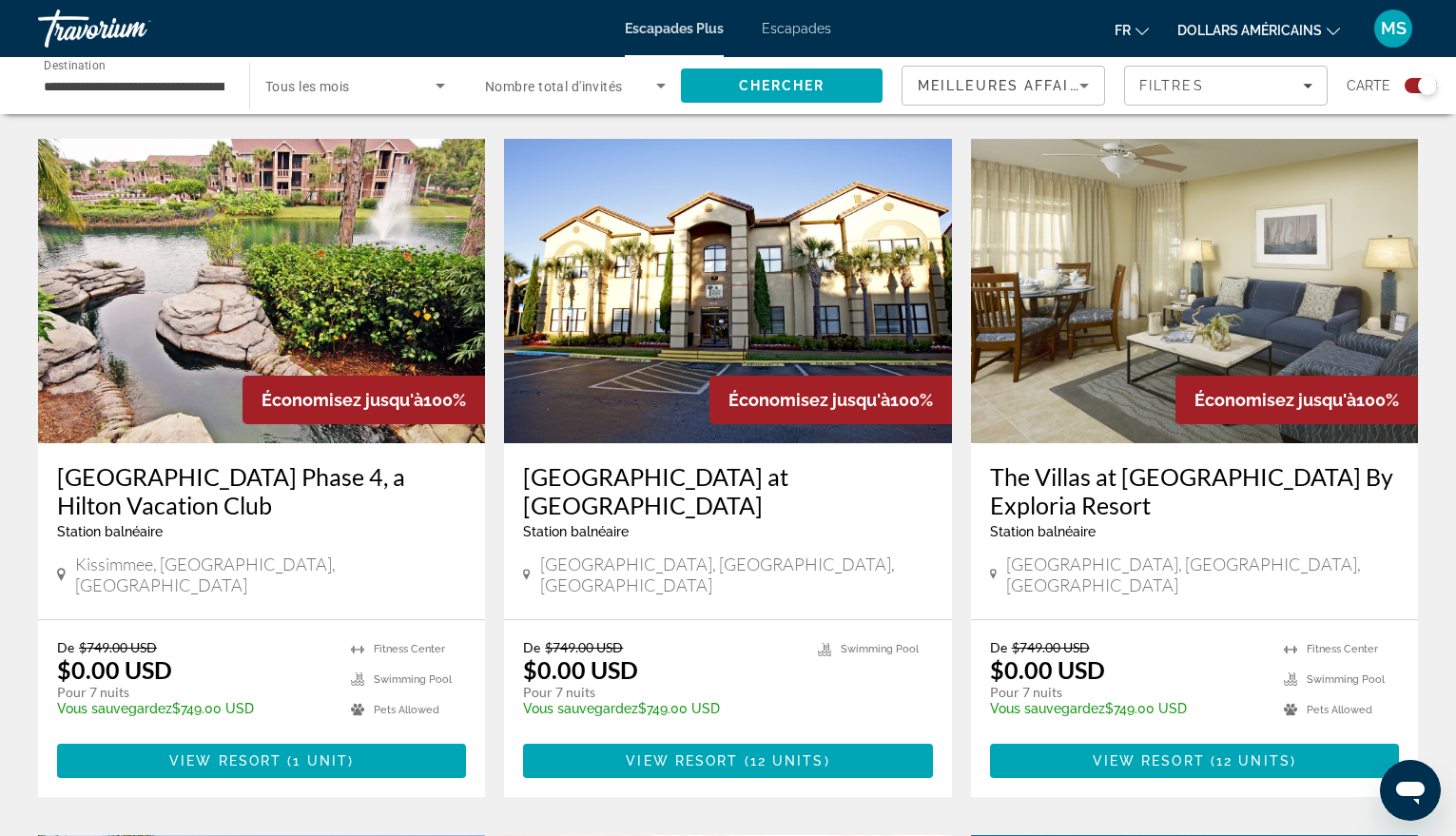
scroll to position [1261, 0]
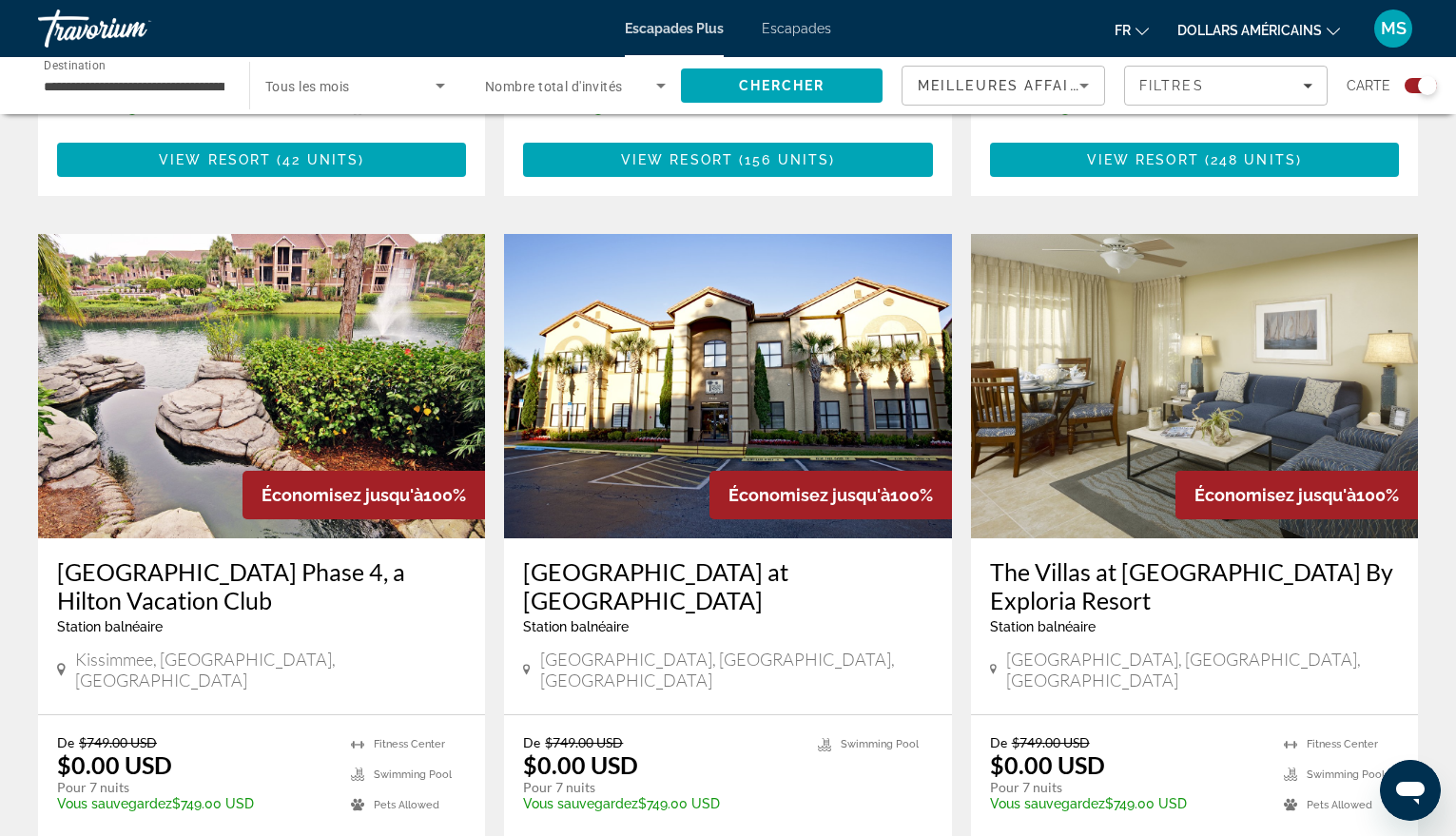
click at [692, 374] on img "Contenu principal" at bounding box center [728, 386] width 447 height 304
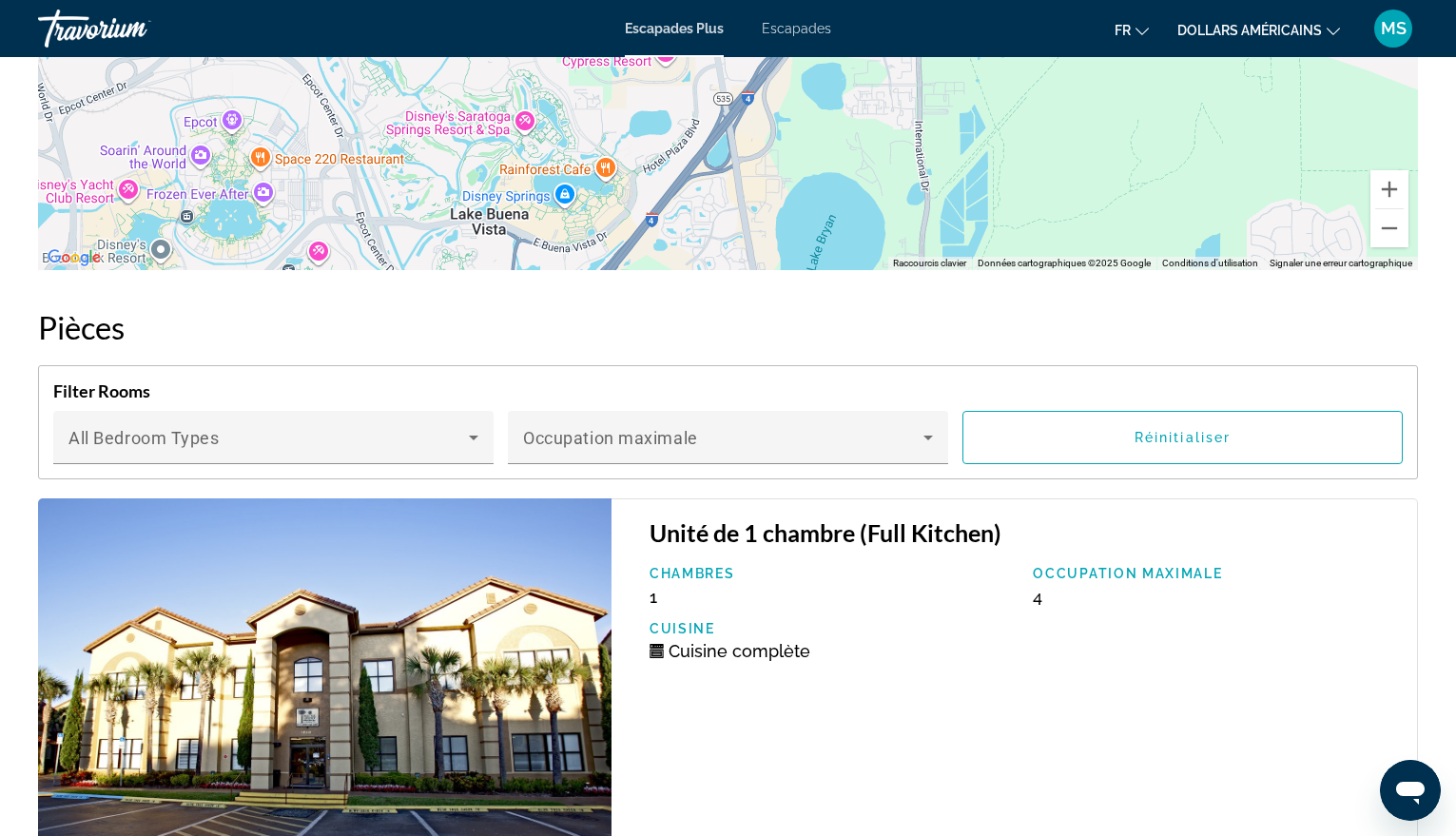
scroll to position [1986, 0]
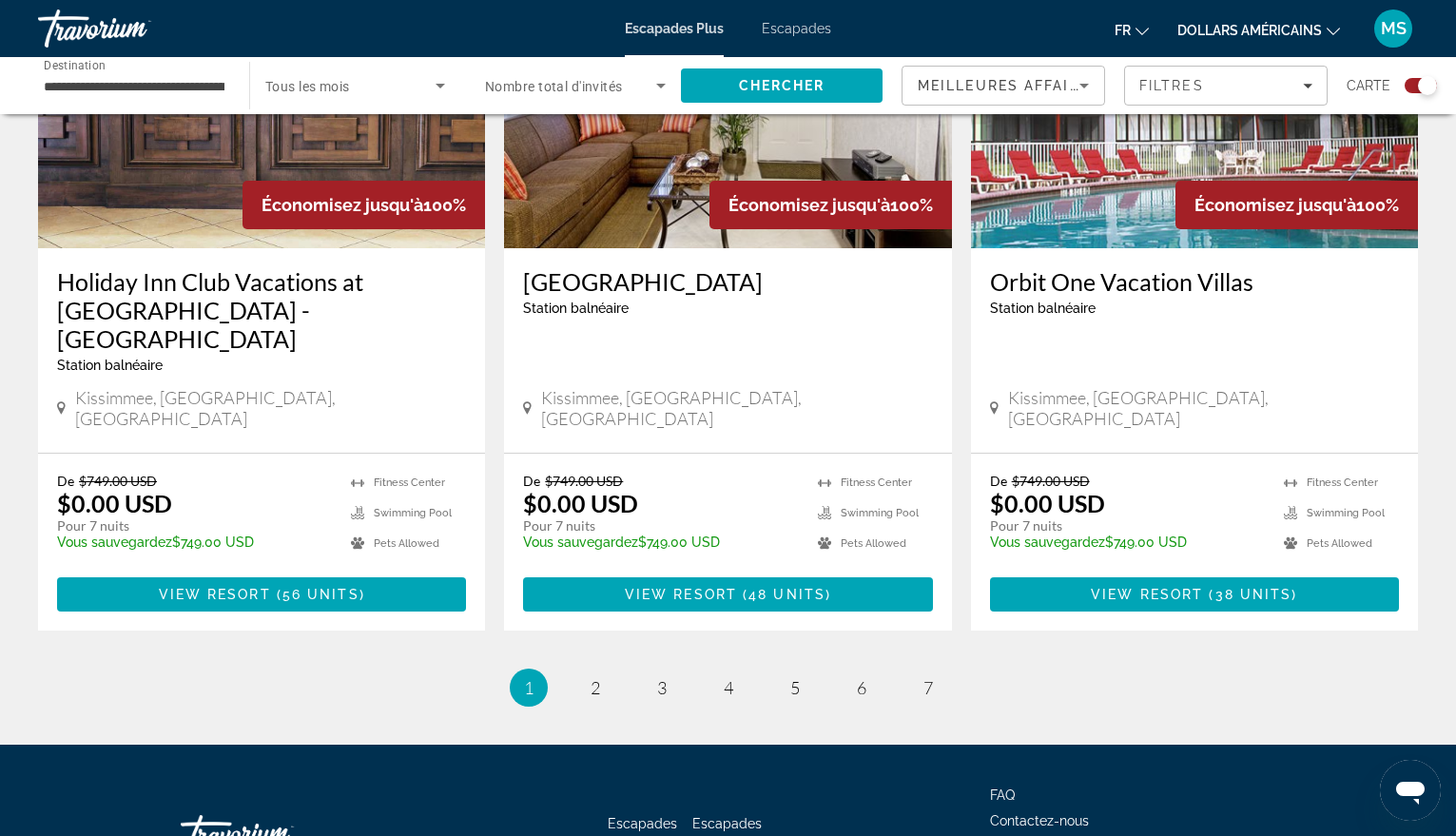
scroll to position [2974, 0]
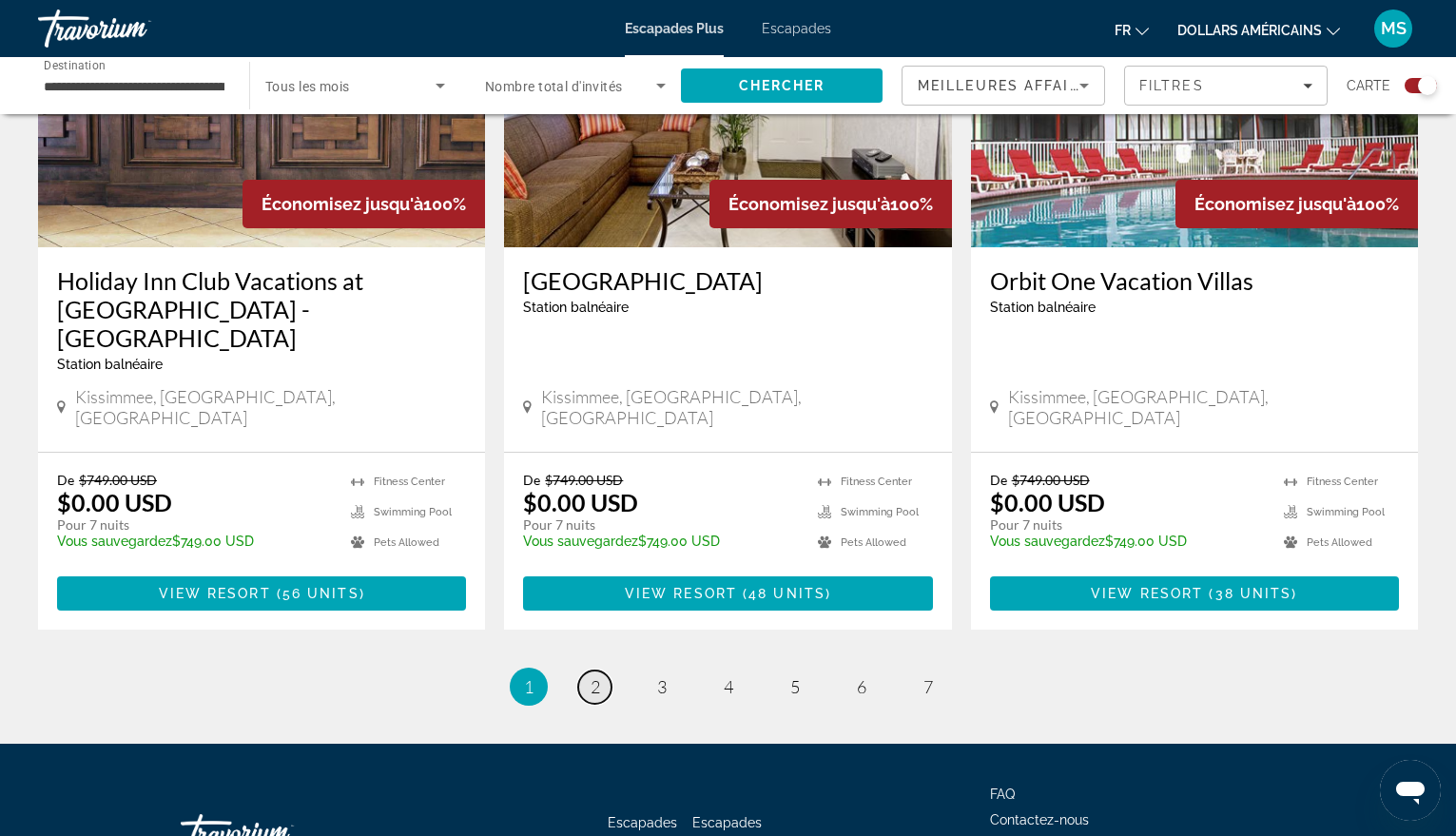
click at [599, 677] on span "2" at bounding box center [595, 687] width 10 height 21
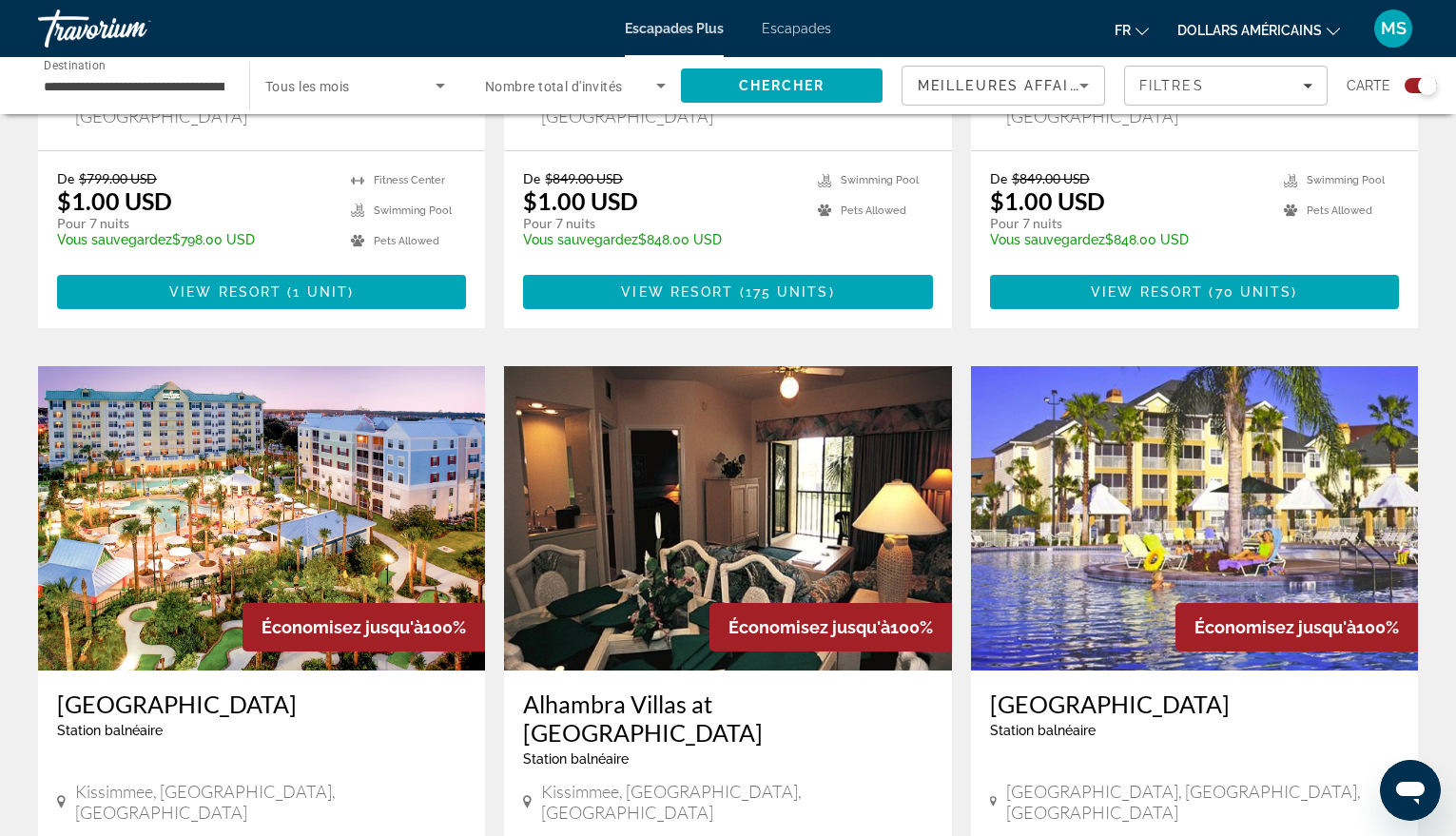
scroll to position [1141, 0]
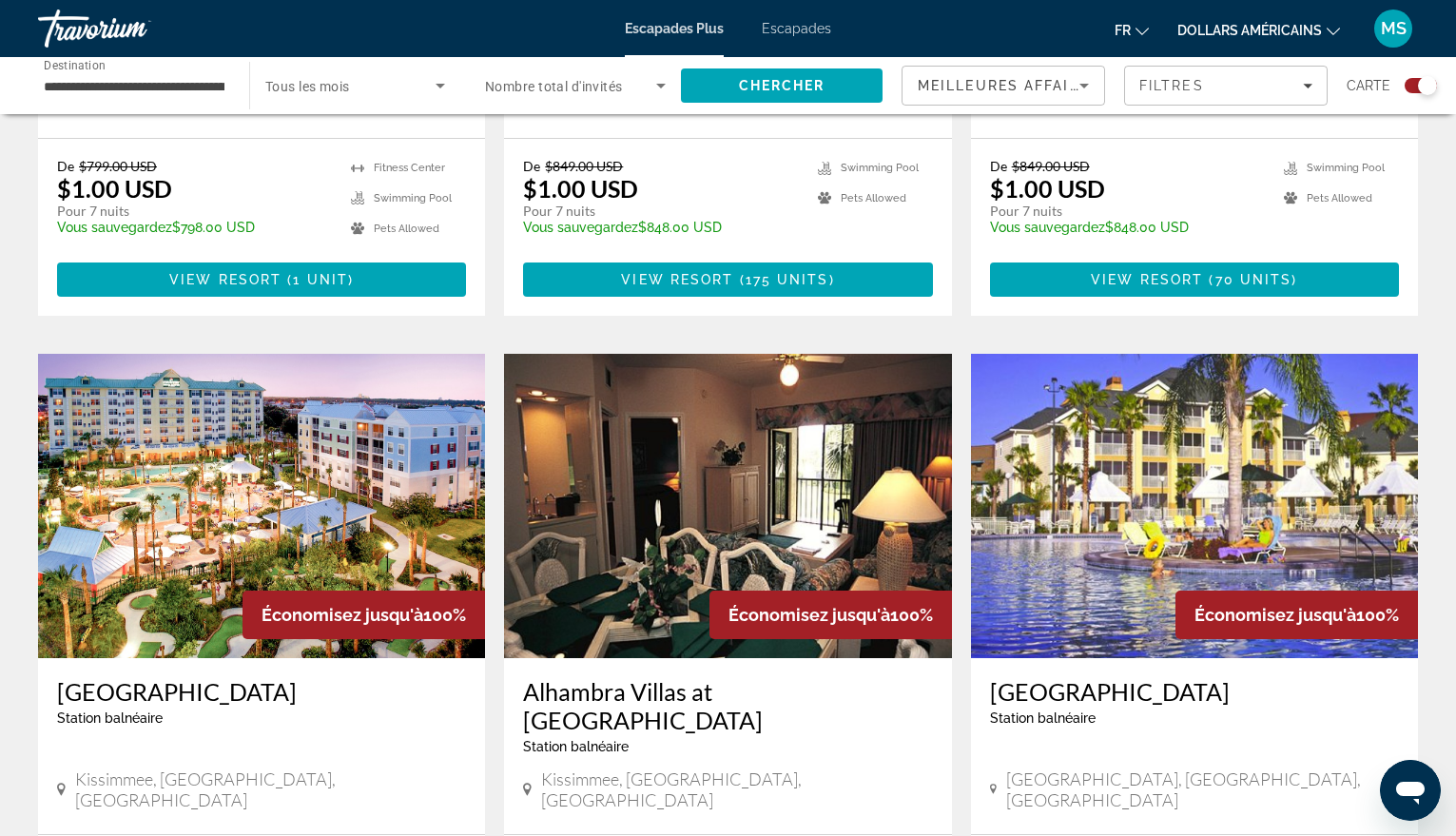
click at [1110, 433] on img "Contenu principal" at bounding box center [1194, 505] width 447 height 304
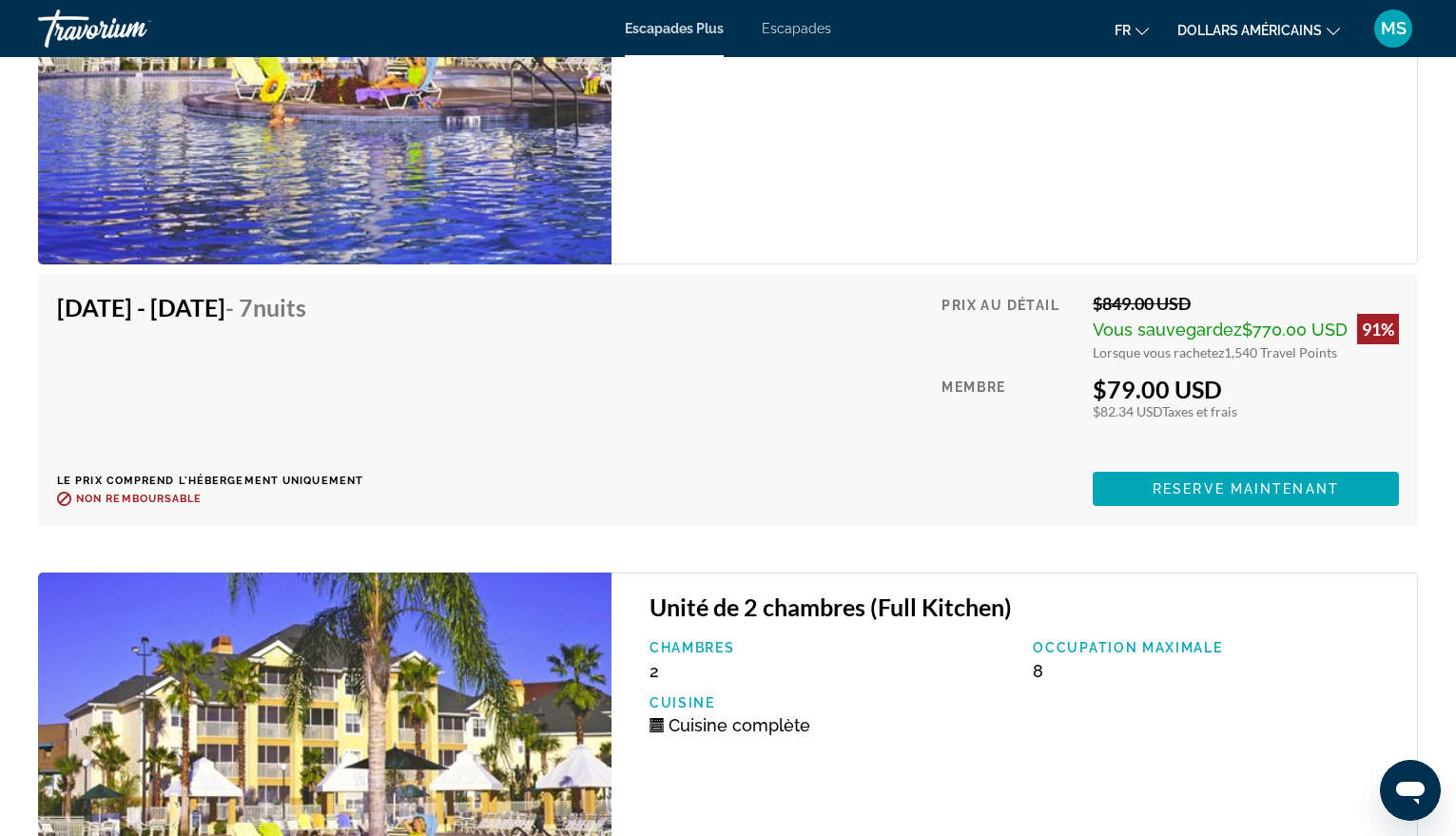
scroll to position [4692, 0]
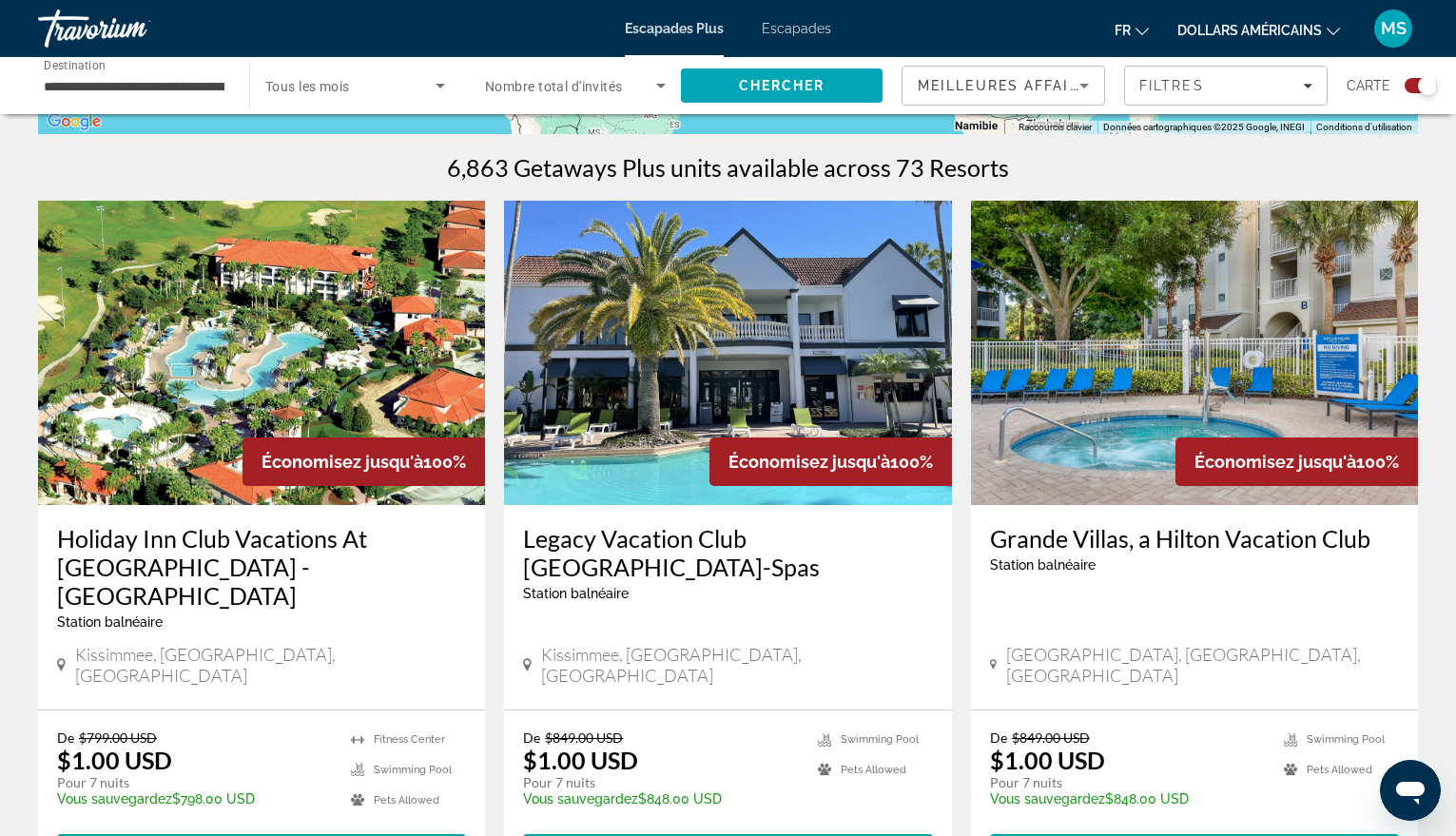
scroll to position [571, 0]
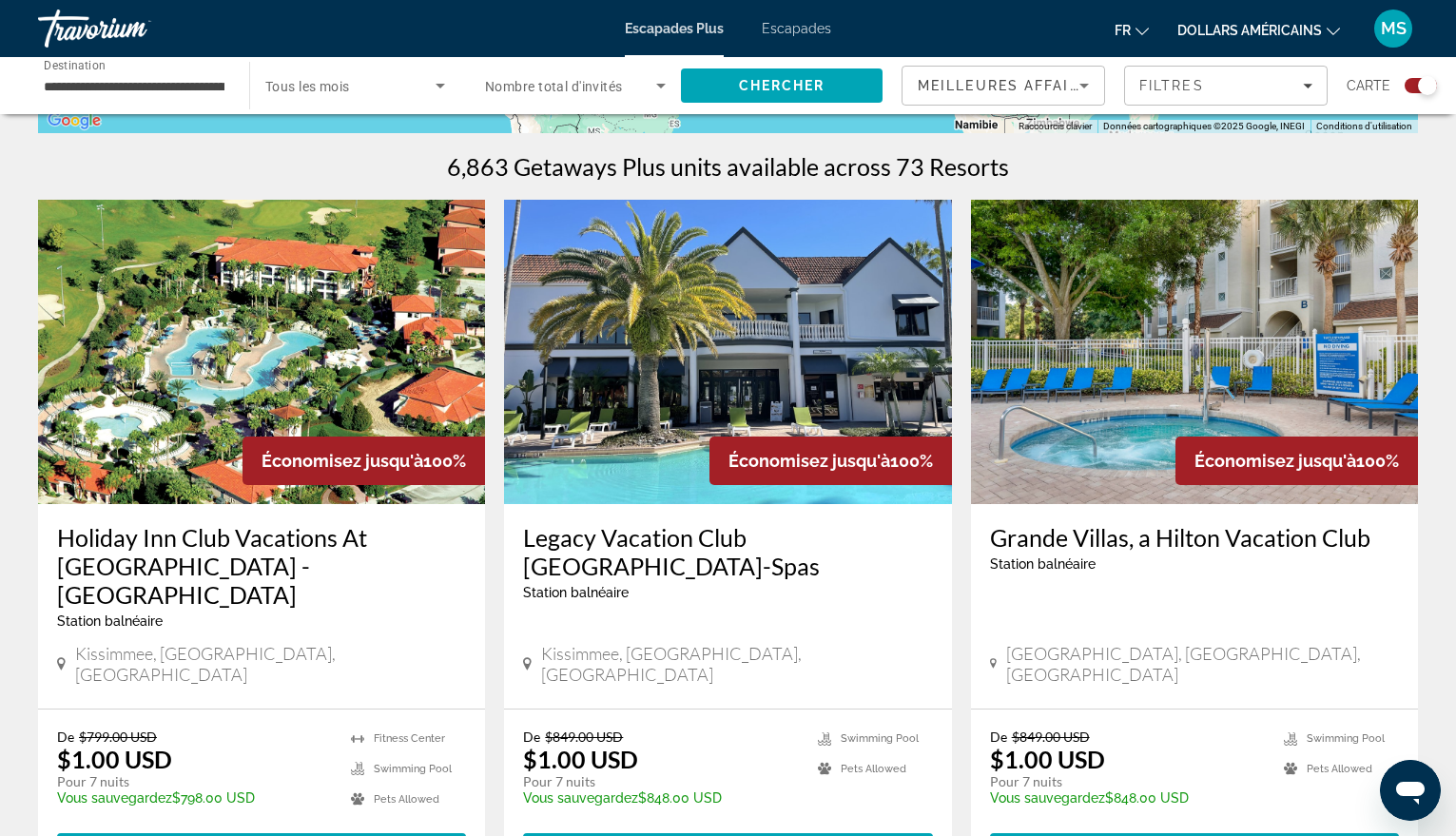
click at [275, 336] on img "Contenu principal" at bounding box center [261, 352] width 447 height 304
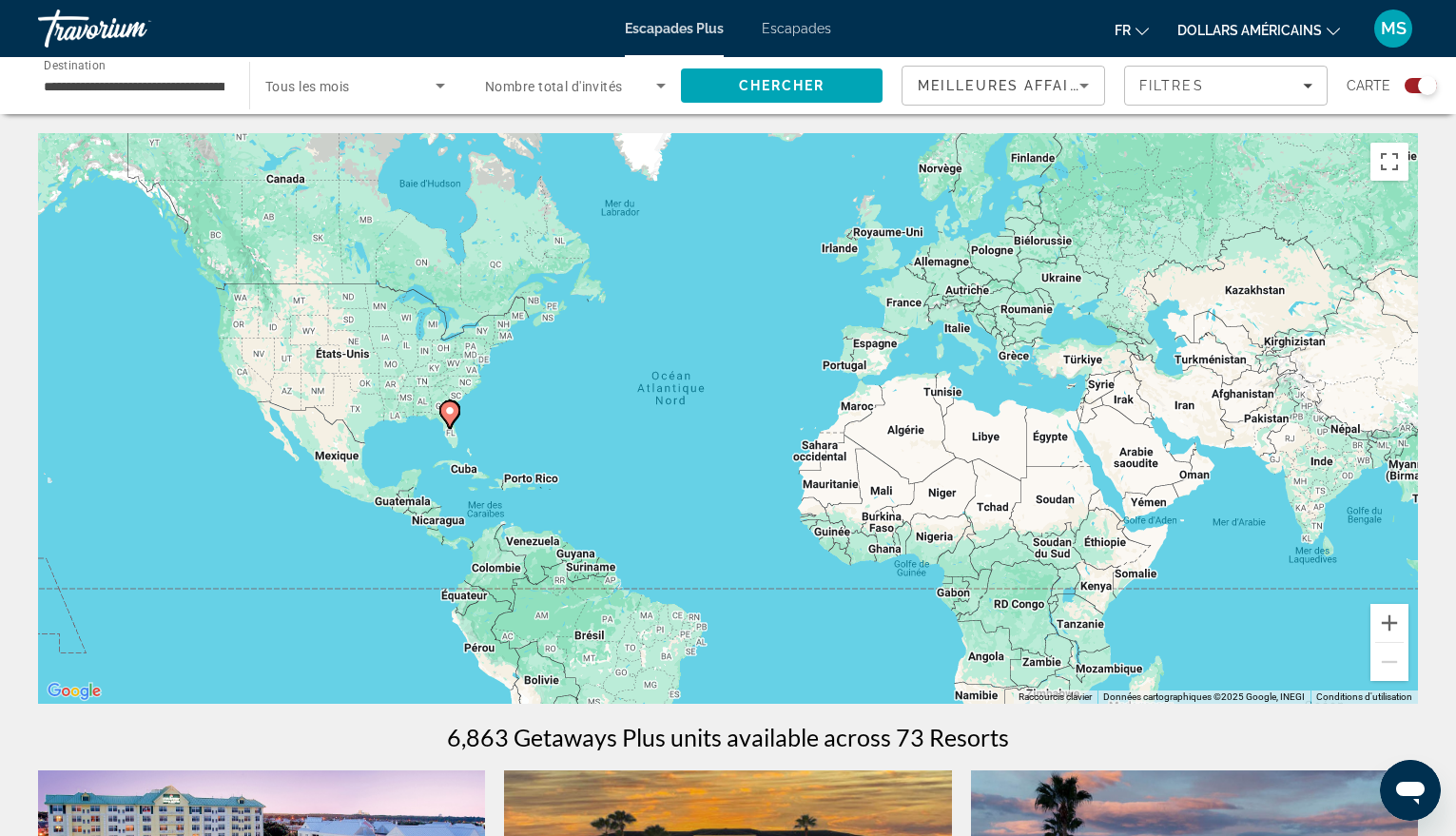
click at [442, 79] on icon "Search widget" at bounding box center [441, 86] width 23 height 23
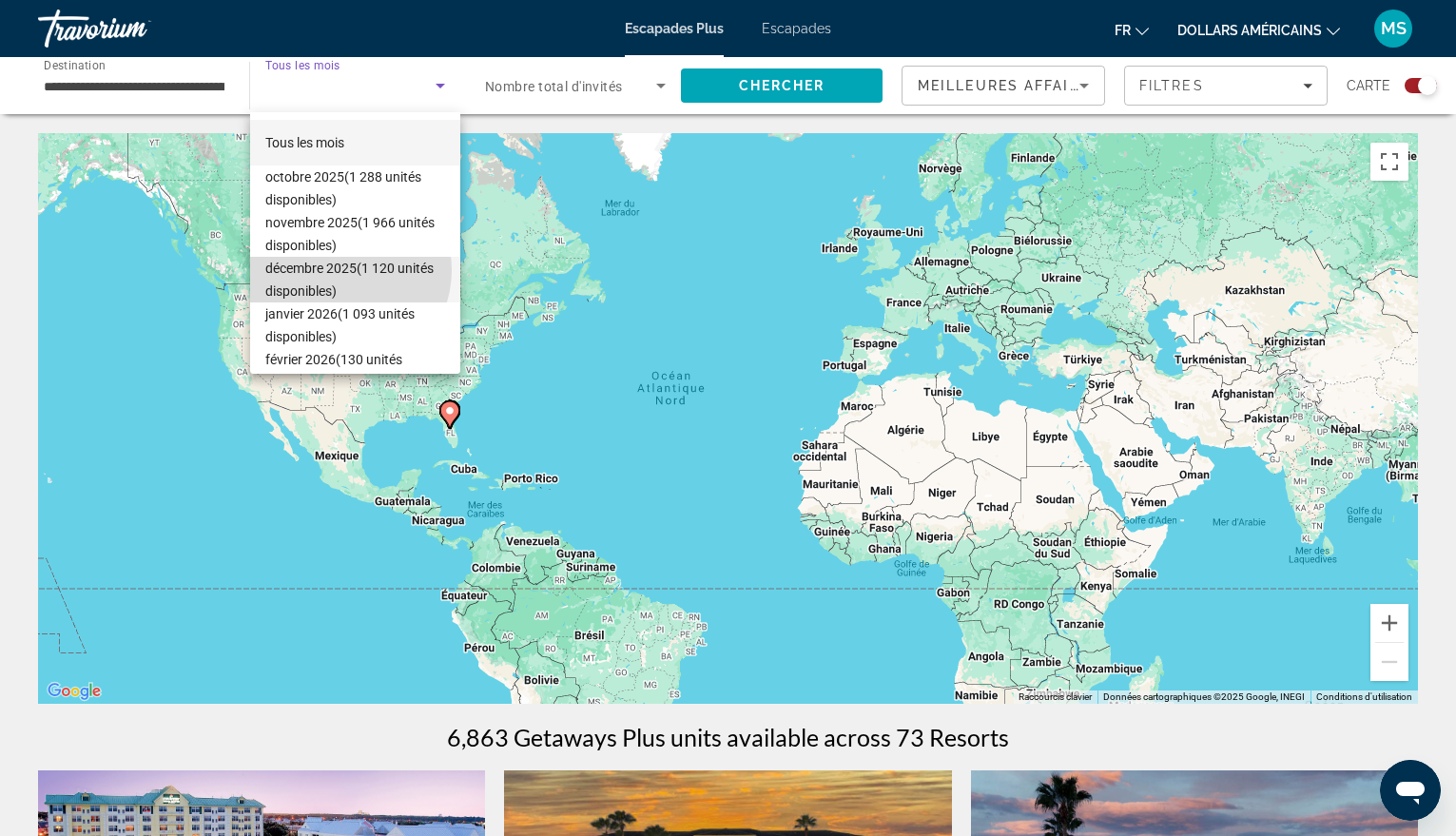
click at [343, 271] on font "décembre 2025" at bounding box center [311, 269] width 92 height 15
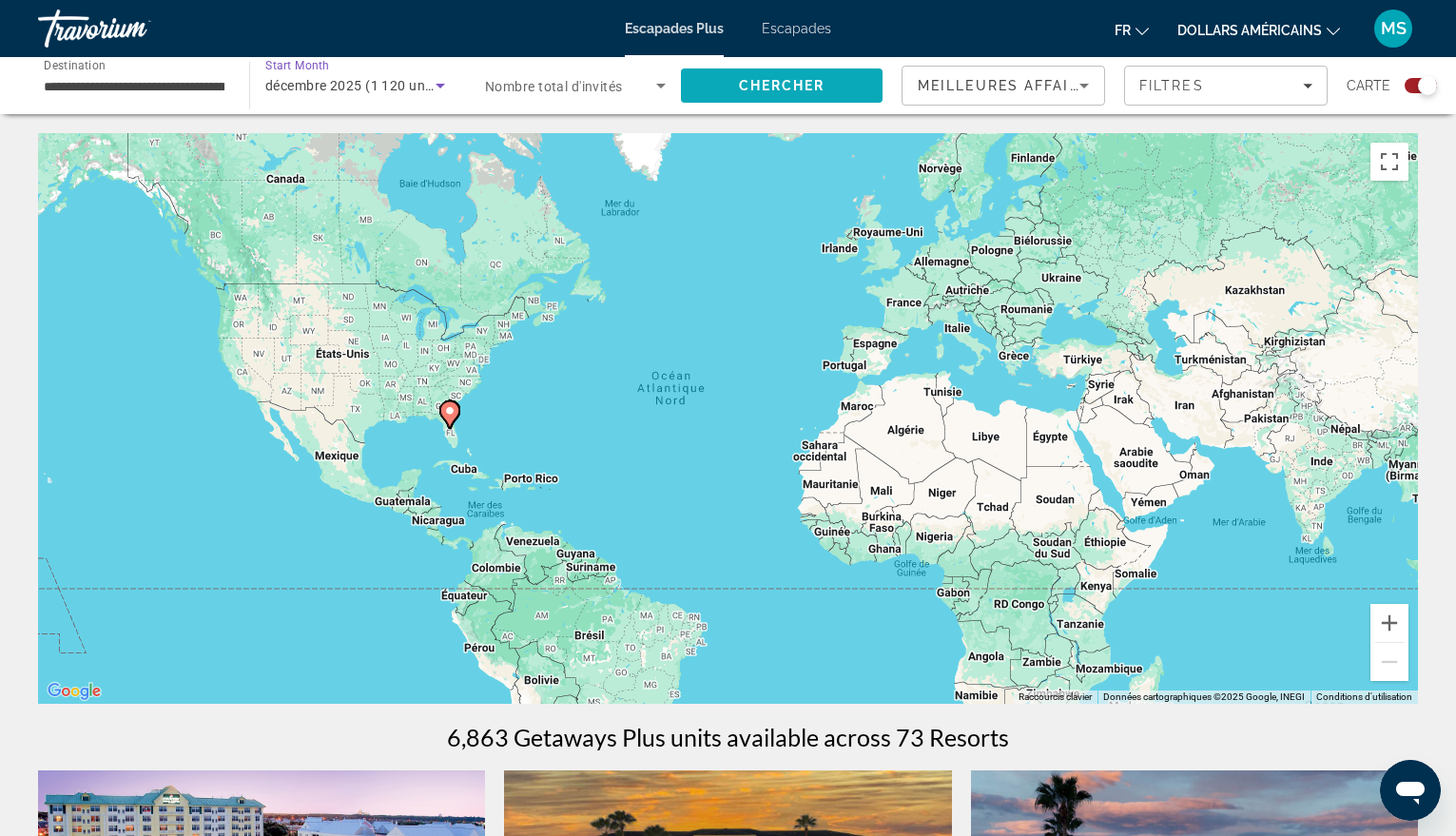
click at [775, 87] on span "Chercher" at bounding box center [783, 86] width 87 height 15
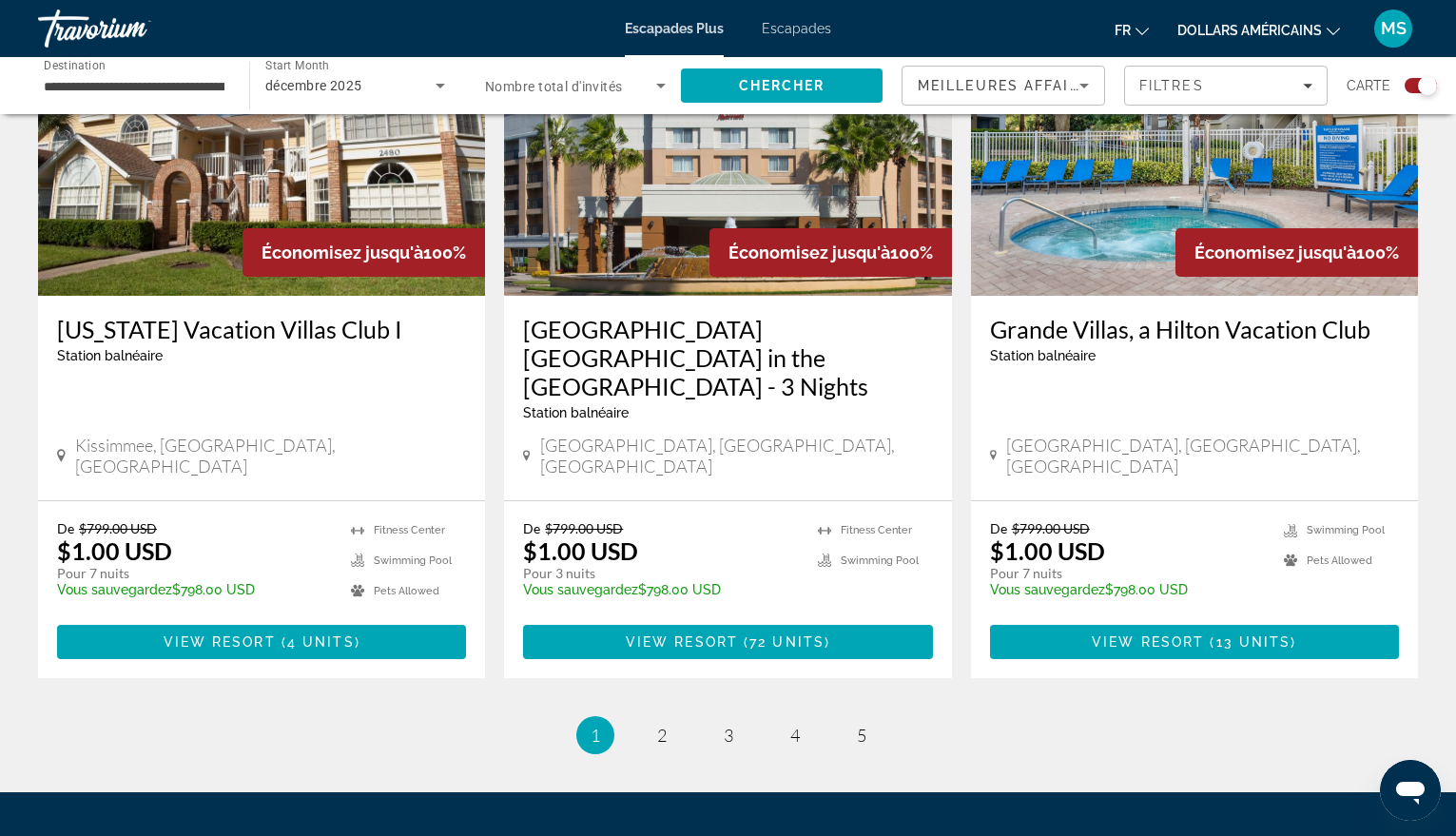
scroll to position [2917, 0]
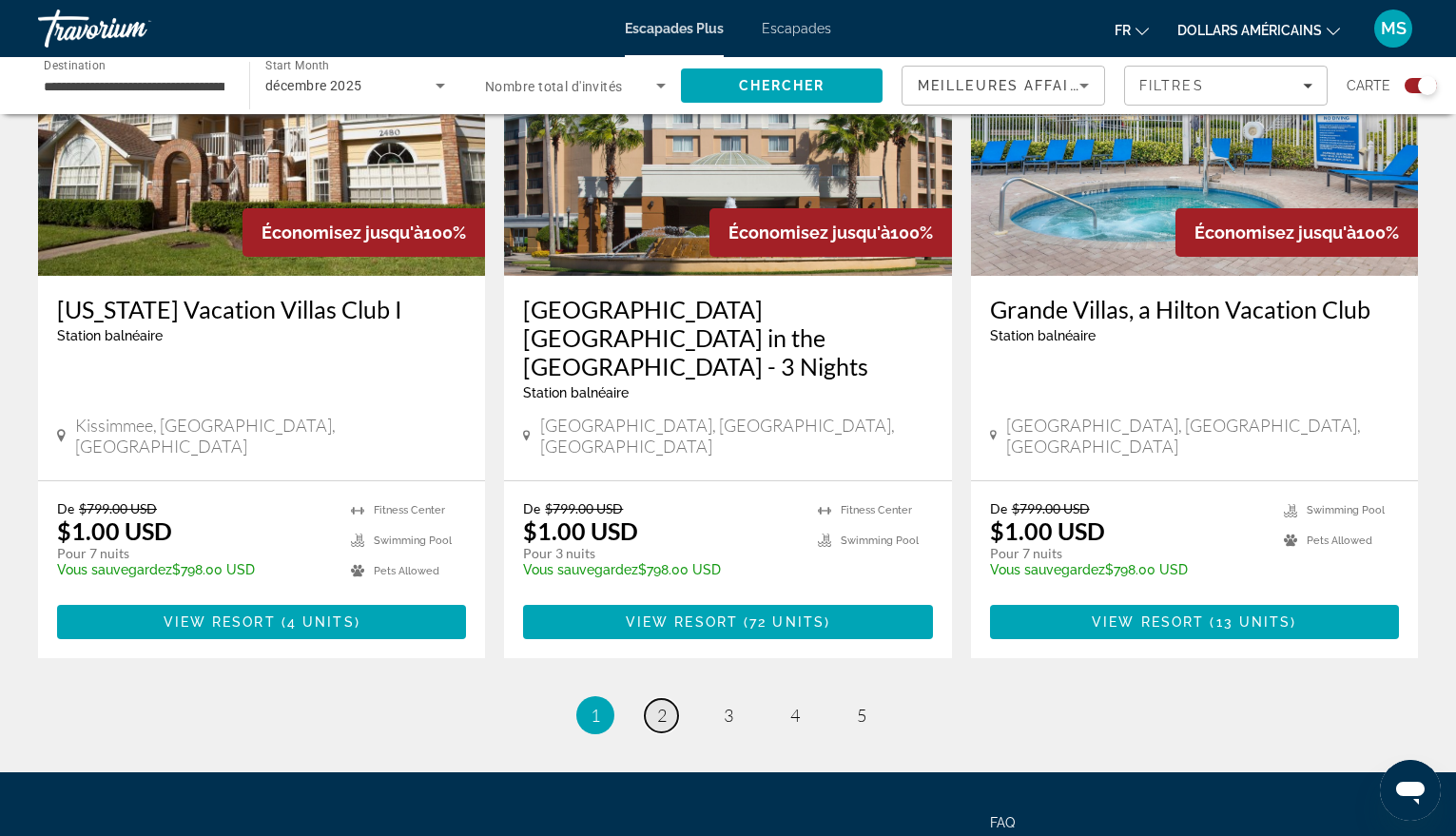
click at [665, 705] on span "2" at bounding box center [662, 715] width 10 height 21
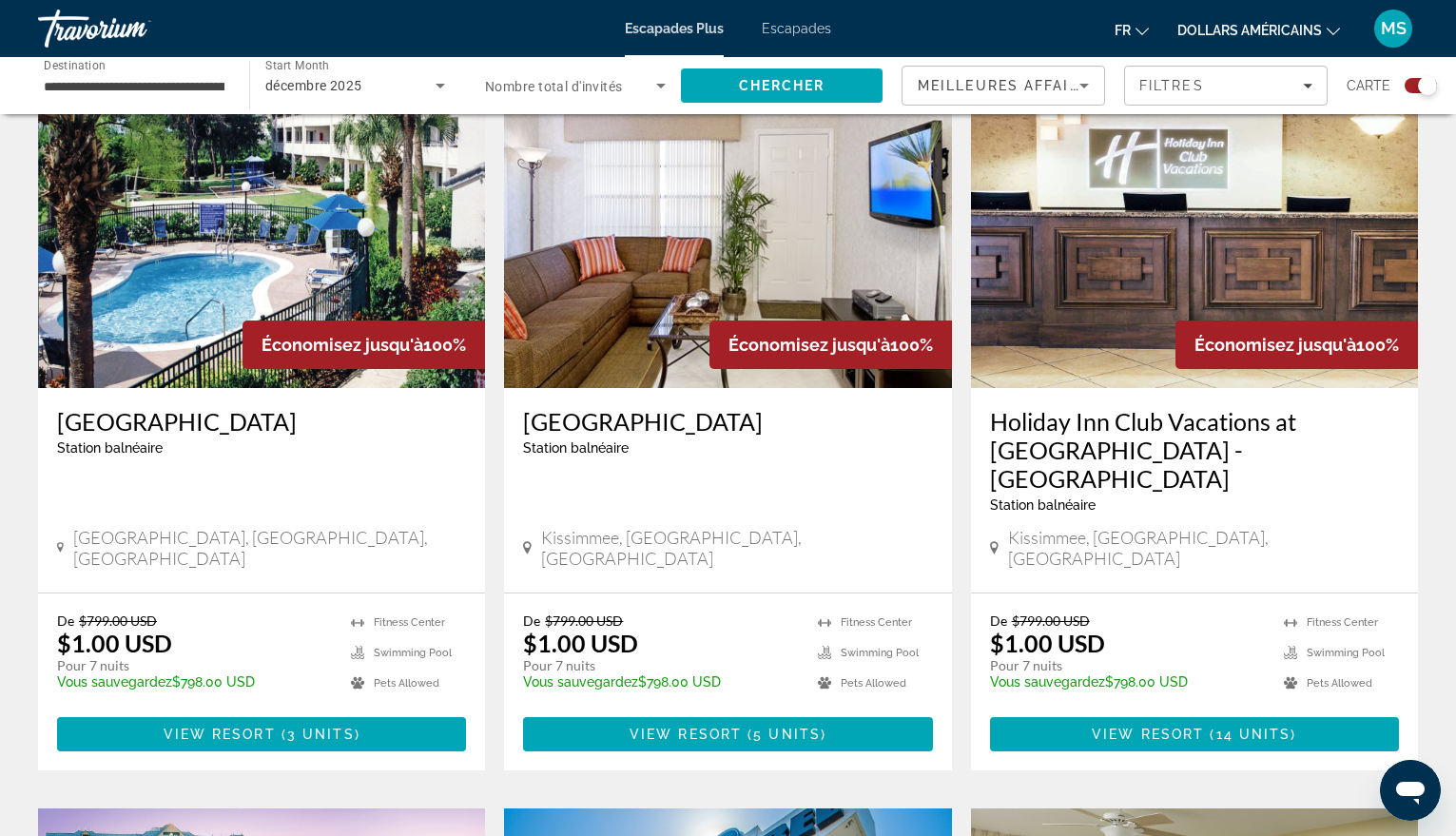
scroll to position [1427, 0]
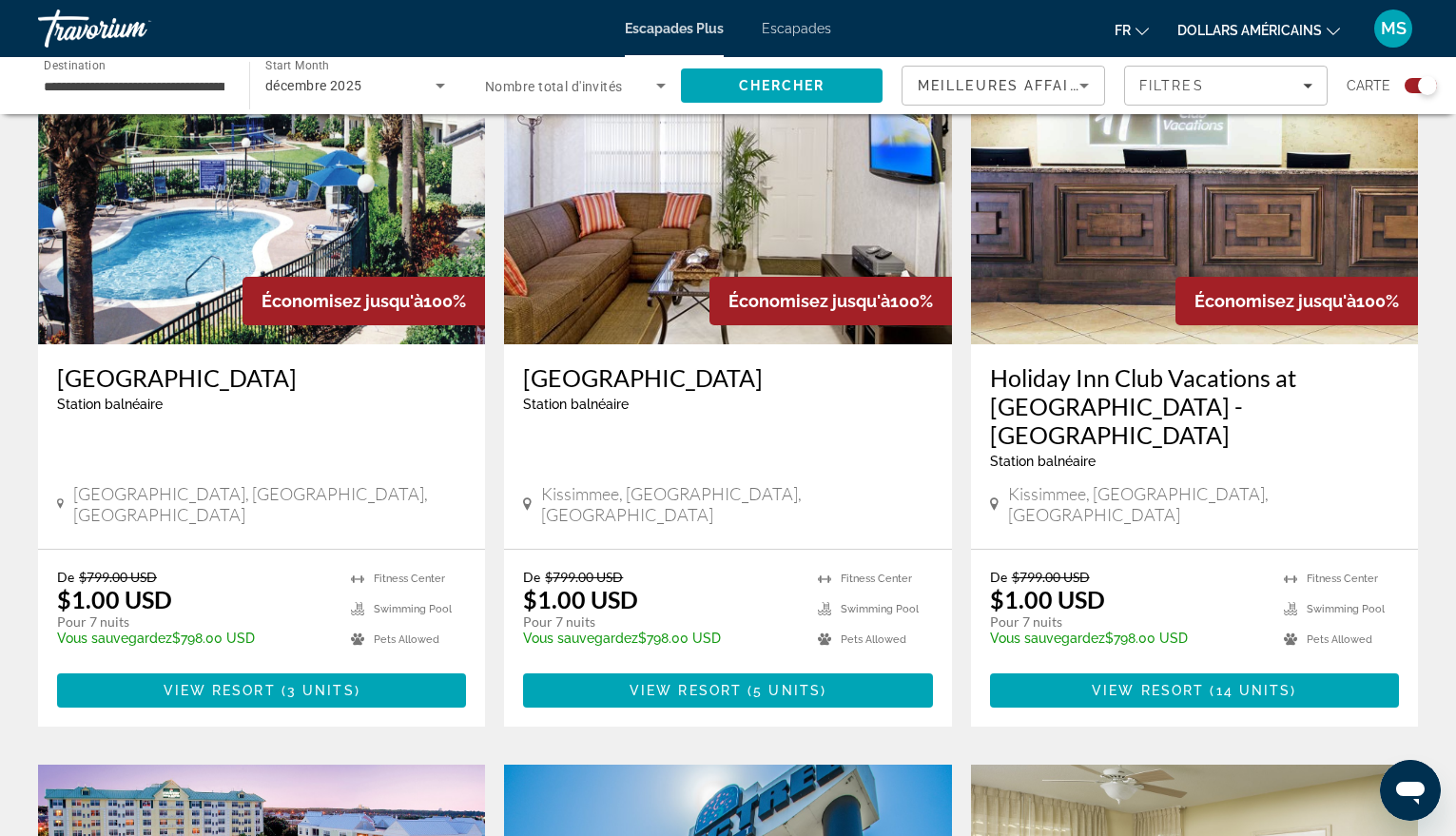
click at [259, 232] on img "Contenu principal" at bounding box center [261, 191] width 447 height 304
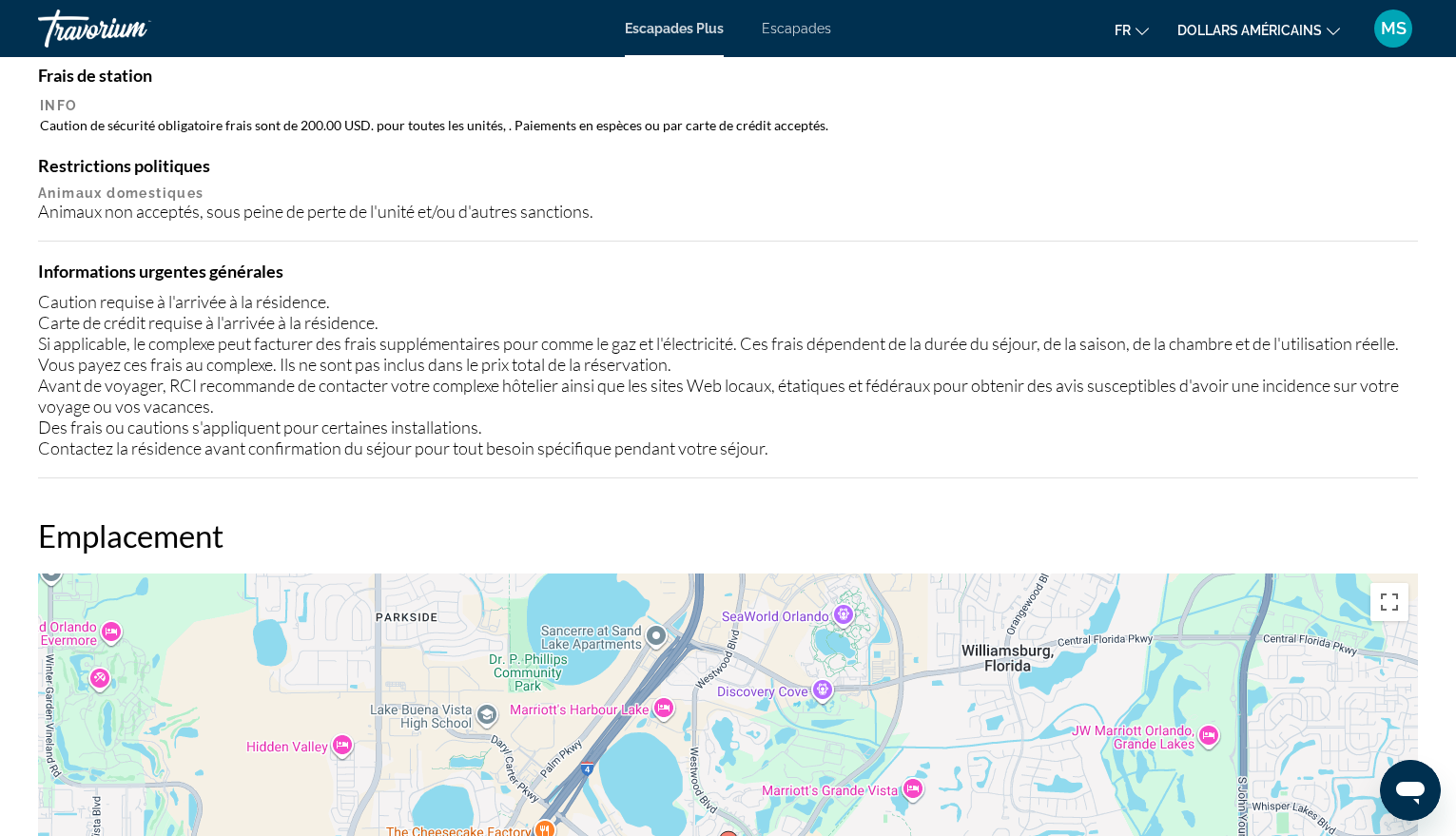
scroll to position [1162, 0]
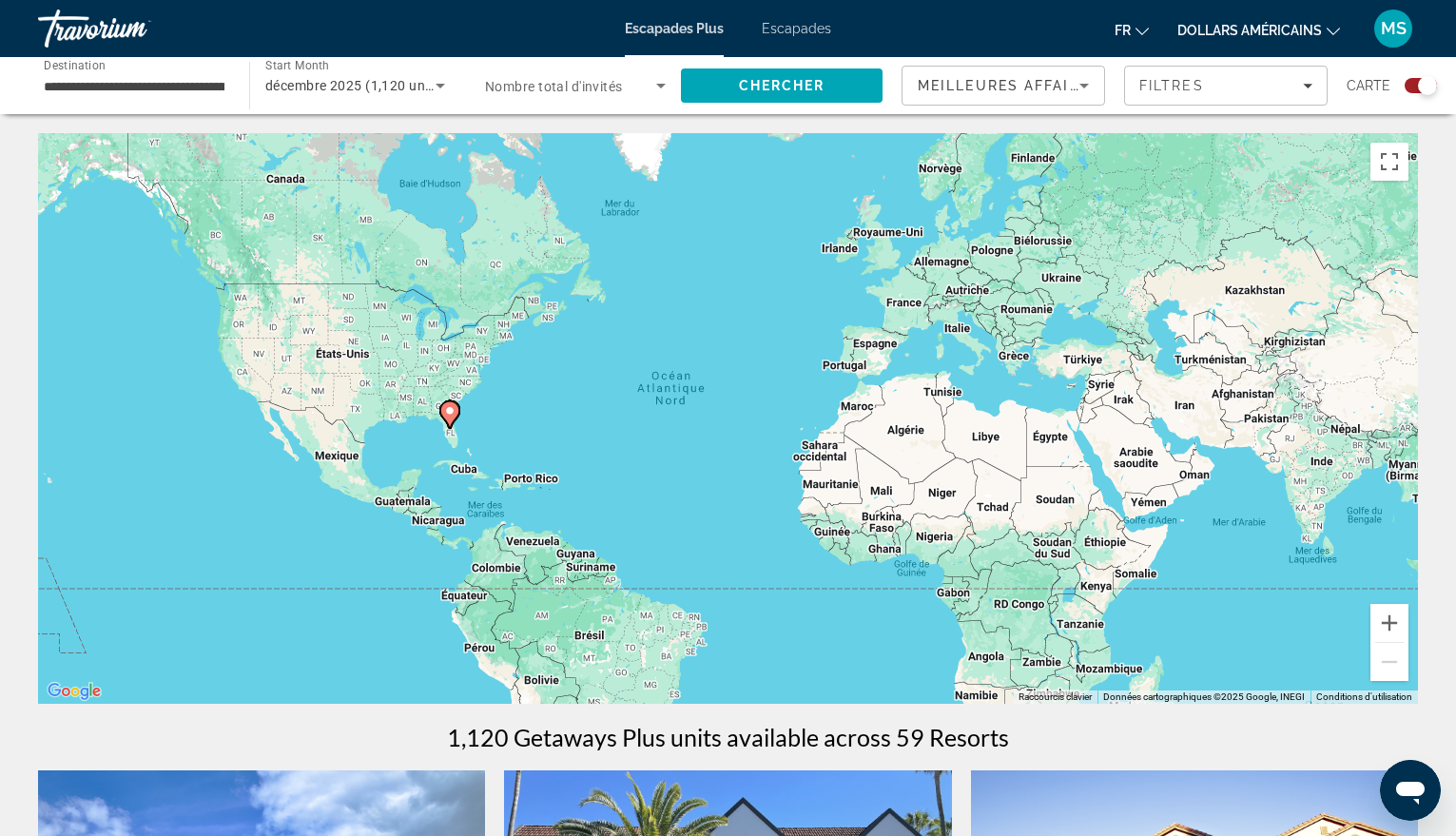
click at [121, 82] on input "**********" at bounding box center [133, 87] width 181 height 23
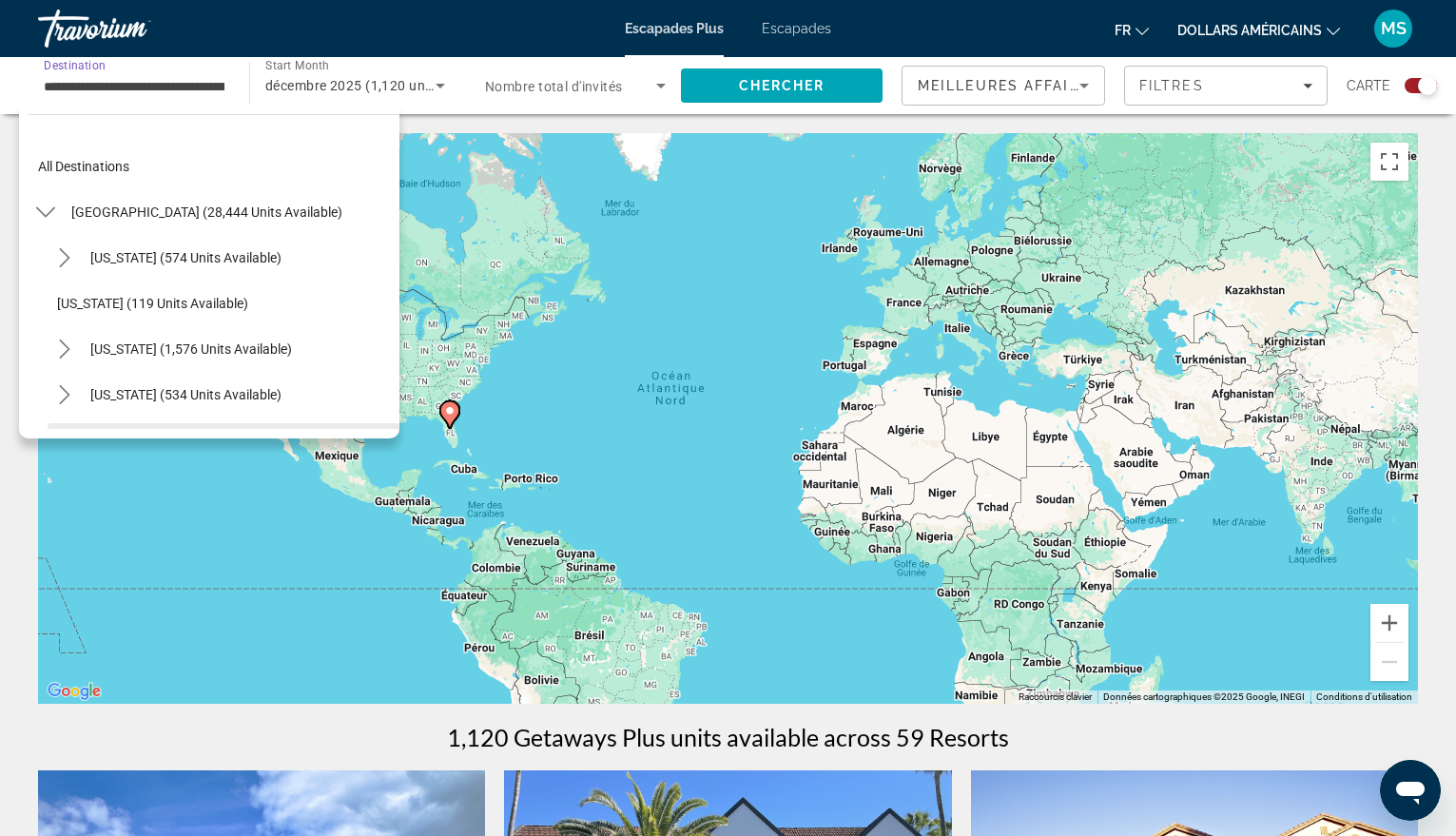
scroll to position [250, 0]
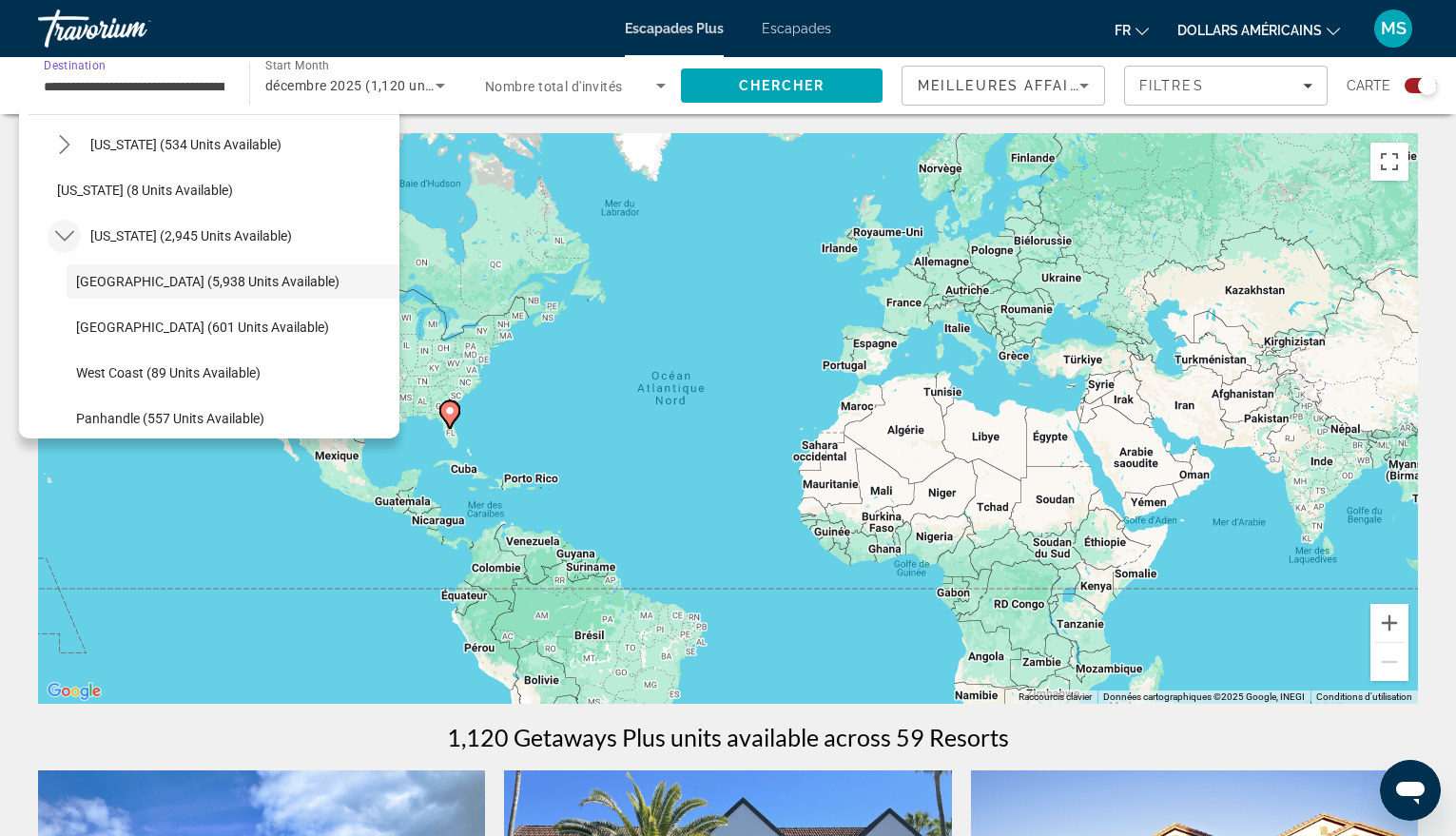
click at [70, 236] on icon "Toggle Florida (2,945 units available) submenu" at bounding box center [64, 236] width 19 height 11
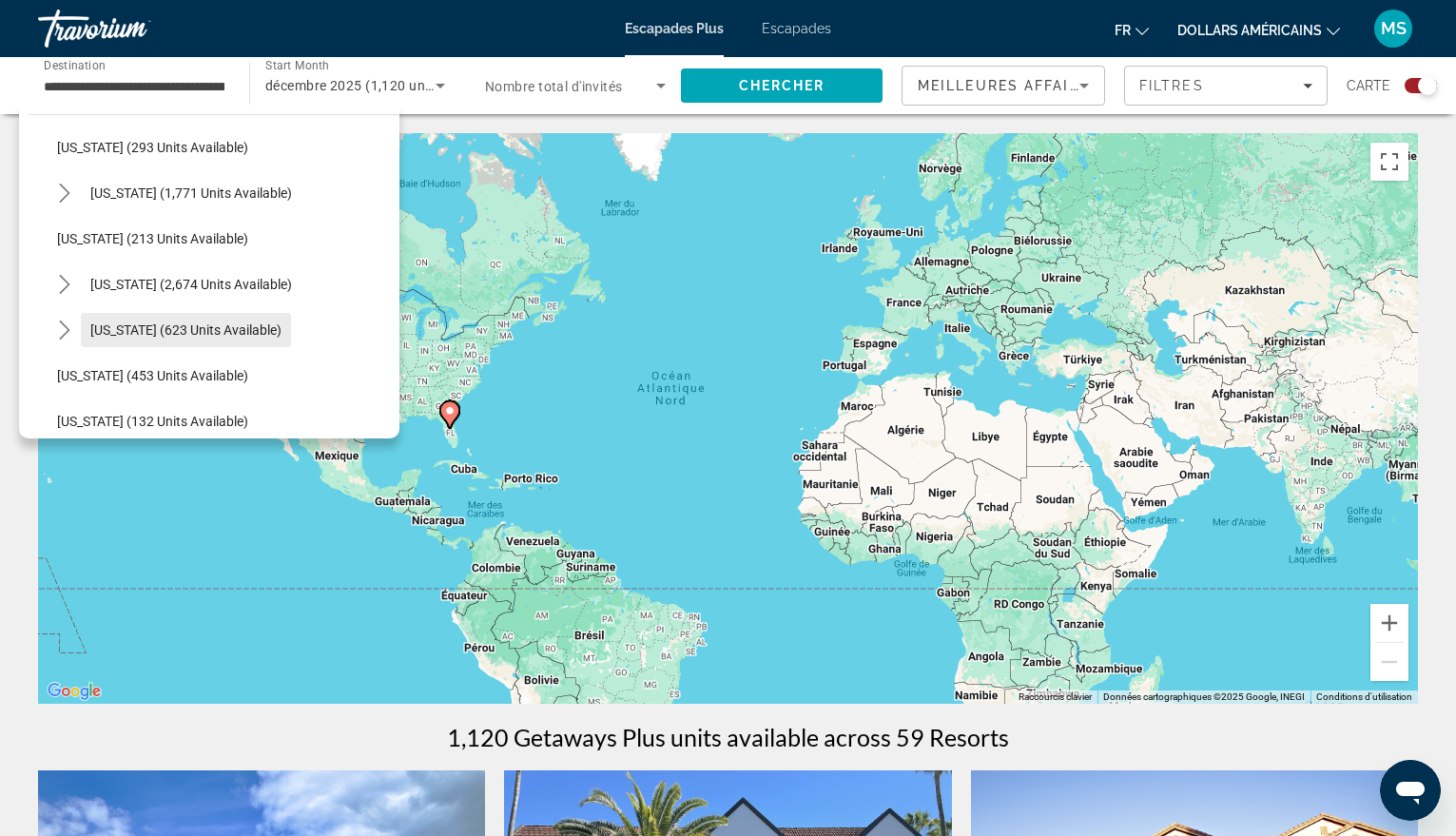
scroll to position [916, 0]
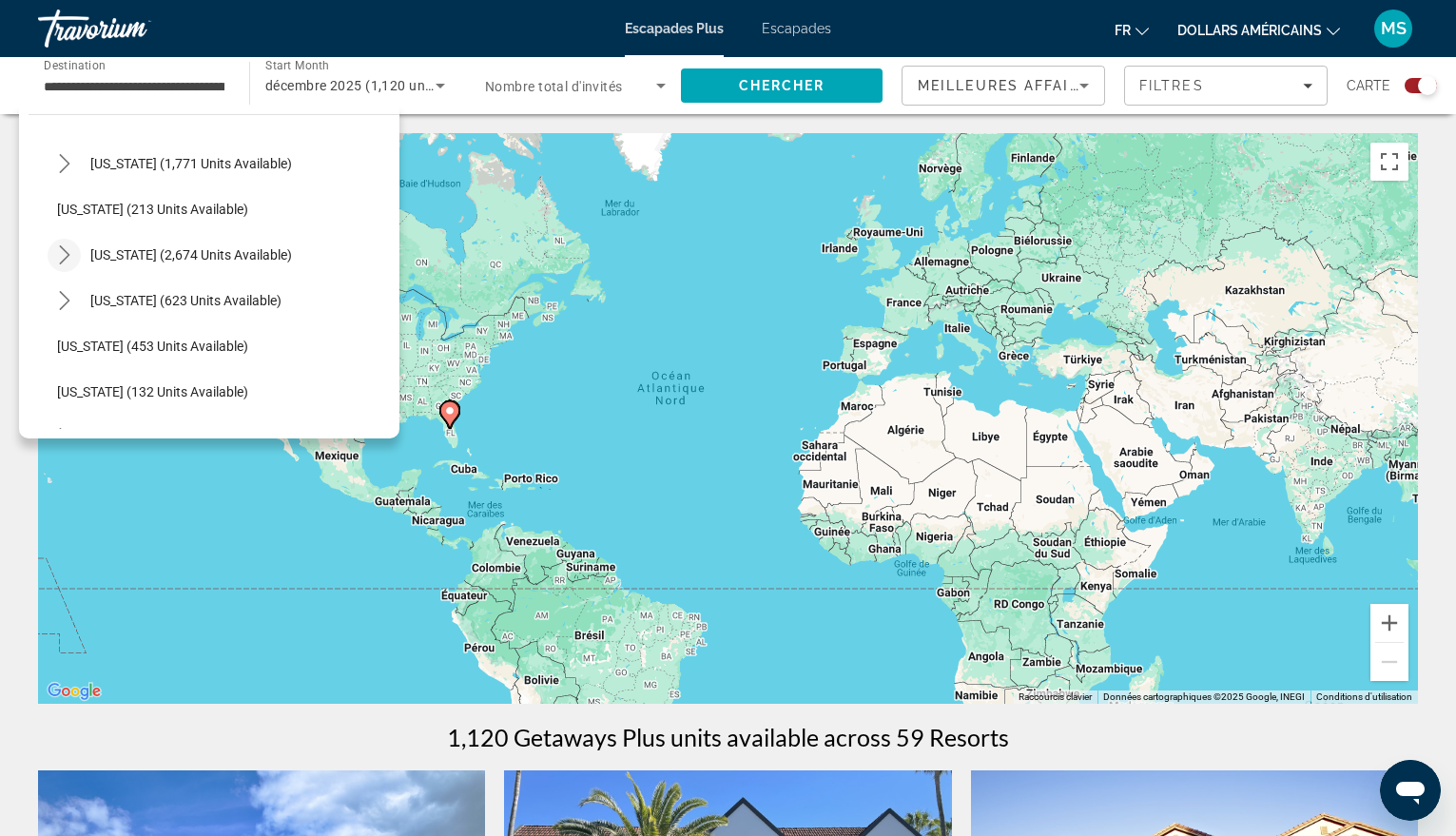
click at [70, 251] on icon "Toggle Nevada (2,674 units available) submenu" at bounding box center [65, 255] width 19 height 19
click at [167, 341] on span "Reno (47 units available)" at bounding box center [150, 346] width 148 height 15
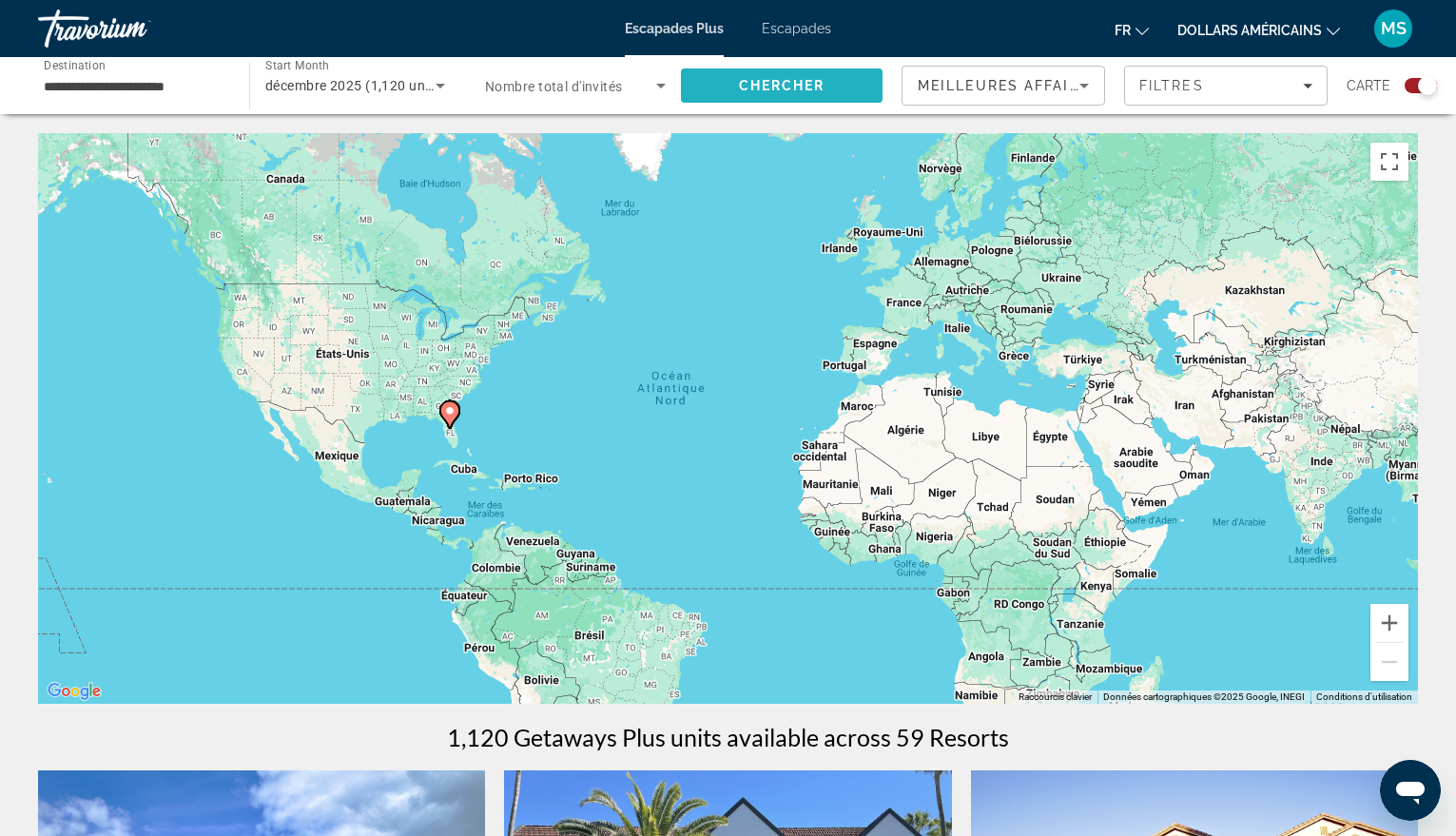
click at [758, 95] on span "Search" at bounding box center [782, 85] width 202 height 45
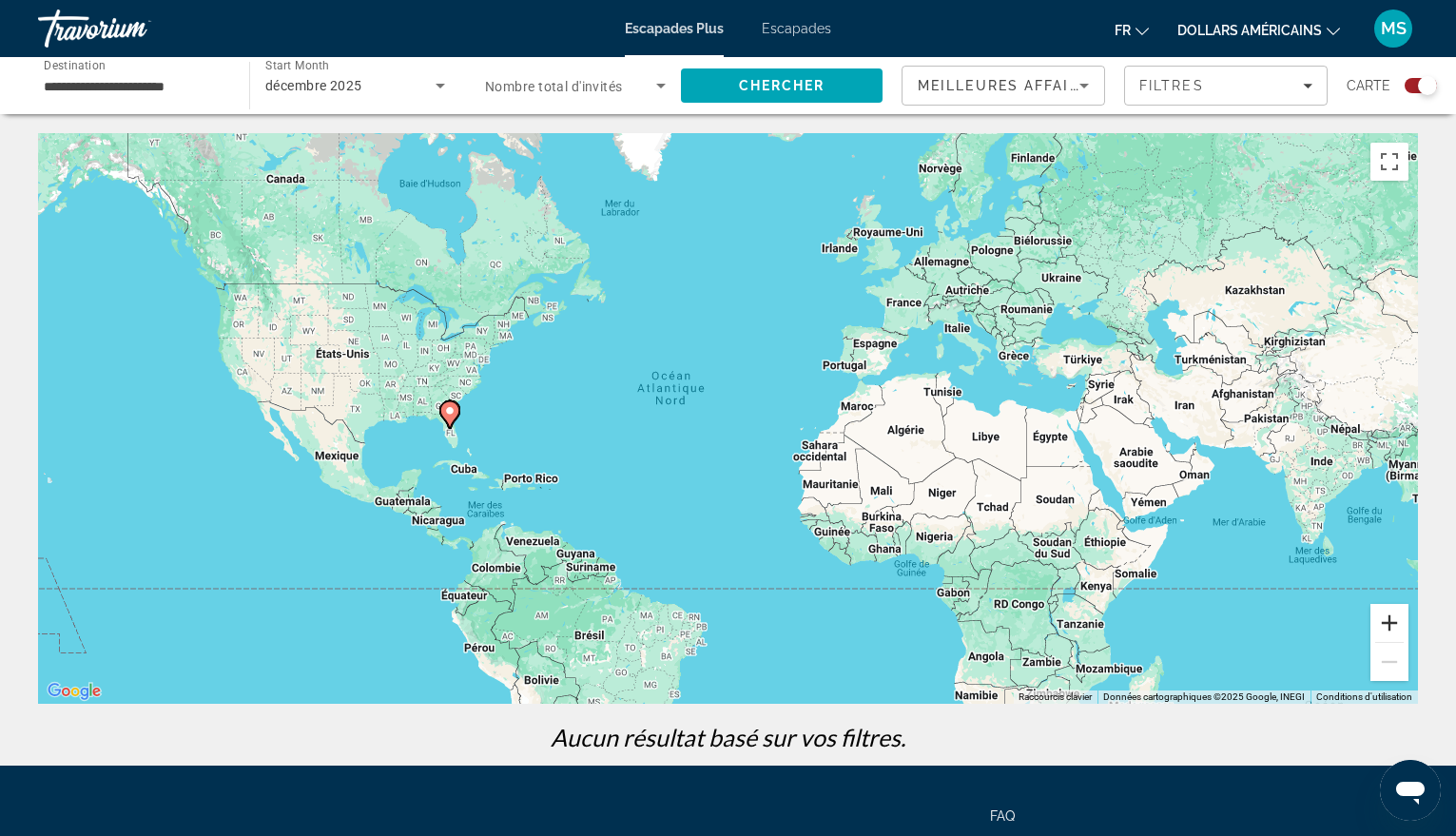
click at [1390, 617] on button "Zoom avant" at bounding box center [1389, 622] width 38 height 38
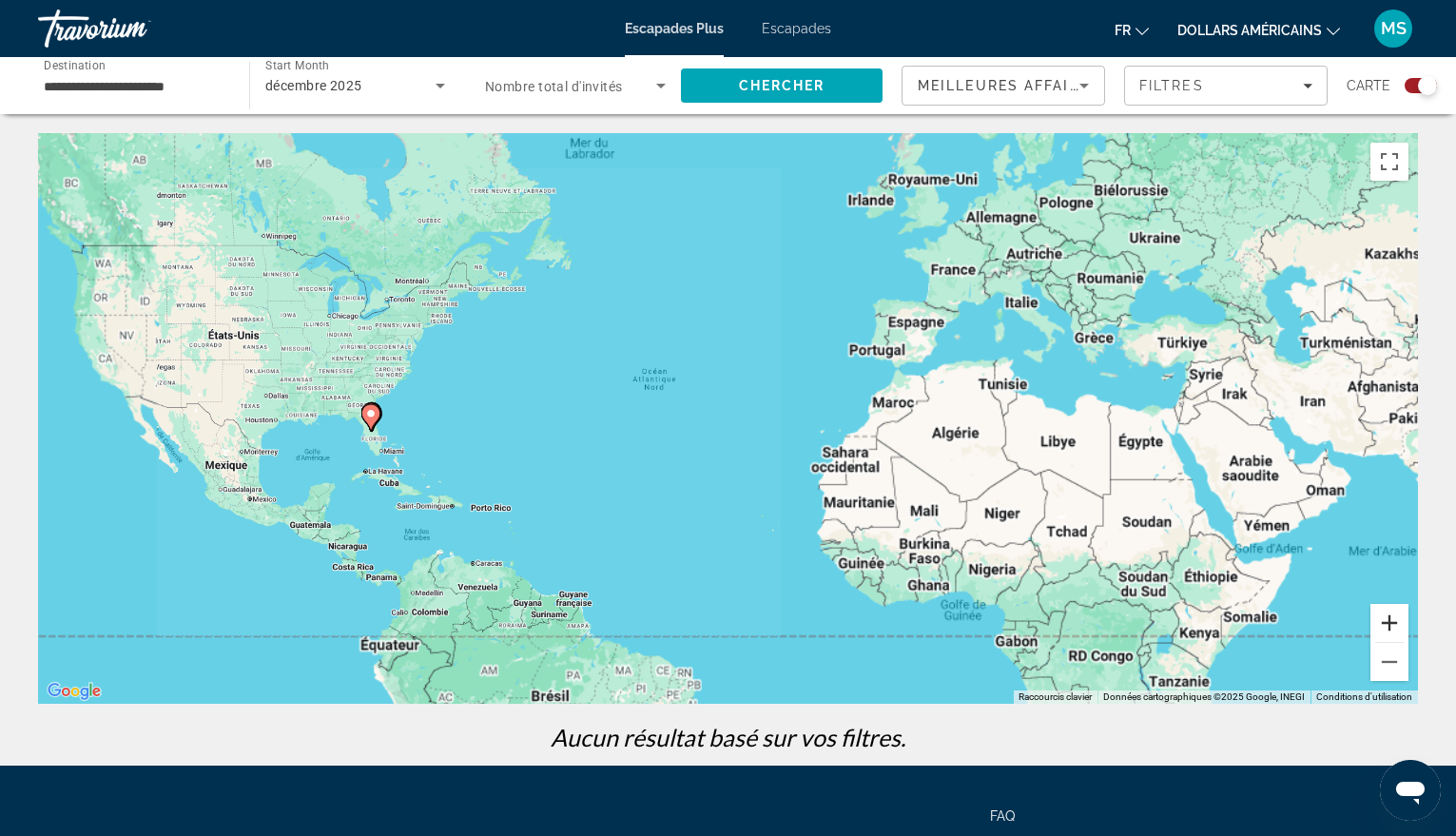
click at [1390, 617] on button "Zoom avant" at bounding box center [1389, 622] width 38 height 38
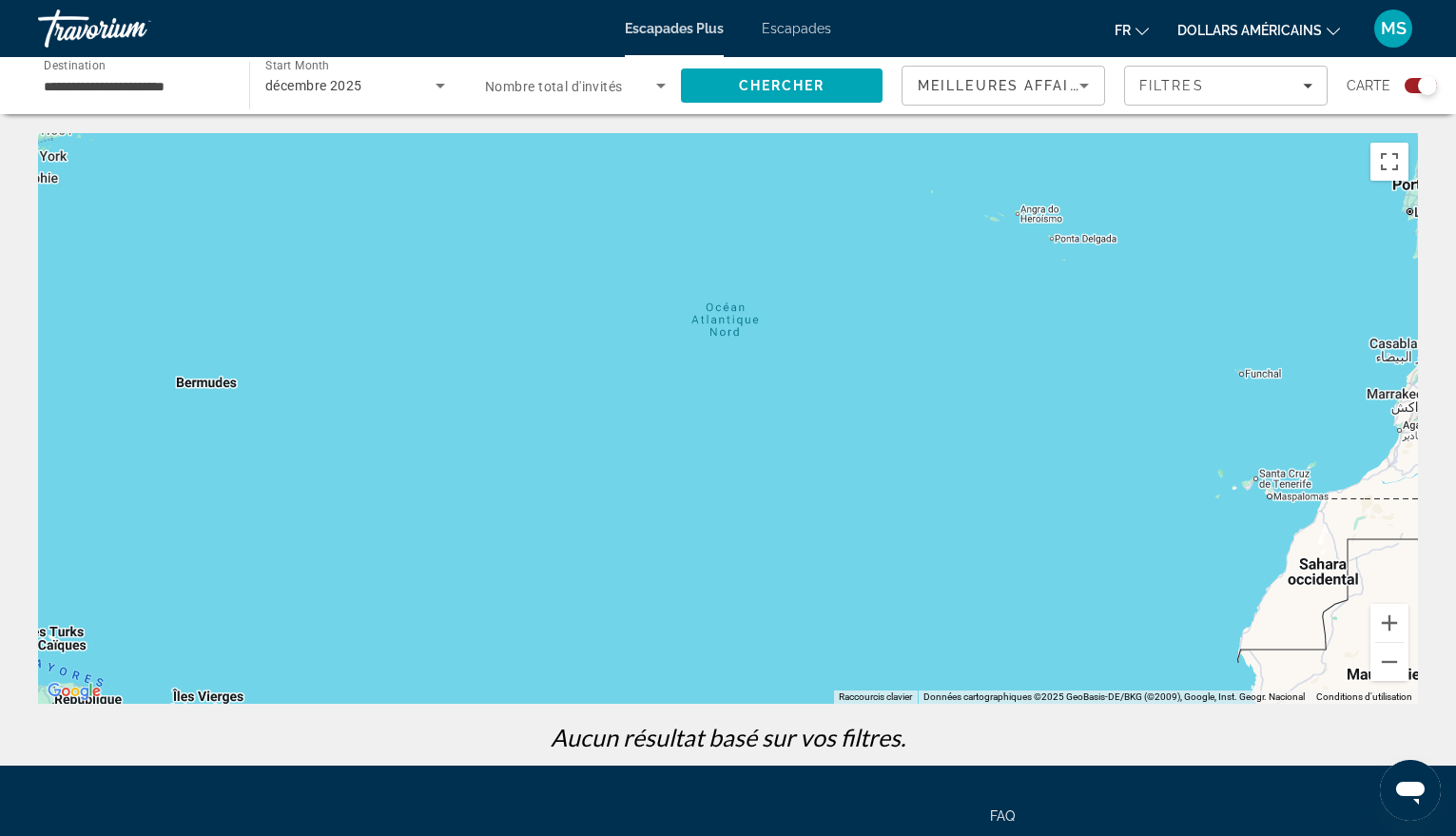
drag, startPoint x: 411, startPoint y: 515, endPoint x: 651, endPoint y: 539, distance: 241.2
click at [651, 539] on div "Pour activer le glissement avec le clavier, appuyez sur Alt+Entrée. Une fois ce…" at bounding box center [728, 418] width 1380 height 571
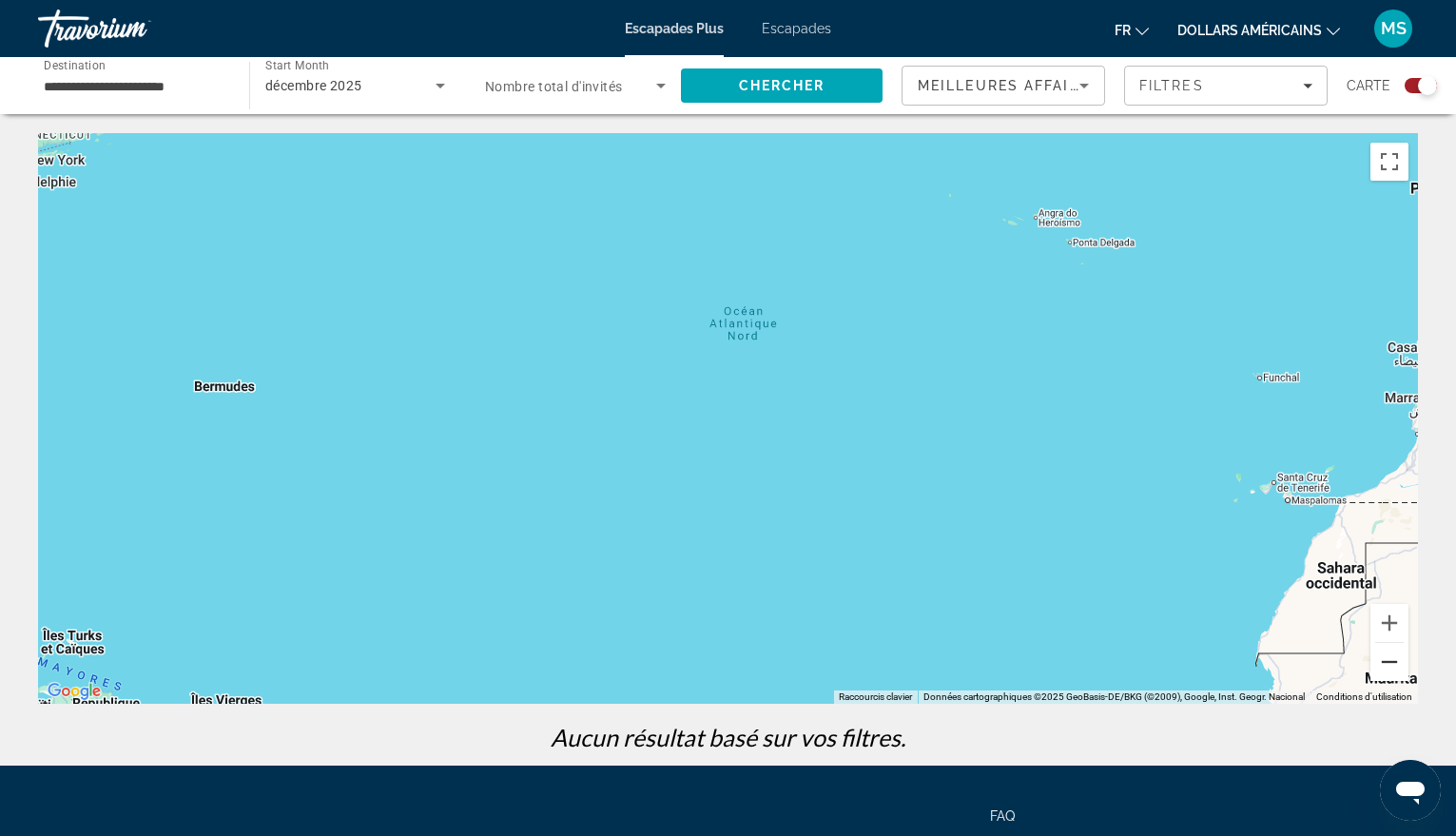
click at [1385, 657] on button "Zoom arrière" at bounding box center [1389, 661] width 38 height 38
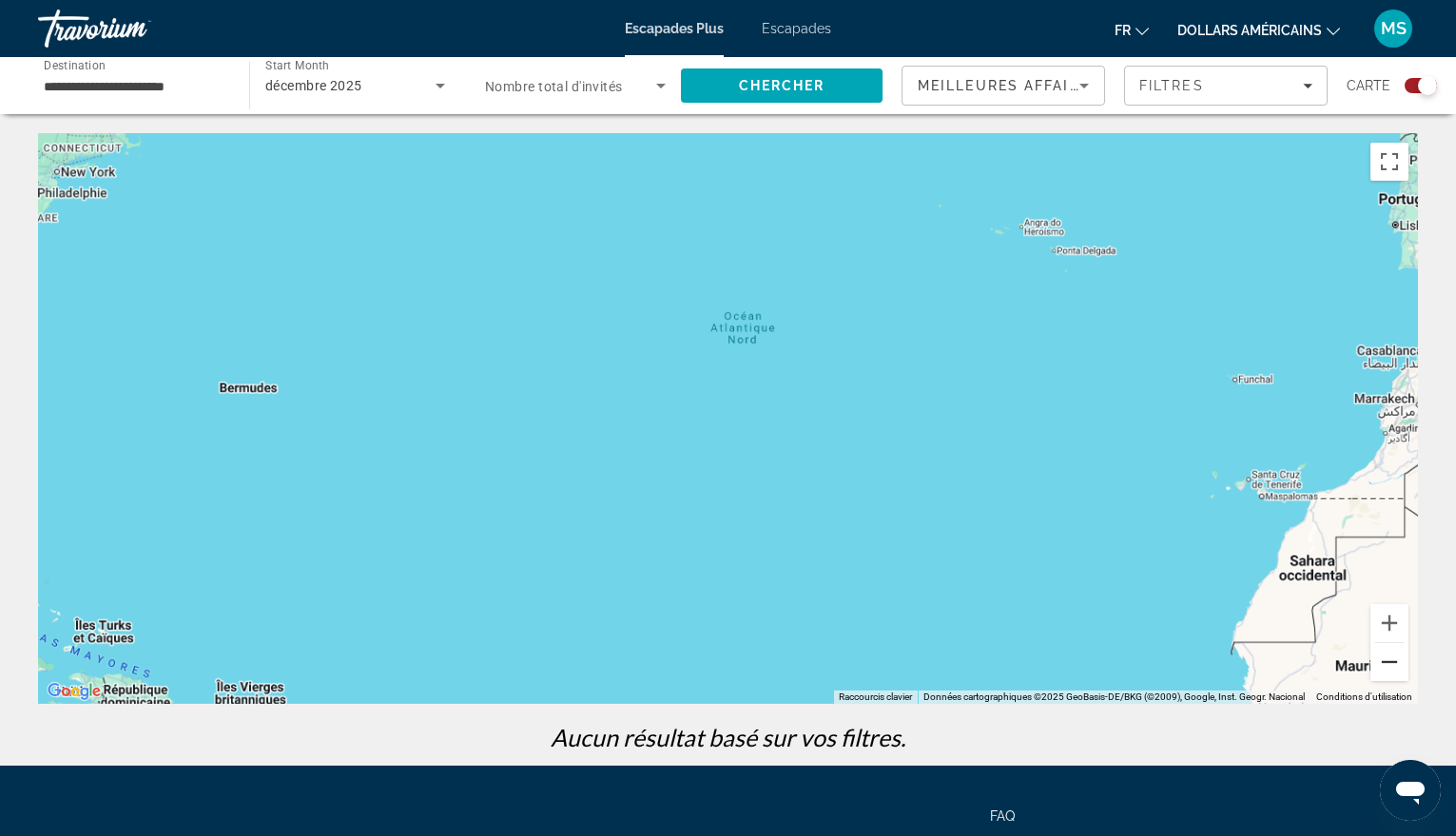
click at [1385, 657] on button "Zoom arrière" at bounding box center [1389, 661] width 38 height 38
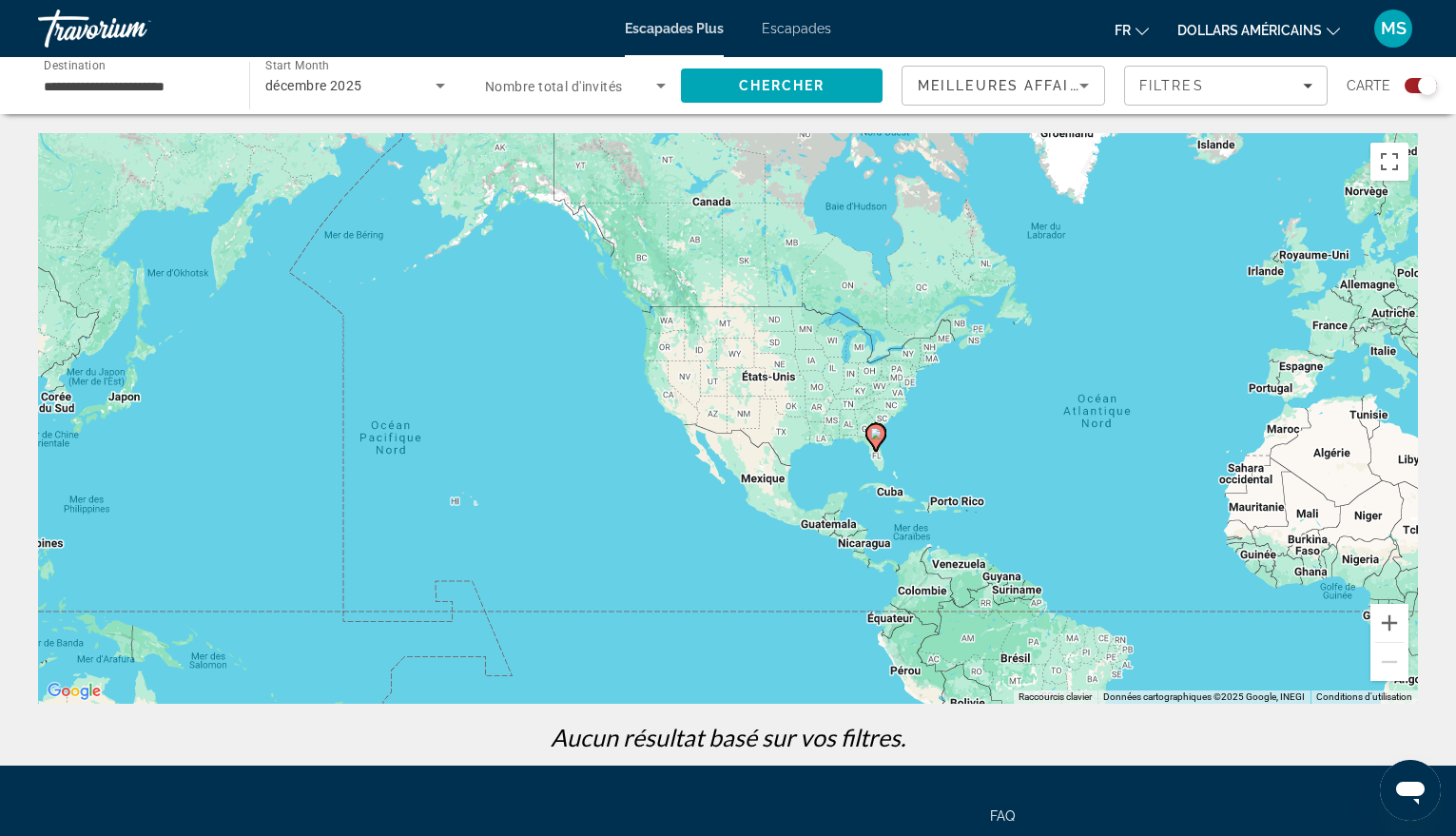
drag, startPoint x: 495, startPoint y: 424, endPoint x: 861, endPoint y: 441, distance: 366.4
click at [861, 441] on div "Pour activer le glissement avec le clavier, appuyez sur Alt+Entrée. Une fois ce…" at bounding box center [728, 418] width 1380 height 571
click at [1383, 616] on button "Zoom avant" at bounding box center [1389, 622] width 38 height 38
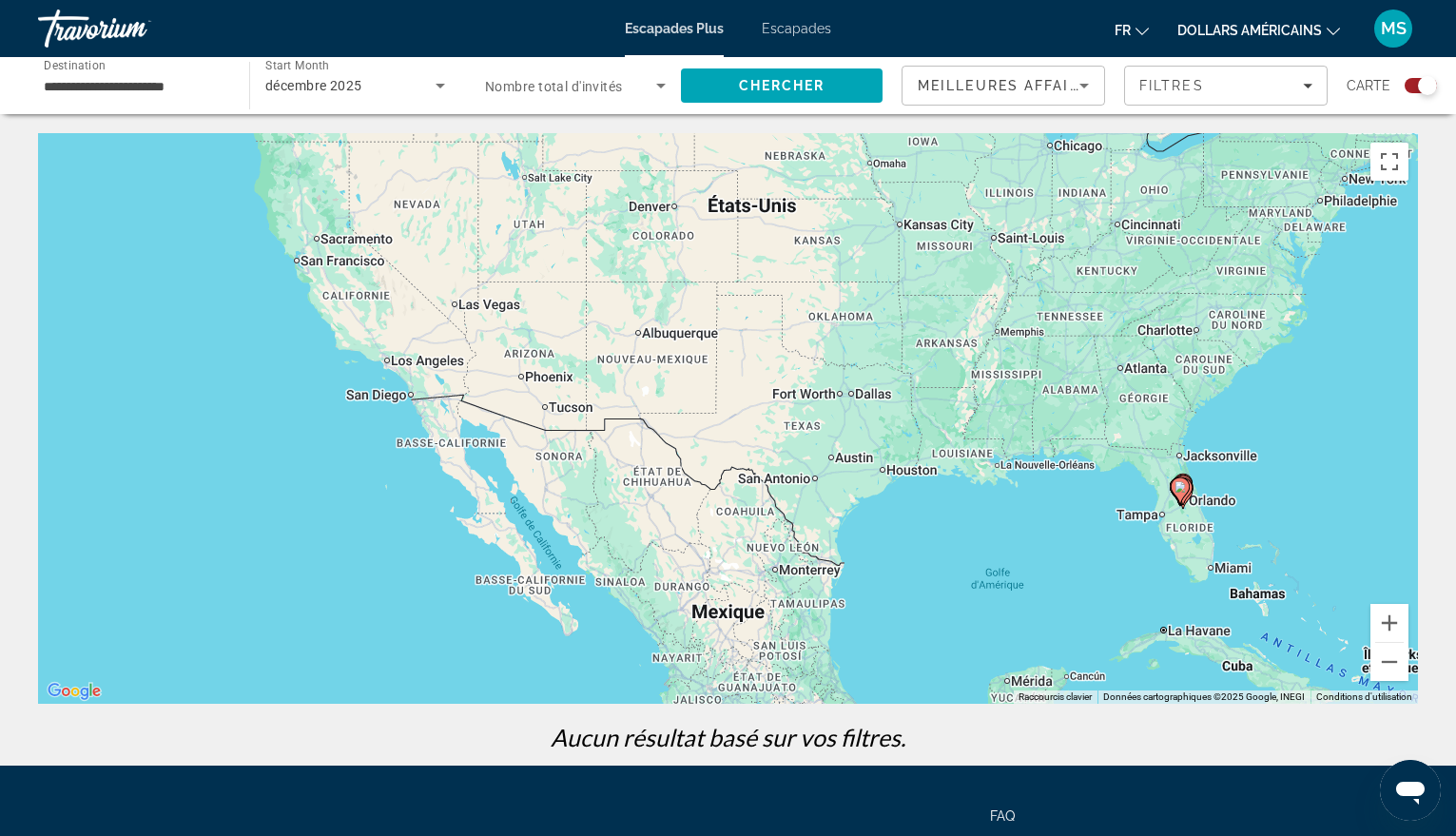
drag, startPoint x: 1298, startPoint y: 601, endPoint x: 1151, endPoint y: 556, distance: 153.7
click at [1151, 556] on div "Pour activer le glissement avec le clavier, appuyez sur Alt+Entrée. Une fois ce…" at bounding box center [728, 418] width 1380 height 571
click at [1383, 624] on button "Zoom avant" at bounding box center [1389, 622] width 38 height 38
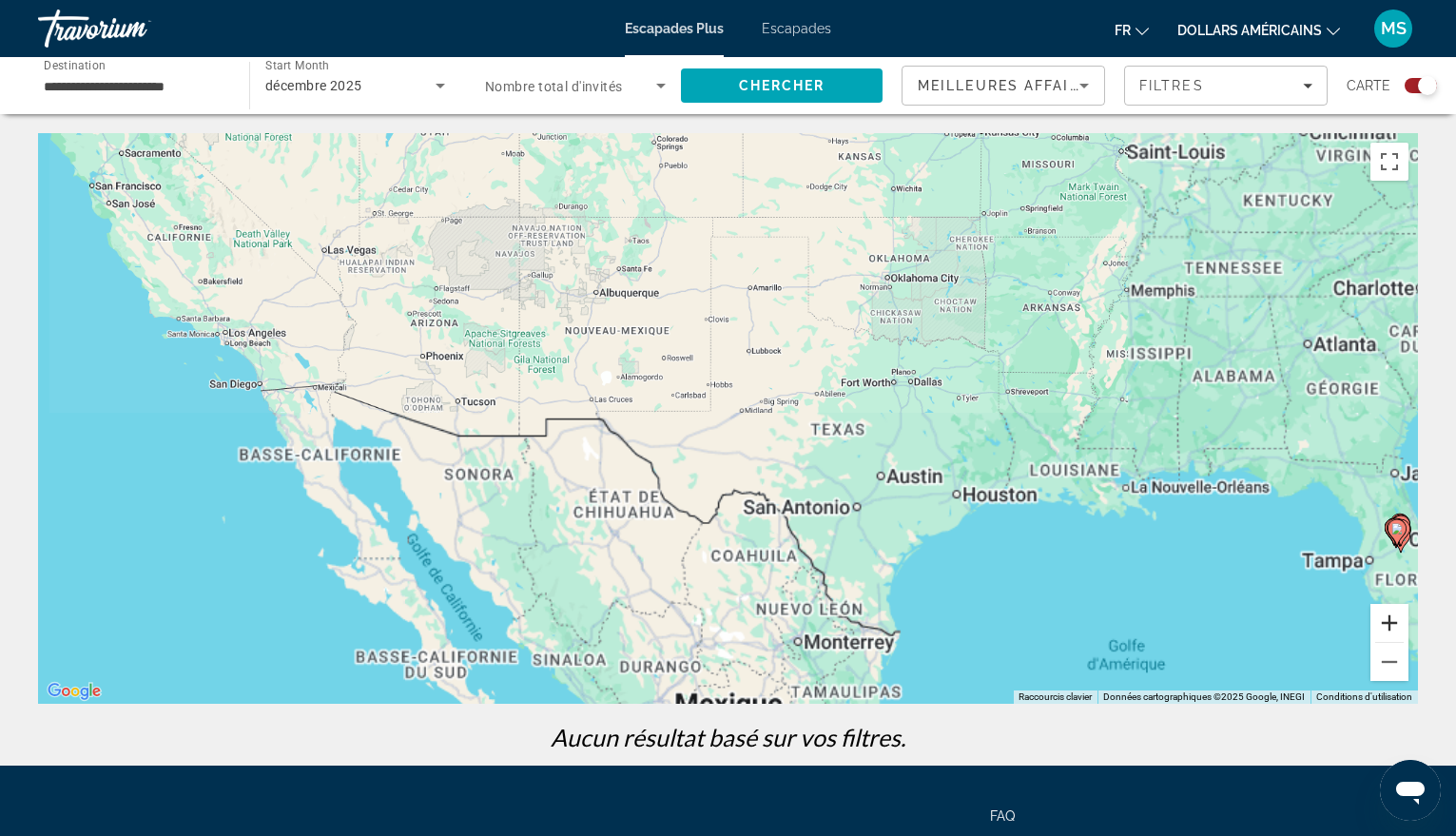
click at [1383, 624] on button "Zoom avant" at bounding box center [1389, 622] width 38 height 38
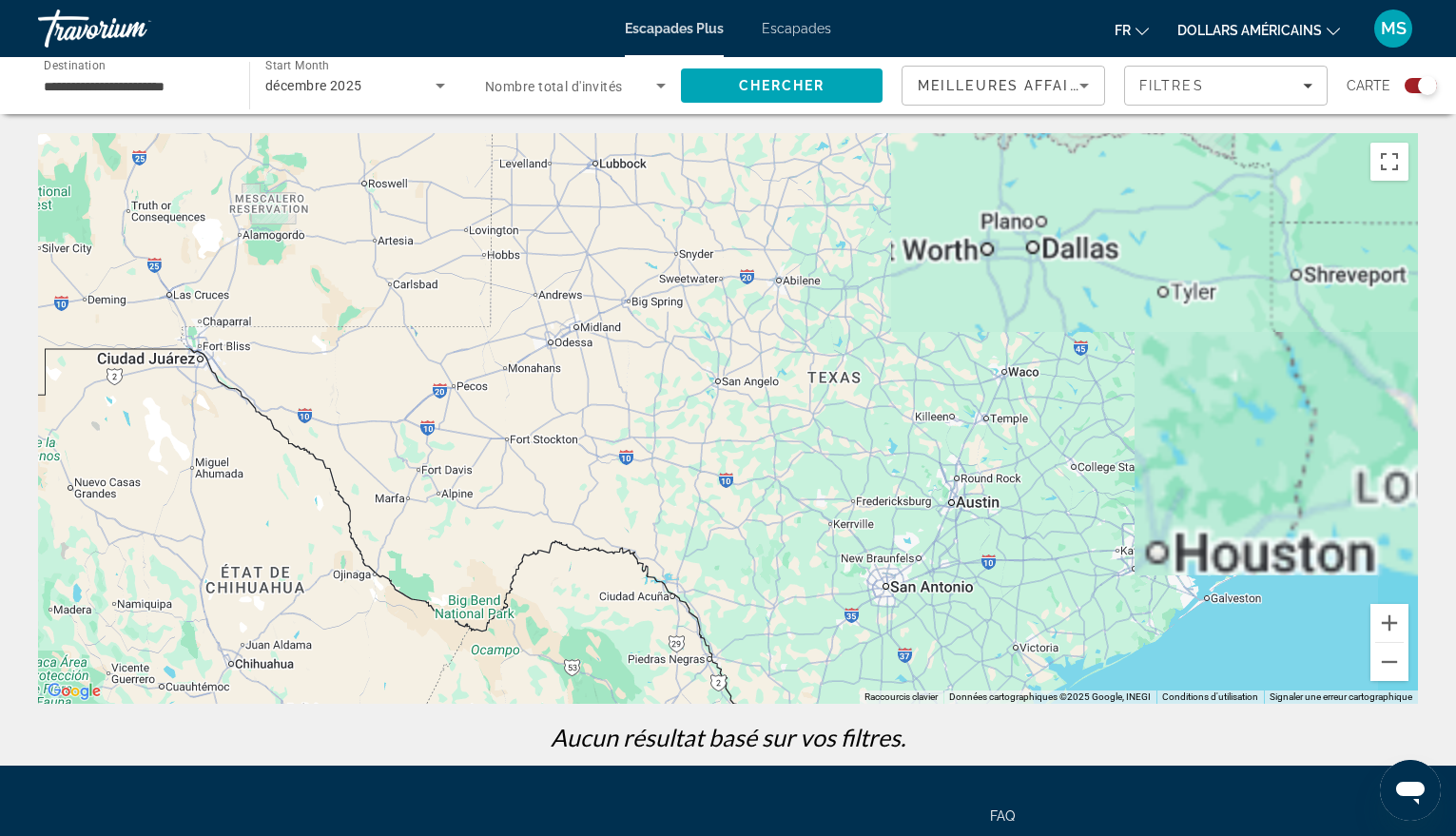
drag, startPoint x: 1267, startPoint y: 601, endPoint x: 706, endPoint y: 397, distance: 596.9
click at [706, 397] on div "Pour activer le glissement avec le clavier, appuyez sur Alt+Entrée. Une fois ce…" at bounding box center [728, 418] width 1380 height 571
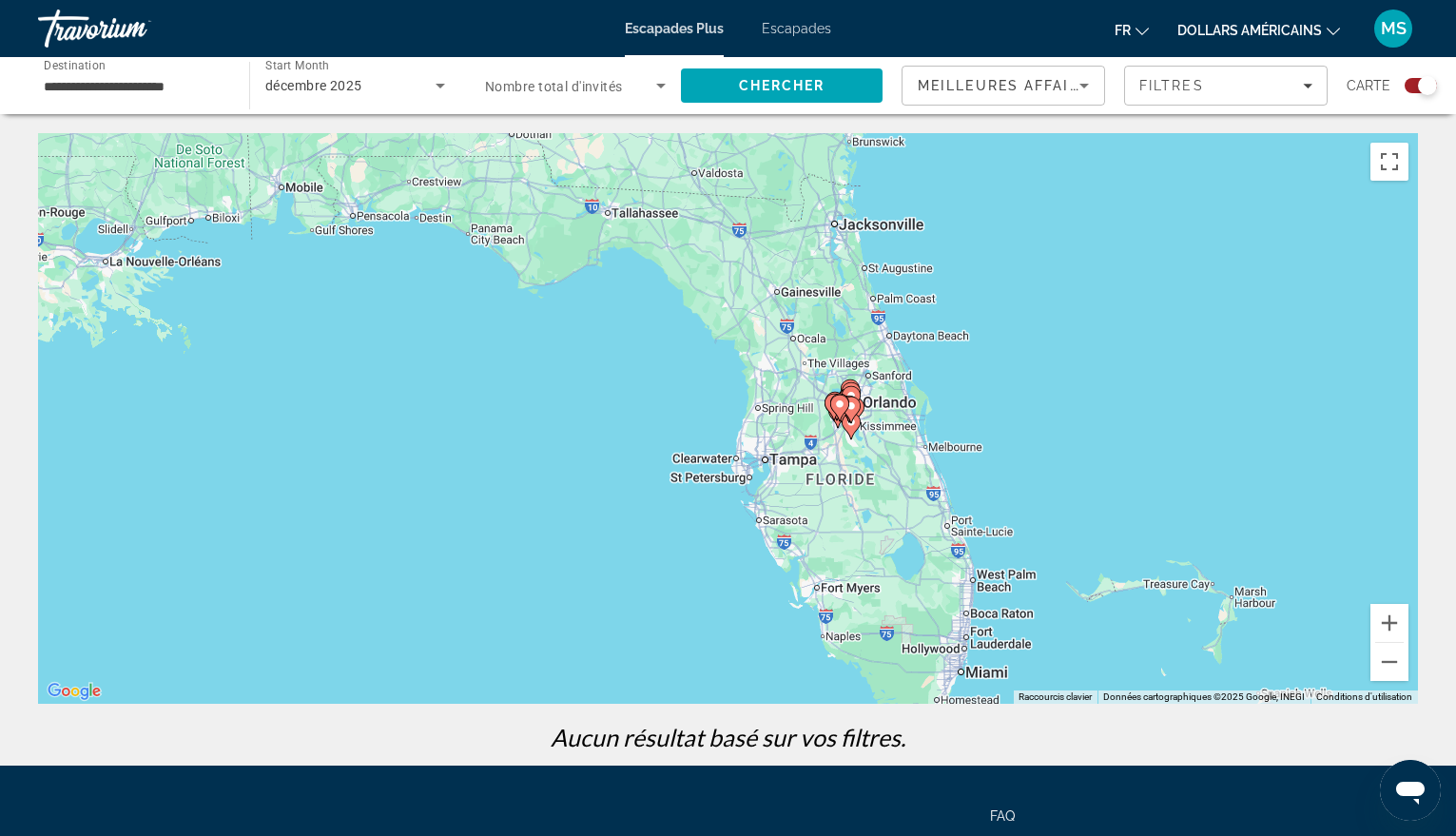
drag, startPoint x: 977, startPoint y: 437, endPoint x: 703, endPoint y: 601, distance: 319.3
click at [699, 612] on div "Pour activer le glissement avec le clavier, appuyez sur Alt+Entrée. Une fois ce…" at bounding box center [728, 418] width 1380 height 571
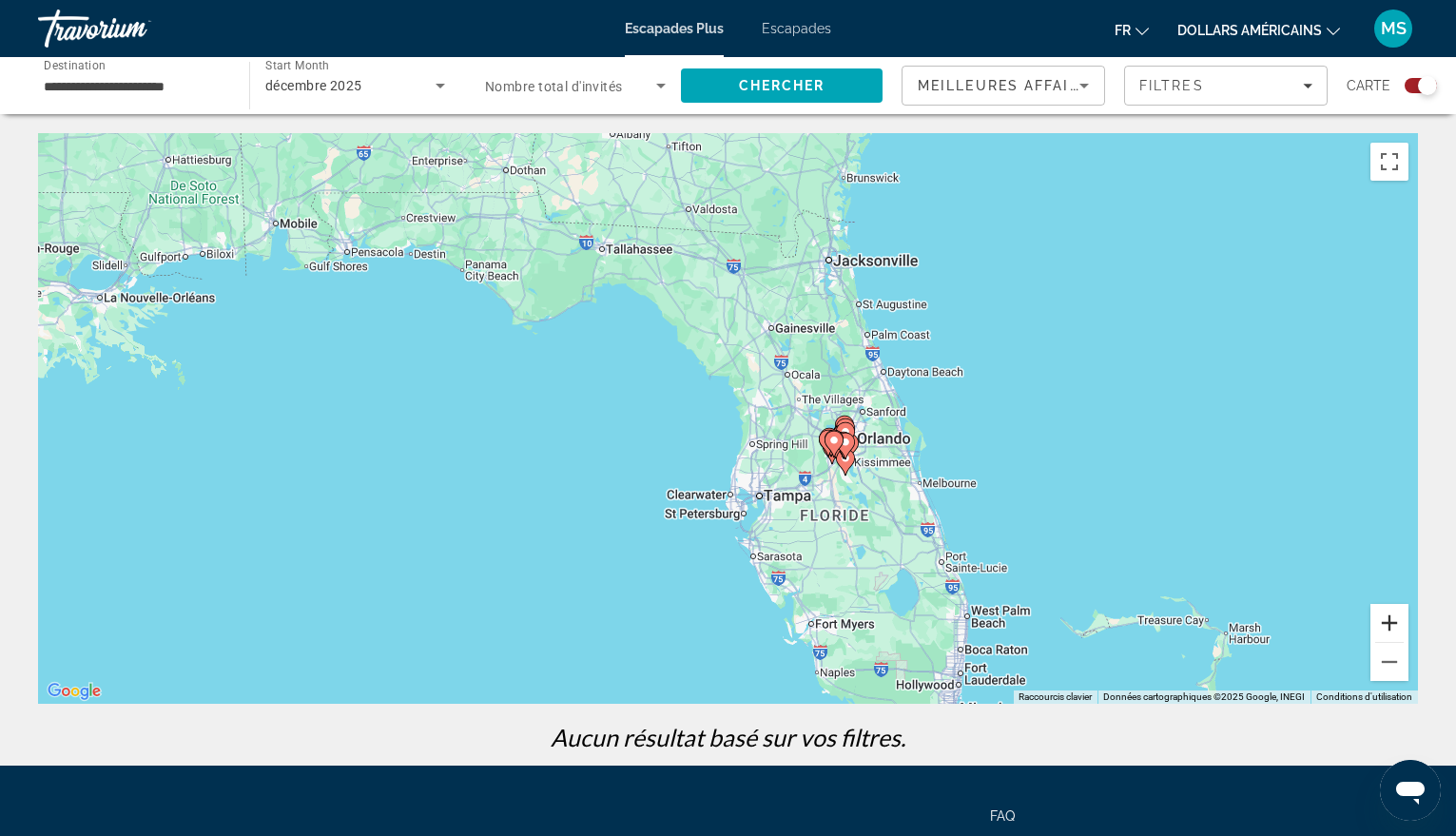
click at [1385, 620] on button "Zoom avant" at bounding box center [1389, 622] width 38 height 38
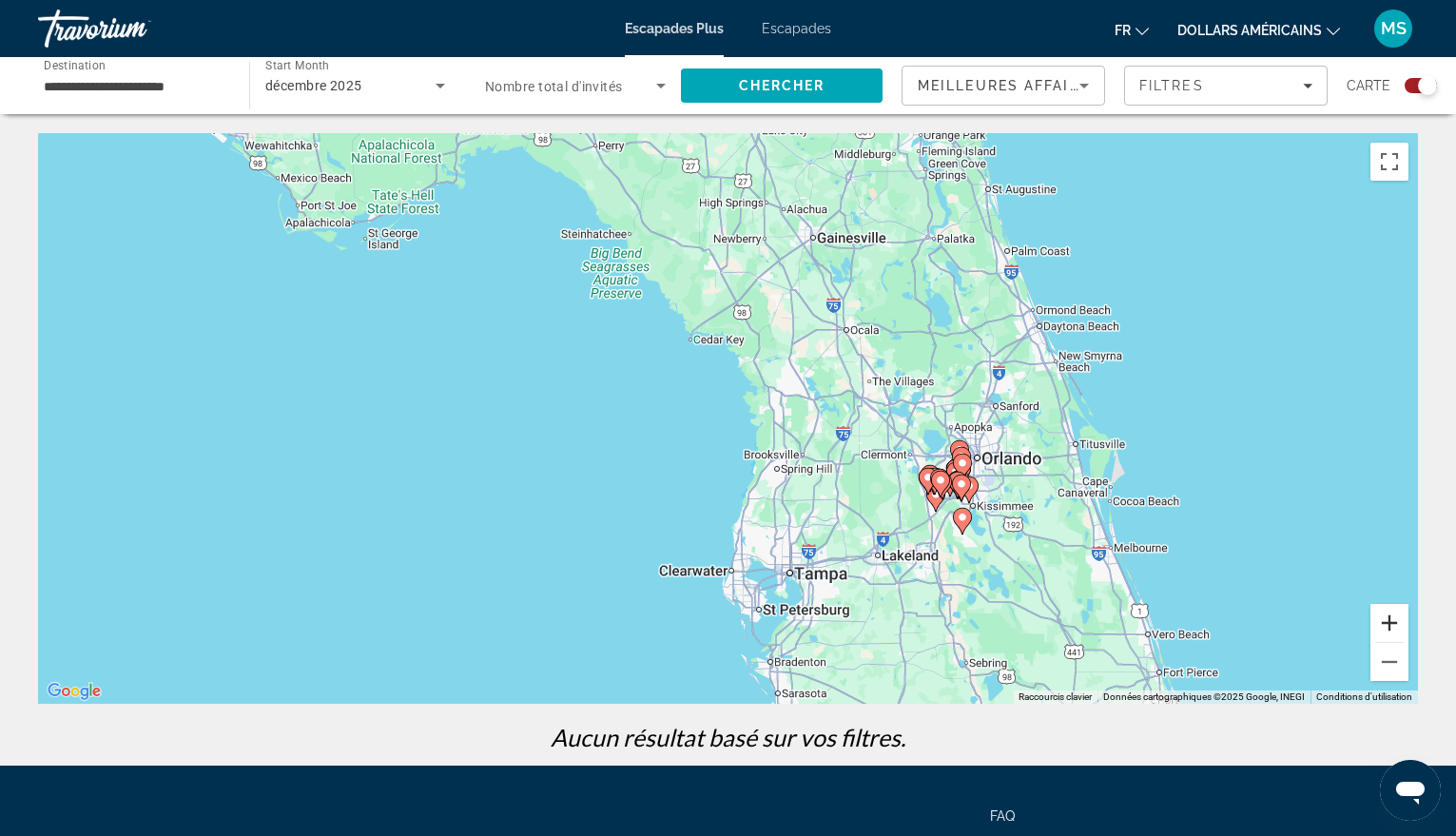
click at [1380, 621] on button "Zoom avant" at bounding box center [1389, 622] width 38 height 38
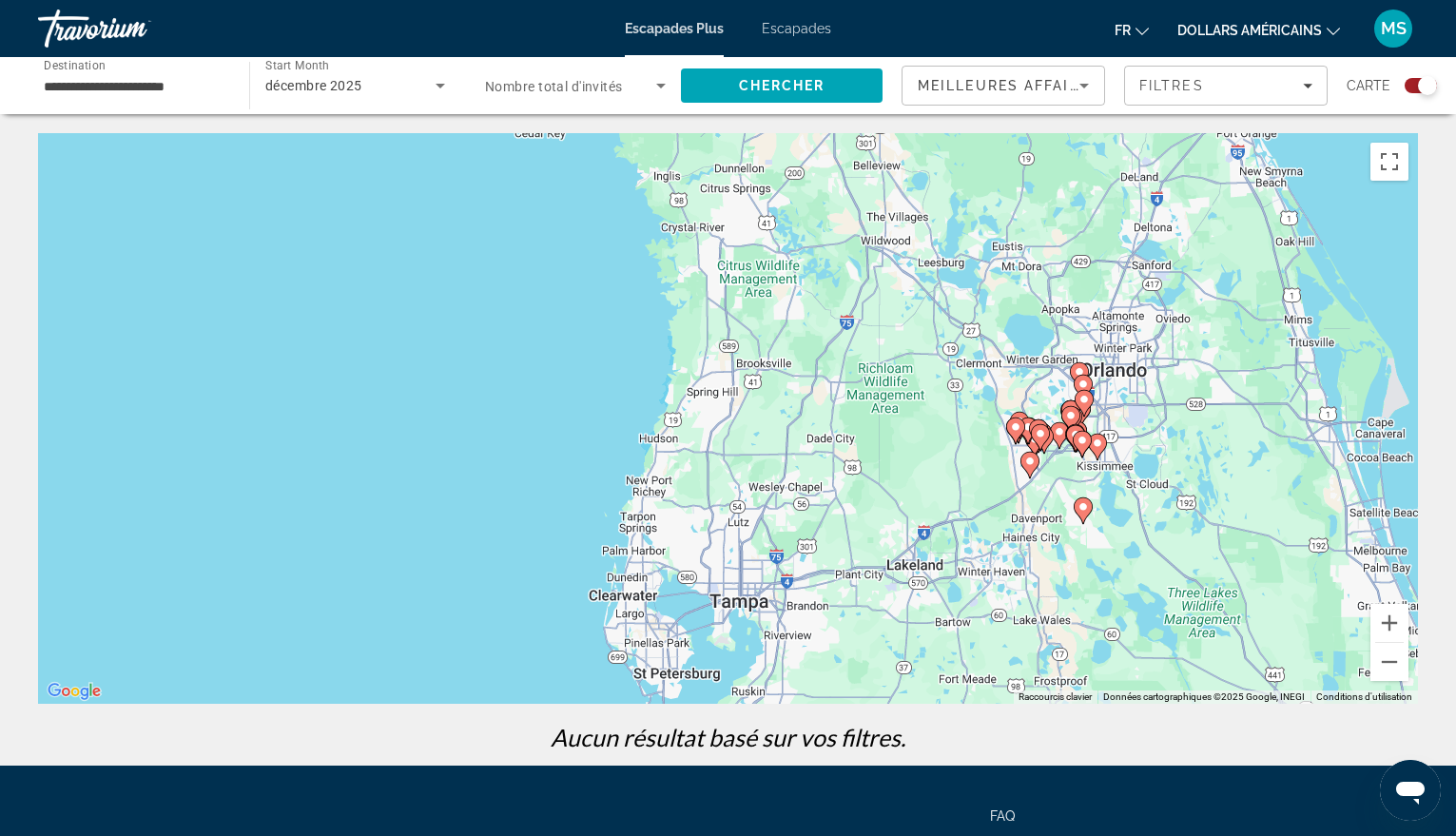
drag, startPoint x: 676, startPoint y: 501, endPoint x: 385, endPoint y: 256, distance: 380.4
click at [399, 264] on div "Pour activer le glissement avec le clavier, appuyez sur Alt+Entrée. Une fois ce…" at bounding box center [728, 418] width 1380 height 571
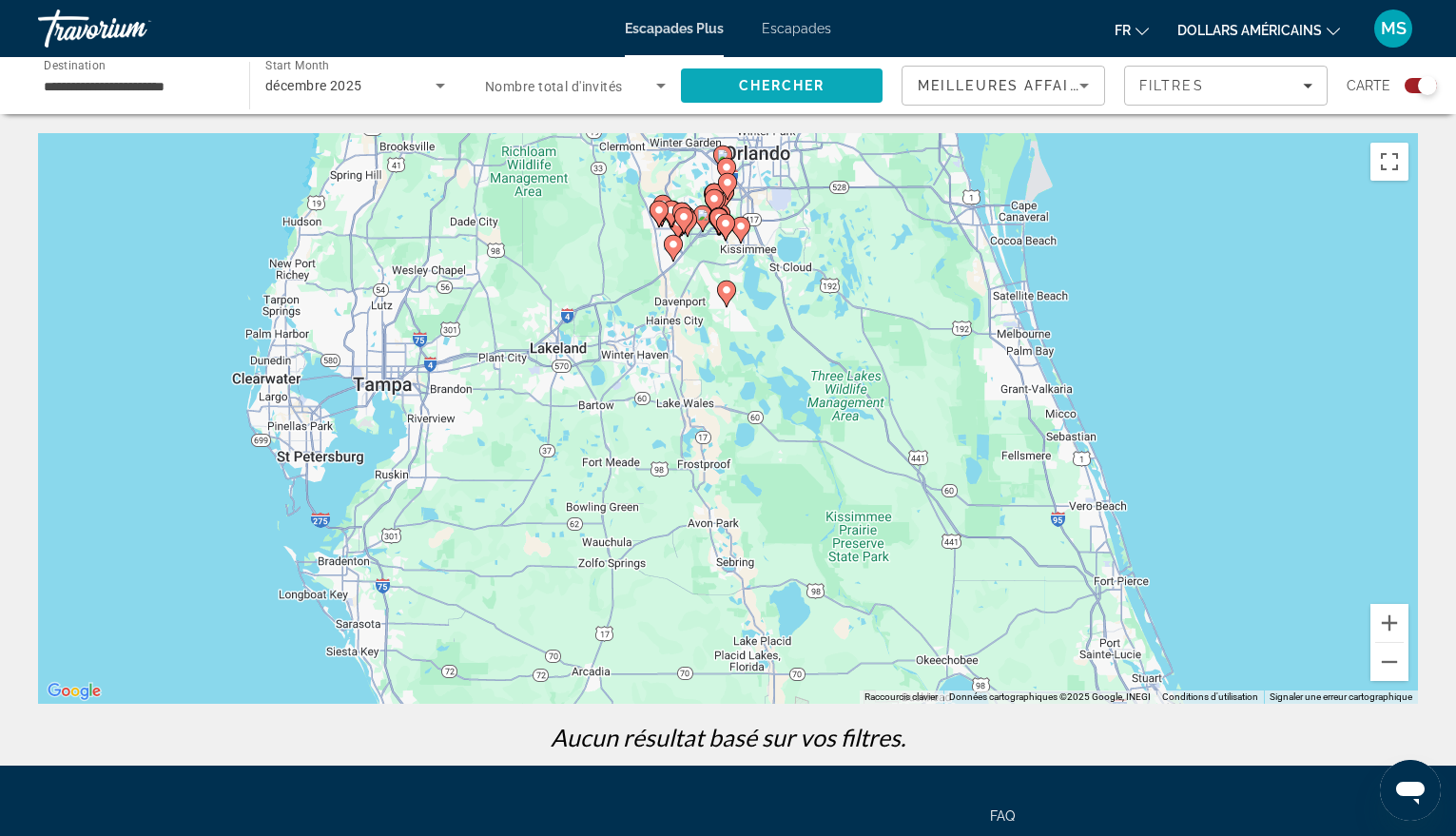
click at [739, 88] on span "Chercher" at bounding box center [783, 86] width 87 height 15
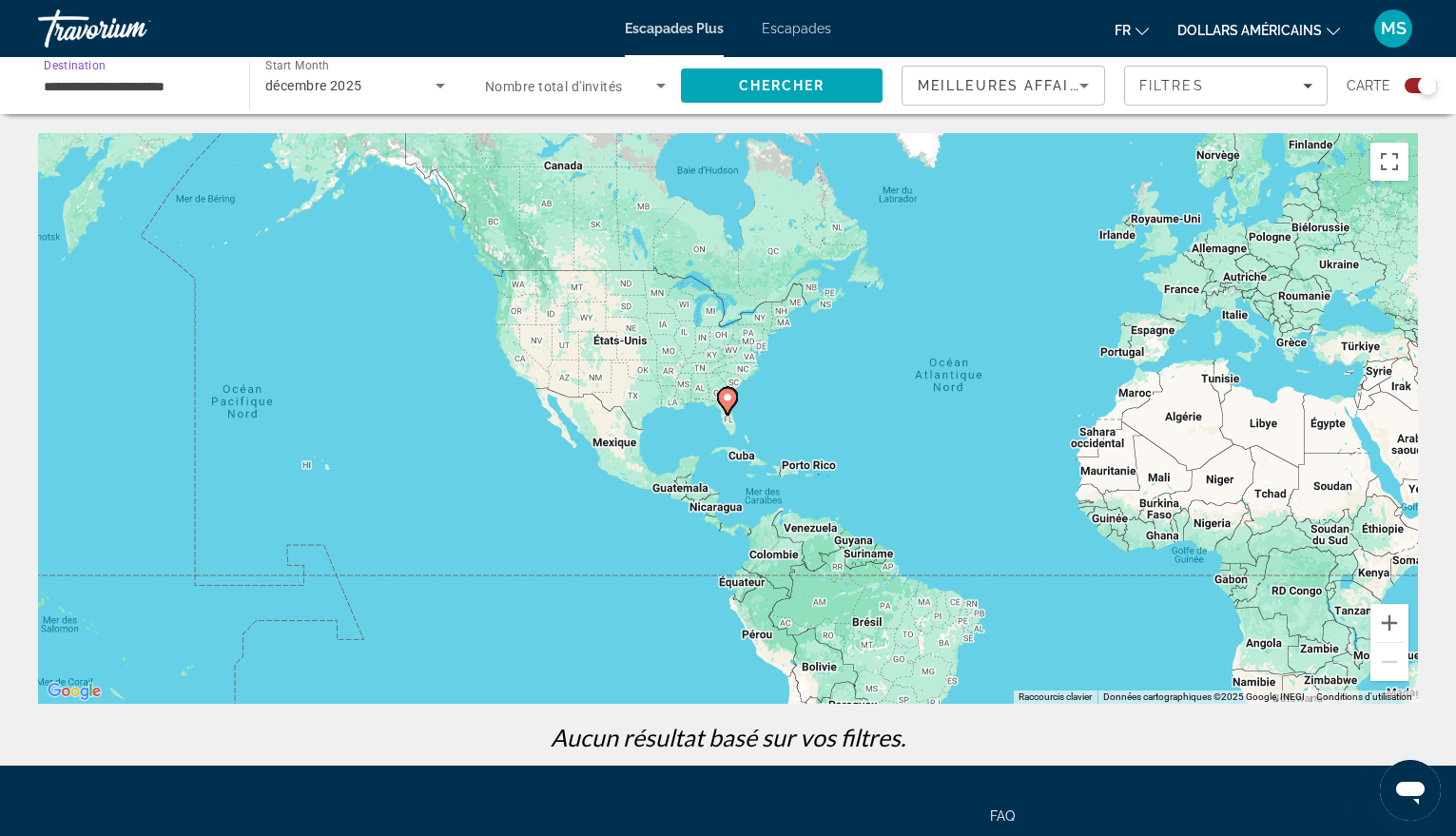
click at [92, 77] on input "**********" at bounding box center [133, 87] width 181 height 23
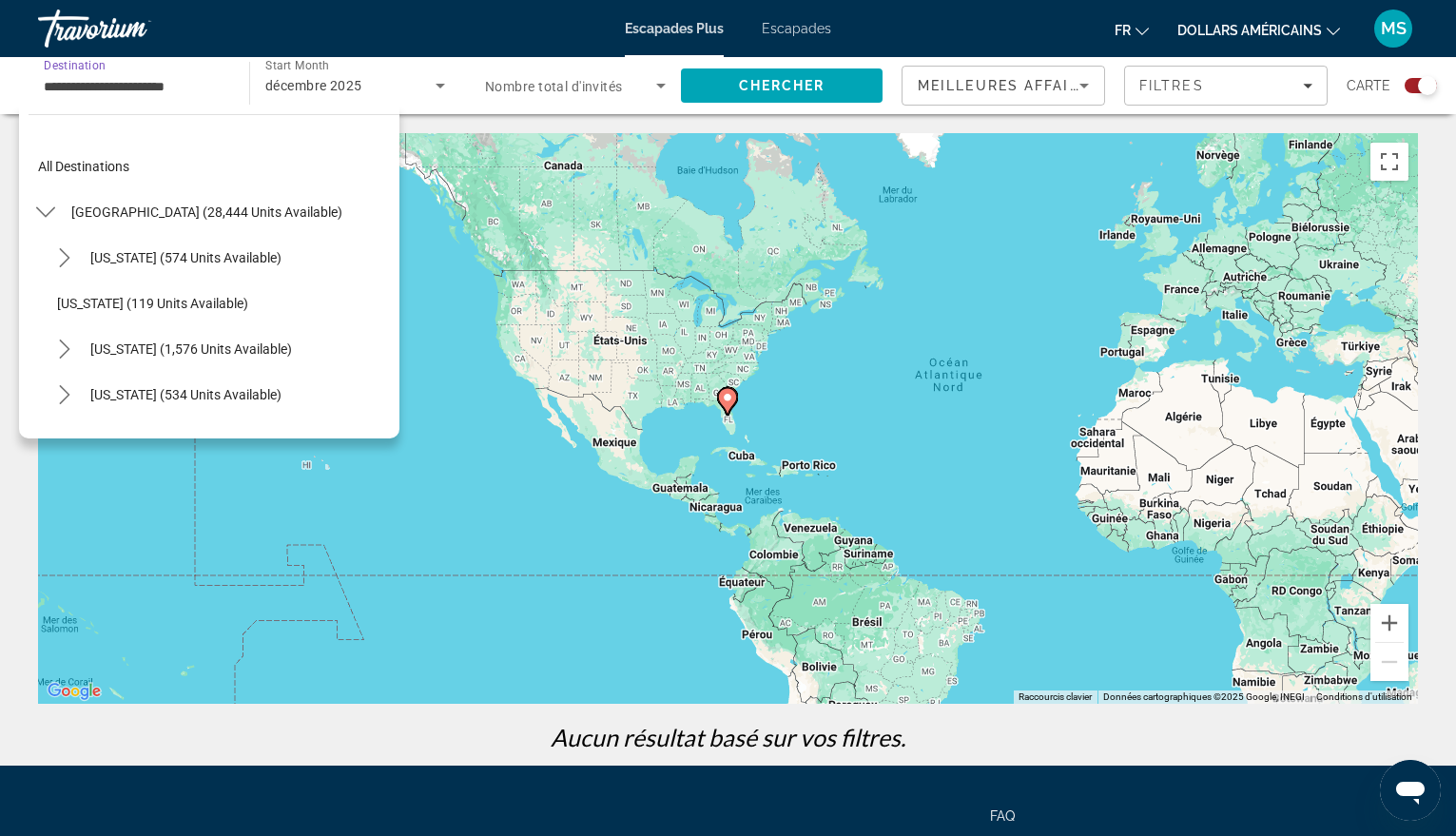
scroll to position [981, 0]
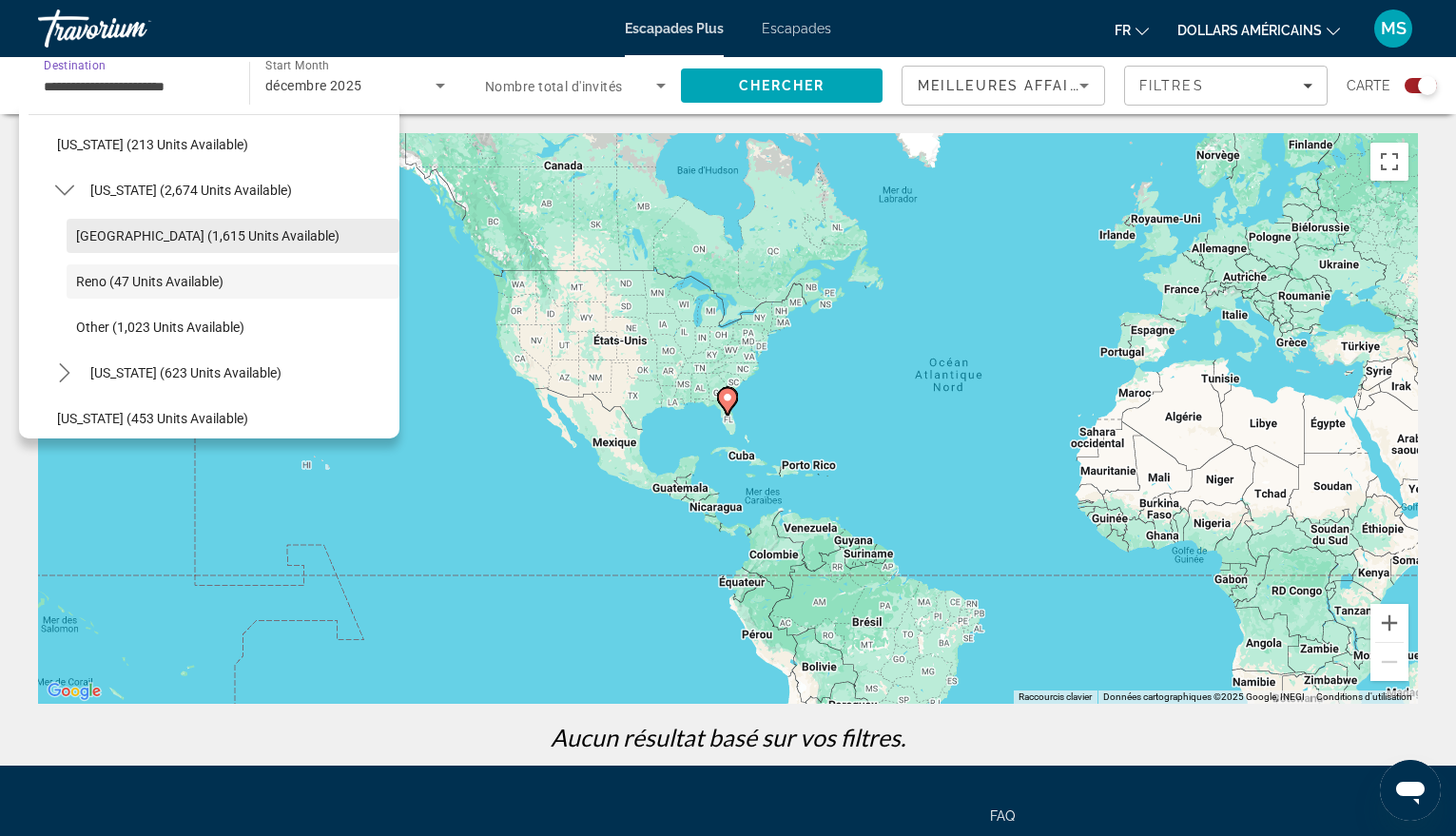
click at [113, 235] on span "[GEOGRAPHIC_DATA] (1,615 units available)" at bounding box center [208, 236] width 264 height 15
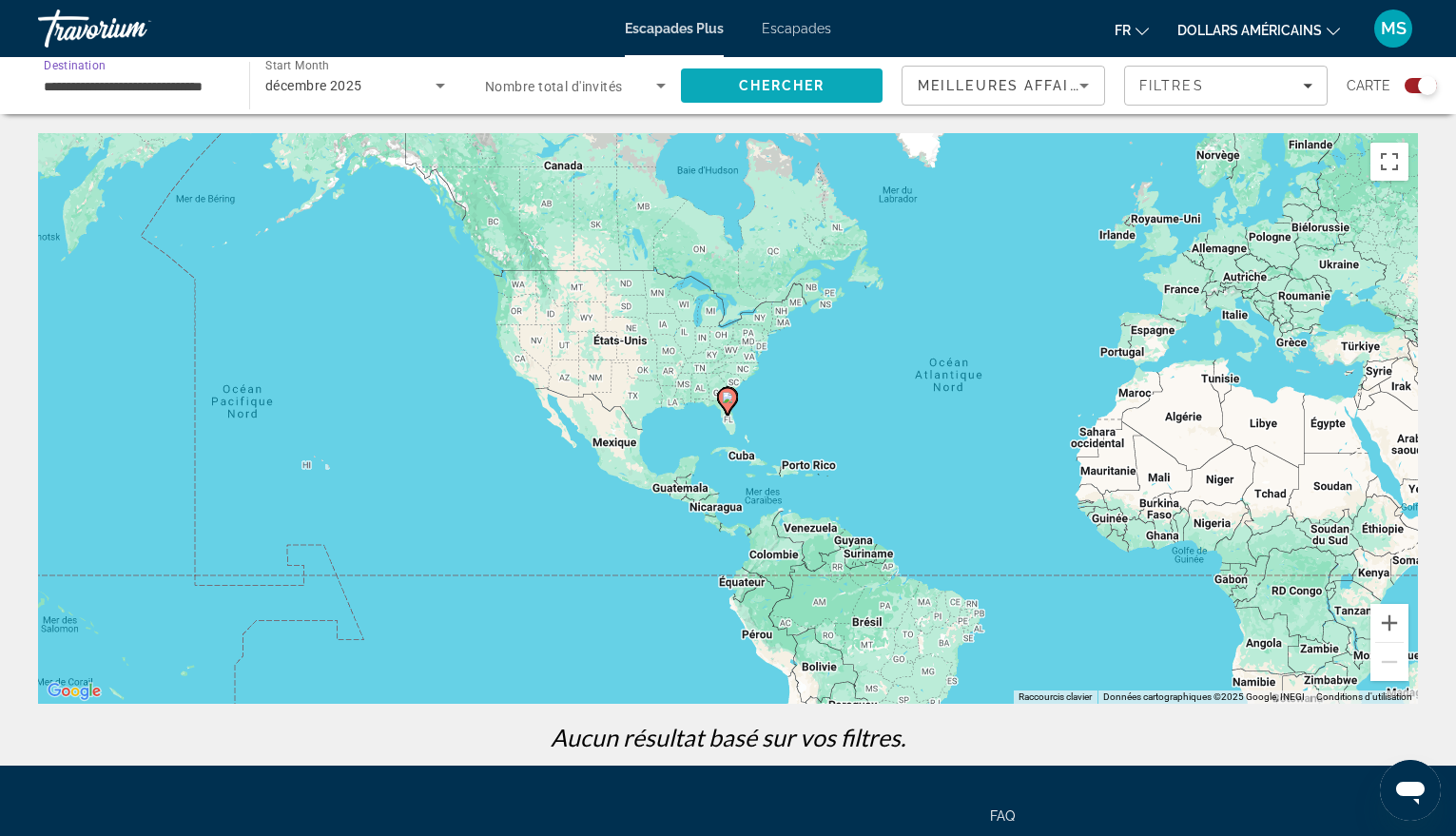
click at [765, 84] on span "Chercher" at bounding box center [783, 86] width 87 height 15
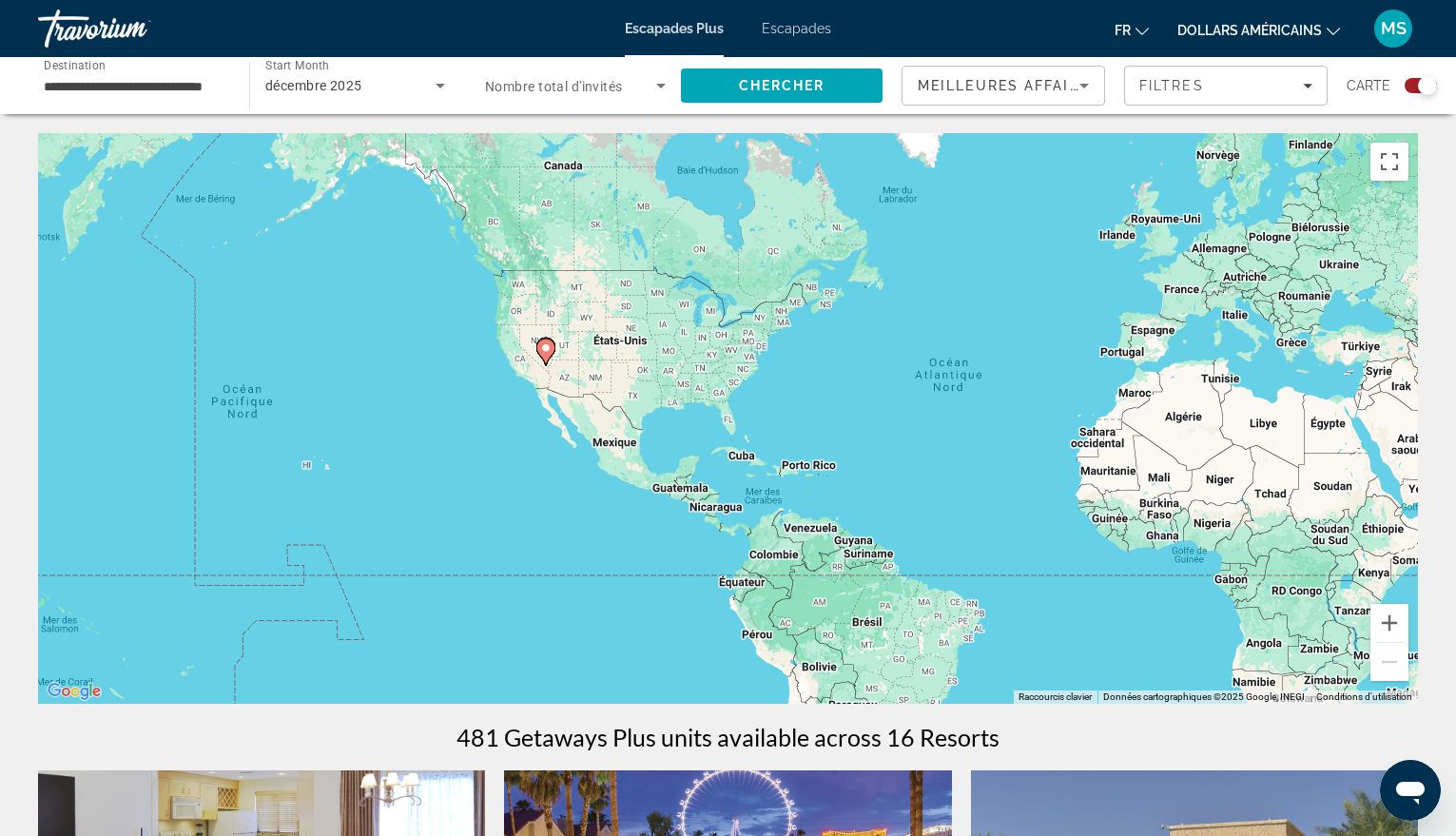
click at [91, 81] on input "**********" at bounding box center [133, 87] width 181 height 23
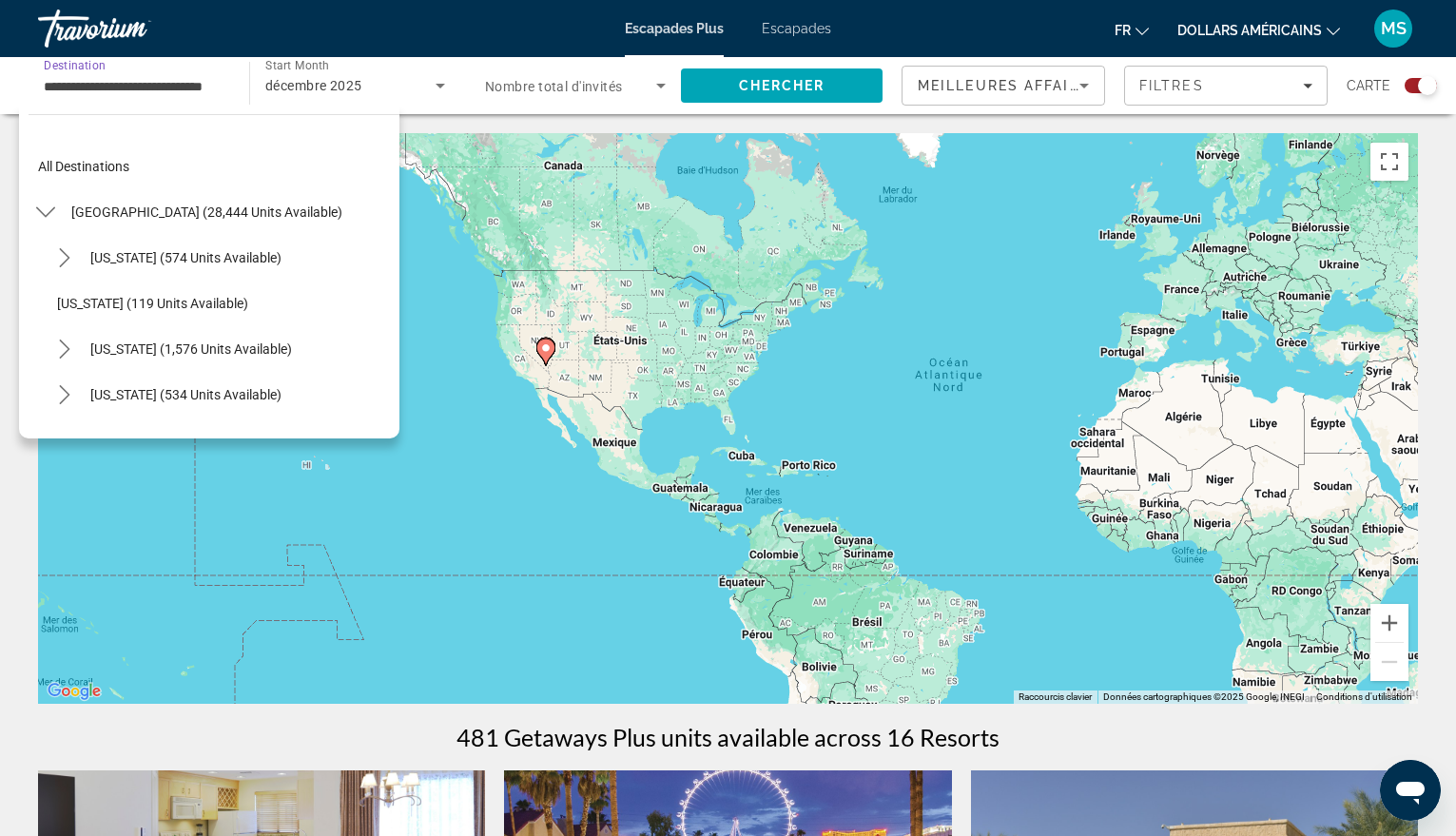
scroll to position [936, 0]
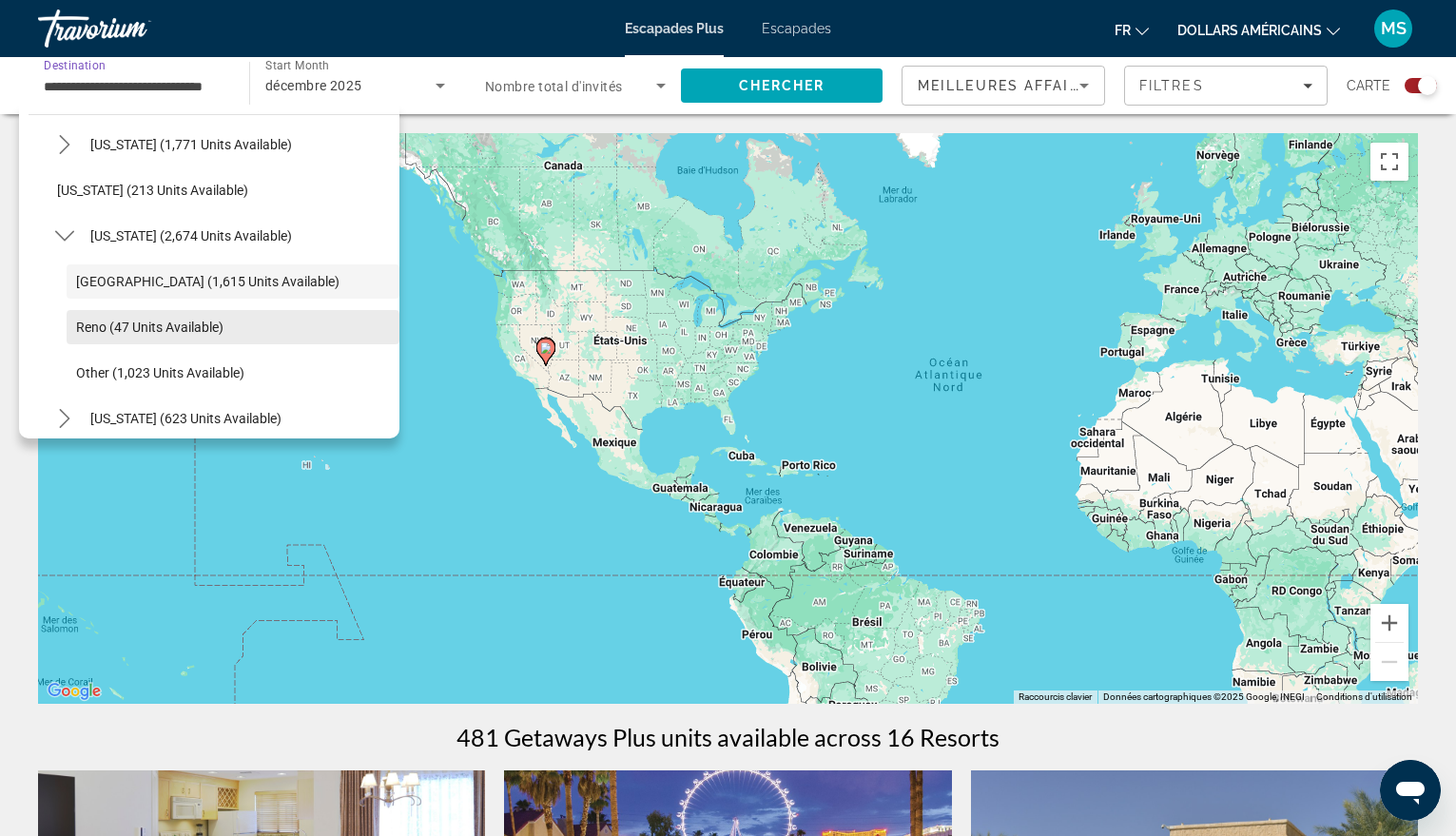
click at [88, 332] on span "Reno (47 units available)" at bounding box center [150, 328] width 148 height 15
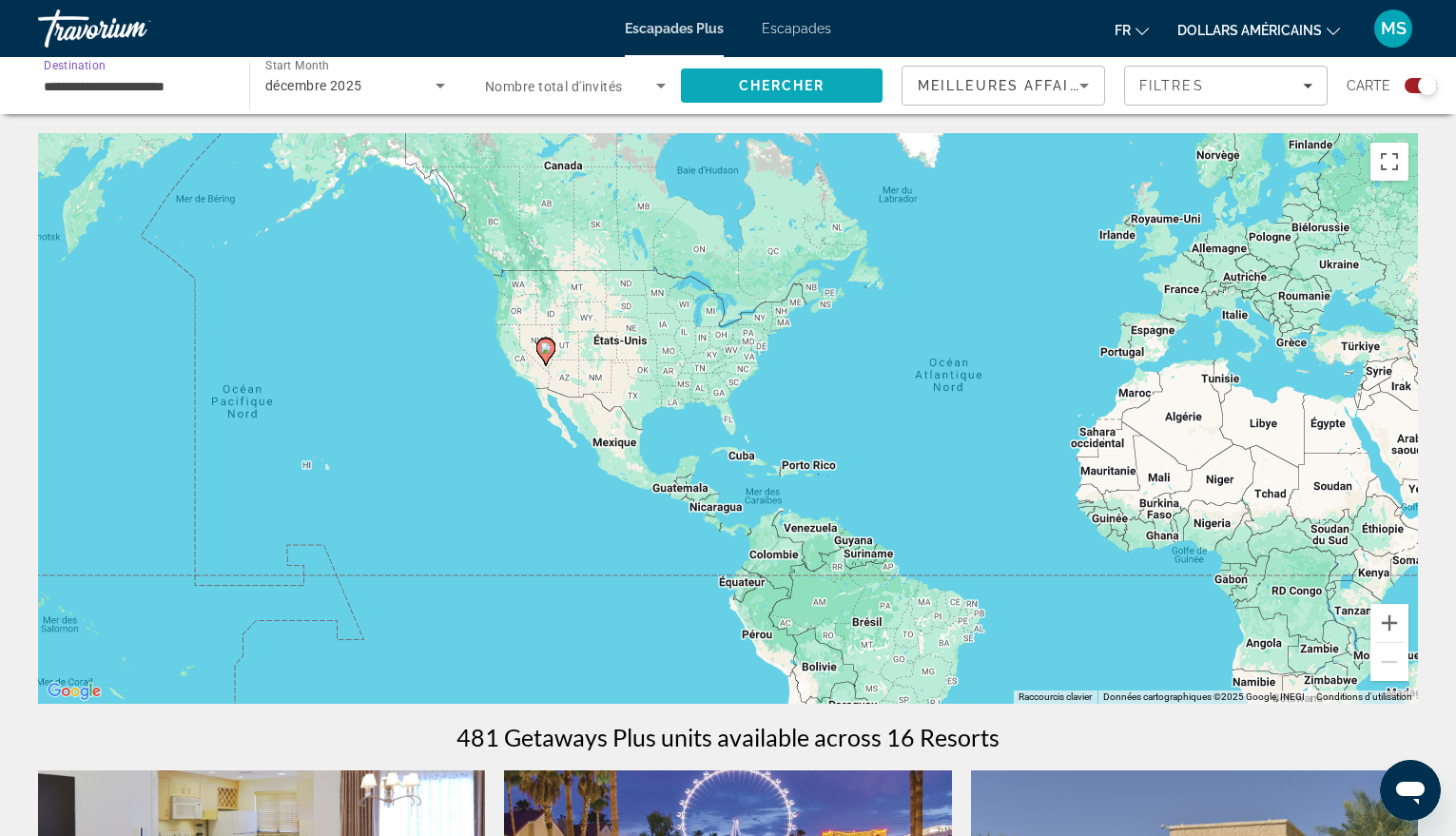
click at [766, 82] on span "Chercher" at bounding box center [783, 86] width 87 height 15
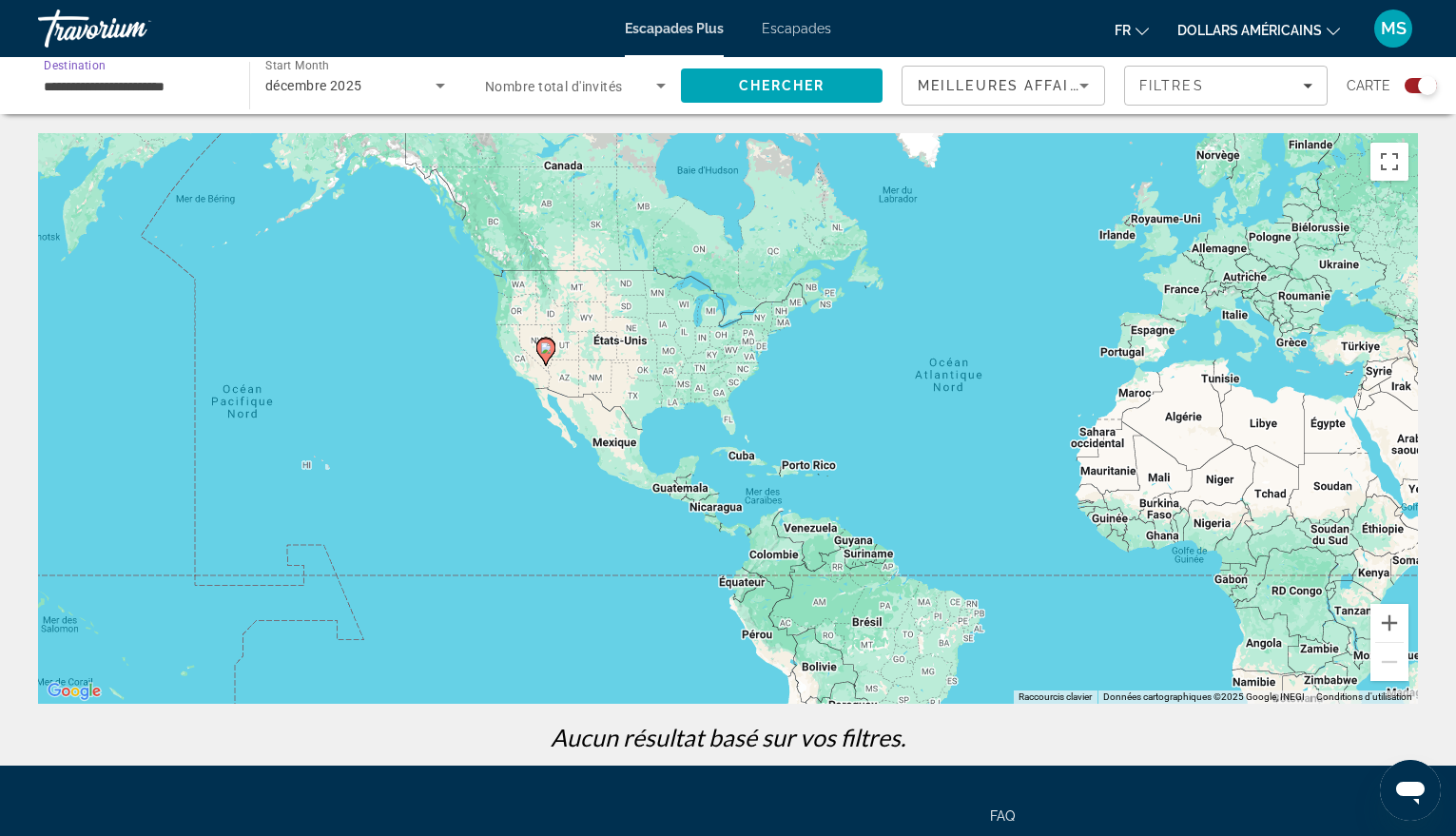
click at [96, 91] on input "**********" at bounding box center [133, 87] width 181 height 23
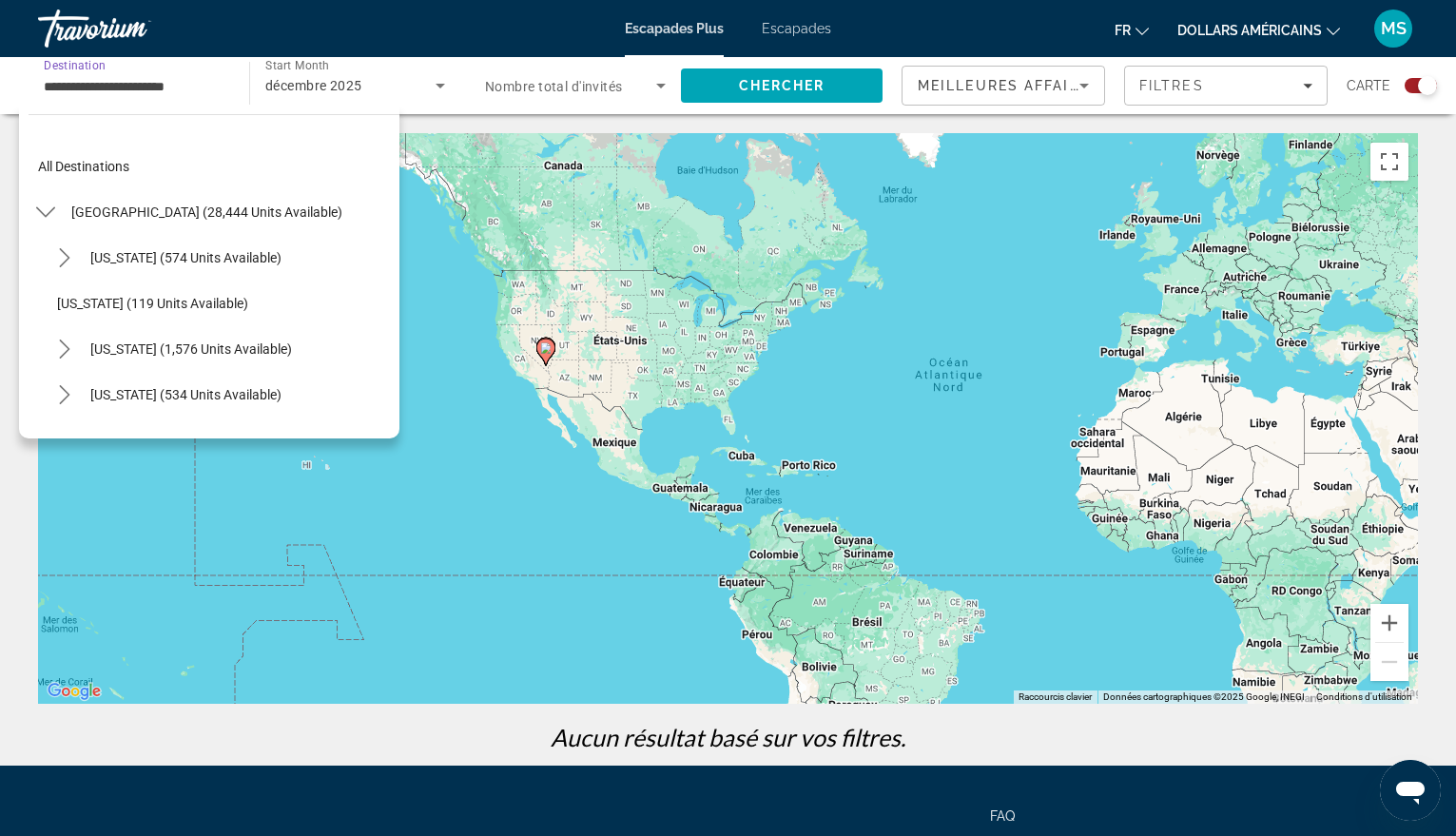
scroll to position [981, 0]
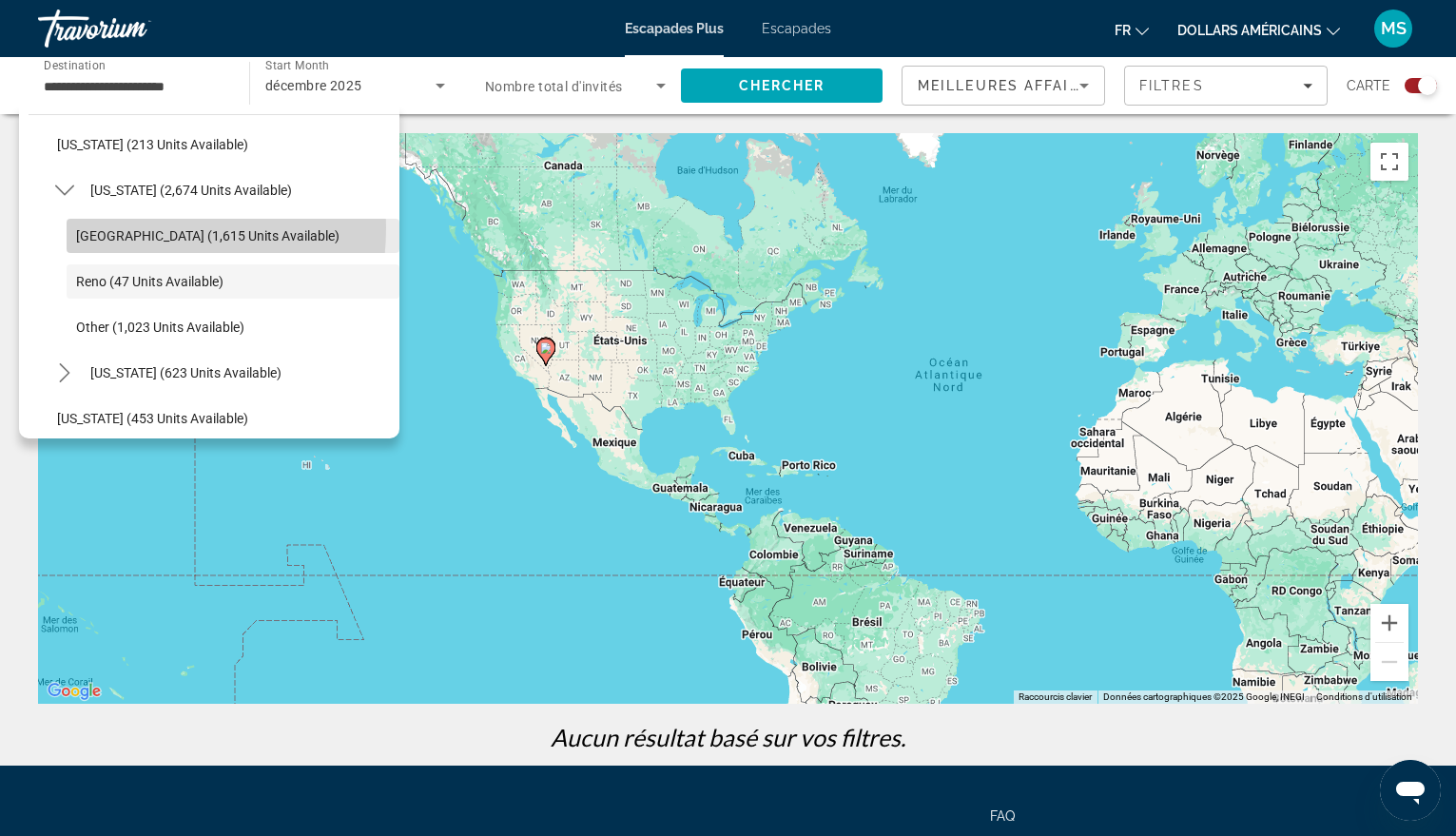
click at [101, 228] on span "[GEOGRAPHIC_DATA] (1,615 units available)" at bounding box center [208, 236] width 264 height 15
type input "**********"
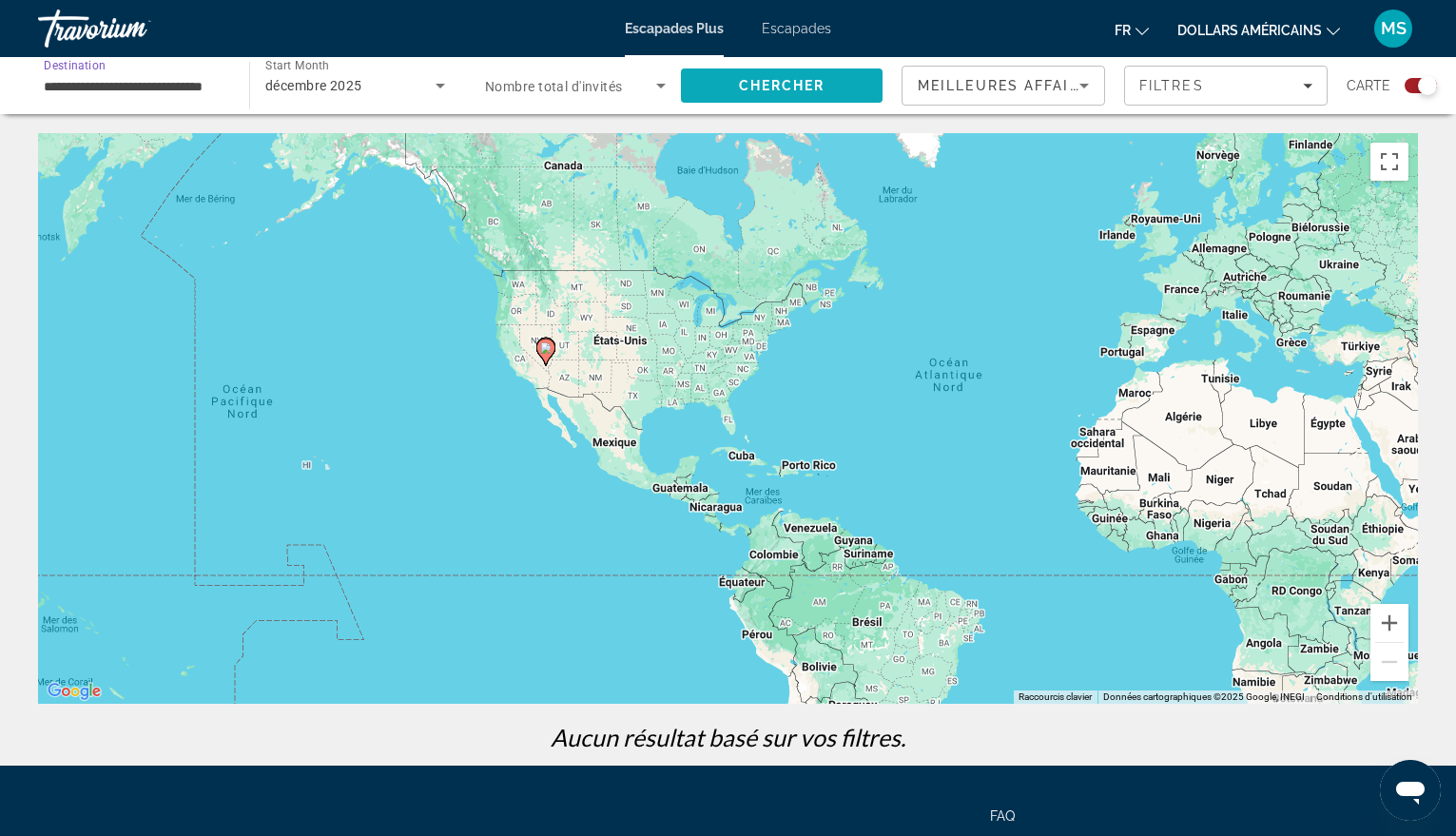
click at [773, 72] on span "Search" at bounding box center [782, 85] width 202 height 45
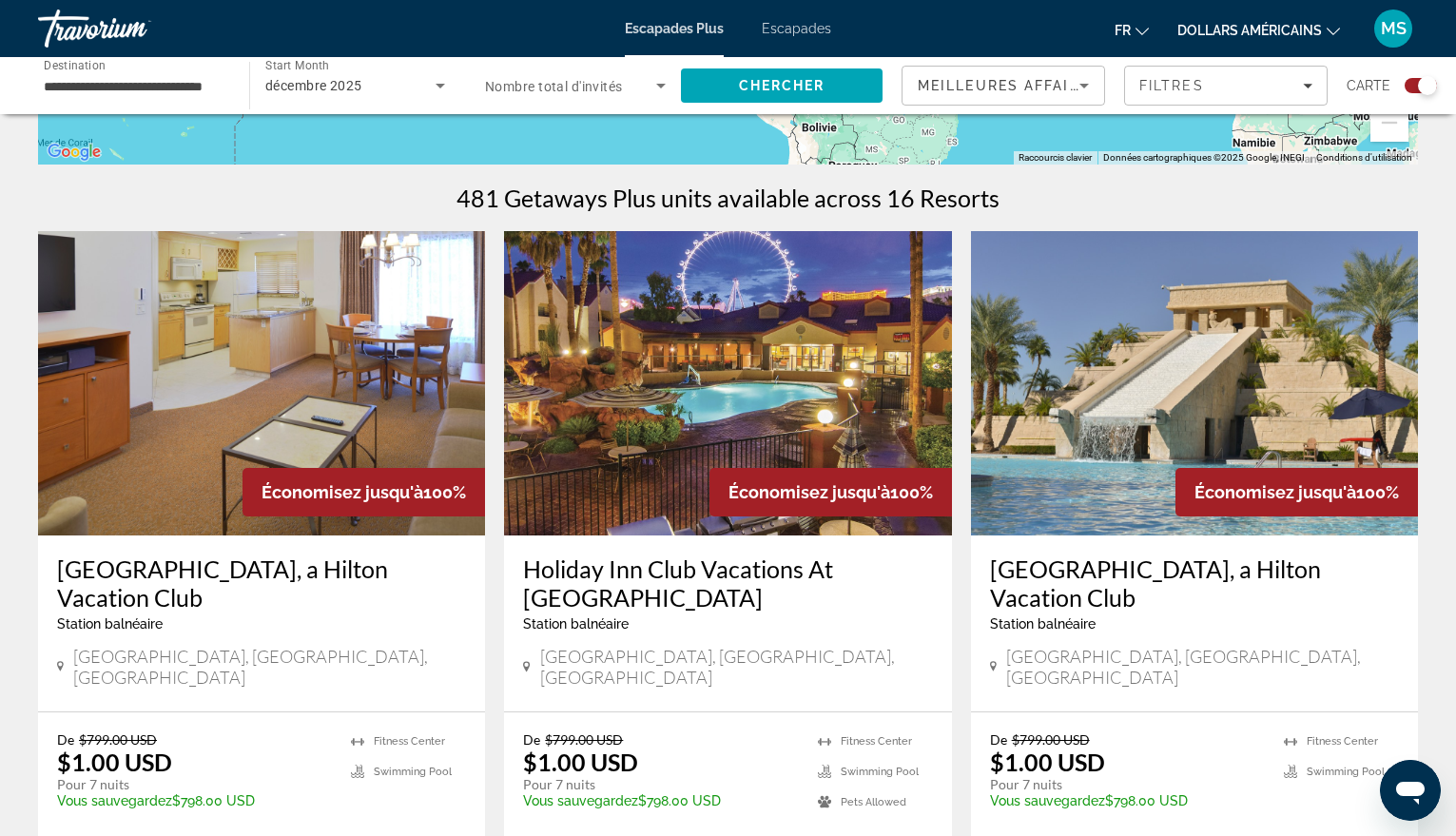
scroll to position [666, 0]
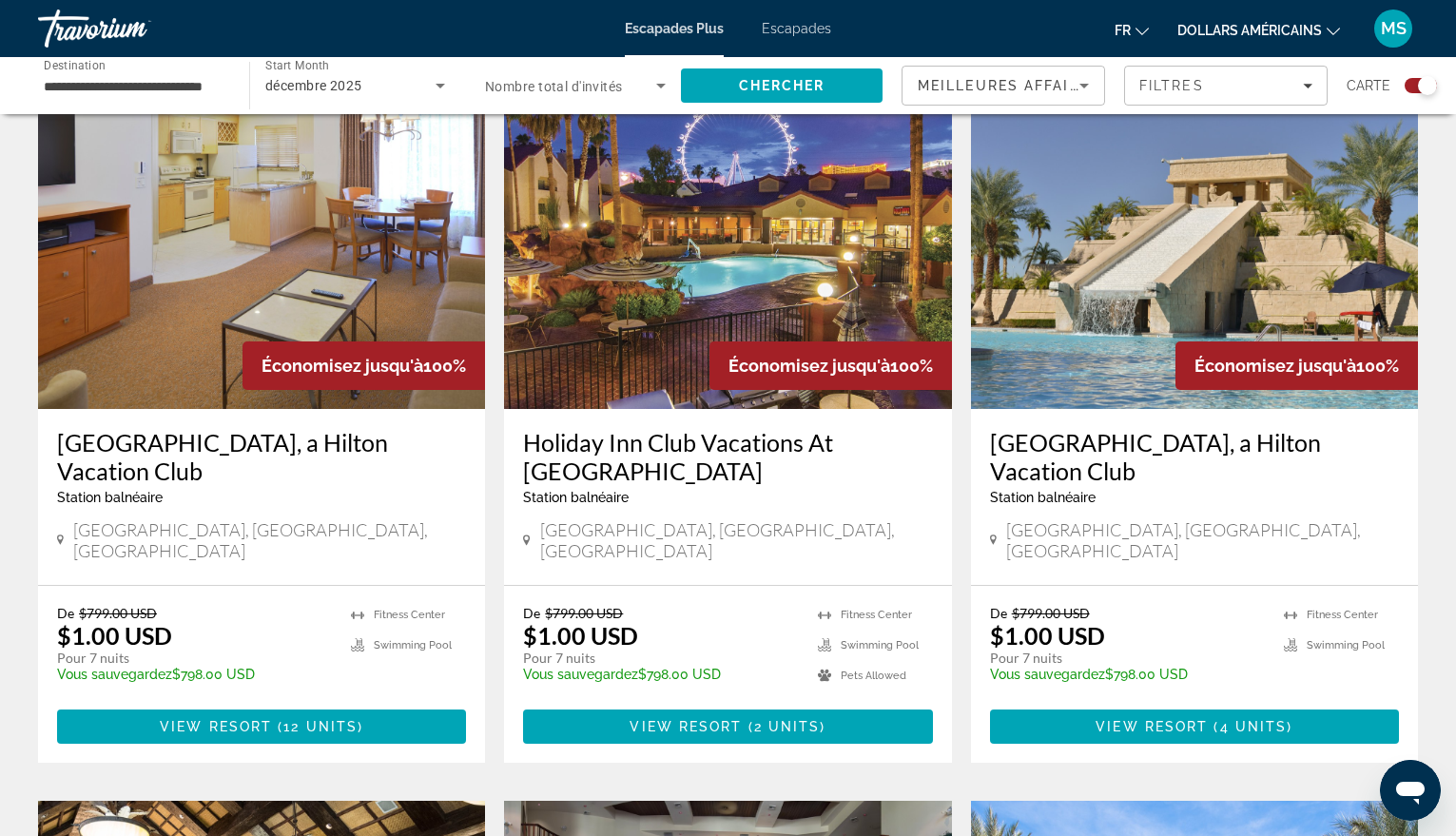
click at [1195, 307] on img "Contenu principal" at bounding box center [1194, 256] width 447 height 304
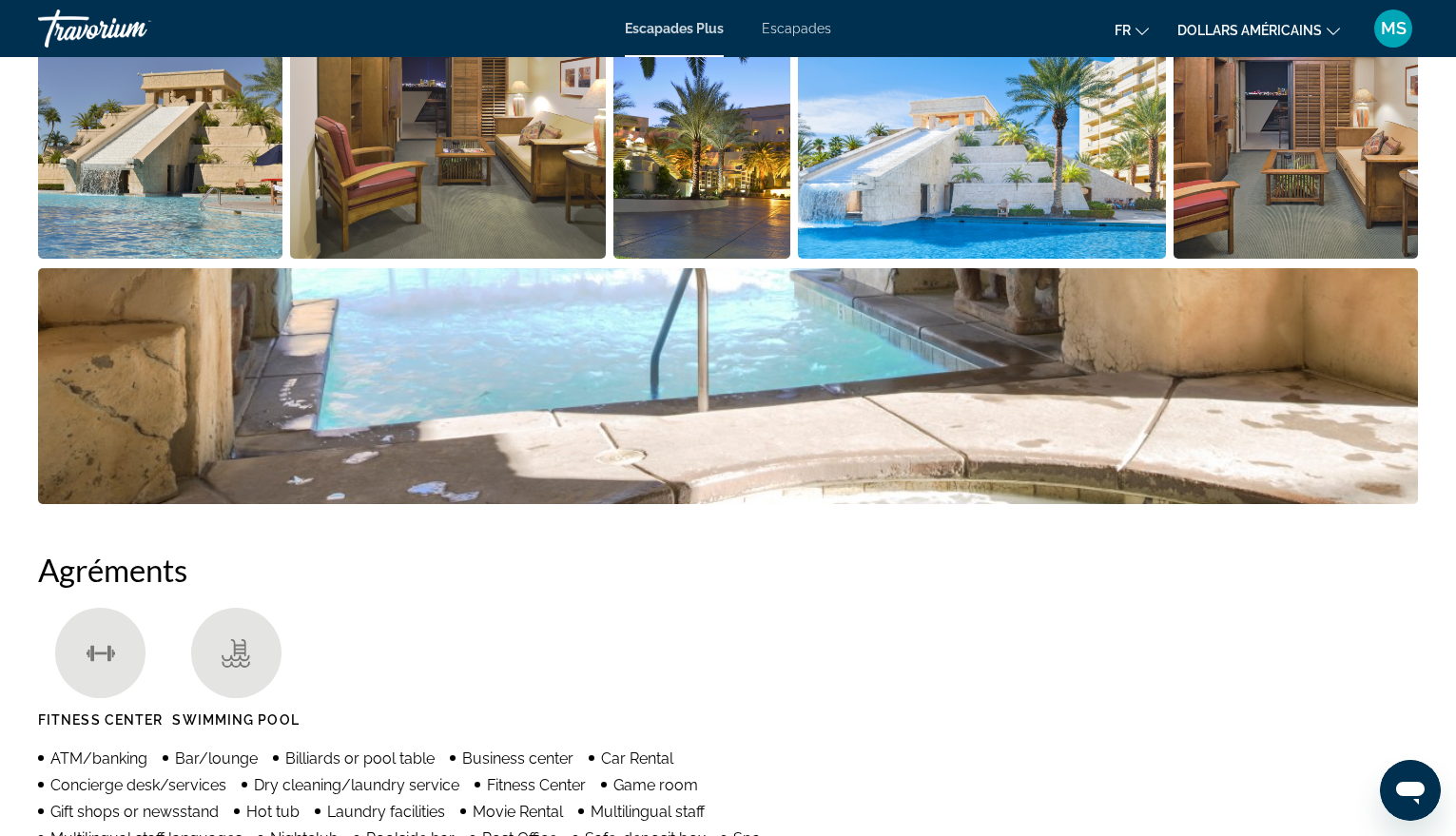
scroll to position [561, 0]
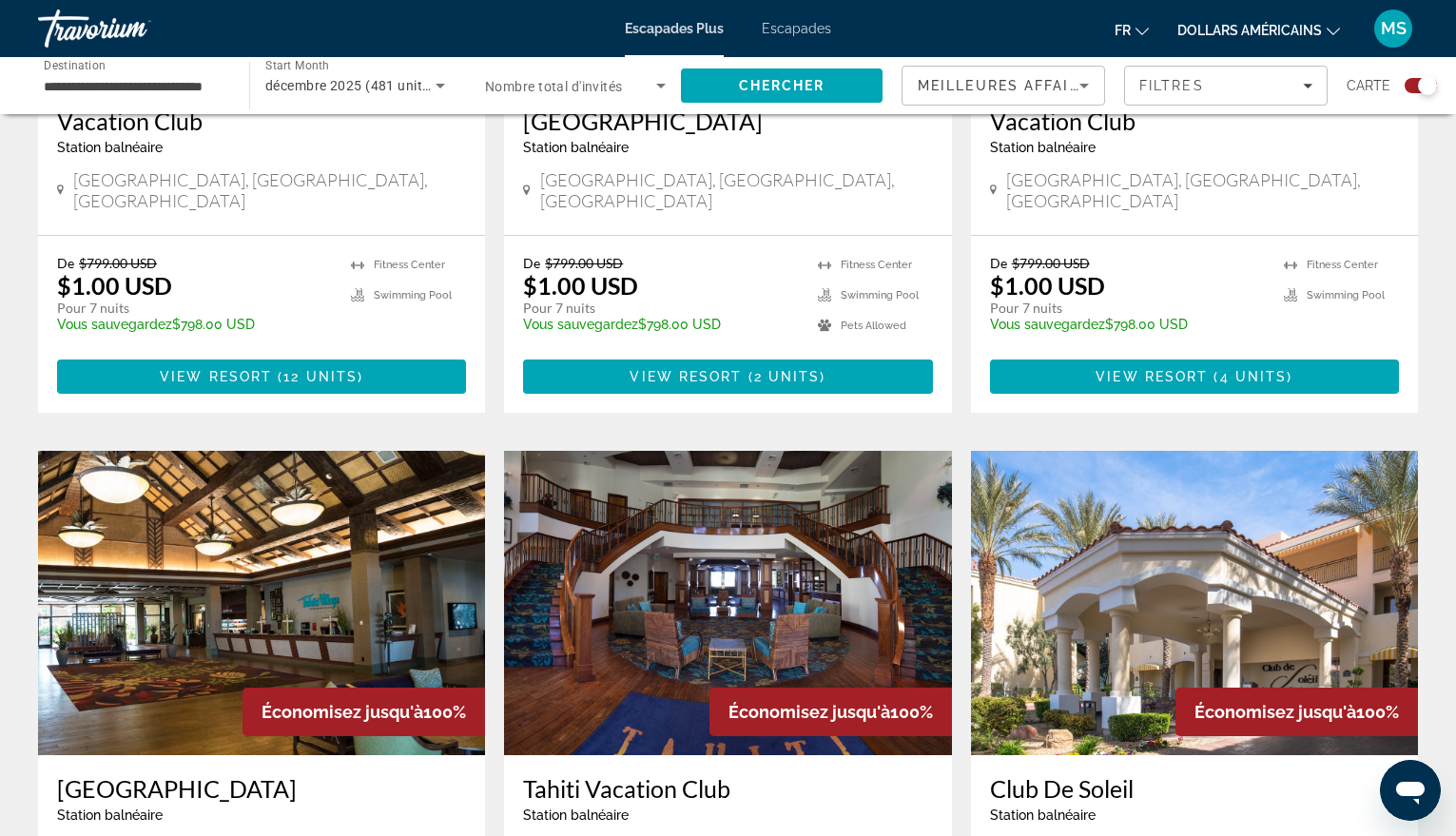
scroll to position [1047, 0]
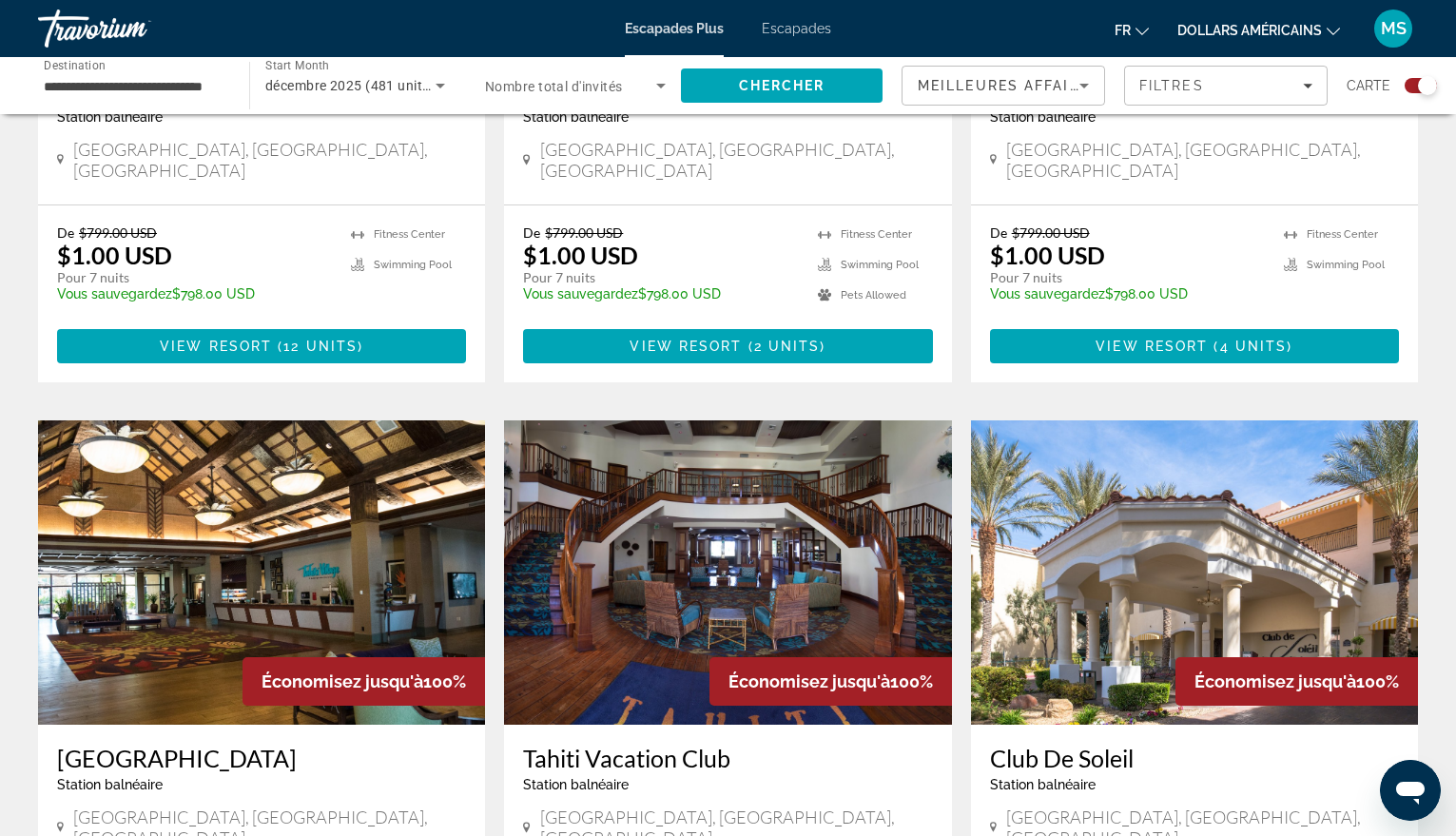
click at [262, 581] on img "Contenu principal" at bounding box center [261, 572] width 447 height 304
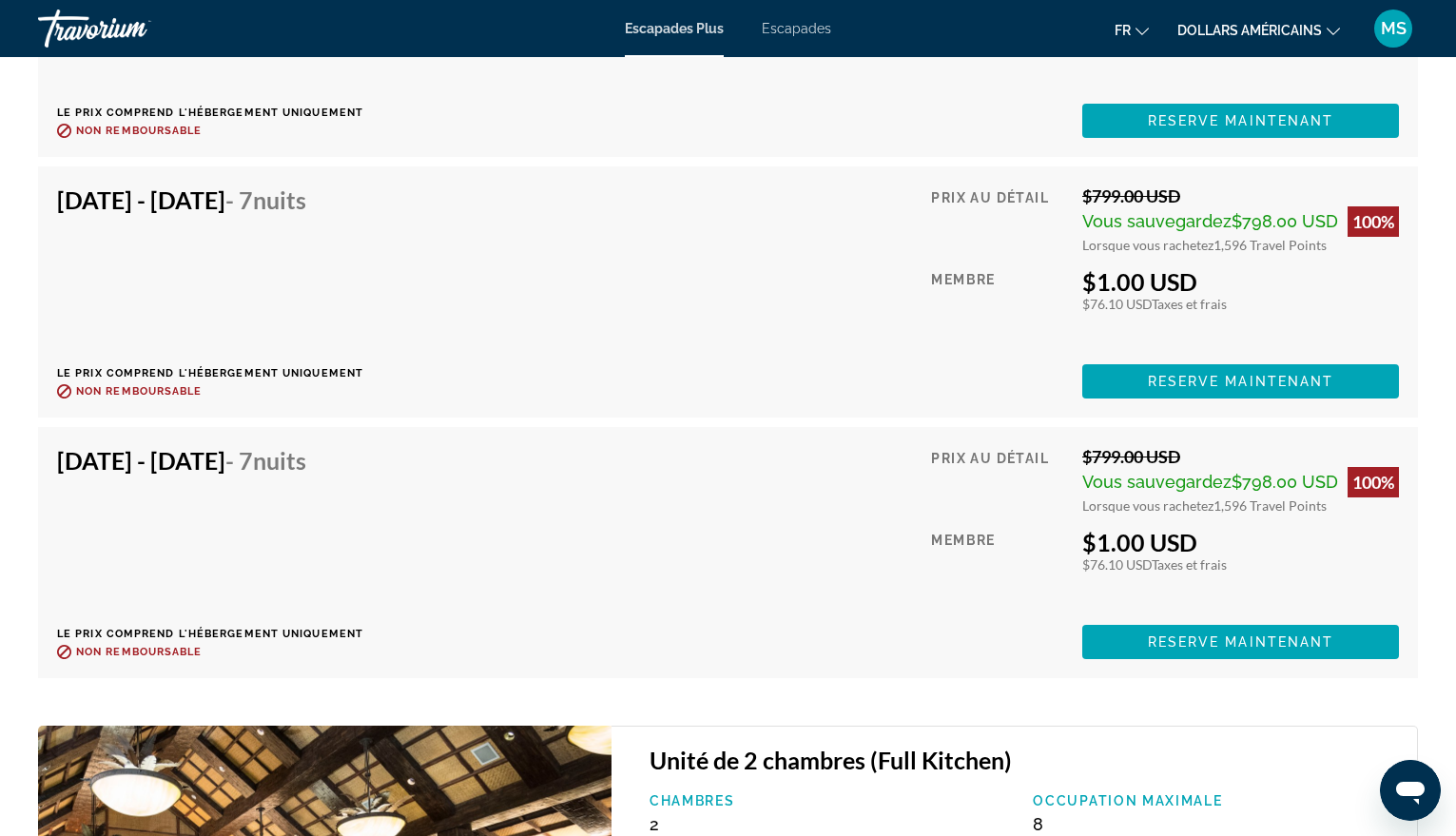
scroll to position [7707, 0]
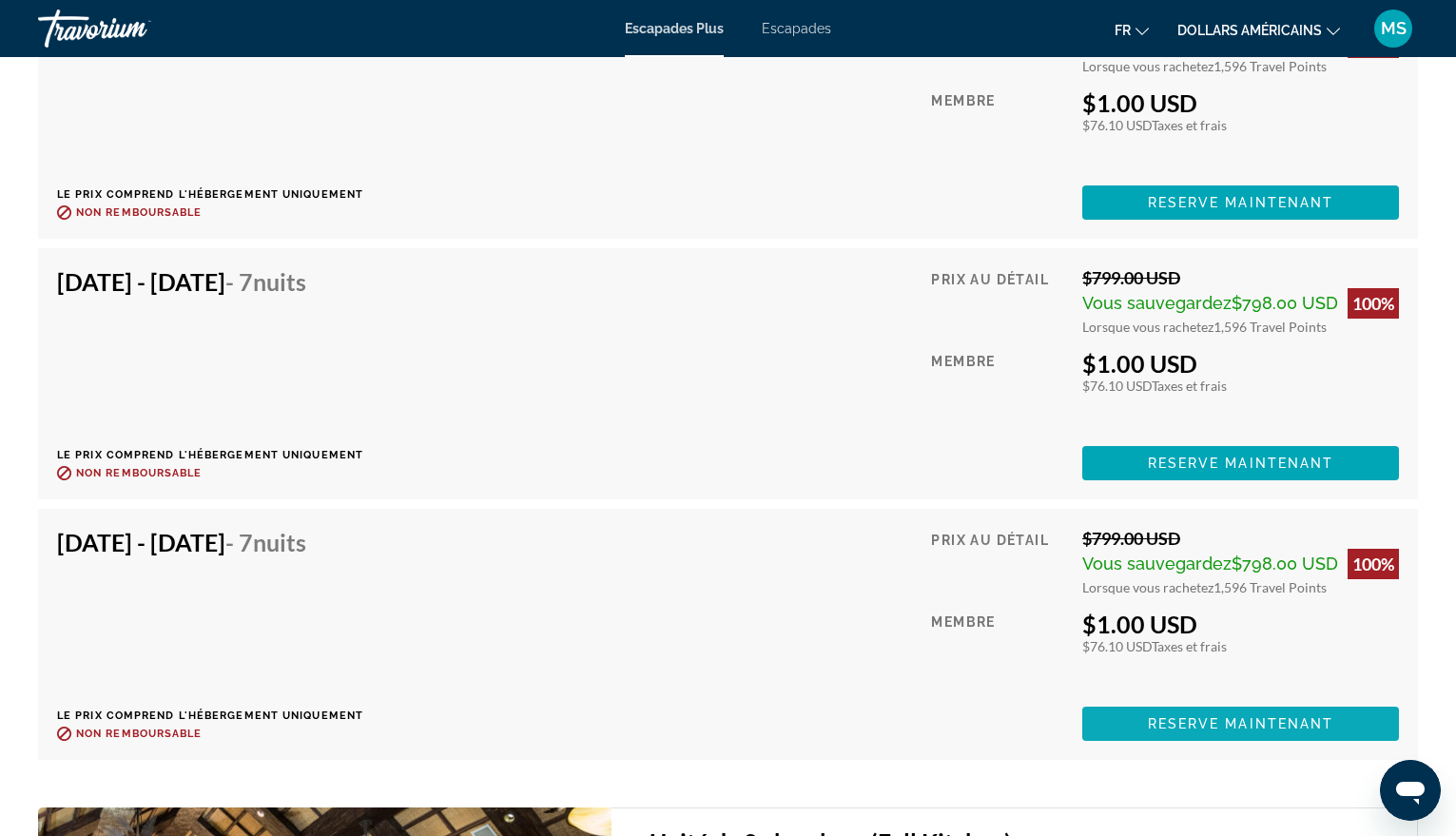
click at [1224, 716] on span "Reserve maintenant" at bounding box center [1241, 724] width 186 height 15
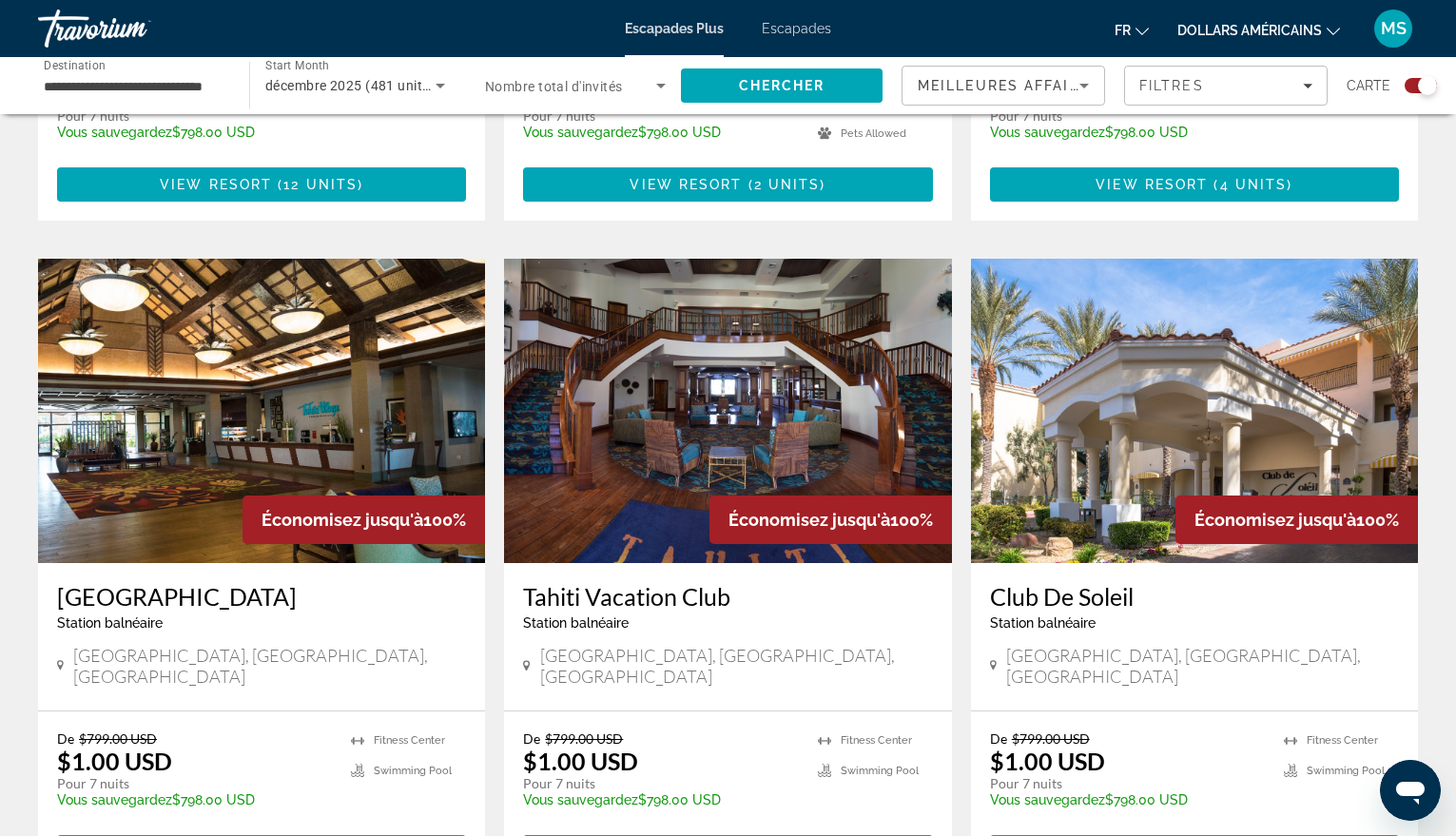
scroll to position [1237, 0]
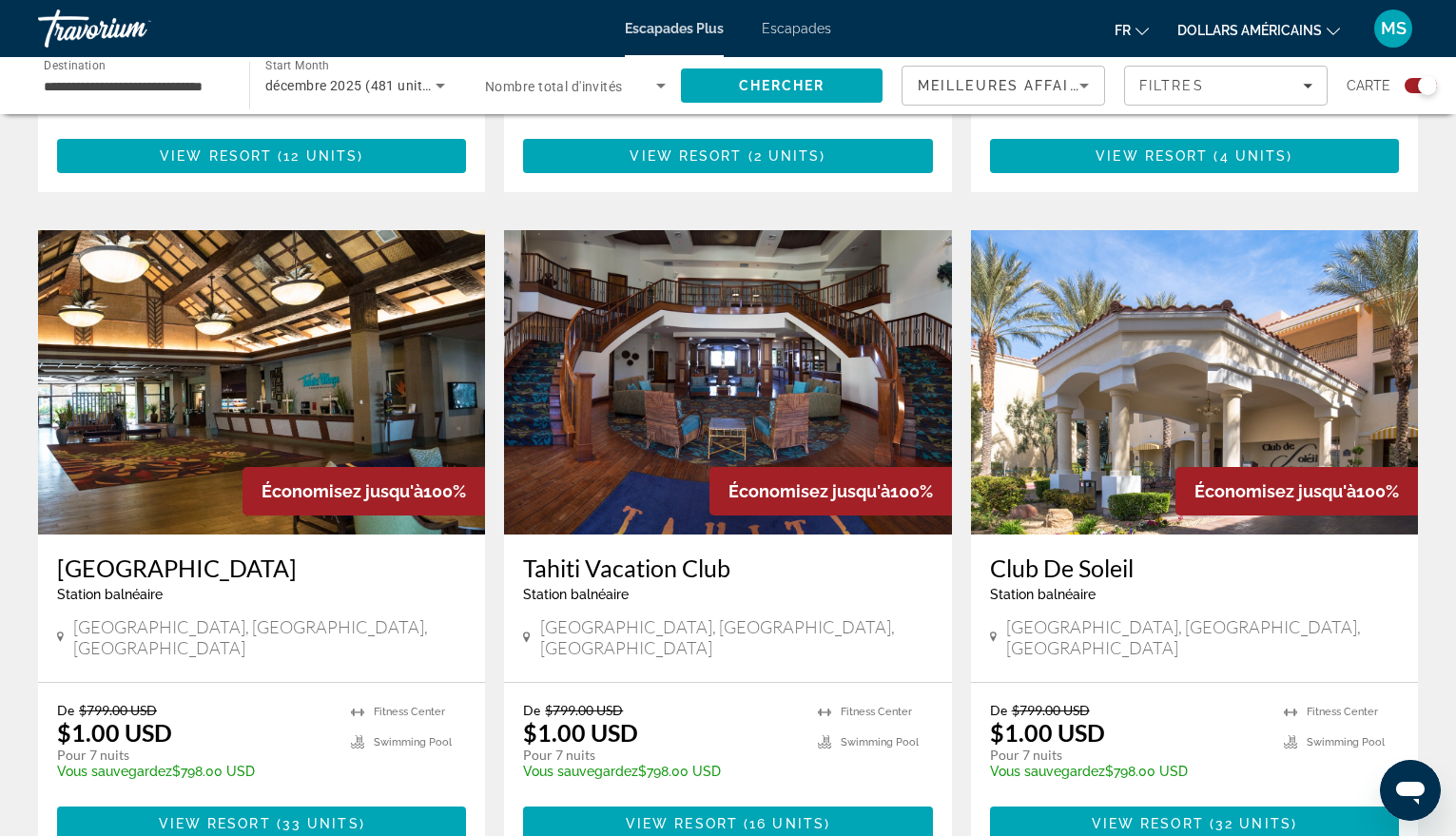
click at [702, 369] on img "Contenu principal" at bounding box center [728, 382] width 447 height 304
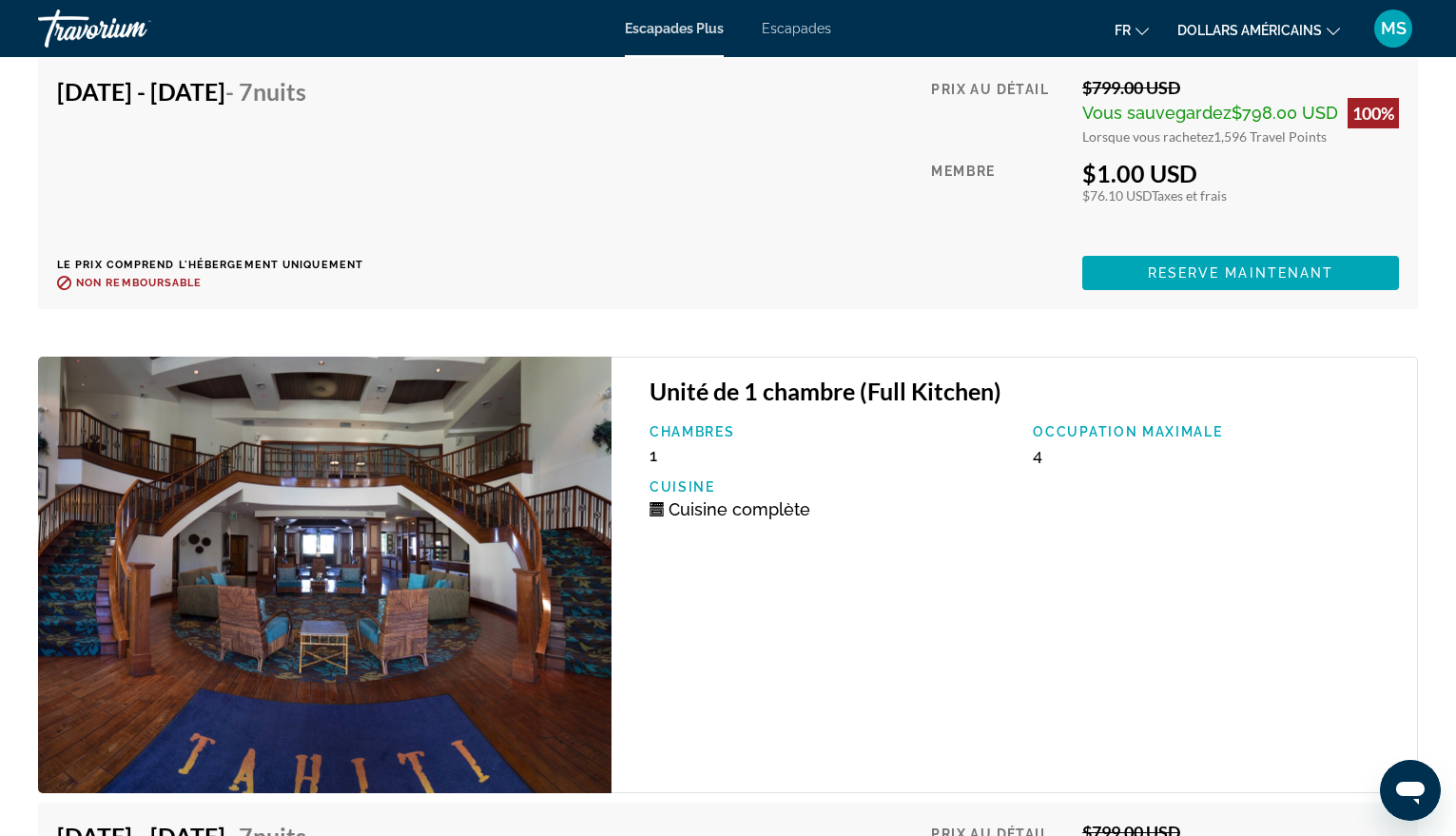
scroll to position [5173, 0]
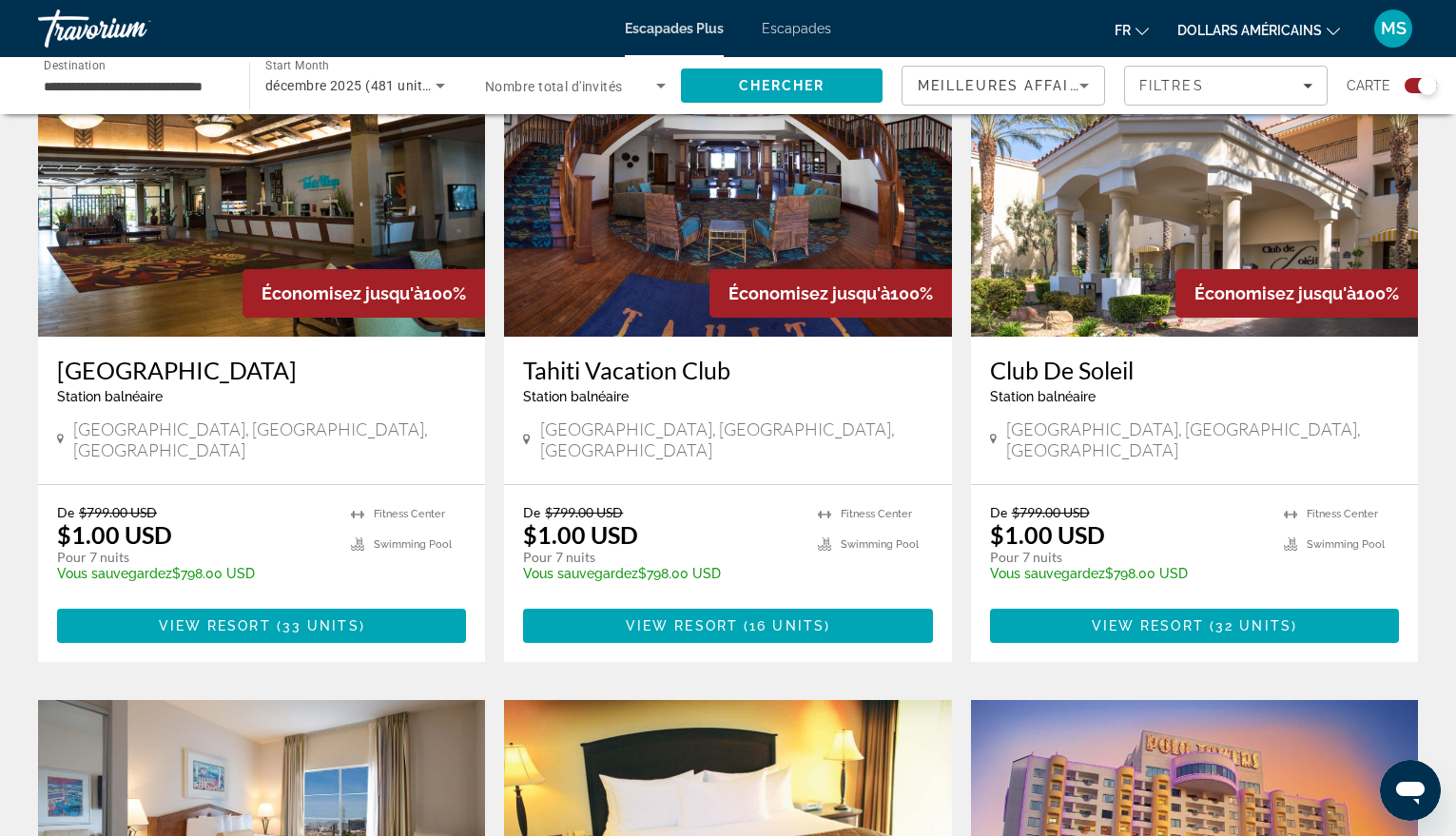
scroll to position [1427, 0]
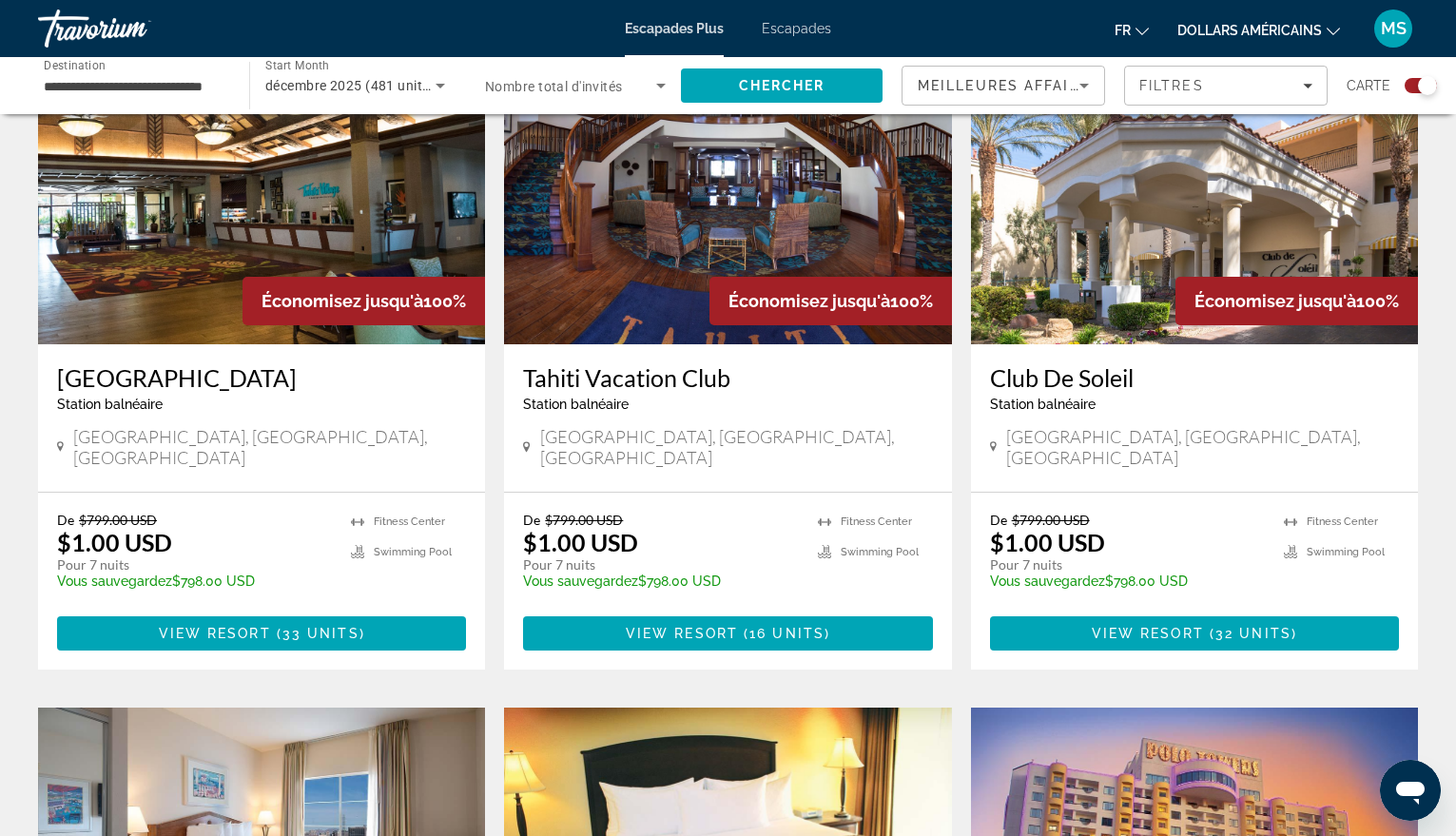
click at [1177, 212] on img "Contenu principal" at bounding box center [1194, 191] width 447 height 304
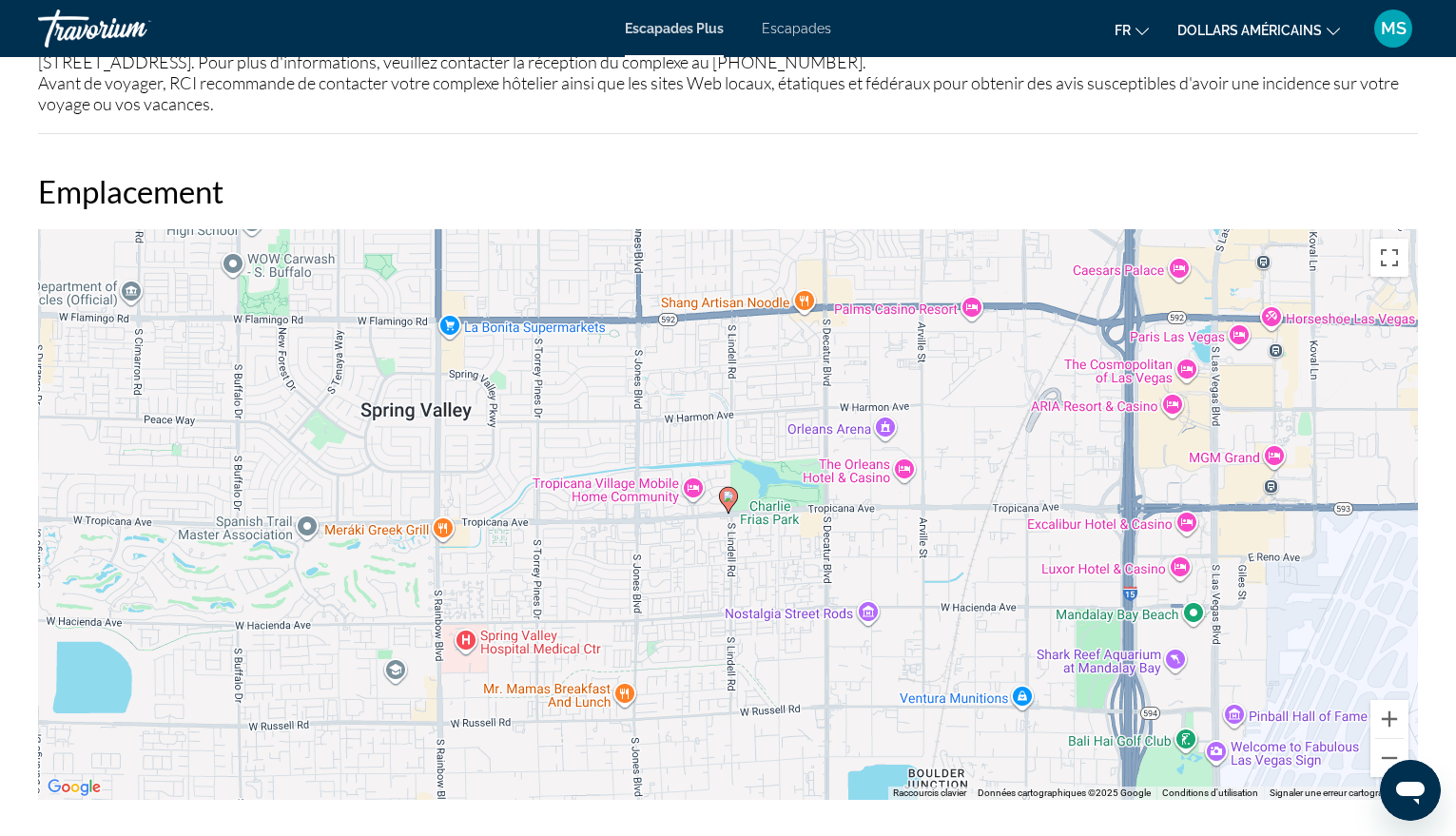
scroll to position [2569, 0]
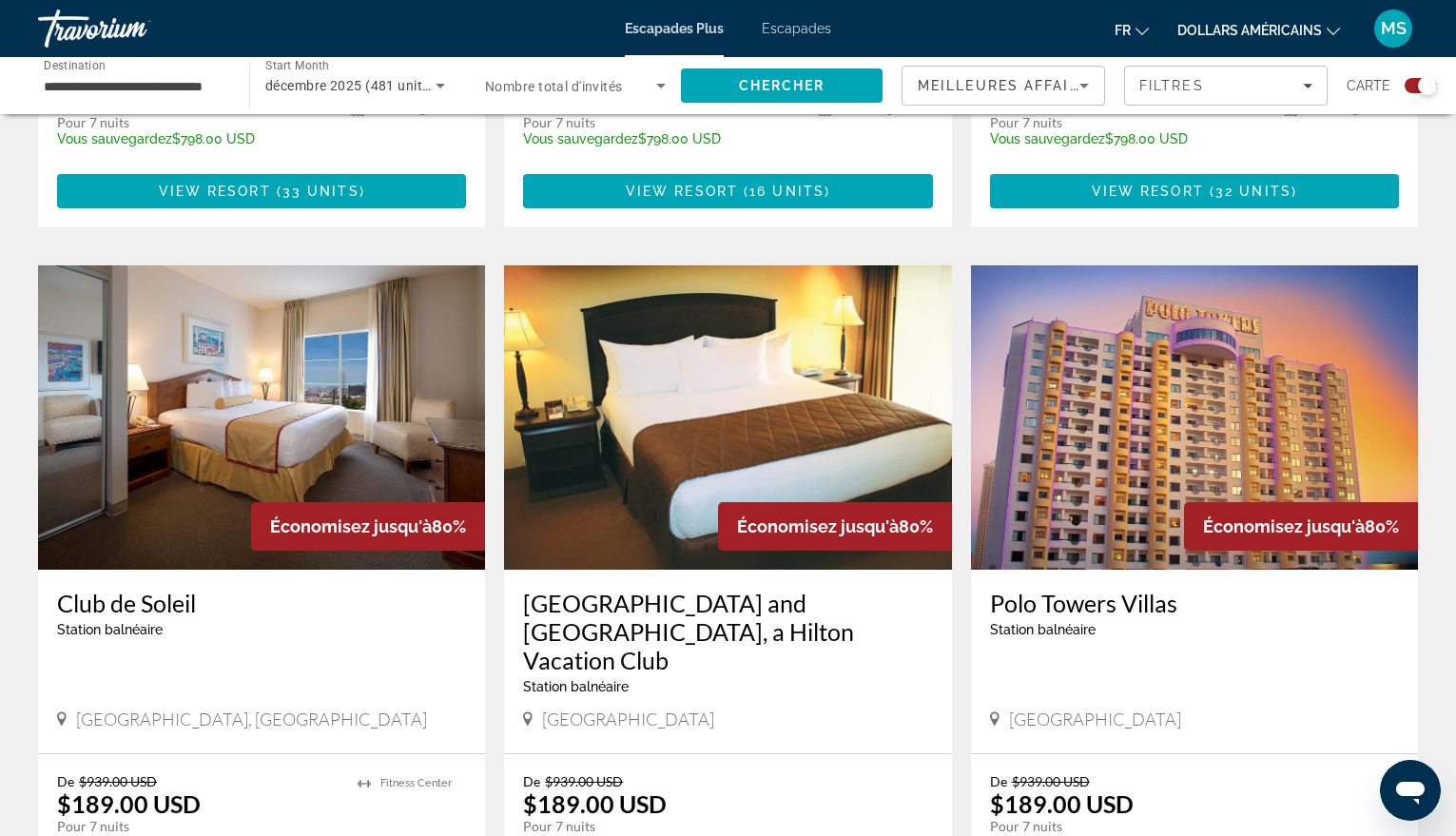
scroll to position [1903, 0]
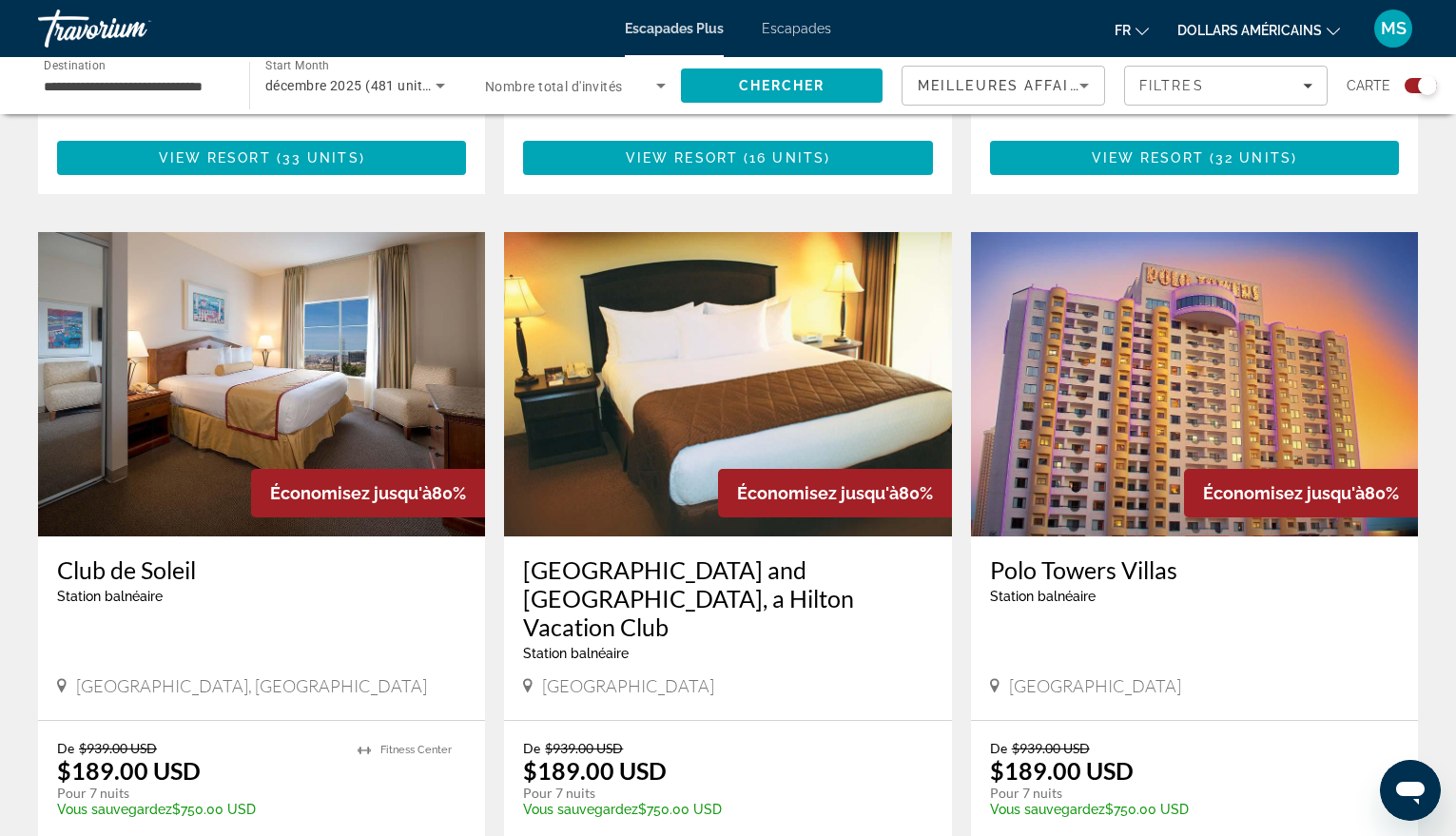
click at [716, 372] on img "Contenu principal" at bounding box center [728, 384] width 447 height 304
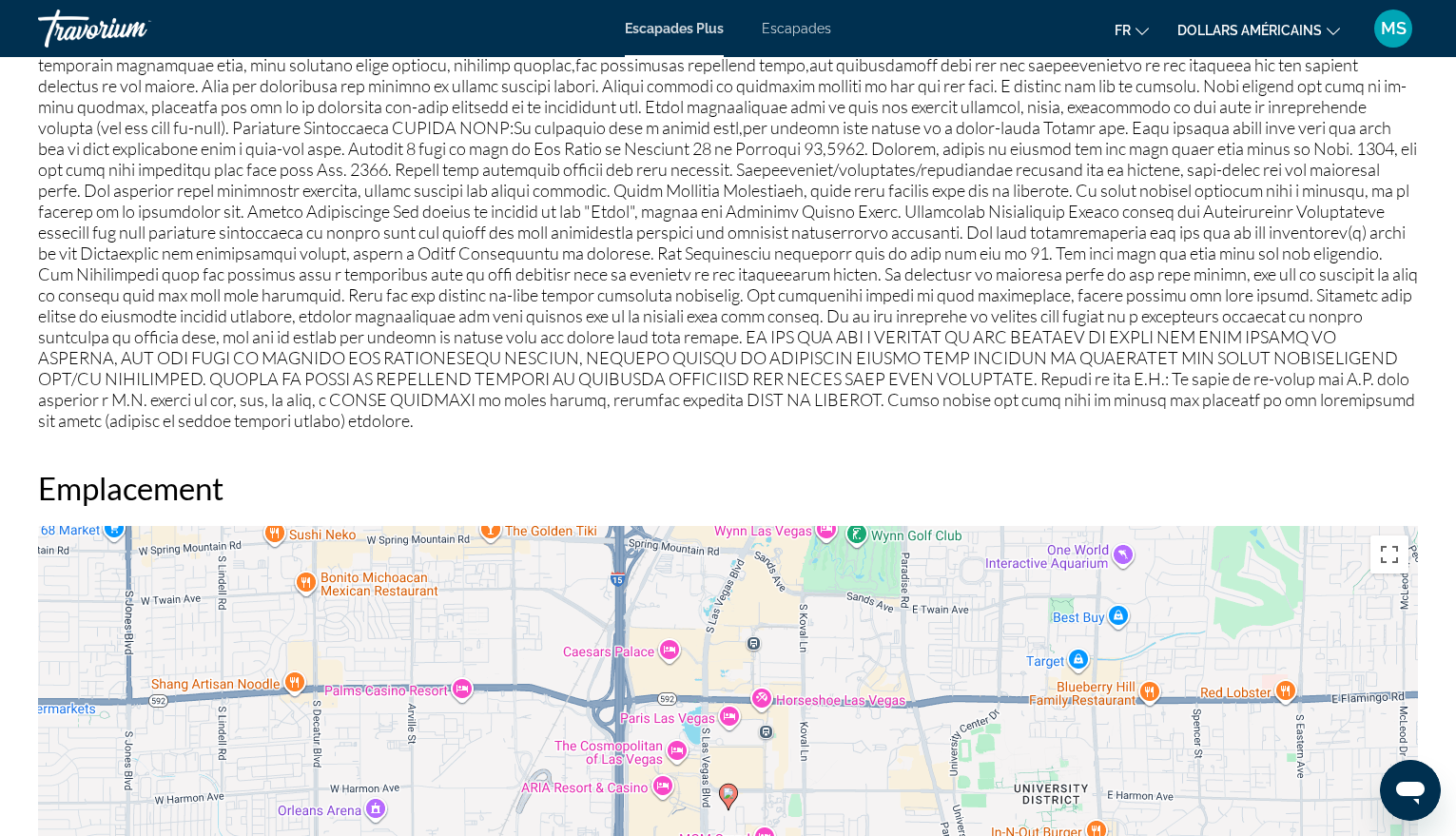
scroll to position [1801, 0]
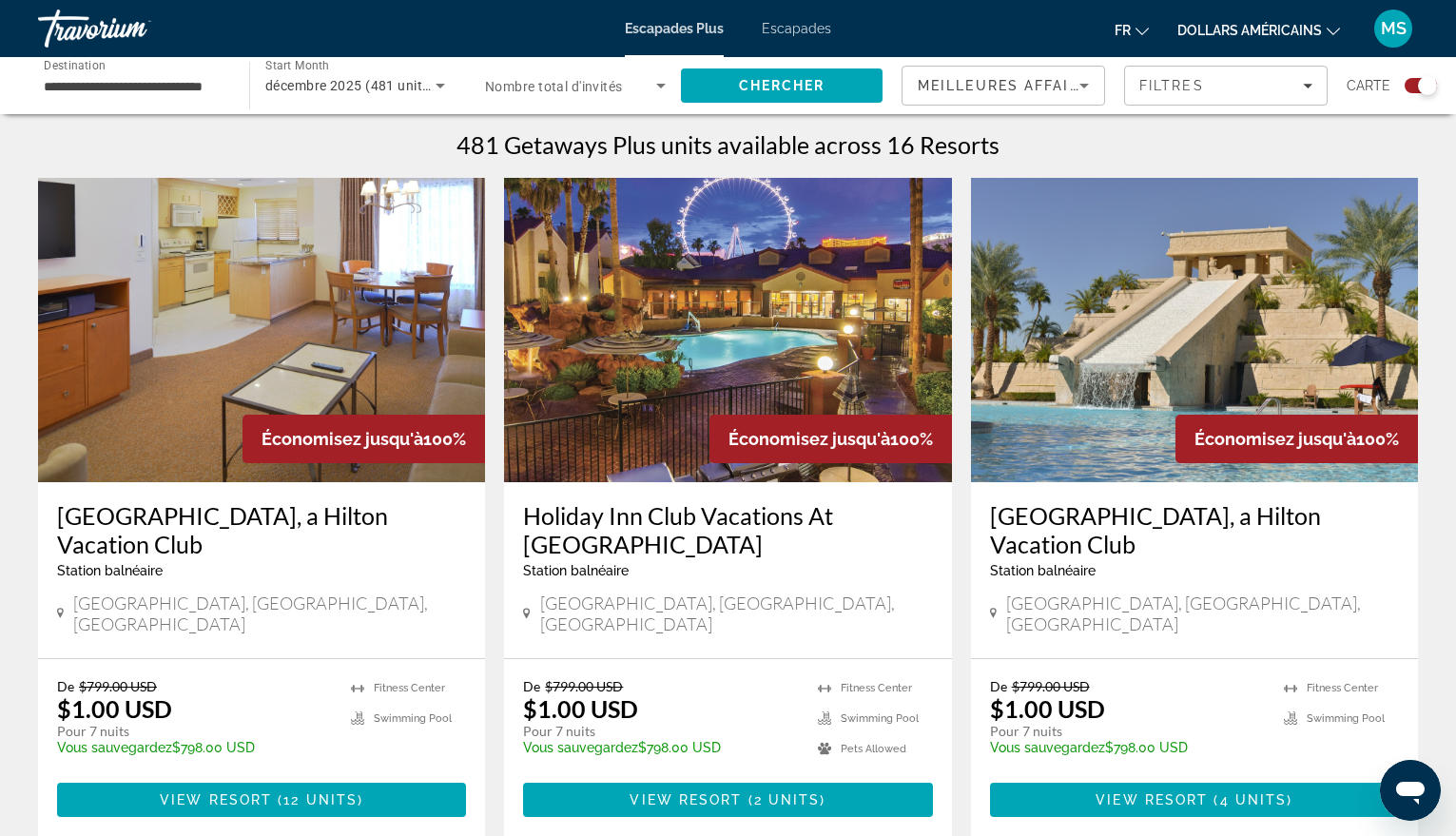
scroll to position [571, 0]
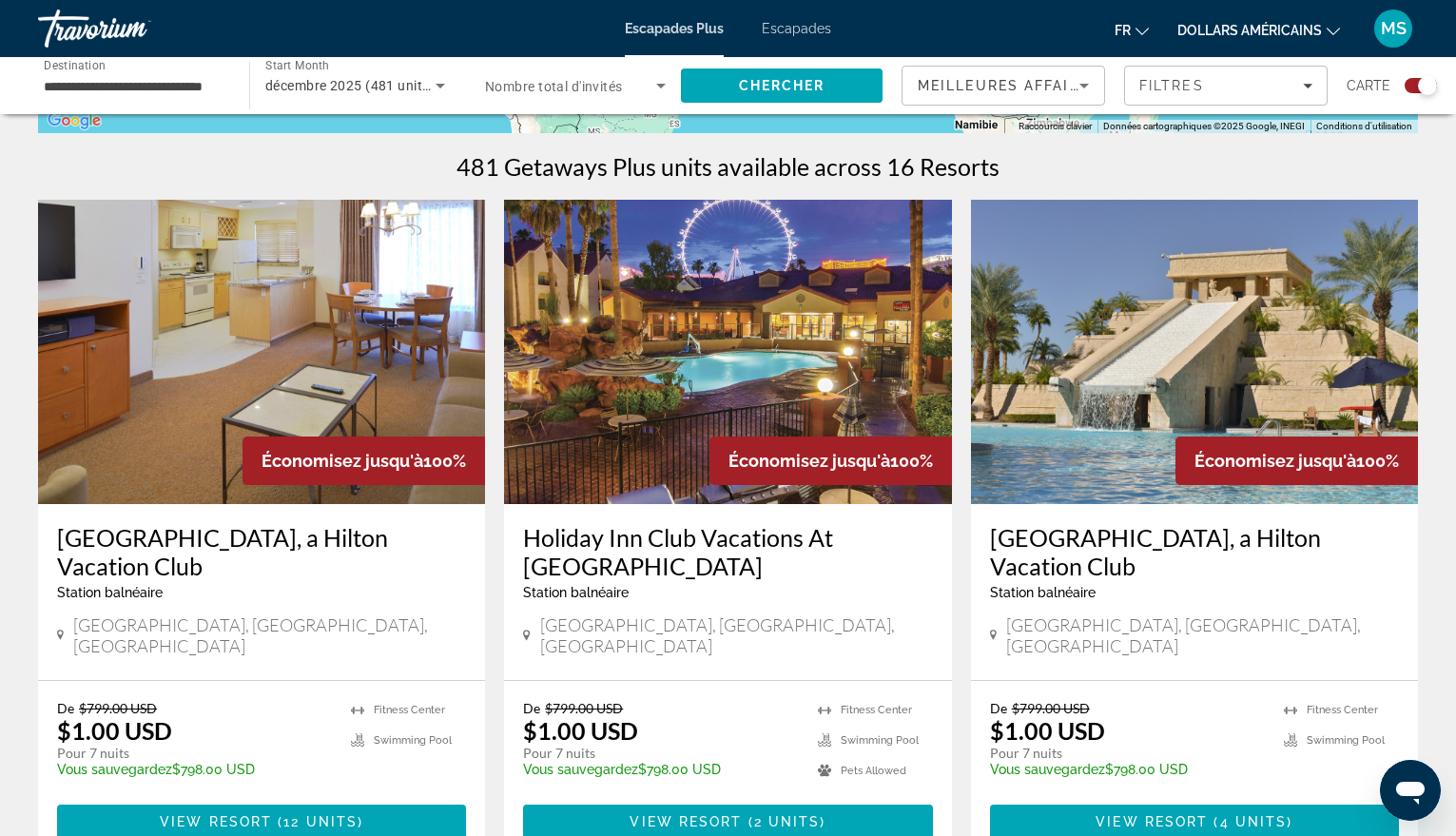
click at [720, 342] on img "Contenu principal" at bounding box center [728, 352] width 447 height 304
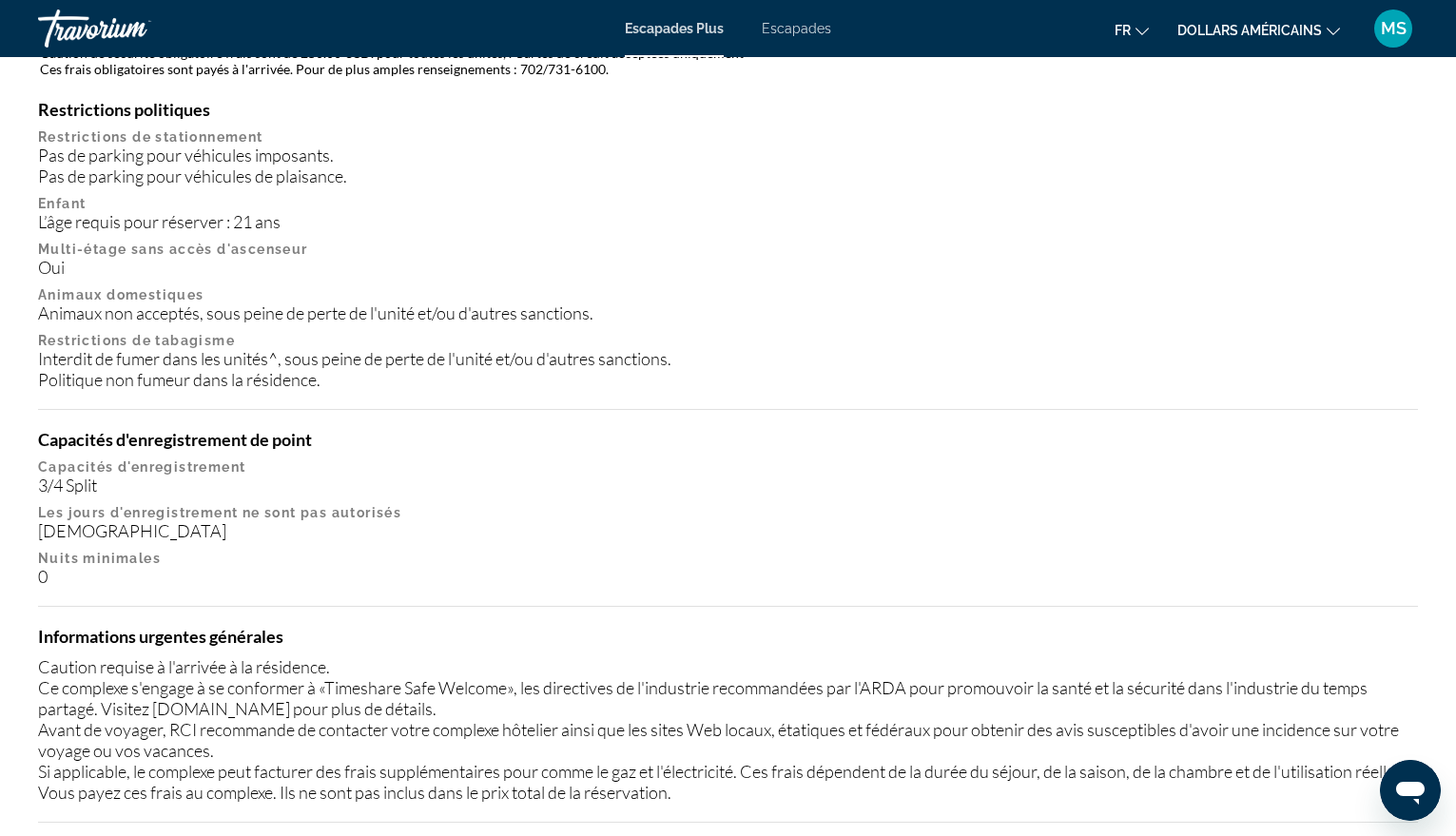
scroll to position [2157, 0]
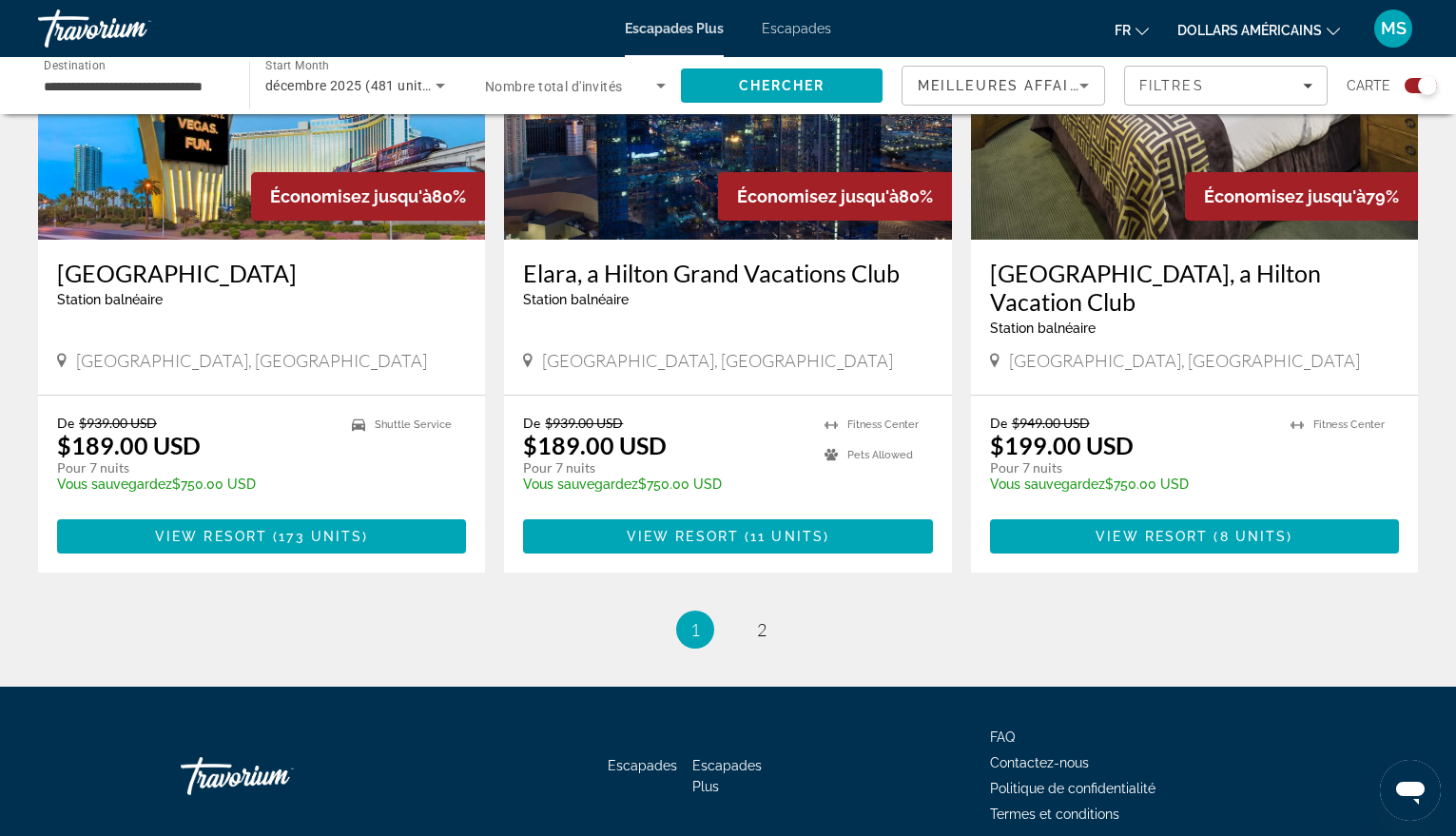
scroll to position [2917, 0]
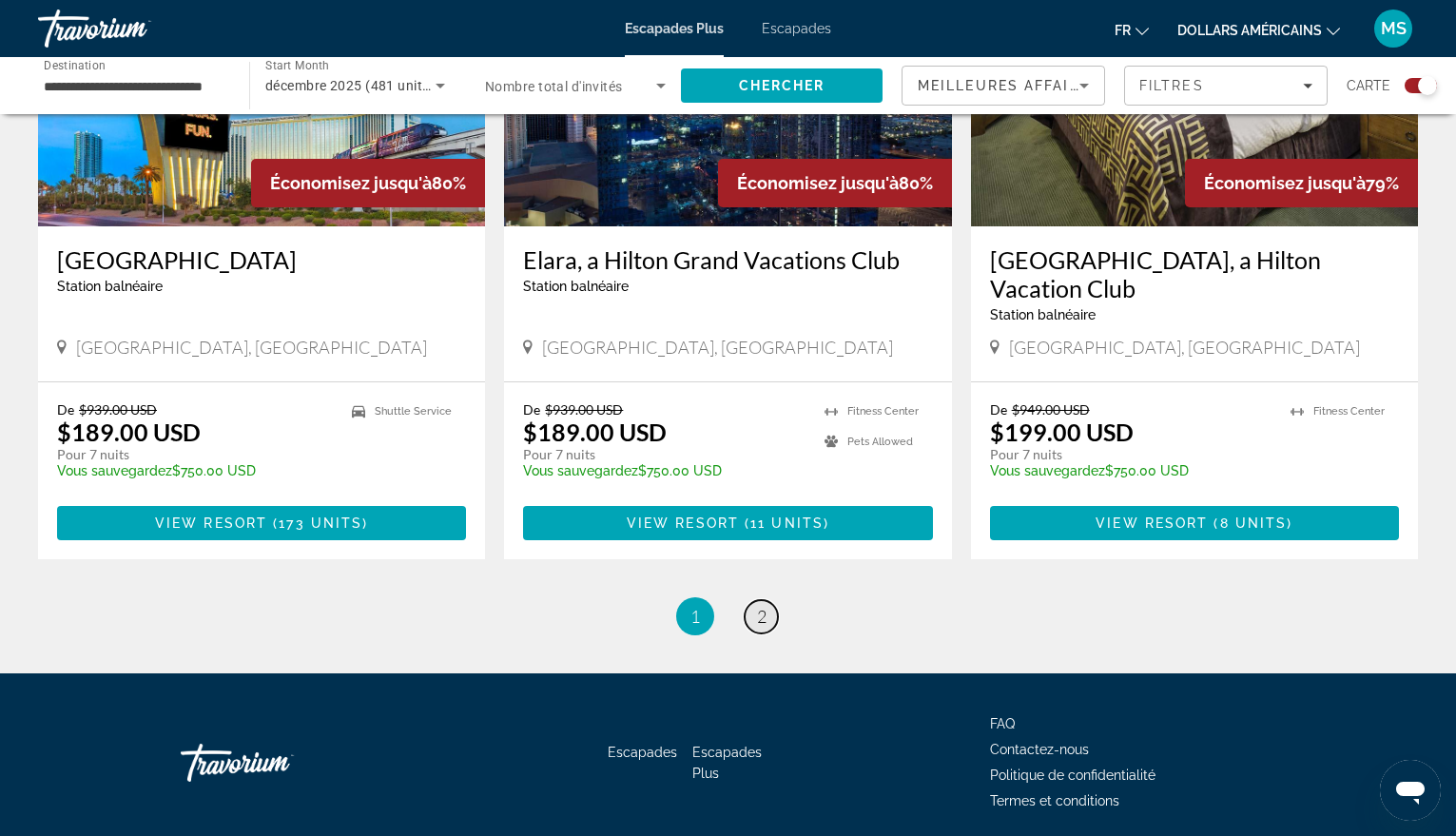
click at [763, 606] on span "2" at bounding box center [762, 617] width 10 height 21
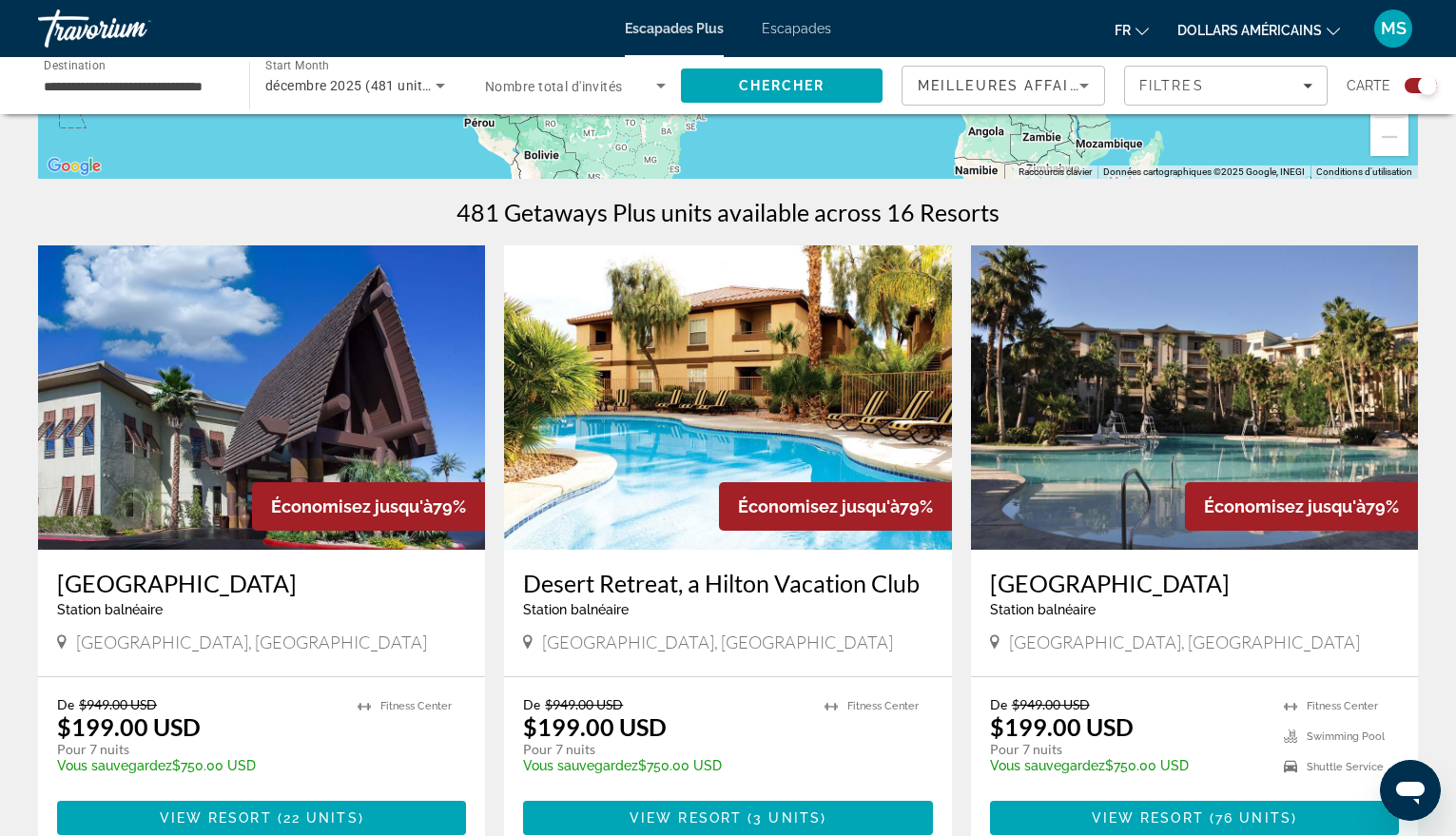
scroll to position [571, 0]
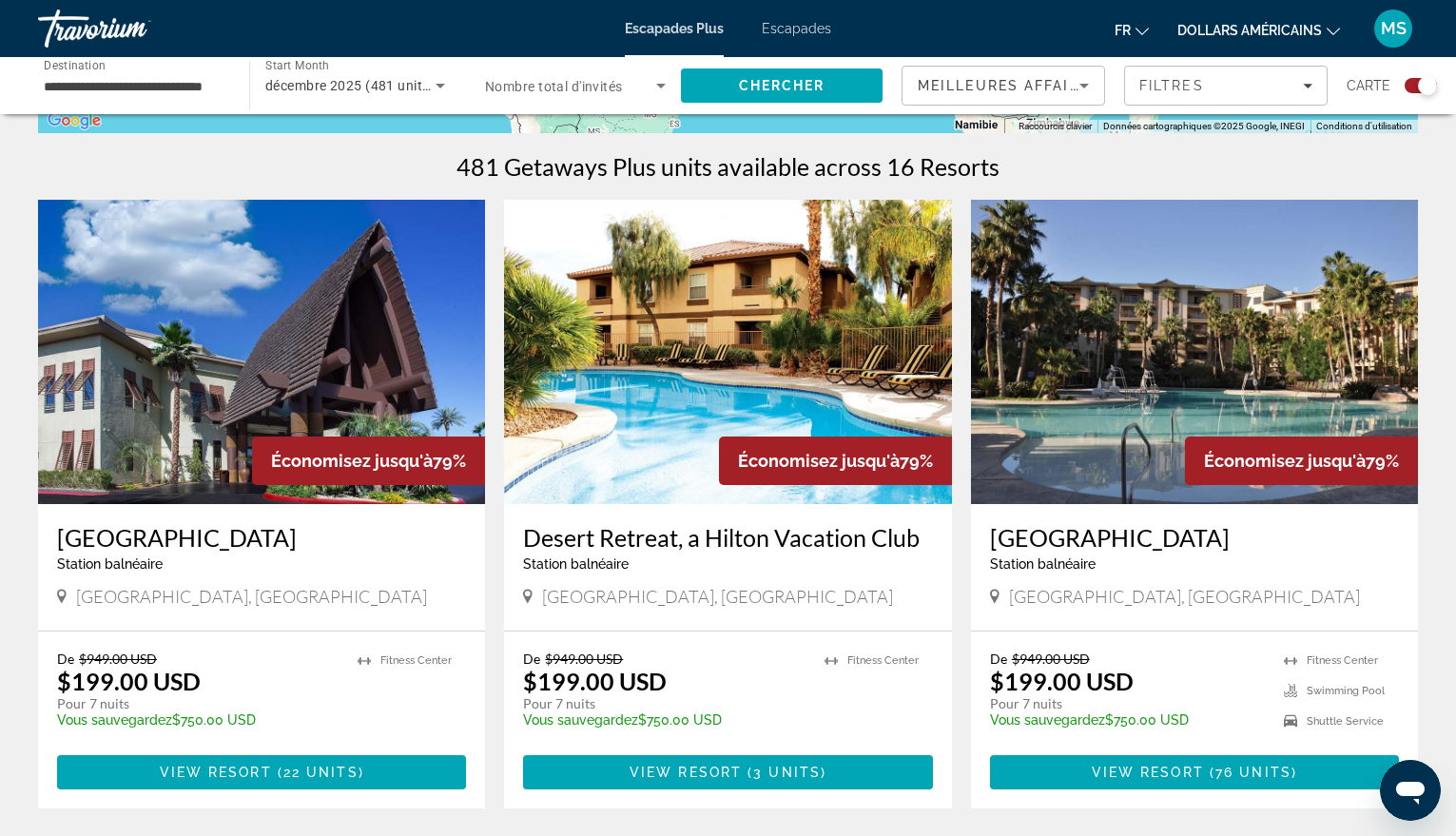
click at [1188, 350] on img "Contenu principal" at bounding box center [1194, 352] width 447 height 304
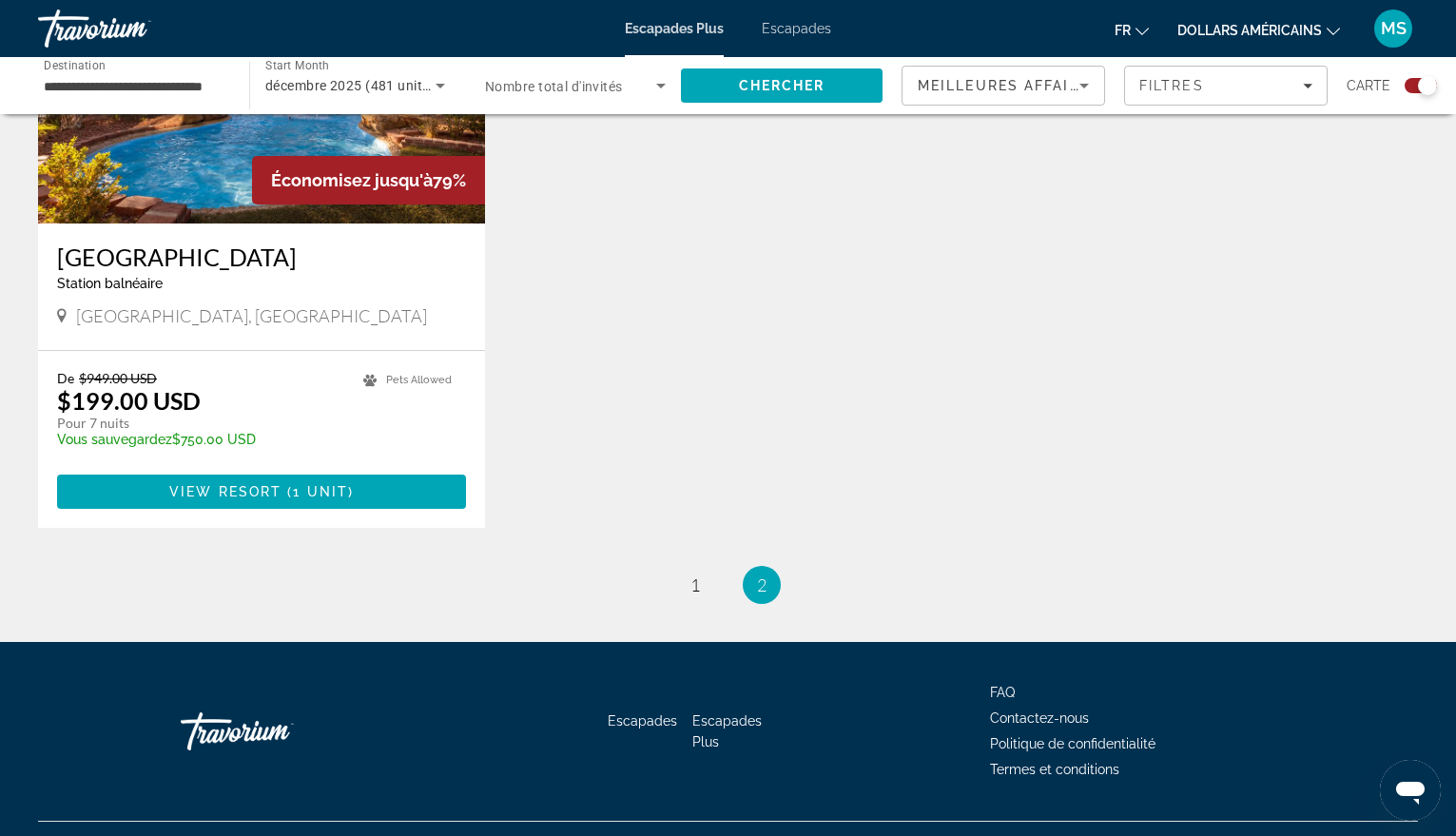
scroll to position [1538, 0]
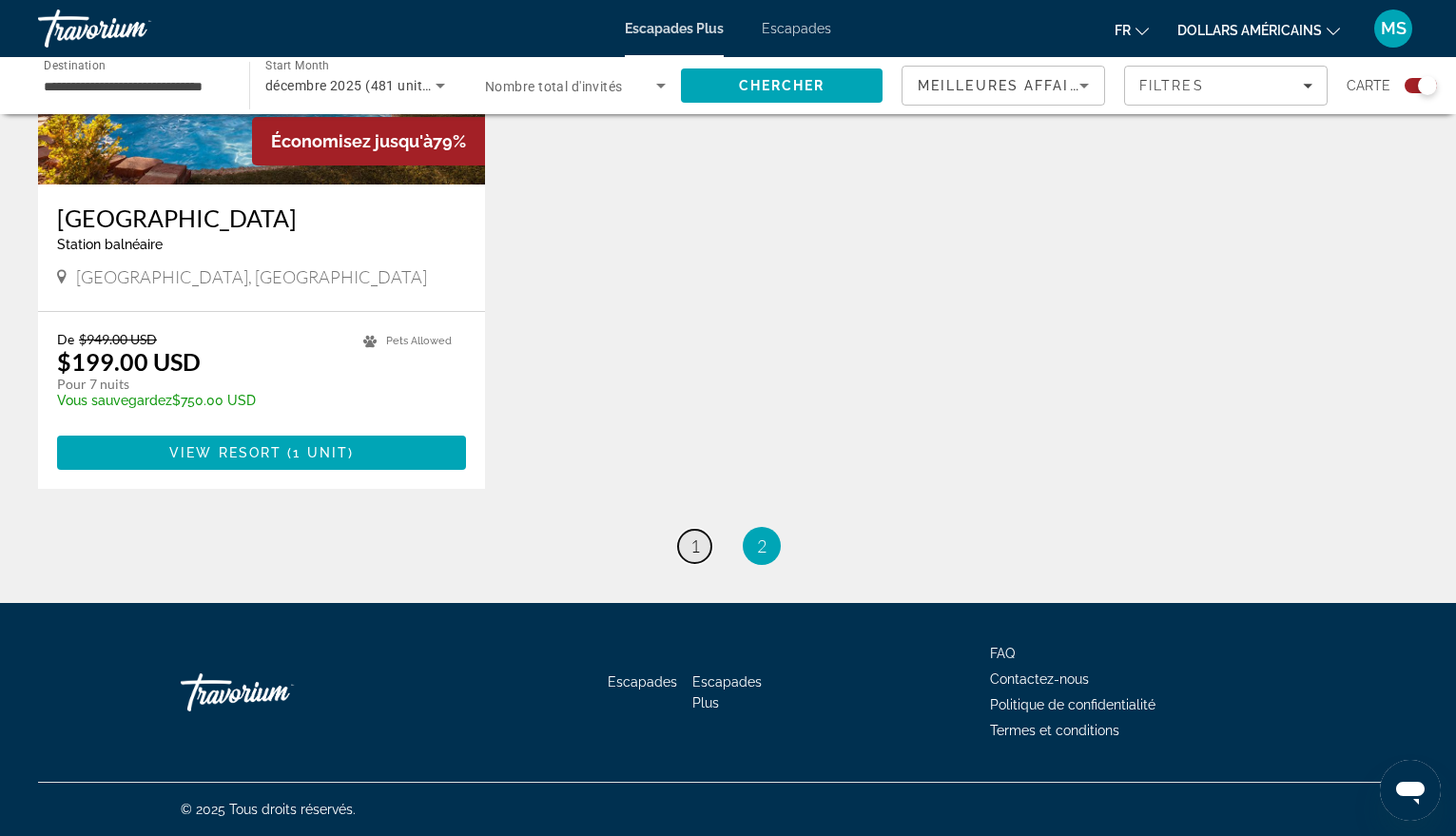
click at [695, 547] on span "1" at bounding box center [696, 546] width 10 height 21
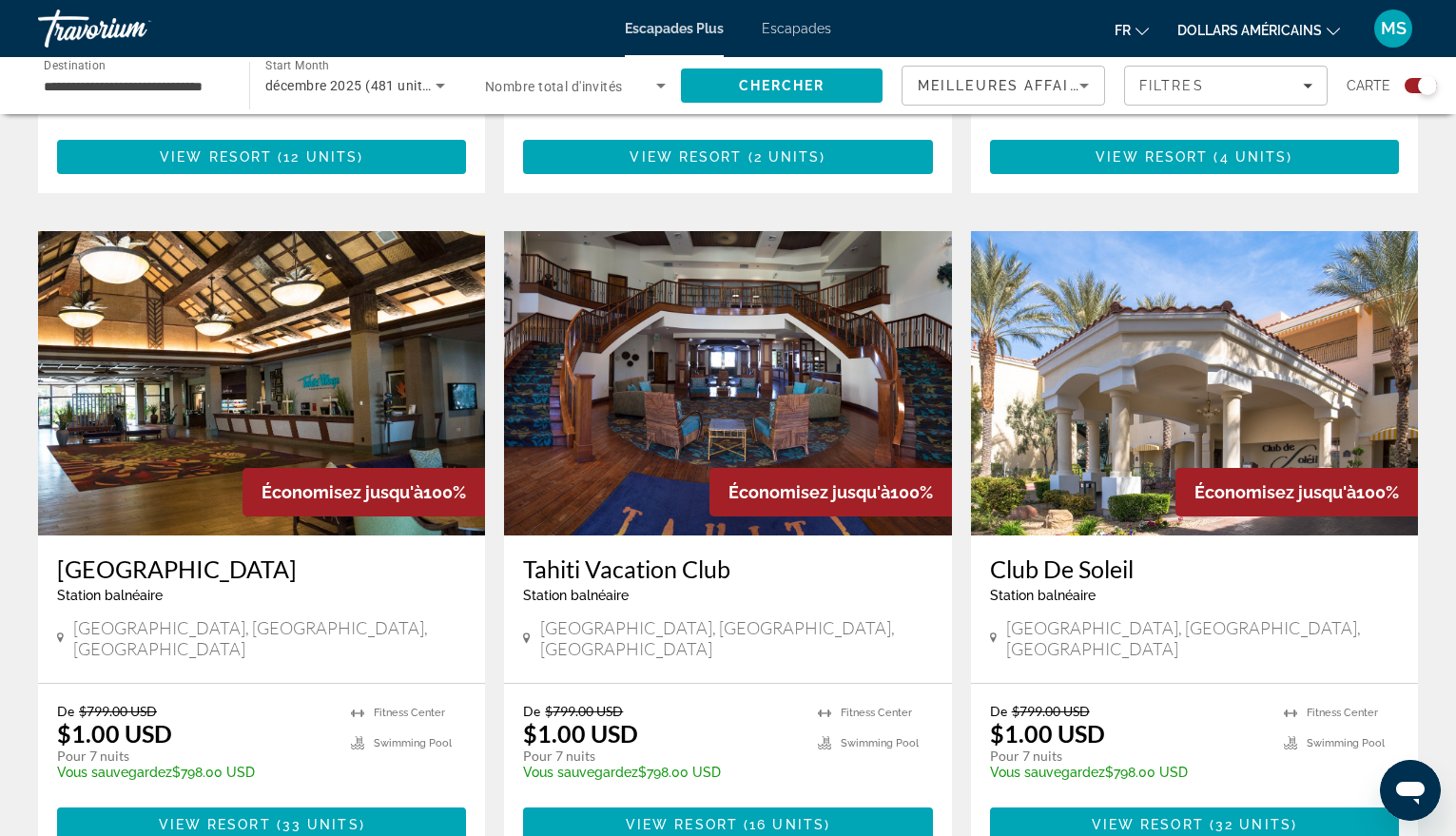
scroll to position [1237, 0]
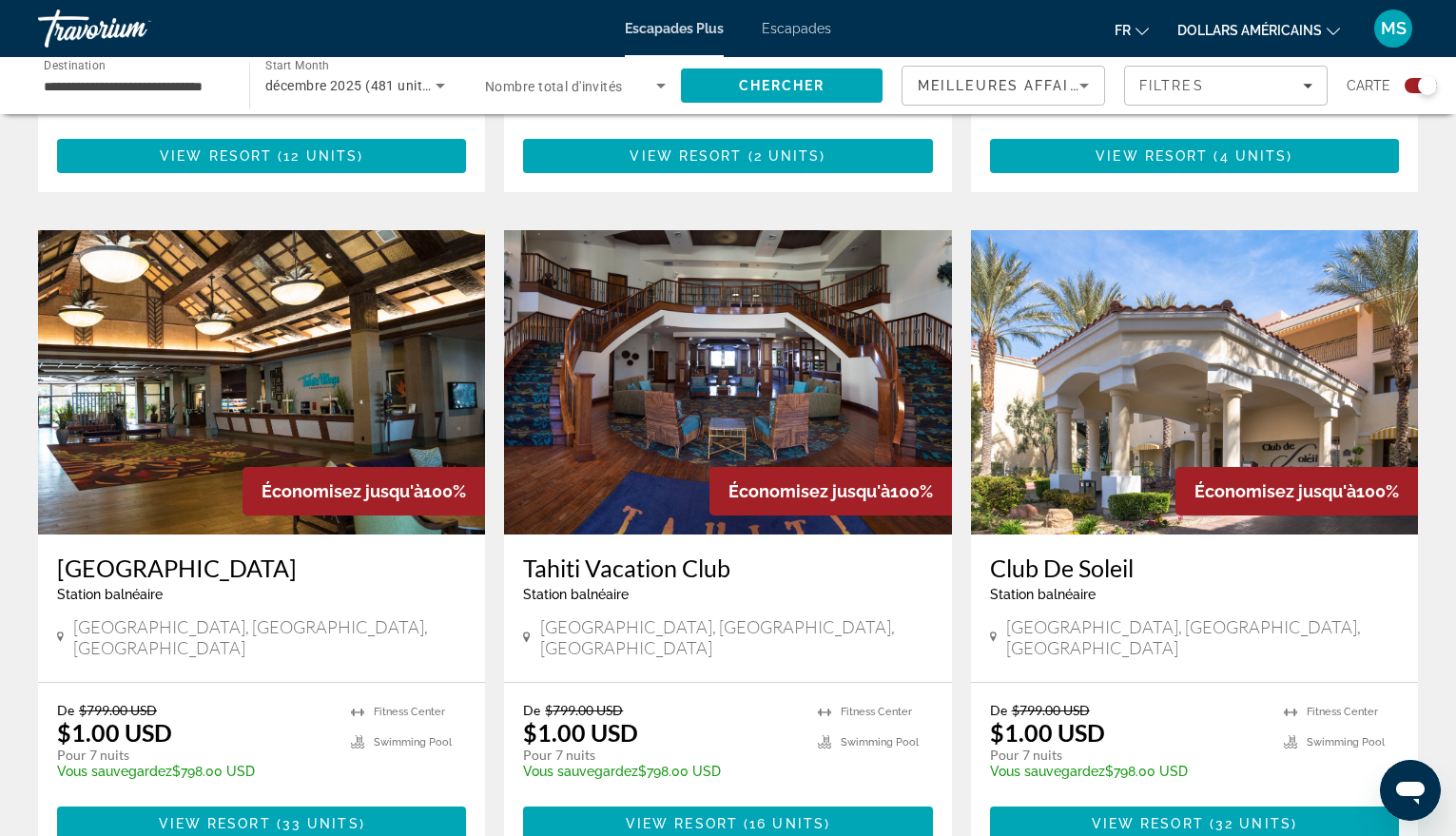
click at [163, 357] on img "Contenu principal" at bounding box center [261, 382] width 447 height 304
